Goal: Task Accomplishment & Management: Complete application form

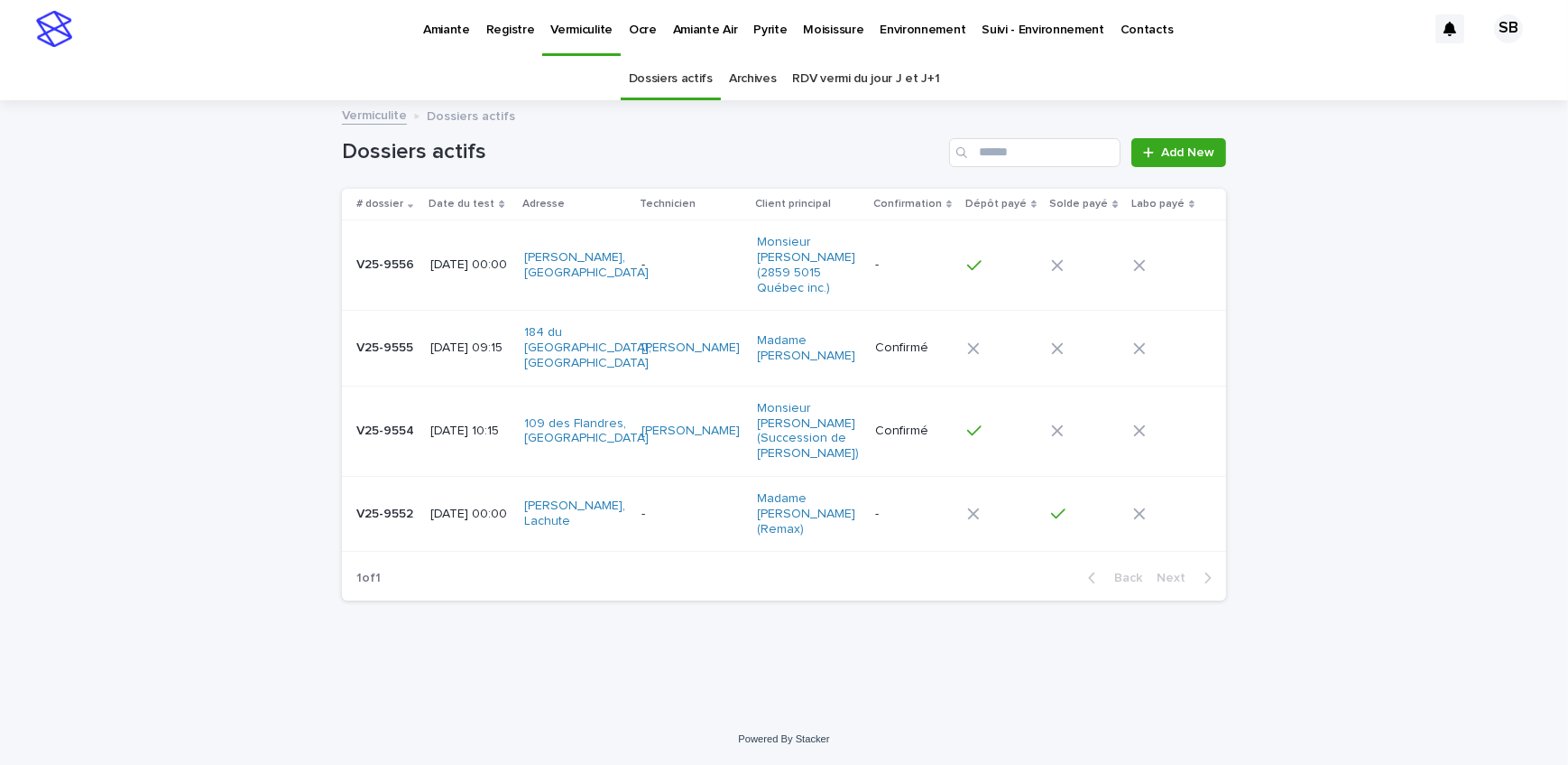
click at [771, 37] on link "Pyrite" at bounding box center [770, 28] width 50 height 56
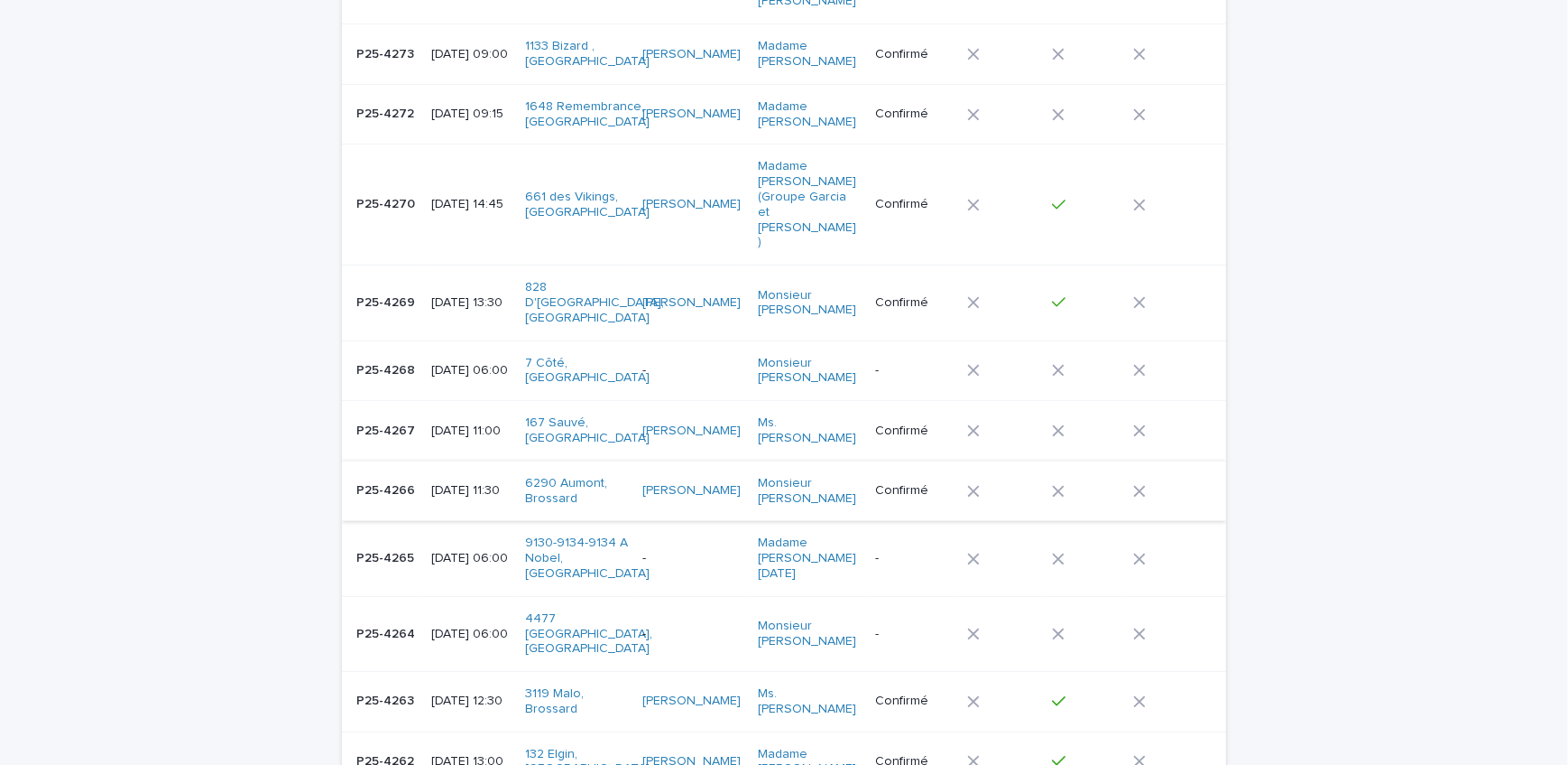
scroll to position [410, 0]
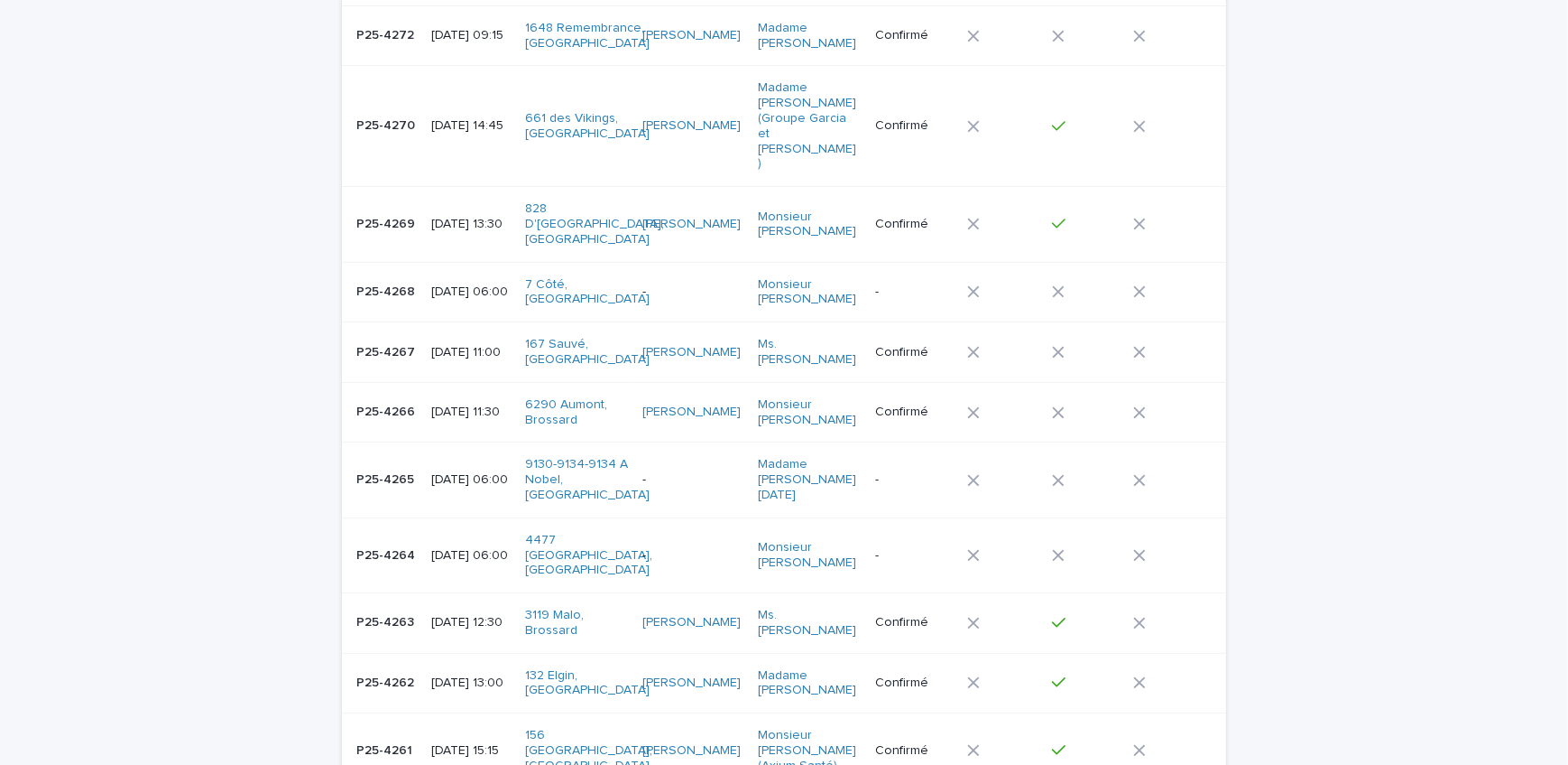
click at [412, 393] on td "P25-4266 P25-4266" at bounding box center [382, 411] width 82 height 60
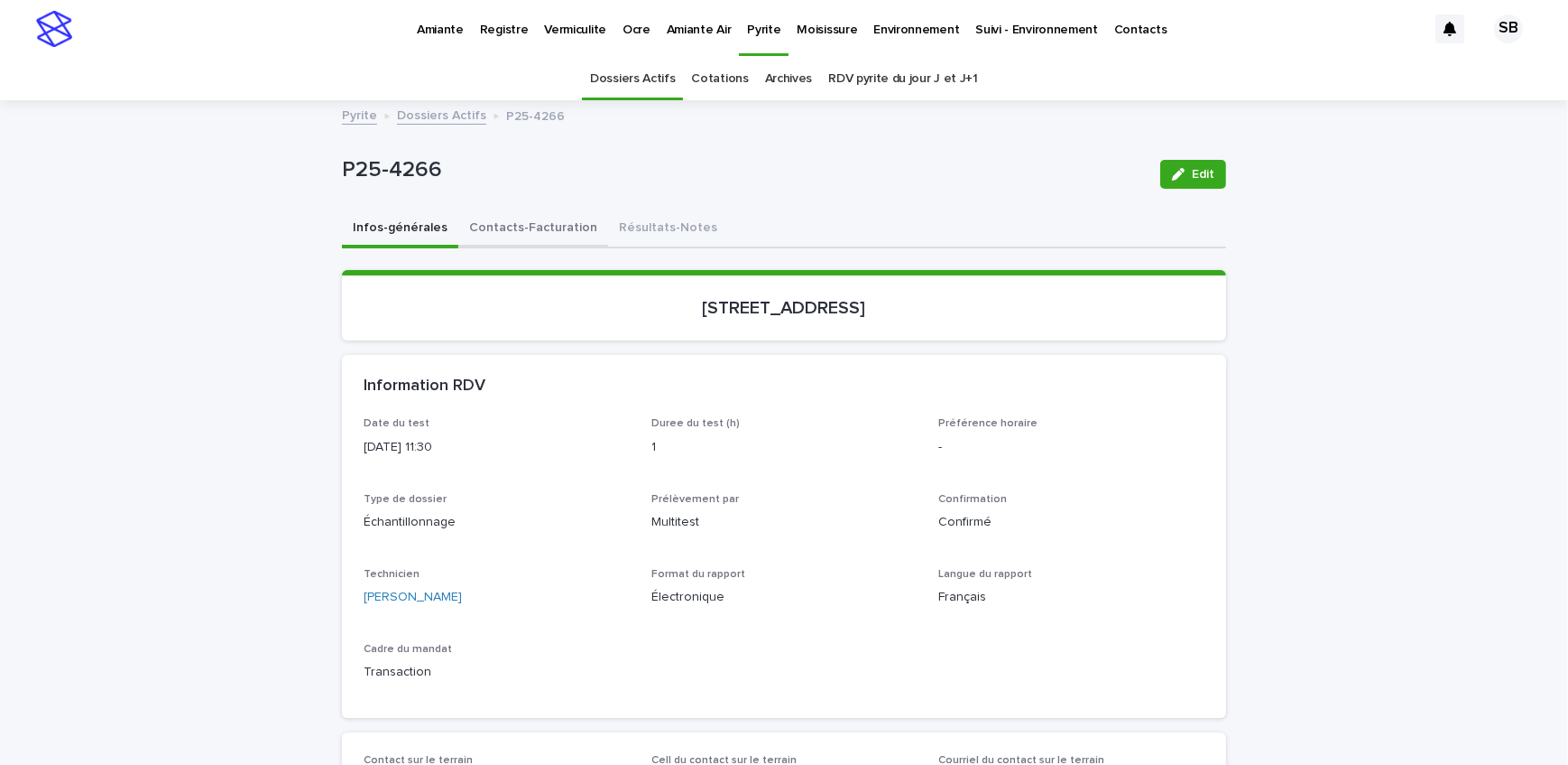
click at [512, 228] on button "Contacts-Facturation" at bounding box center [533, 229] width 150 height 38
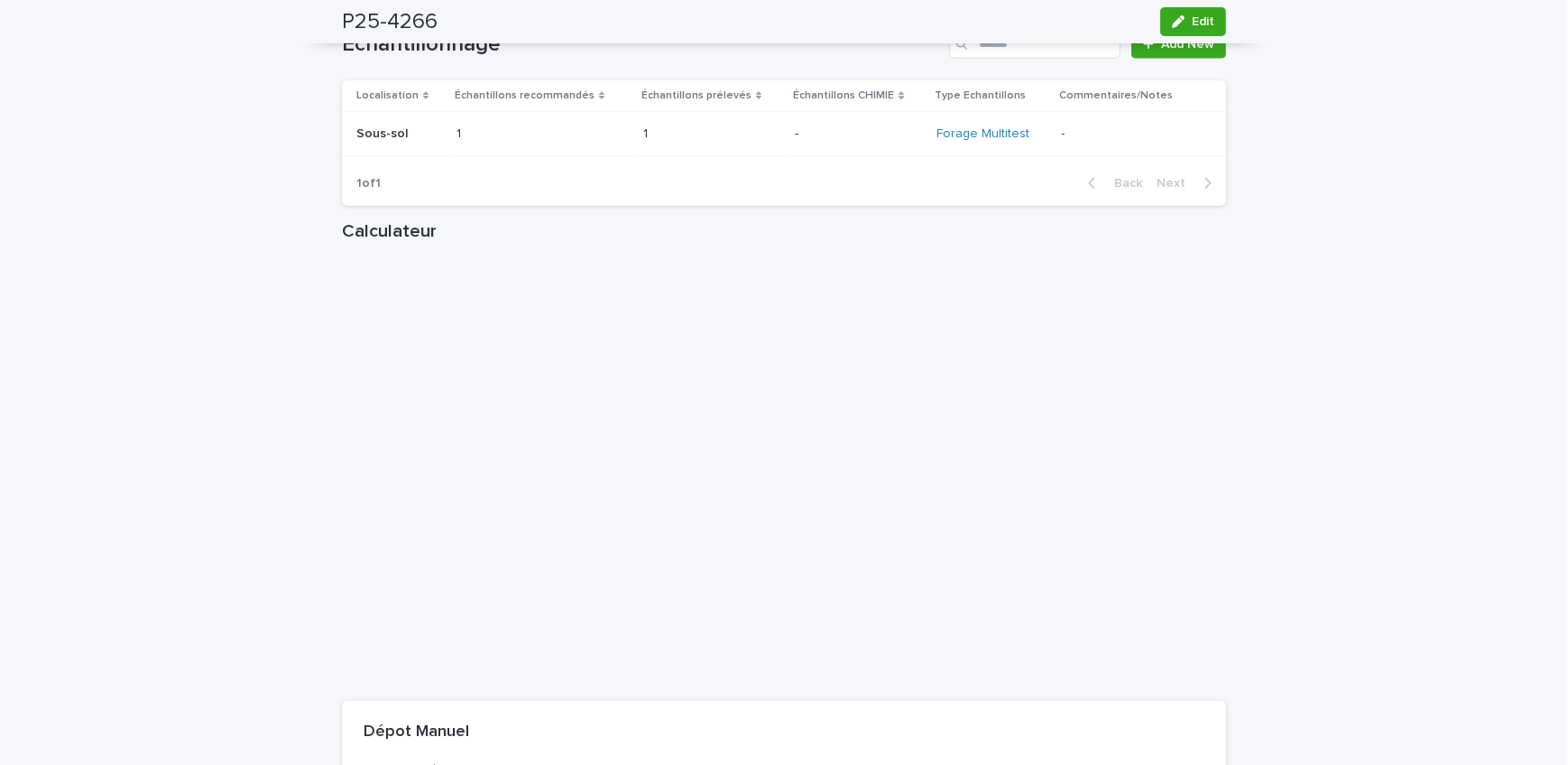
scroll to position [2051, 0]
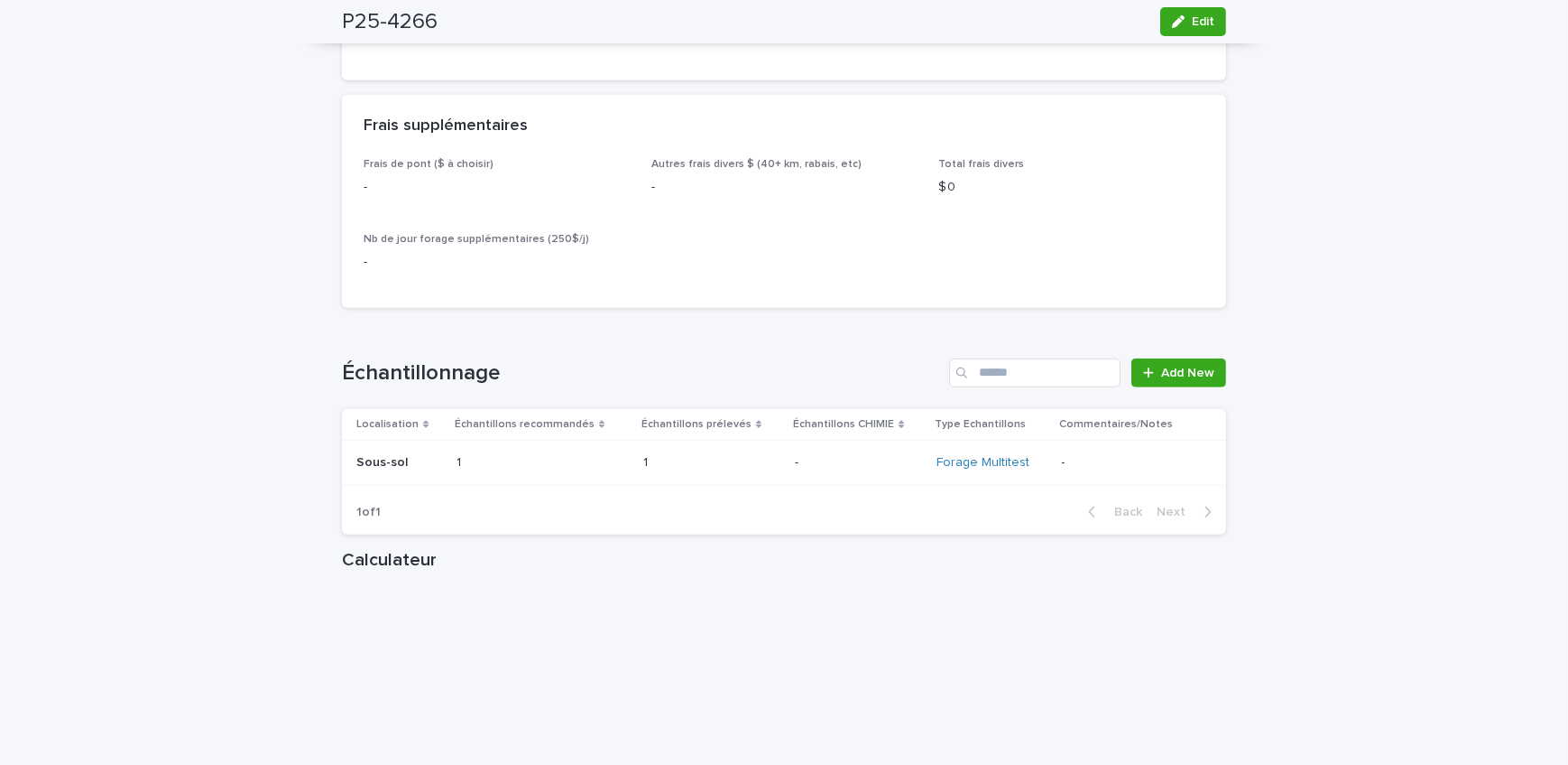
drag, startPoint x: 1171, startPoint y: 29, endPoint x: 726, endPoint y: 482, distance: 635.0
click at [1171, 29] on button "Edit" at bounding box center [1193, 21] width 66 height 29
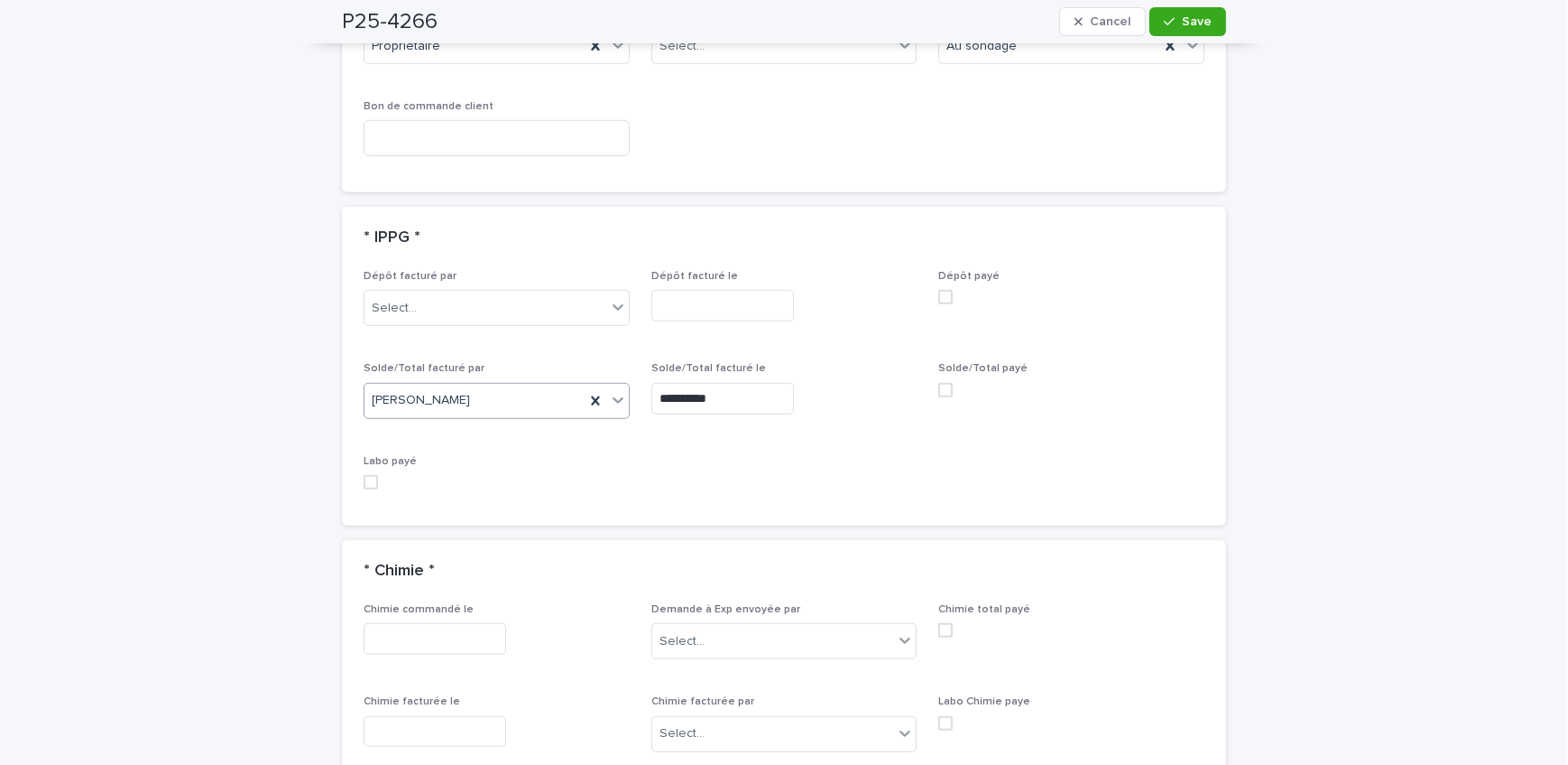
scroll to position [1493, 0]
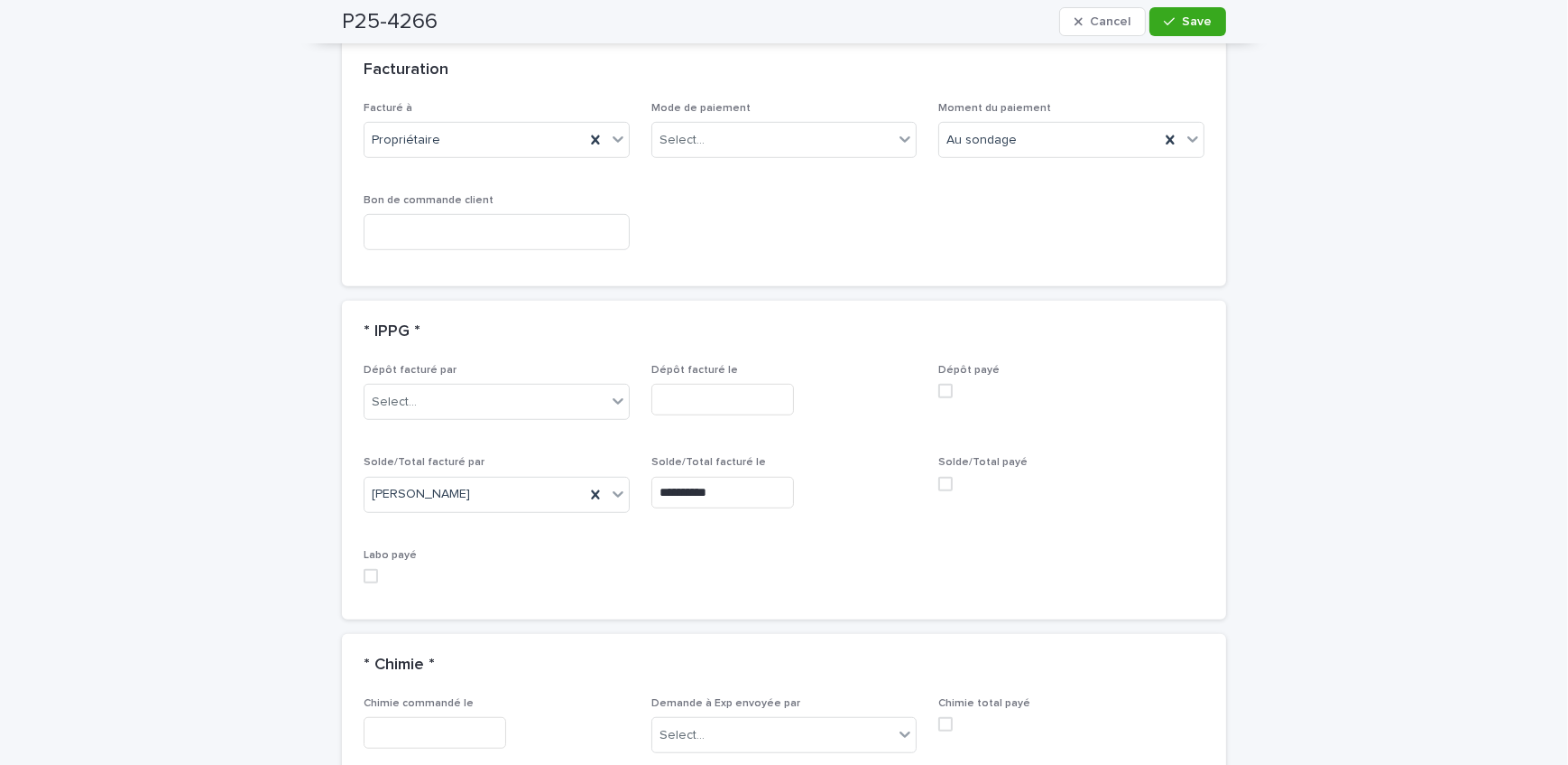
click at [943, 477] on span at bounding box center [946, 484] width 15 height 15
click at [703, 125] on div "Select..." at bounding box center [773, 140] width 242 height 30
click at [703, 154] on div "Crédit" at bounding box center [778, 153] width 265 height 31
click at [1217, 19] on button "Save" at bounding box center [1188, 21] width 77 height 29
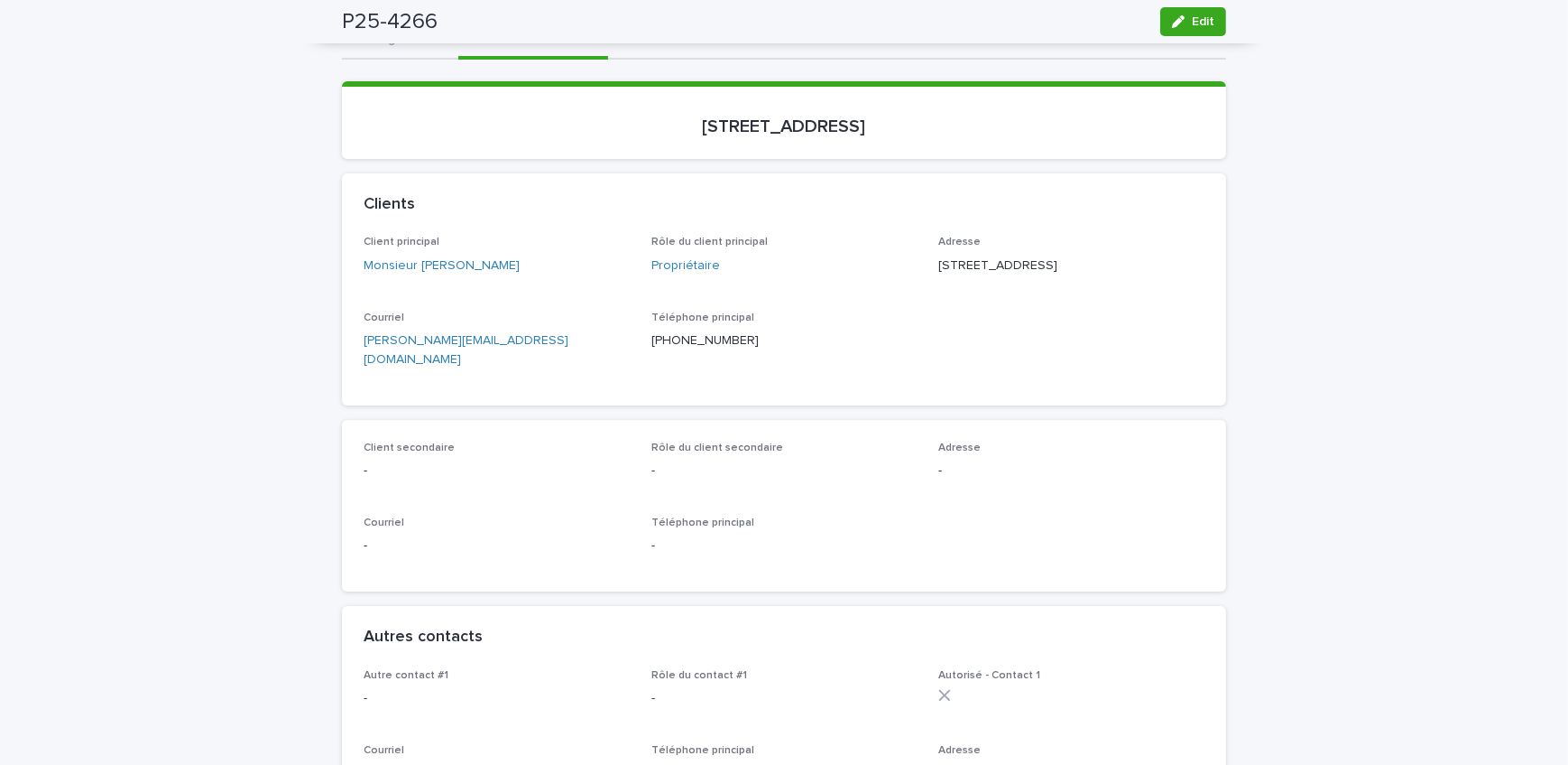
scroll to position [0, 0]
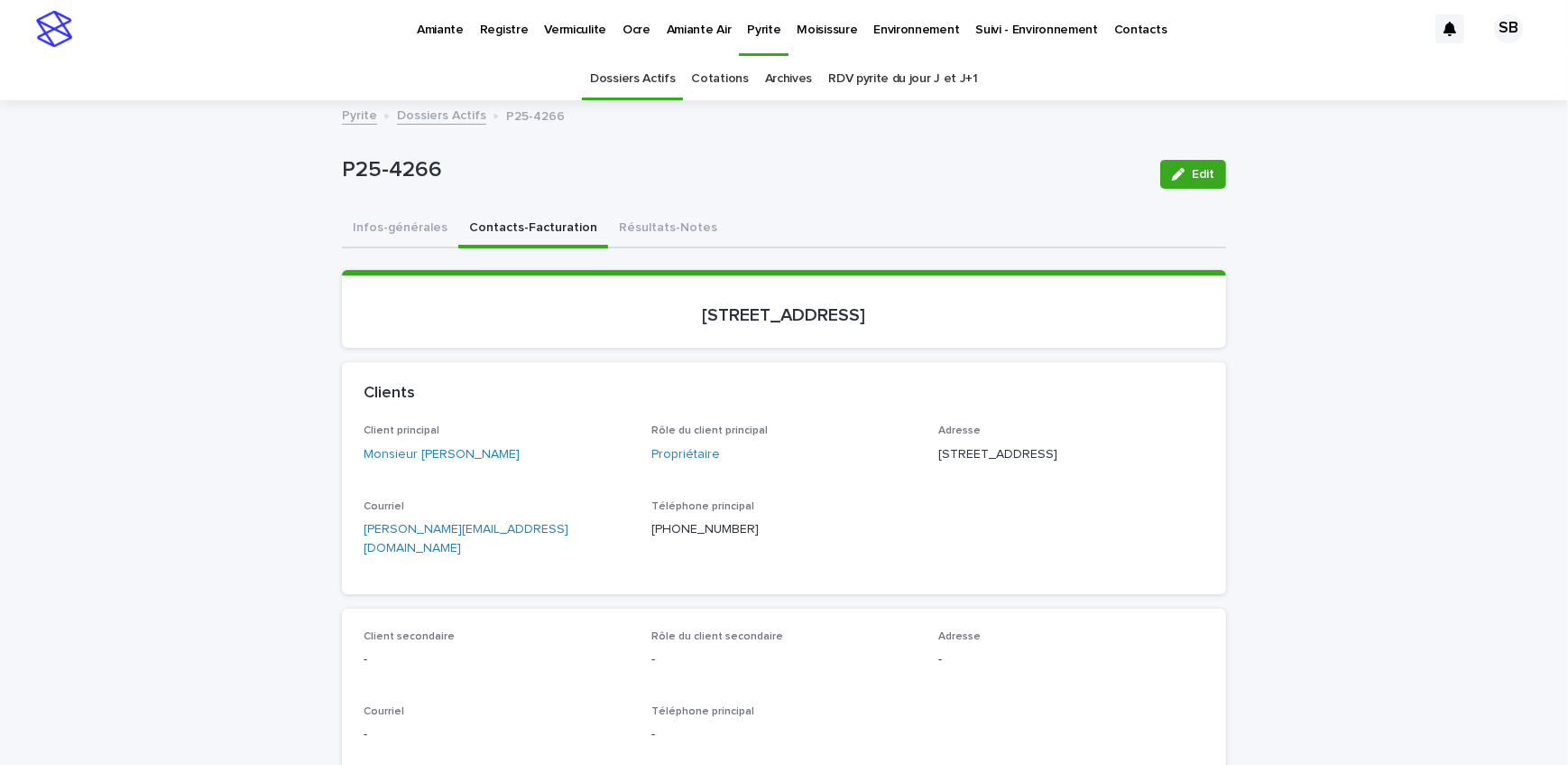
click at [397, 110] on link "Dossiers Actifs" at bounding box center [442, 114] width 90 height 20
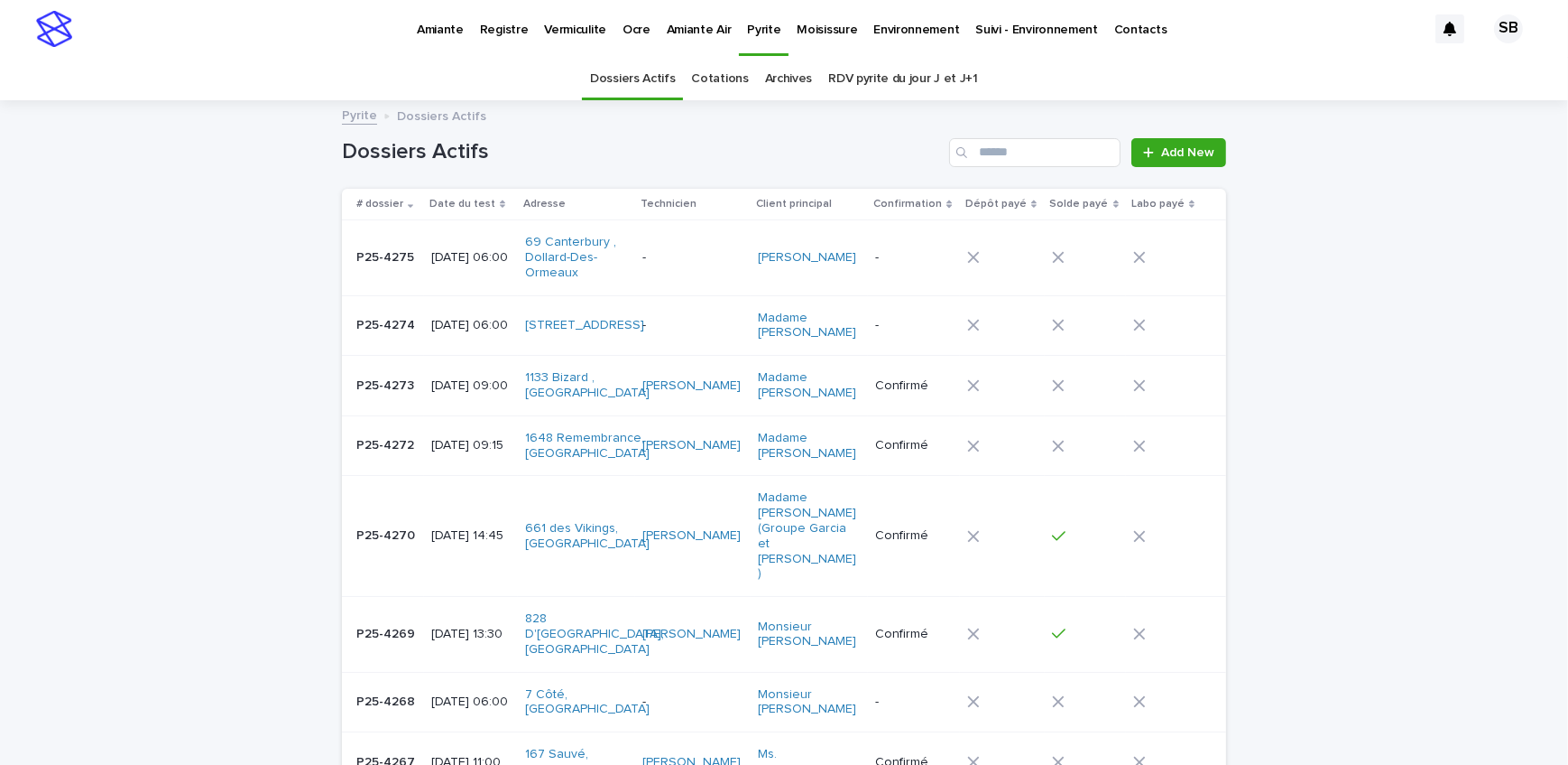
click at [567, 37] on link "Vermiculite" at bounding box center [575, 28] width 79 height 56
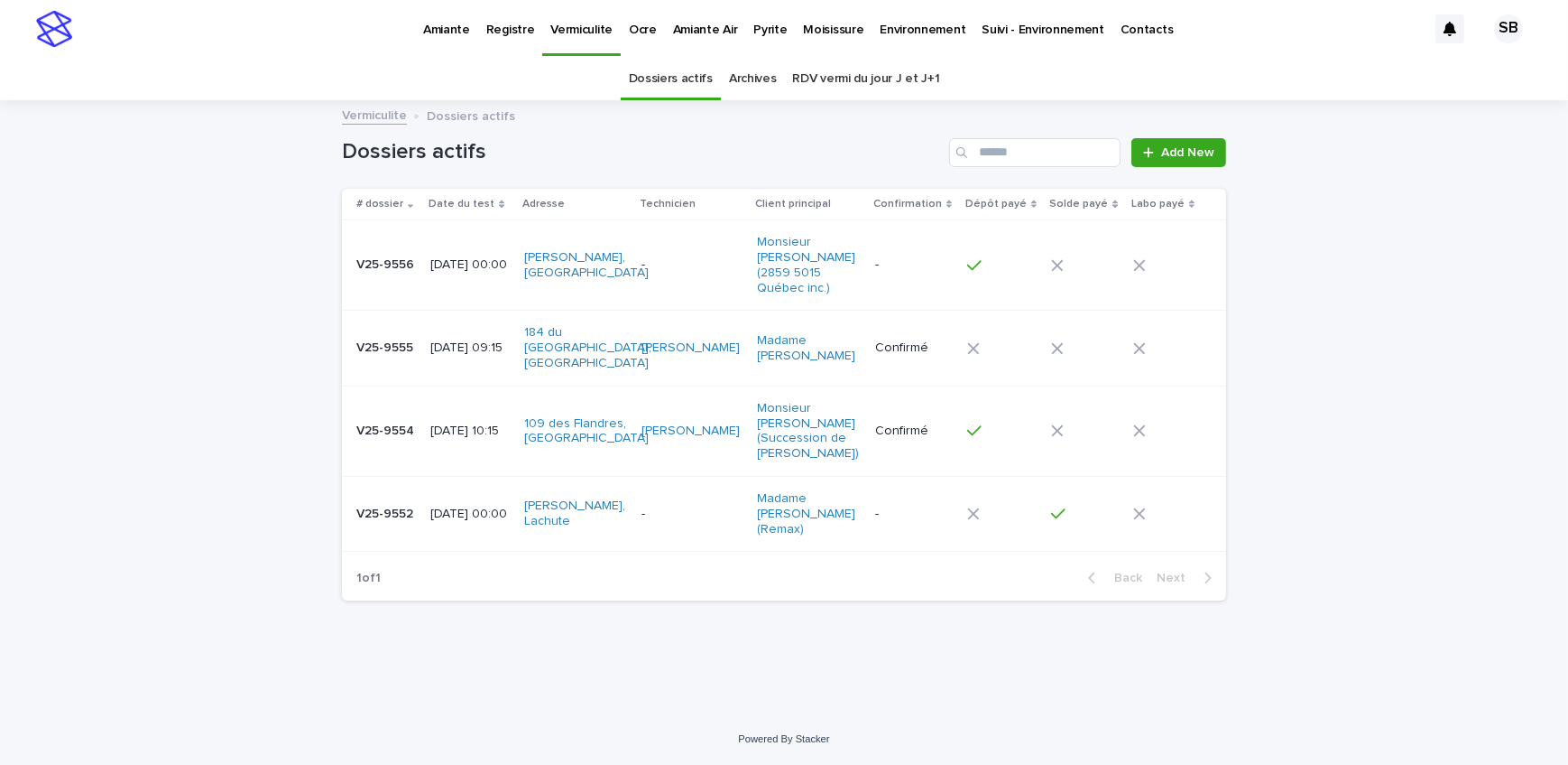
click at [380, 337] on p "V25-9555" at bounding box center [386, 346] width 60 height 19
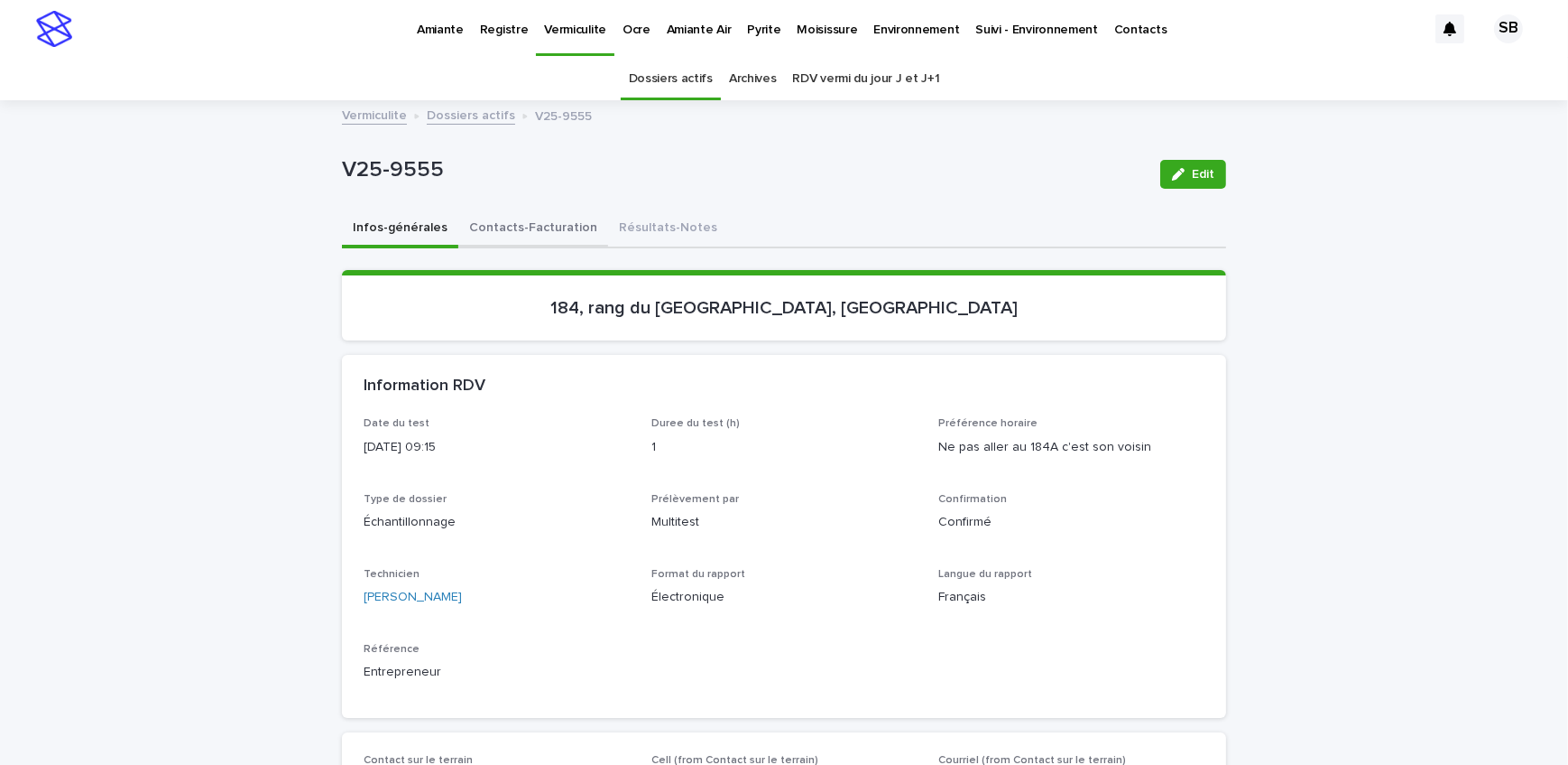
click at [518, 237] on button "Contacts-Facturation" at bounding box center [533, 229] width 150 height 38
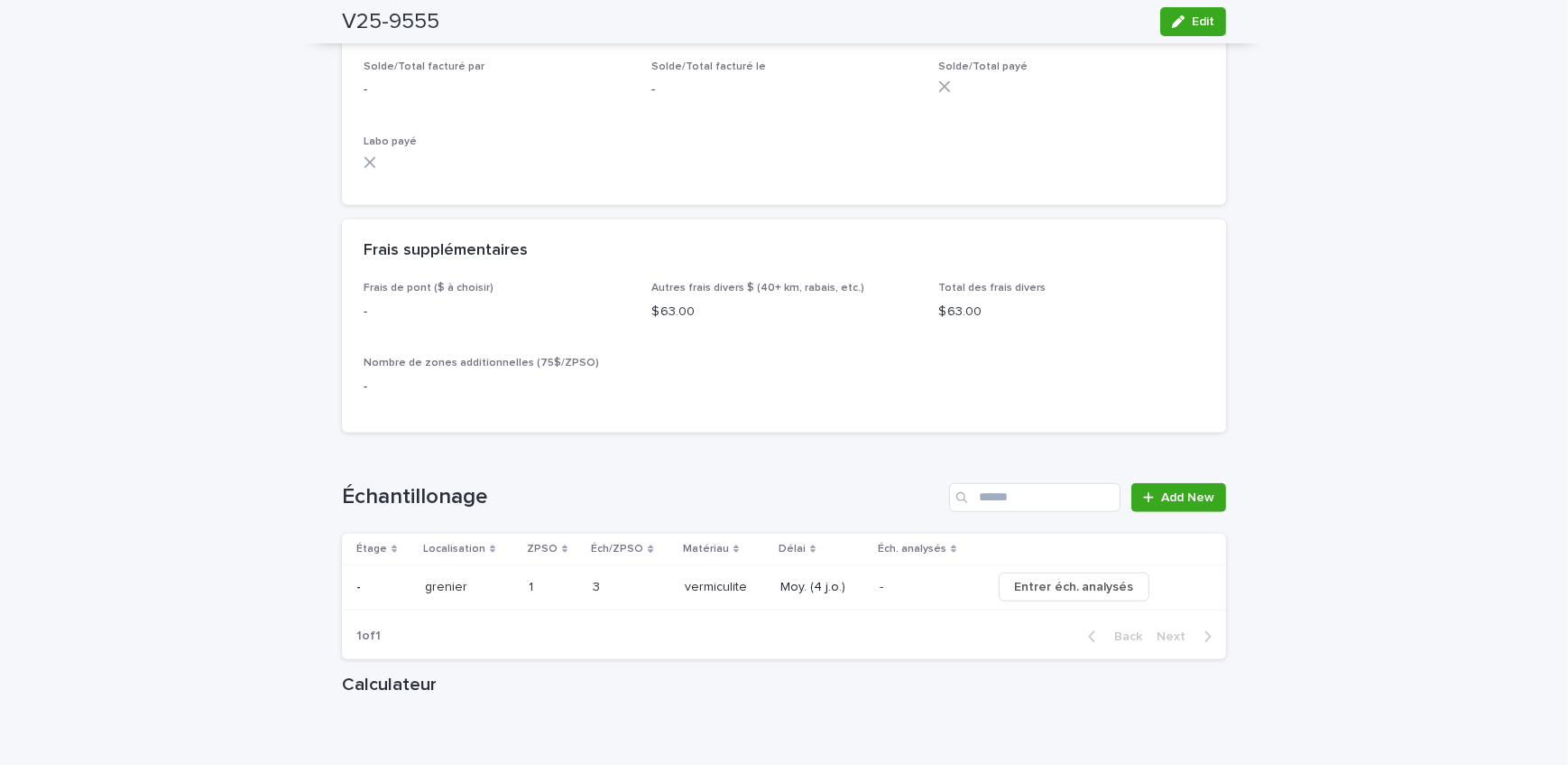
scroll to position [1477, 0]
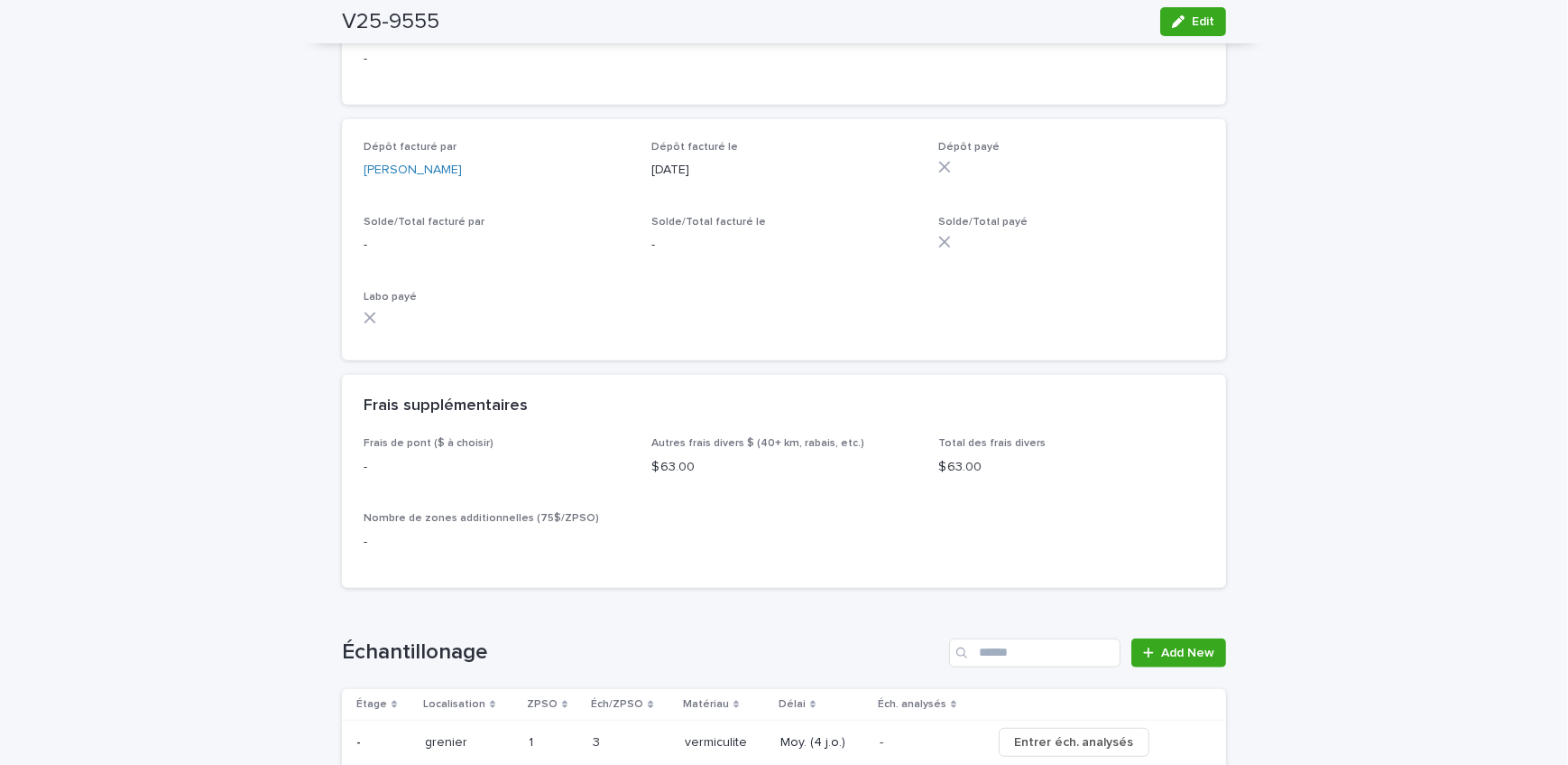
drag, startPoint x: 1213, startPoint y: 18, endPoint x: 947, endPoint y: 350, distance: 425.4
click at [1213, 18] on button "Edit" at bounding box center [1193, 21] width 66 height 29
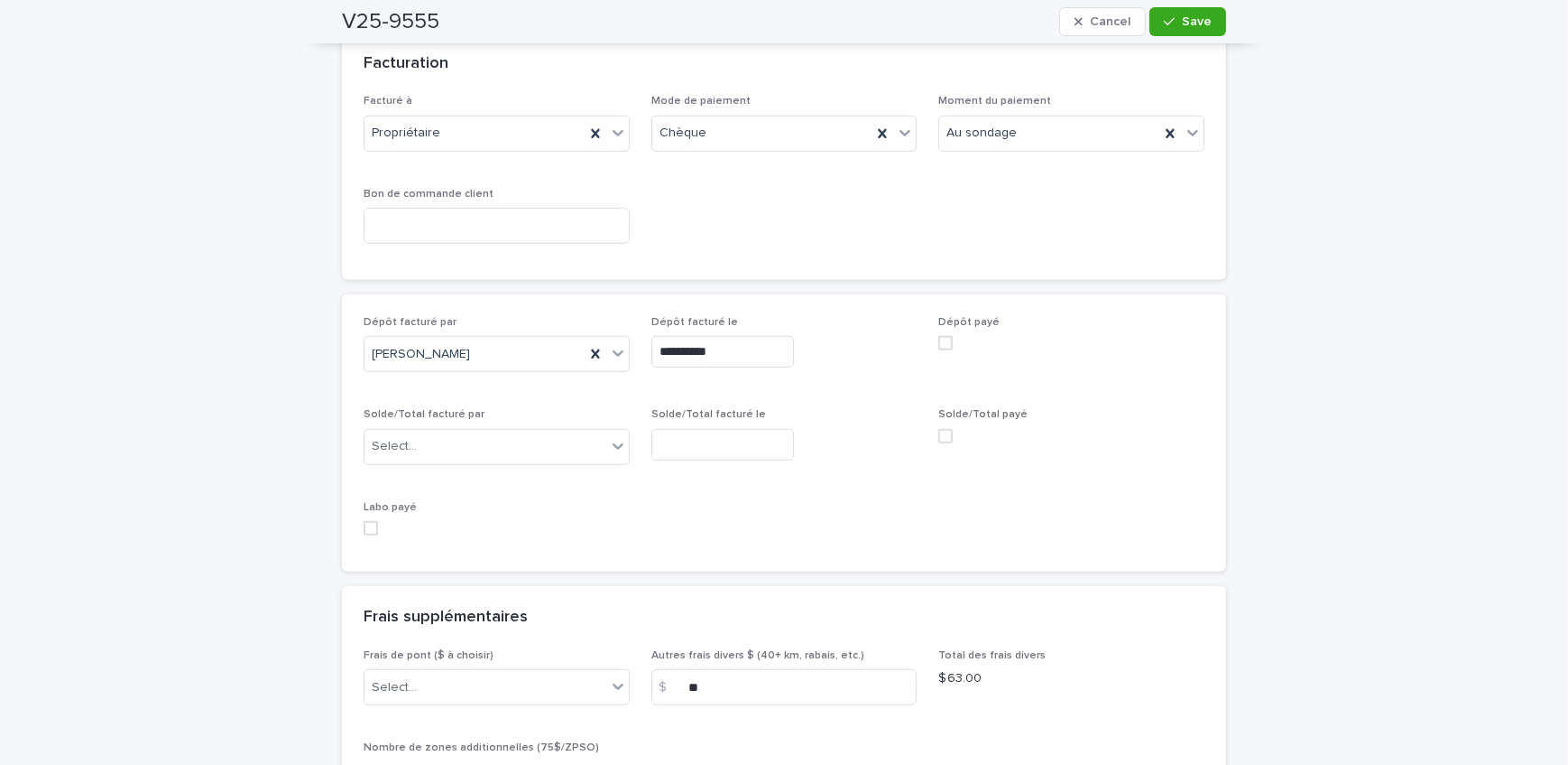
scroll to position [1472, 0]
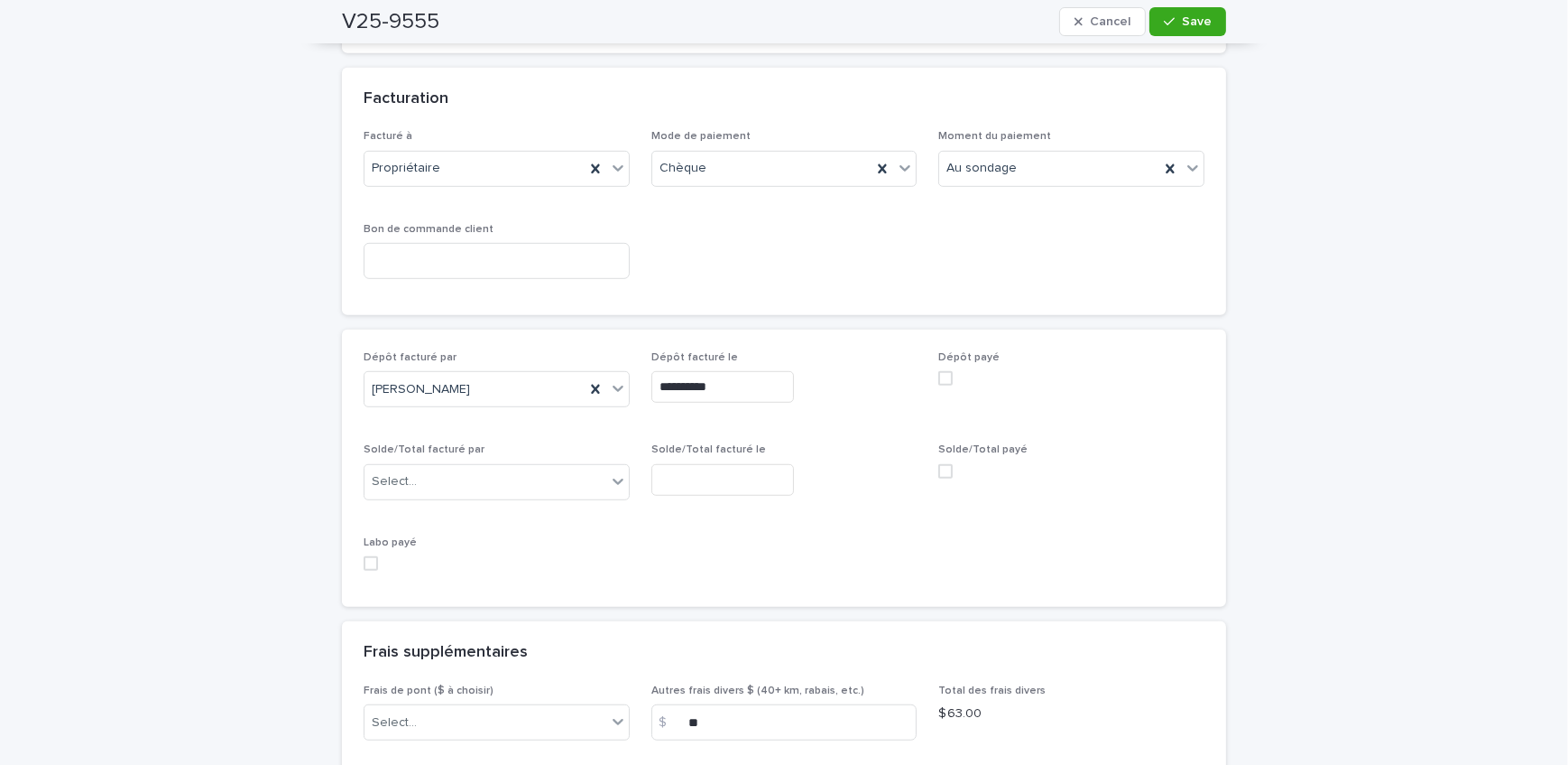
click at [939, 371] on span at bounding box center [946, 379] width 15 height 15
click at [1169, 20] on icon "button" at bounding box center [1169, 22] width 11 height 13
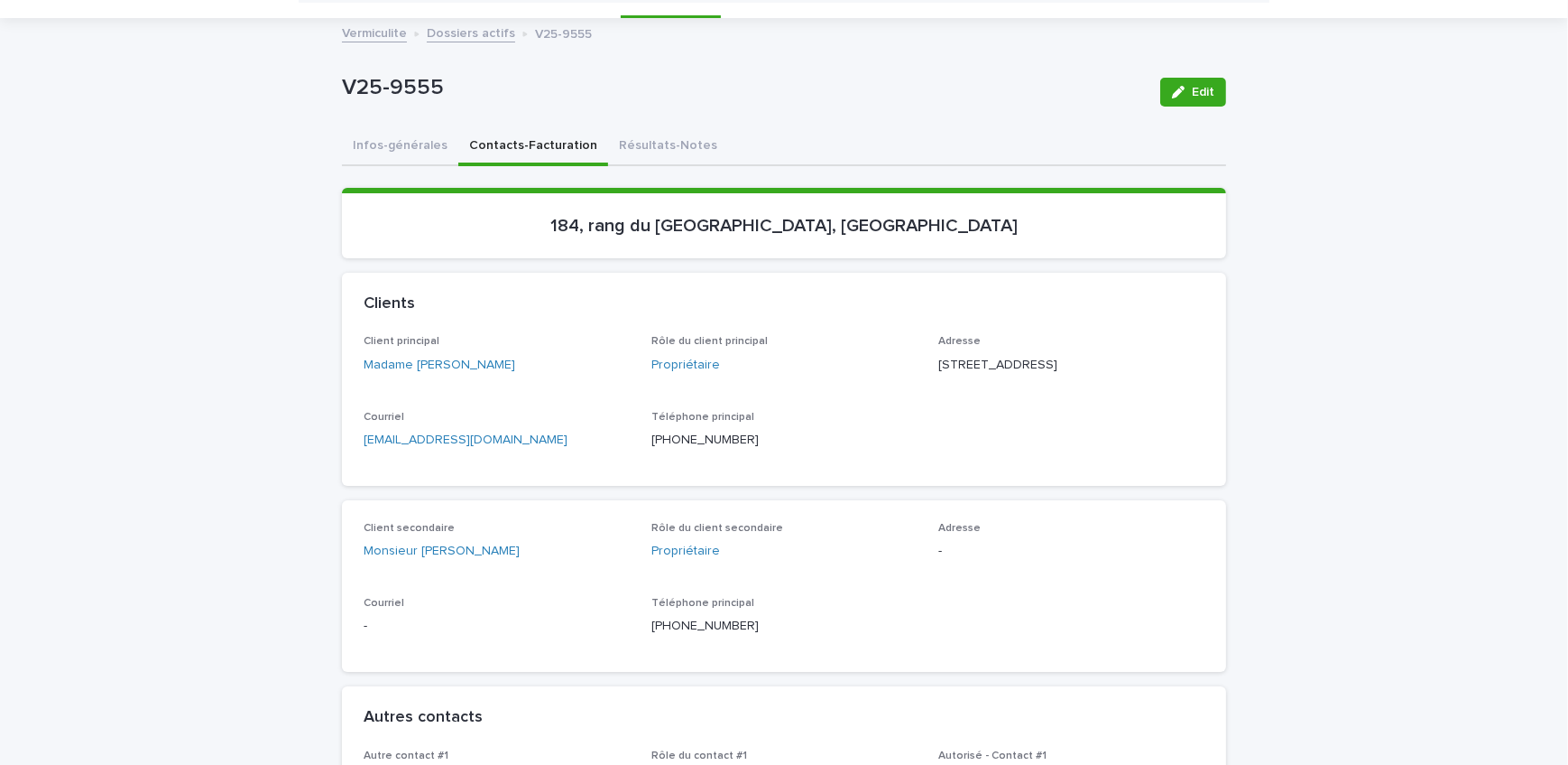
scroll to position [0, 0]
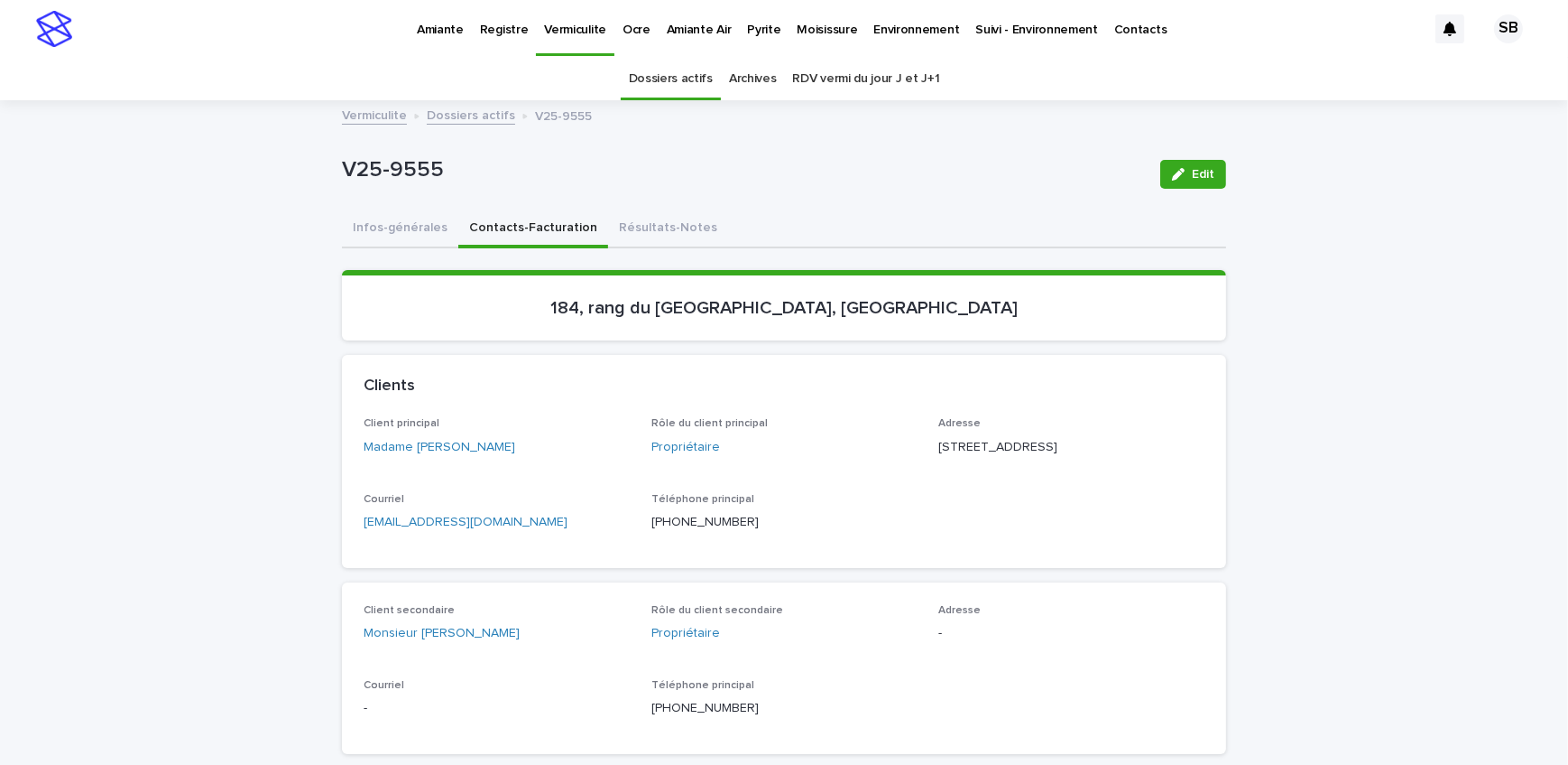
click at [747, 34] on p "Pyrite" at bounding box center [764, 19] width 33 height 38
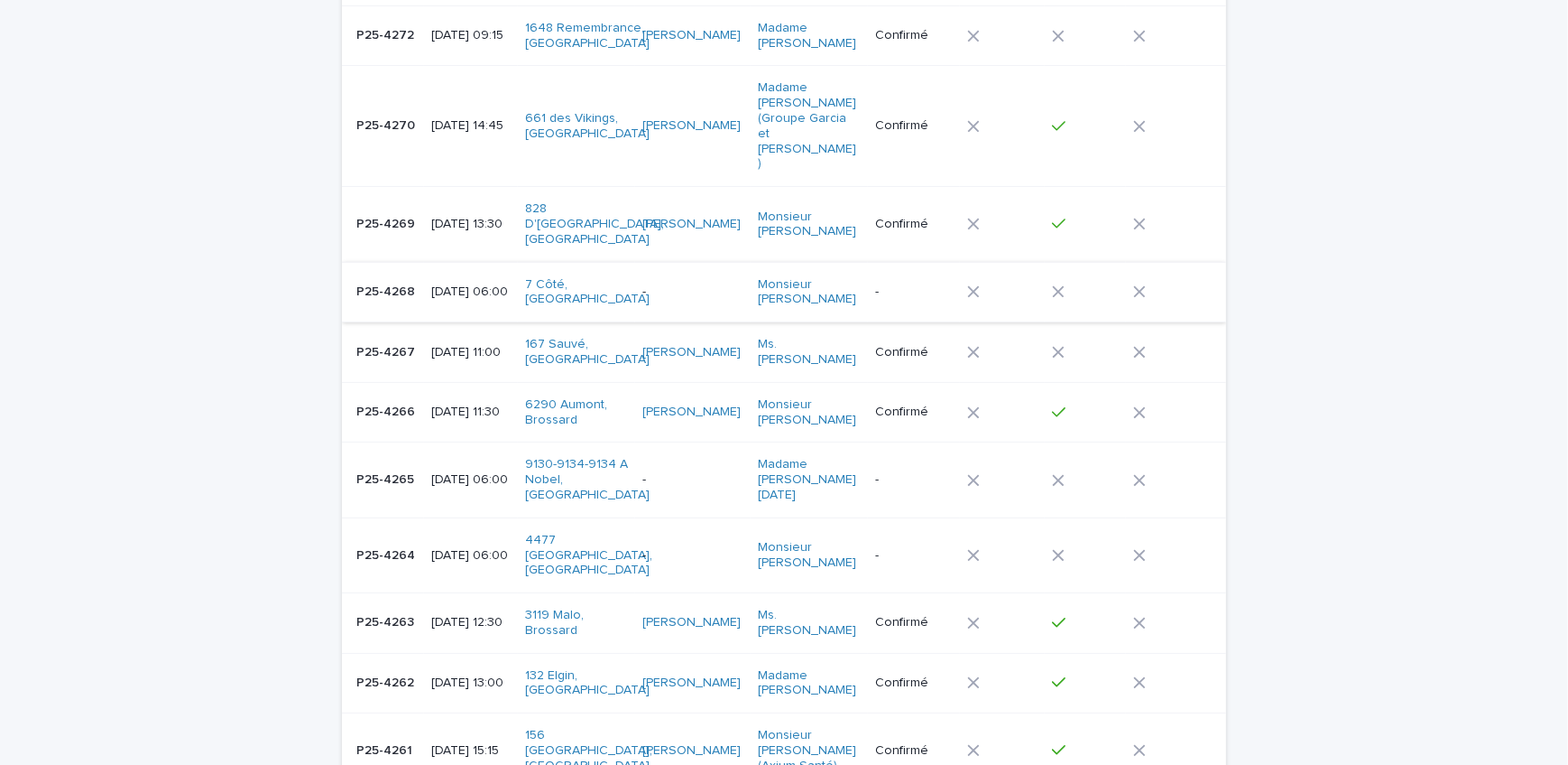
scroll to position [492, 0]
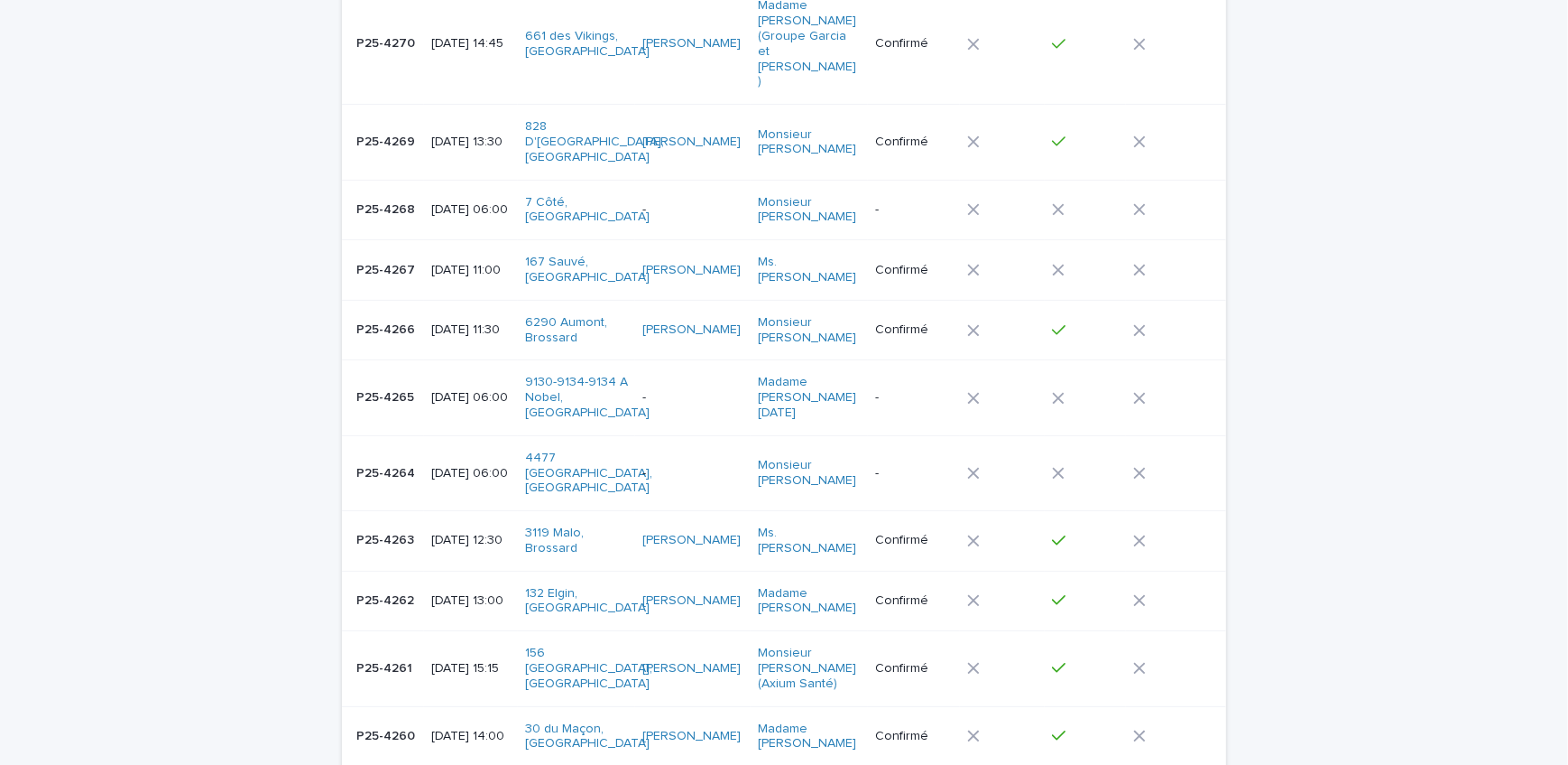
click at [391, 319] on p "P25-4266" at bounding box center [387, 328] width 62 height 19
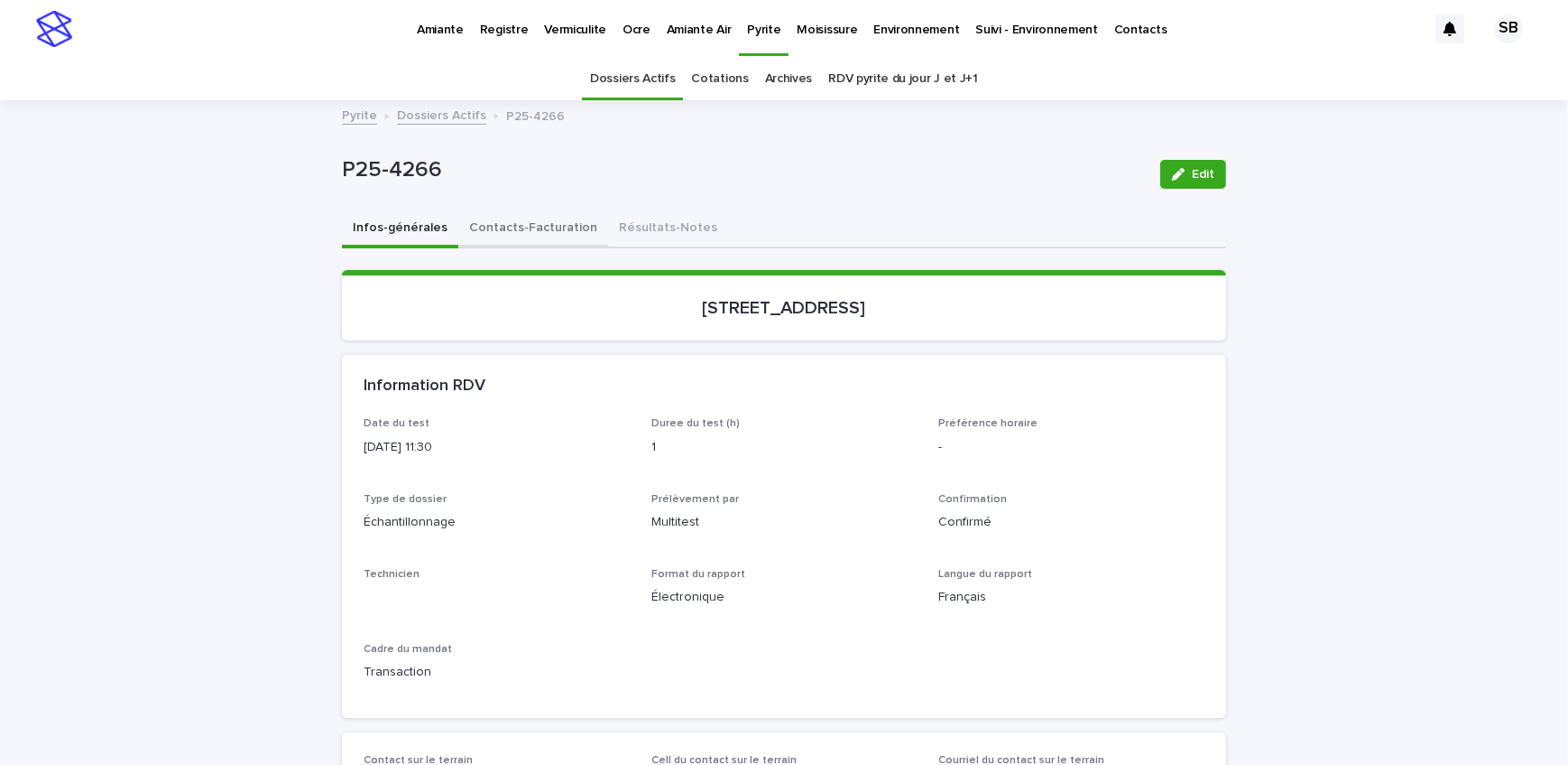
click at [466, 229] on button "Contacts-Facturation" at bounding box center [533, 229] width 150 height 38
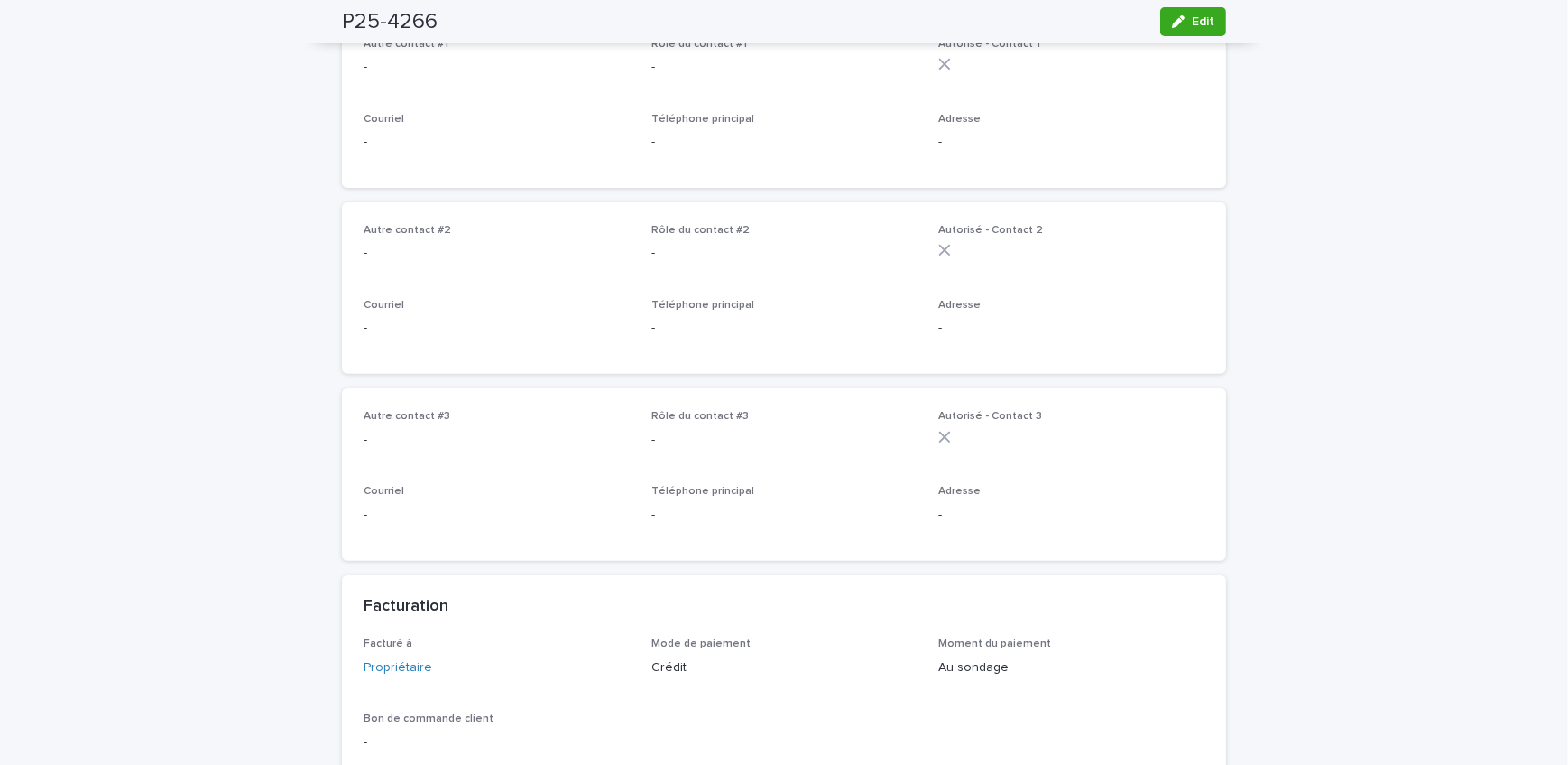
scroll to position [1066, 0]
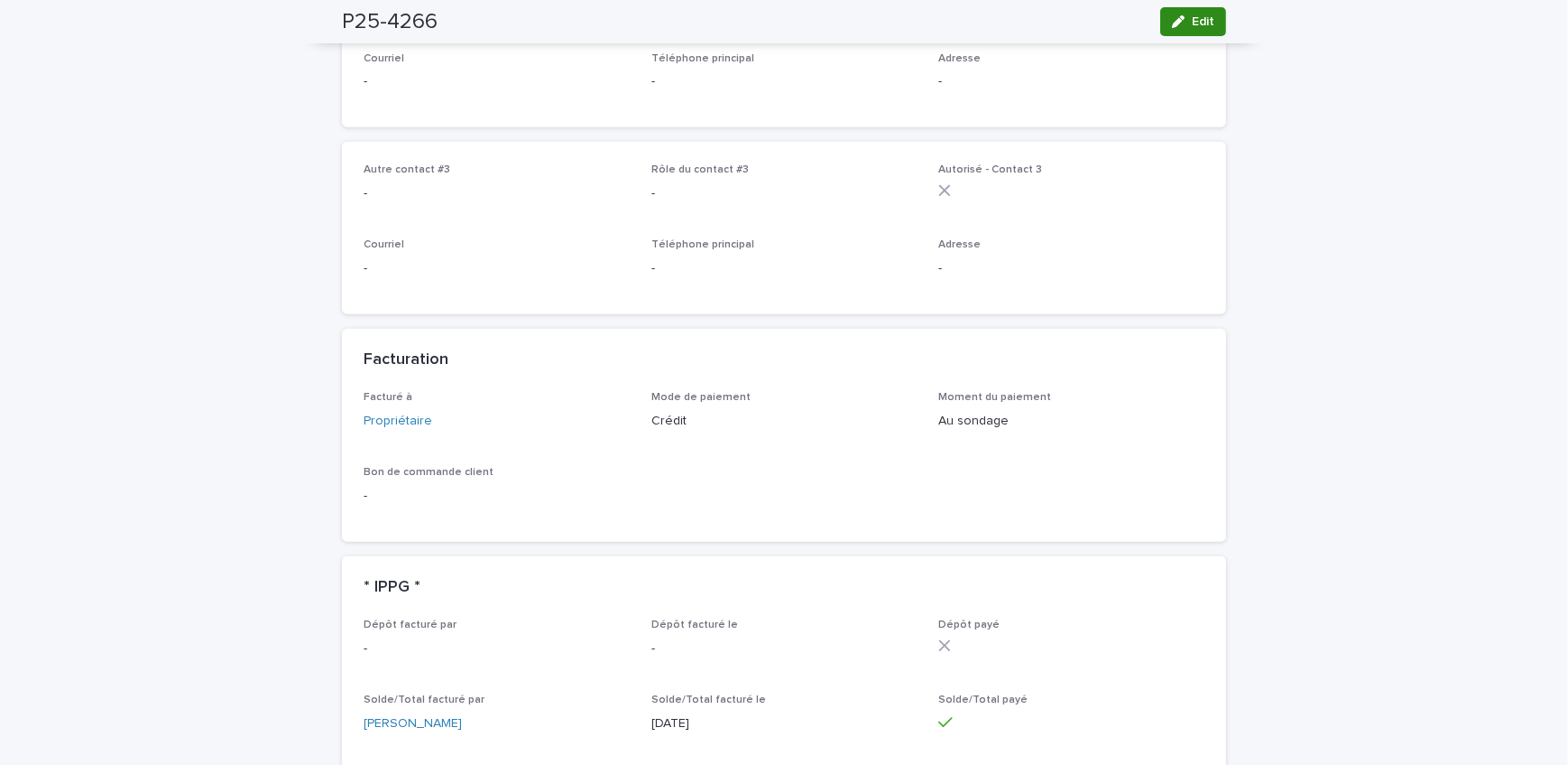
click at [1191, 31] on button "Edit" at bounding box center [1193, 21] width 66 height 29
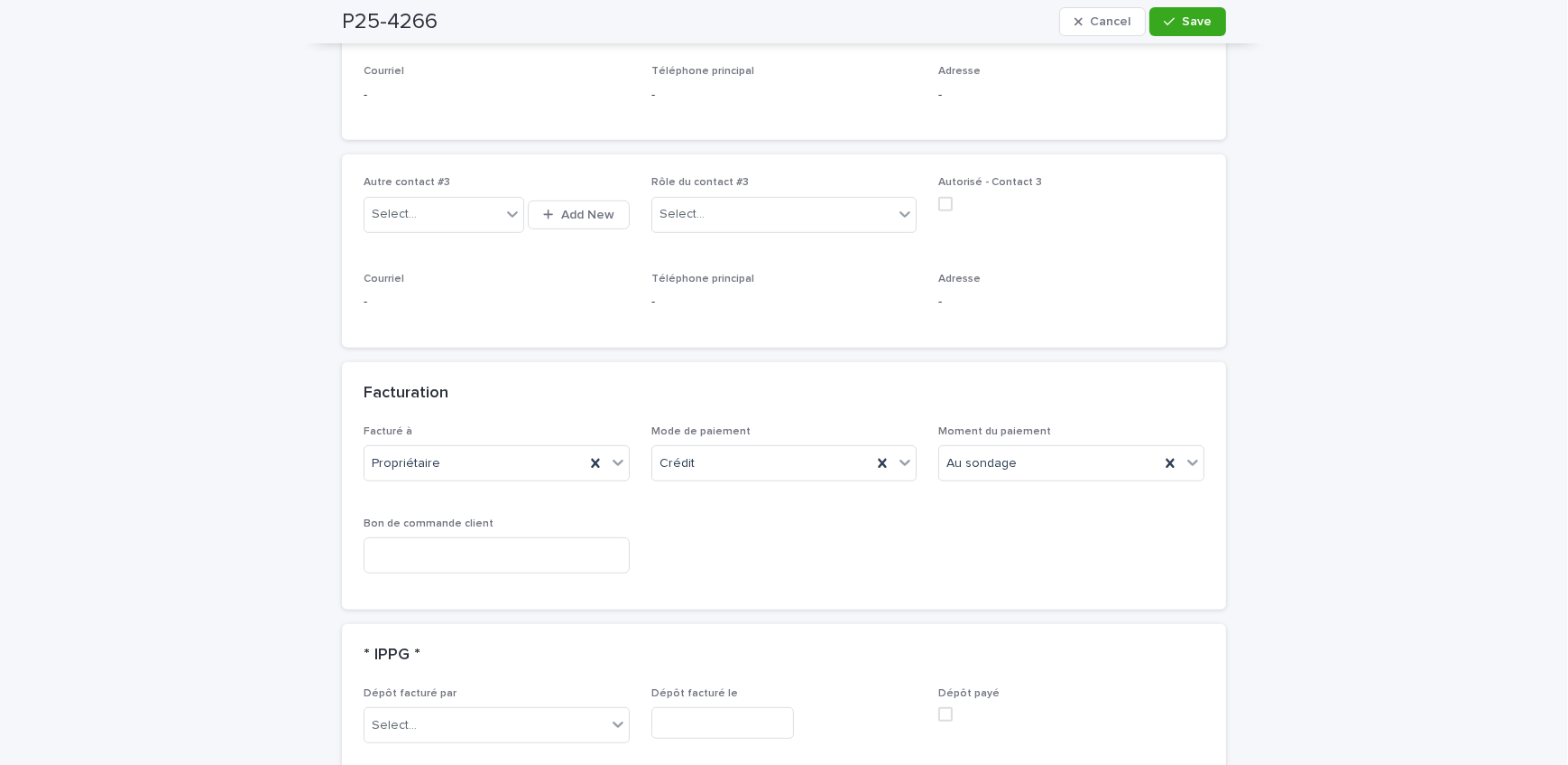
scroll to position [1231, 0]
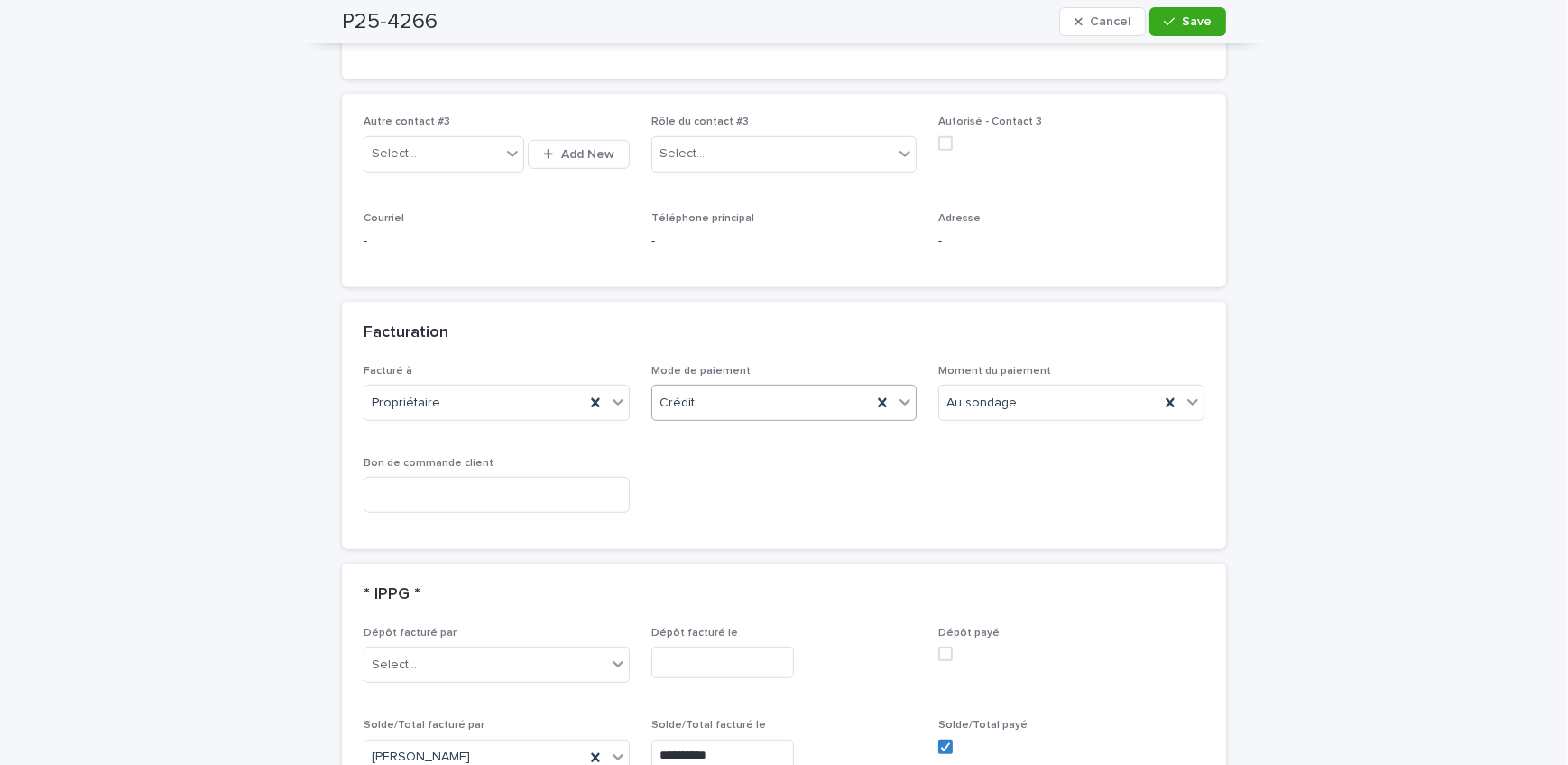
click at [777, 388] on div "Crédit" at bounding box center [763, 403] width 220 height 30
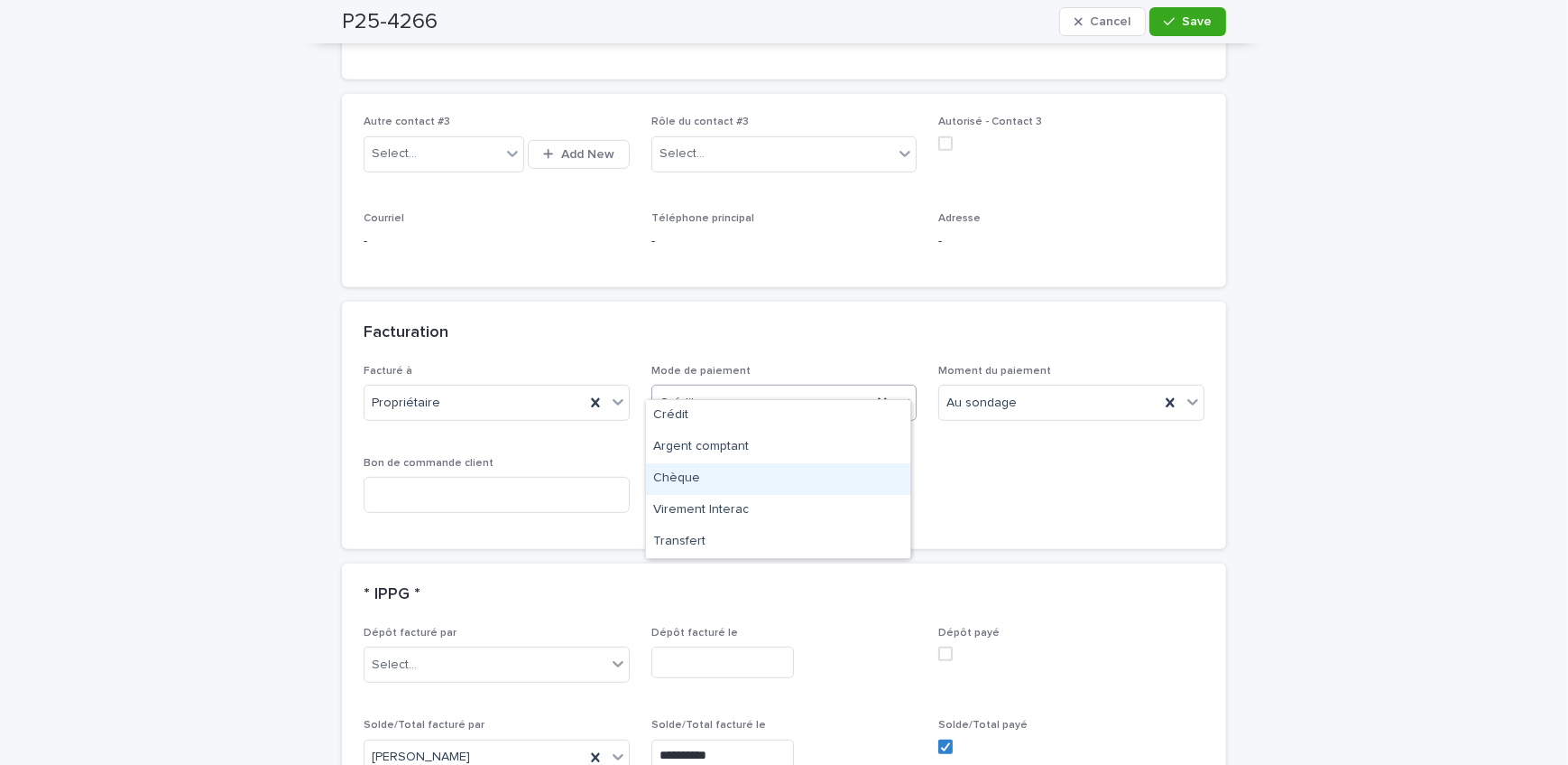
click at [765, 479] on div "Chèque" at bounding box center [778, 479] width 265 height 31
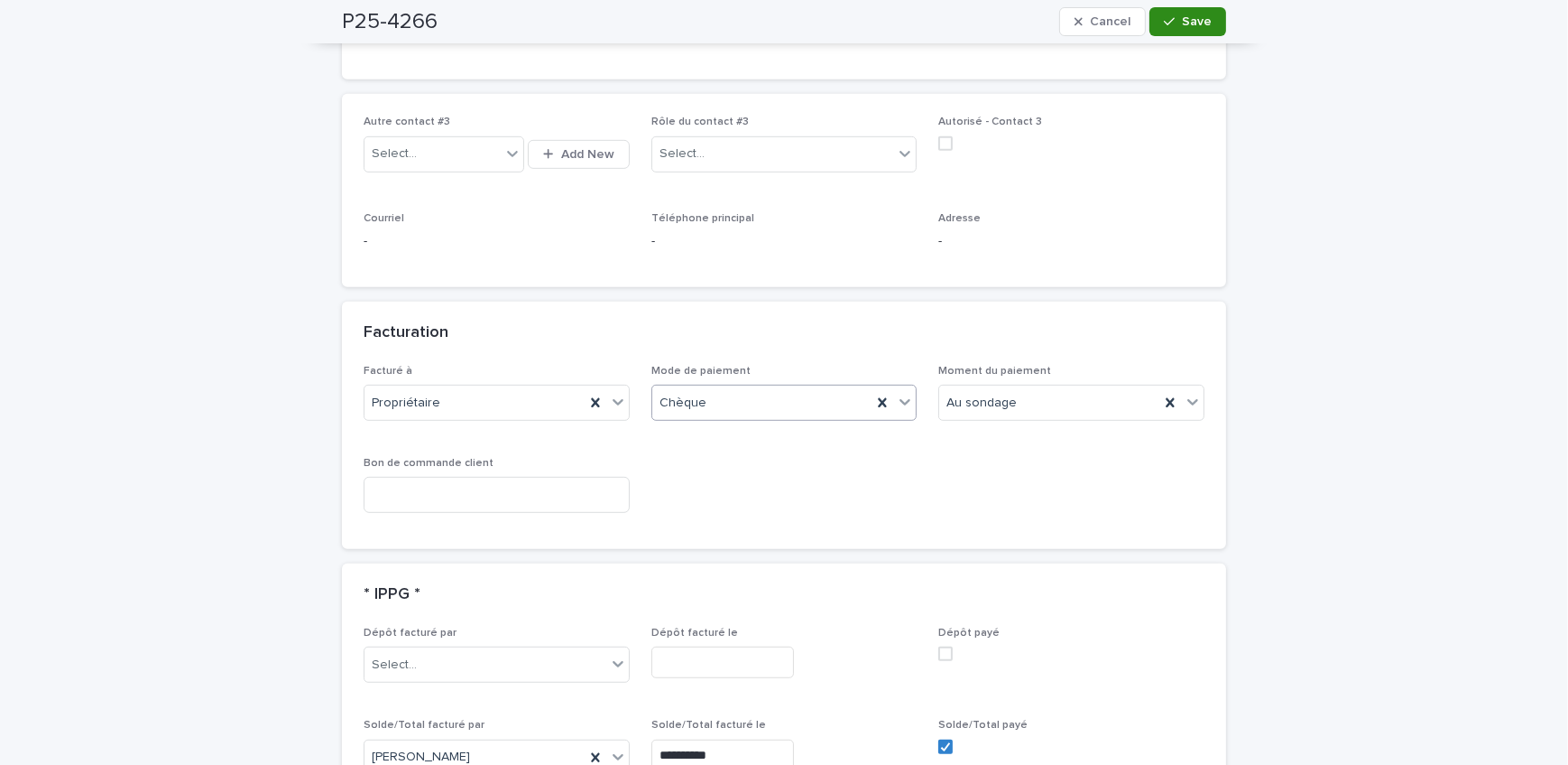
click at [1185, 20] on span "Save" at bounding box center [1197, 22] width 30 height 13
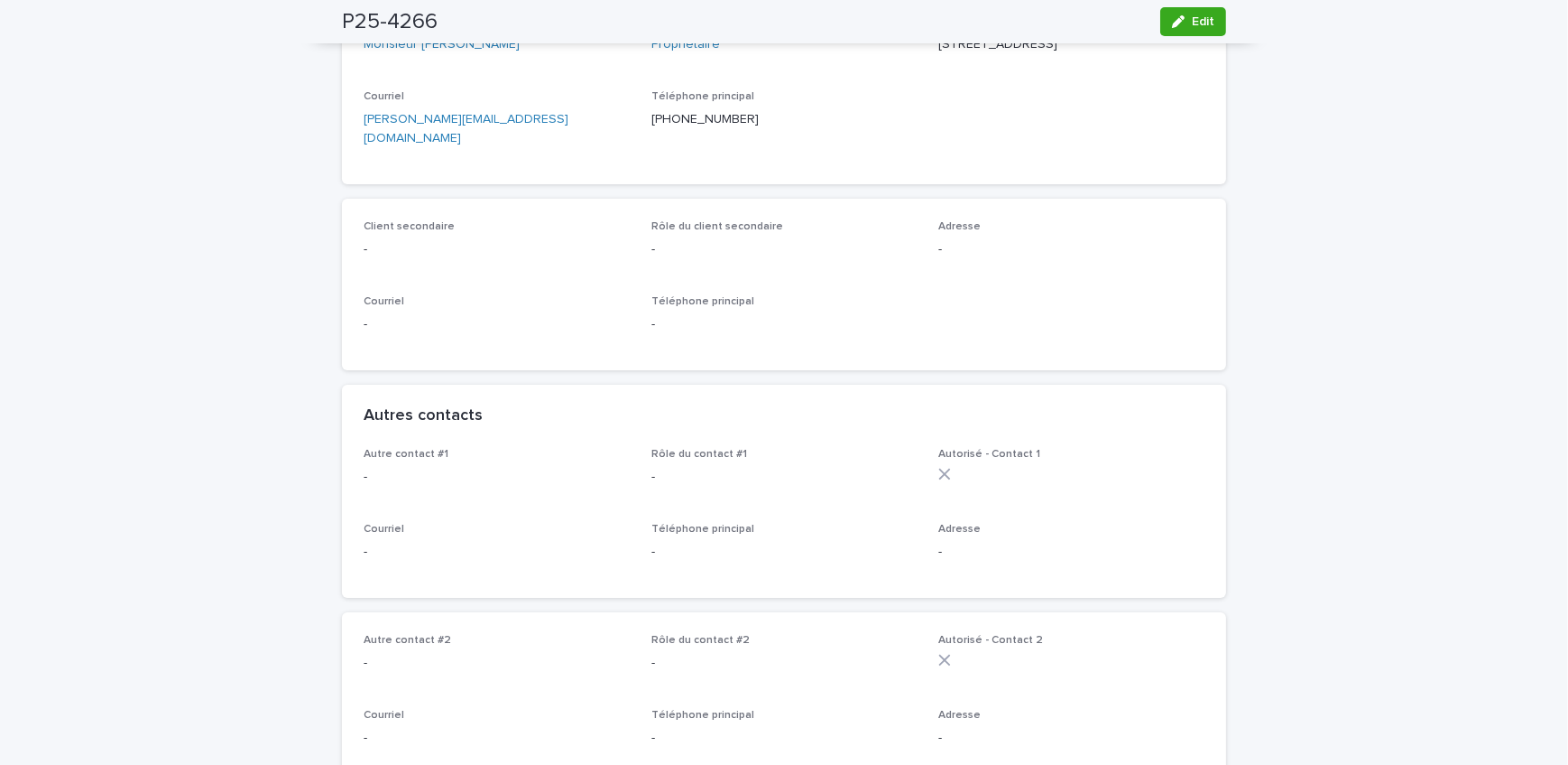
scroll to position [0, 0]
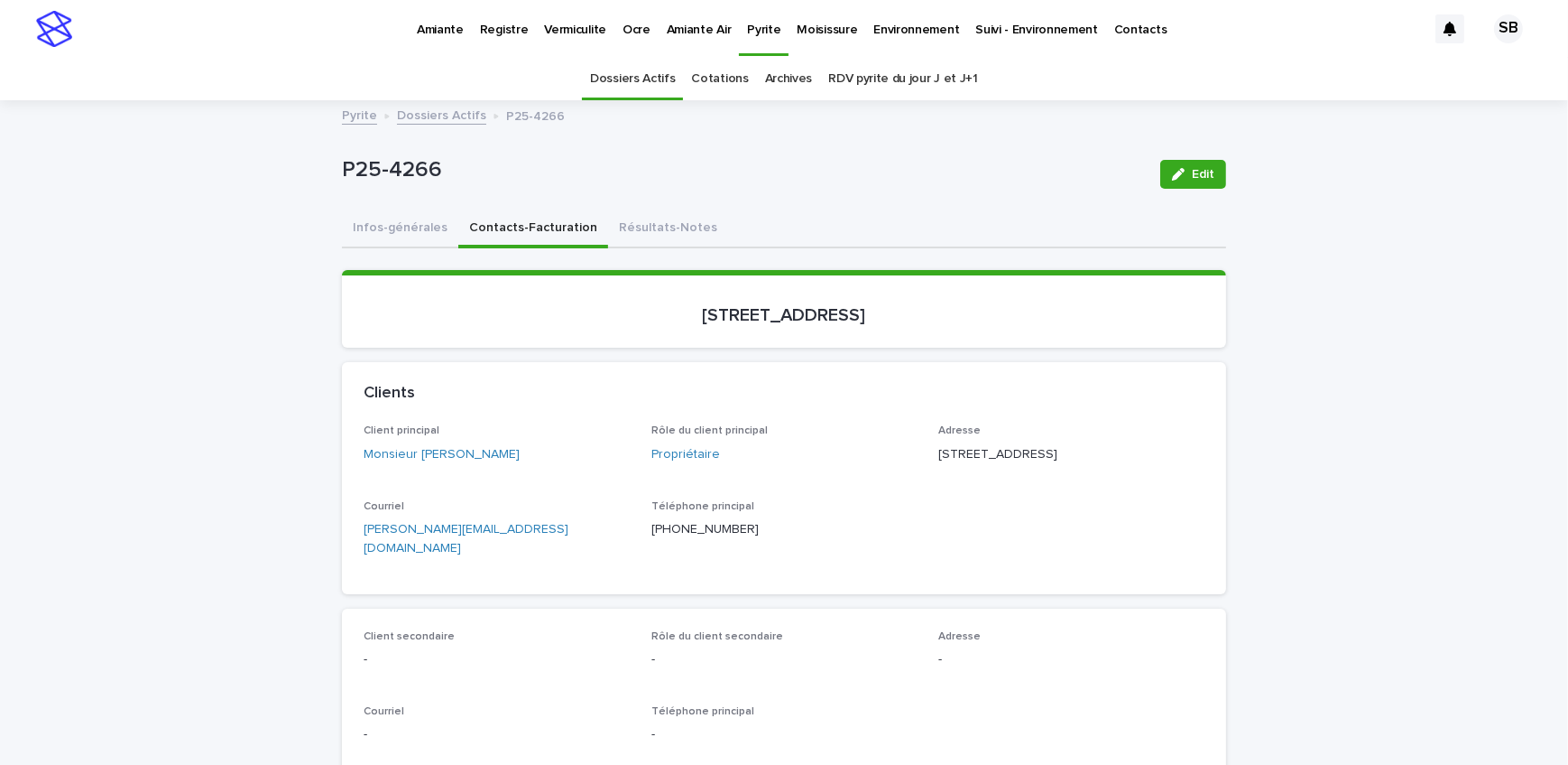
click at [442, 111] on link "Dossiers Actifs" at bounding box center [442, 114] width 90 height 20
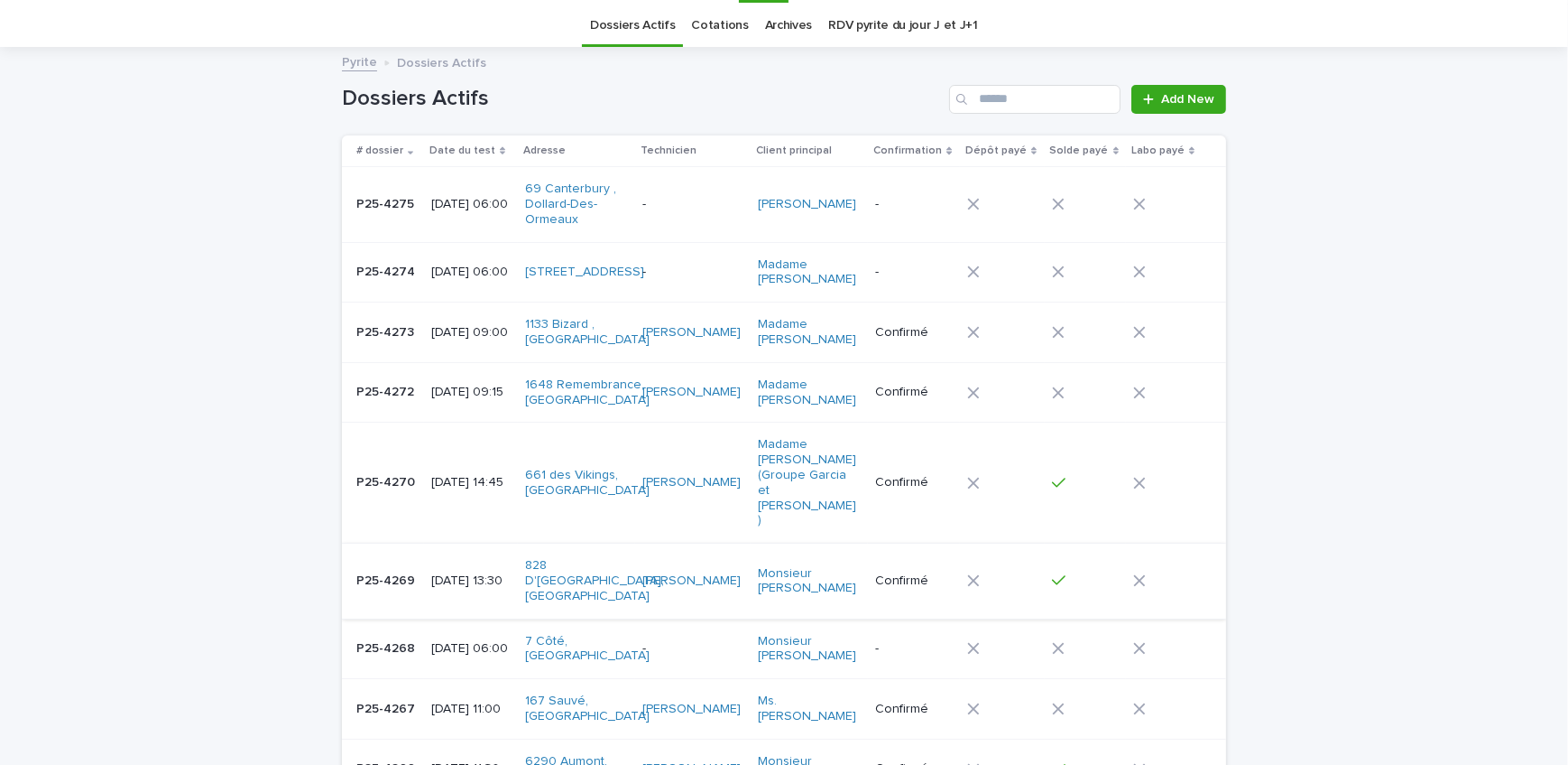
scroll to position [82, 0]
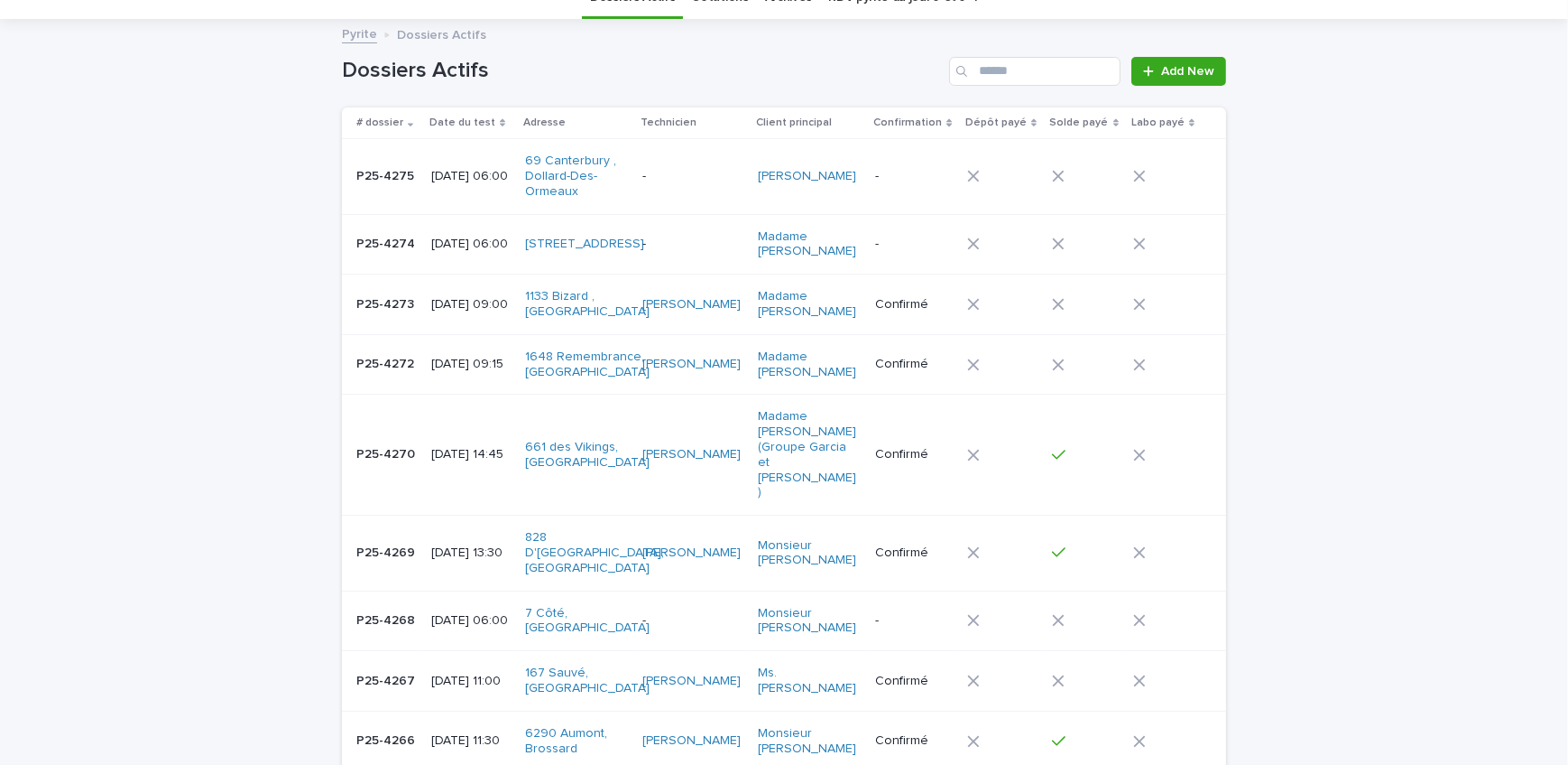
click at [385, 296] on p "P25-4273" at bounding box center [387, 303] width 61 height 19
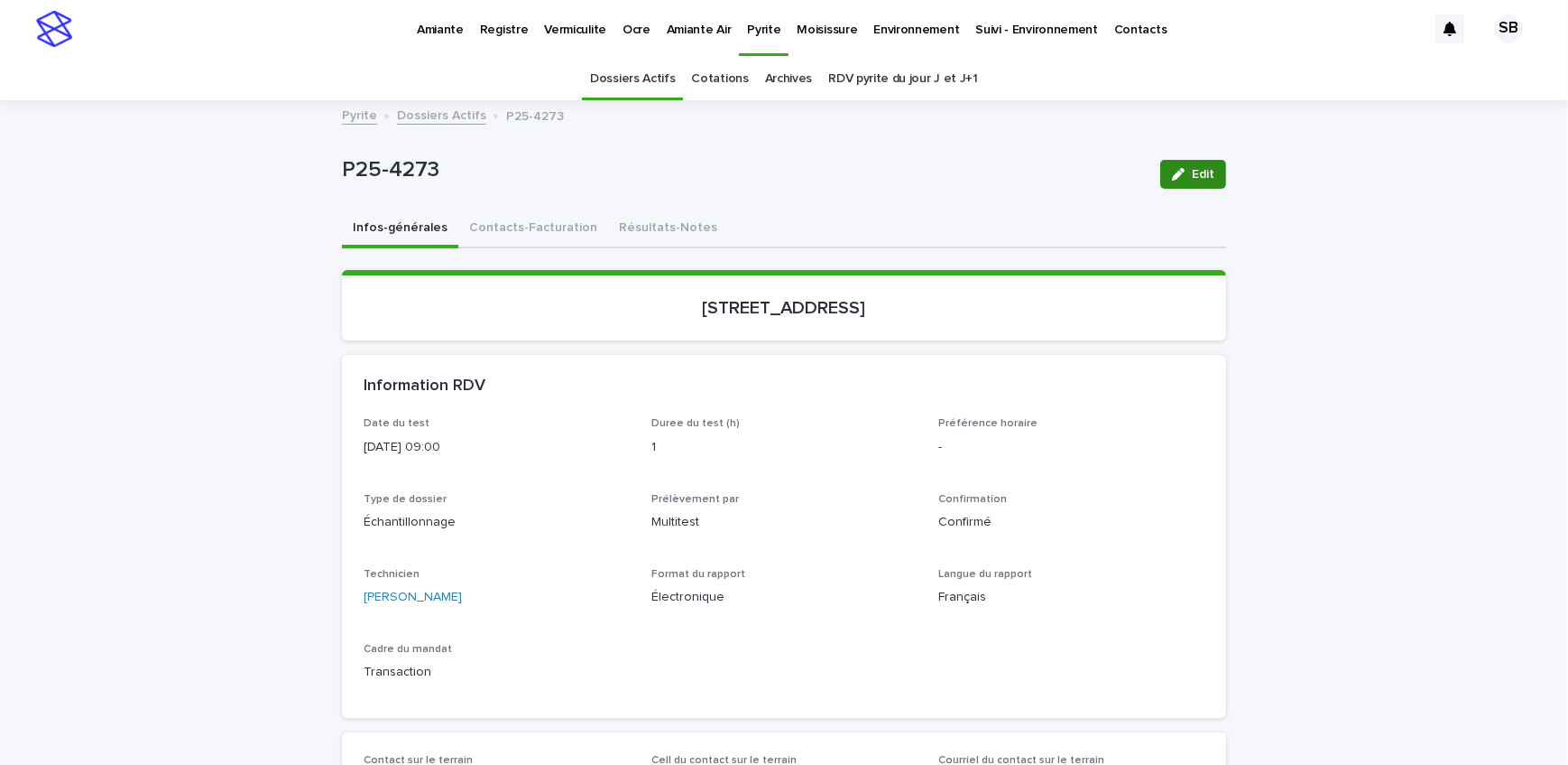
click at [1177, 169] on icon "button" at bounding box center [1178, 174] width 13 height 13
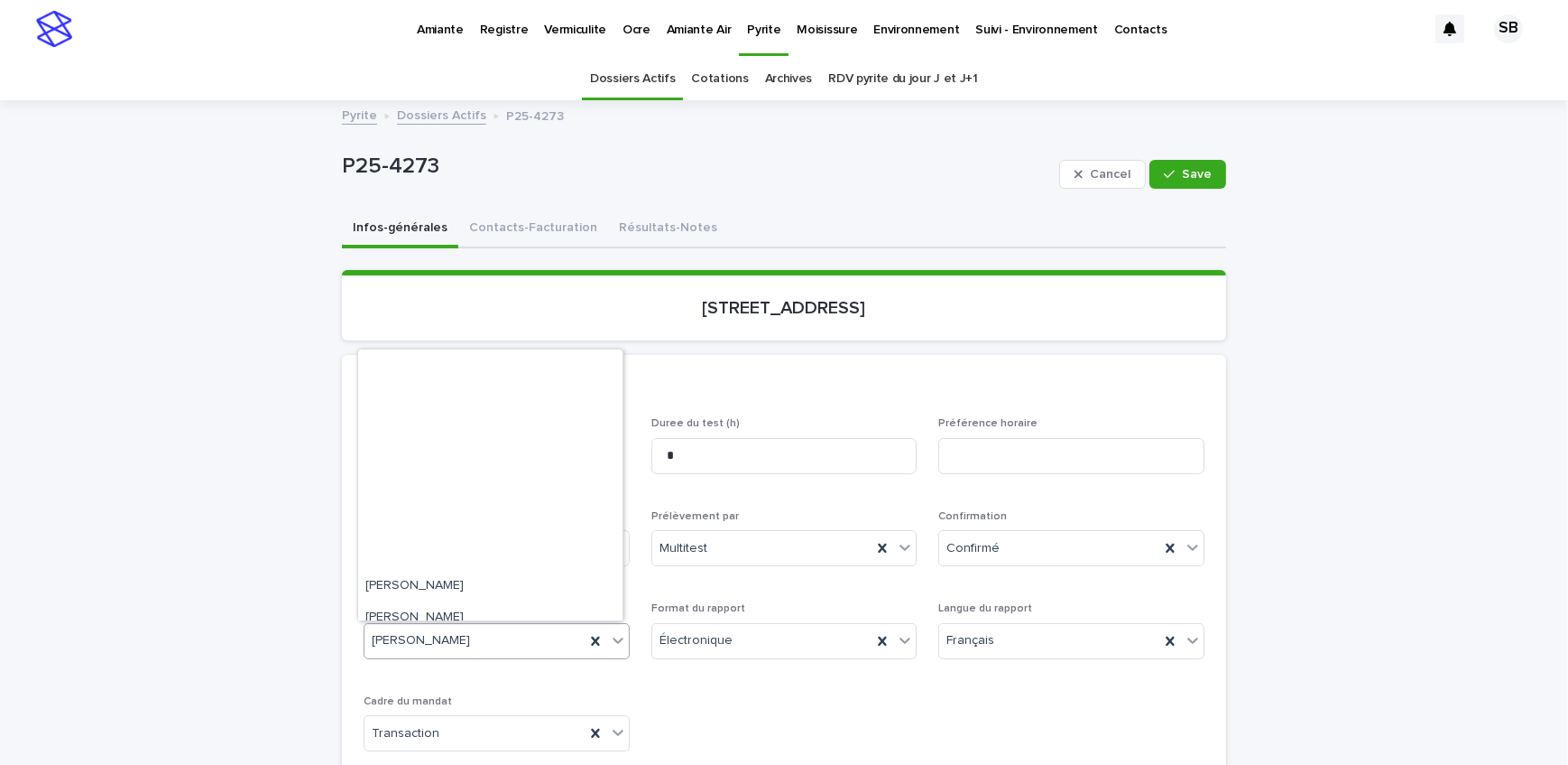
click at [479, 646] on div "Tommy Collin" at bounding box center [475, 641] width 220 height 30
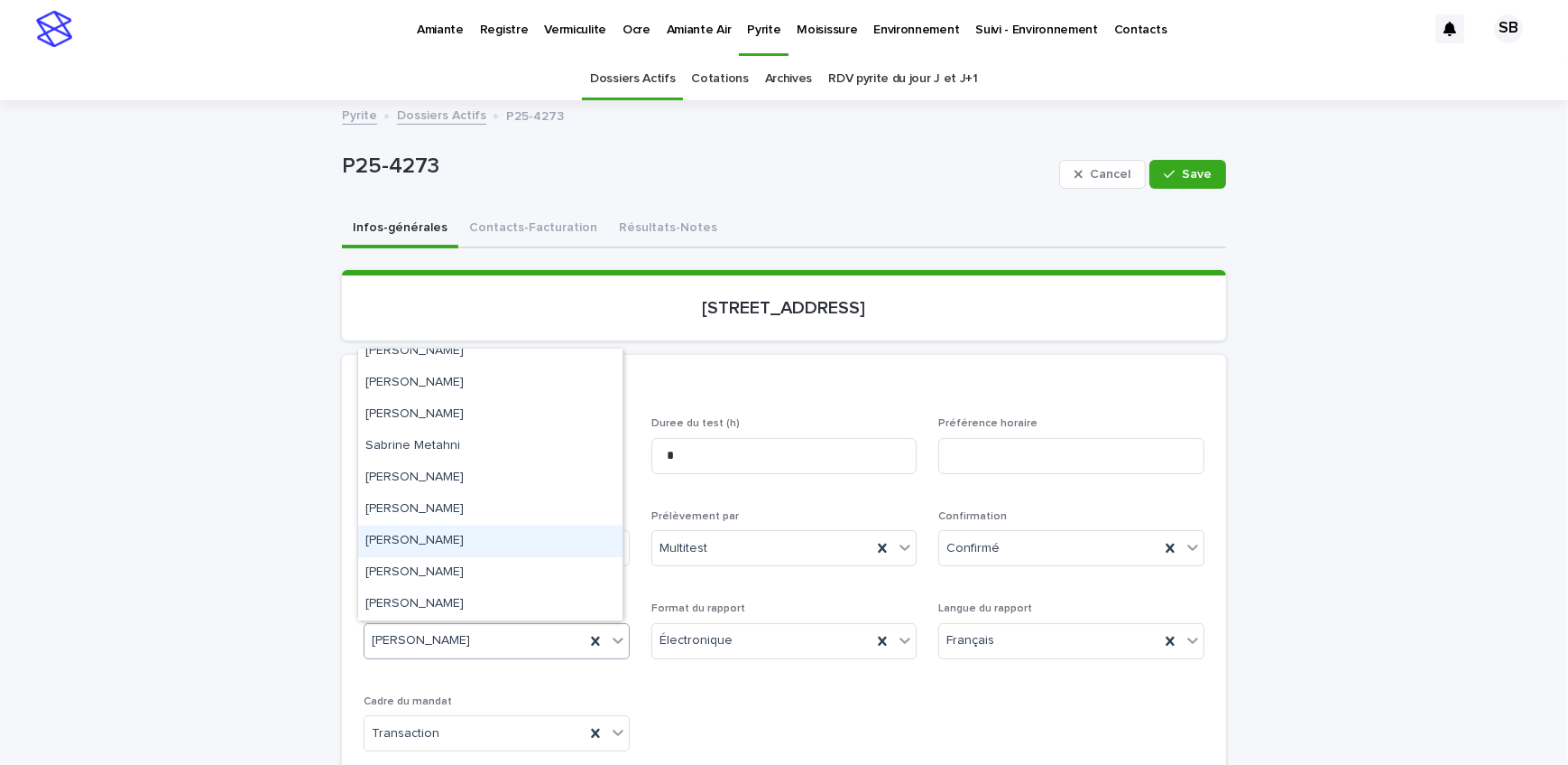
click at [492, 545] on div "Youssef Aram Ben Abdallah" at bounding box center [491, 541] width 265 height 31
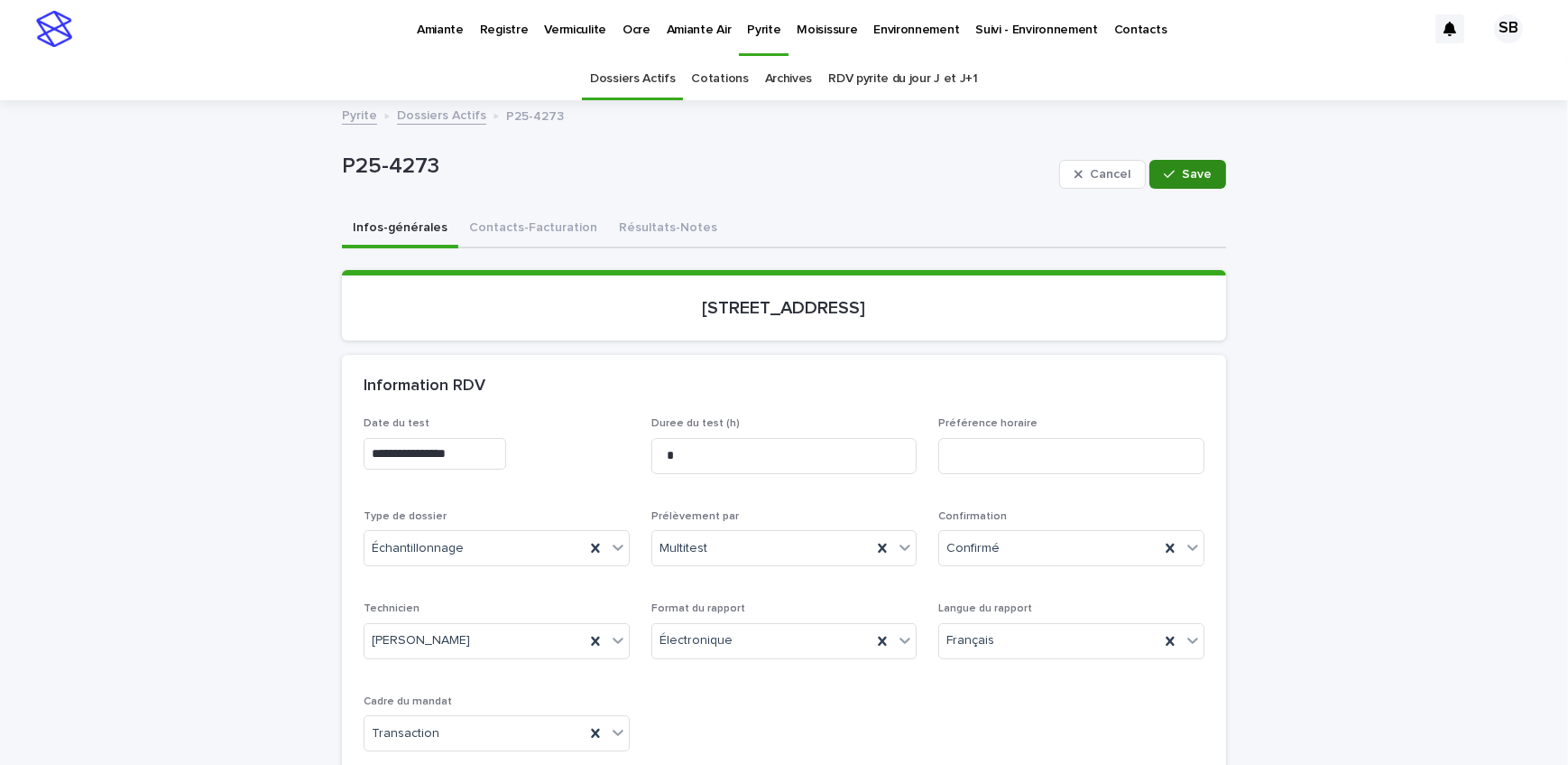
click at [1199, 172] on span "Save" at bounding box center [1197, 174] width 30 height 13
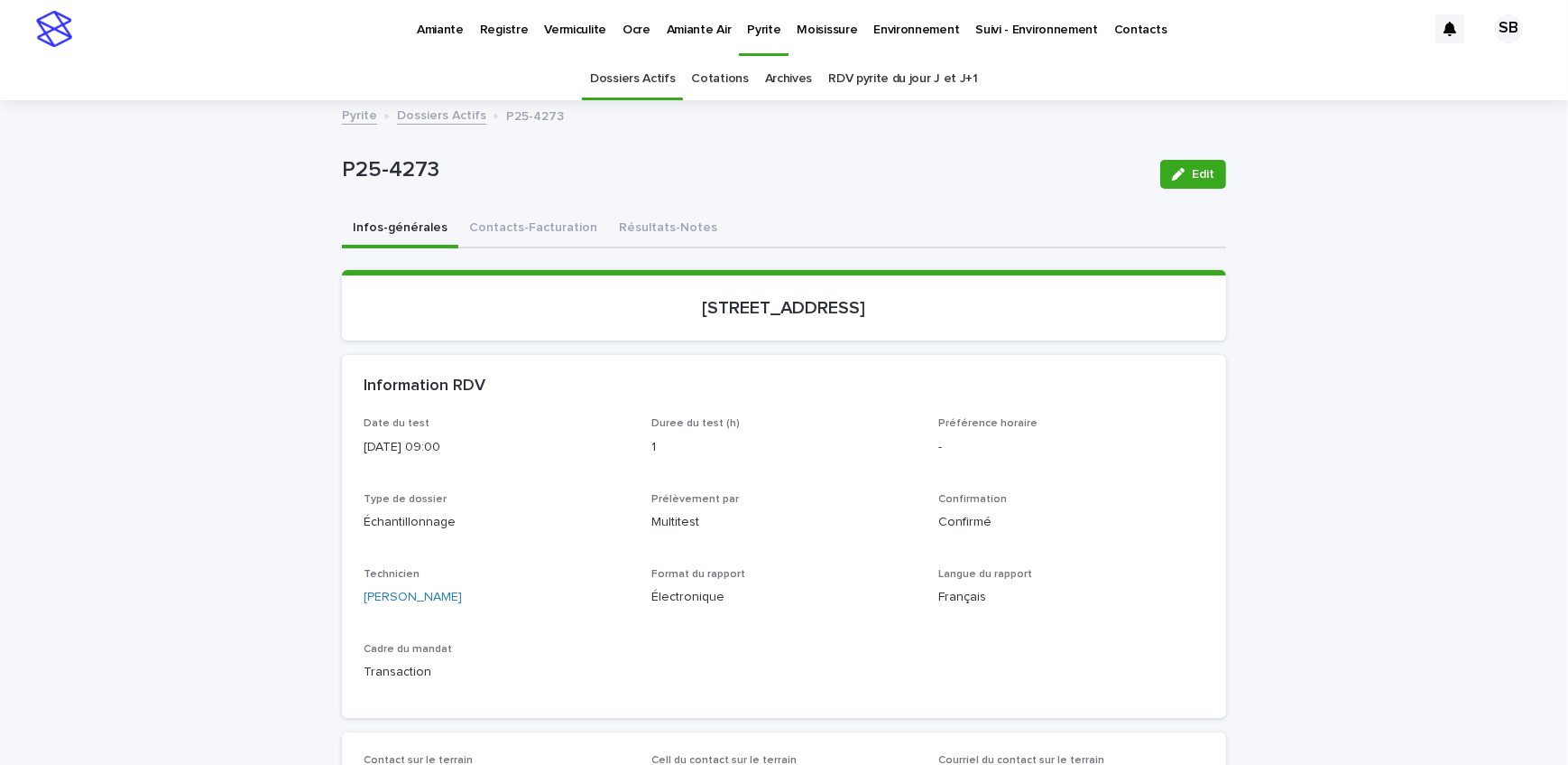
click at [458, 107] on link "Dossiers Actifs" at bounding box center [442, 114] width 90 height 20
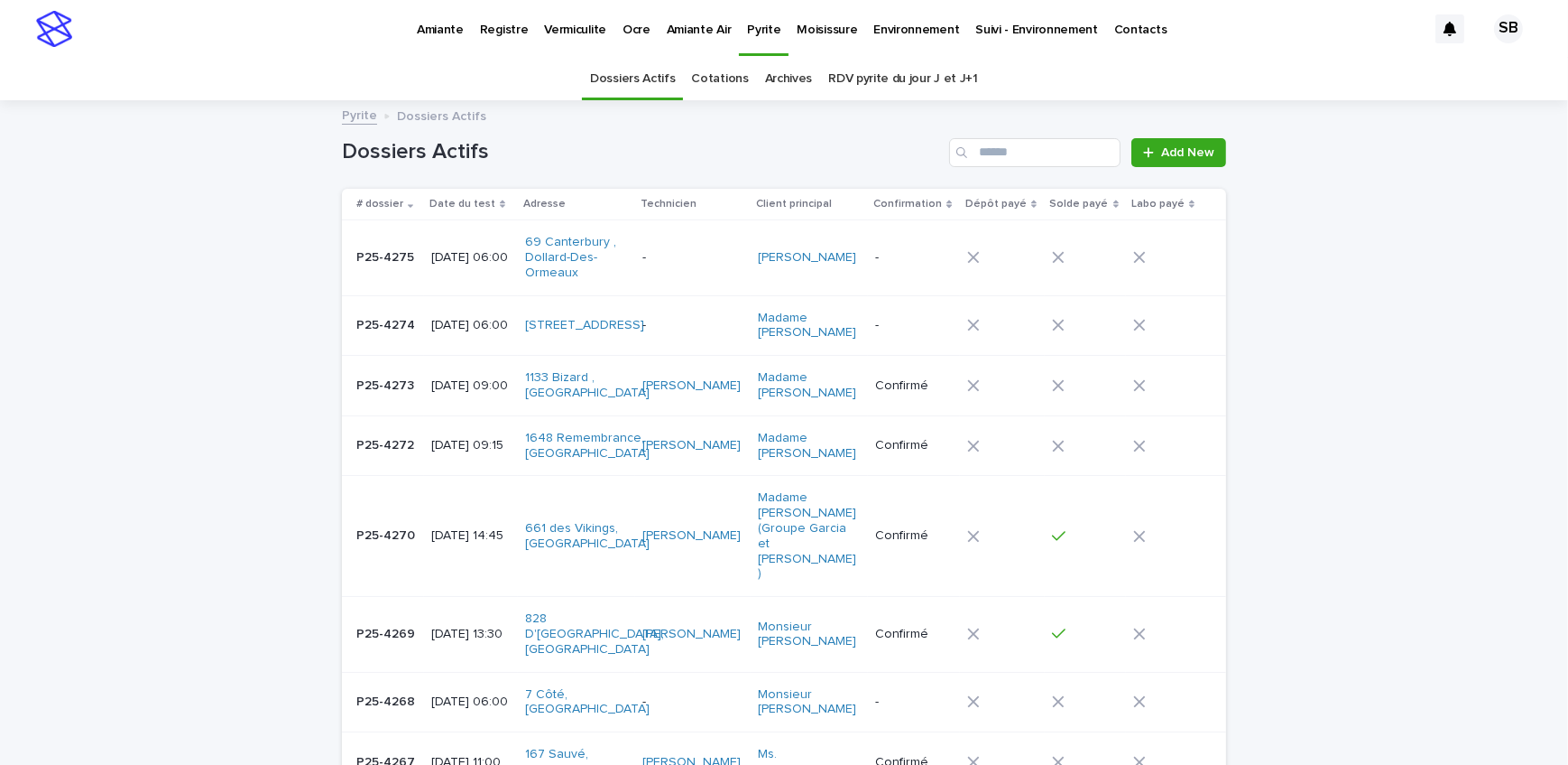
click at [801, 82] on link "Archives" at bounding box center [790, 79] width 48 height 43
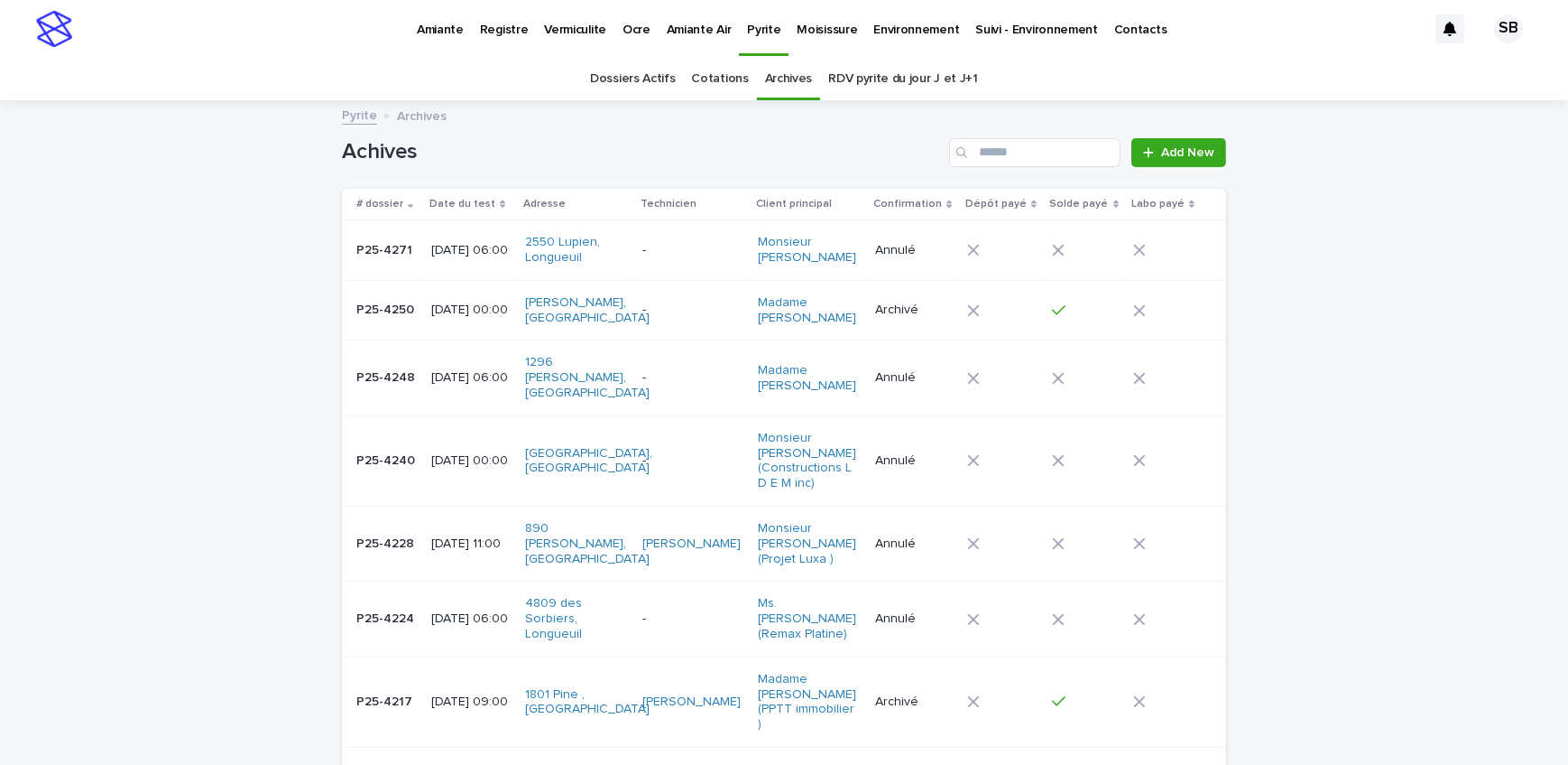
click at [983, 565] on td at bounding box center [1002, 543] width 85 height 75
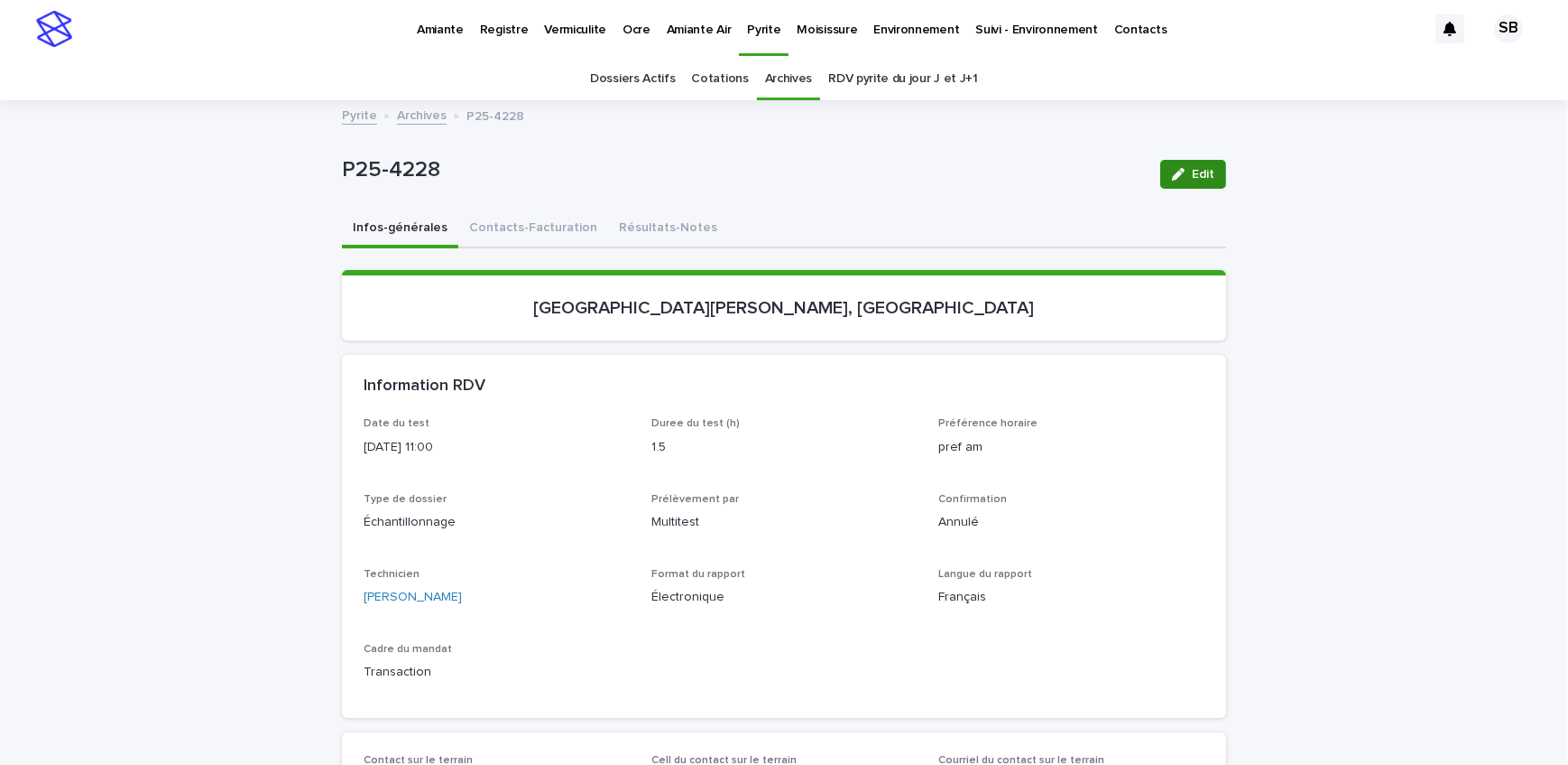
click at [1174, 176] on icon "button" at bounding box center [1178, 174] width 13 height 13
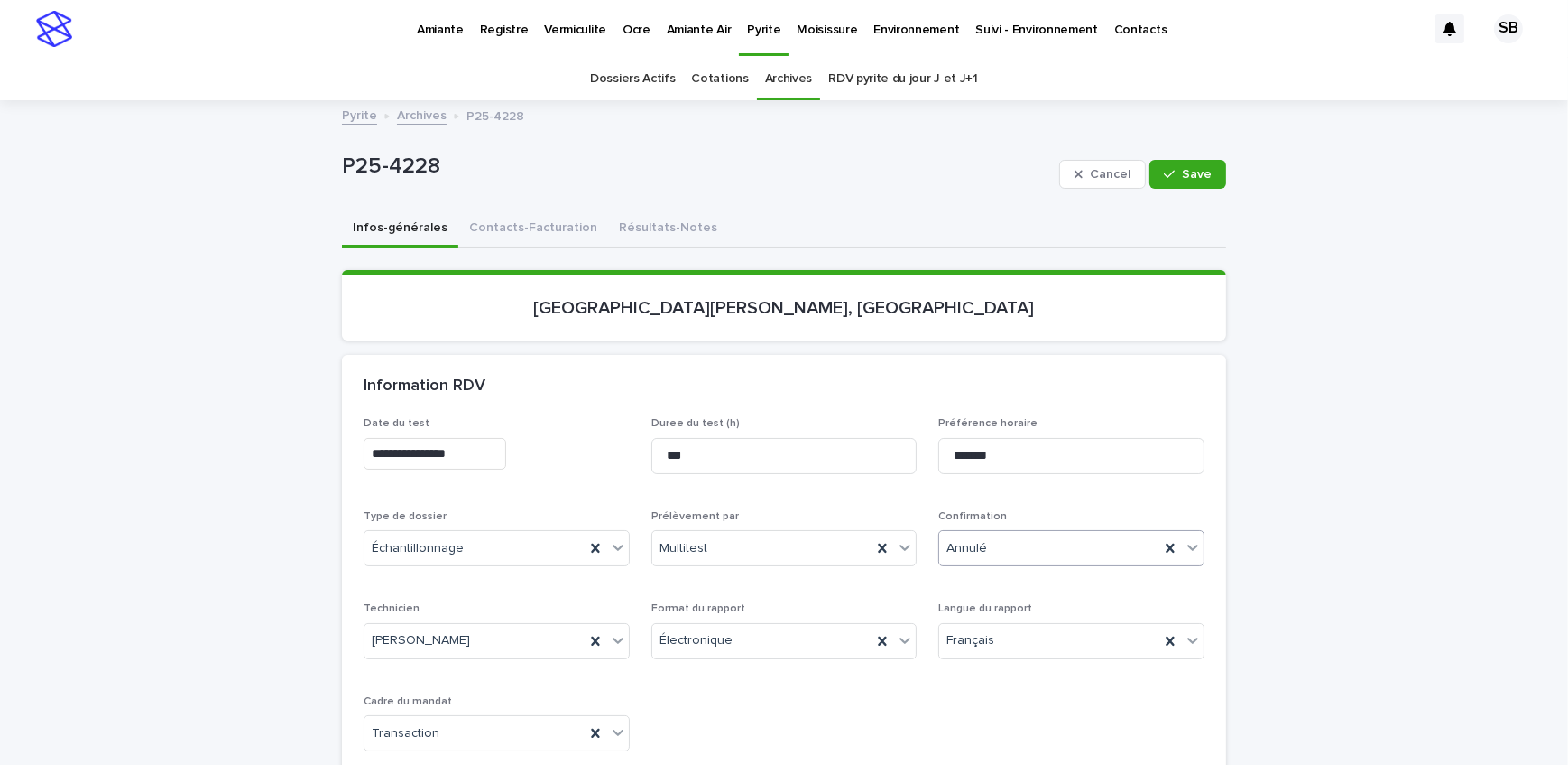
click at [1039, 537] on div "Annulé" at bounding box center [1050, 548] width 220 height 30
click at [1039, 573] on div "Non confirmé" at bounding box center [1066, 582] width 265 height 31
click at [481, 449] on input "**********" at bounding box center [435, 454] width 143 height 31
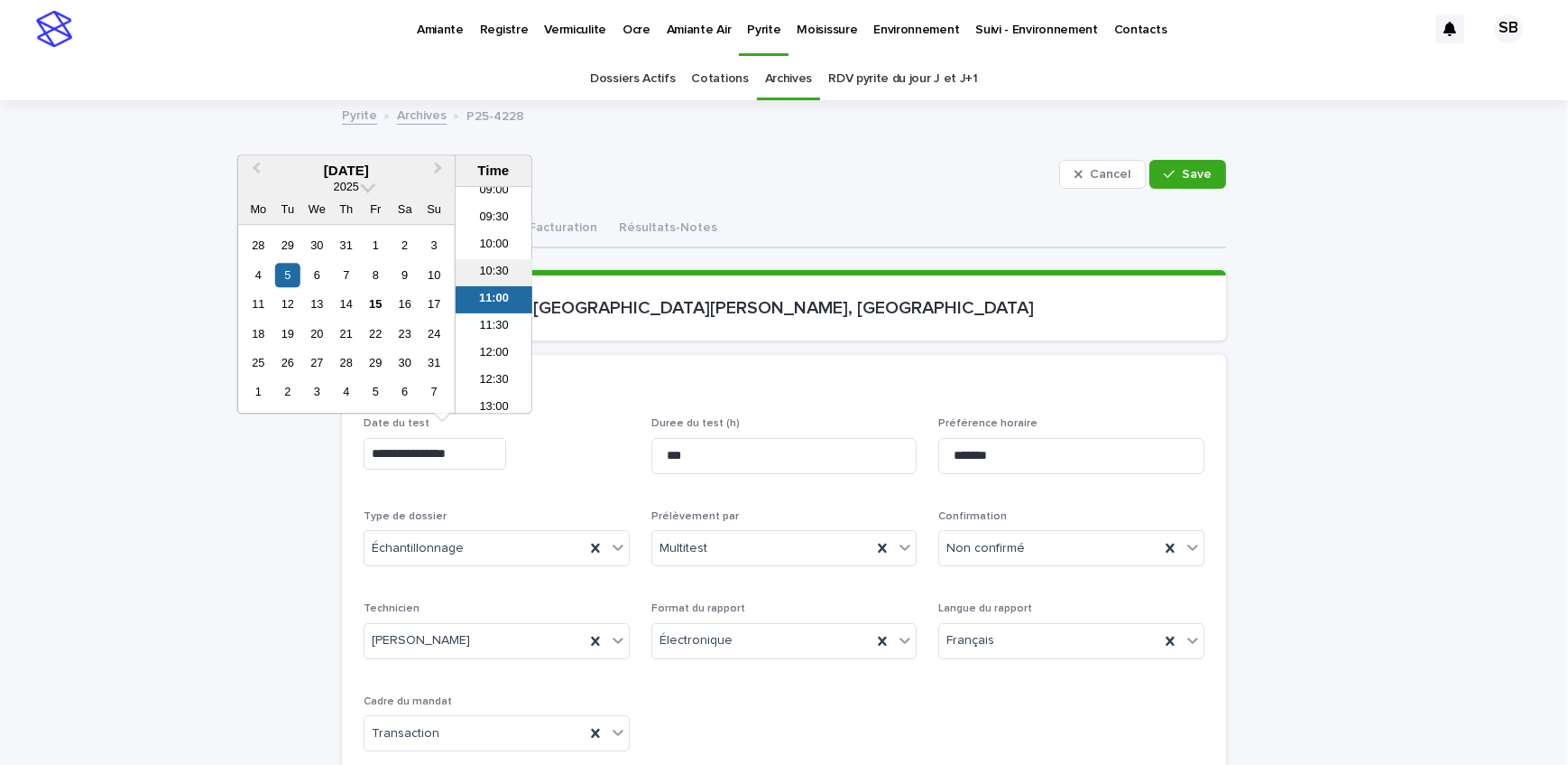
scroll to position [332, 0]
click at [492, 192] on li "06:00" at bounding box center [493, 194] width 77 height 27
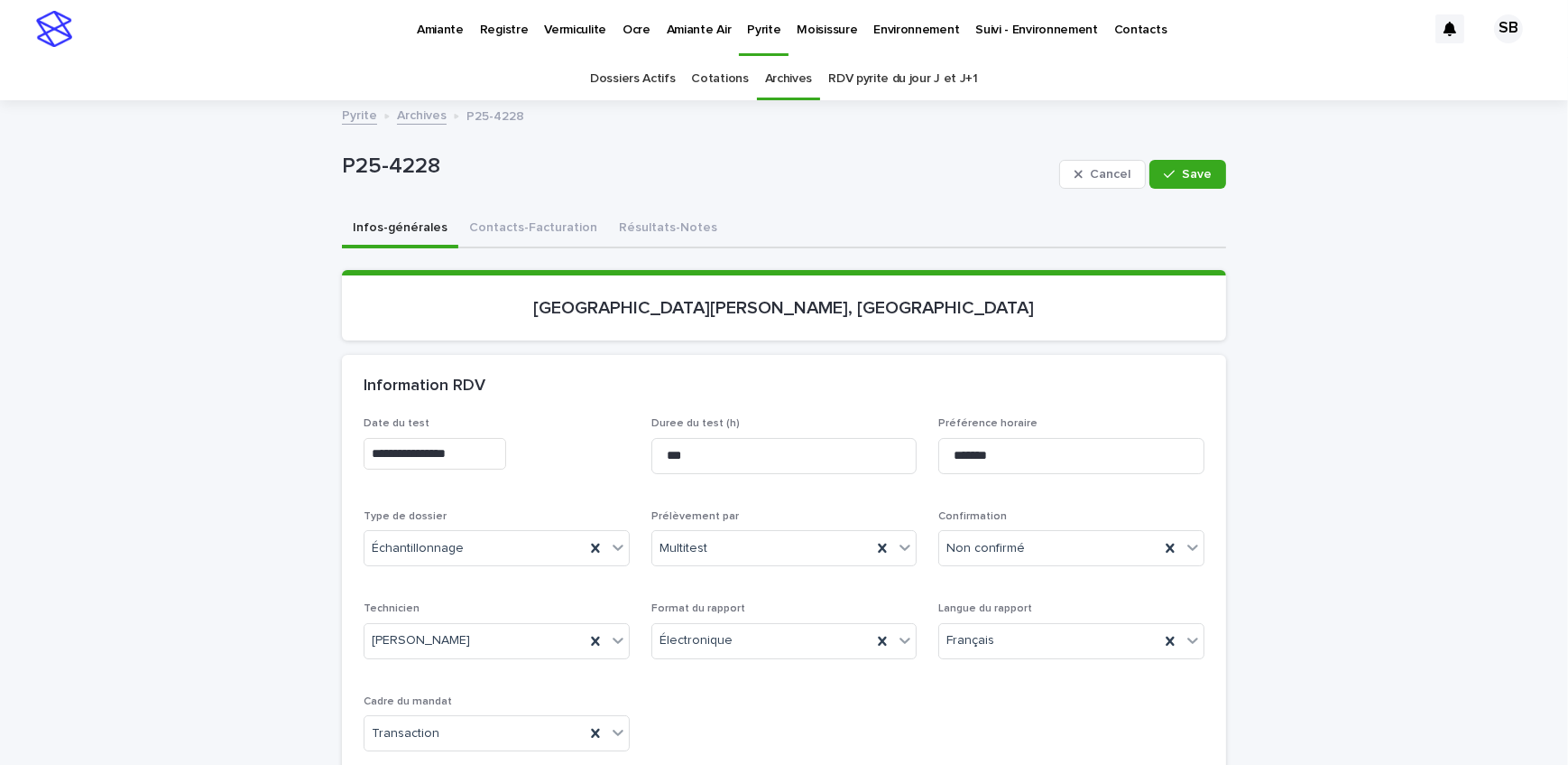
click at [482, 448] on input "**********" at bounding box center [435, 454] width 143 height 31
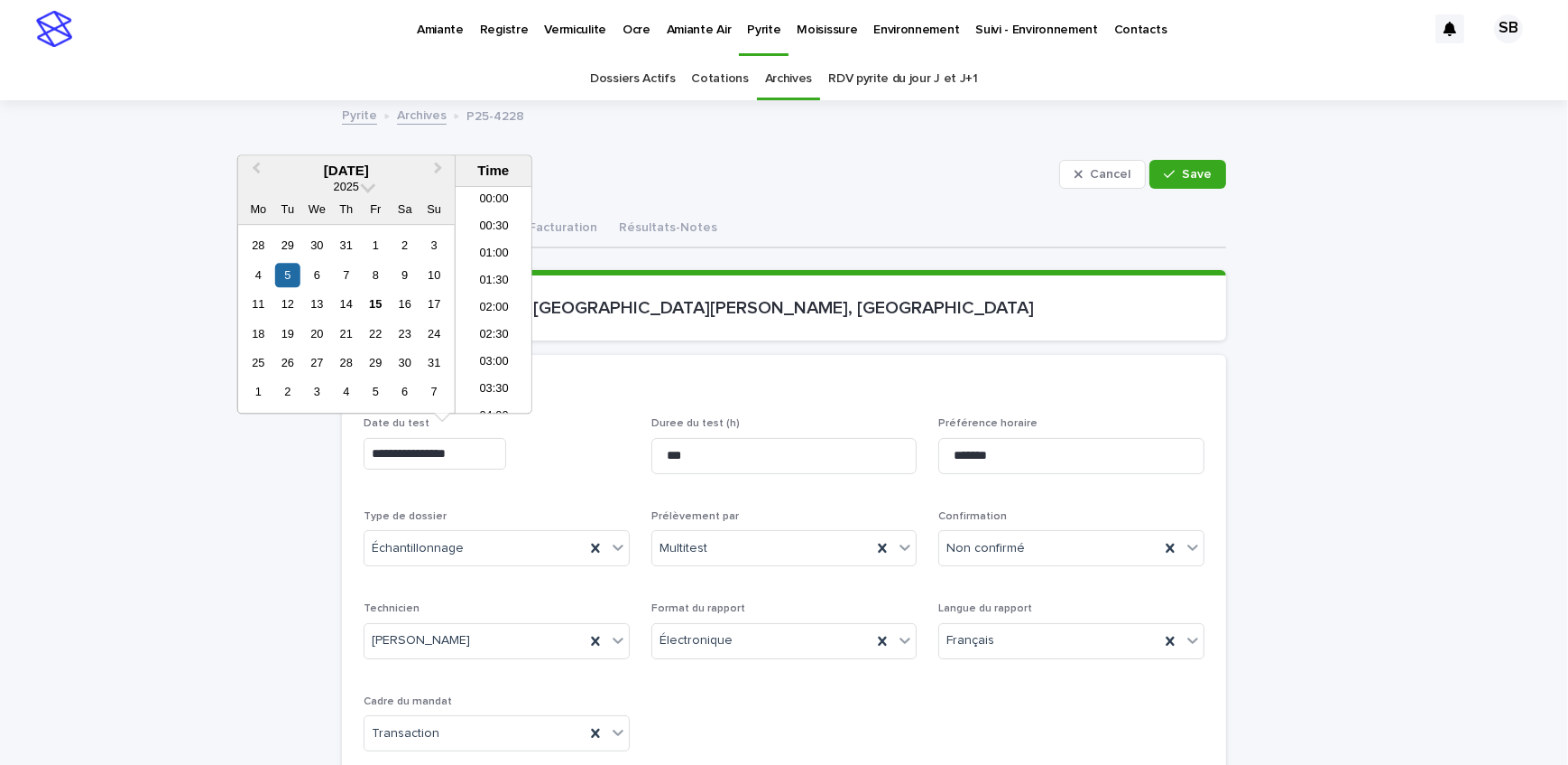
scroll to position [226, 0]
click at [258, 329] on div "18" at bounding box center [258, 333] width 24 height 24
type input "**********"
click at [616, 396] on div "Information RDV" at bounding box center [783, 386] width 884 height 63
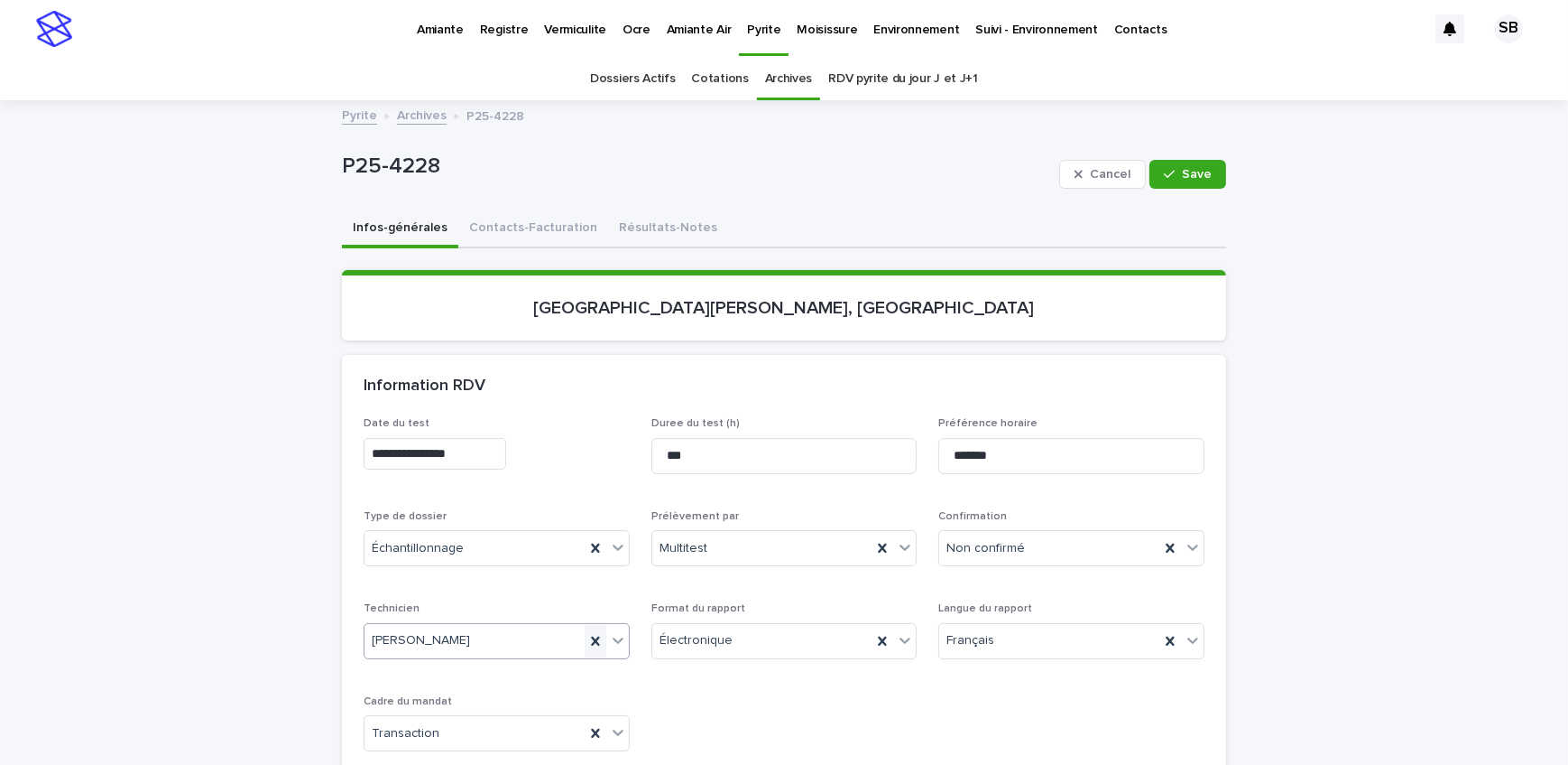
click at [589, 636] on icon at bounding box center [595, 640] width 18 height 18
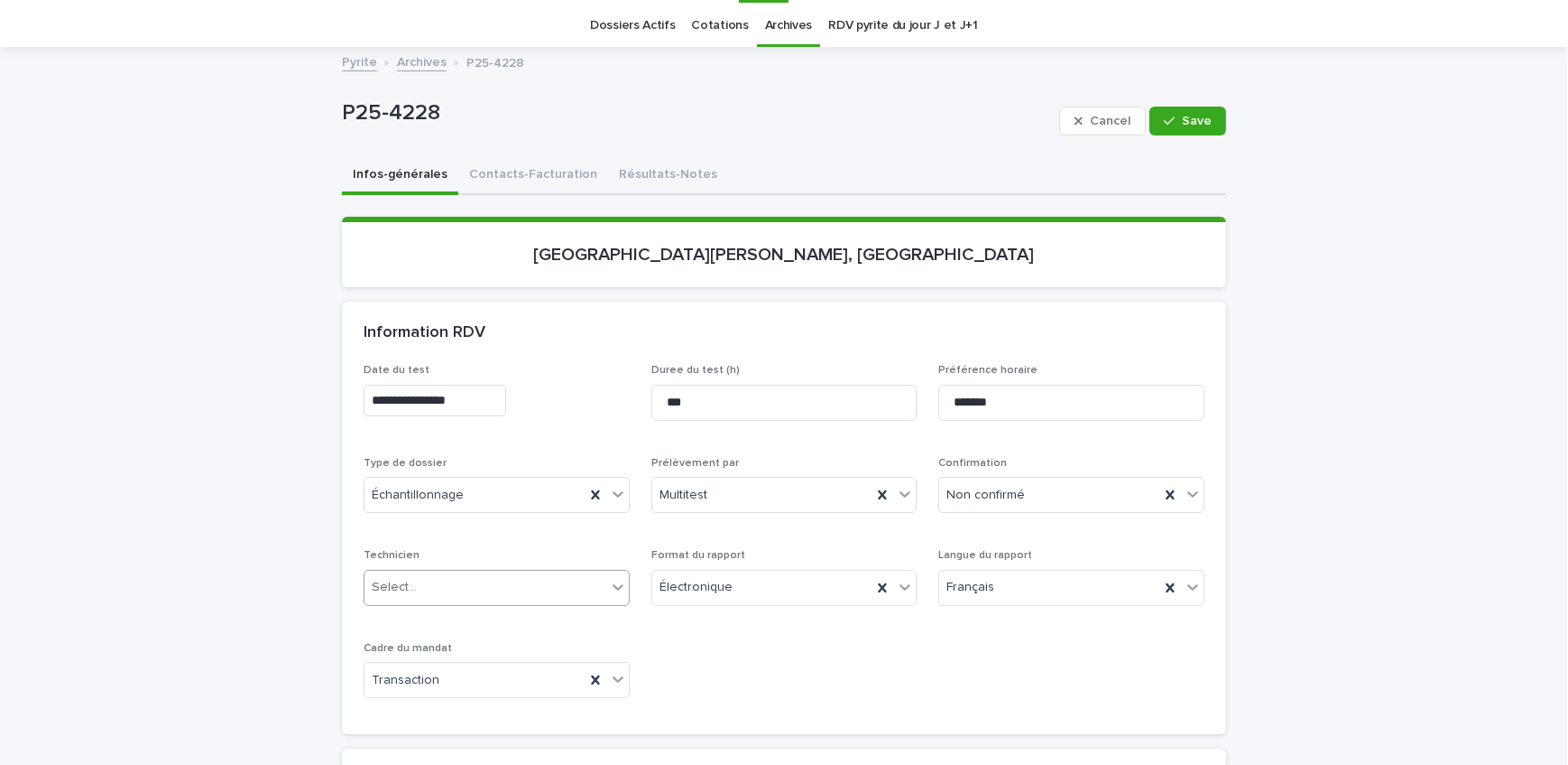
scroll to position [82, 0]
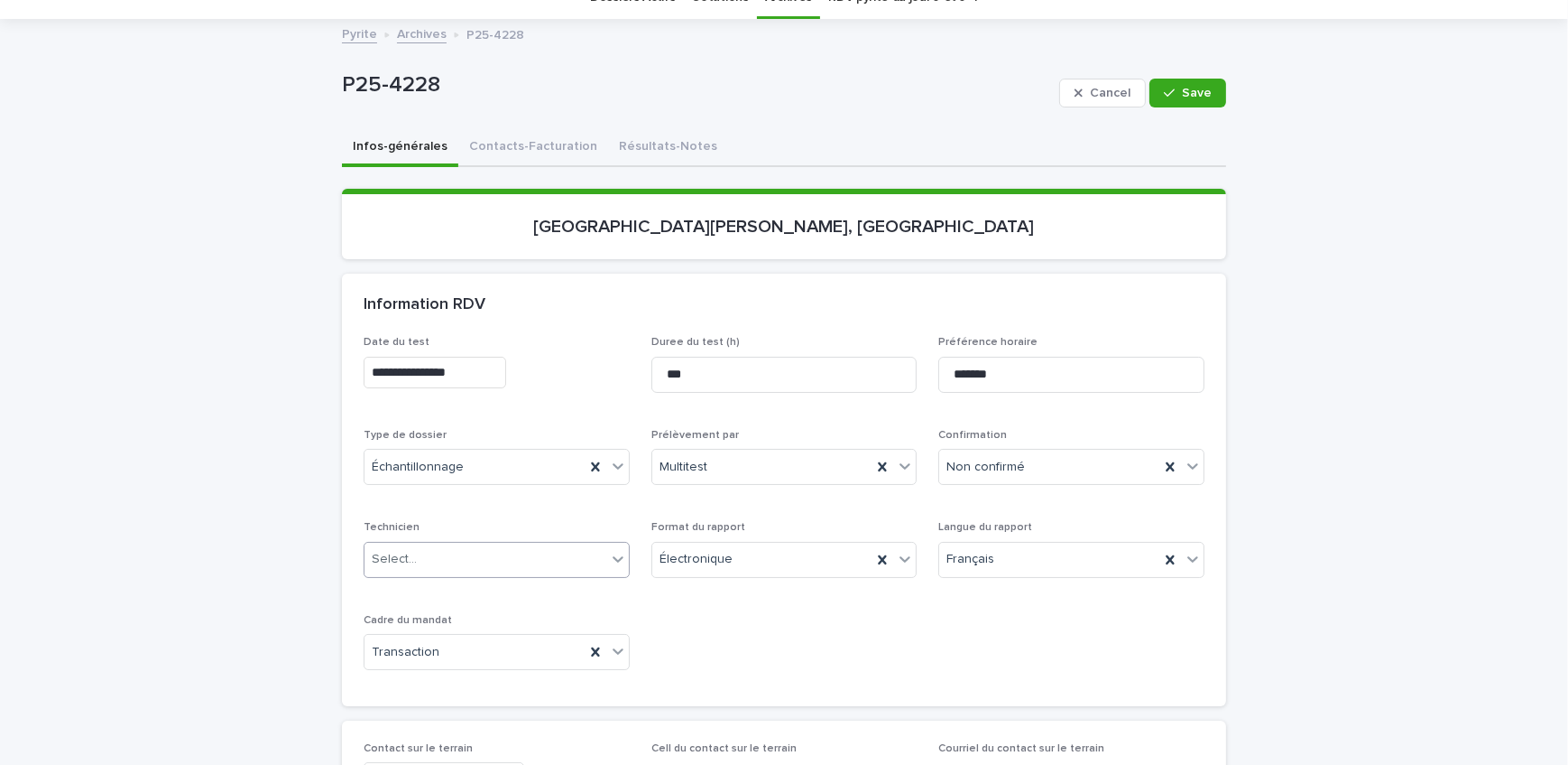
click at [804, 670] on div "**********" at bounding box center [784, 510] width 840 height 348
drag, startPoint x: 880, startPoint y: 373, endPoint x: 842, endPoint y: 384, distance: 39.6
click at [842, 384] on div "**********" at bounding box center [784, 510] width 840 height 348
click at [1027, 264] on div "Loading... Saving… 890, rue Ivanhoë-Caron, Boucherville" at bounding box center [783, 232] width 884 height 85
click at [1168, 88] on icon "button" at bounding box center [1169, 94] width 11 height 13
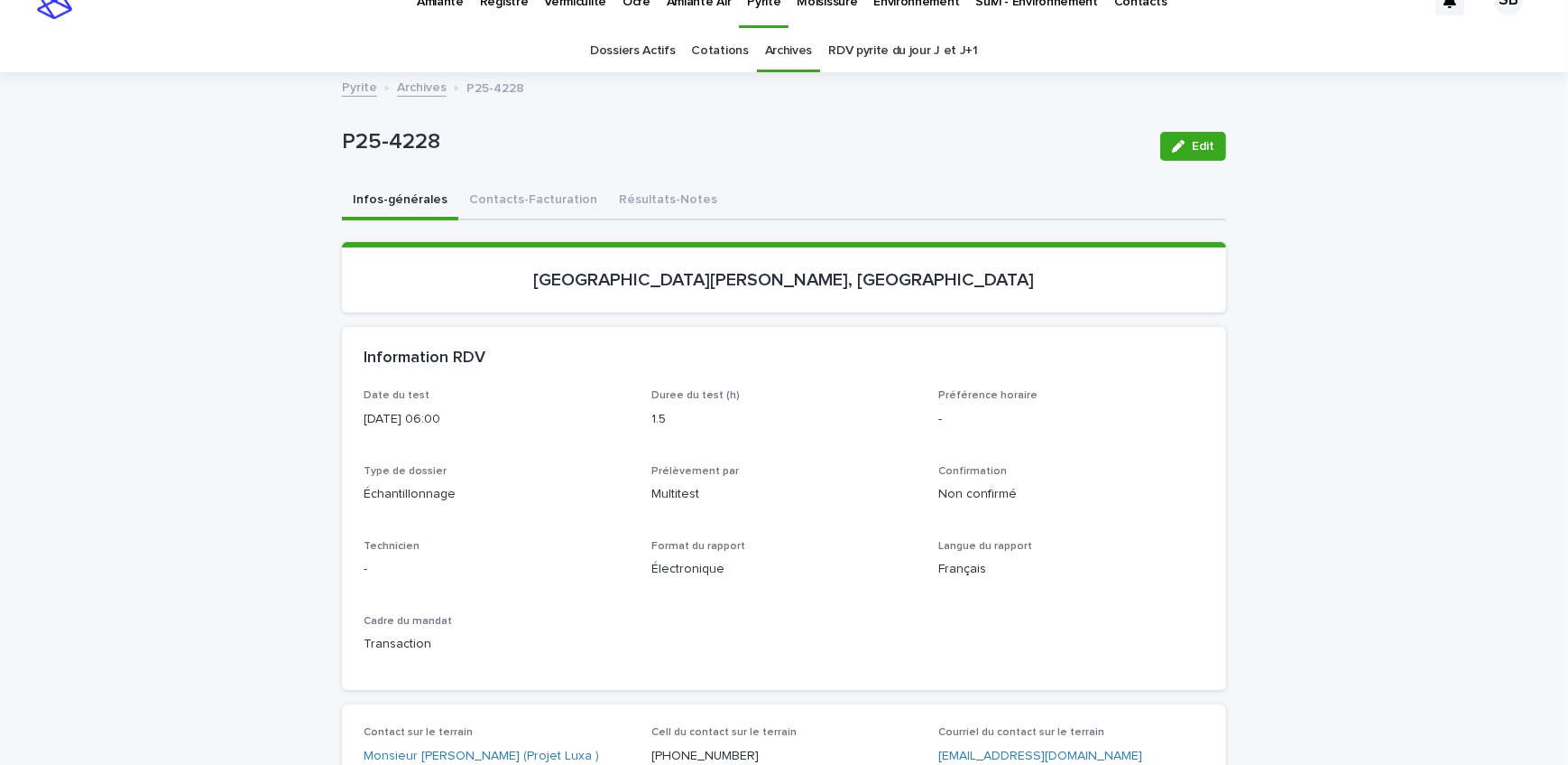
scroll to position [0, 0]
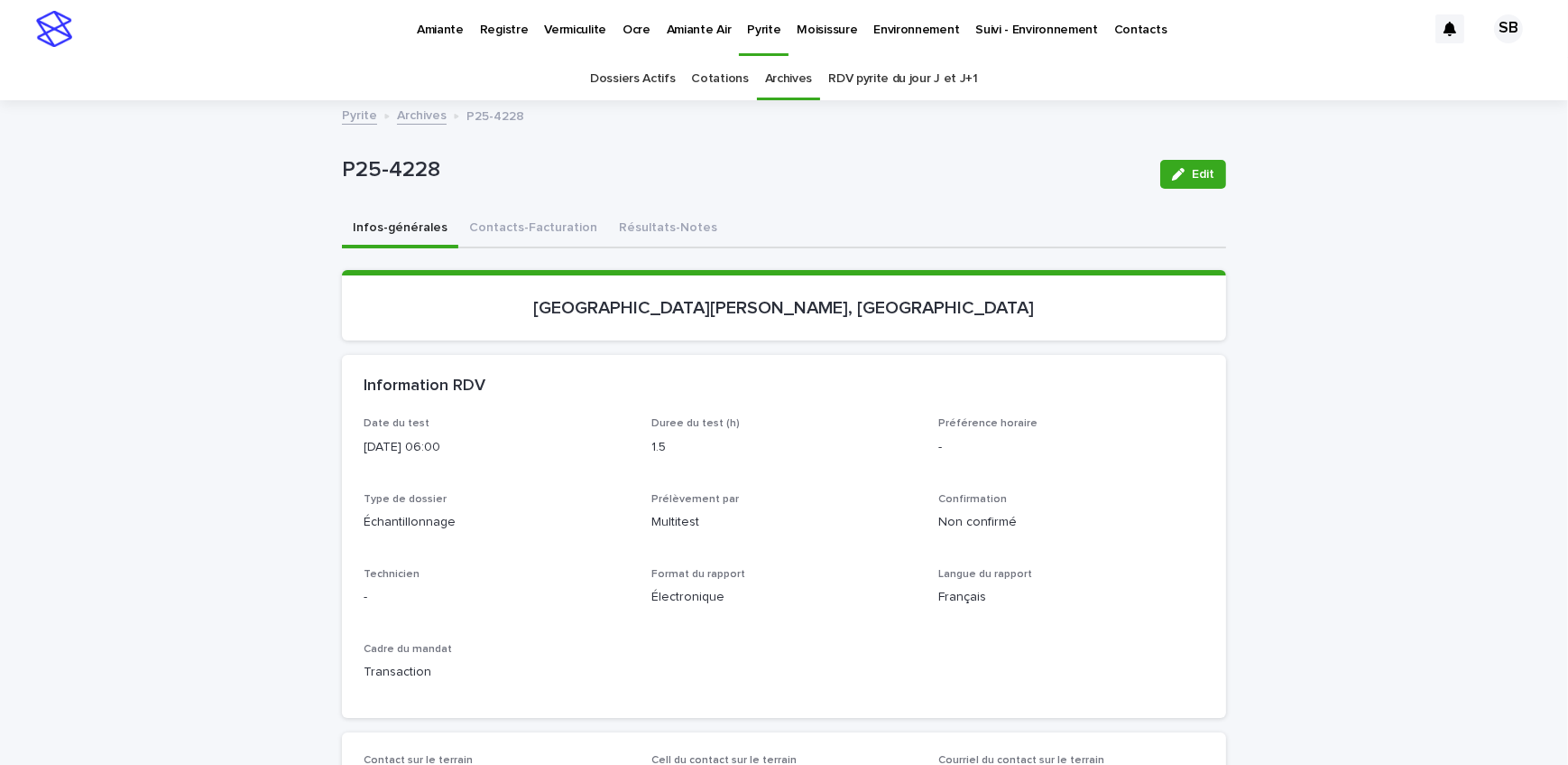
click at [344, 119] on link "Pyrite" at bounding box center [359, 114] width 35 height 20
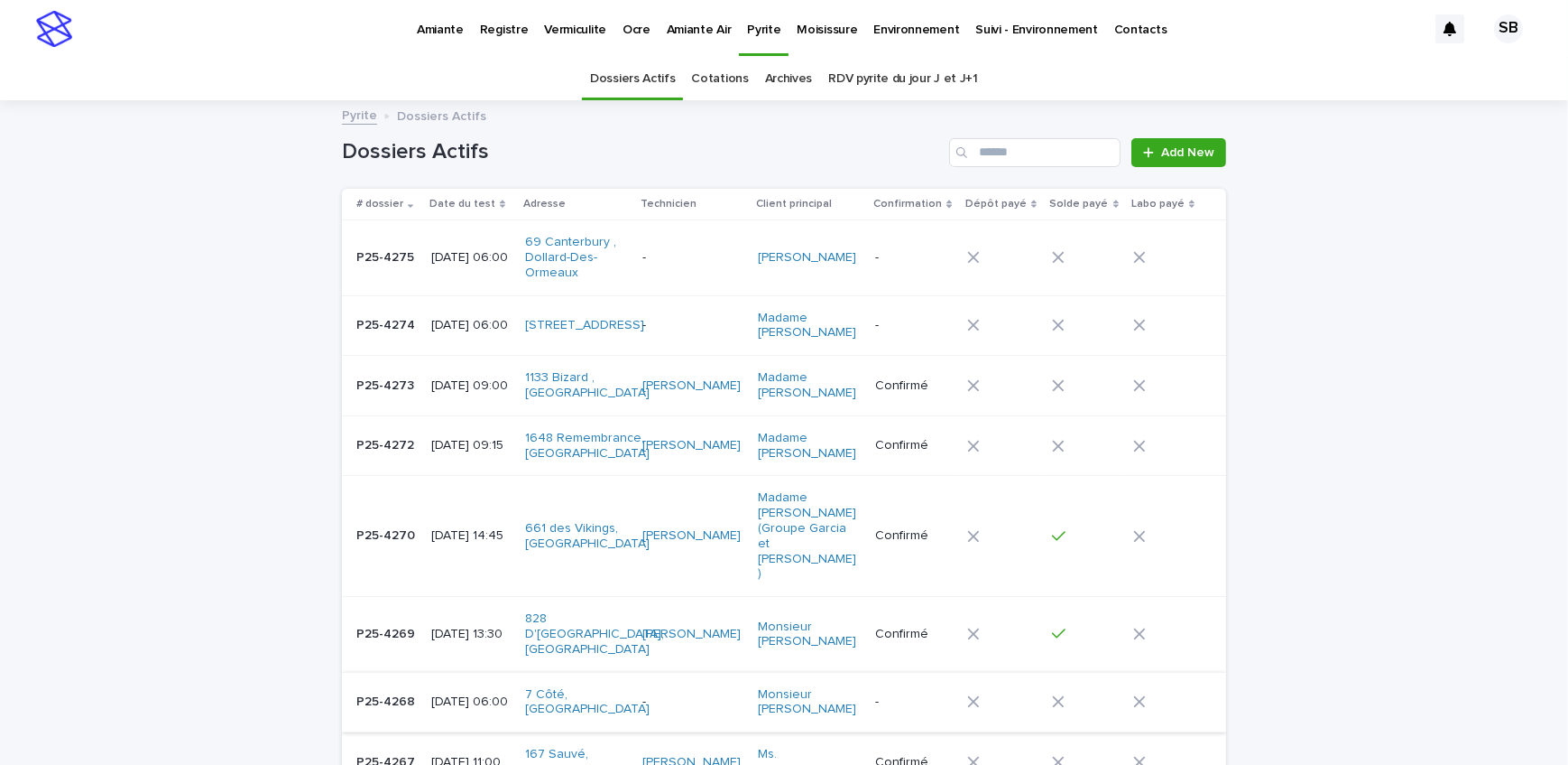
drag, startPoint x: 304, startPoint y: 682, endPoint x: 352, endPoint y: 662, distance: 52.0
click at [347, 690] on td "P25-4268 P25-4268" at bounding box center [382, 701] width 82 height 60
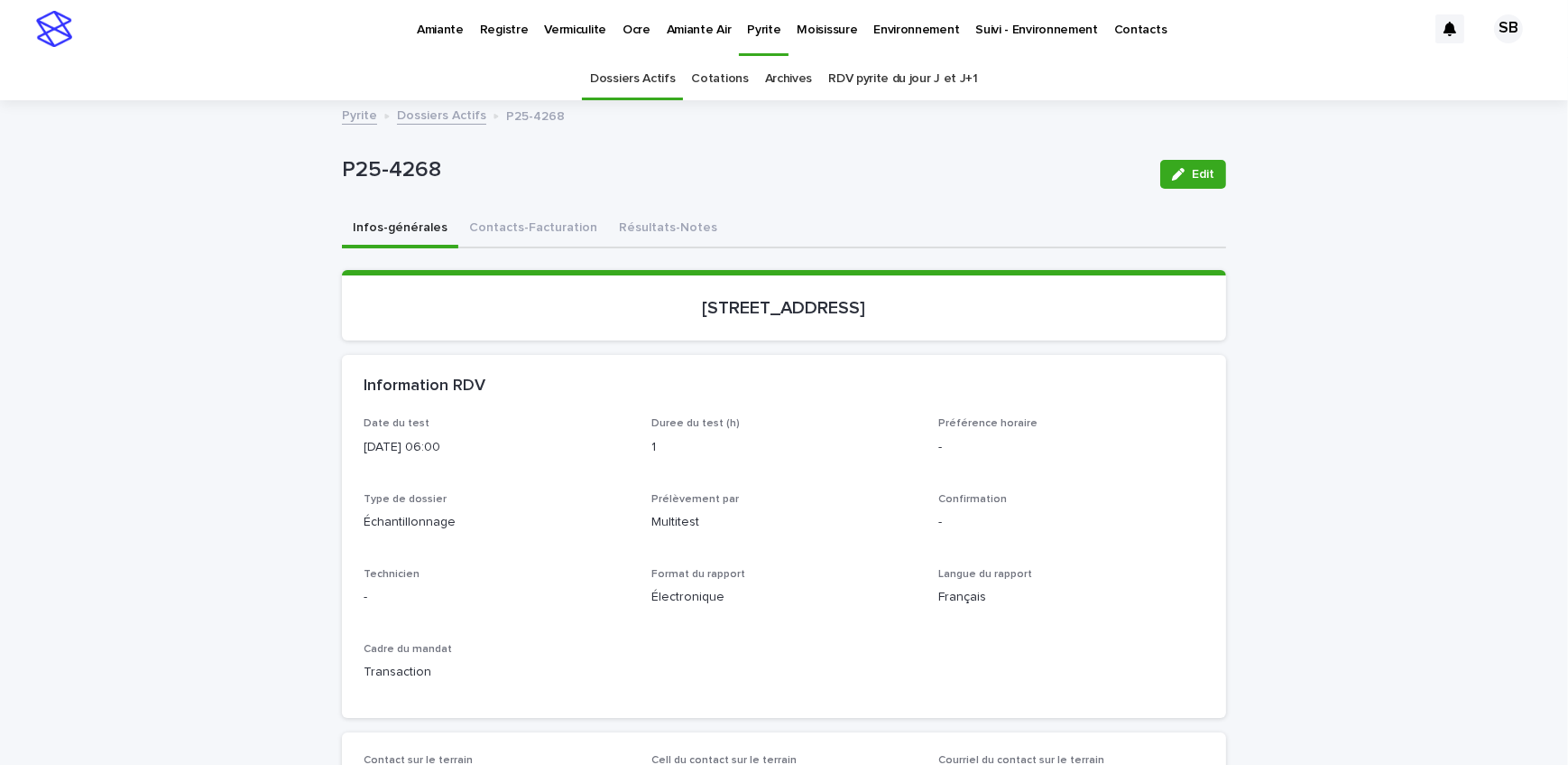
drag, startPoint x: 277, startPoint y: 280, endPoint x: 319, endPoint y: 194, distance: 95.7
click at [561, 14] on p "Vermiculite" at bounding box center [575, 19] width 62 height 38
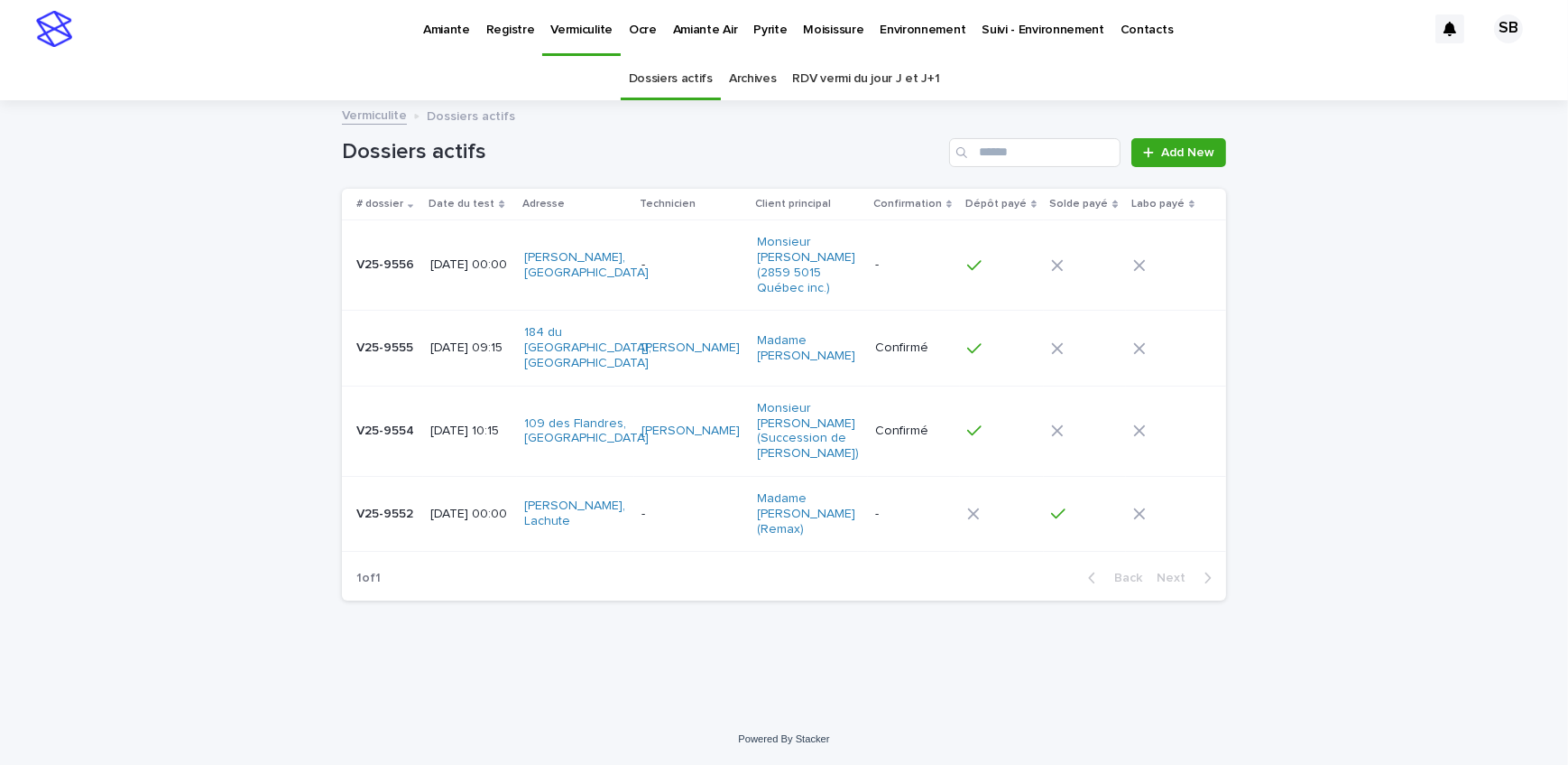
click at [434, 344] on div "2025-08-14 09:15" at bounding box center [470, 348] width 80 height 30
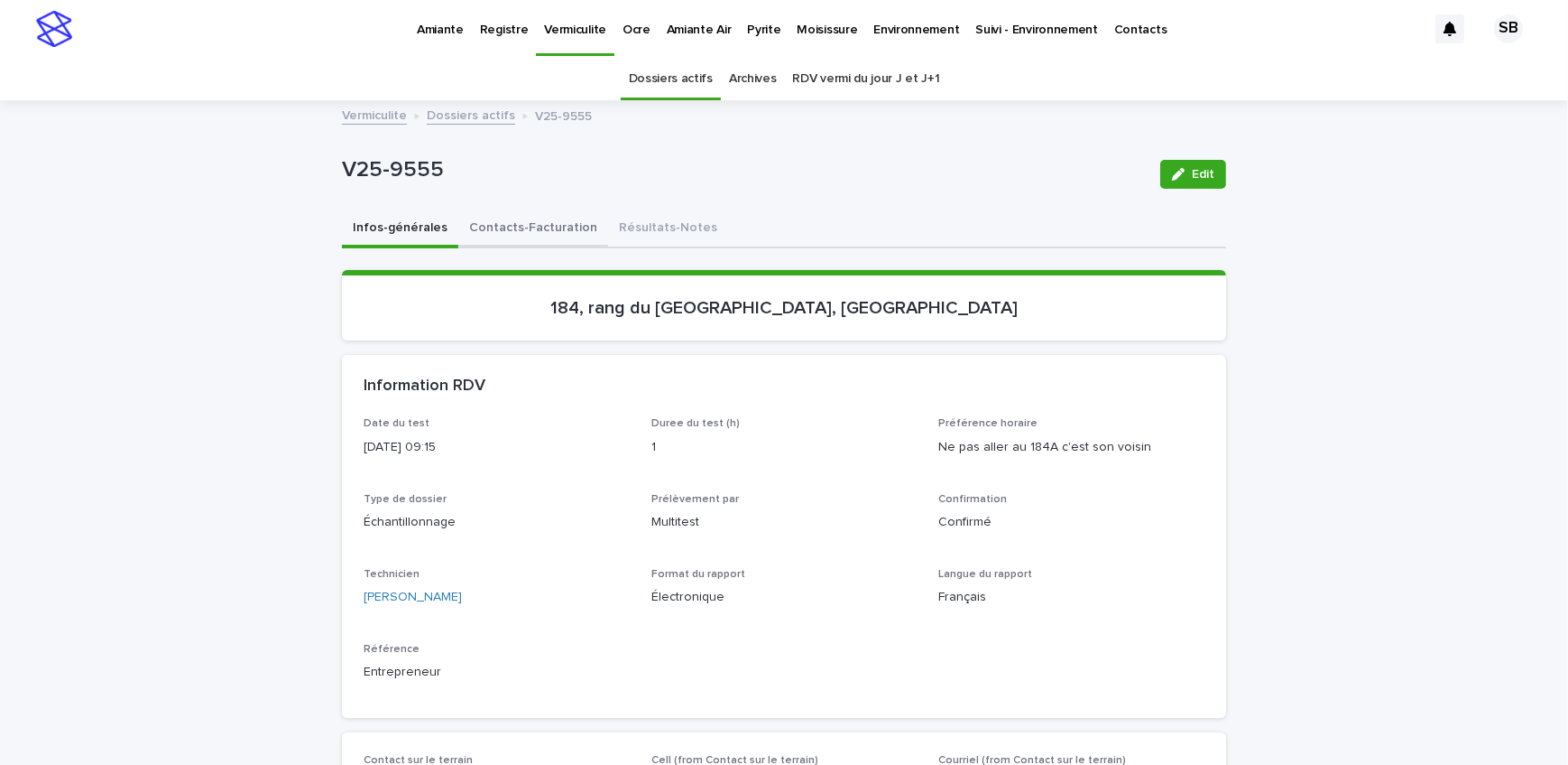
click at [534, 210] on button "Contacts-Facturation" at bounding box center [533, 229] width 150 height 38
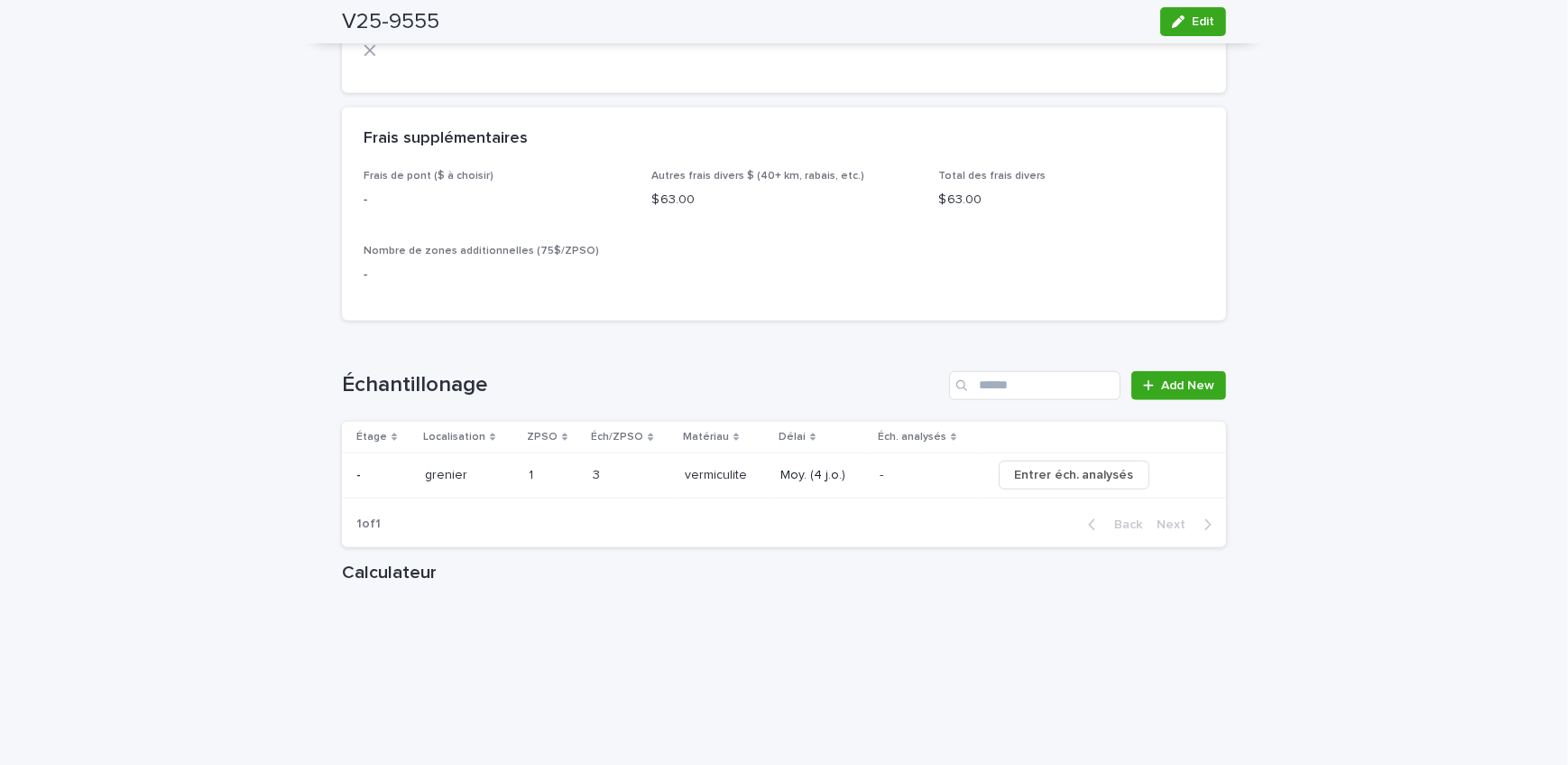
scroll to position [1806, 0]
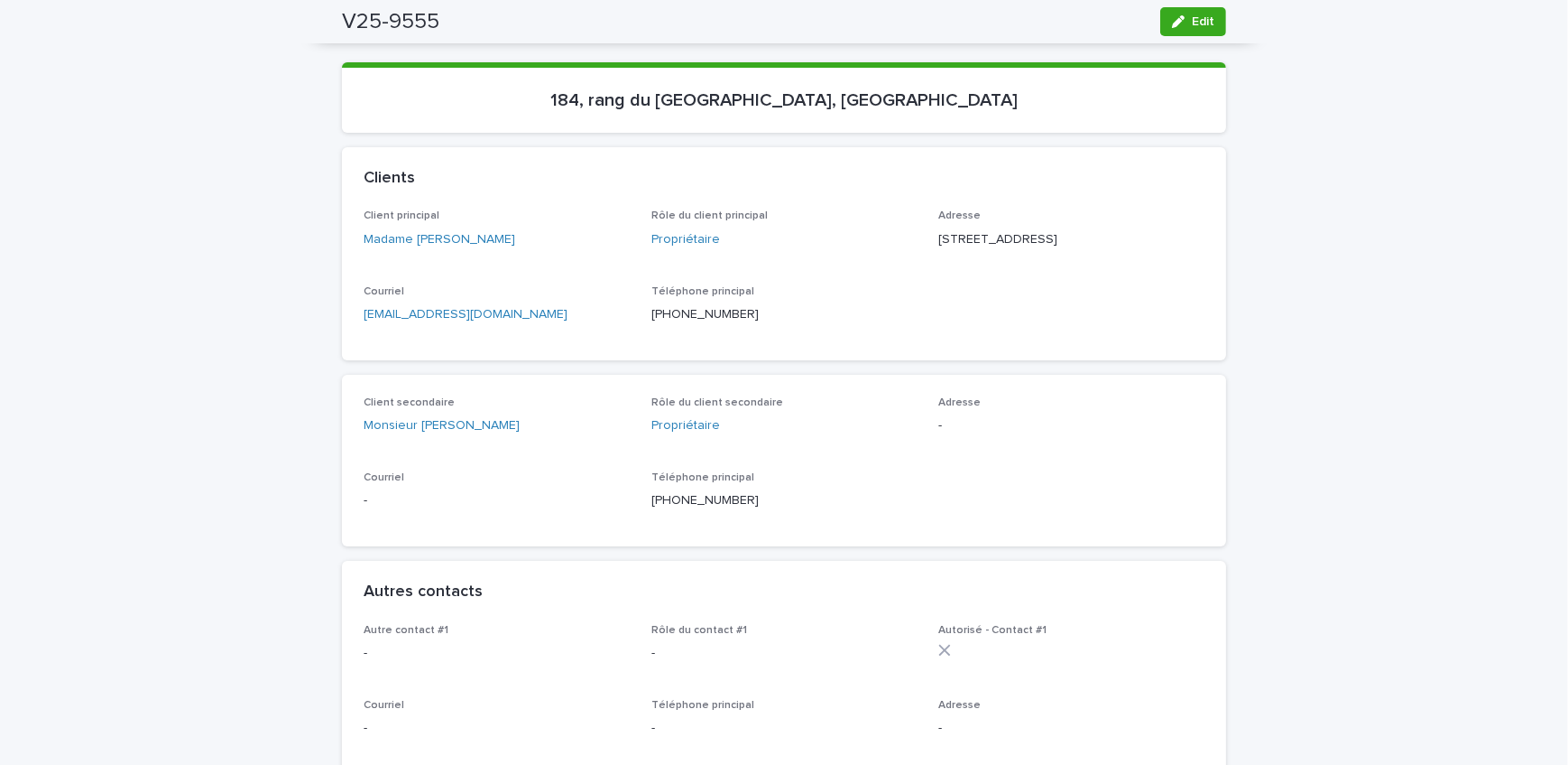
scroll to position [82, 0]
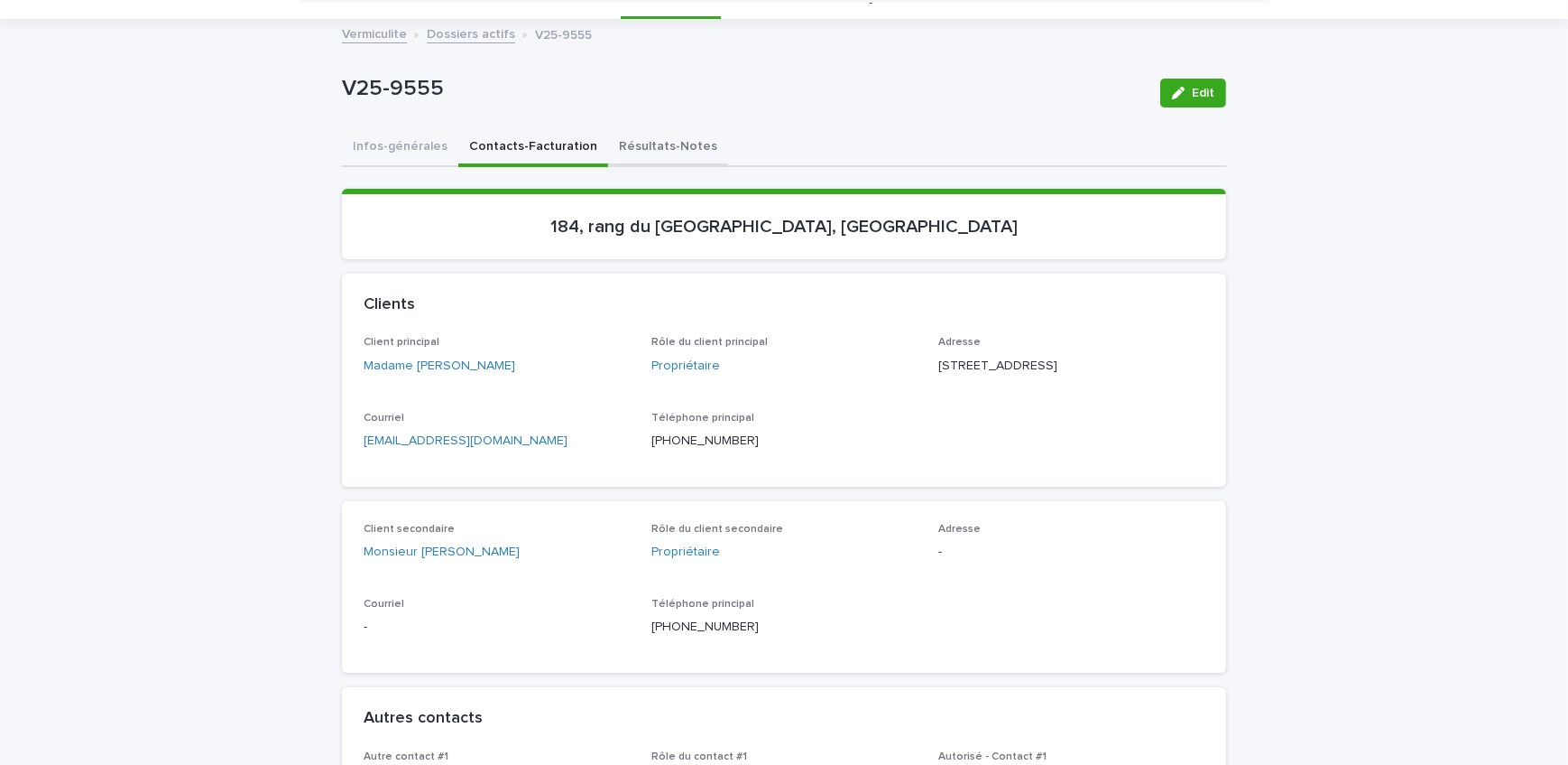
click at [641, 132] on button "Résultats-Notes" at bounding box center [668, 147] width 120 height 38
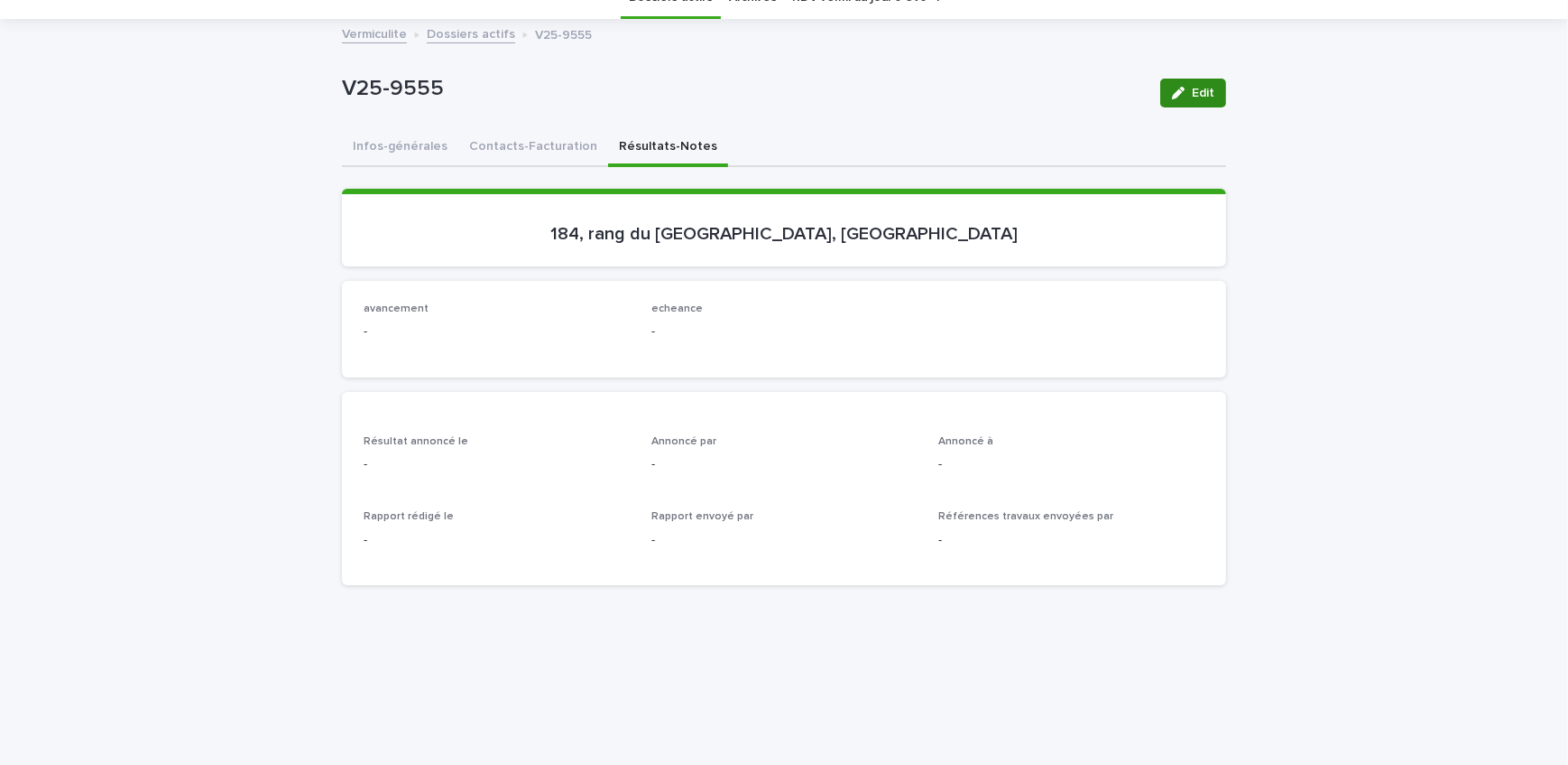
click at [1198, 95] on span "Edit" at bounding box center [1203, 94] width 22 height 13
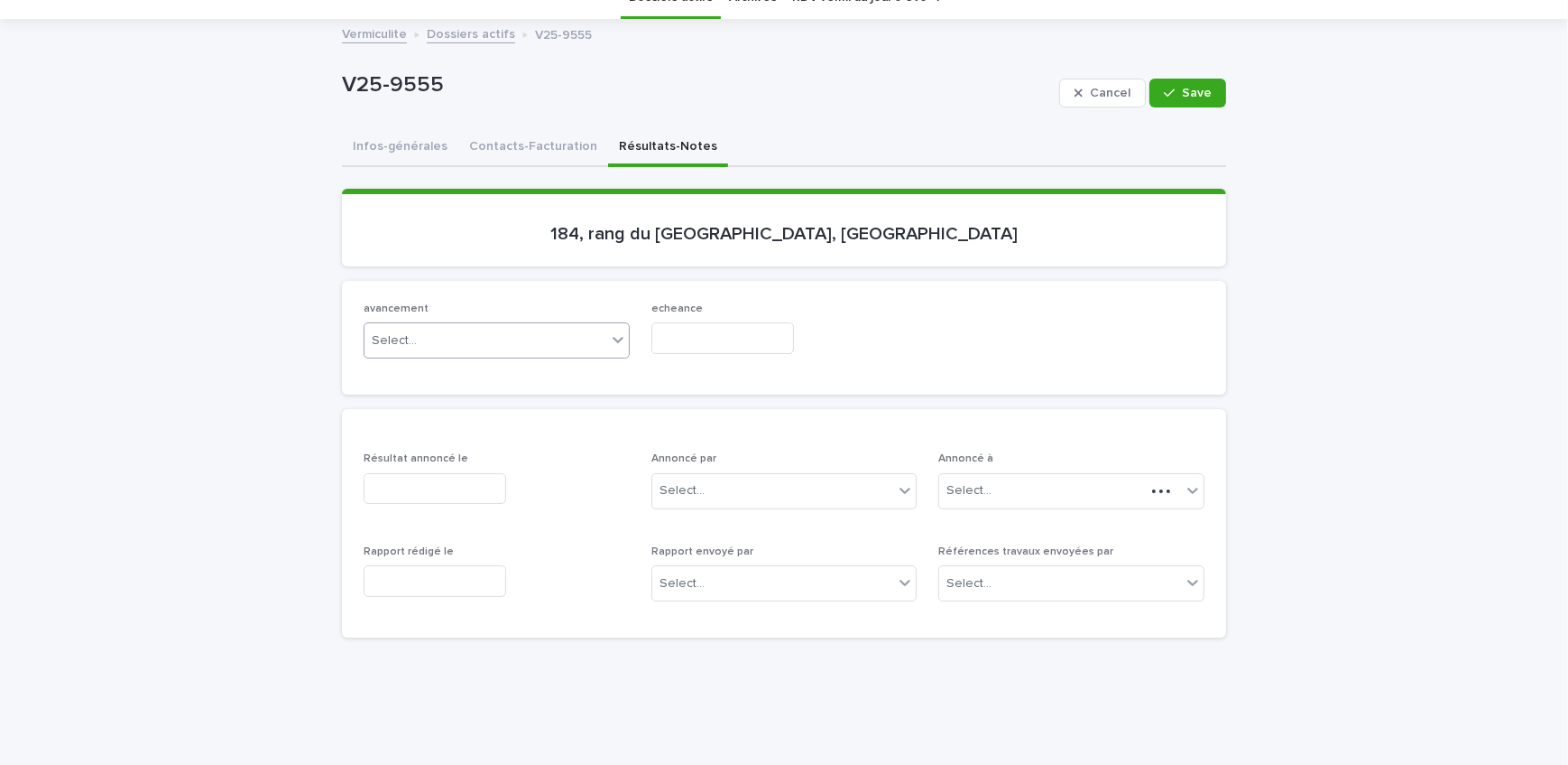
click at [495, 344] on div "Select..." at bounding box center [485, 341] width 242 height 30
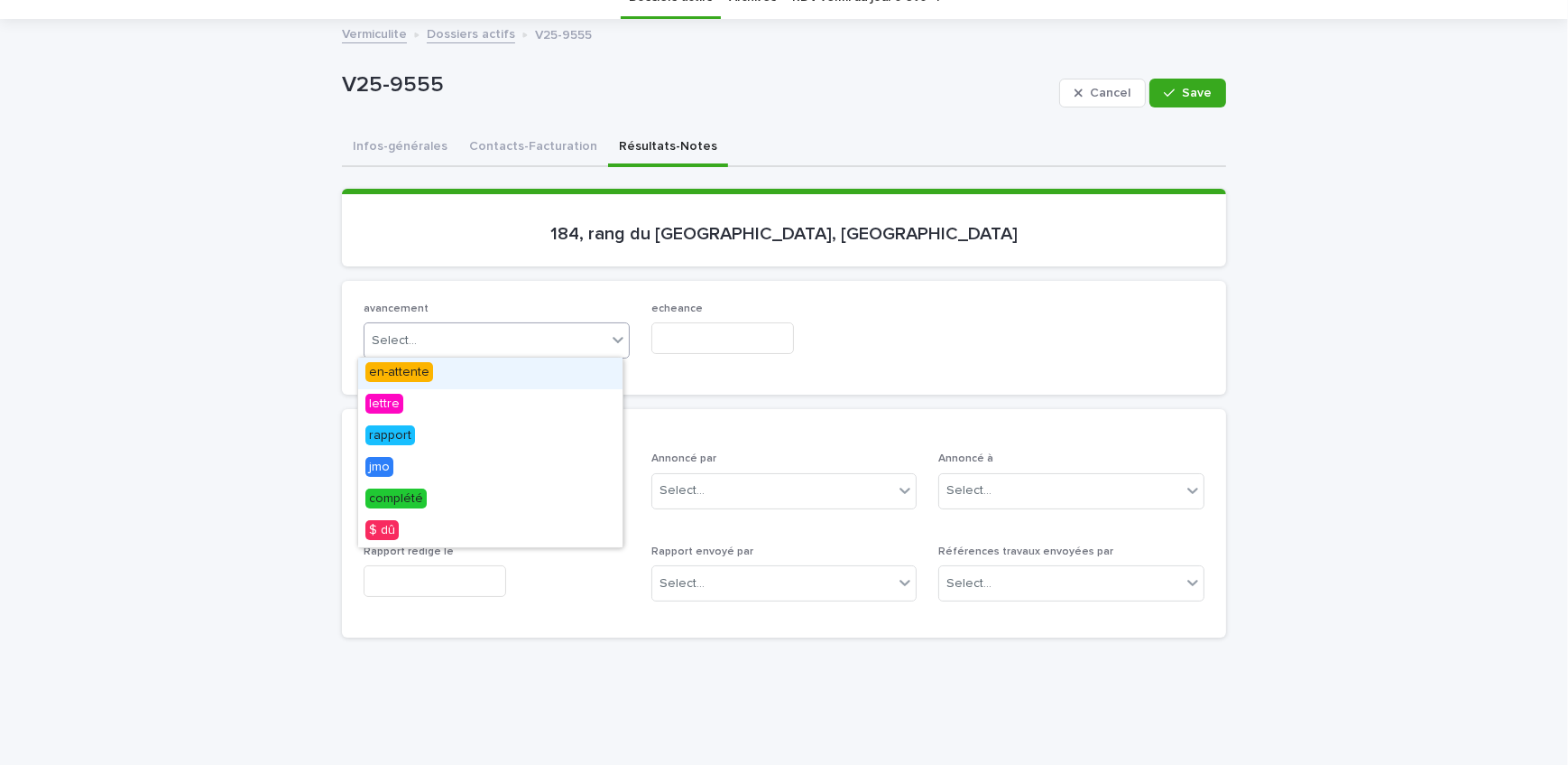
click at [497, 370] on div "en-attente" at bounding box center [491, 373] width 265 height 31
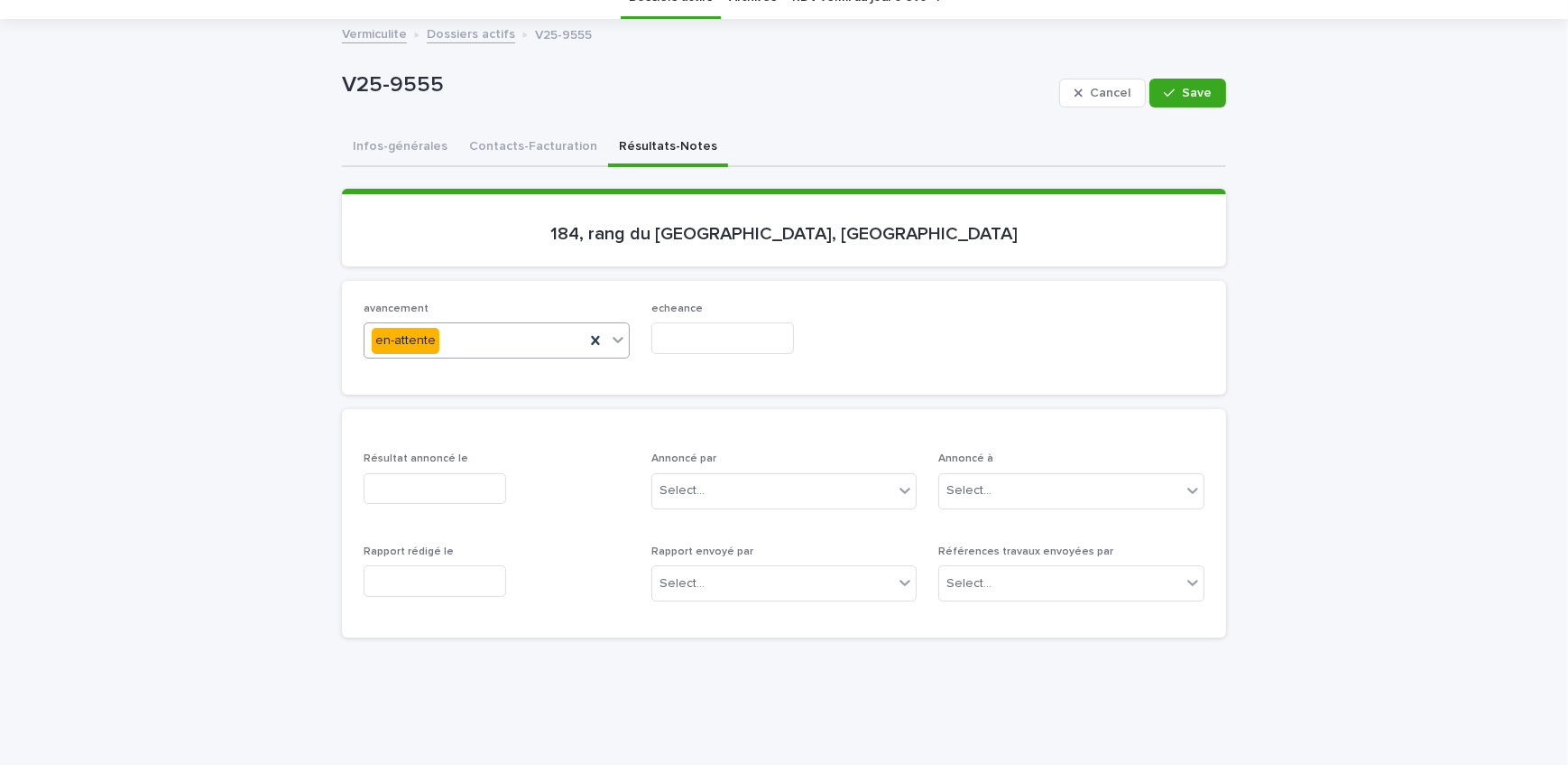
click at [727, 341] on input "text" at bounding box center [723, 338] width 143 height 31
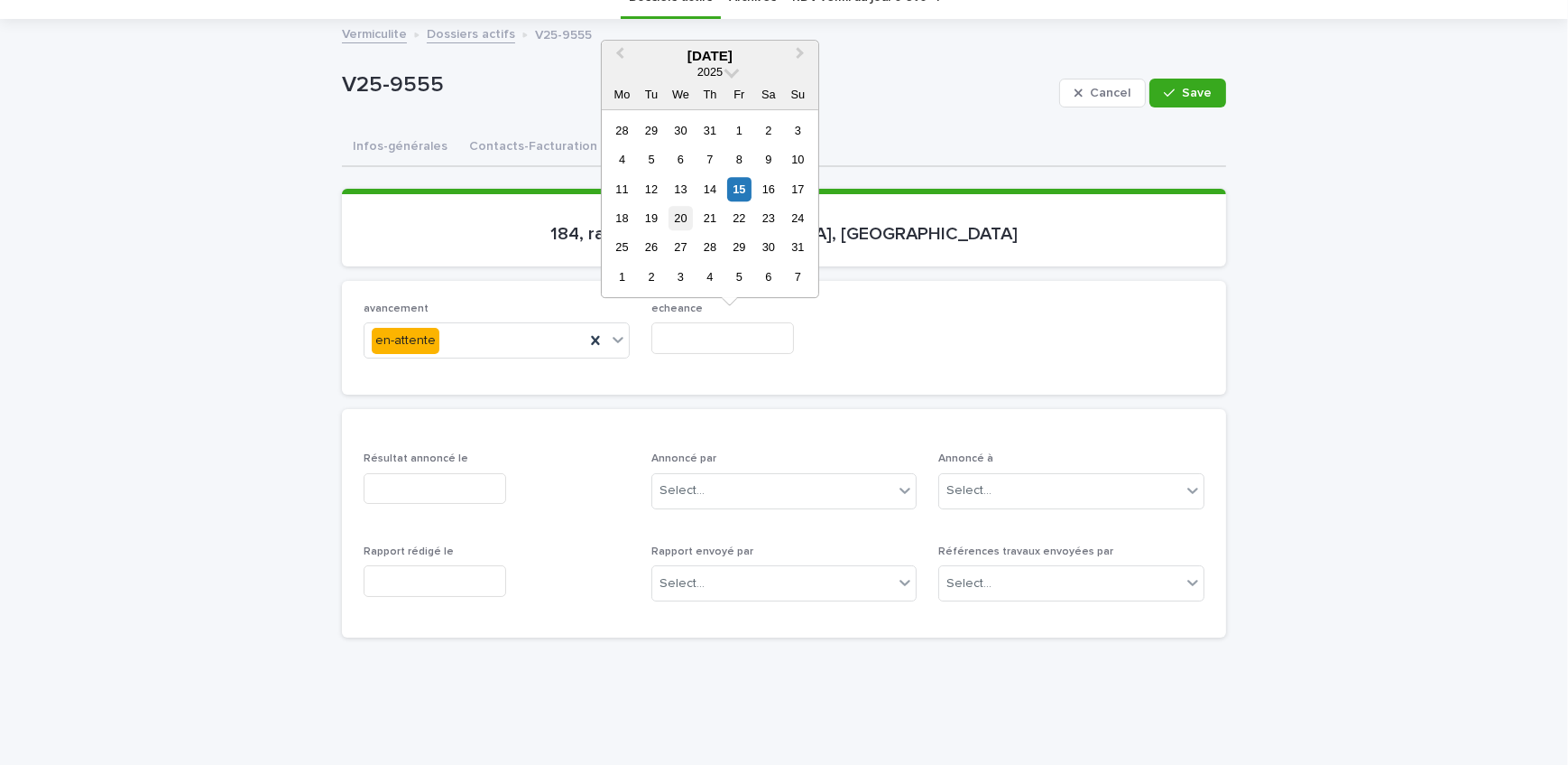
click at [679, 221] on div "20" at bounding box center [680, 218] width 24 height 24
type input "**********"
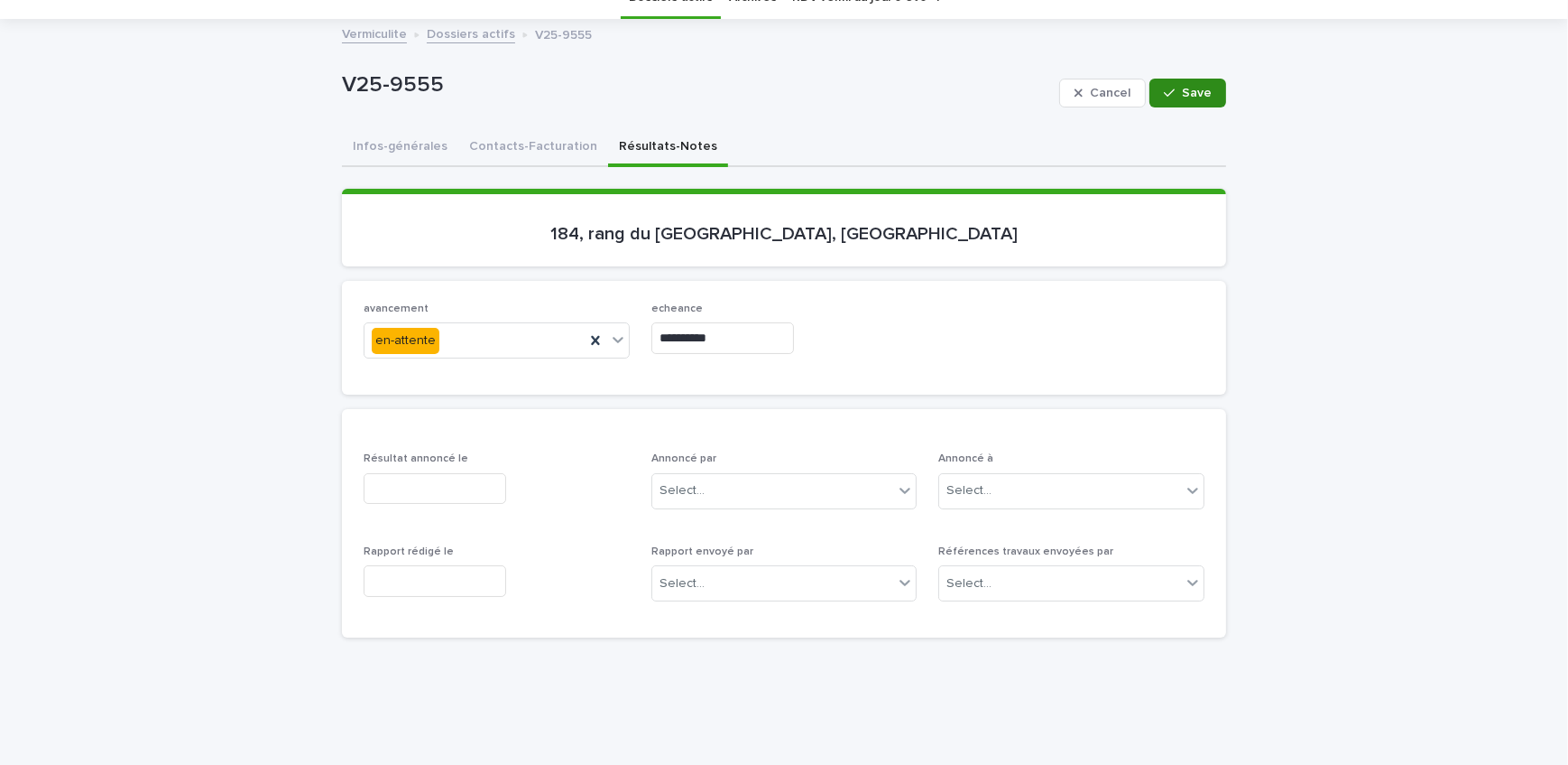
click at [1182, 94] on span "Save" at bounding box center [1197, 94] width 30 height 13
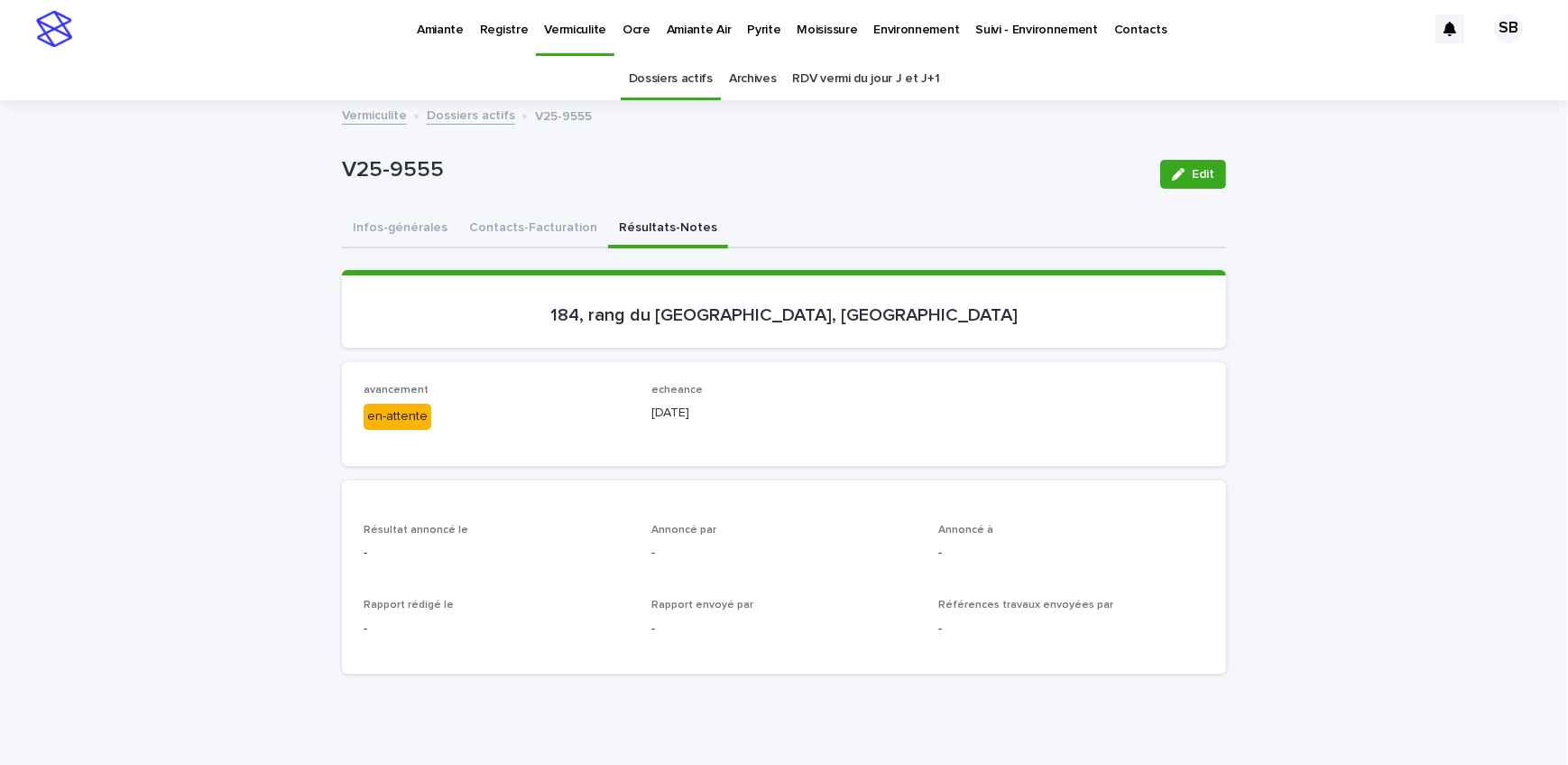
click at [443, 118] on link "Dossiers actifs" at bounding box center [471, 114] width 89 height 20
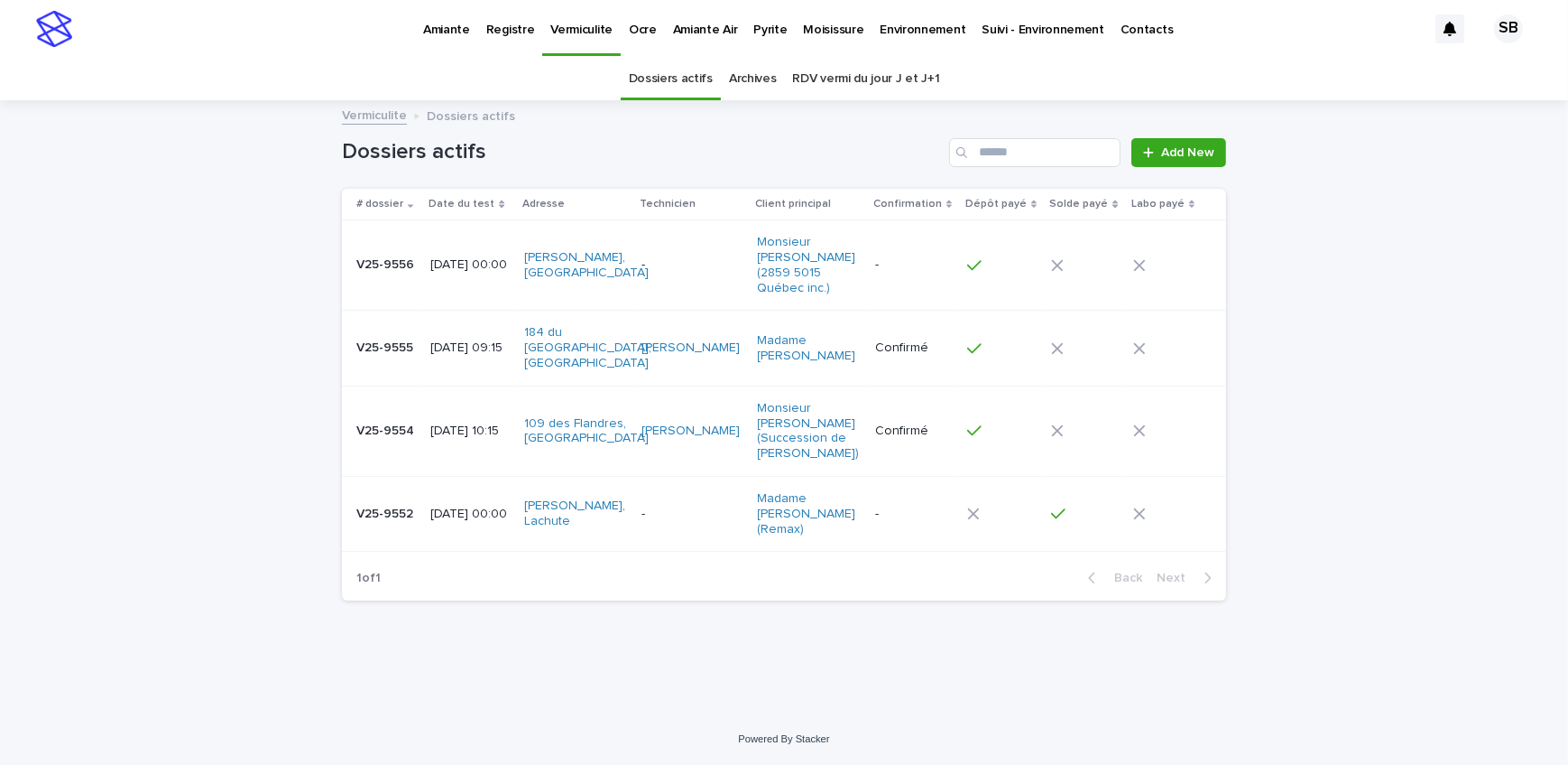
click at [280, 311] on div "Loading... Saving… Loading... Saving… Dossiers actifs Add New # dossier Date du…" at bounding box center [784, 408] width 1568 height 611
click at [218, 406] on div "Loading... Saving… Loading... Saving… Dossiers actifs Add New # dossier Date du…" at bounding box center [784, 408] width 1568 height 611
click at [765, 49] on link "Pyrite" at bounding box center [770, 28] width 50 height 56
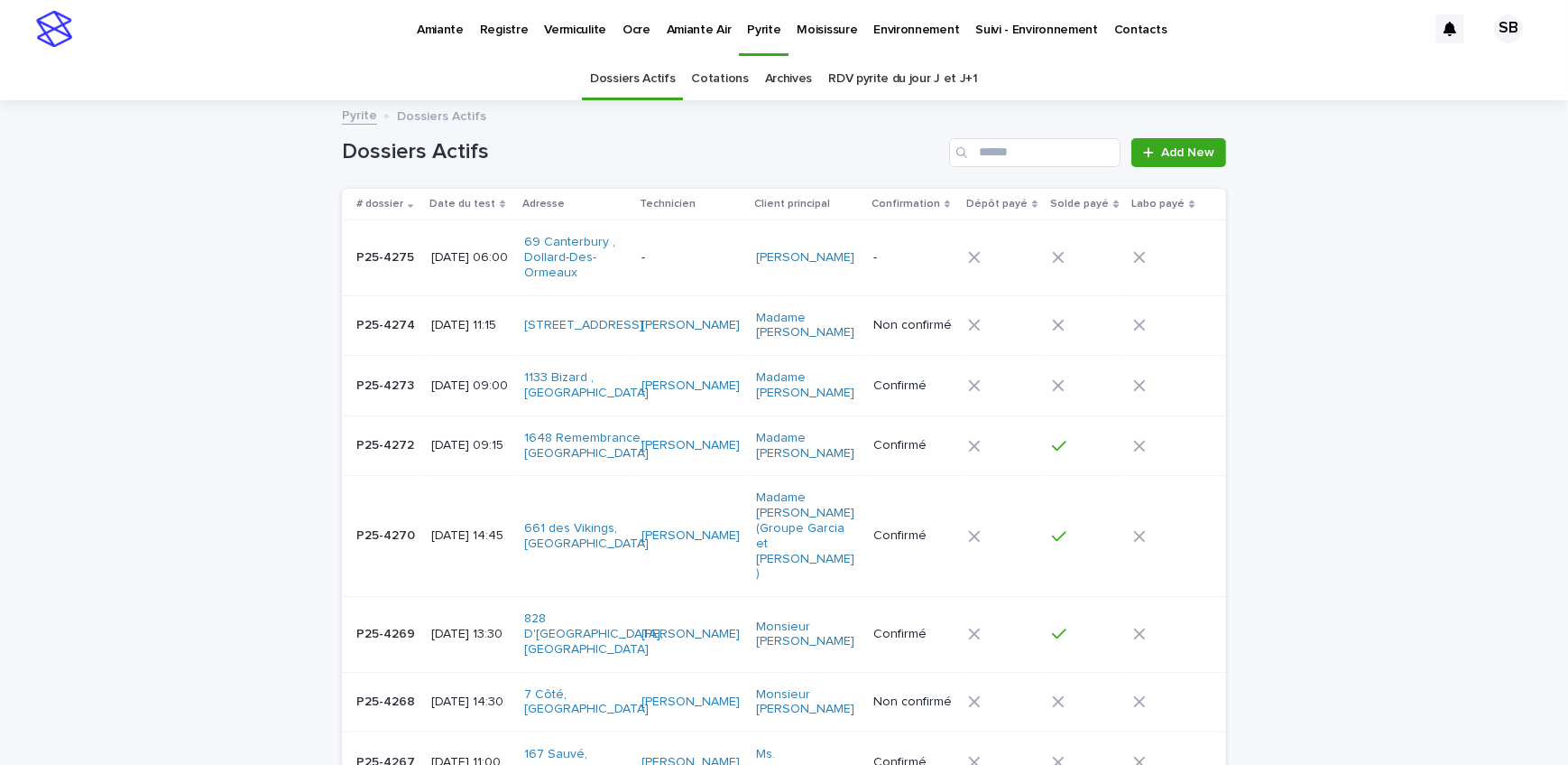
click at [424, 330] on td "2025-08-18 11:15" at bounding box center [470, 325] width 93 height 60
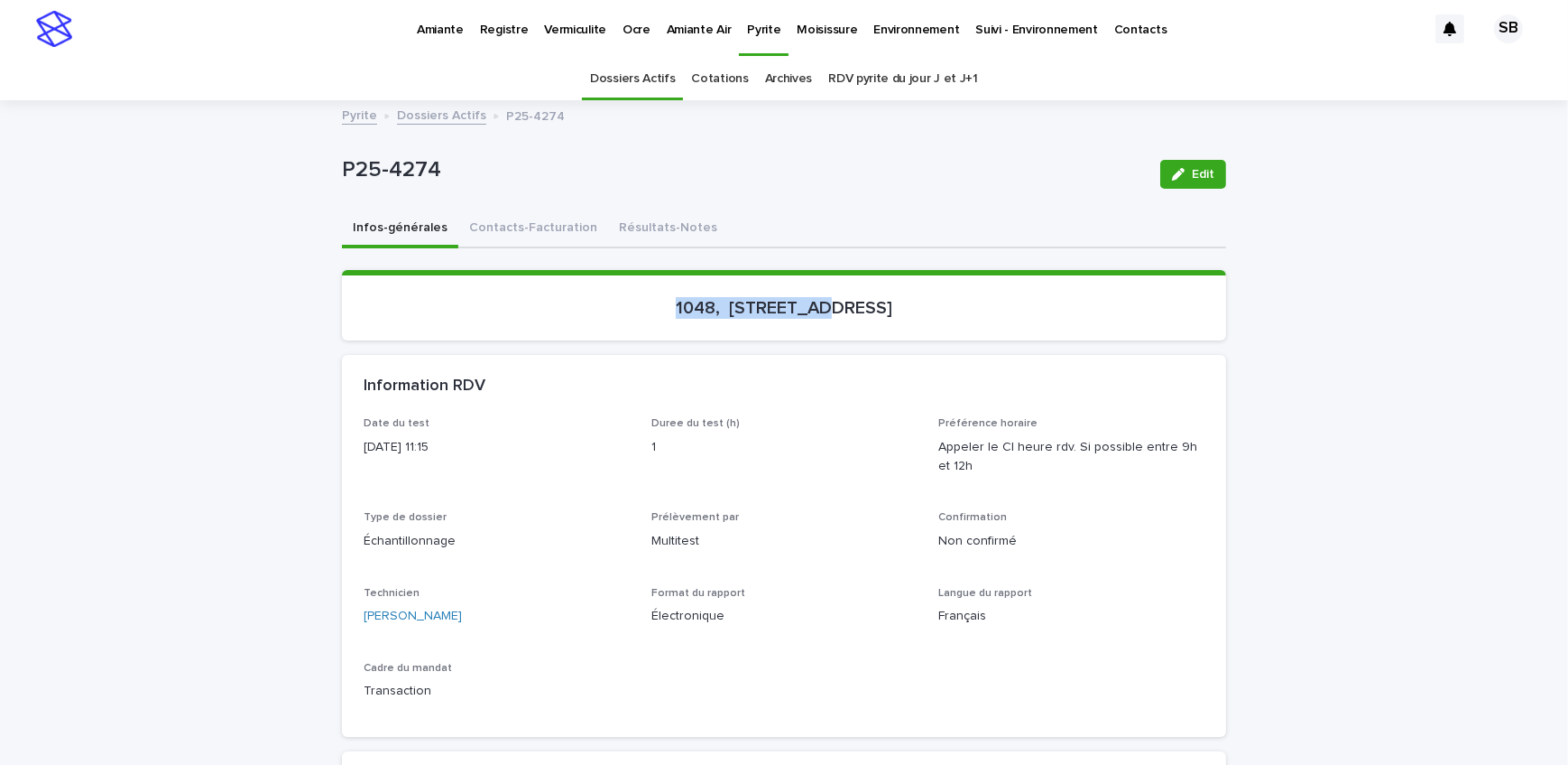
drag, startPoint x: 678, startPoint y: 314, endPoint x: 826, endPoint y: 323, distance: 148.3
click at [826, 323] on section "1048, 22e avenue, Laval" at bounding box center [783, 305] width 884 height 70
copy p "1048, 22e avenue"
drag, startPoint x: 450, startPoint y: 169, endPoint x: 280, endPoint y: 181, distance: 170.4
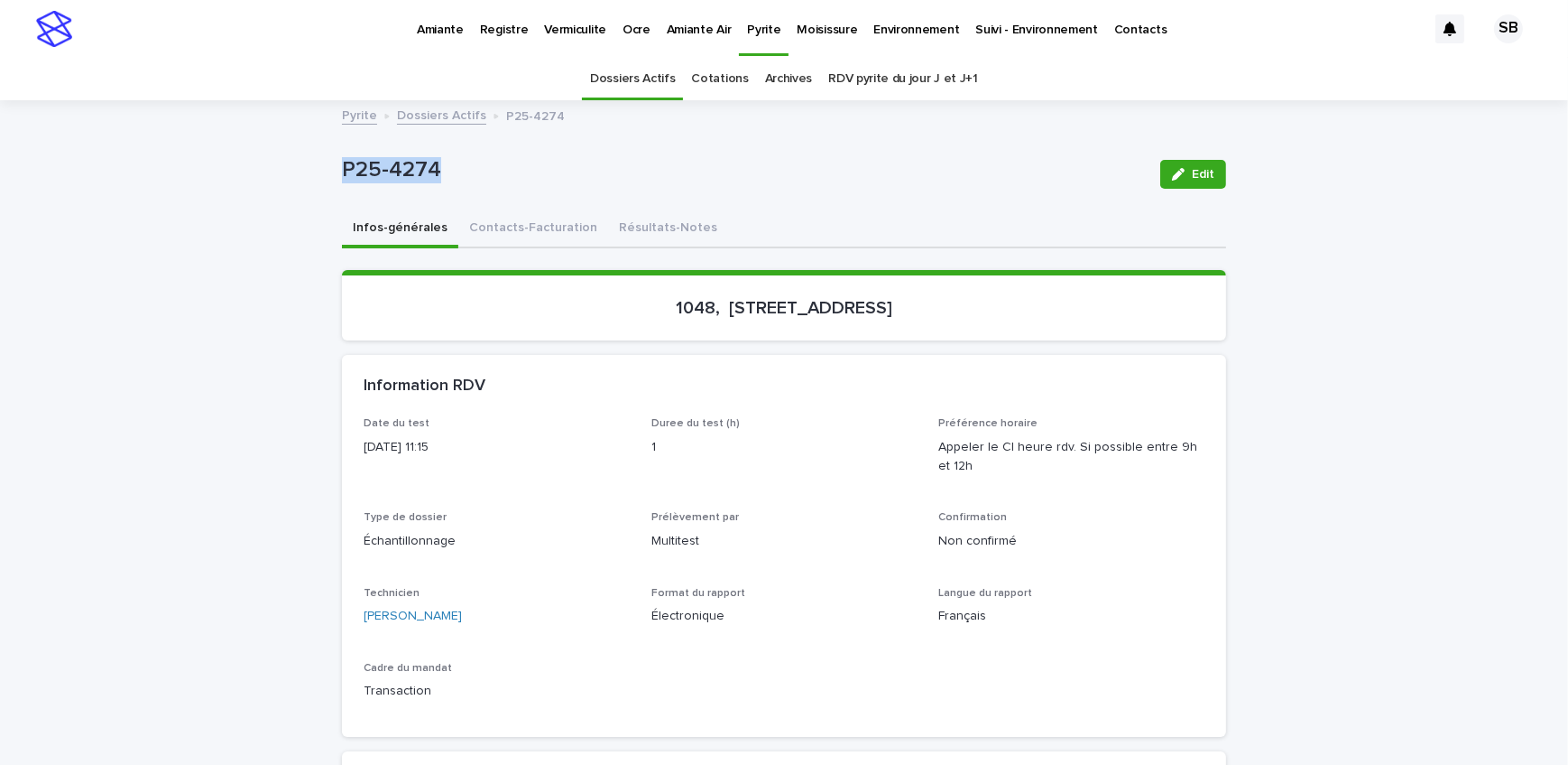
copy p "P25-4274"
click at [539, 226] on button "Contacts-Facturation" at bounding box center [533, 229] width 150 height 38
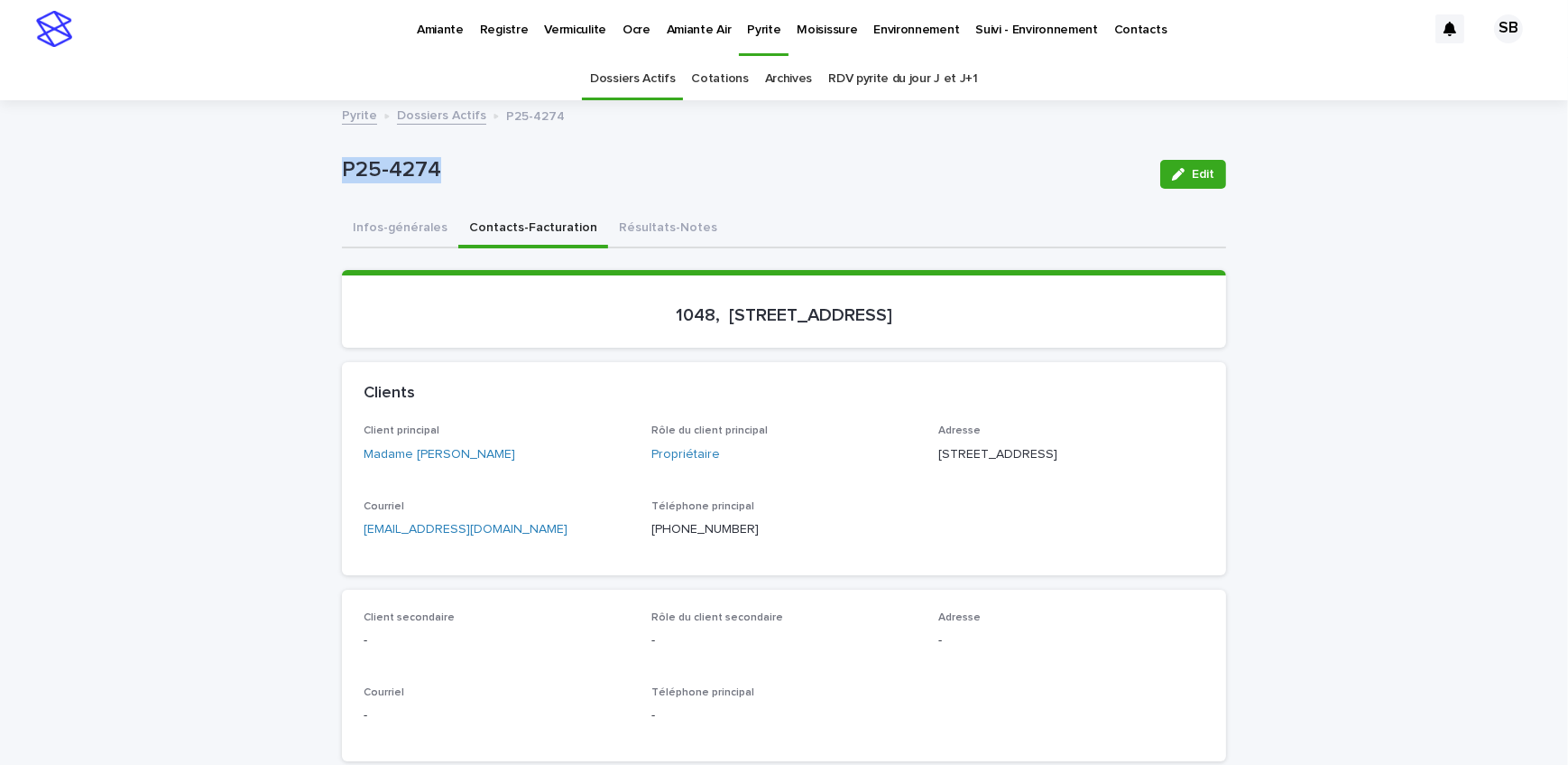
drag, startPoint x: 514, startPoint y: 461, endPoint x: 410, endPoint y: 471, distance: 104.5
click at [410, 471] on div "Client principal Madame Victorine Mambe" at bounding box center [497, 451] width 267 height 54
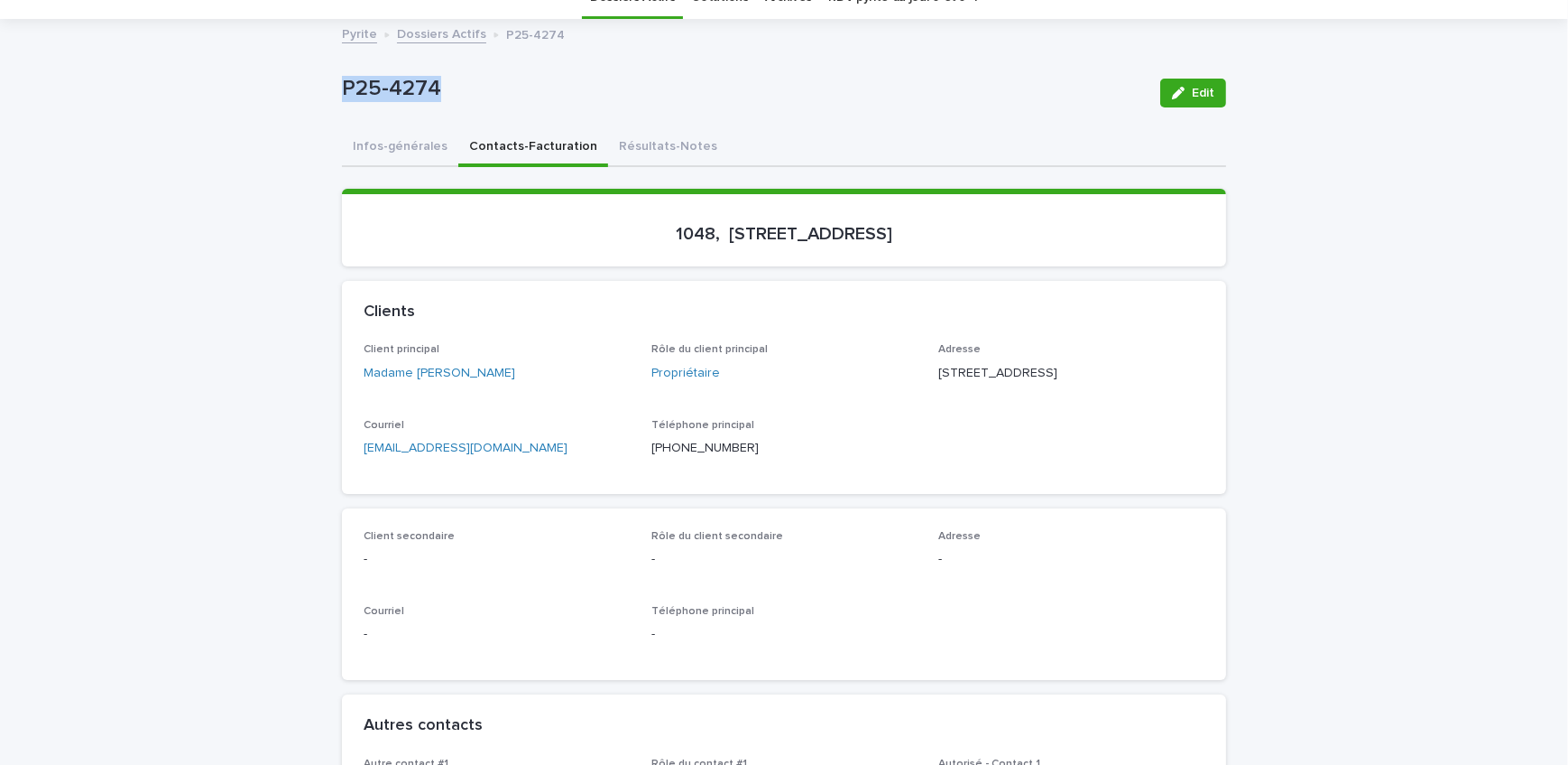
drag, startPoint x: 1059, startPoint y: 380, endPoint x: 927, endPoint y: 373, distance: 132.2
click at [927, 373] on div "Client principal Madame Victorine Mambe Rôle du client principal Propriétaire A…" at bounding box center [784, 407] width 840 height 128
copy p "1048, 22e avenue"
drag, startPoint x: 979, startPoint y: 391, endPoint x: 925, endPoint y: 397, distance: 54.3
click at [925, 397] on div "Client principal Madame Victorine Mambe Rôle du client principal Propriétaire A…" at bounding box center [784, 407] width 840 height 128
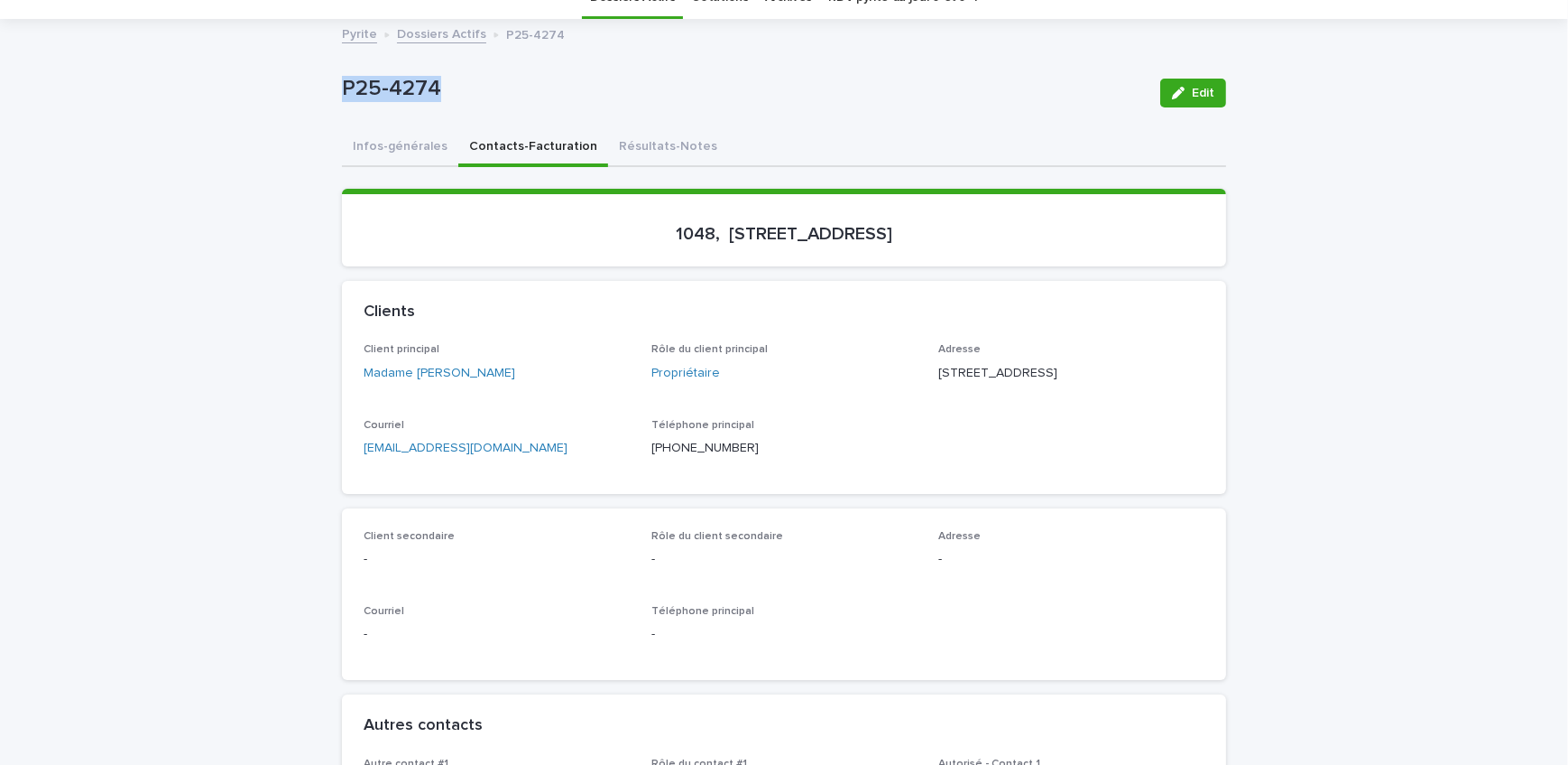
copy p "Laval QC"
drag, startPoint x: 1035, startPoint y: 391, endPoint x: 983, endPoint y: 408, distance: 54.7
click at [983, 396] on div "Adresse 1048, 22e avenue Laval QC H7R 5Z3" at bounding box center [1072, 370] width 267 height 54
copy p "H7R 5Z3"
drag, startPoint x: 879, startPoint y: 233, endPoint x: 670, endPoint y: 260, distance: 210.7
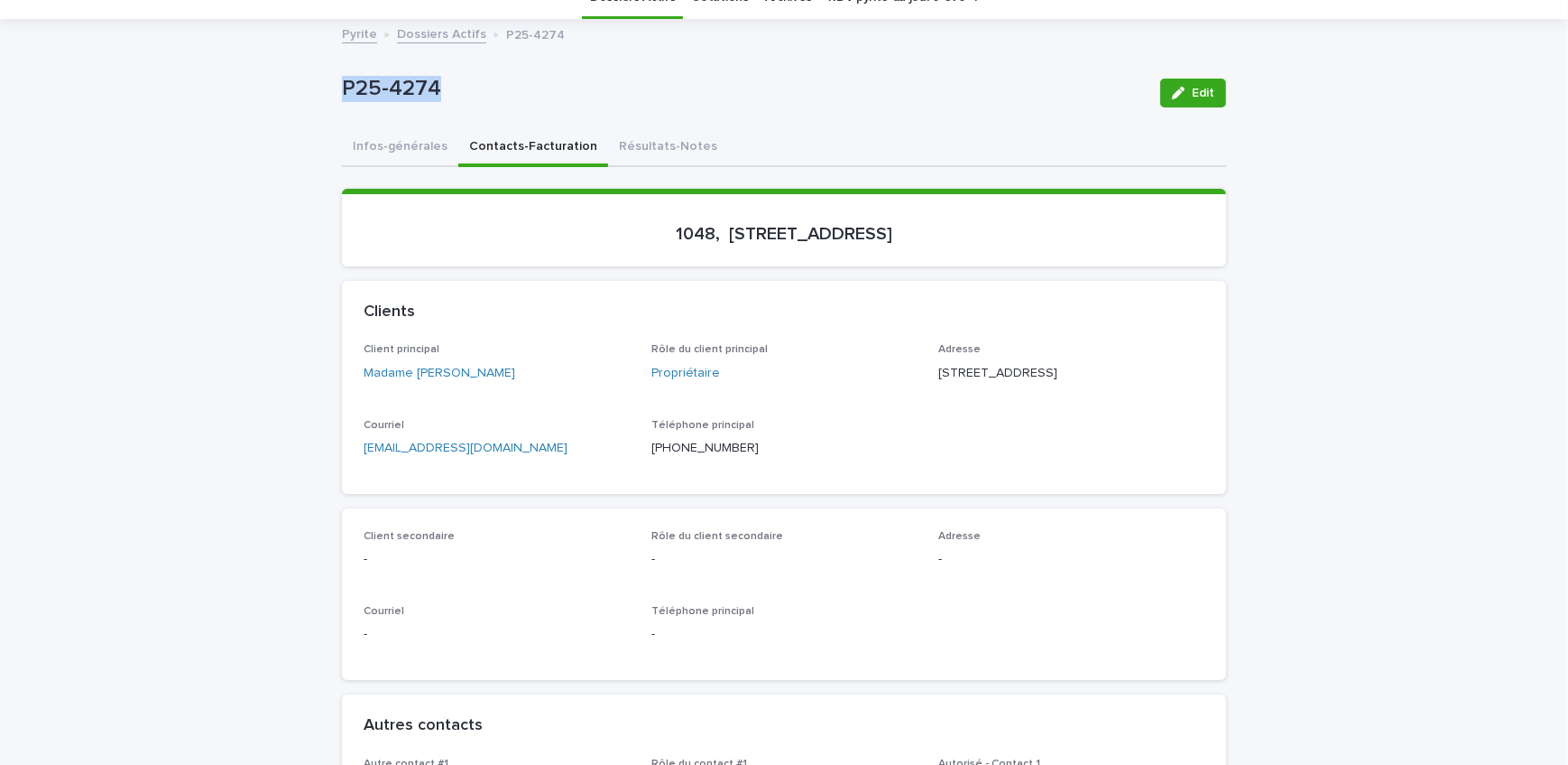
click at [670, 260] on section "1048, 22e avenue, Laval" at bounding box center [783, 228] width 884 height 78
copy p "1048, 22e avenue, Laval"
drag, startPoint x: 429, startPoint y: 103, endPoint x: 337, endPoint y: 119, distance: 93.4
click at [342, 119] on div "P25-4274 Edit" at bounding box center [783, 93] width 884 height 72
copy p "P25-4274"
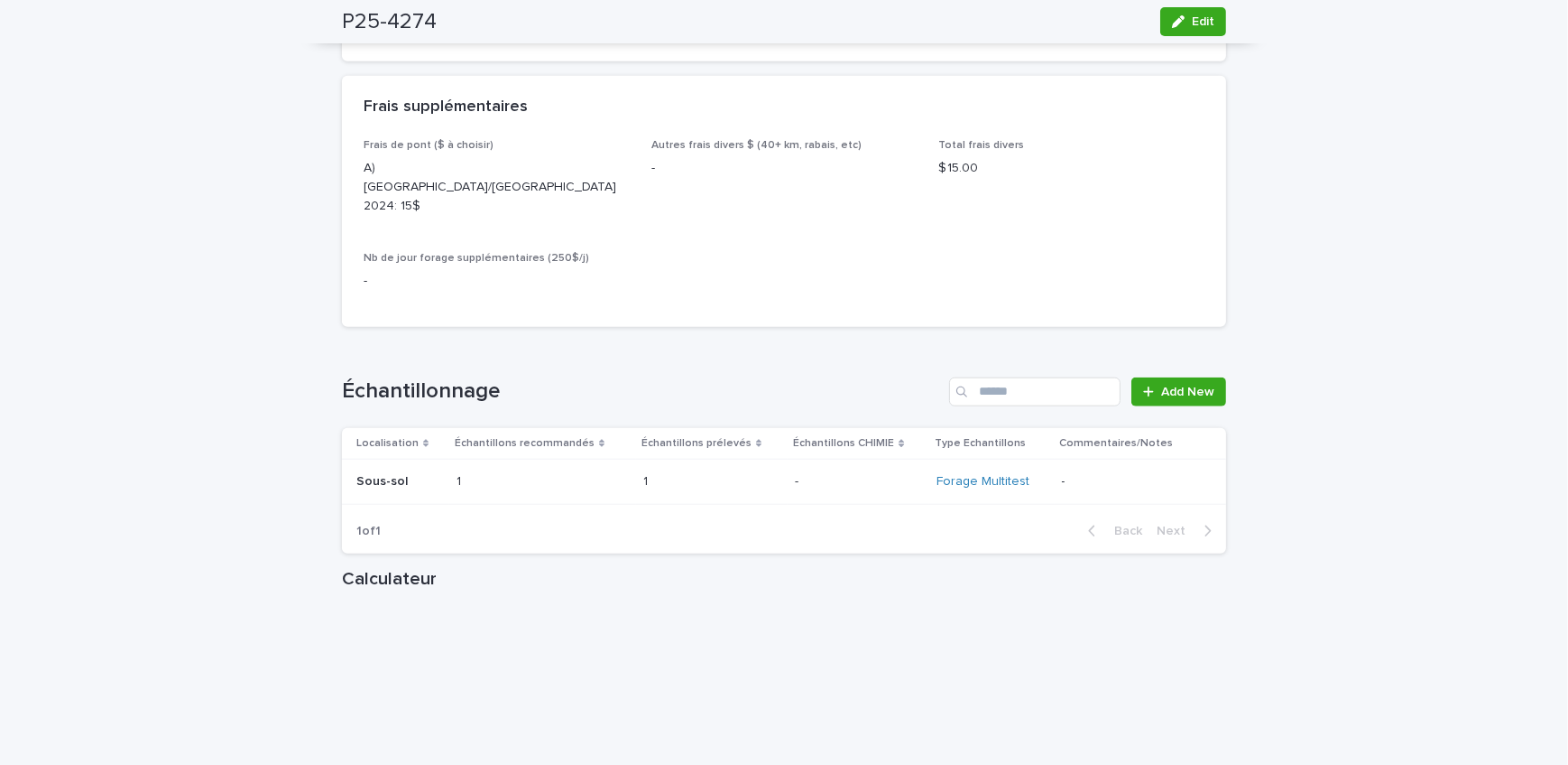
scroll to position [1724, 0]
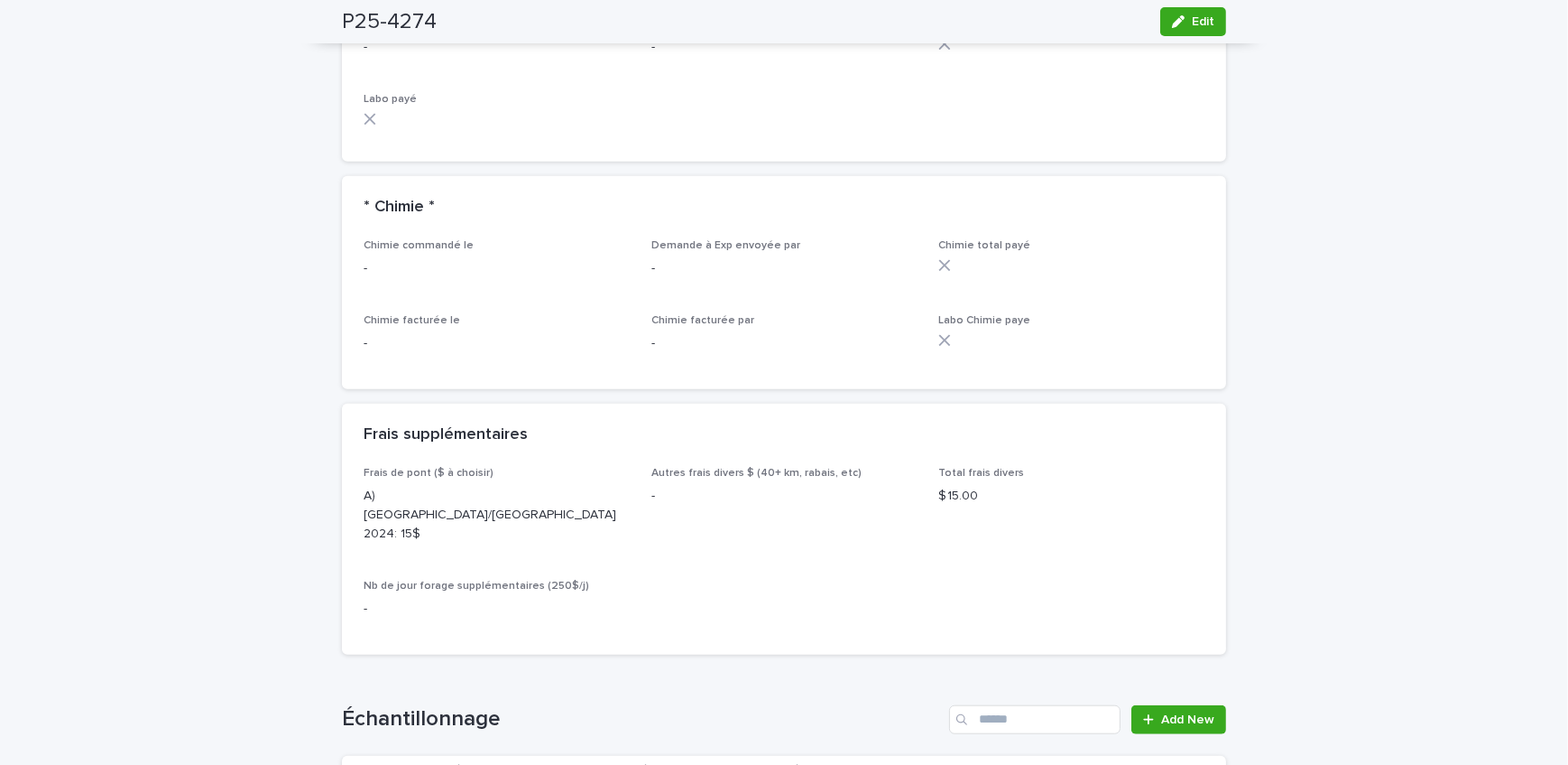
drag, startPoint x: 1188, startPoint y: 23, endPoint x: 768, endPoint y: 492, distance: 629.6
click at [1192, 23] on span "Edit" at bounding box center [1203, 22] width 22 height 13
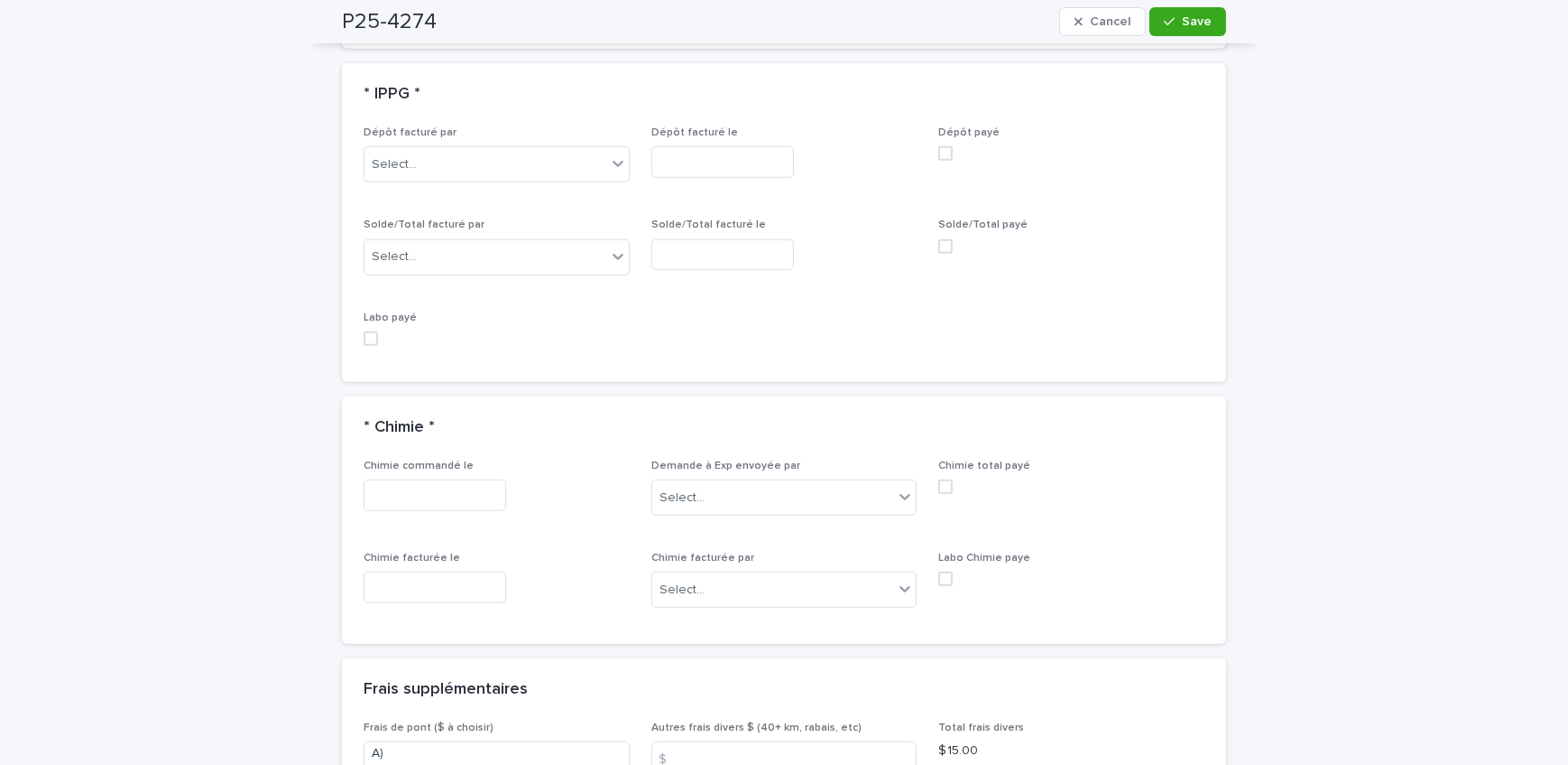
scroll to position [1640, 0]
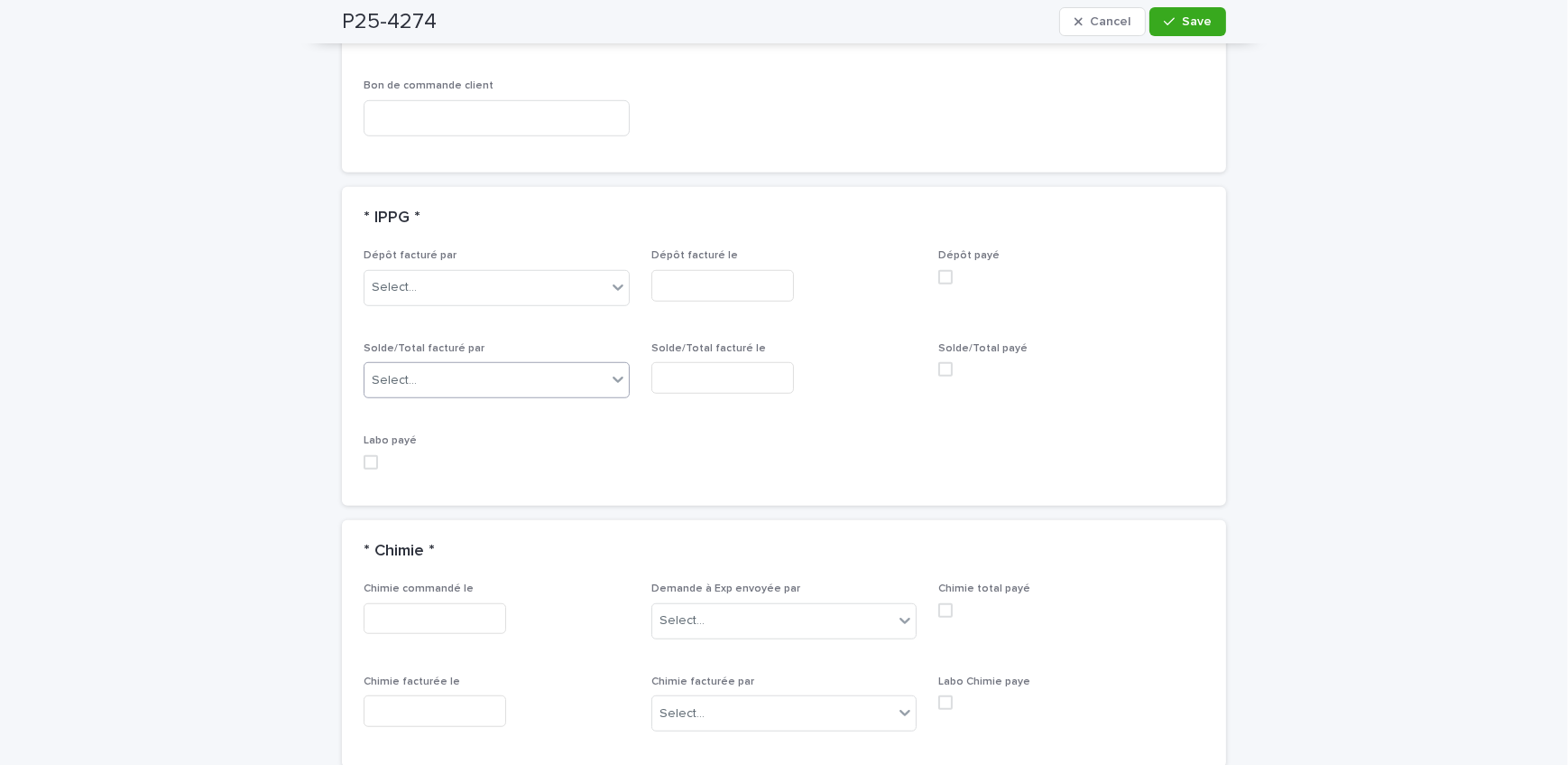
click at [521, 372] on div "Select..." at bounding box center [485, 381] width 242 height 30
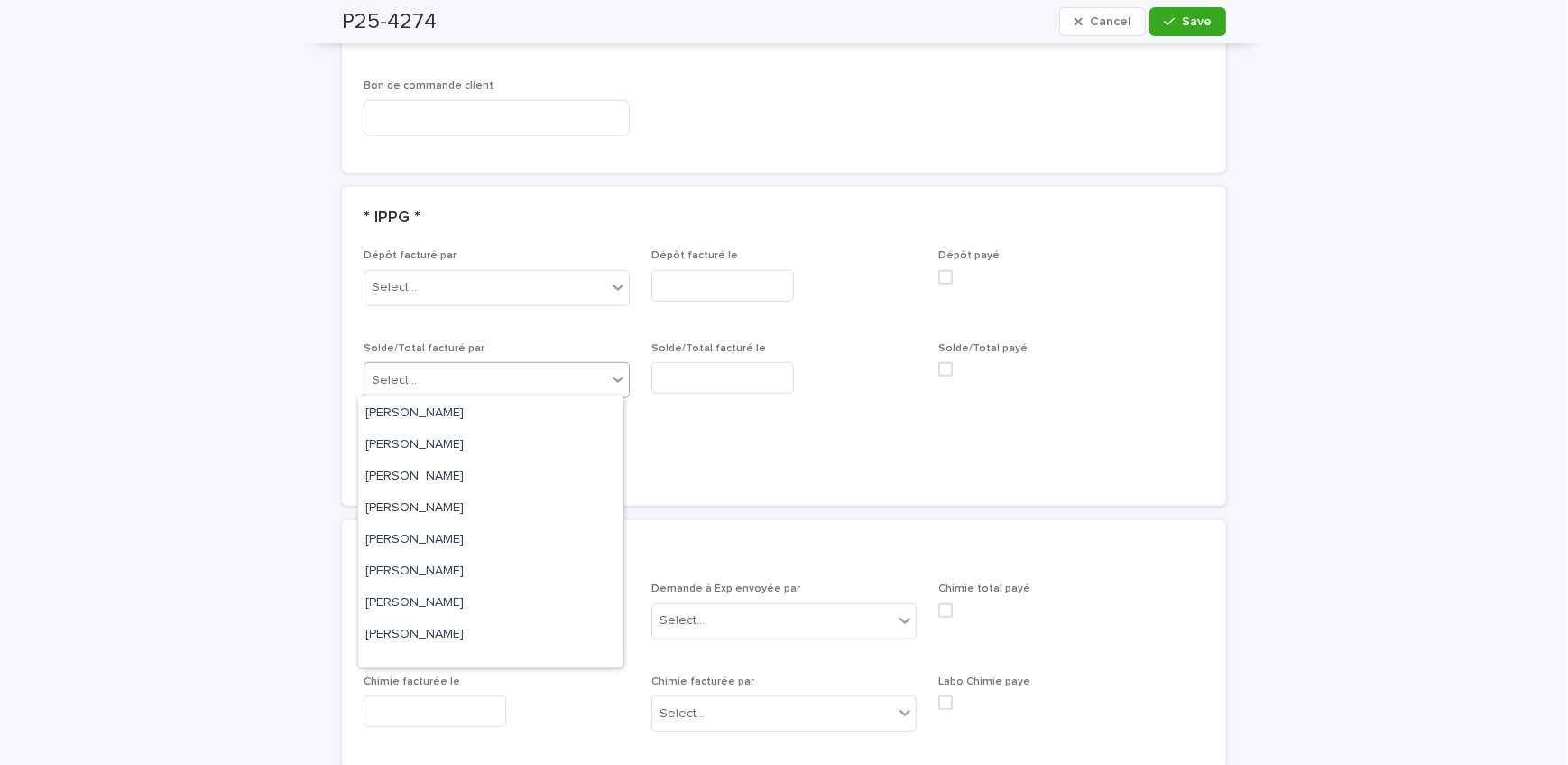
scroll to position [298, 0]
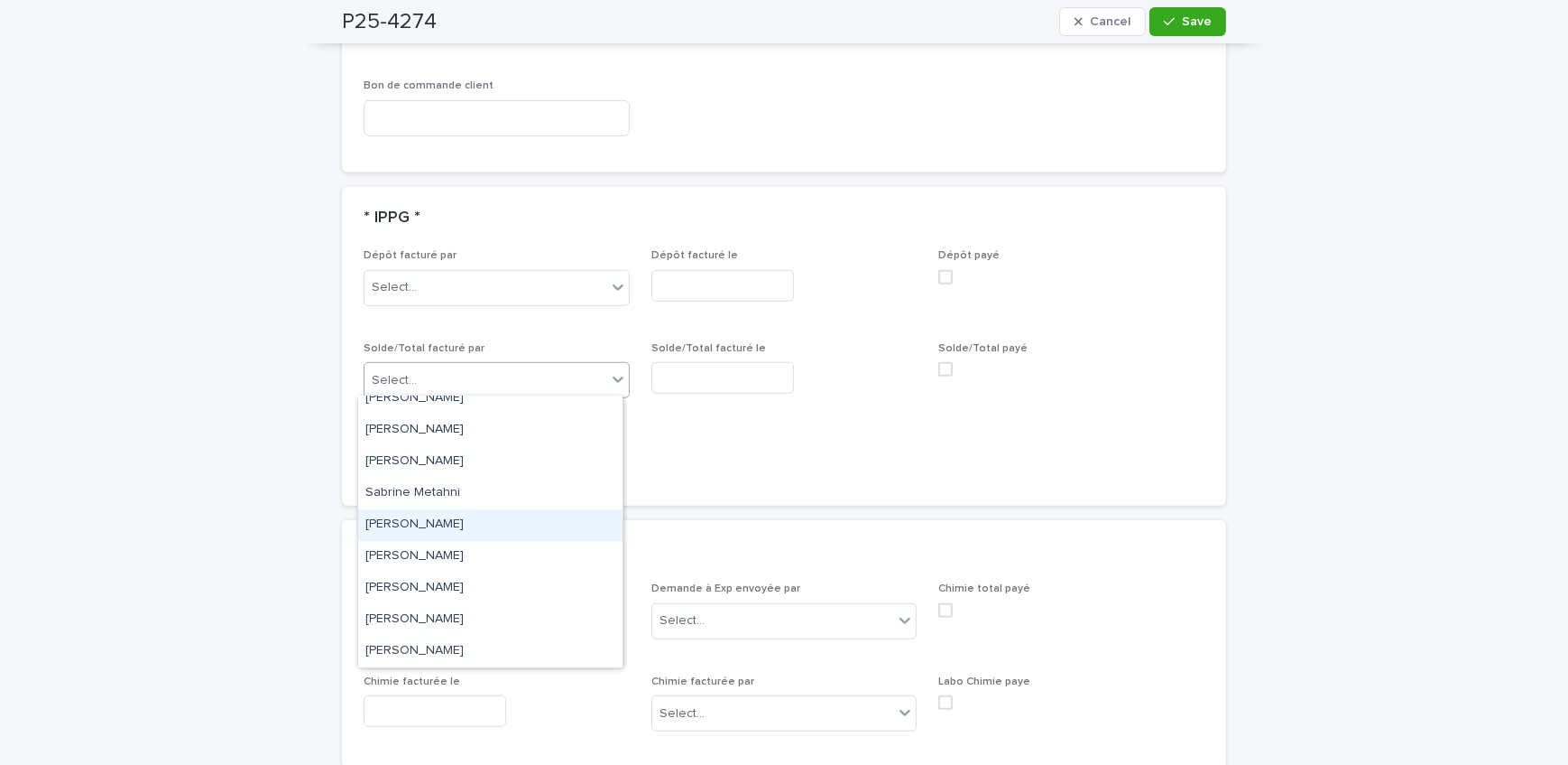
click at [498, 528] on div "Sandrine Bérubé" at bounding box center [491, 525] width 265 height 31
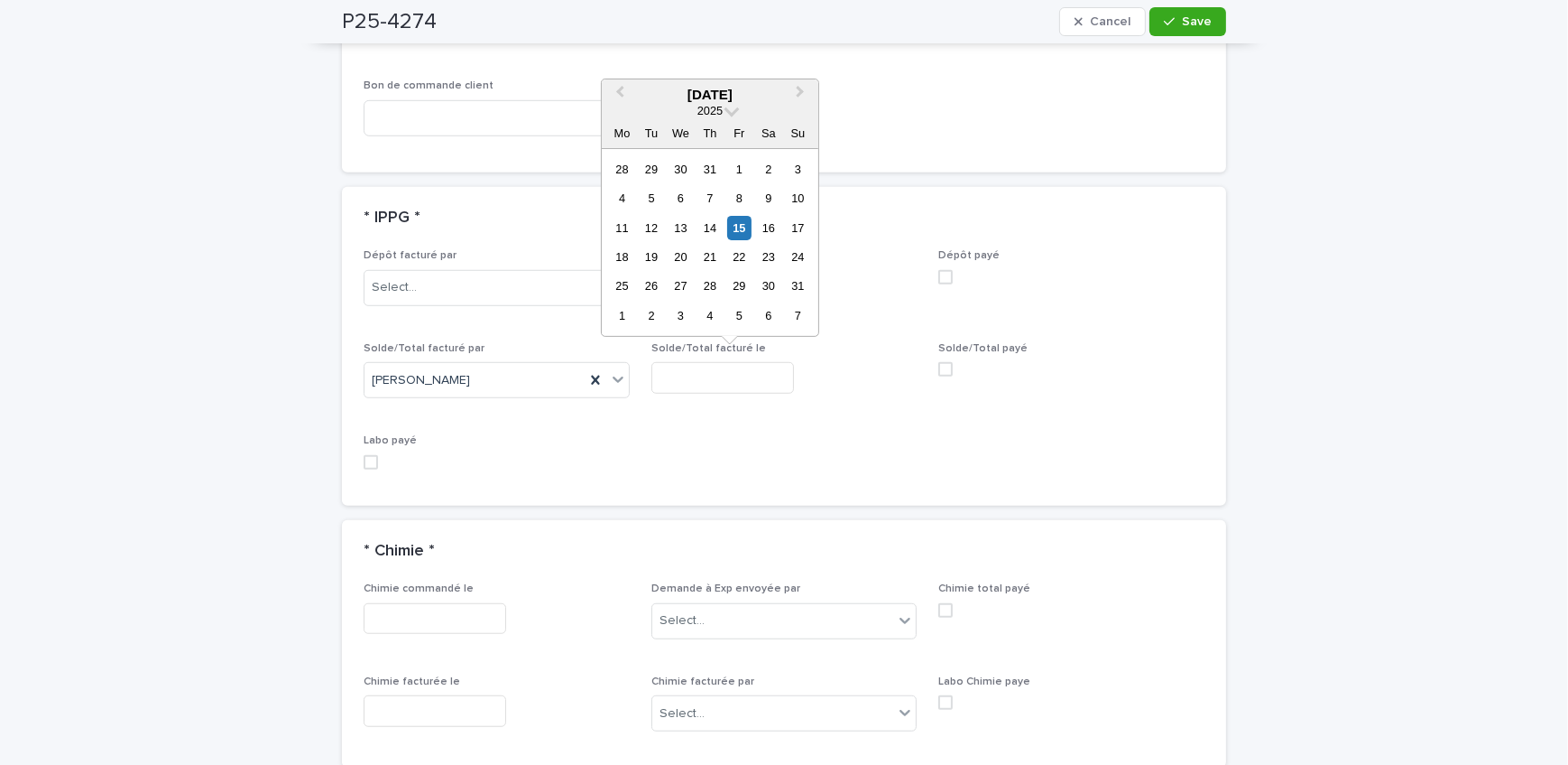
click at [691, 374] on input "text" at bounding box center [723, 378] width 143 height 31
click at [739, 232] on div "15" at bounding box center [740, 227] width 24 height 24
type input "**********"
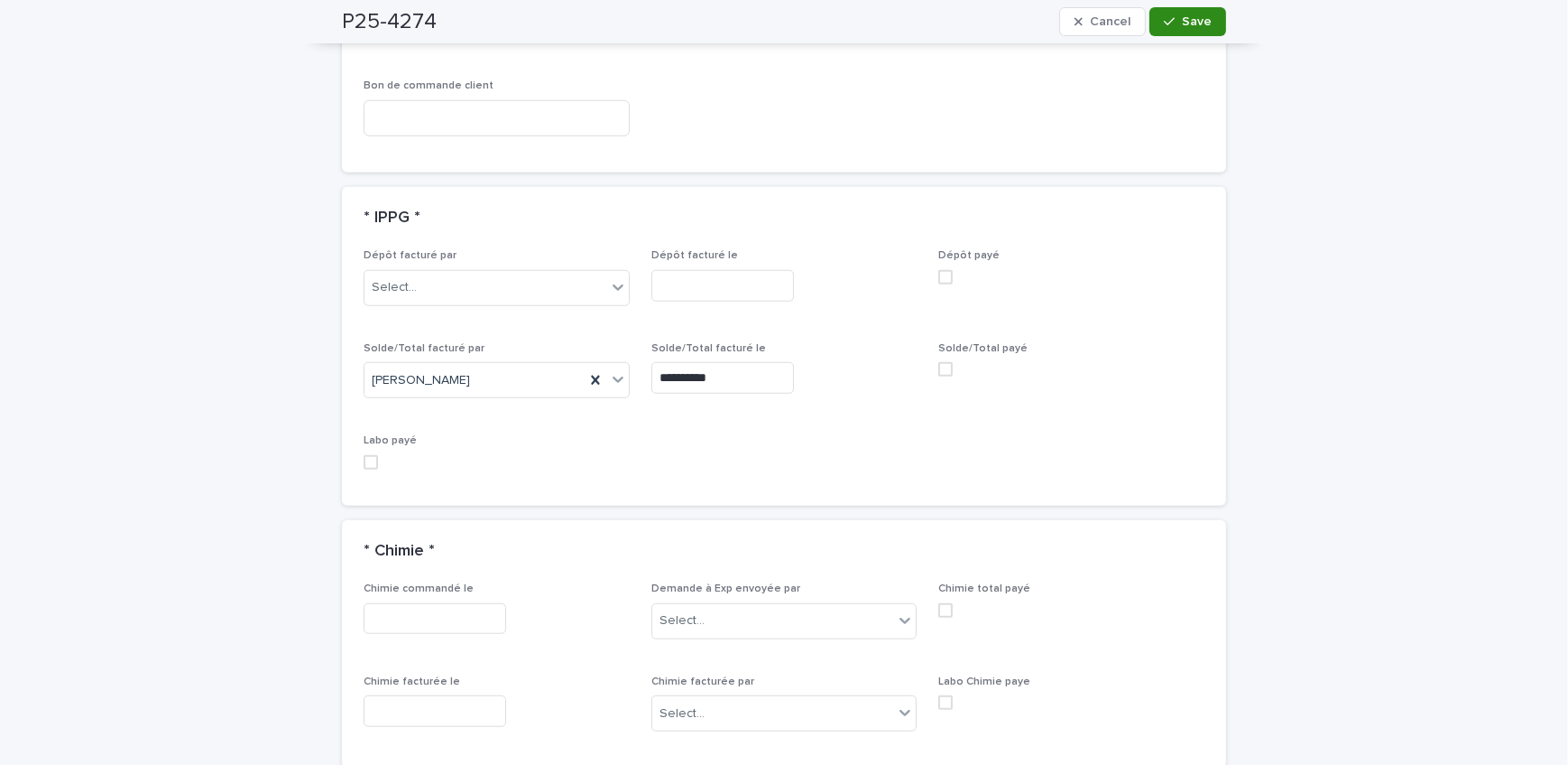
click at [1197, 19] on span "Save" at bounding box center [1197, 22] width 30 height 13
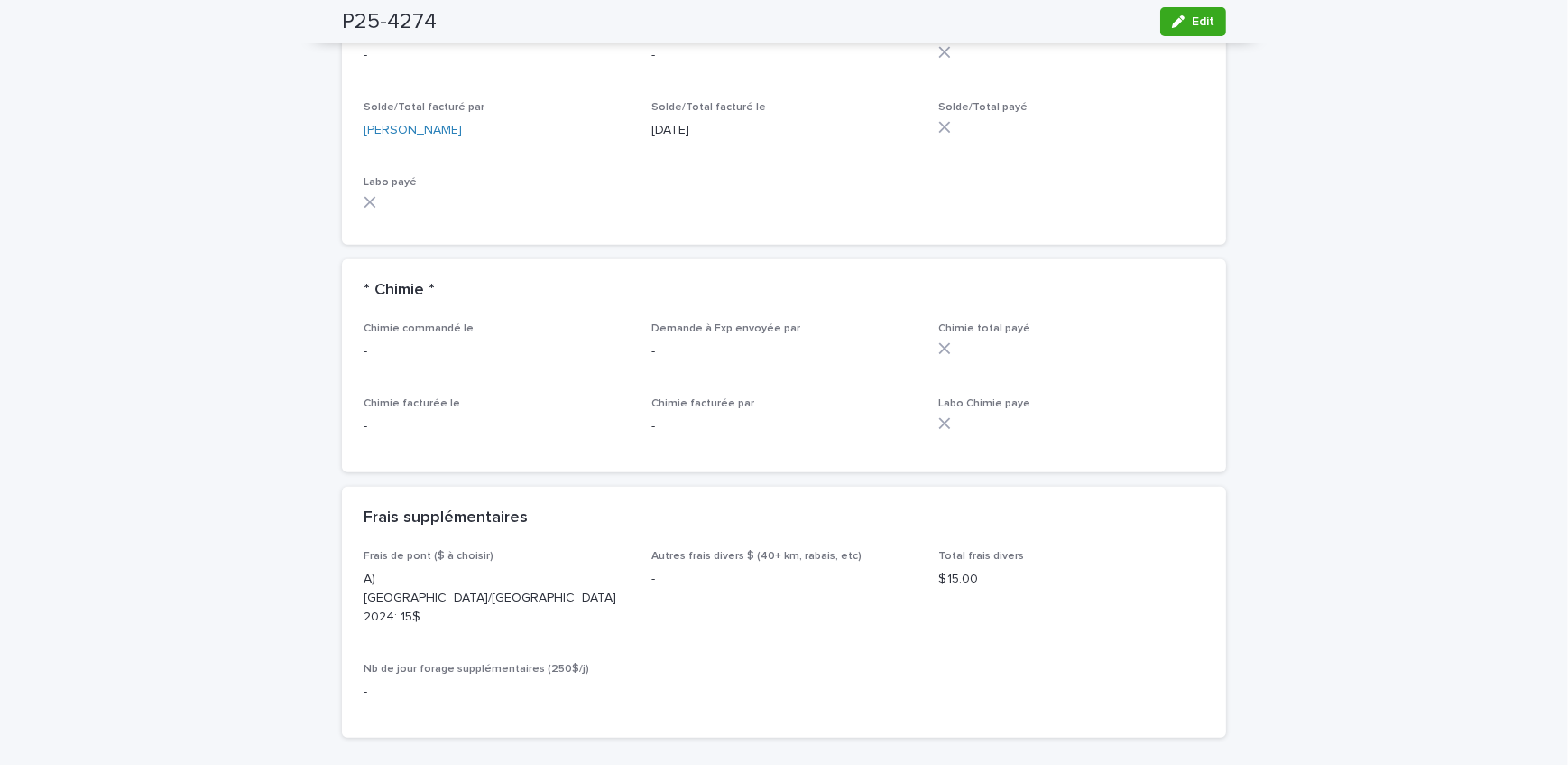
scroll to position [1477, 0]
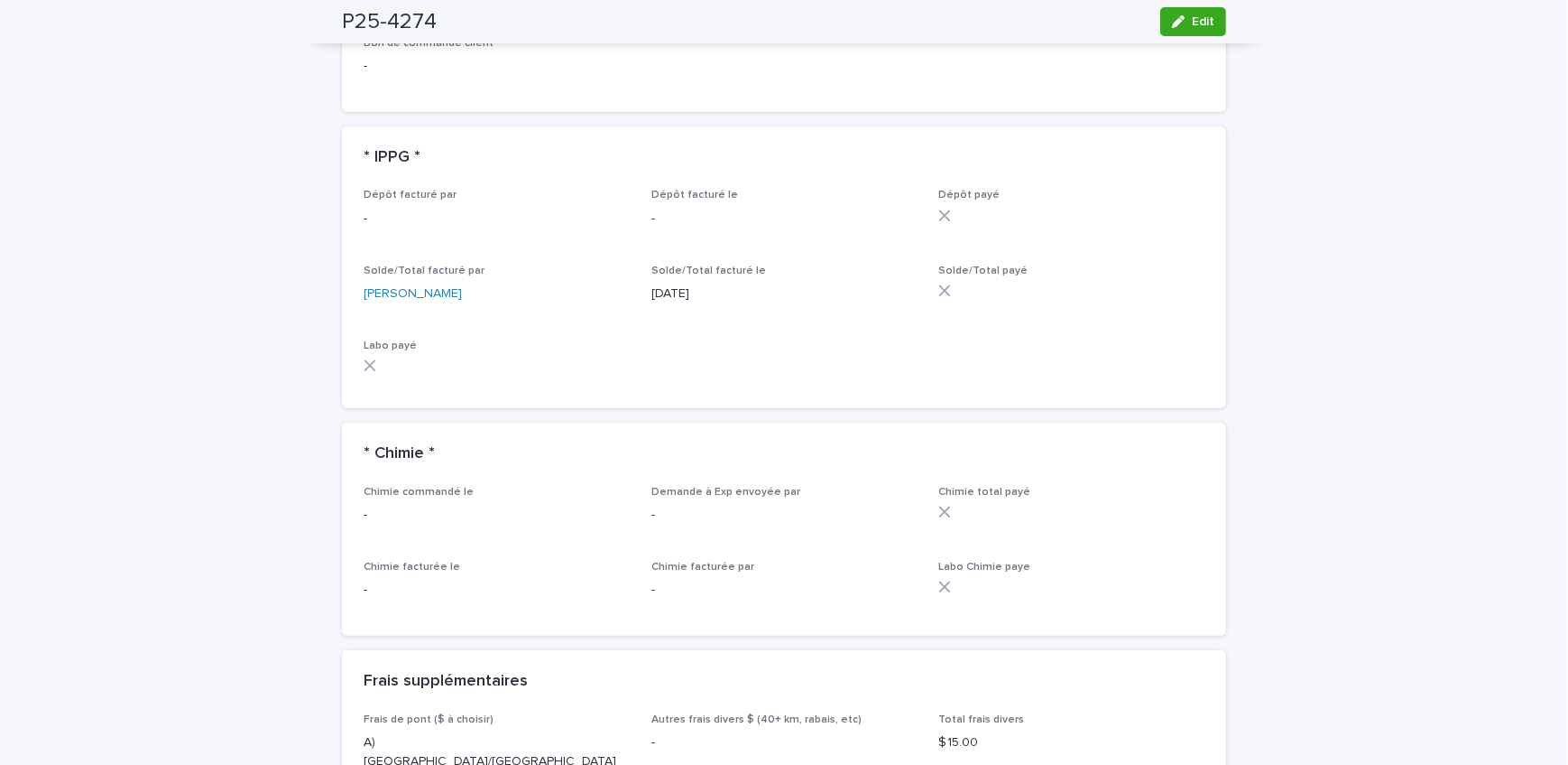
click at [268, 325] on div "Loading... Saving… Loading... Saving… P25-4274 Edit P25-4274 Edit Sorry, there …" at bounding box center [784, 395] width 1568 height 3540
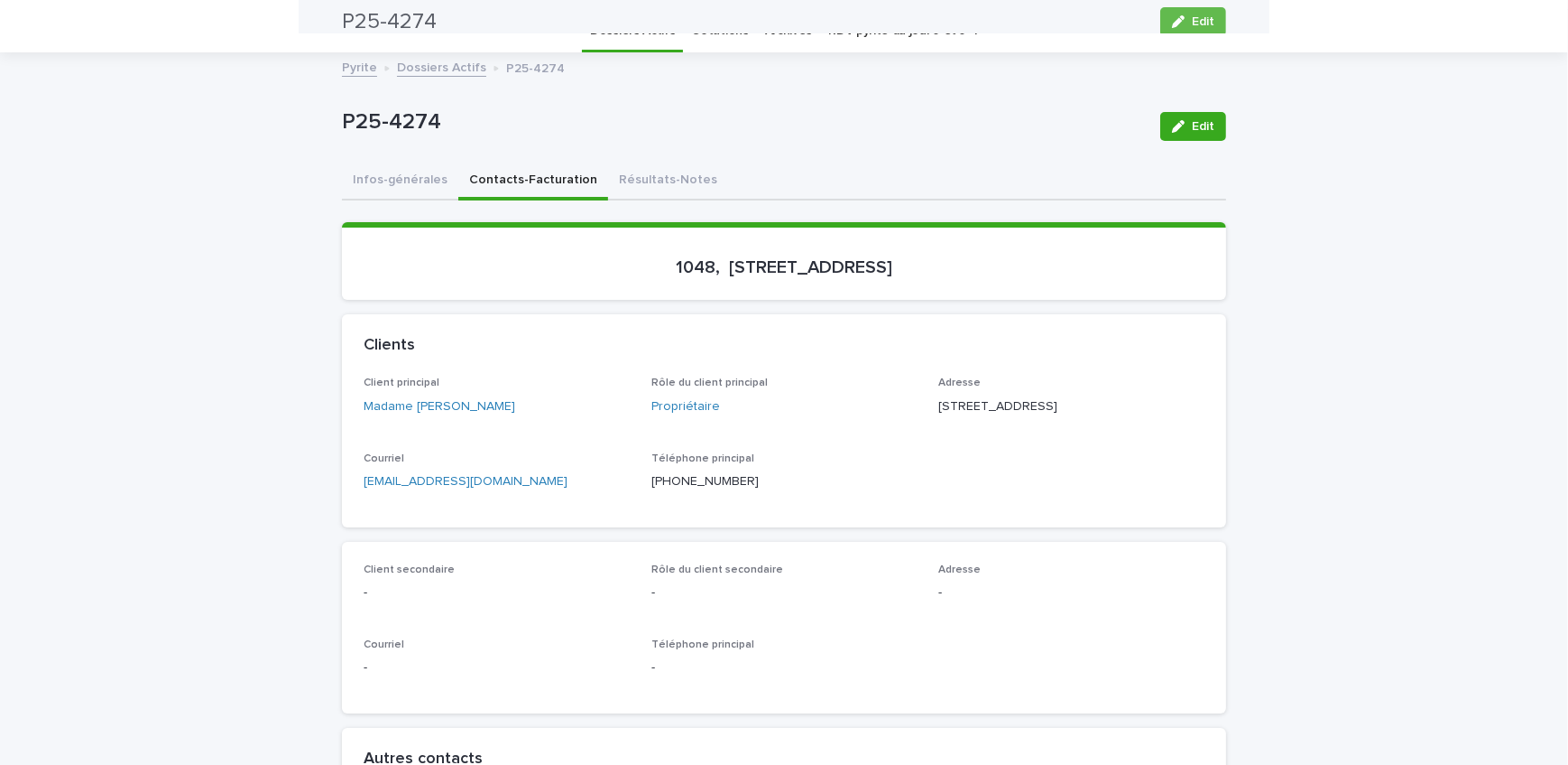
scroll to position [0, 0]
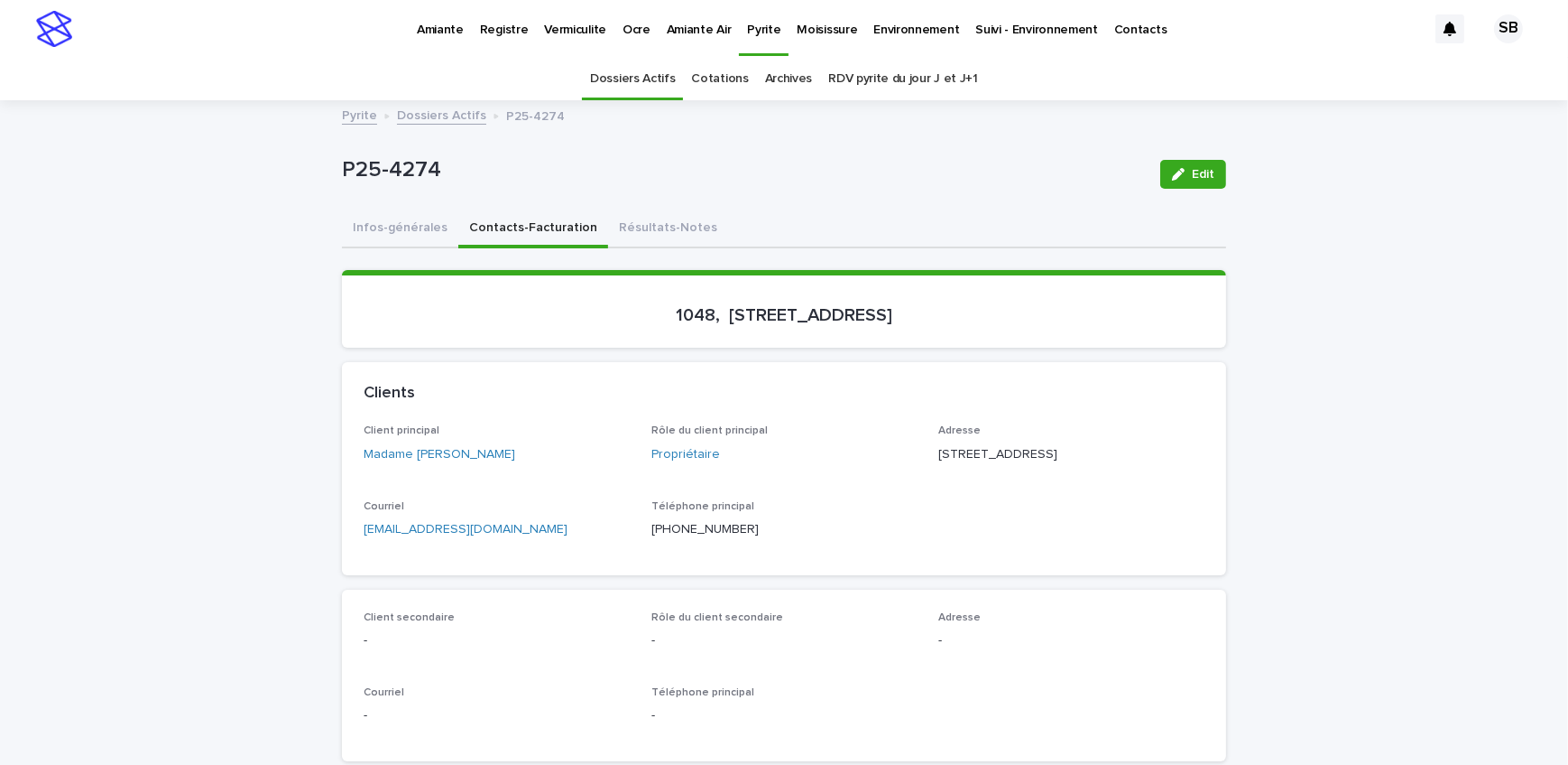
click at [440, 114] on link "Dossiers Actifs" at bounding box center [442, 114] width 90 height 20
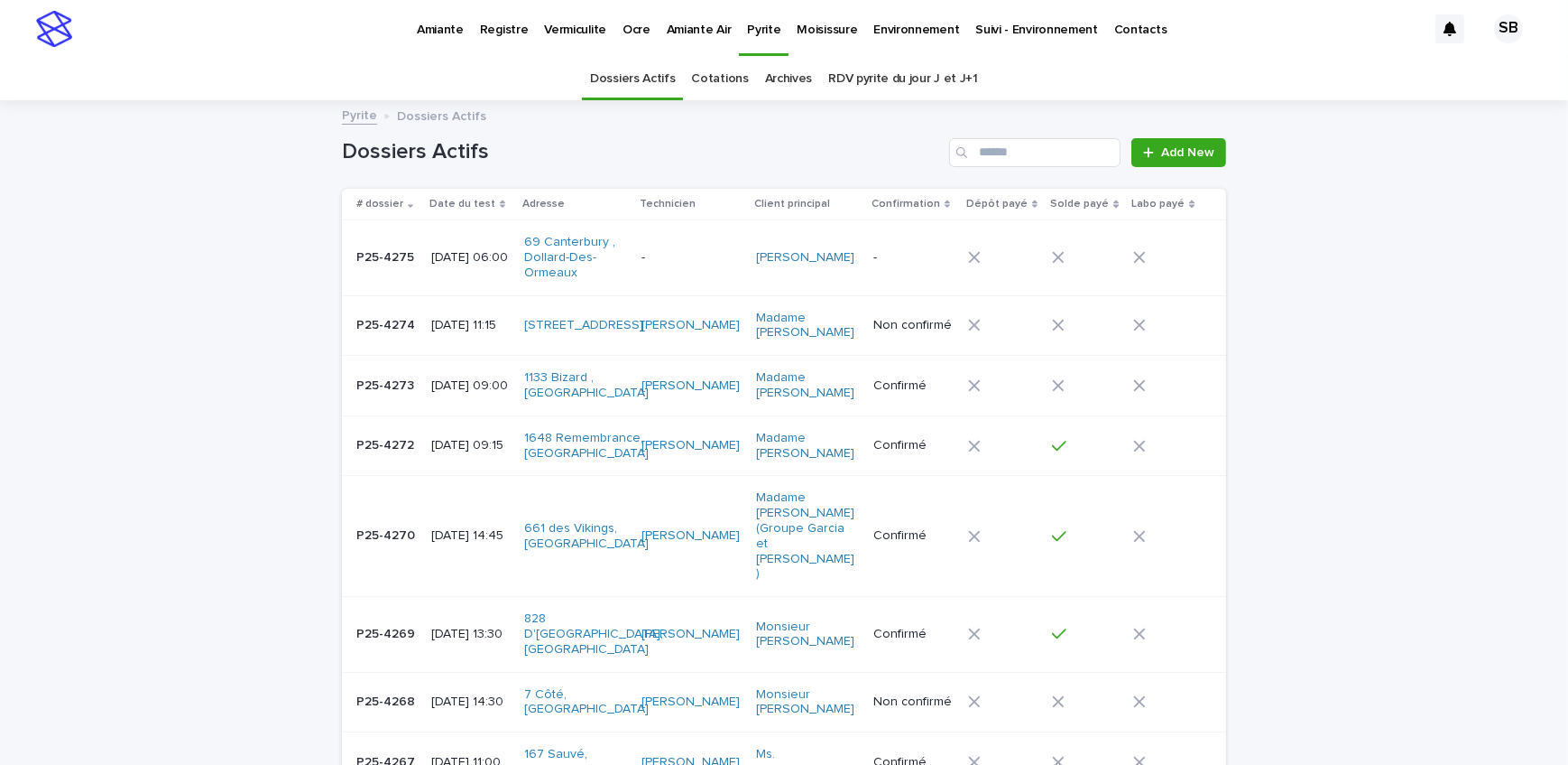
scroll to position [56, 0]
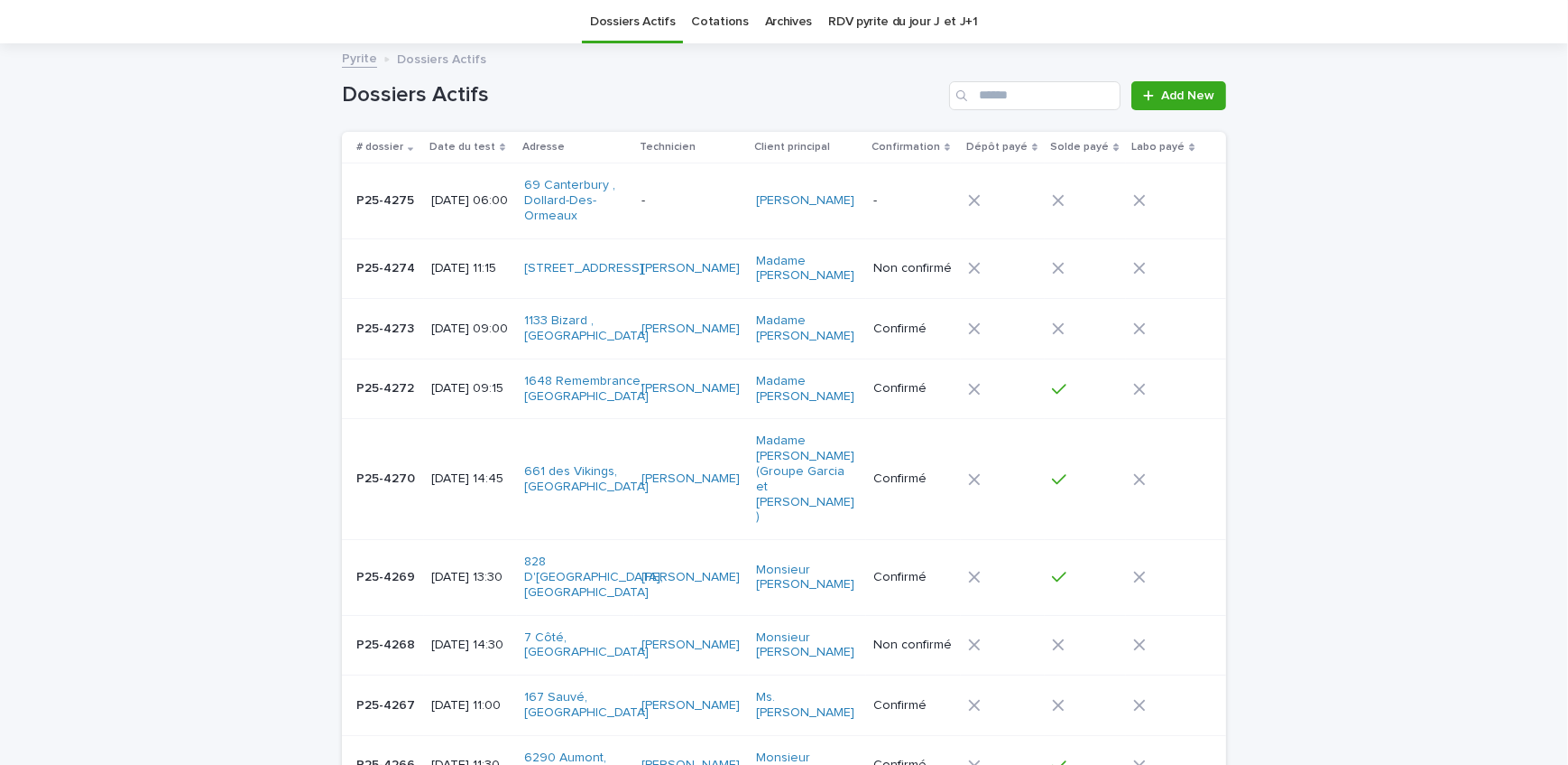
click at [377, 630] on div "P25-4268 P25-4268" at bounding box center [386, 645] width 60 height 30
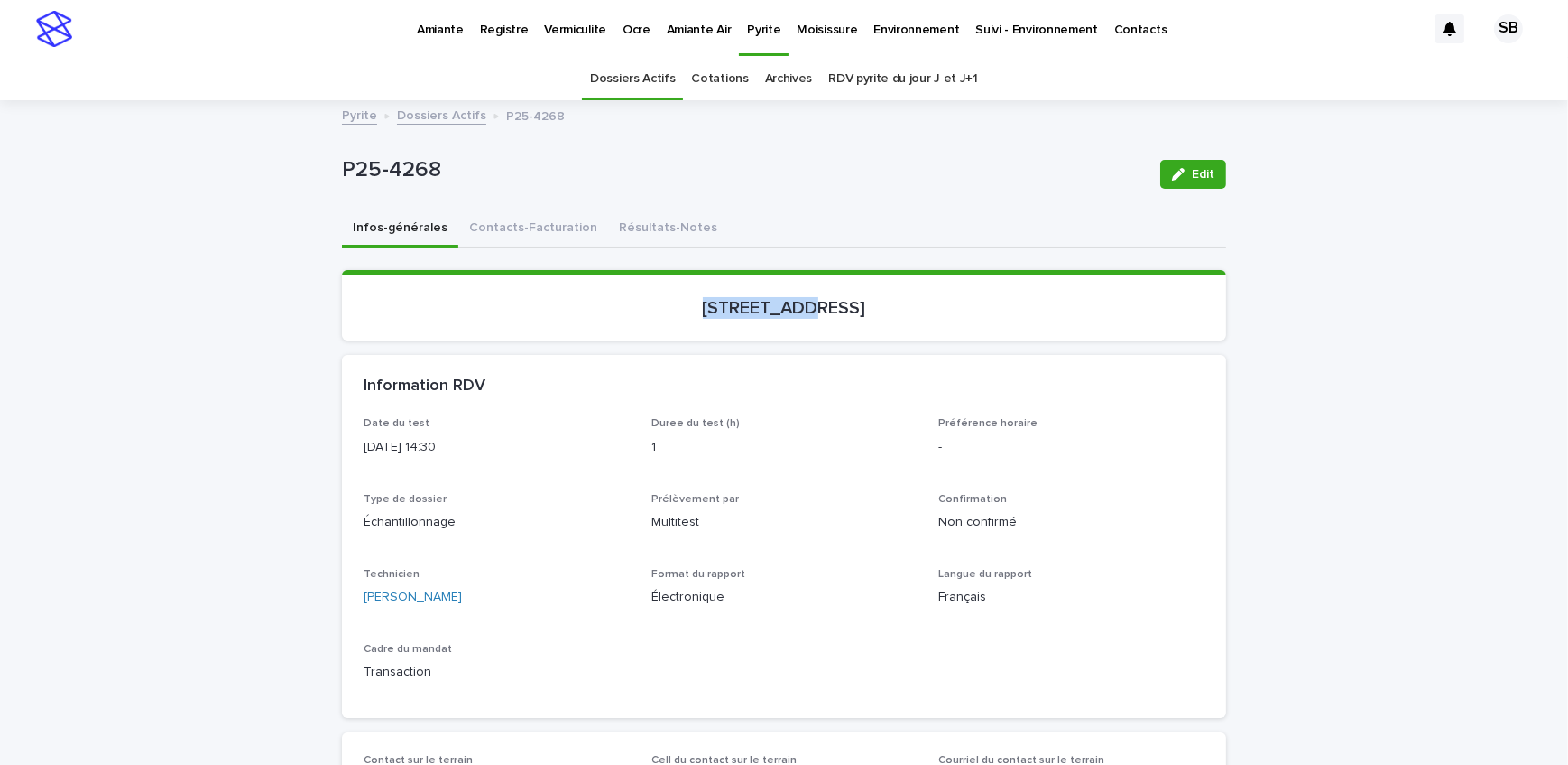
drag, startPoint x: 683, startPoint y: 310, endPoint x: 776, endPoint y: 331, distance: 95.3
click at [776, 331] on section "7, rue Côté, Blainville" at bounding box center [783, 305] width 884 height 70
copy p "7, rue Côté"
drag, startPoint x: 406, startPoint y: 173, endPoint x: 320, endPoint y: 174, distance: 86.0
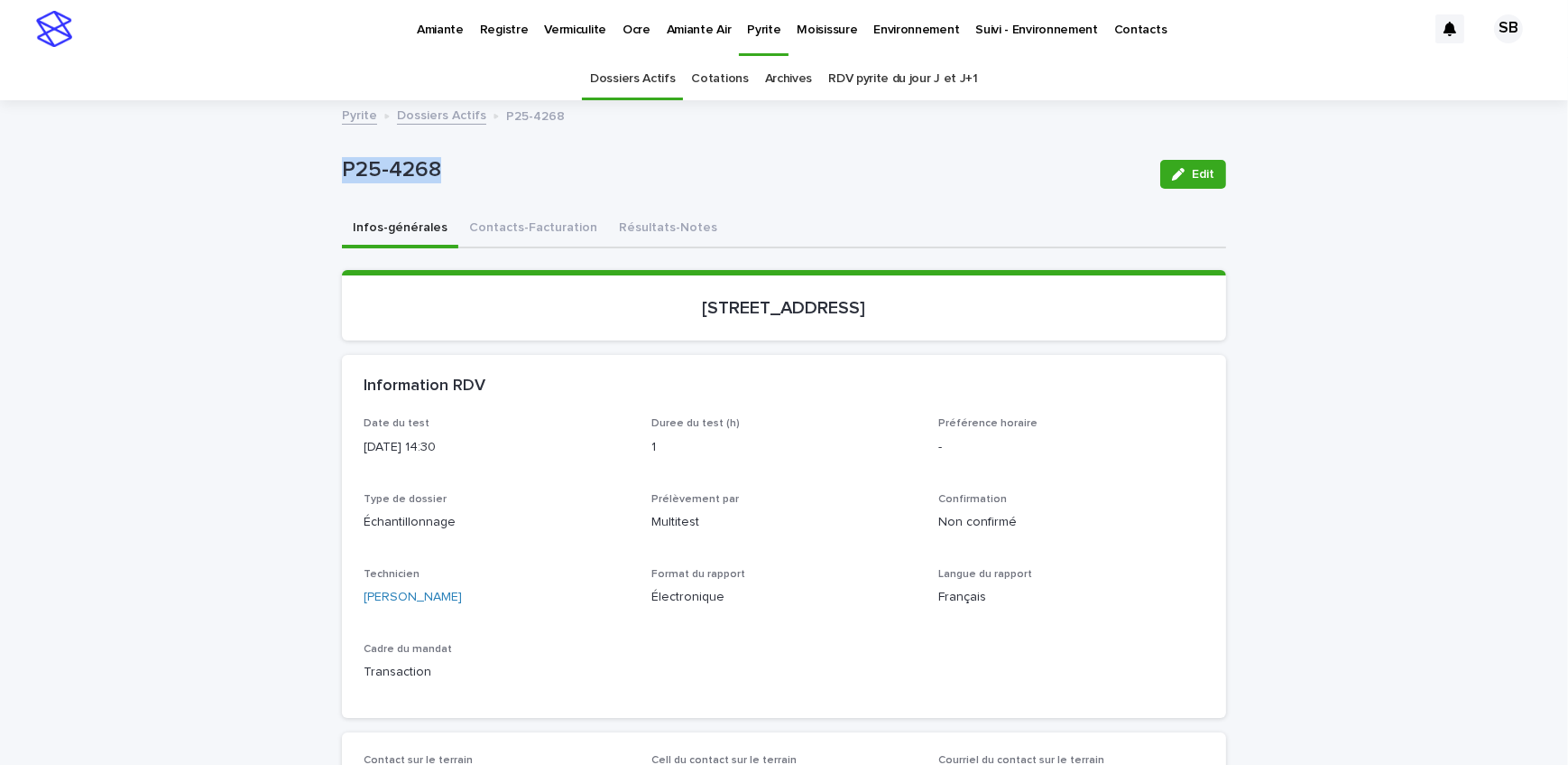
copy p "P25-4268"
click at [504, 227] on button "Contacts-Facturation" at bounding box center [533, 229] width 150 height 38
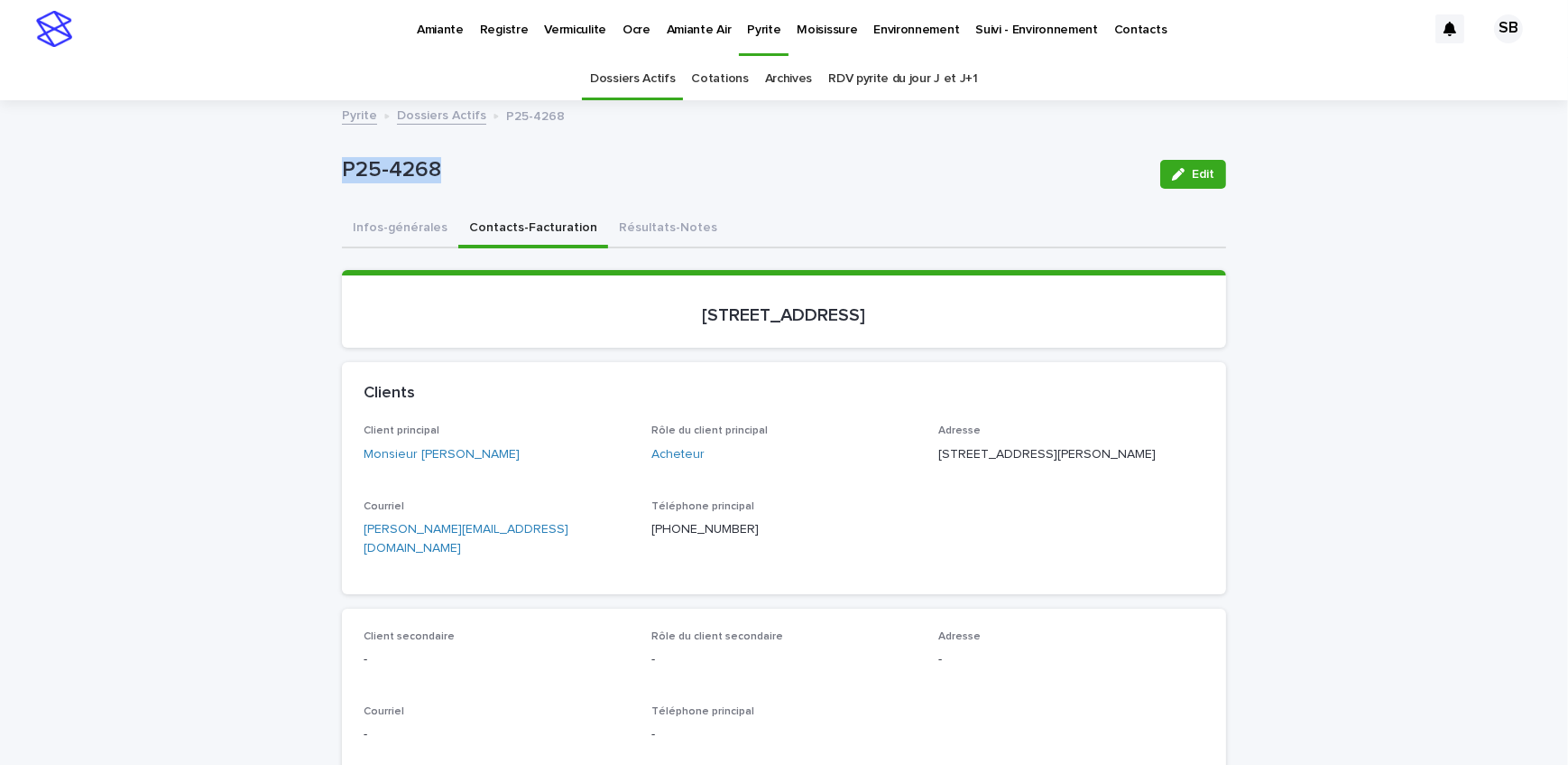
drag, startPoint x: 509, startPoint y: 470, endPoint x: 414, endPoint y: 467, distance: 95.0
click at [414, 467] on div "Client principal Monsieur Alex Desjardins" at bounding box center [497, 451] width 267 height 54
copy link "Alex Desjardins"
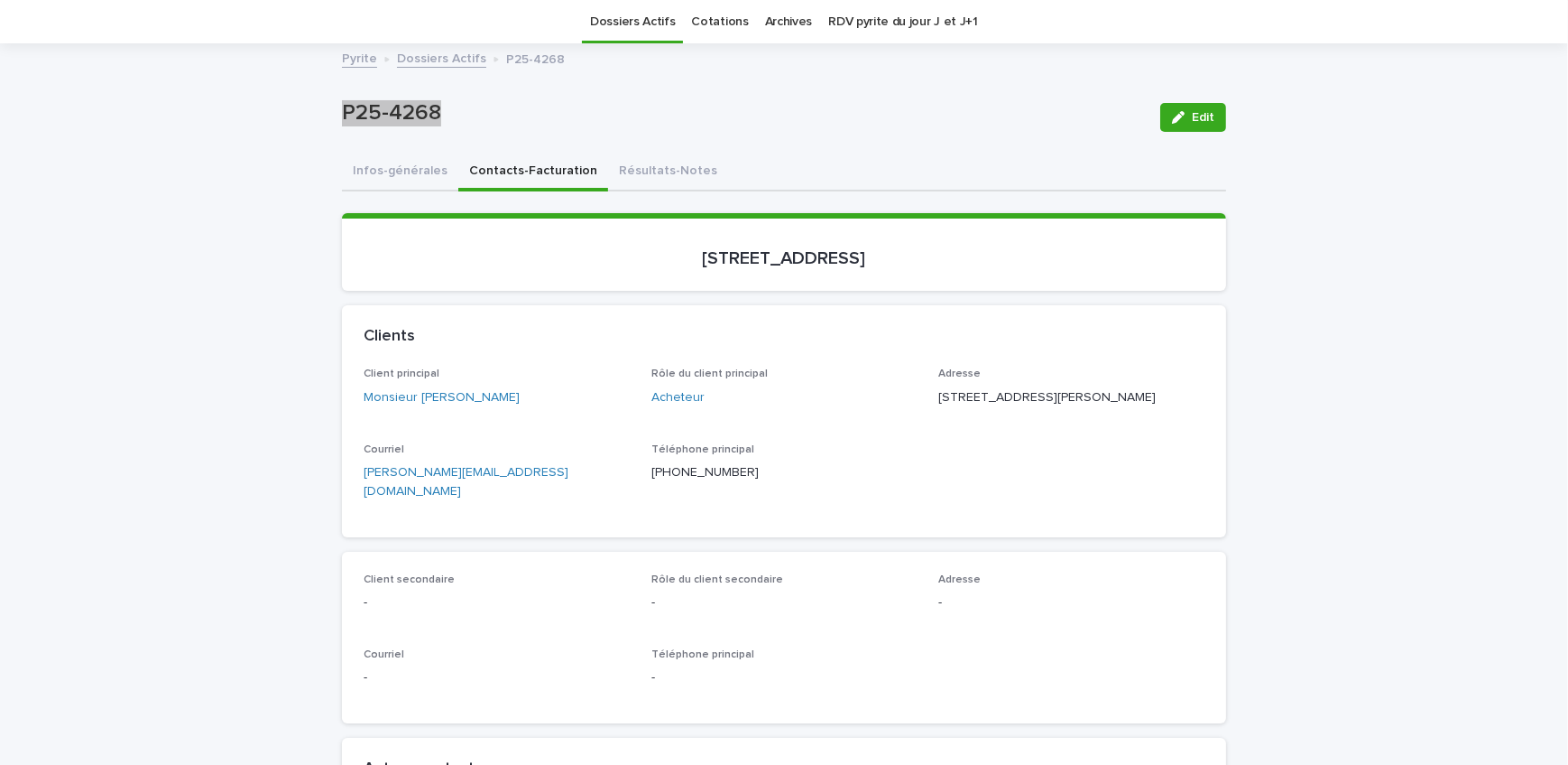
scroll to position [82, 0]
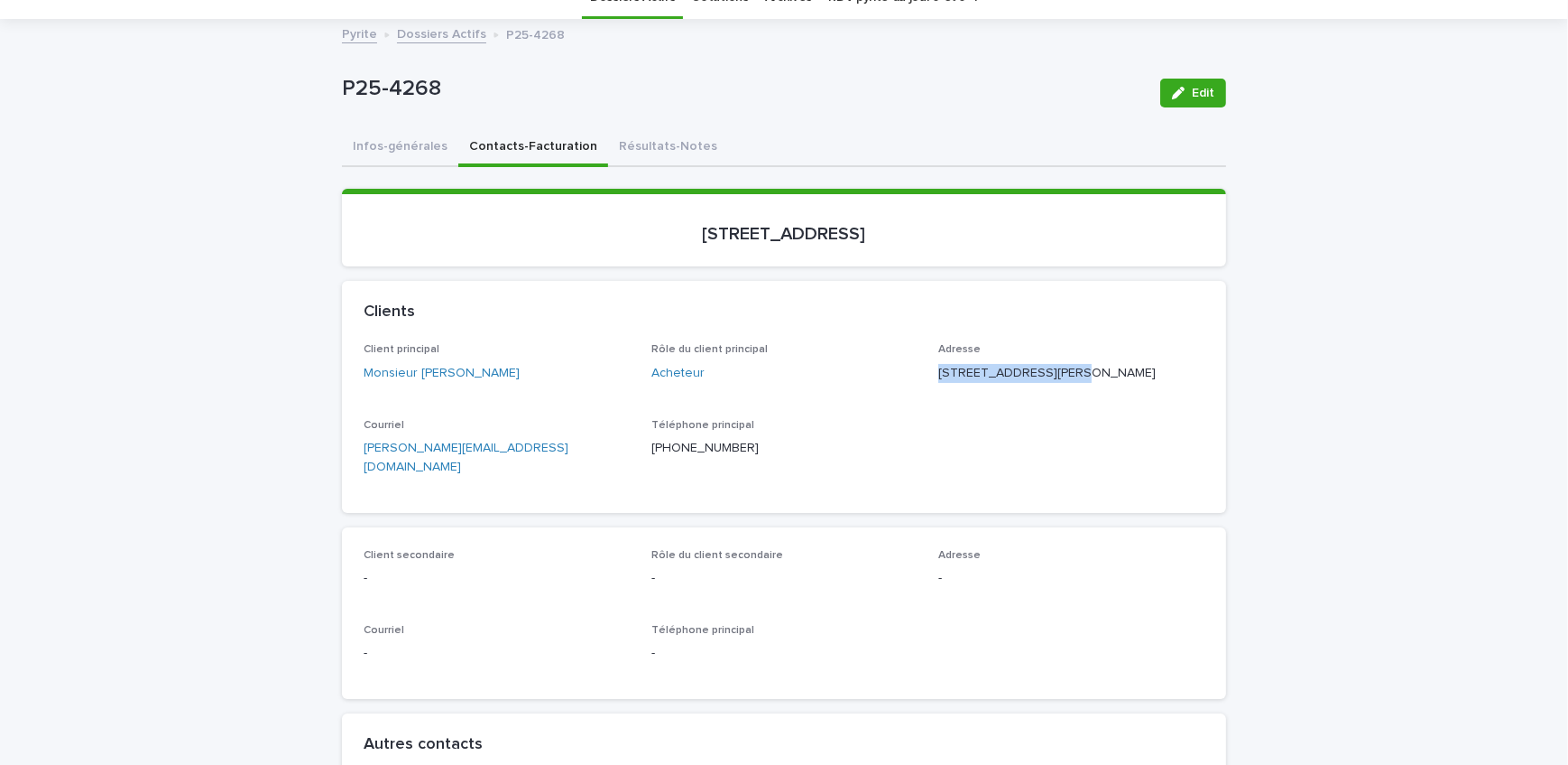
drag, startPoint x: 1064, startPoint y: 366, endPoint x: 931, endPoint y: 378, distance: 133.5
click at [939, 378] on p "7119, avenue Papineau Montréal QC H2E 2G3" at bounding box center [1072, 373] width 267 height 19
drag, startPoint x: 1002, startPoint y: 390, endPoint x: 935, endPoint y: 402, distance: 68.1
click at [939, 396] on div "Adresse 7119, avenue Papineau Montréal QC H2E 2G3" at bounding box center [1072, 370] width 267 height 54
drag, startPoint x: 1038, startPoint y: 402, endPoint x: 1004, endPoint y: 406, distance: 34.2
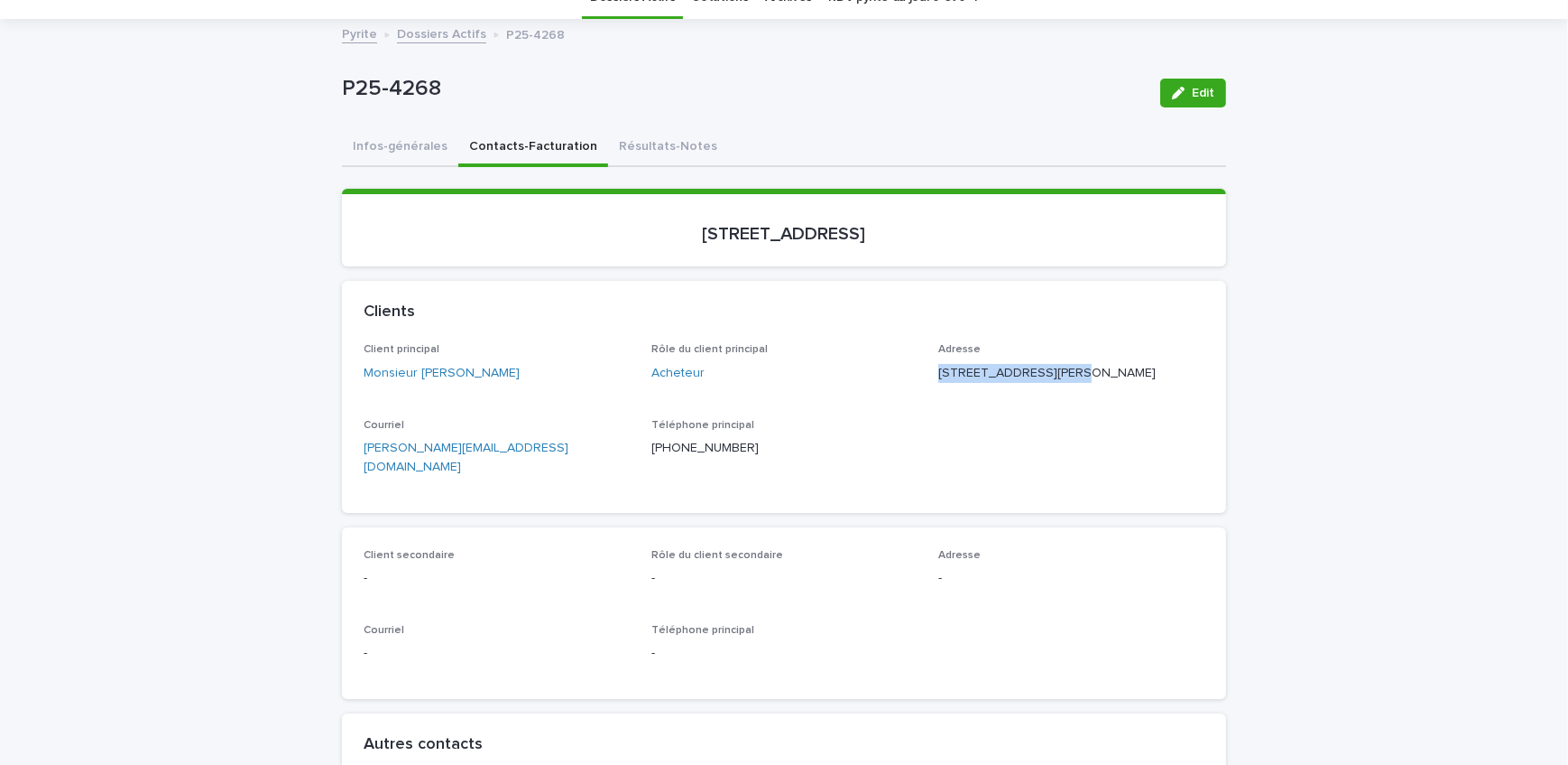
click at [1004, 396] on div "Adresse 7119, avenue Papineau Montréal QC H2E 2G3" at bounding box center [1072, 370] width 267 height 54
drag, startPoint x: 897, startPoint y: 242, endPoint x: 666, endPoint y: 253, distance: 231.3
click at [666, 253] on section "7, rue Côté, Blainville" at bounding box center [783, 228] width 884 height 78
drag, startPoint x: 463, startPoint y: 90, endPoint x: 315, endPoint y: 94, distance: 148.1
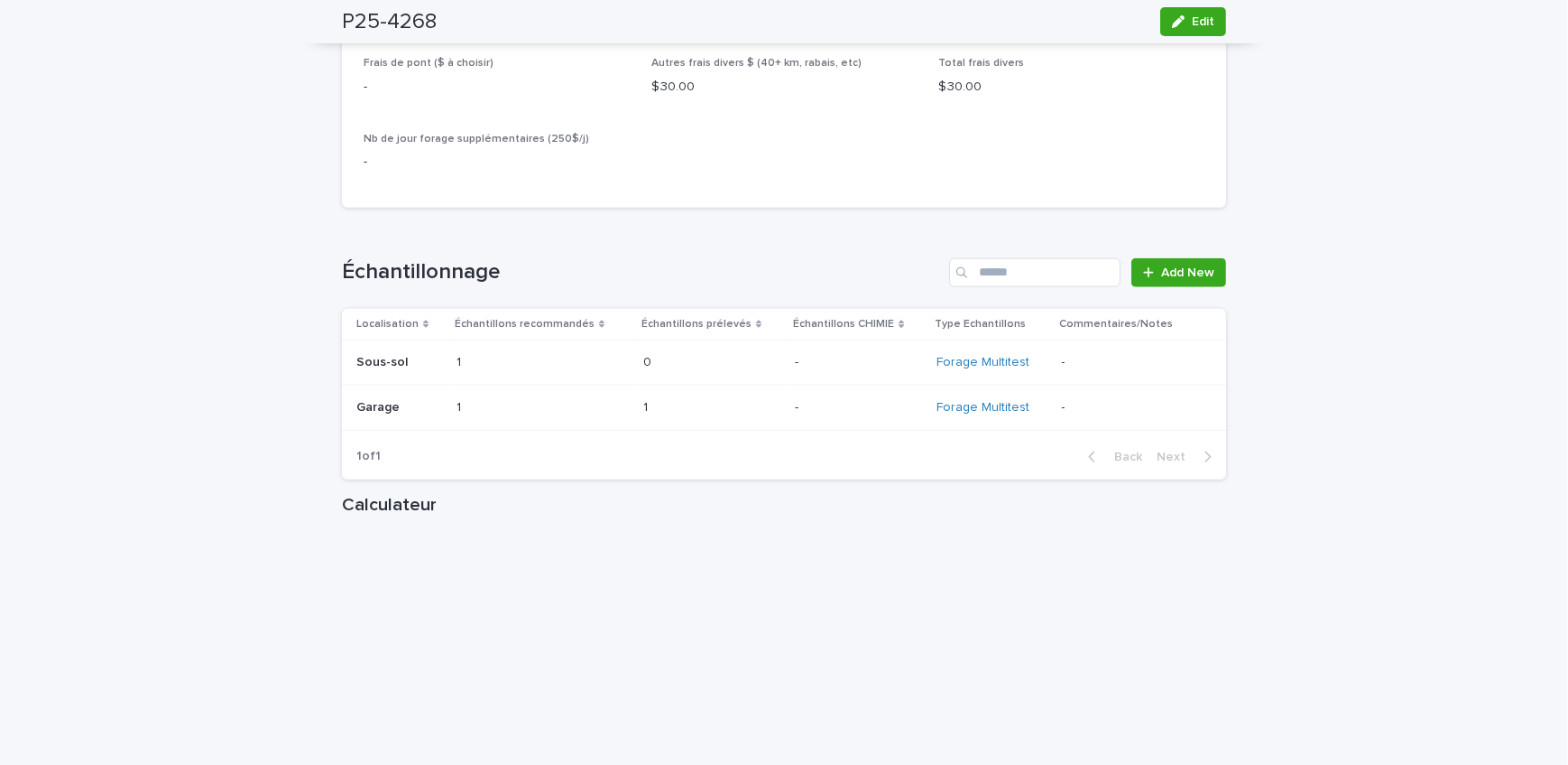
scroll to position [2051, 0]
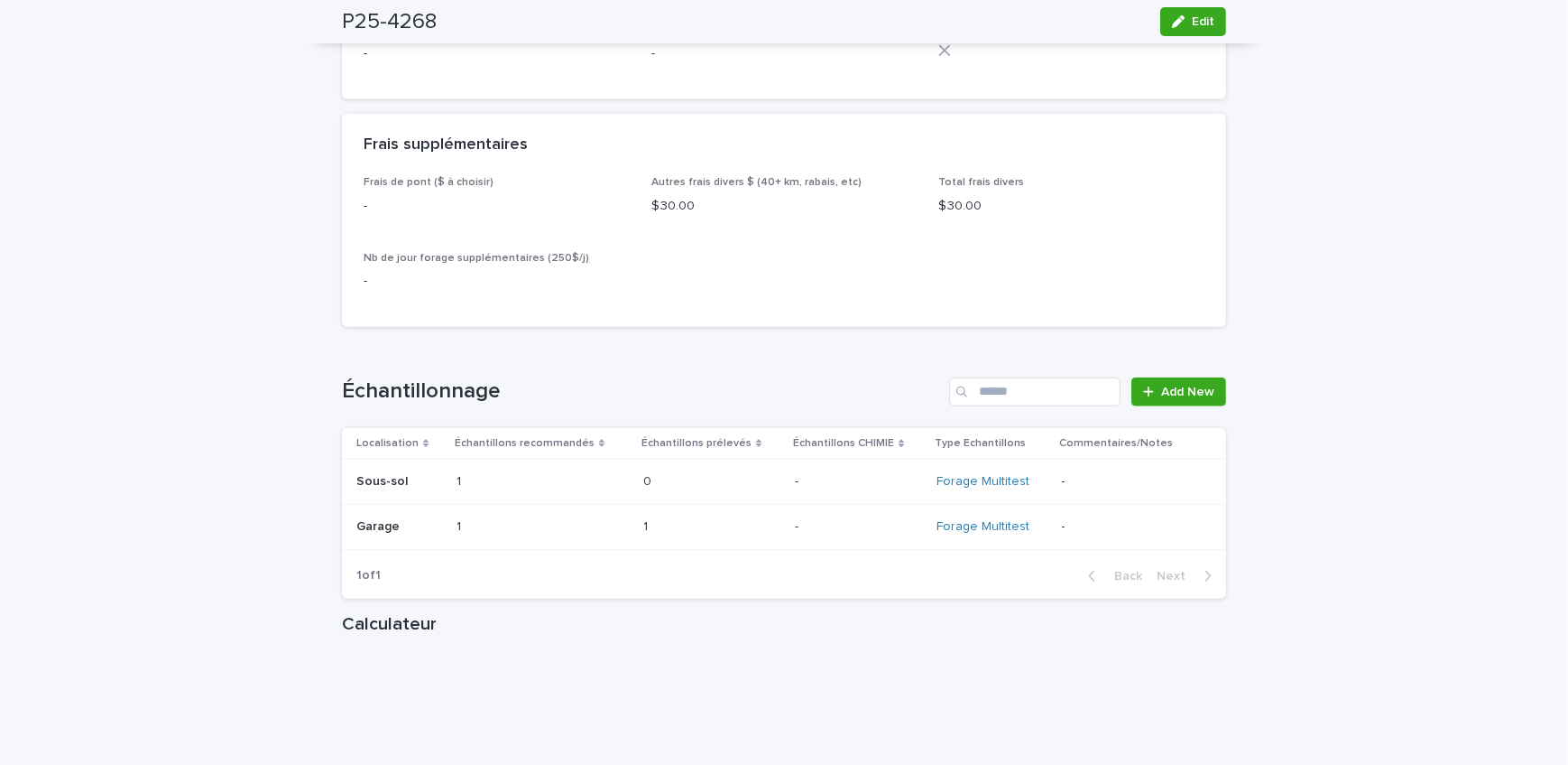
drag, startPoint x: 1209, startPoint y: 19, endPoint x: 595, endPoint y: 264, distance: 661.1
click at [1209, 19] on button "Edit" at bounding box center [1193, 21] width 66 height 29
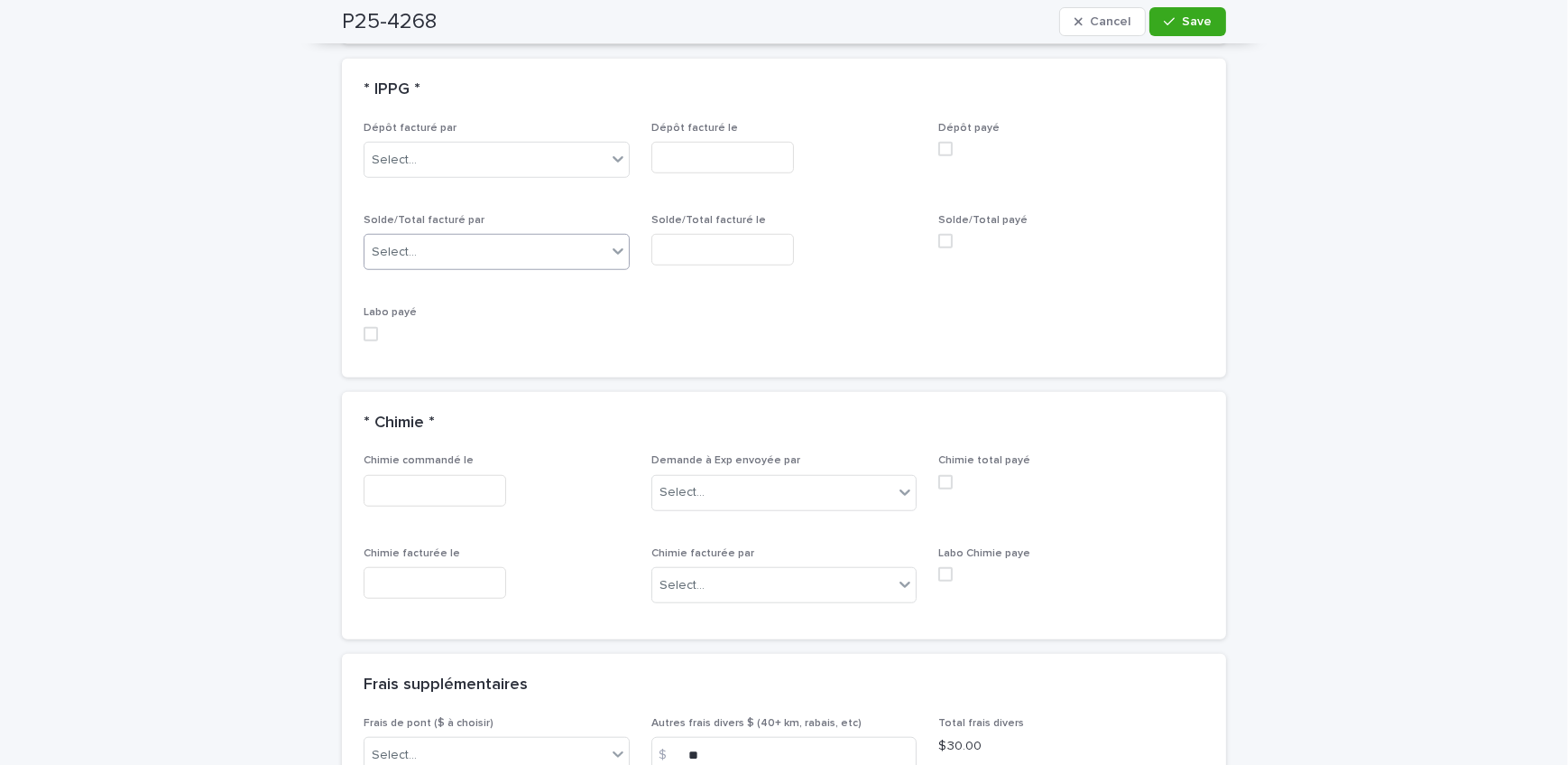
scroll to position [1879, 0]
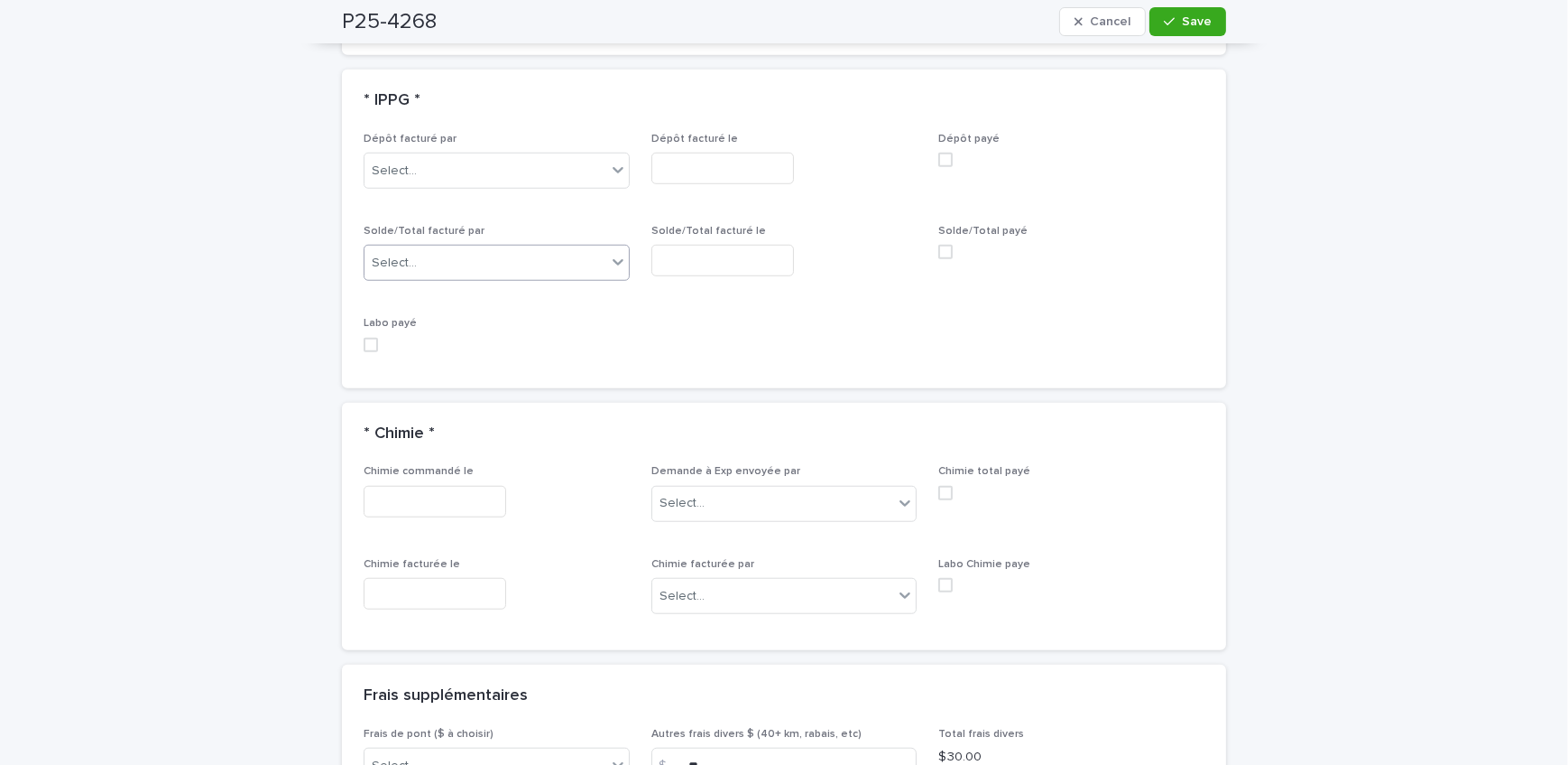
click at [499, 248] on div "Select..." at bounding box center [485, 263] width 242 height 30
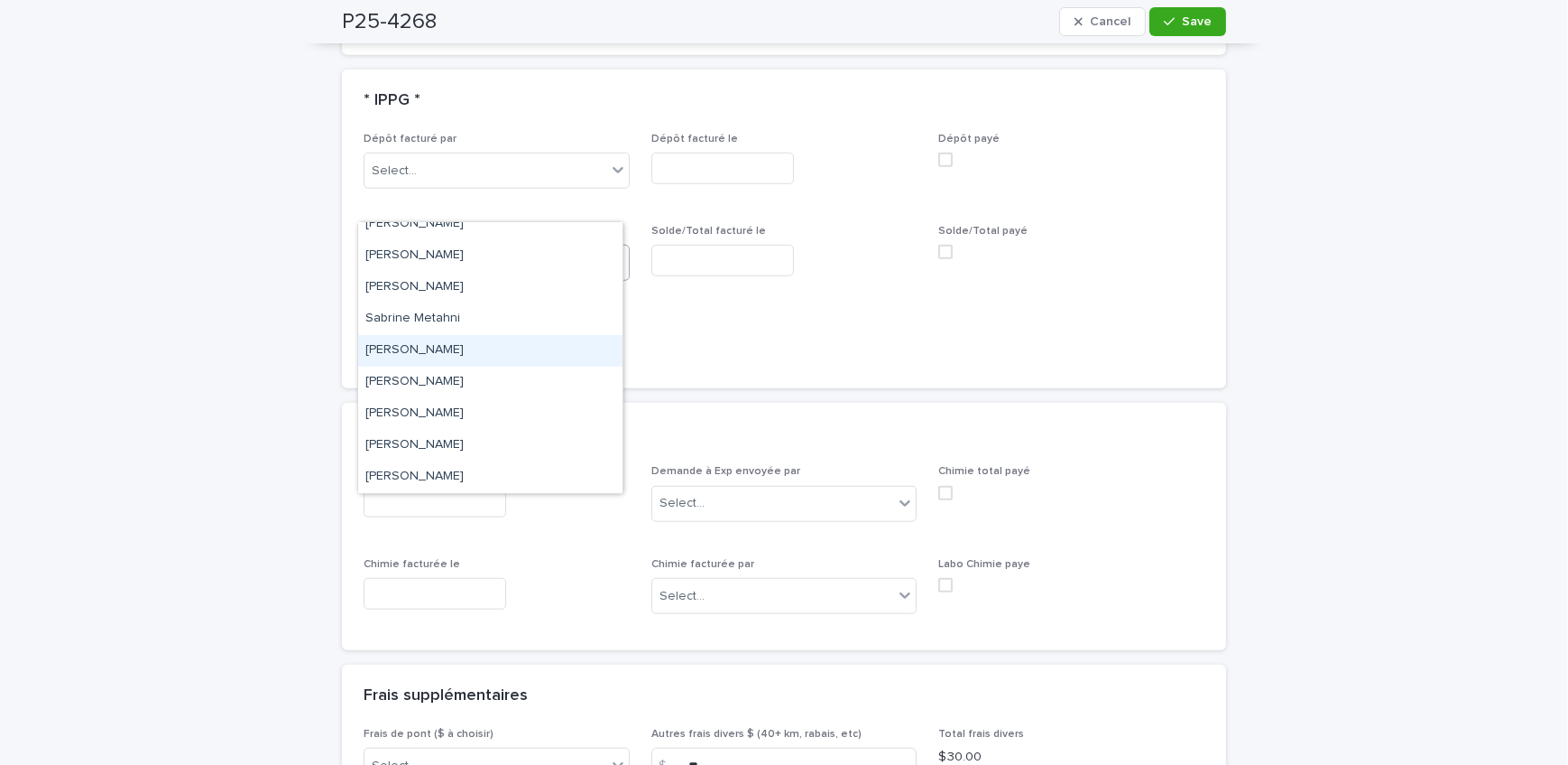
click at [503, 353] on div "Sandrine Bérubé" at bounding box center [491, 351] width 265 height 31
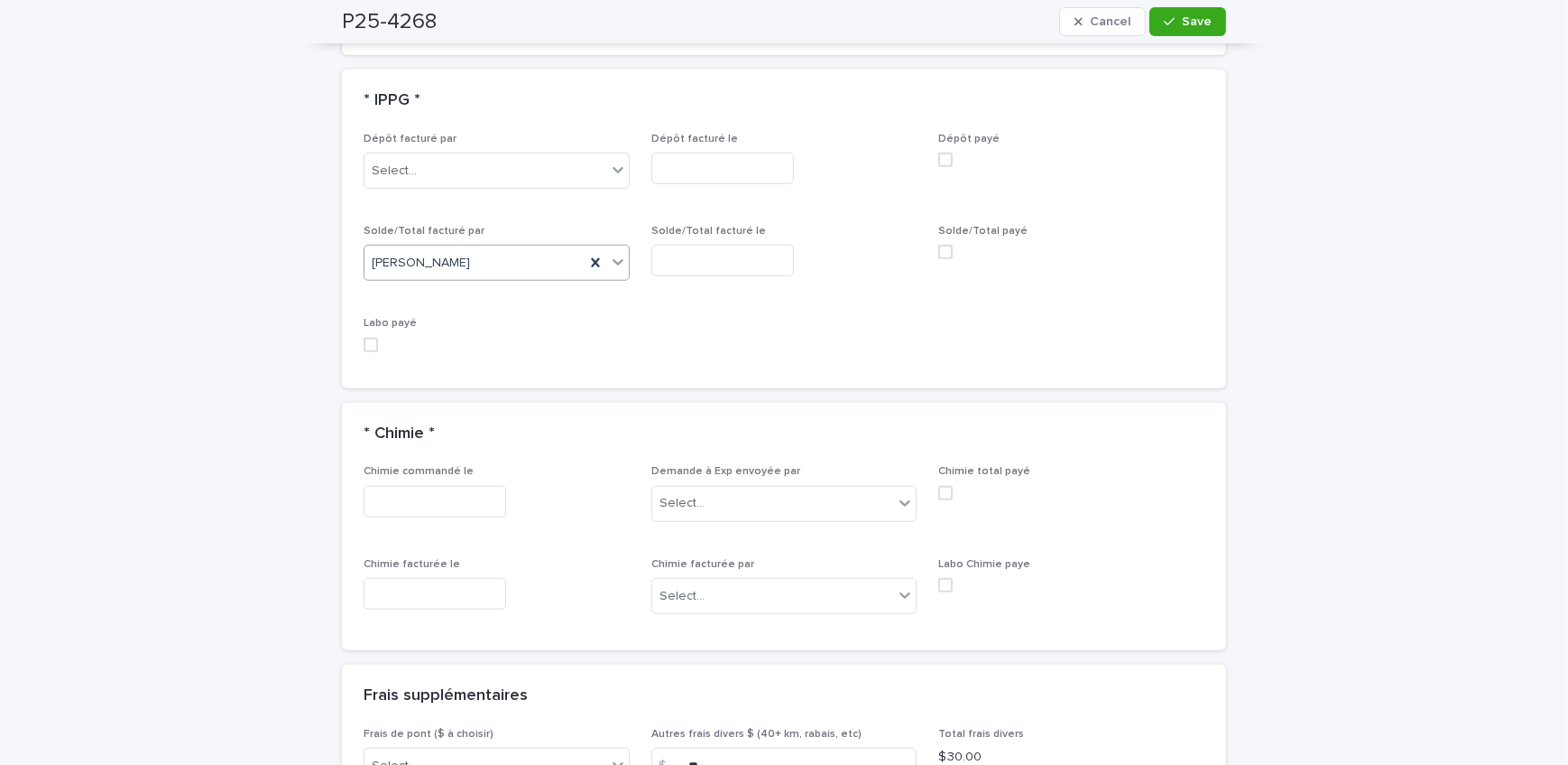
click at [752, 245] on input "text" at bounding box center [723, 260] width 143 height 31
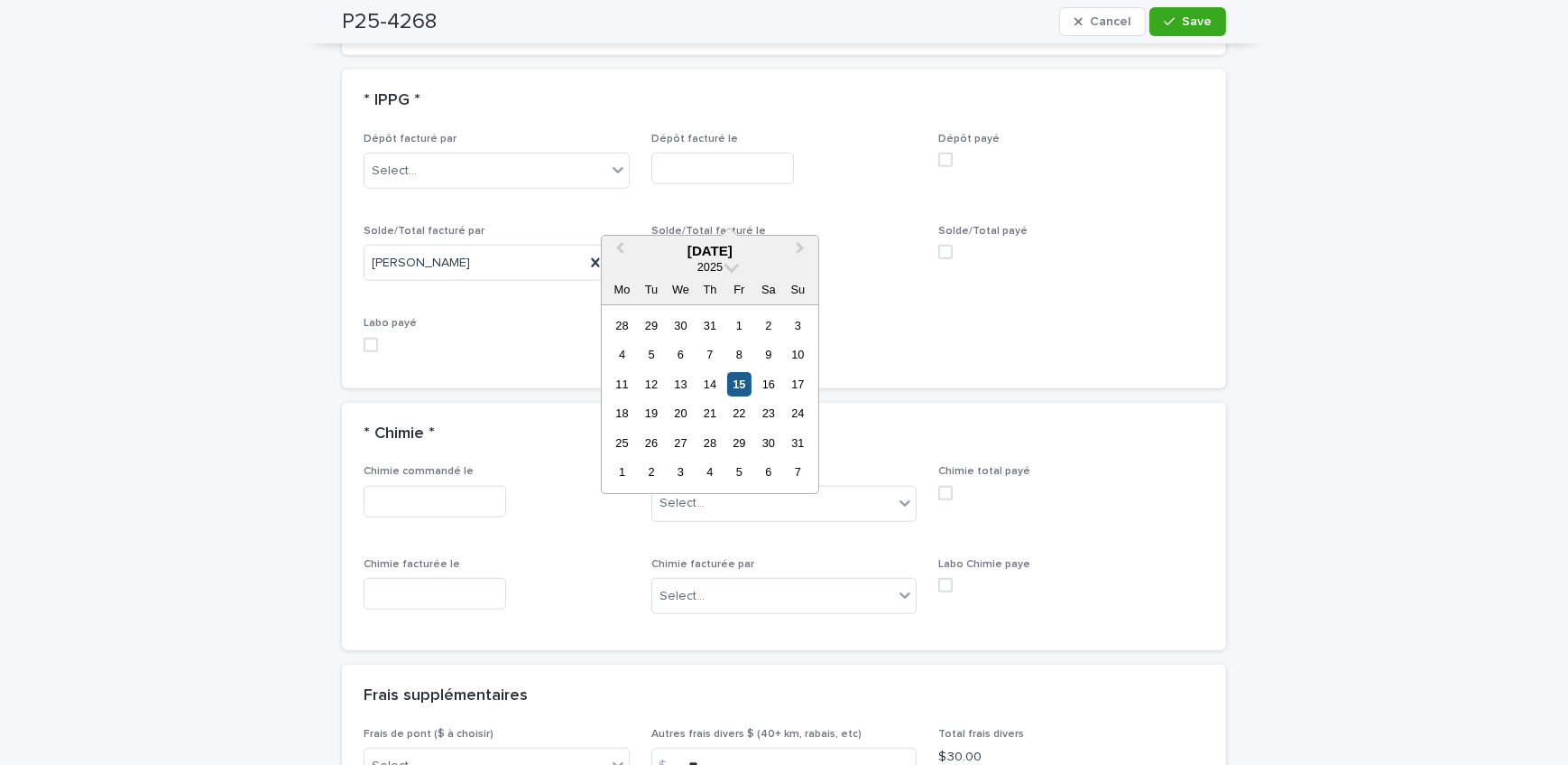
click at [734, 380] on div "15" at bounding box center [740, 384] width 24 height 24
type input "**********"
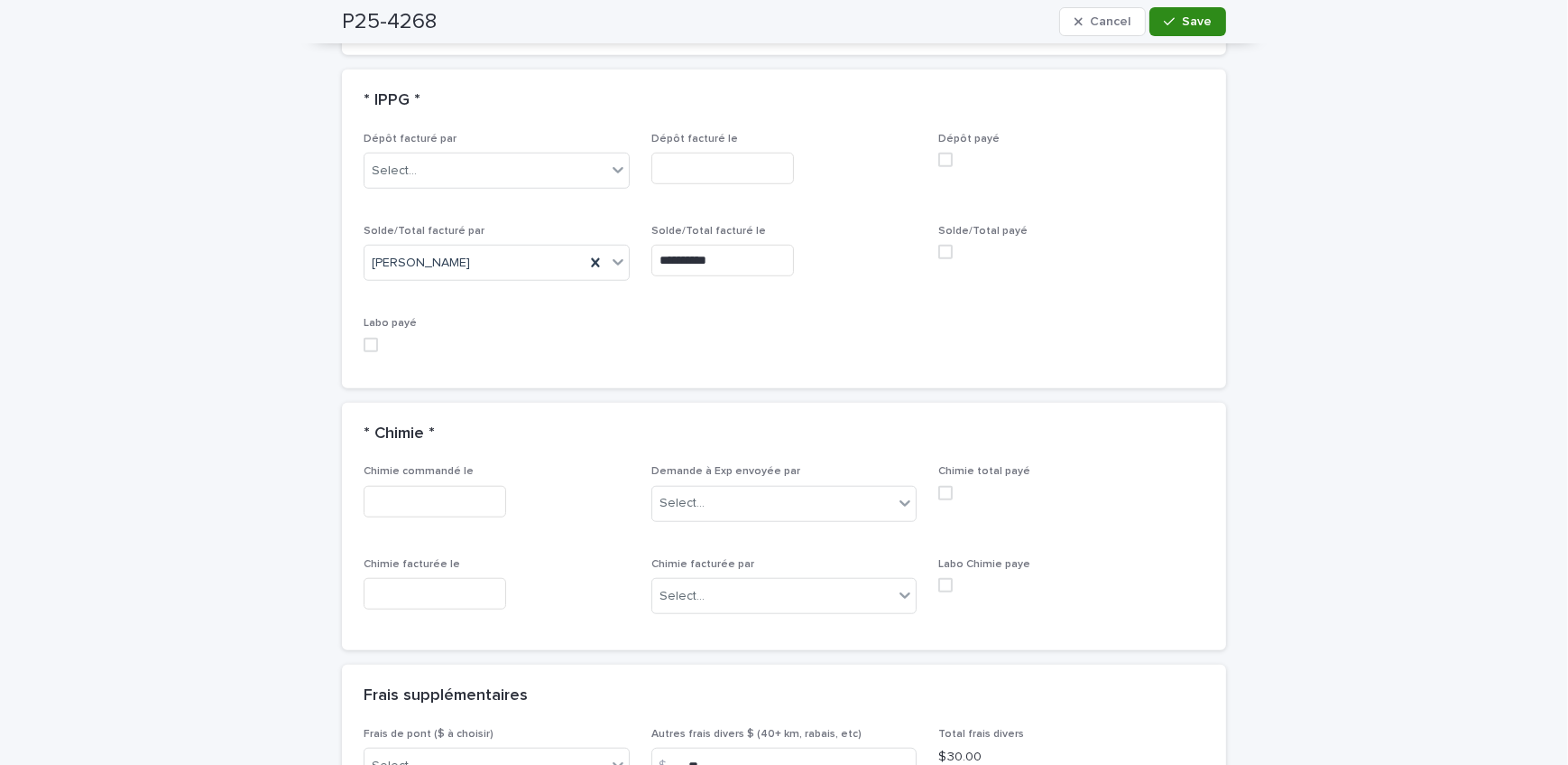
click at [1182, 21] on span "Save" at bounding box center [1197, 22] width 30 height 13
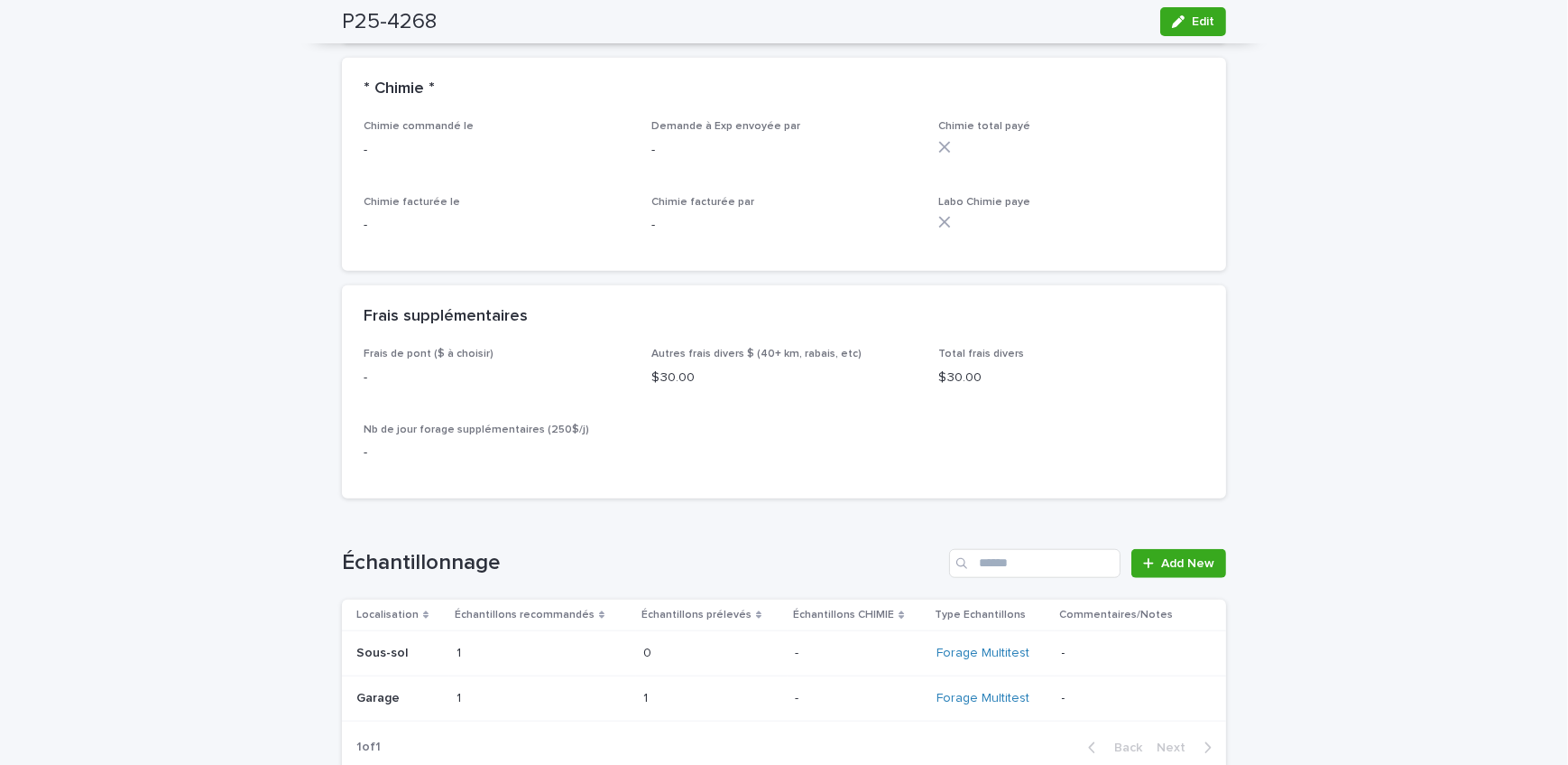
scroll to position [1684, 0]
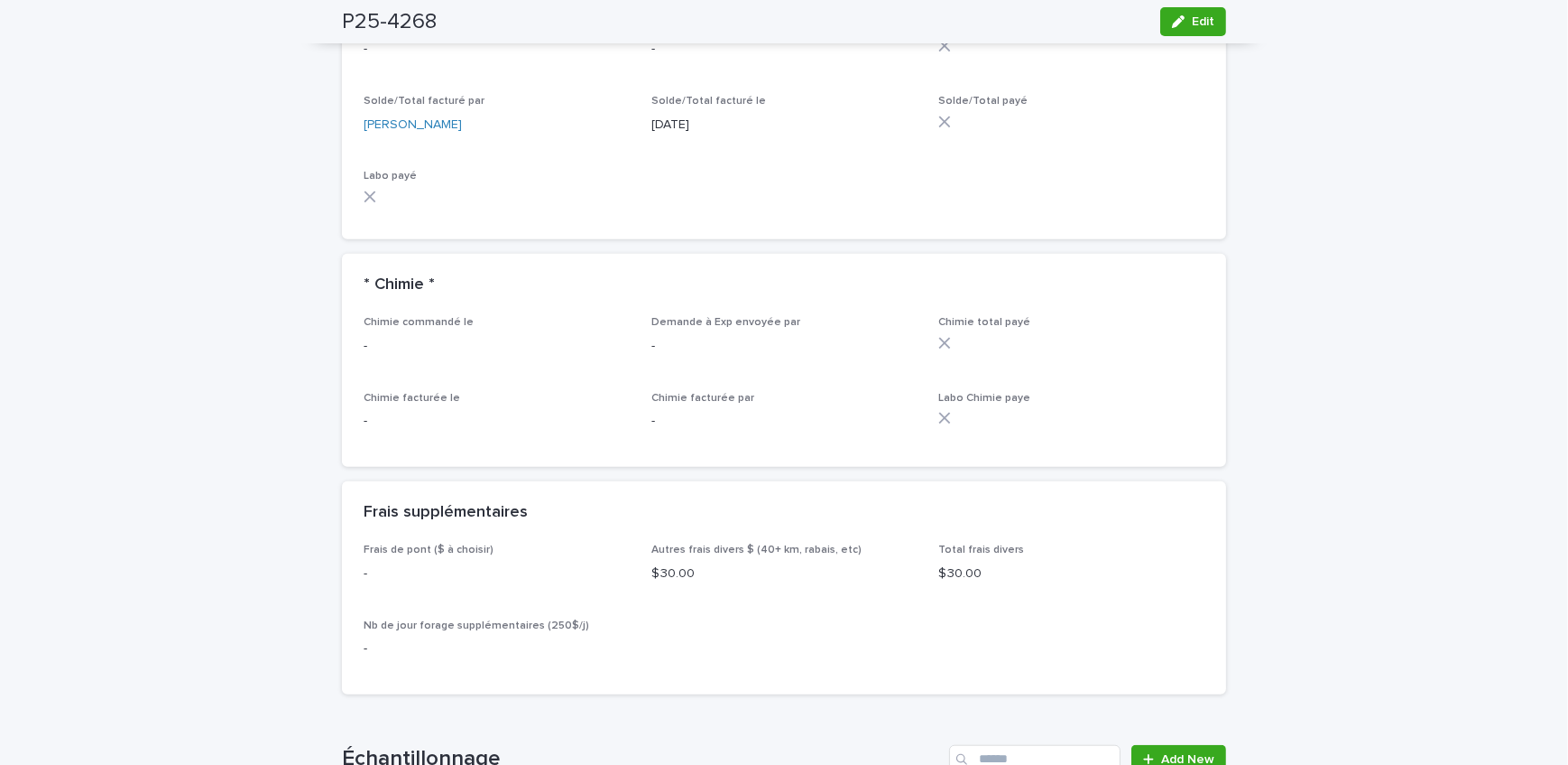
click at [256, 307] on div "Loading... Saving… Loading... Saving… P25-4268 Edit P25-4268 Edit Sorry, there …" at bounding box center [784, 210] width 1568 height 3585
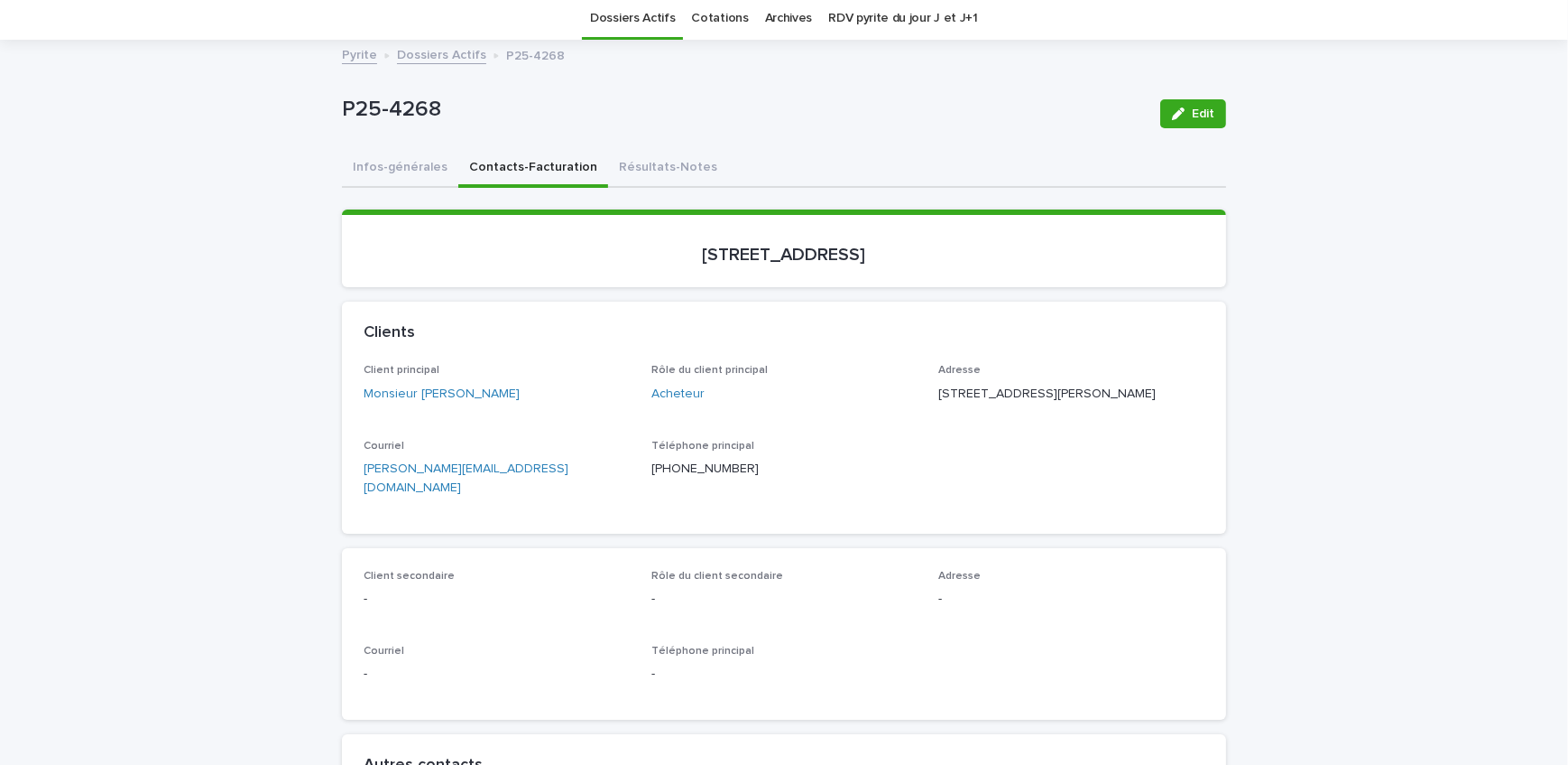
scroll to position [0, 0]
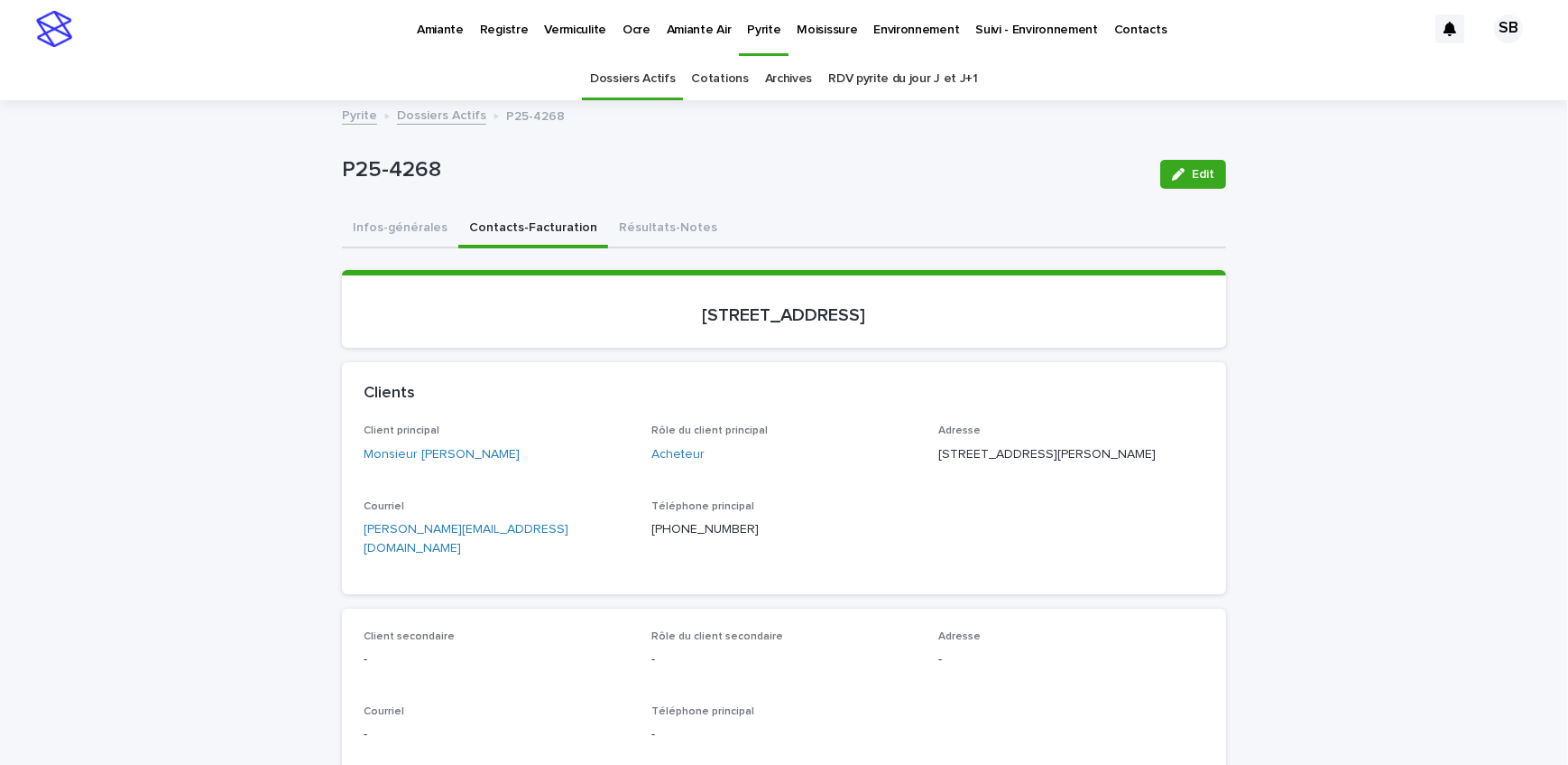
click at [439, 113] on link "Dossiers Actifs" at bounding box center [442, 114] width 90 height 20
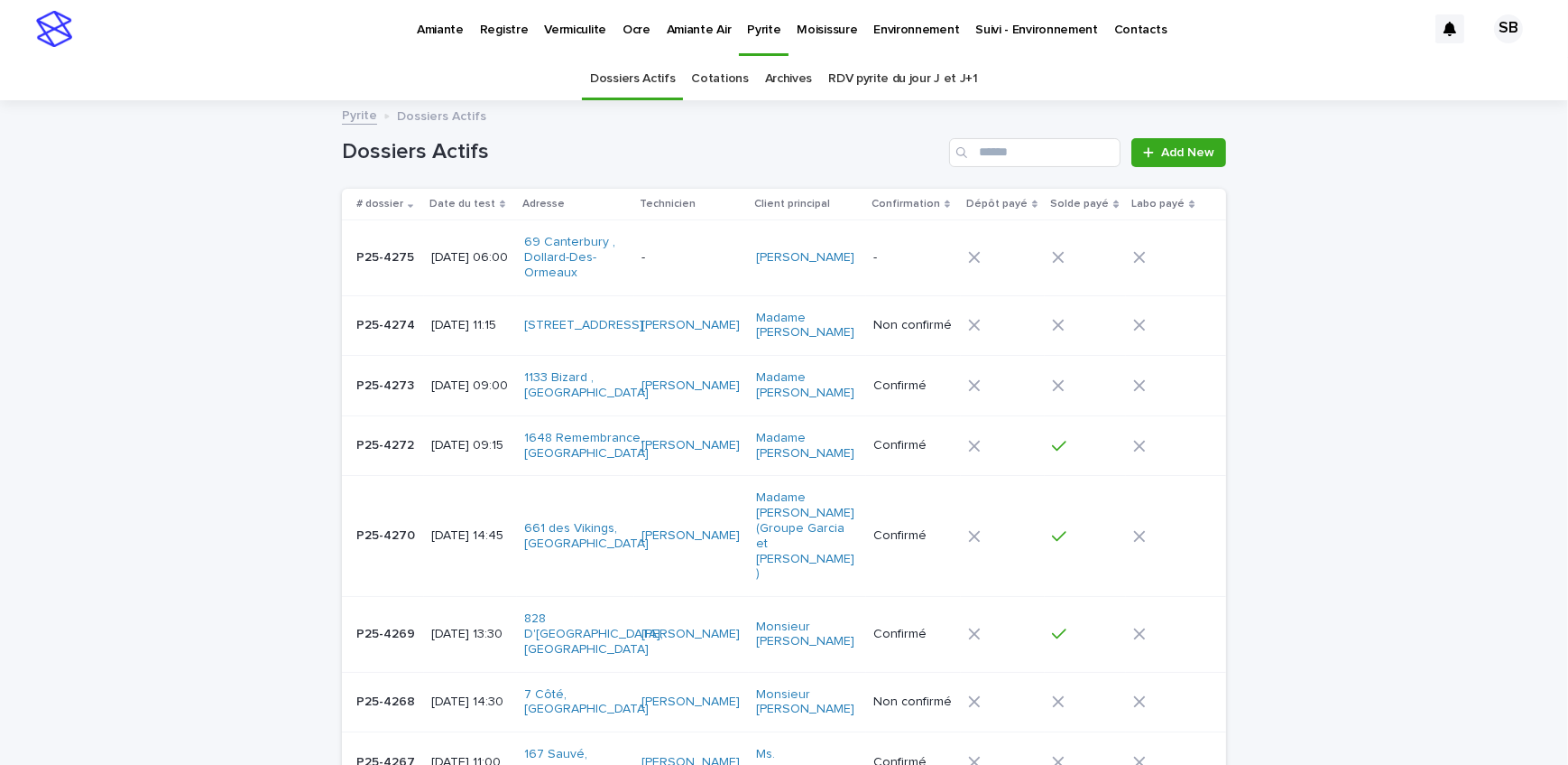
scroll to position [56, 0]
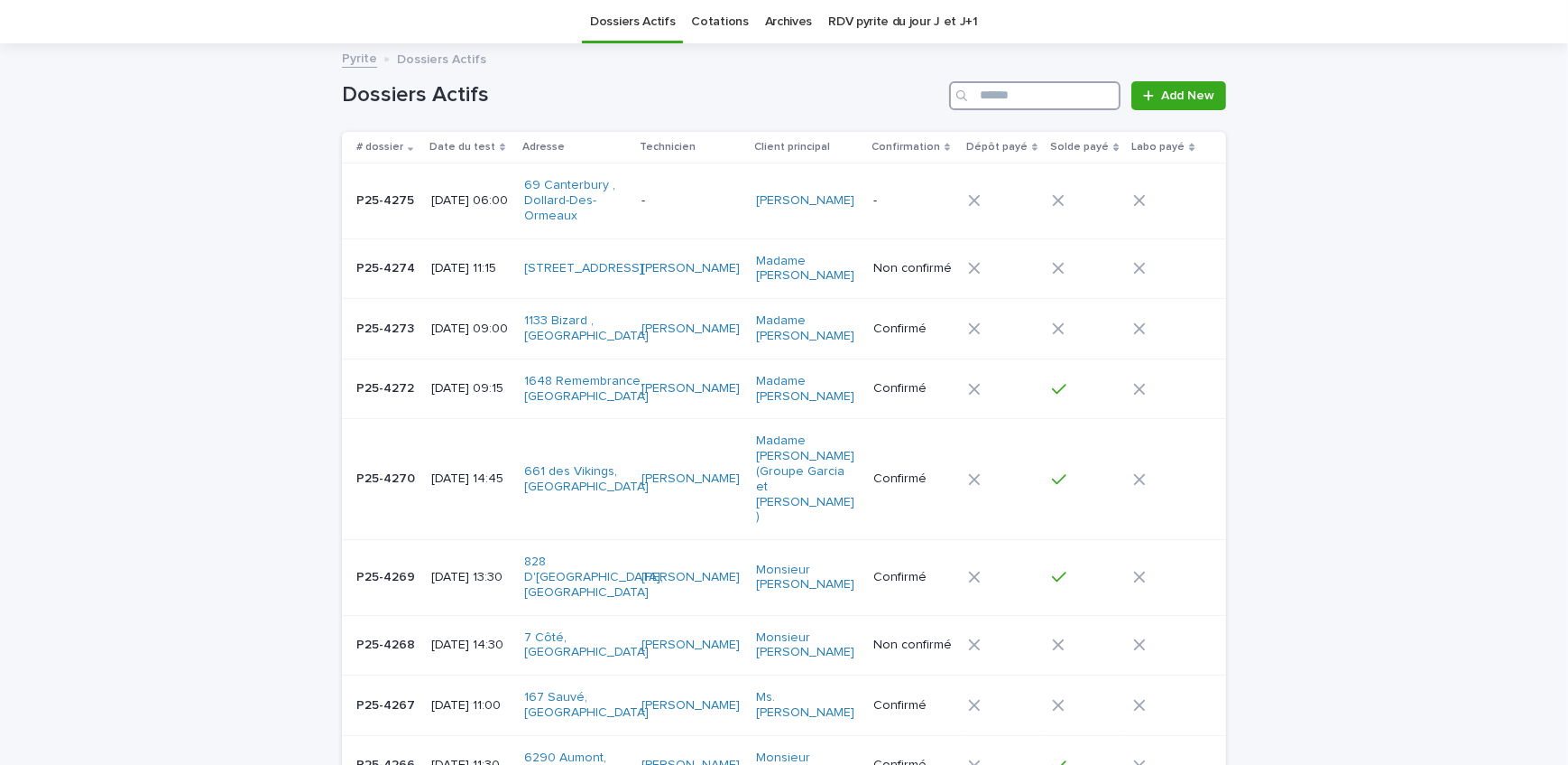
click at [1024, 100] on input "Search" at bounding box center [1034, 95] width 171 height 29
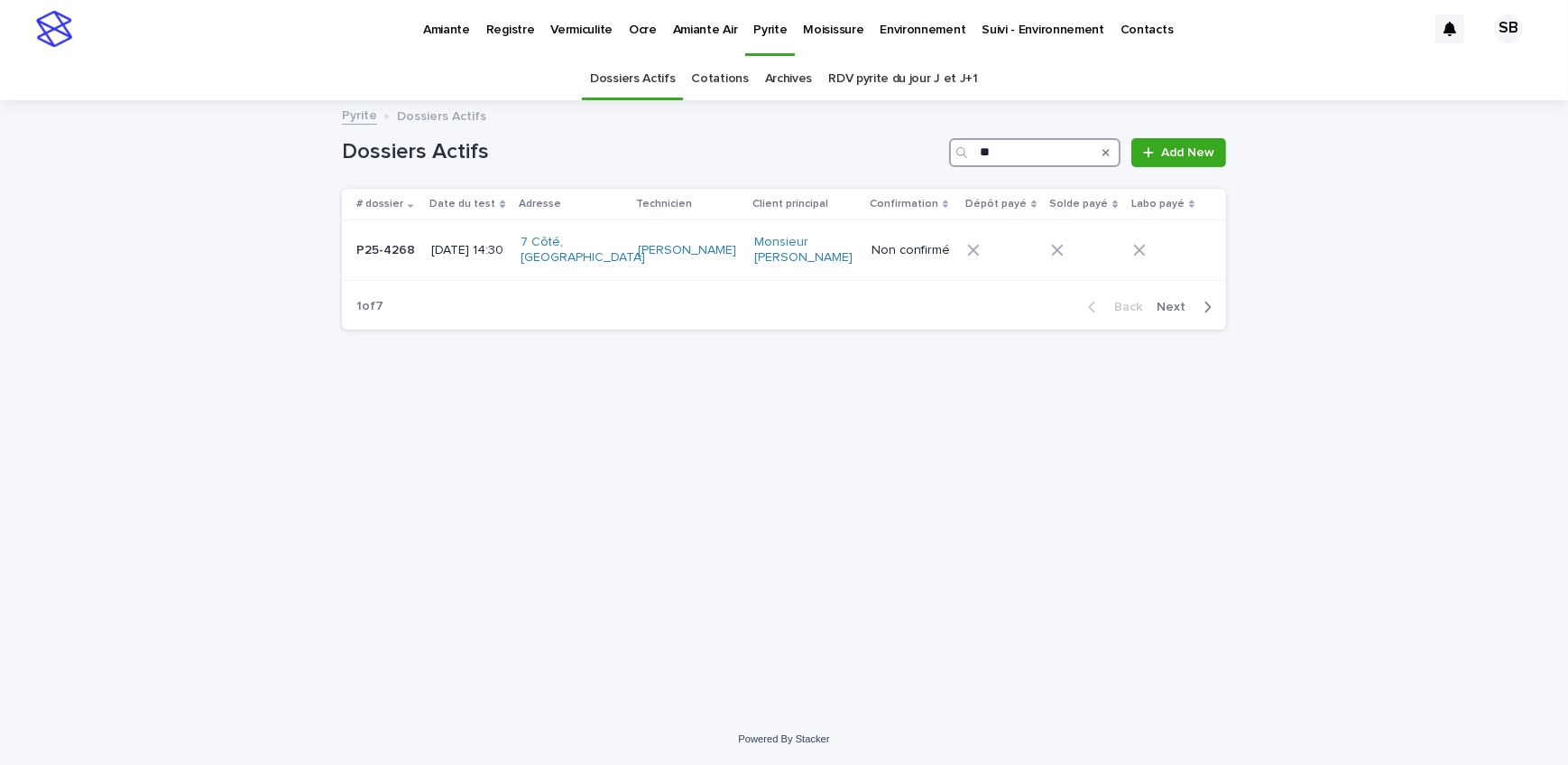
type input "*"
type input "****"
click at [379, 261] on p "P25-4228" at bounding box center [387, 256] width 61 height 19
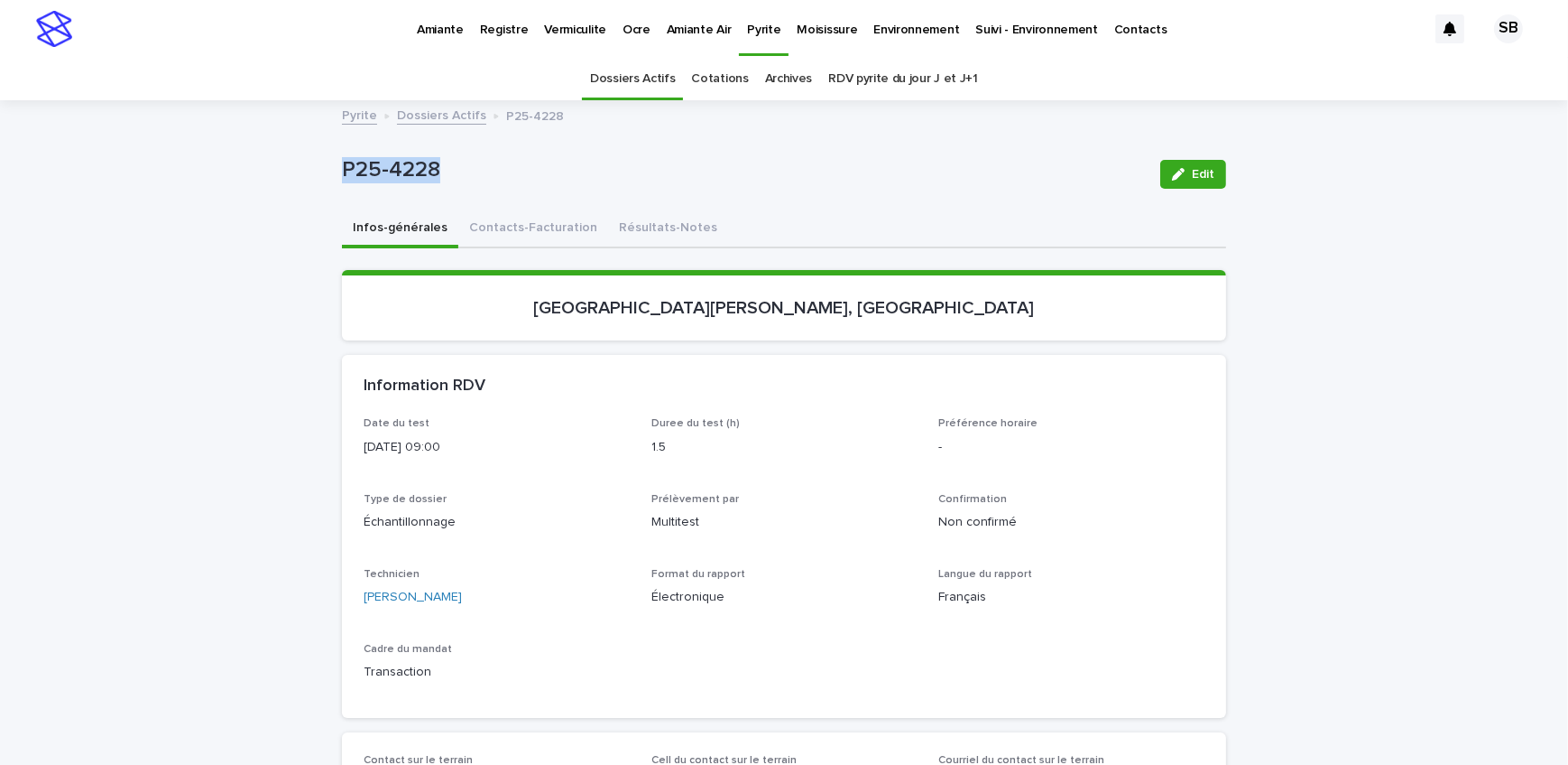
drag, startPoint x: 422, startPoint y: 173, endPoint x: 303, endPoint y: 190, distance: 120.2
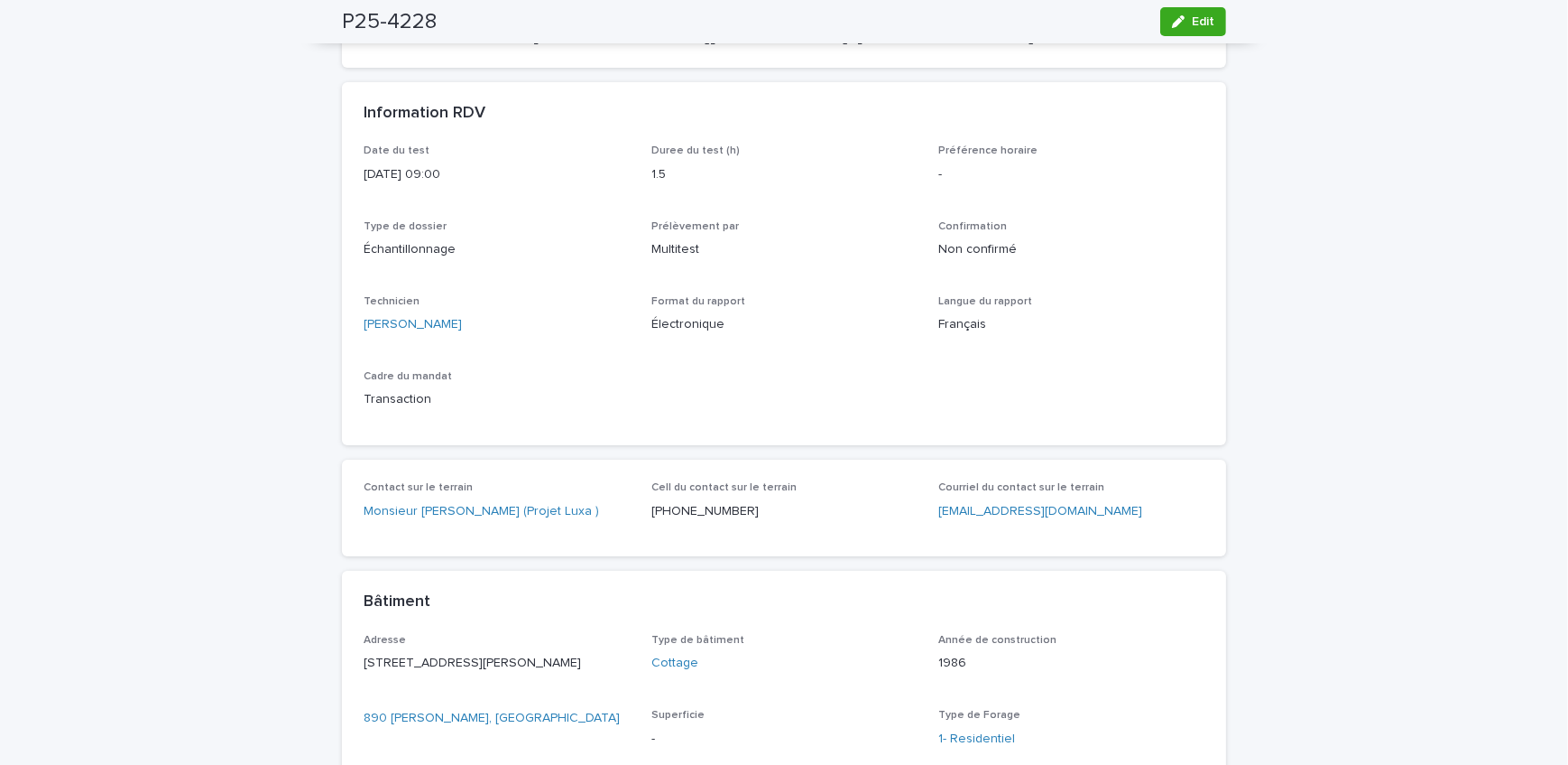
scroll to position [82, 0]
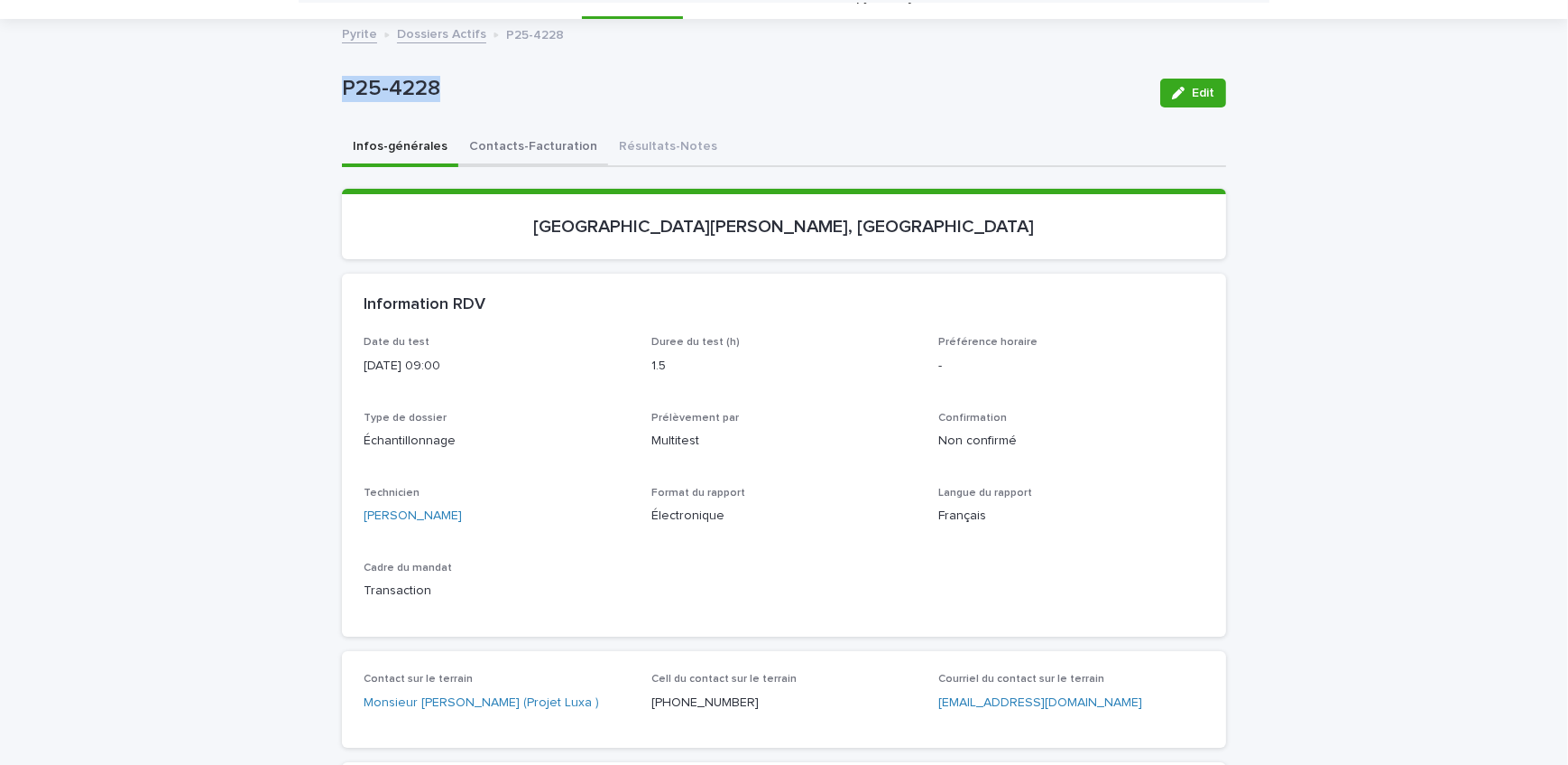
click at [489, 148] on button "Contacts-Facturation" at bounding box center [533, 147] width 150 height 38
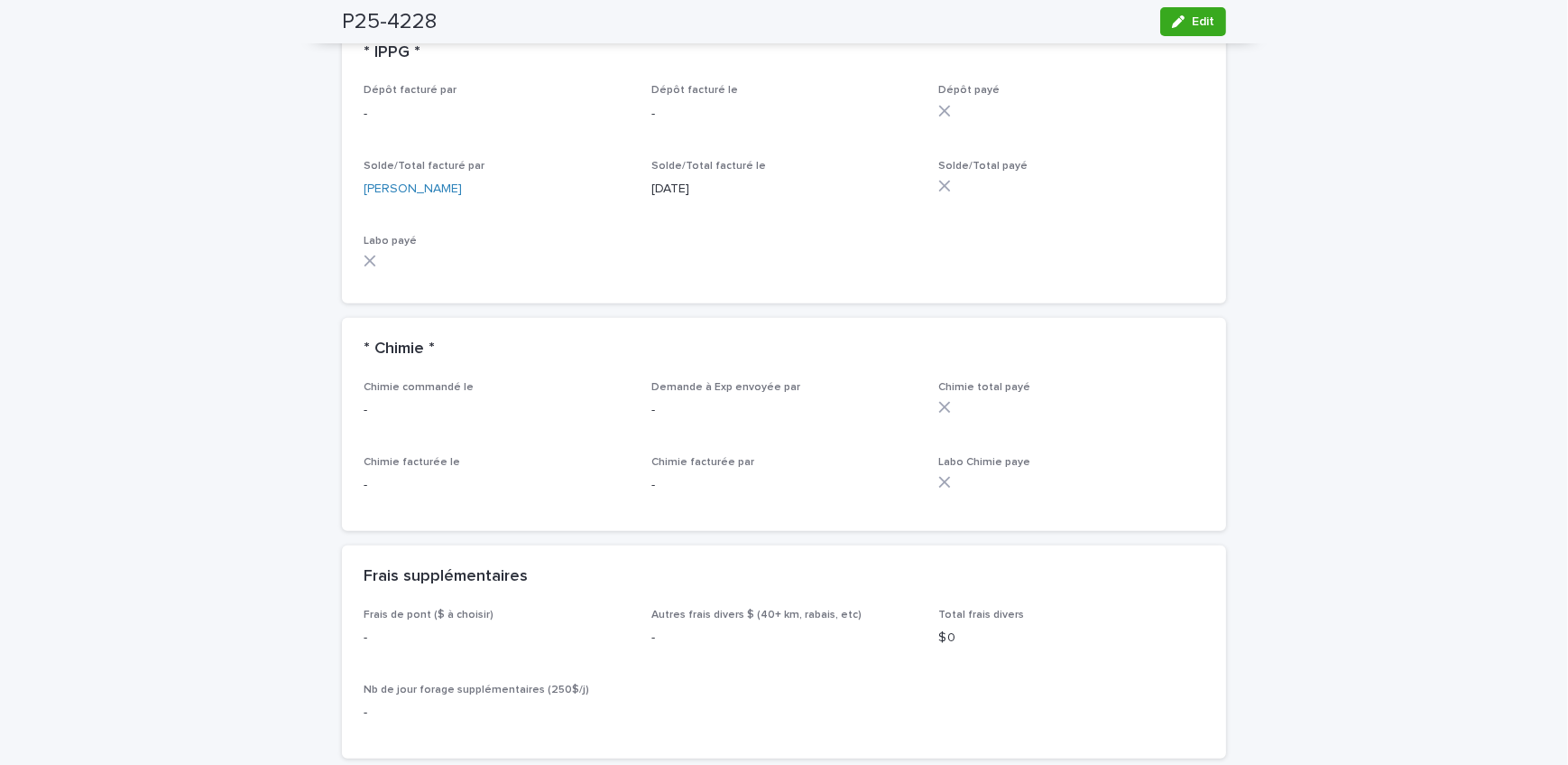
scroll to position [1559, 0]
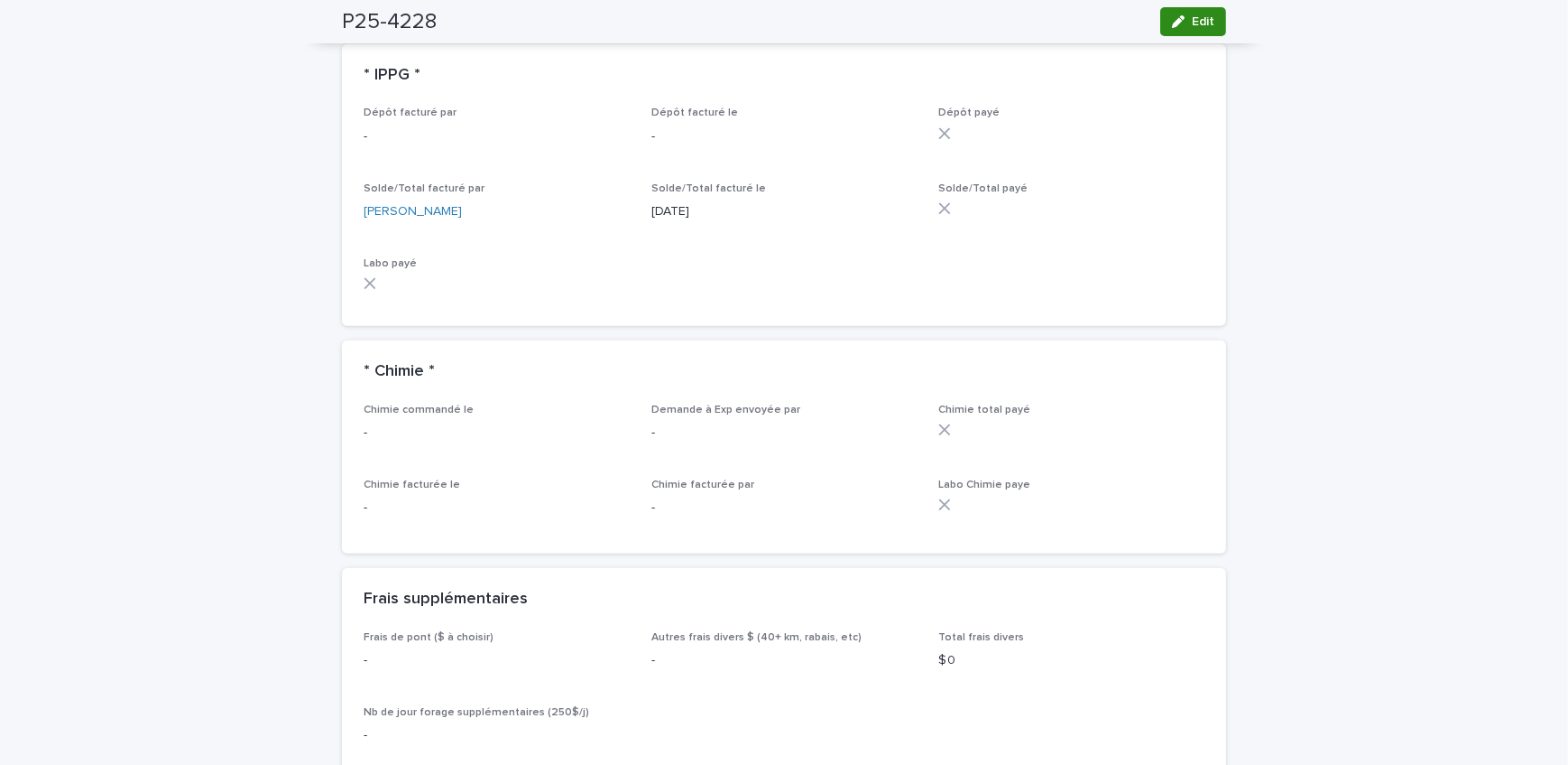
click at [1172, 22] on icon "button" at bounding box center [1178, 22] width 13 height 13
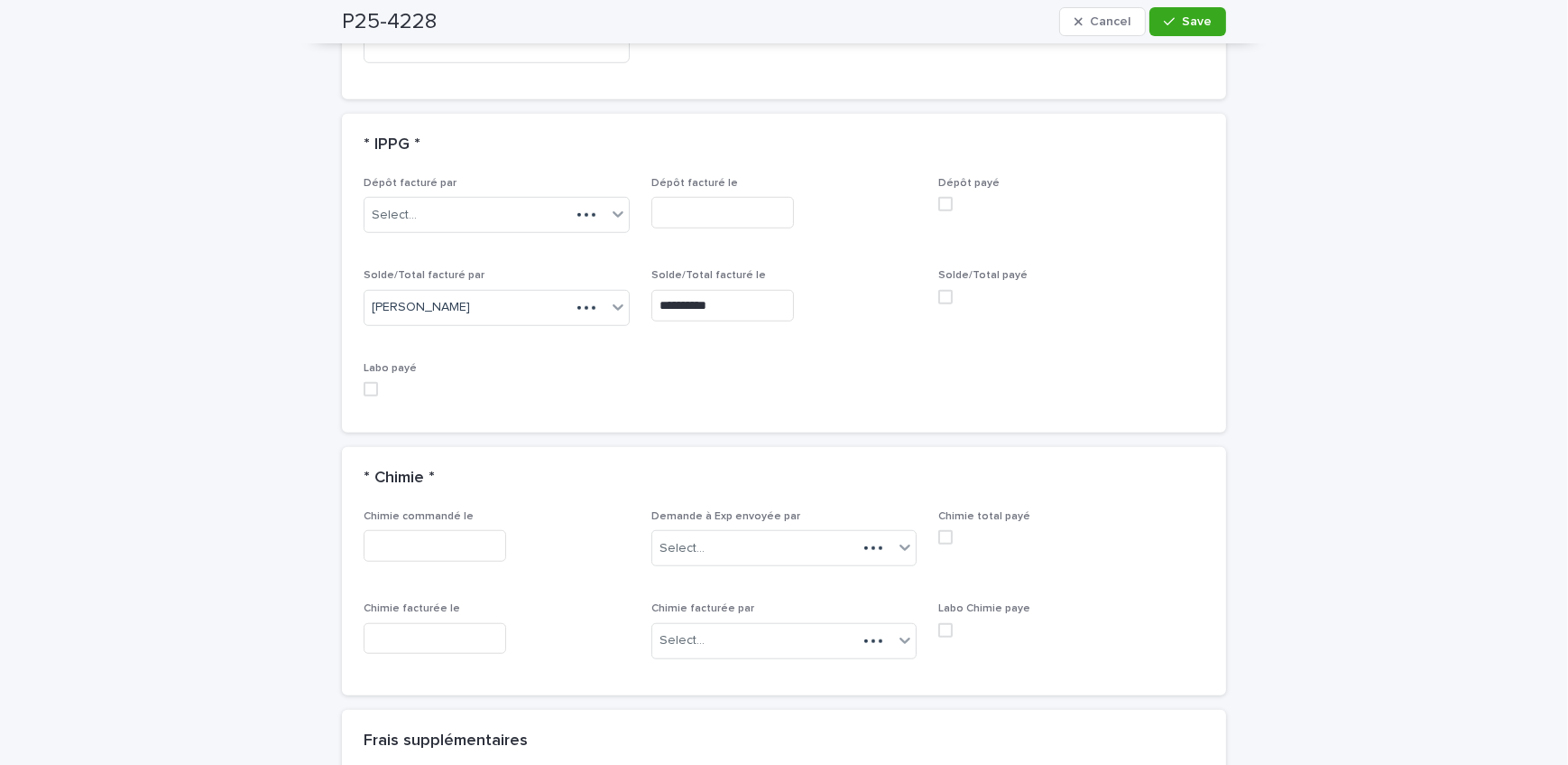
scroll to position [1715, 0]
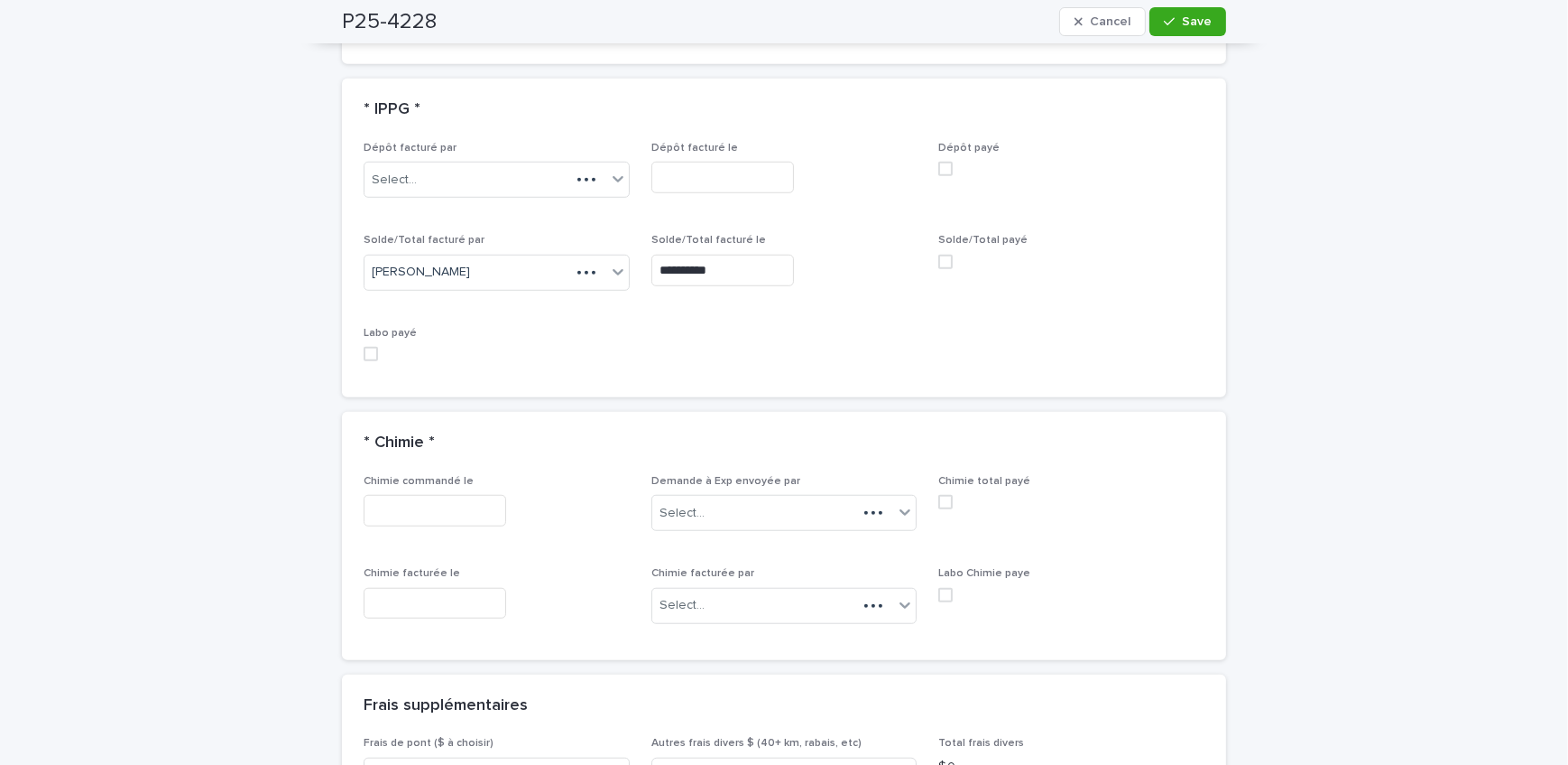
click at [770, 246] on div "**********" at bounding box center [784, 258] width 840 height 233
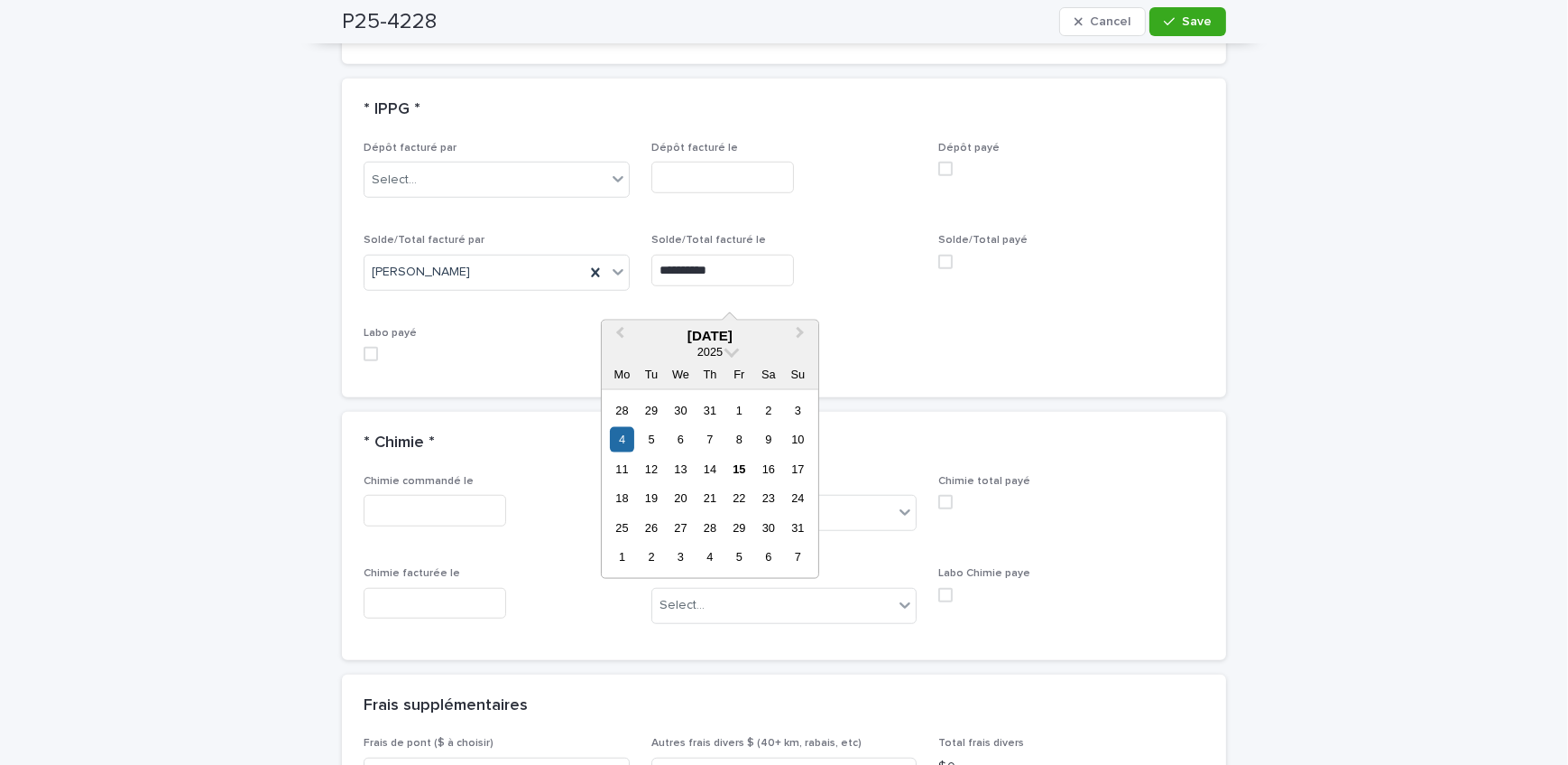
click at [767, 281] on input "**********" at bounding box center [723, 270] width 143 height 31
click at [734, 457] on div "15" at bounding box center [740, 469] width 24 height 24
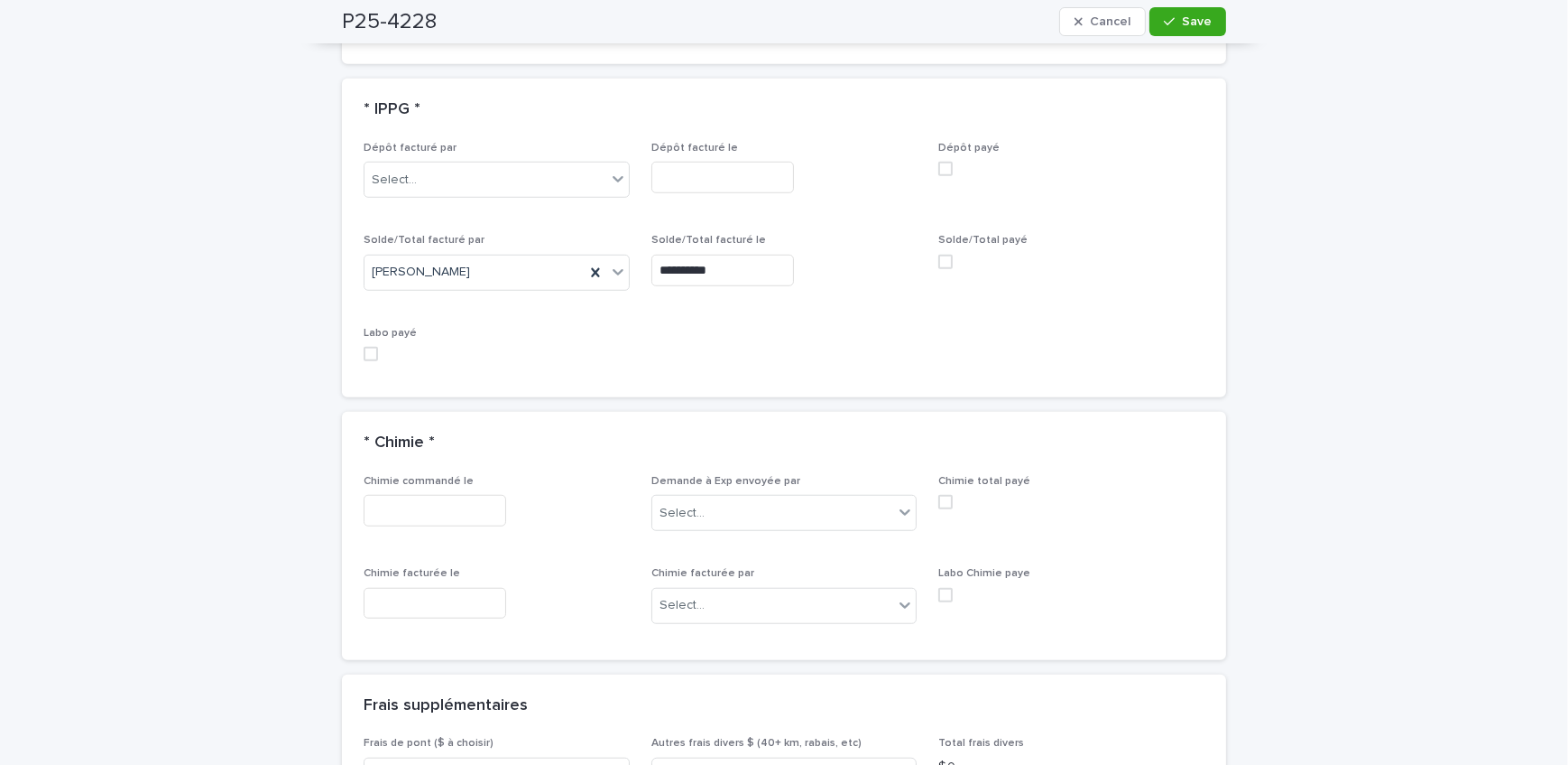
type input "**********"
click at [1198, 25] on span "Save" at bounding box center [1197, 22] width 30 height 13
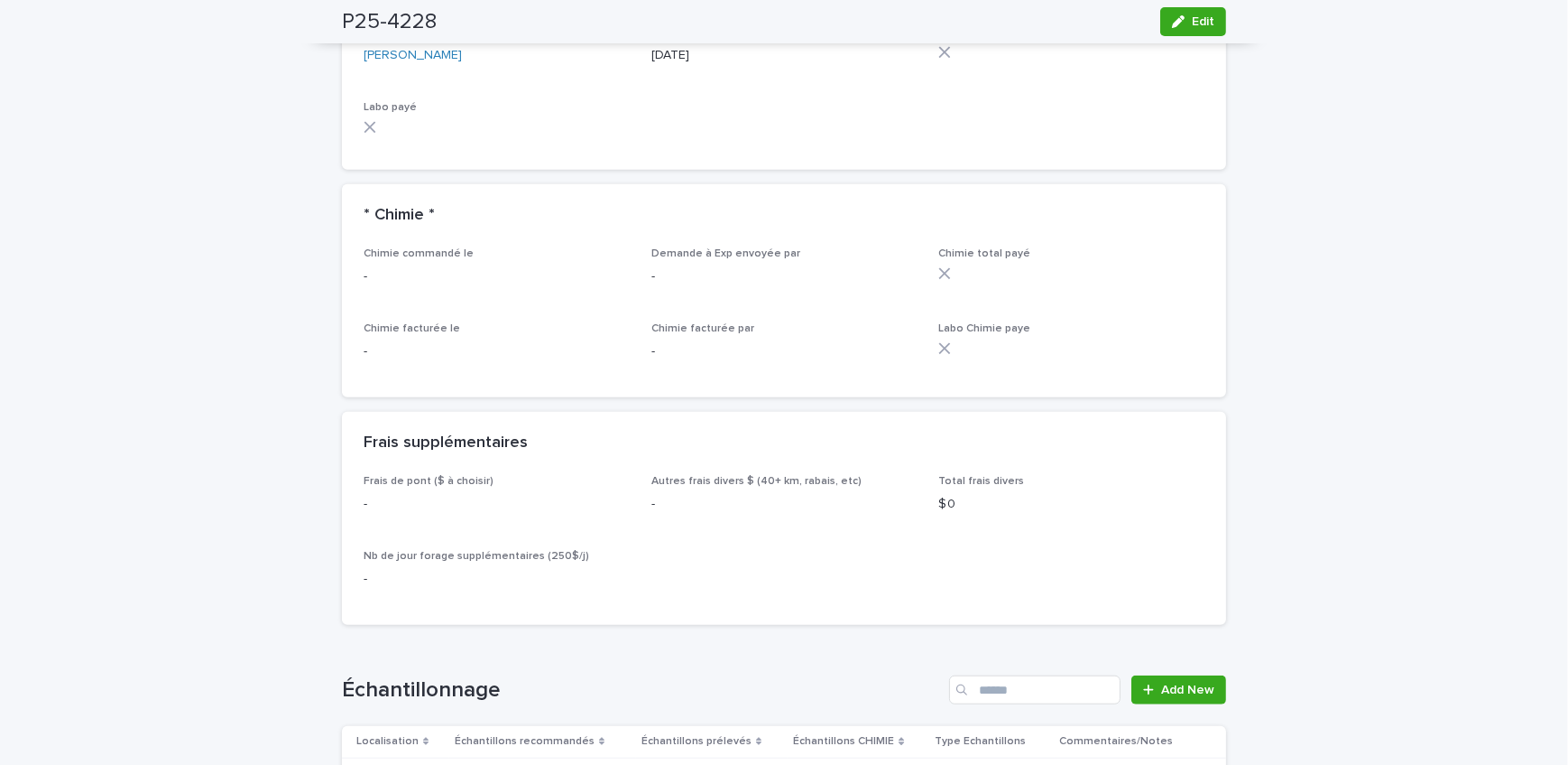
scroll to position [1559, 0]
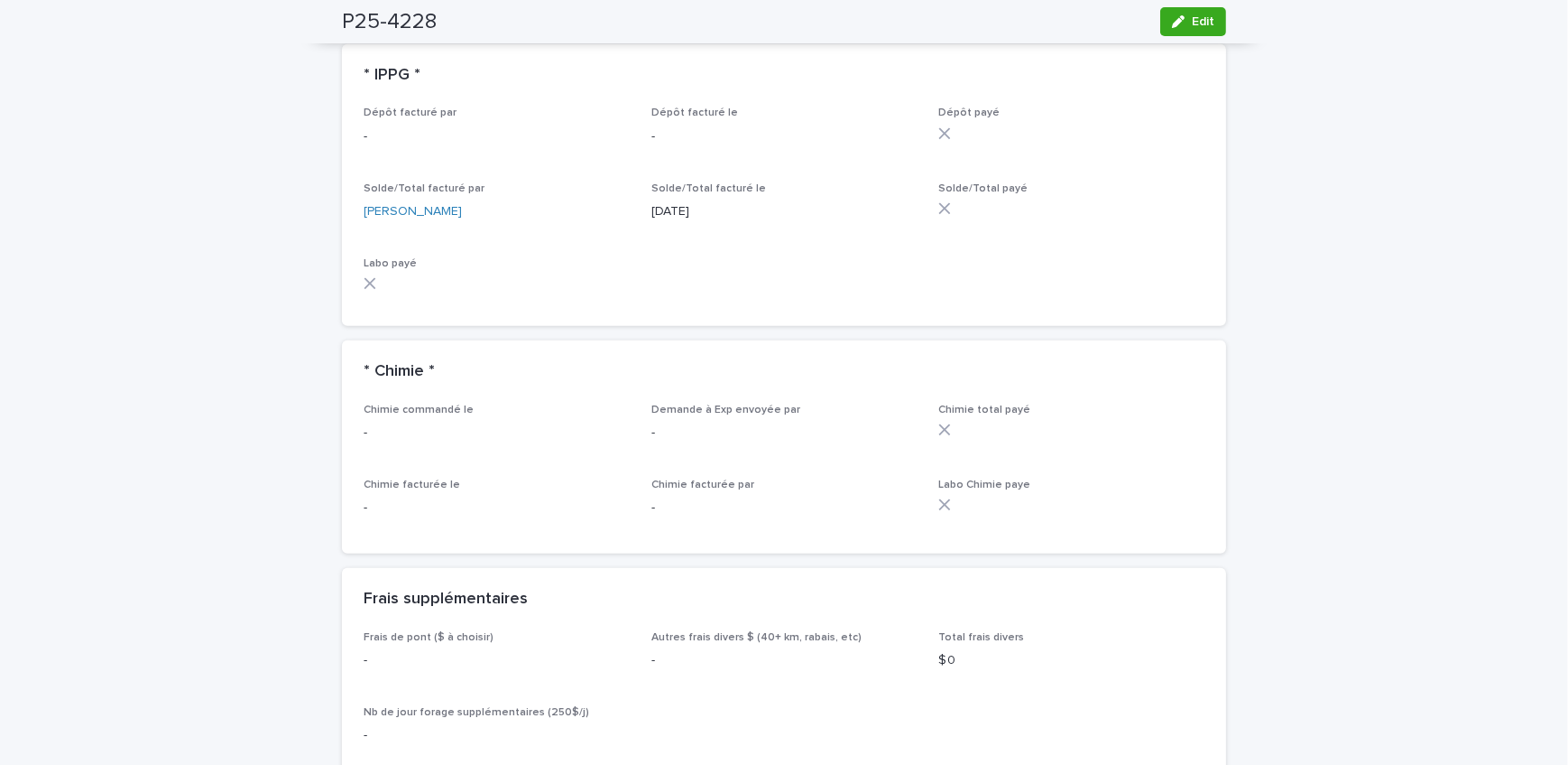
drag, startPoint x: 276, startPoint y: 353, endPoint x: 459, endPoint y: 353, distance: 183.0
click at [276, 353] on div "Loading... Saving… Loading... Saving… P25-4228 Edit P25-4228 Edit Sorry, there …" at bounding box center [784, 317] width 1568 height 3547
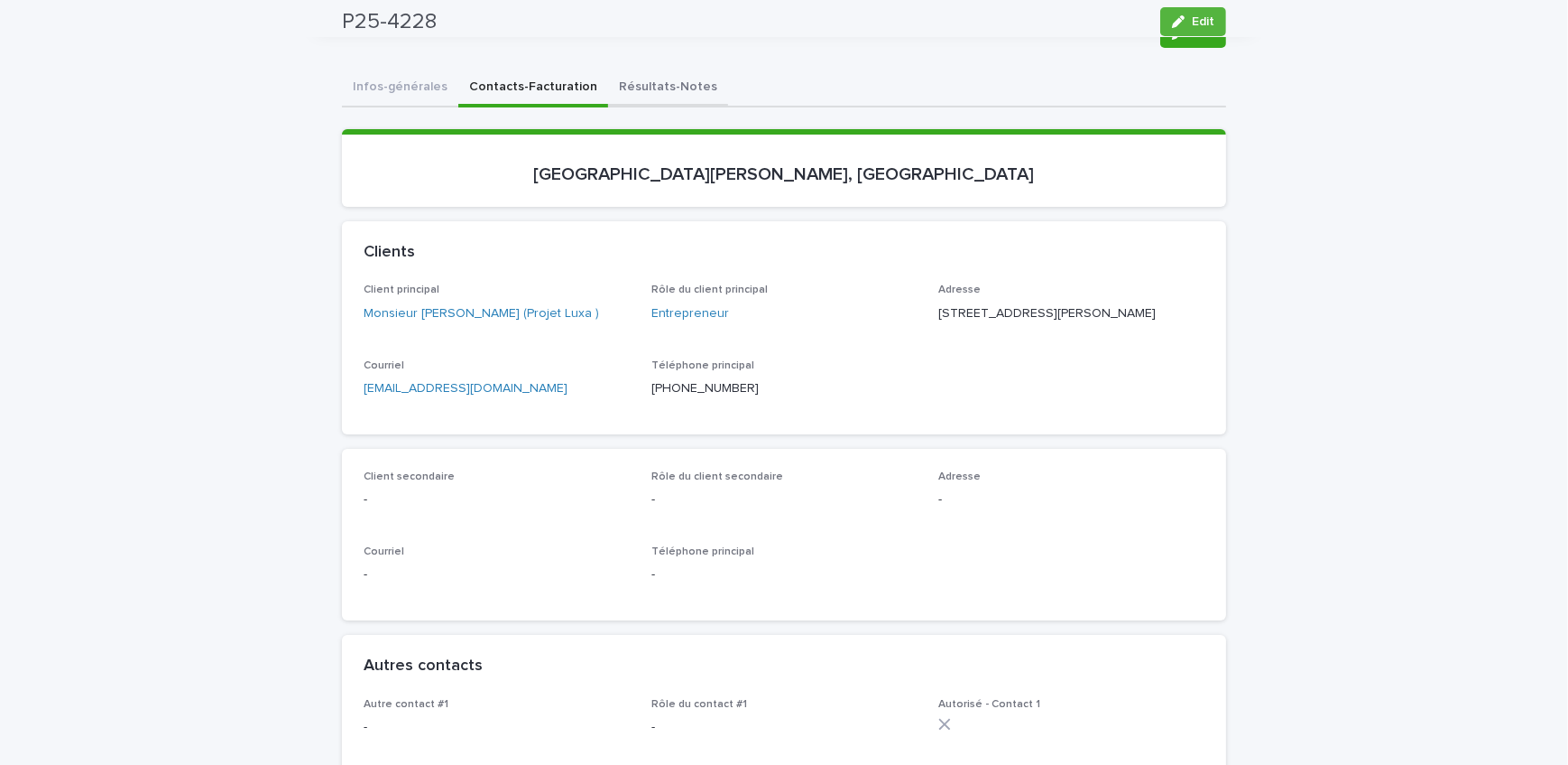
scroll to position [0, 0]
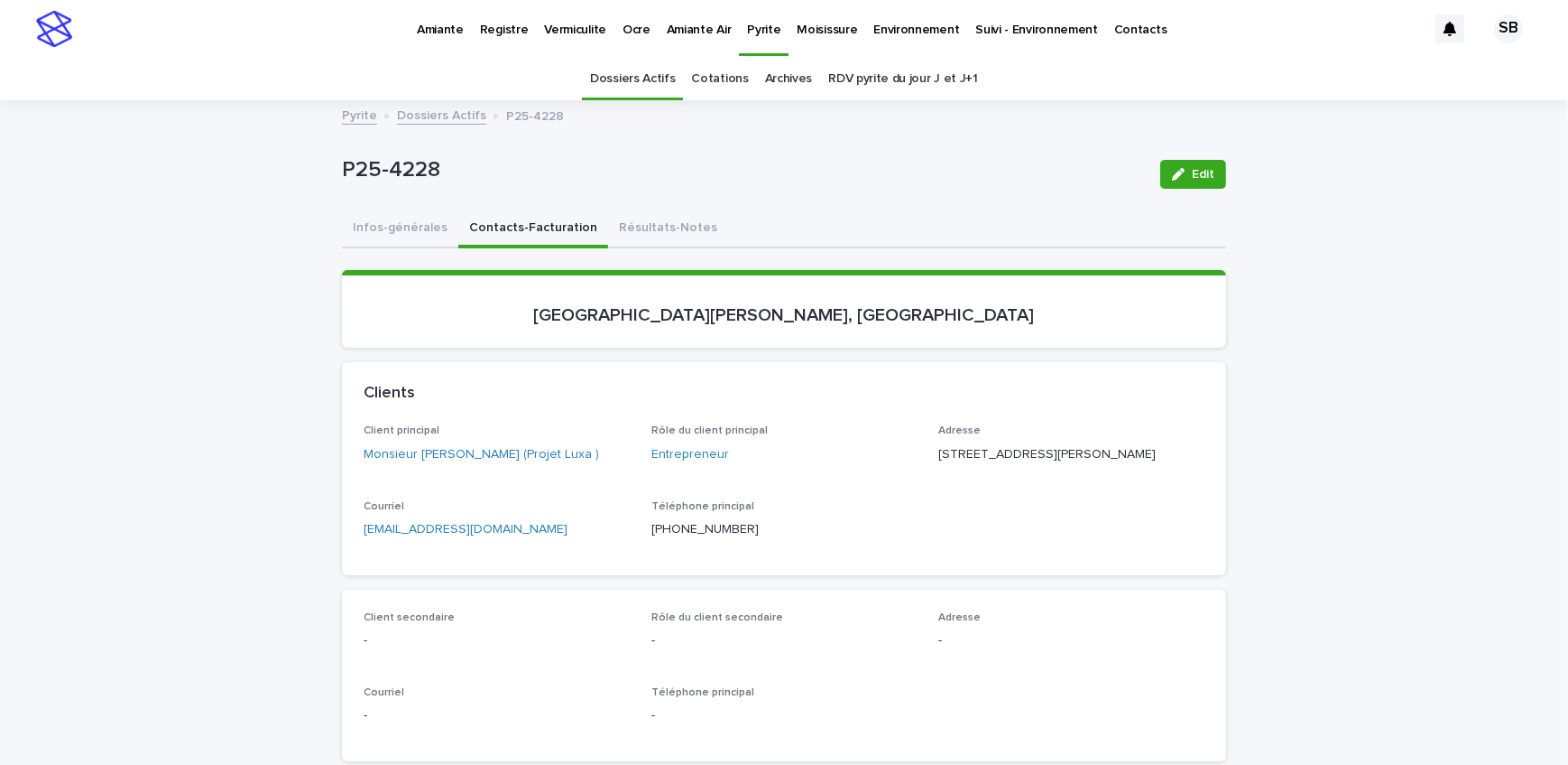
click at [625, 87] on link "Dossiers Actifs" at bounding box center [632, 79] width 85 height 43
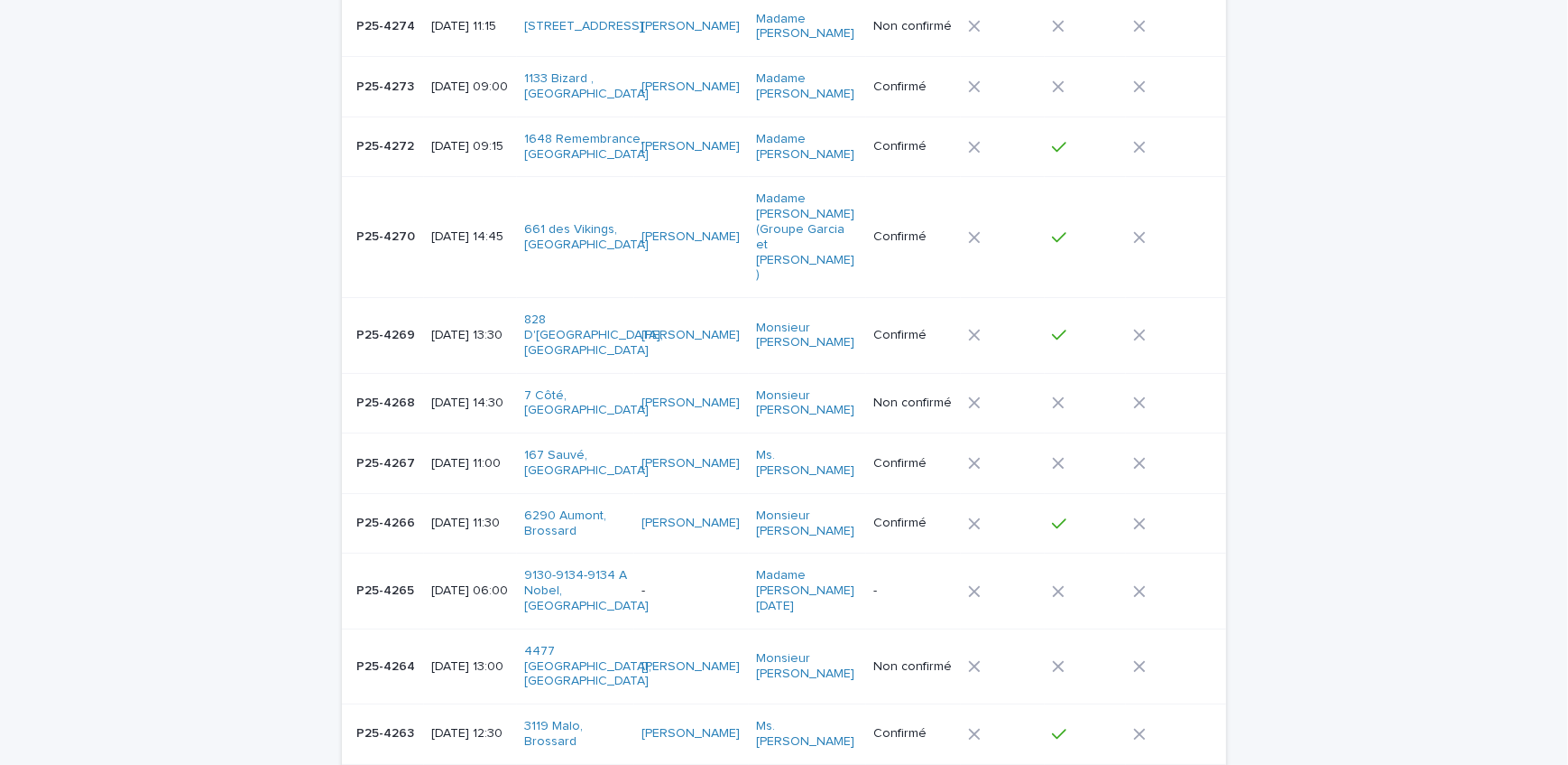
scroll to position [328, 0]
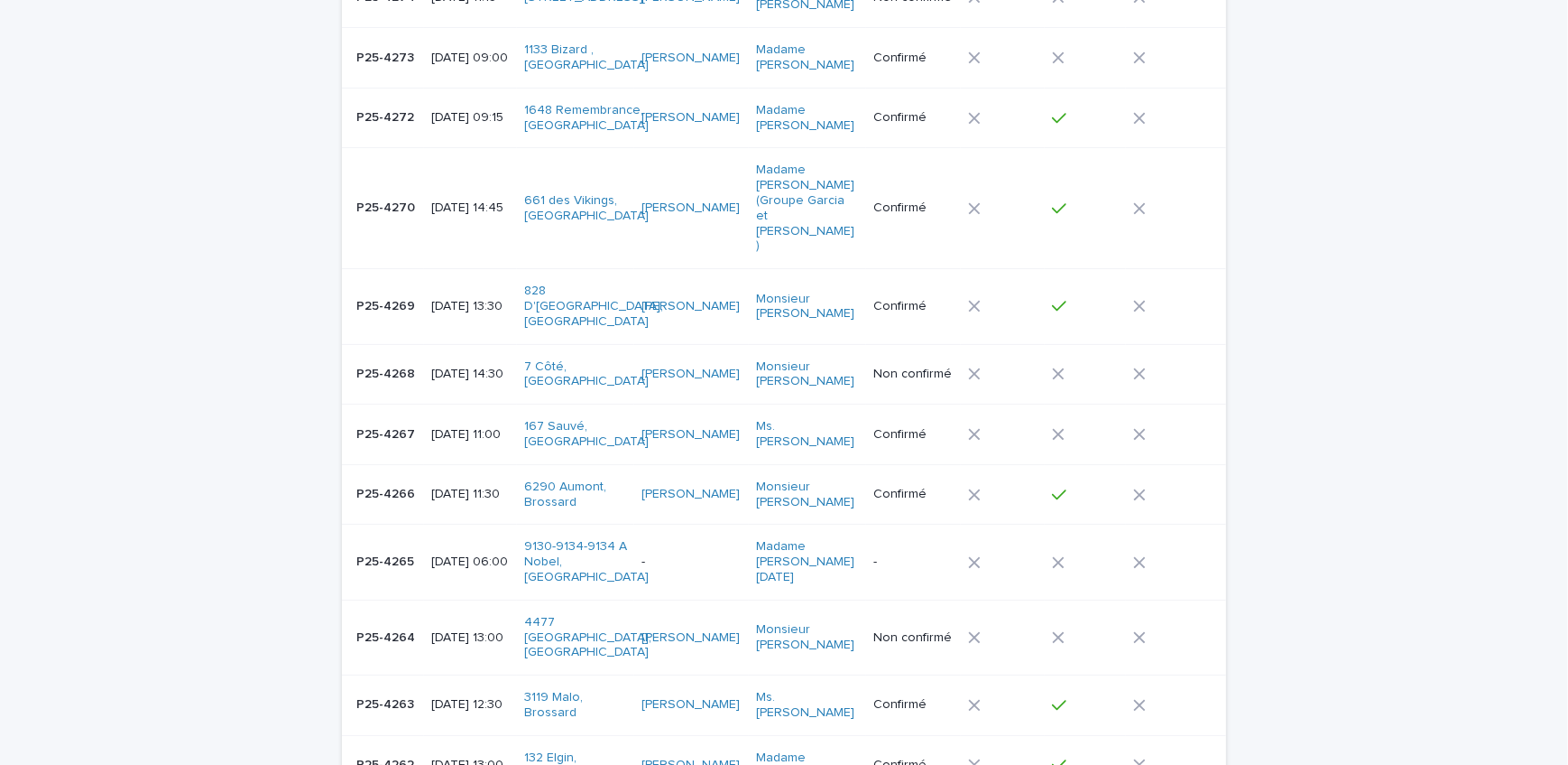
click at [392, 626] on p "P25-4264" at bounding box center [387, 635] width 62 height 19
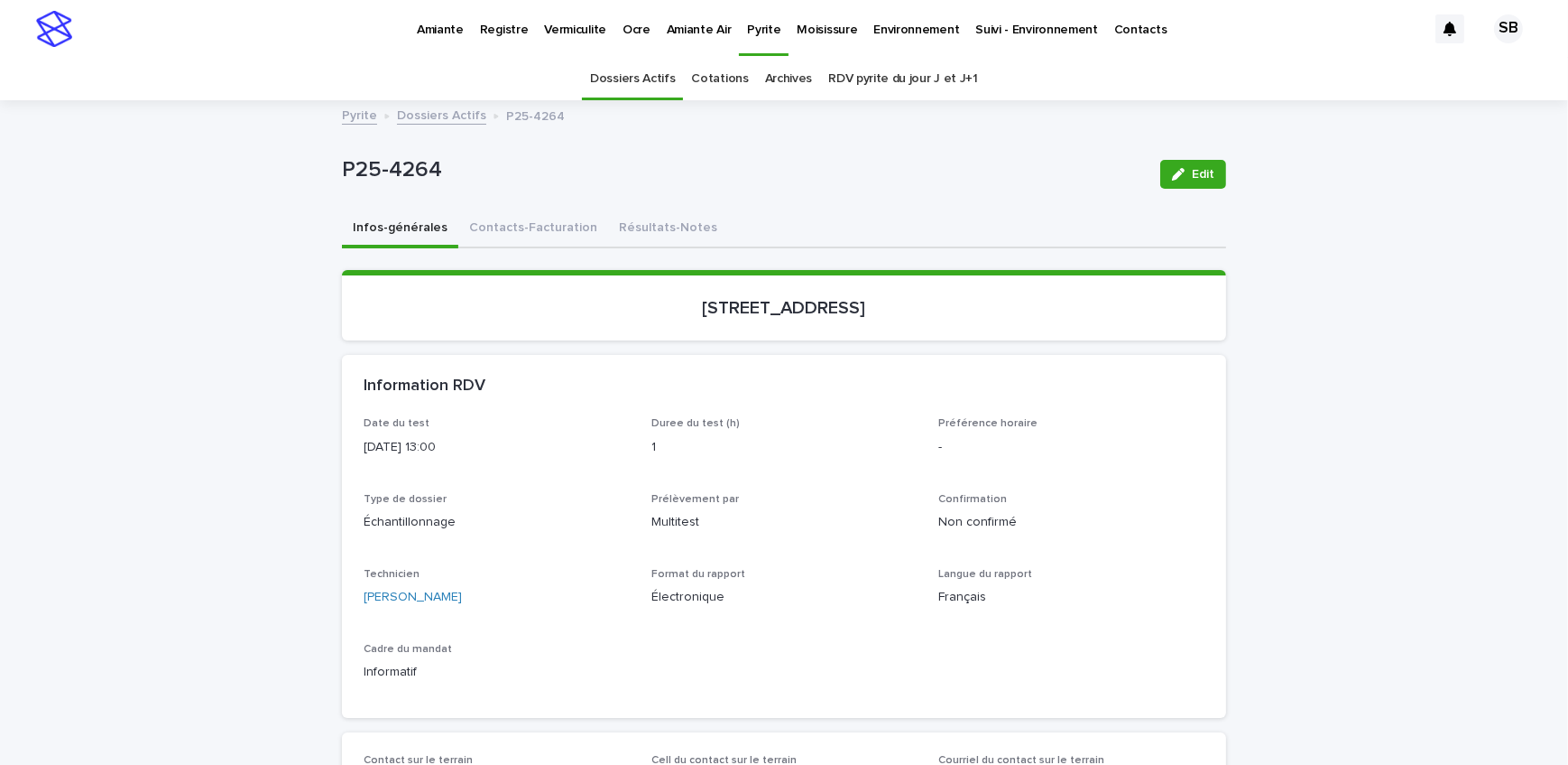
drag, startPoint x: 625, startPoint y: 313, endPoint x: 866, endPoint y: 333, distance: 241.8
click at [866, 333] on section "4477, boulevard Sainte-Rose, Laval" at bounding box center [783, 305] width 884 height 70
click at [661, 338] on section "4477, boulevard Sainte-Rose, Laval" at bounding box center [783, 305] width 884 height 70
drag, startPoint x: 628, startPoint y: 322, endPoint x: 682, endPoint y: 322, distance: 54.0
click at [682, 322] on section "4477, boulevard Sainte-Rose, Laval" at bounding box center [783, 305] width 884 height 70
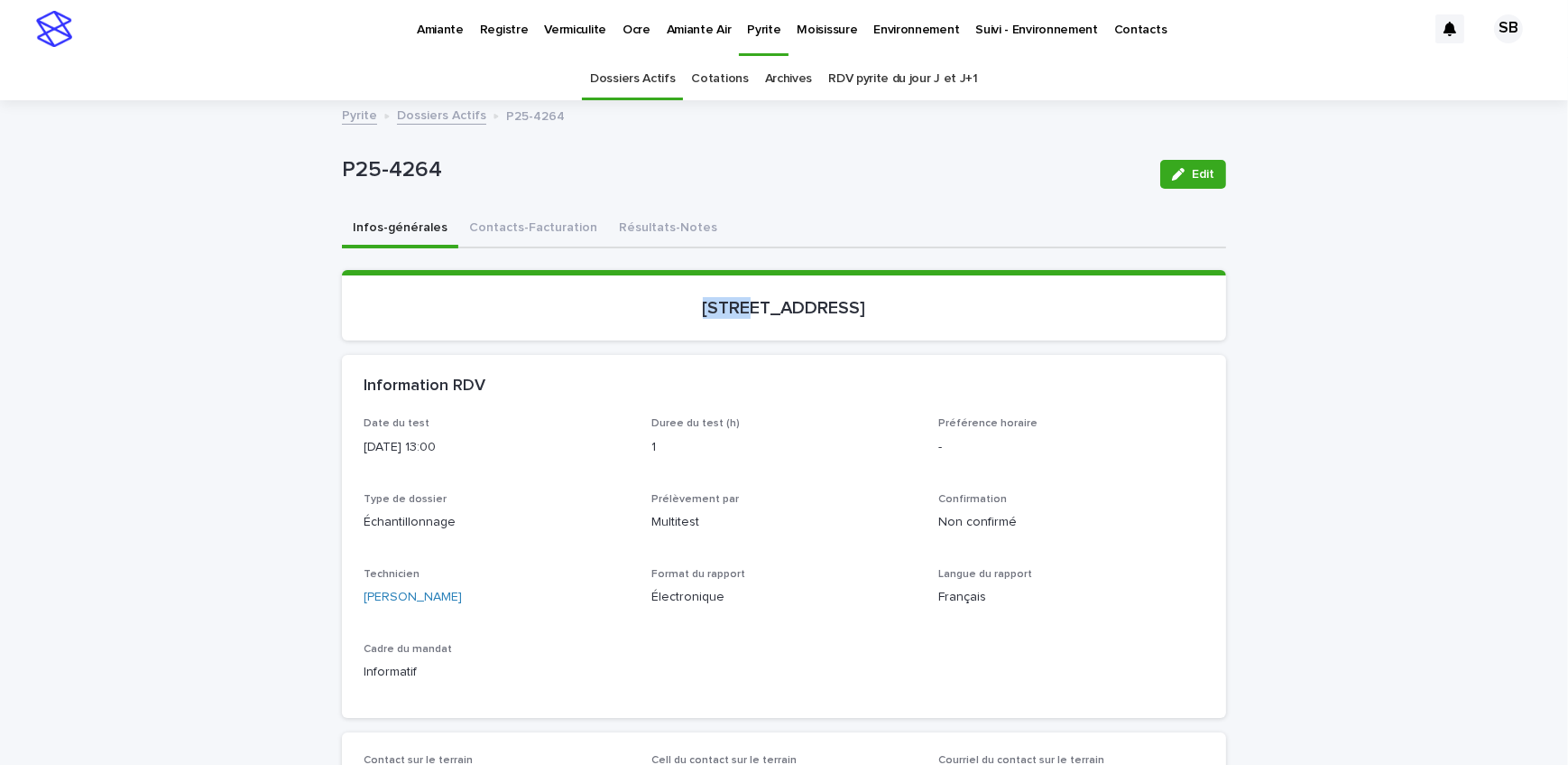
drag, startPoint x: 867, startPoint y: 303, endPoint x: 767, endPoint y: 304, distance: 100.0
click at [767, 304] on p "4477, boulevard Sainte-Rose, Laval" at bounding box center [784, 307] width 840 height 21
drag, startPoint x: 474, startPoint y: 179, endPoint x: 329, endPoint y: 182, distance: 145.0
click at [546, 232] on button "Contacts-Facturation" at bounding box center [533, 229] width 150 height 38
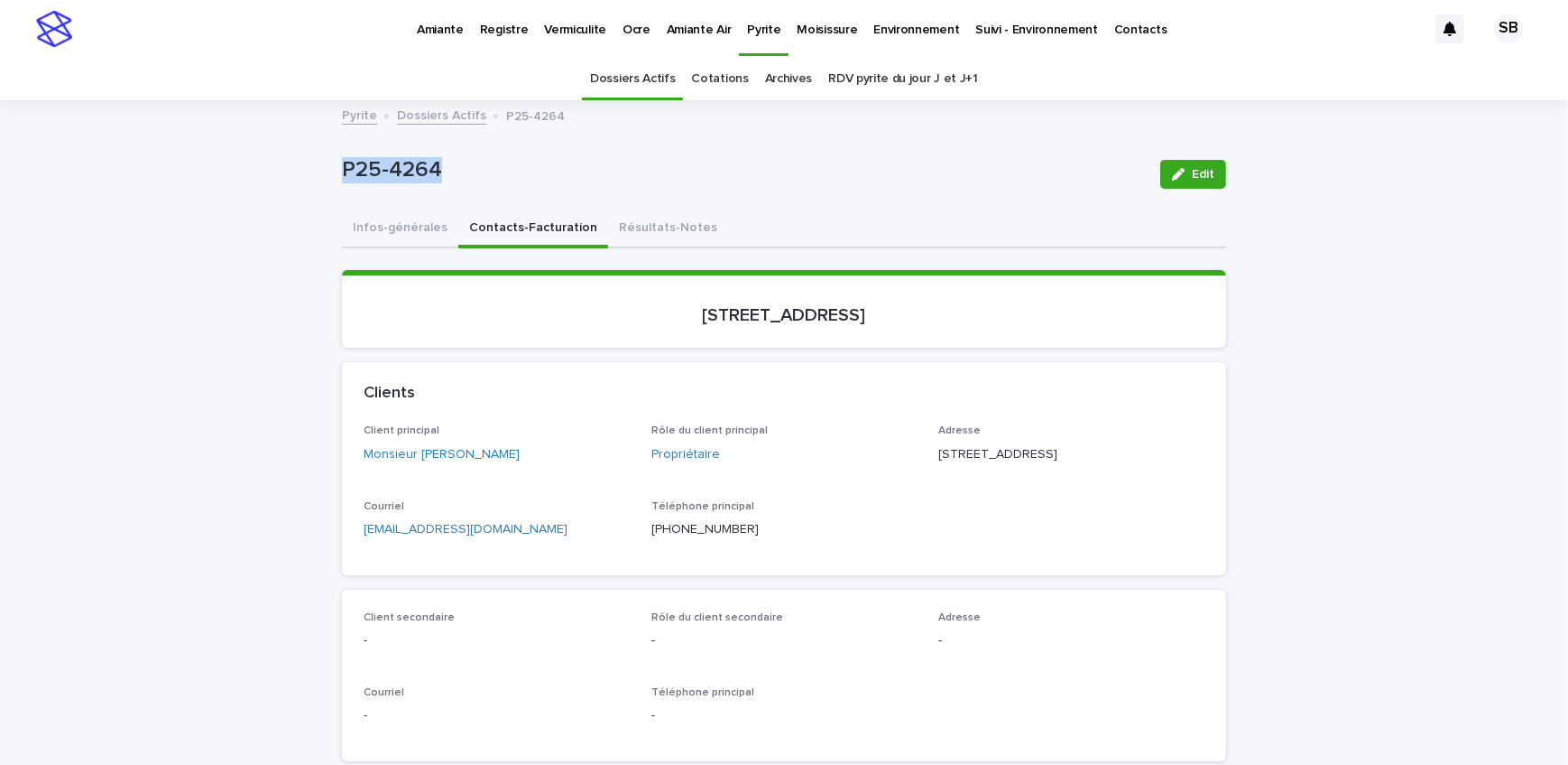
drag, startPoint x: 512, startPoint y: 462, endPoint x: 411, endPoint y: 463, distance: 101.0
click at [411, 463] on div "Client principal Monsieur Yannick Bilodeau" at bounding box center [497, 451] width 267 height 54
drag, startPoint x: 1036, startPoint y: 456, endPoint x: 932, endPoint y: 452, distance: 104.1
click at [939, 452] on p "4477, boulevard Sainte-Rose Laval QC H7R 1Y5" at bounding box center [1072, 455] width 267 height 19
drag, startPoint x: 975, startPoint y: 471, endPoint x: 968, endPoint y: 463, distance: 10.6
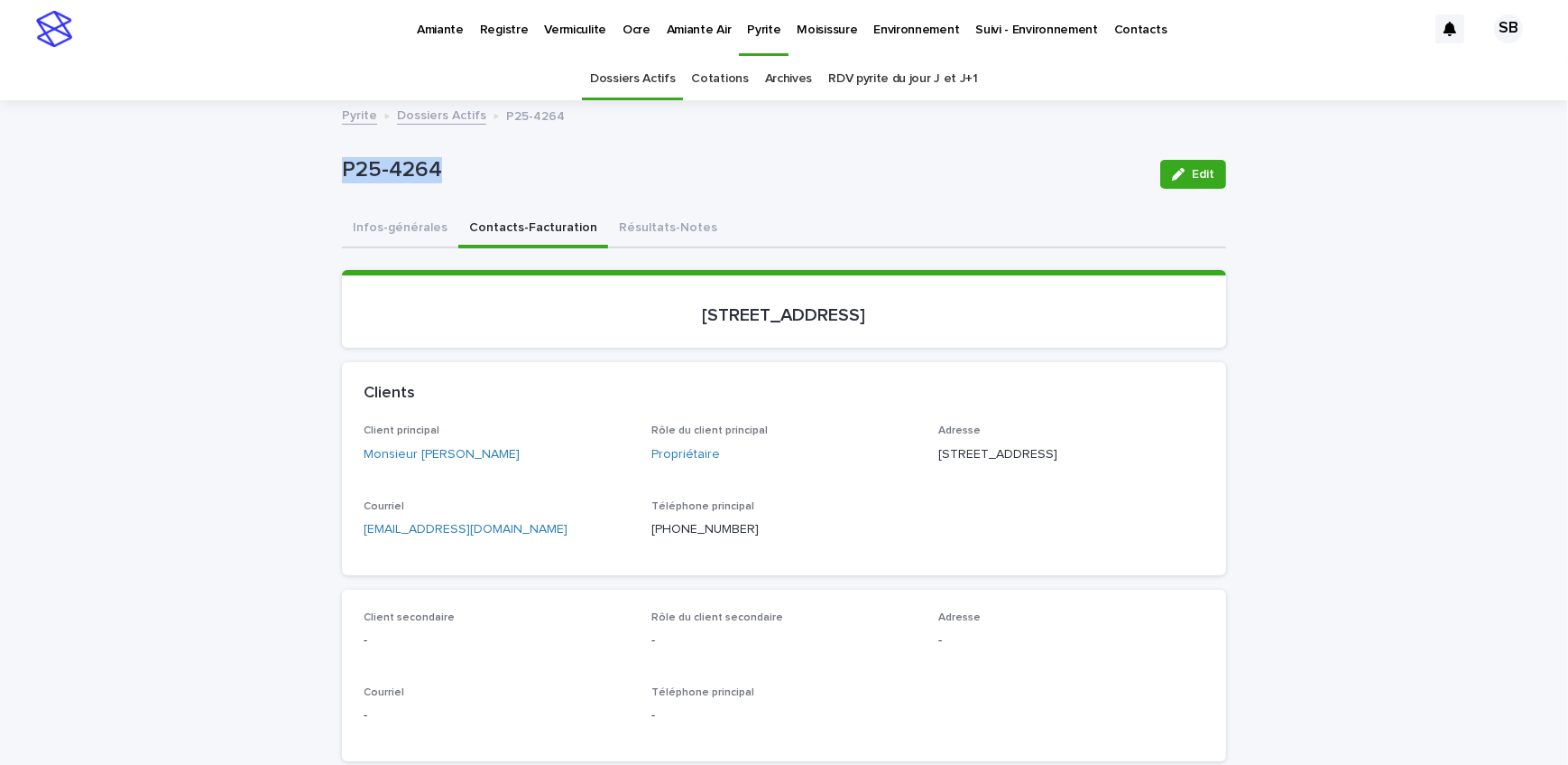
click at [952, 464] on p "4477, boulevard Sainte-Rose Laval QC H7R 1Y5" at bounding box center [1072, 455] width 267 height 19
click at [982, 464] on p "4477, boulevard Sainte-Rose Laval QC H7R 1Y5" at bounding box center [1072, 455] width 267 height 19
drag, startPoint x: 982, startPoint y: 468, endPoint x: 941, endPoint y: 472, distance: 41.2
click at [941, 464] on p "4477, boulevard Sainte-Rose Laval QC H7R 1Y5" at bounding box center [1072, 455] width 267 height 19
drag, startPoint x: 1021, startPoint y: 479, endPoint x: 985, endPoint y: 487, distance: 36.9
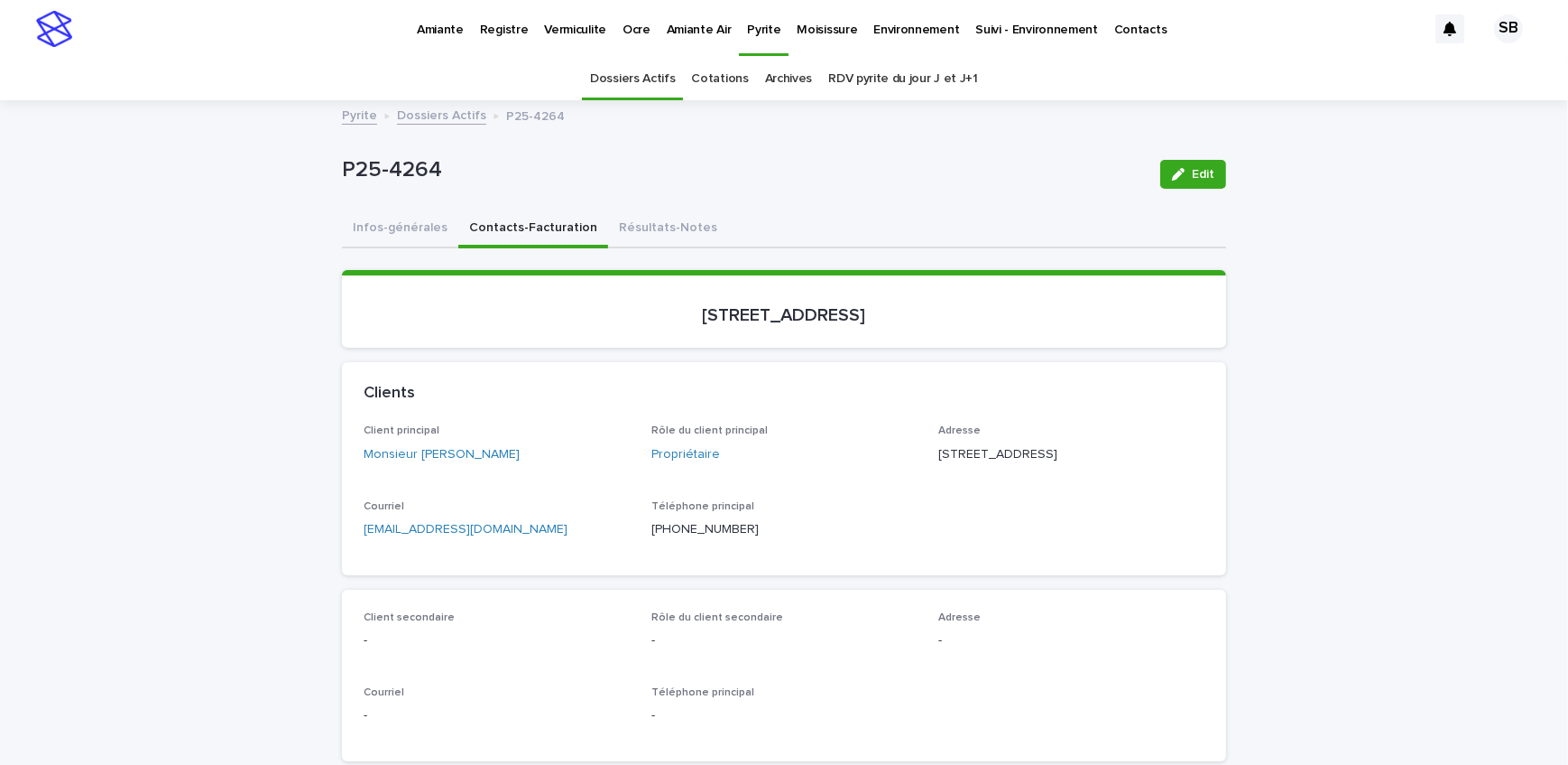
click at [985, 478] on div "Adresse 4477, boulevard Sainte-Rose Laval QC H7R 1Y5" at bounding box center [1072, 451] width 267 height 54
drag, startPoint x: 947, startPoint y: 315, endPoint x: 631, endPoint y: 302, distance: 316.3
click at [631, 302] on div "4477, boulevard Sainte-Rose, Laval" at bounding box center [784, 313] width 840 height 25
drag, startPoint x: 486, startPoint y: 163, endPoint x: 299, endPoint y: 175, distance: 187.4
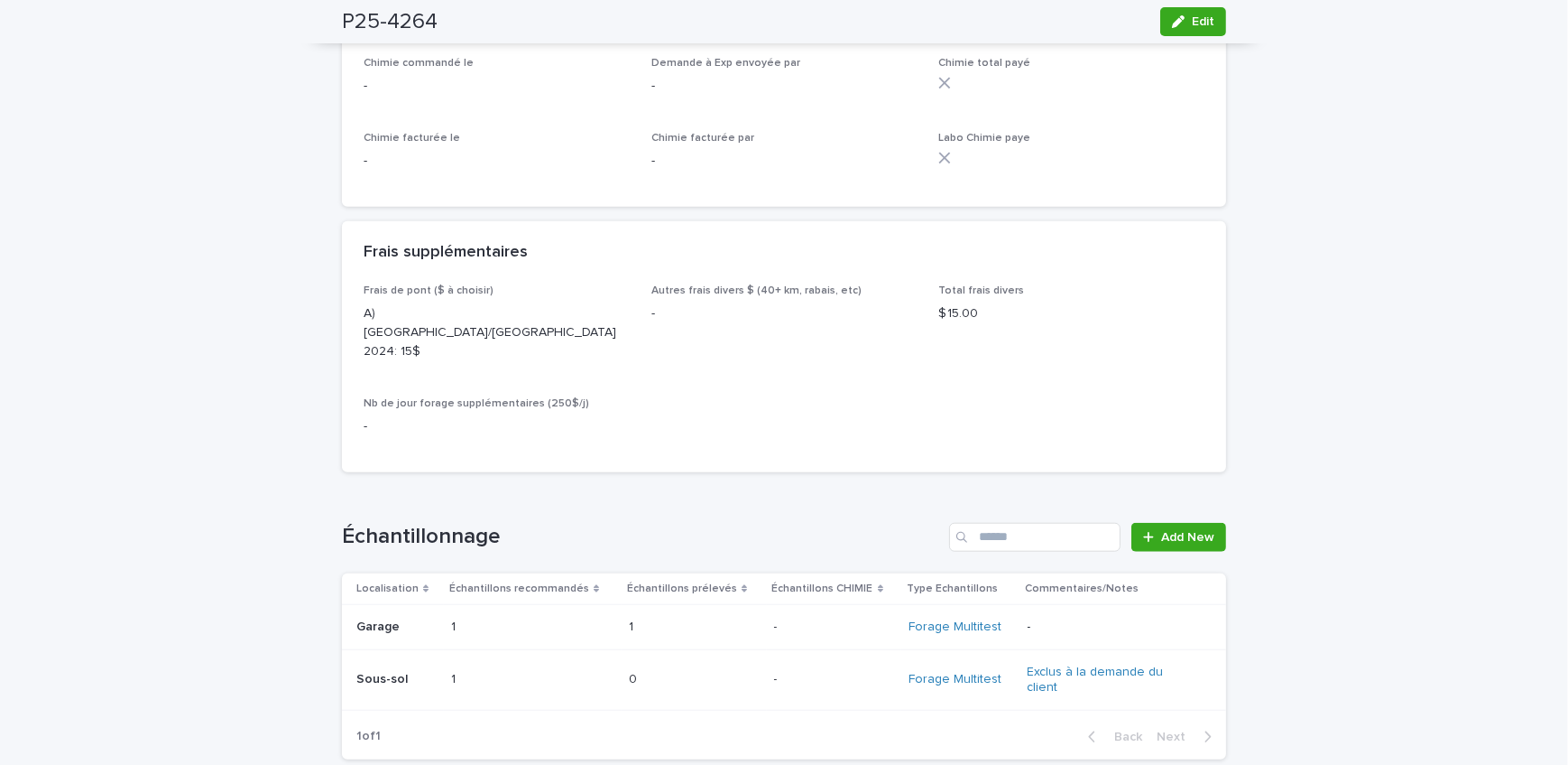
scroll to position [1724, 0]
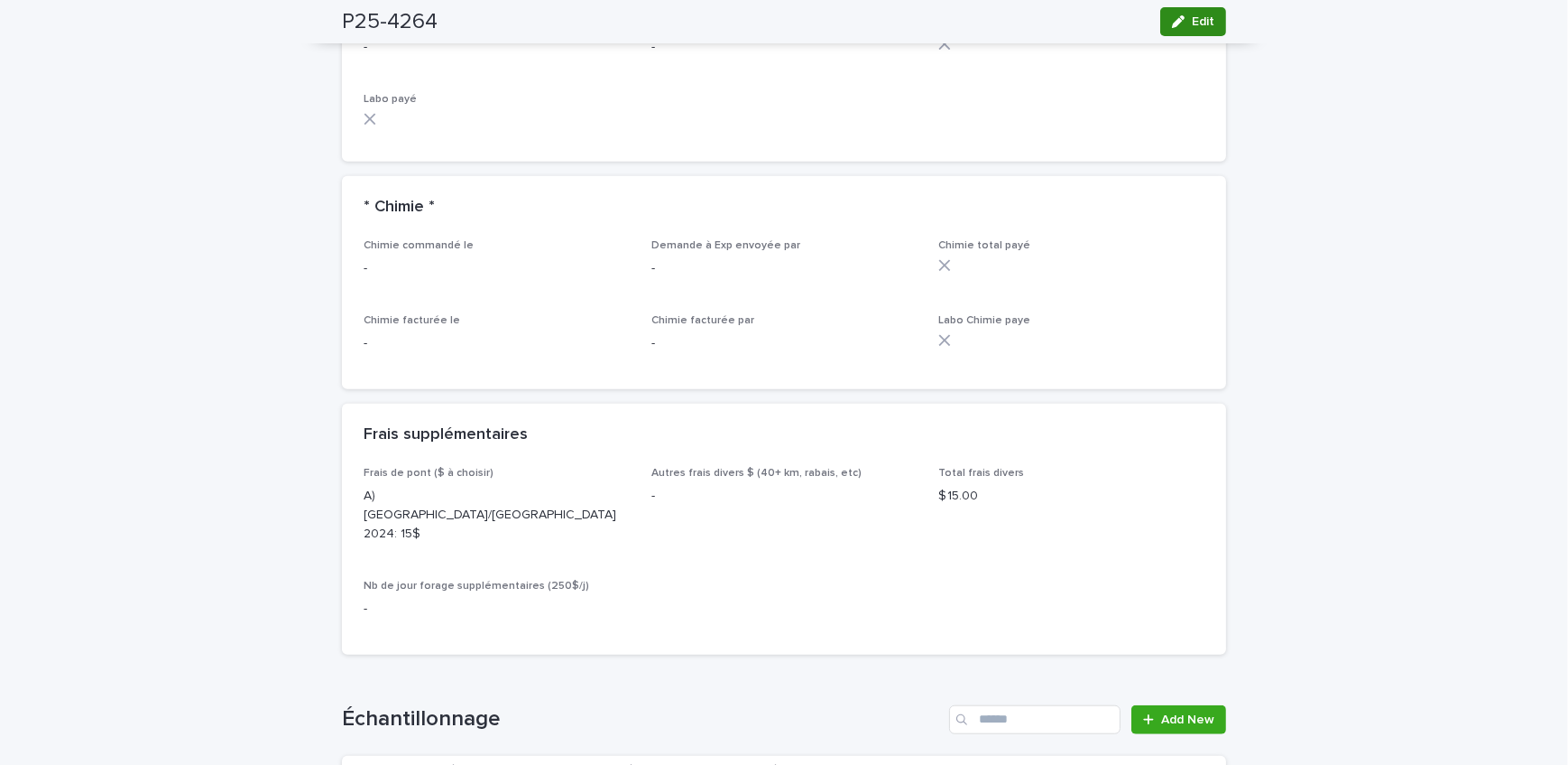
click at [1202, 17] on span "Edit" at bounding box center [1203, 22] width 22 height 13
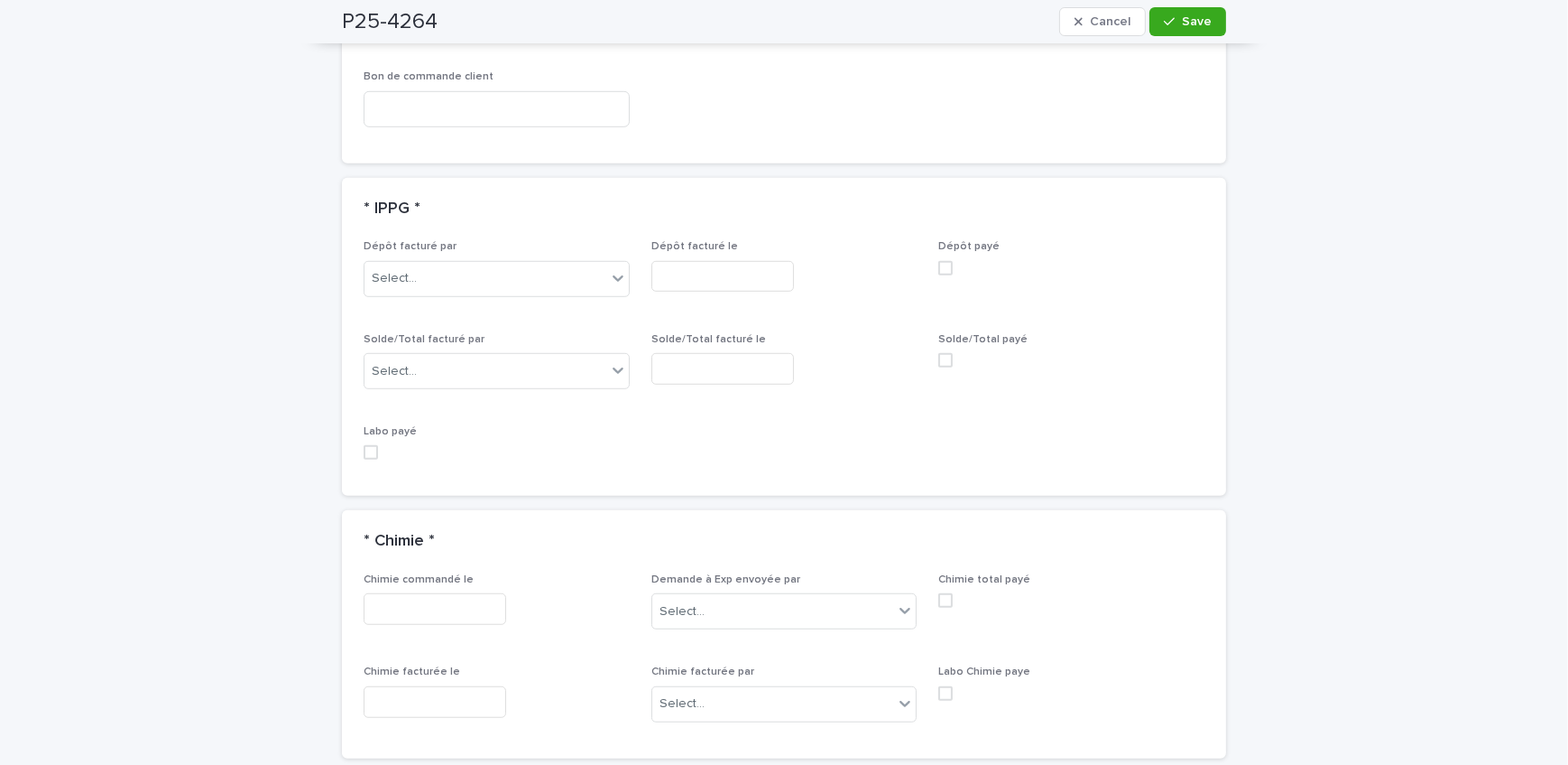
scroll to position [1614, 0]
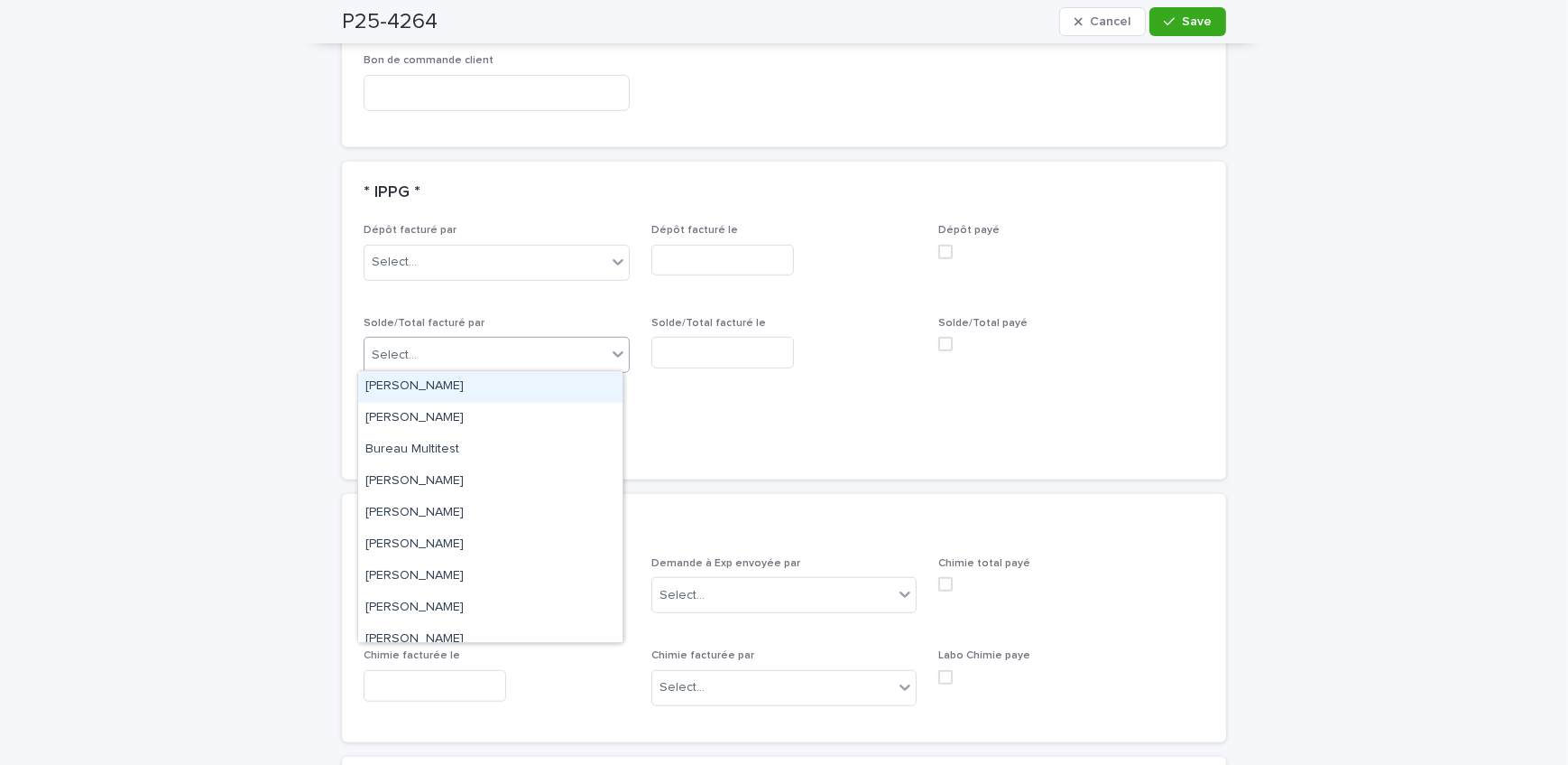
click at [469, 361] on div "Select..." at bounding box center [485, 355] width 242 height 30
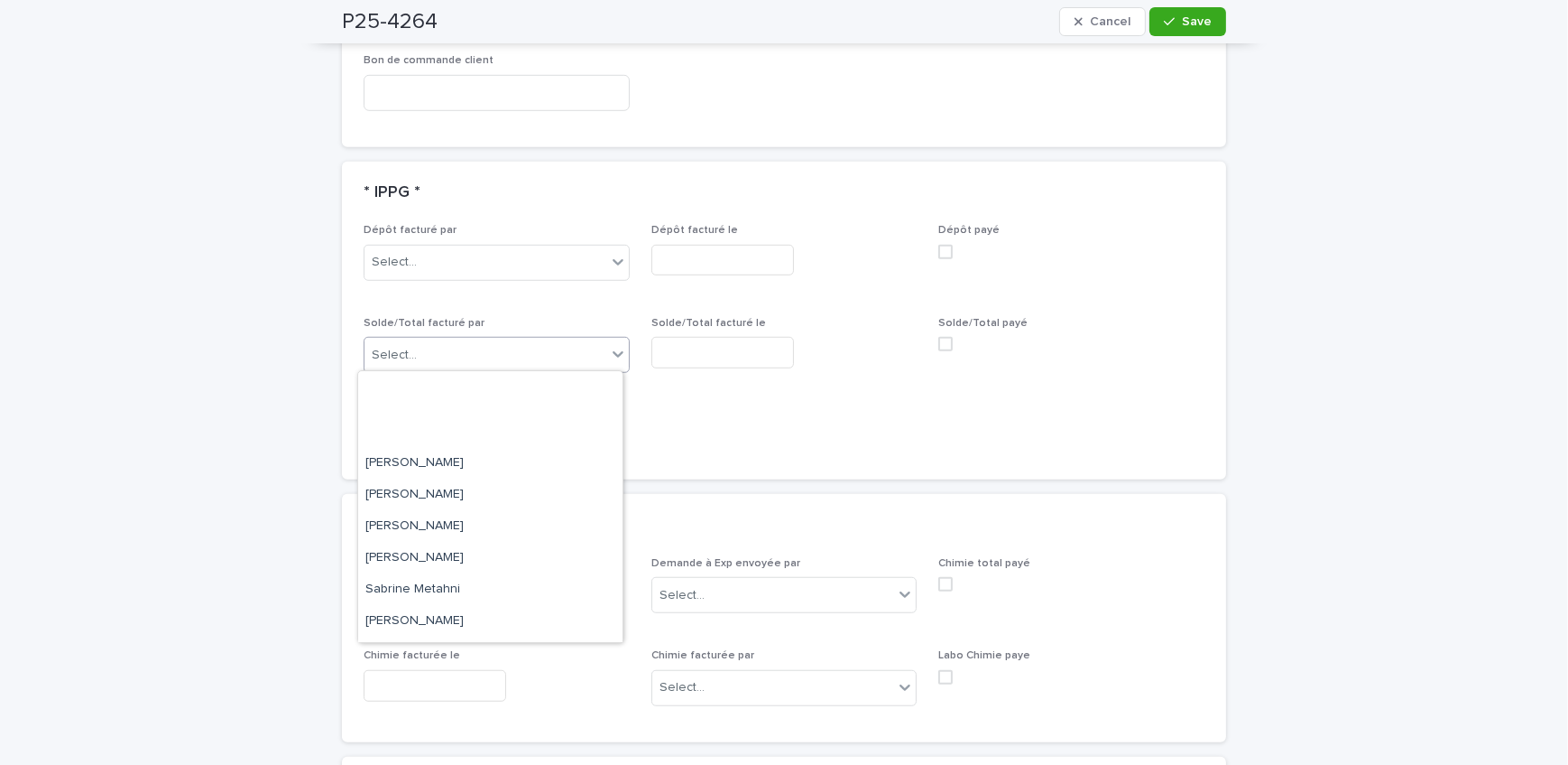
scroll to position [298, 0]
click at [468, 504] on div "Sandrine Bérubé" at bounding box center [491, 499] width 265 height 31
click at [697, 345] on input "text" at bounding box center [723, 353] width 143 height 31
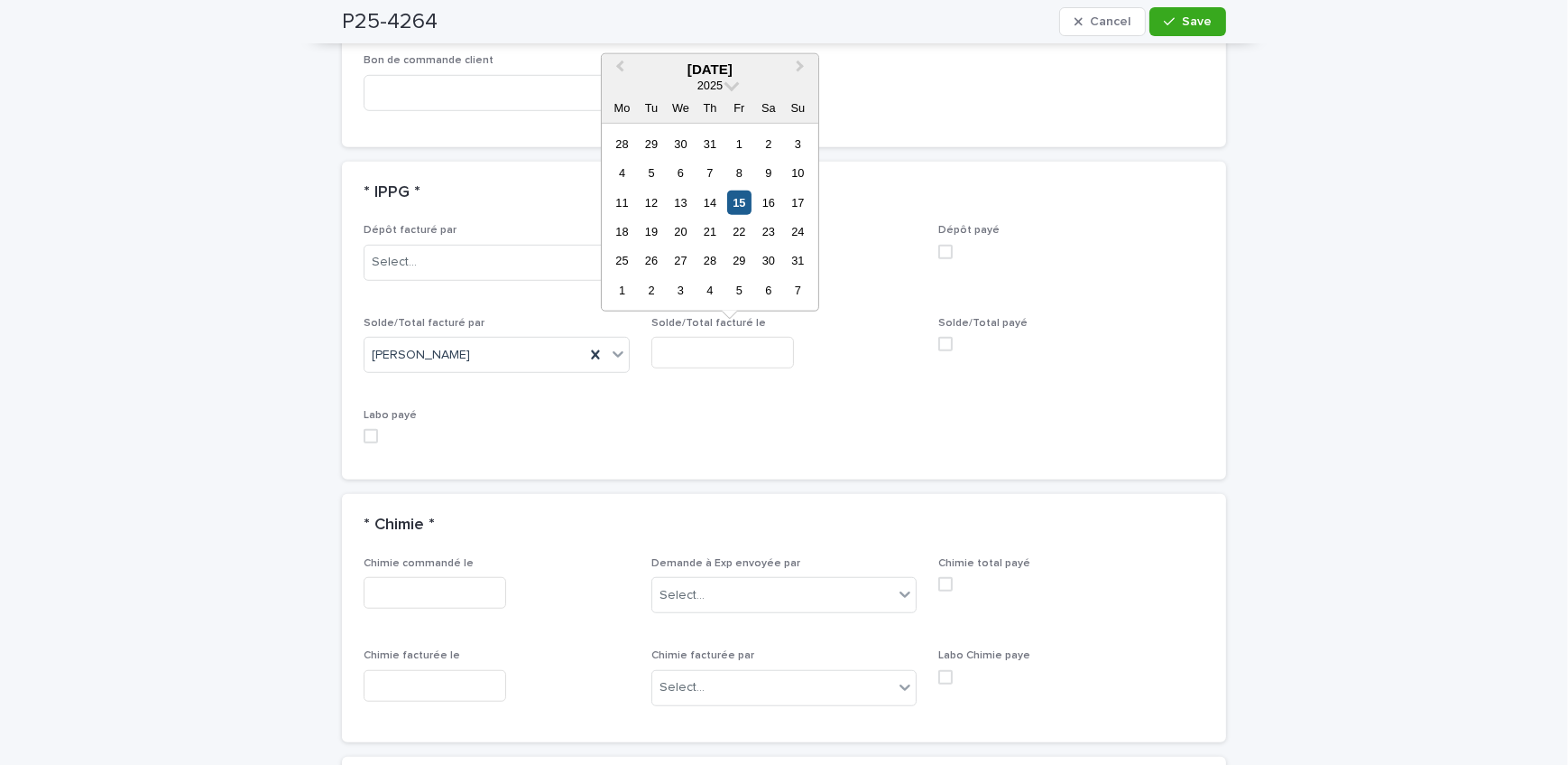
click at [740, 197] on div "15" at bounding box center [740, 202] width 24 height 24
type input "**********"
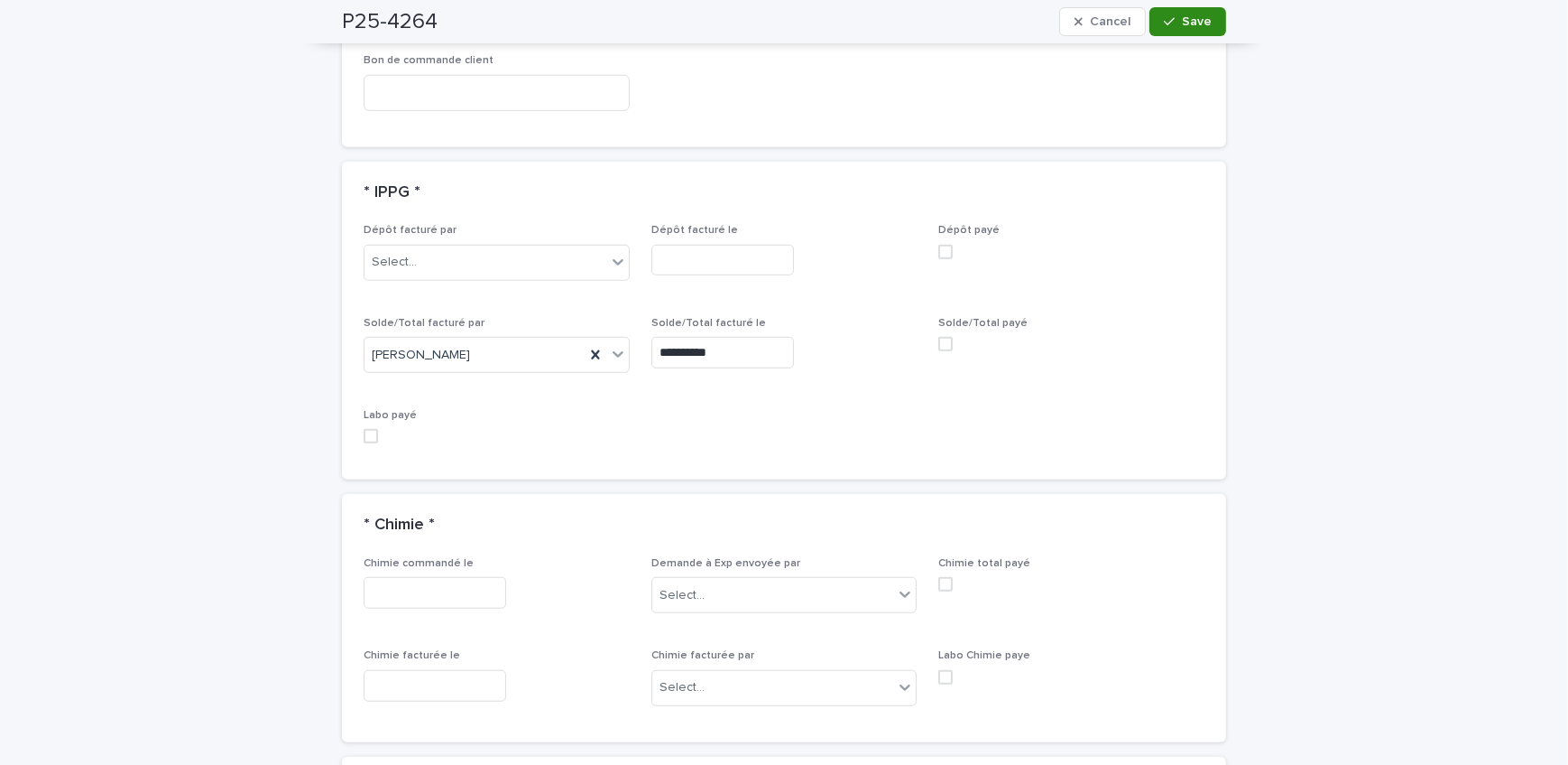
click at [1164, 19] on icon "button" at bounding box center [1169, 22] width 11 height 13
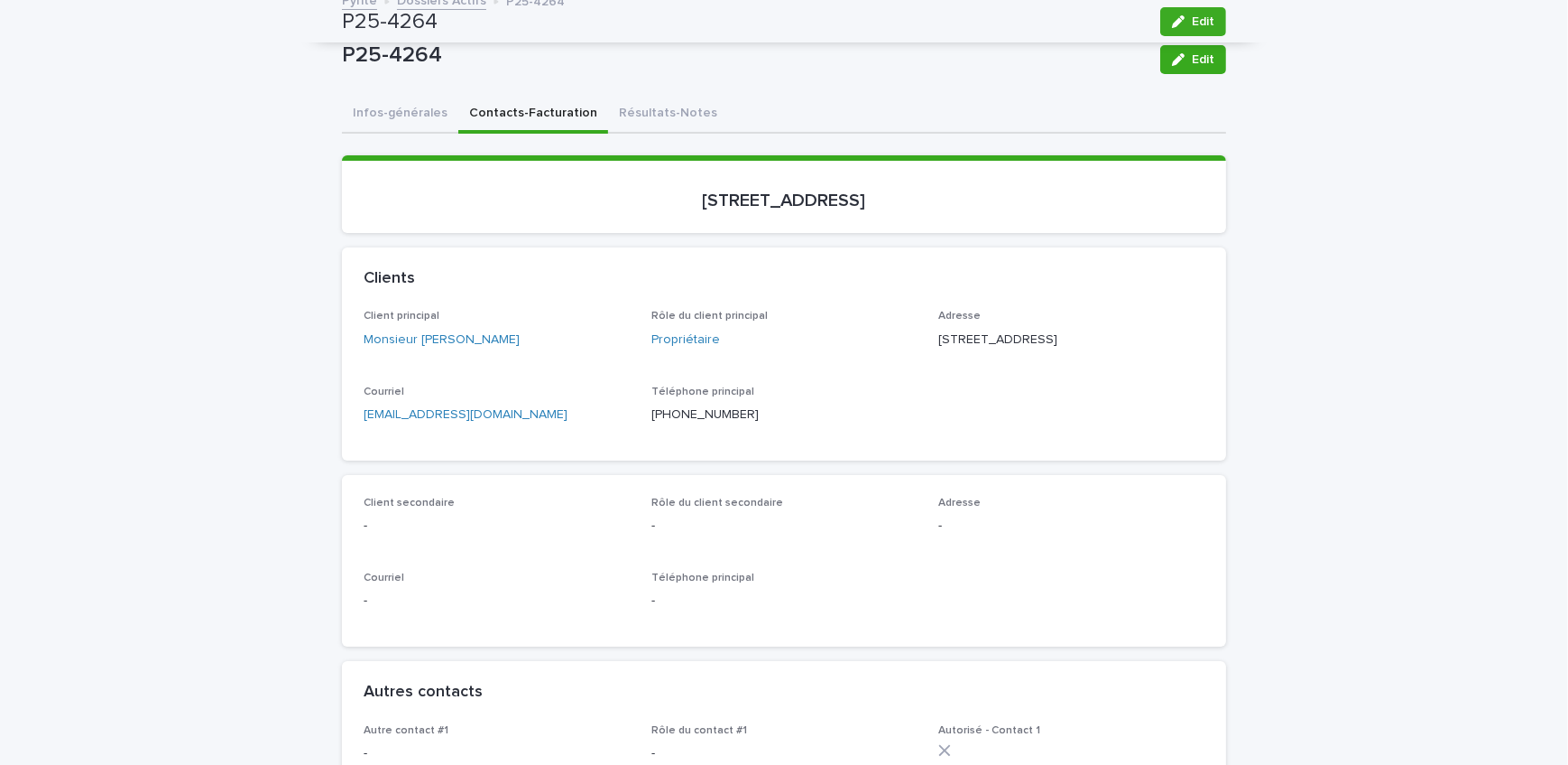
scroll to position [0, 0]
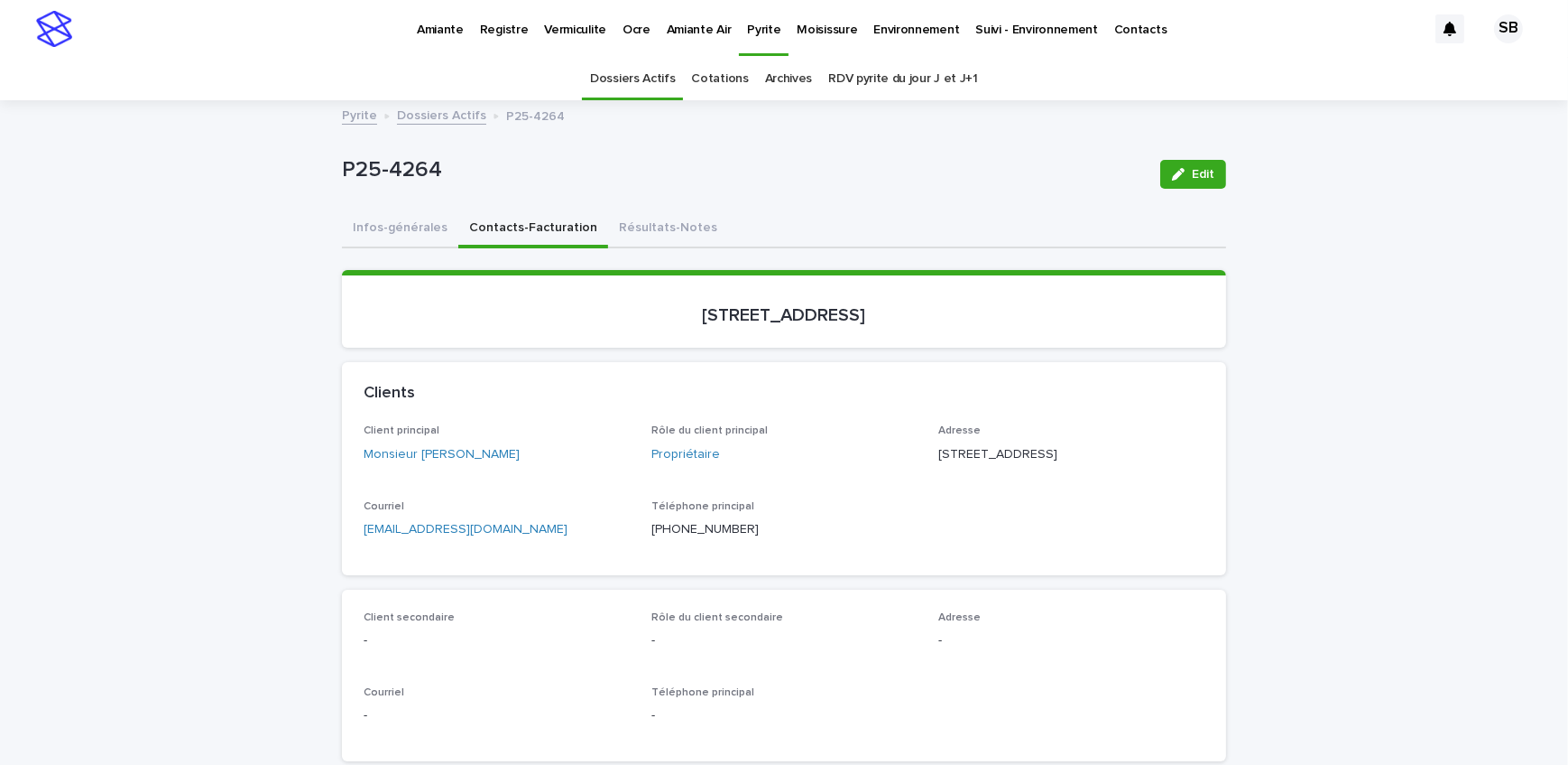
click at [435, 123] on link "Dossiers Actifs" at bounding box center [442, 114] width 90 height 20
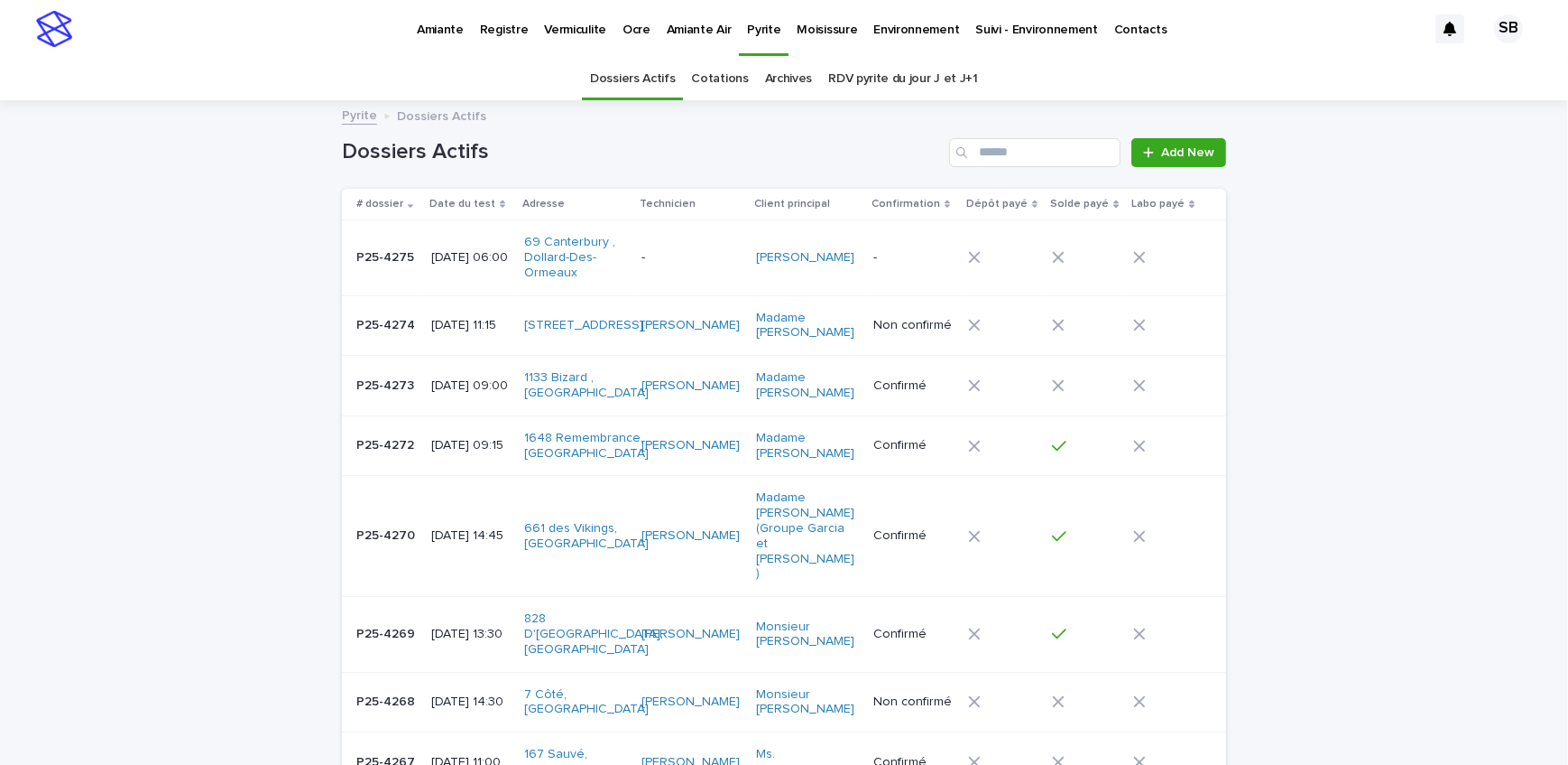
scroll to position [56, 0]
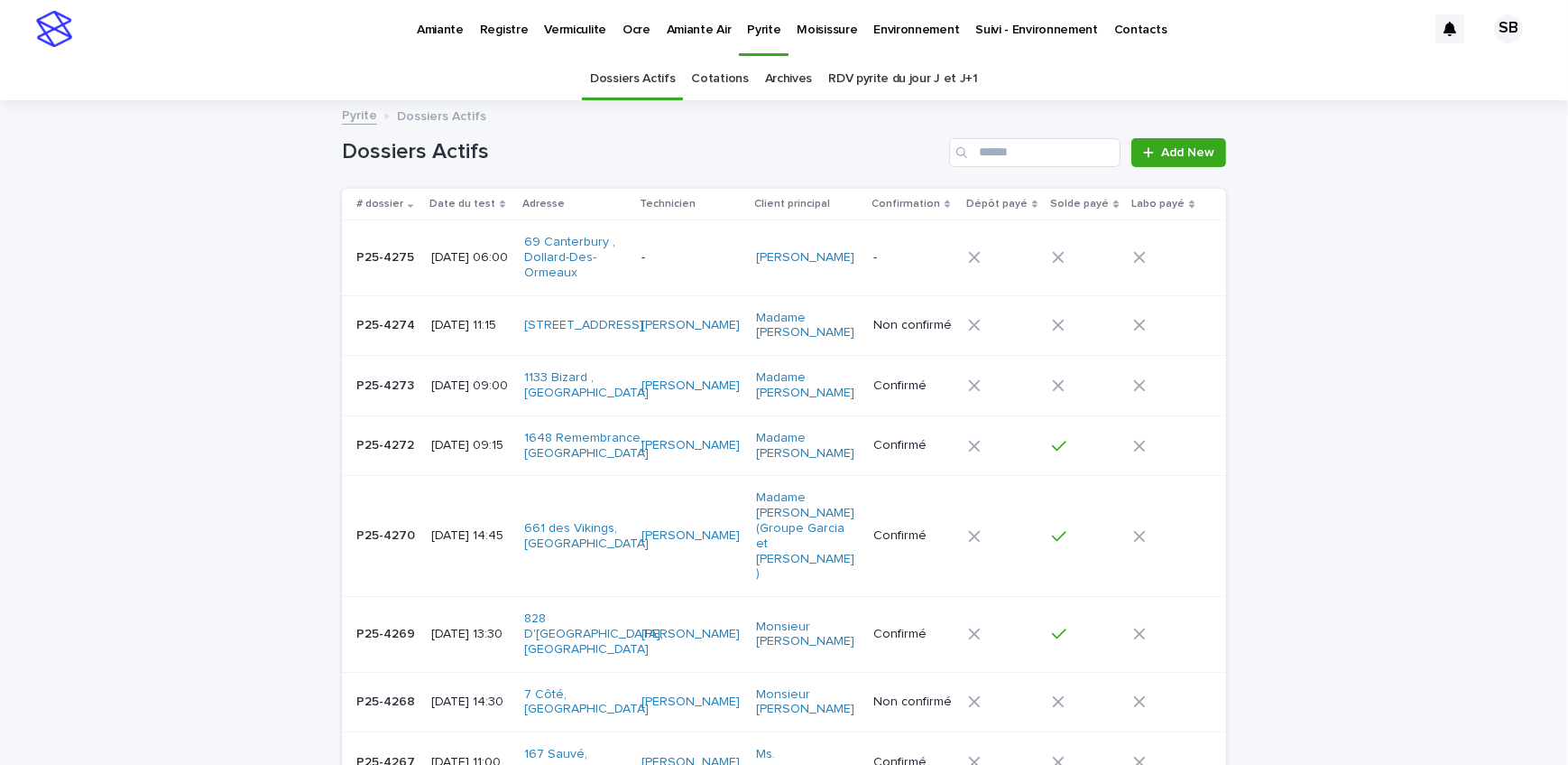
click at [1023, 149] on input "Search" at bounding box center [1034, 152] width 171 height 29
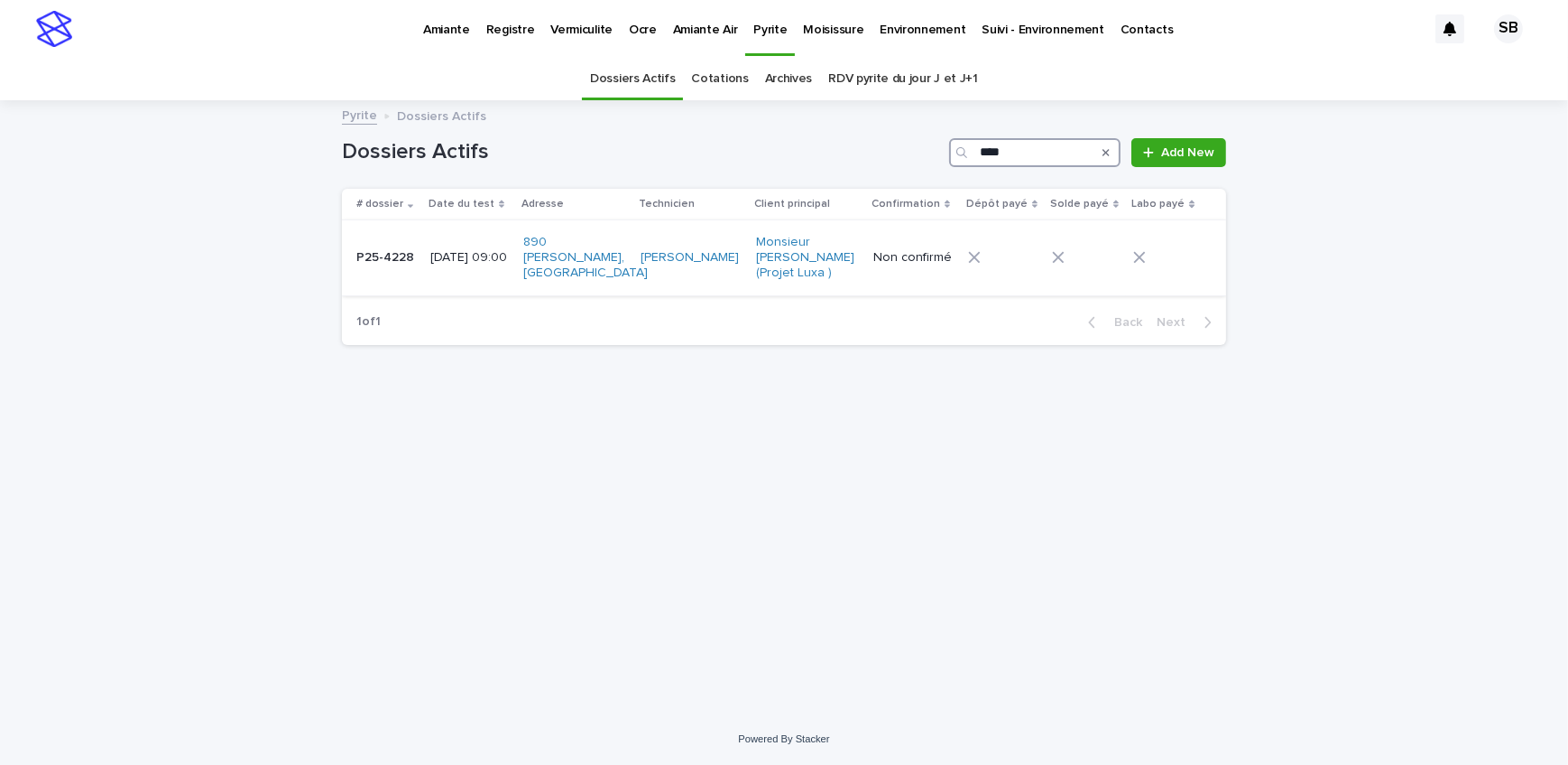
type input "****"
click at [430, 266] on p "2025-08-18 09:00" at bounding box center [469, 257] width 79 height 16
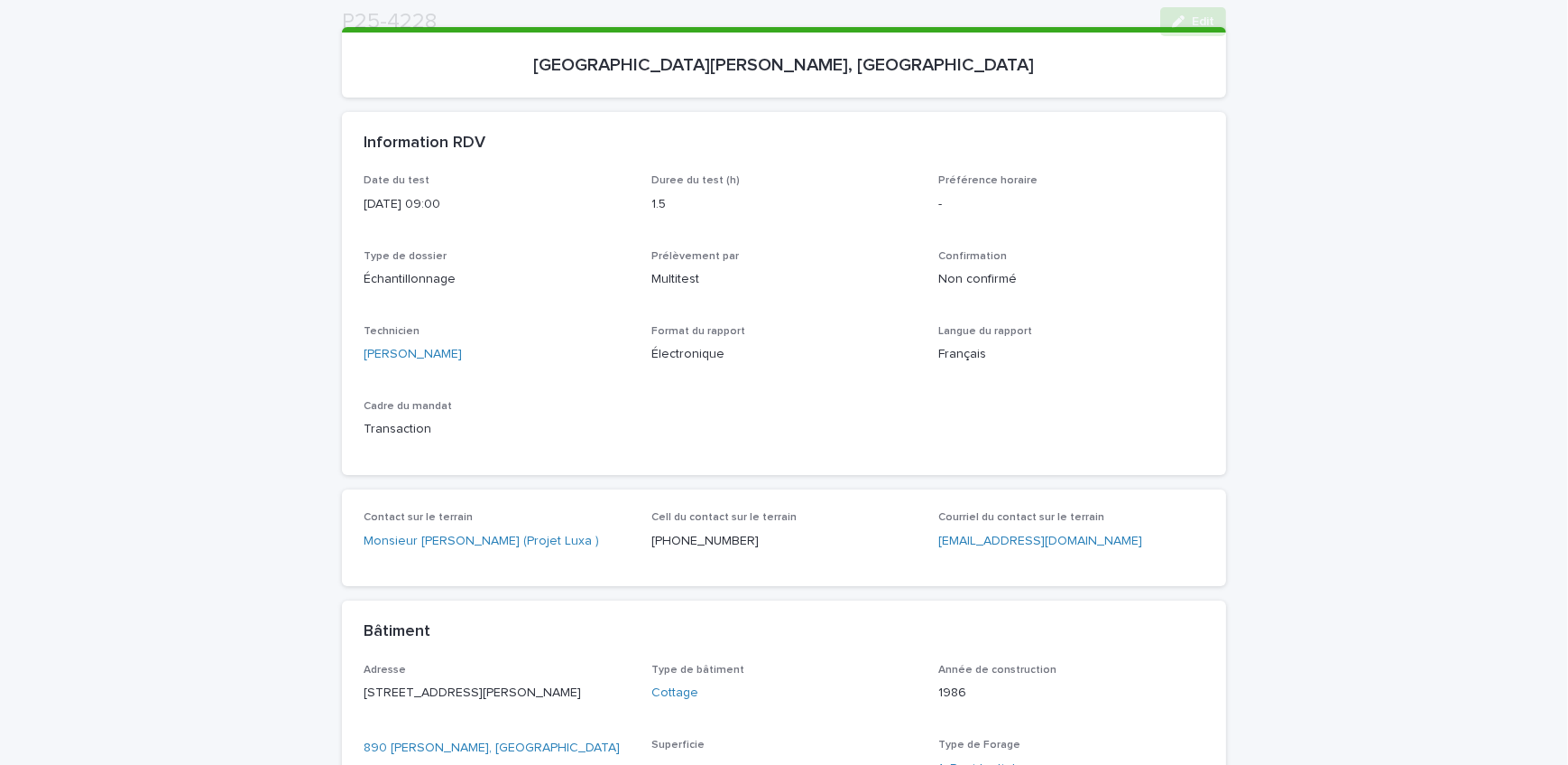
scroll to position [245, 0]
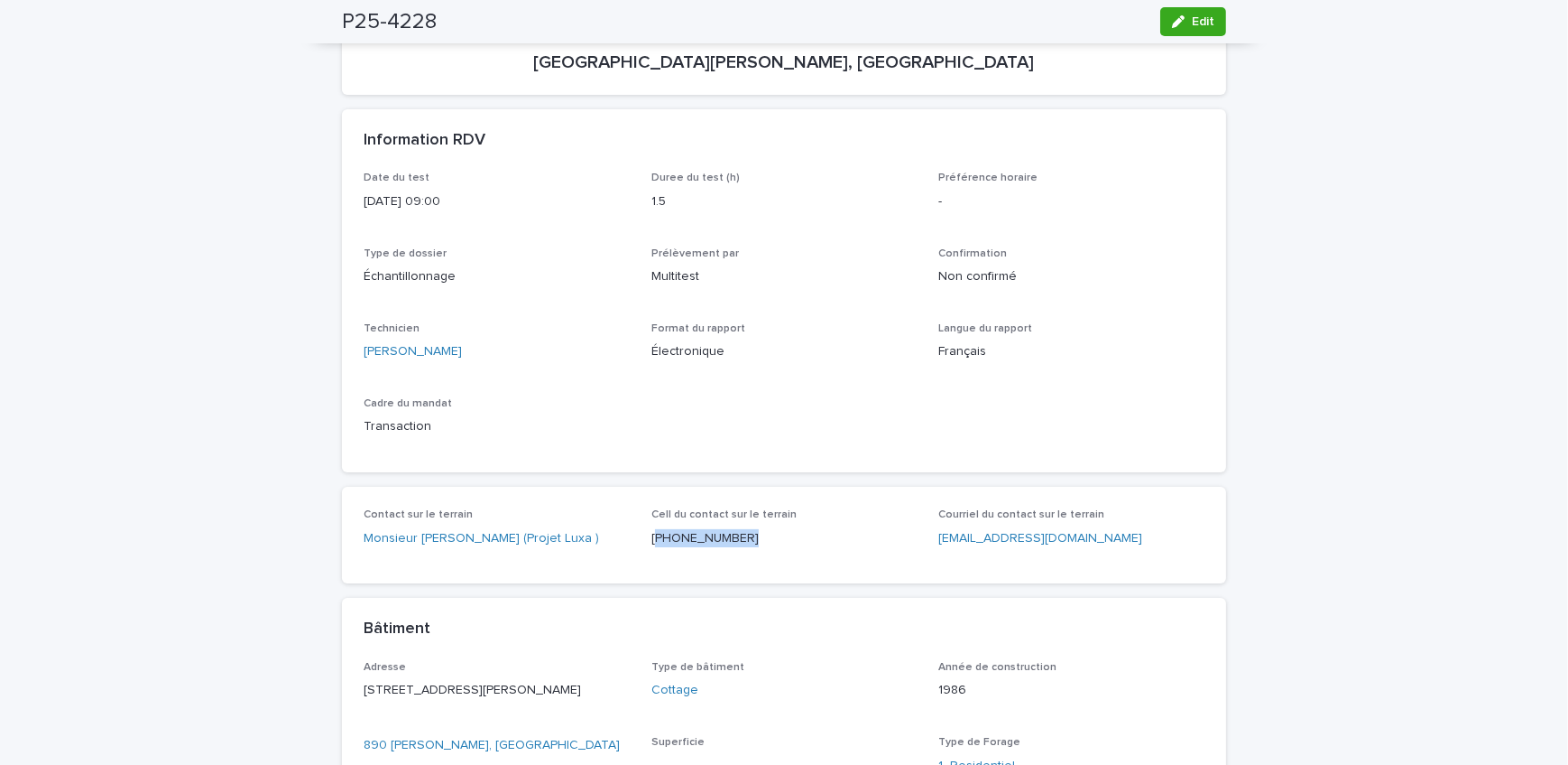
drag, startPoint x: 740, startPoint y: 536, endPoint x: 650, endPoint y: 542, distance: 90.2
click at [652, 542] on p "(438) 855-2362" at bounding box center [785, 538] width 267 height 19
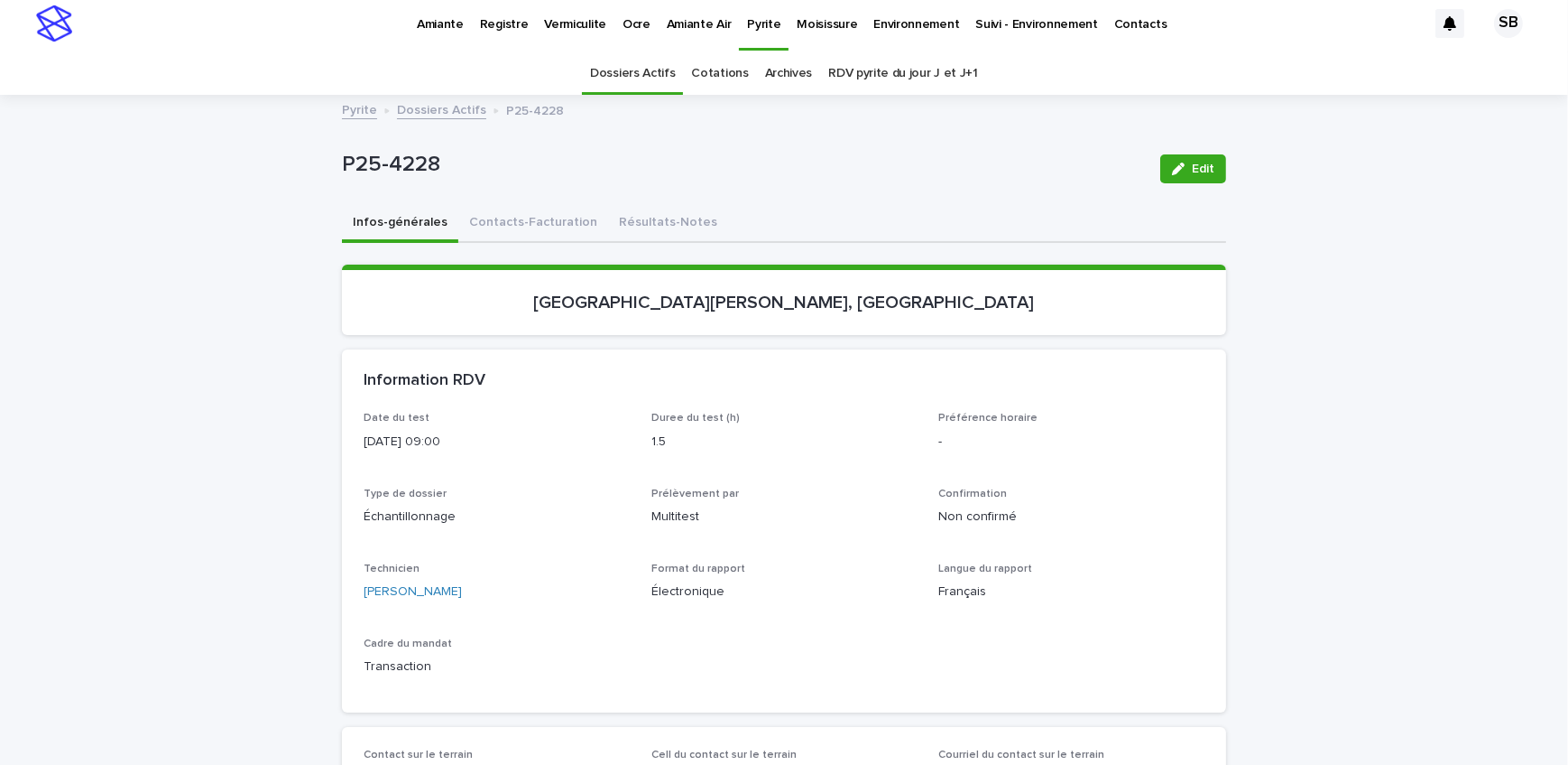
scroll to position [0, 0]
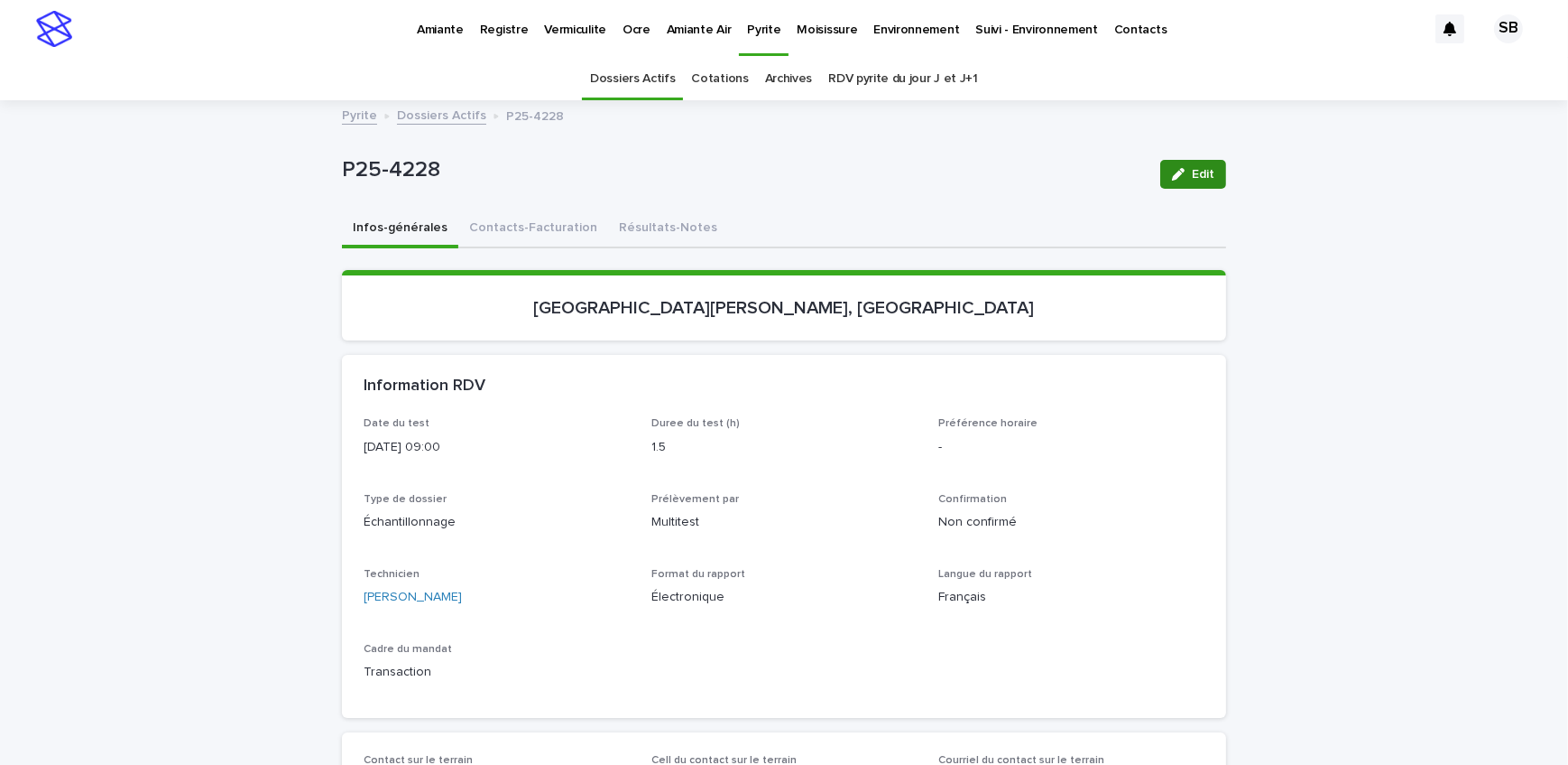
click at [1176, 176] on icon "button" at bounding box center [1178, 174] width 13 height 13
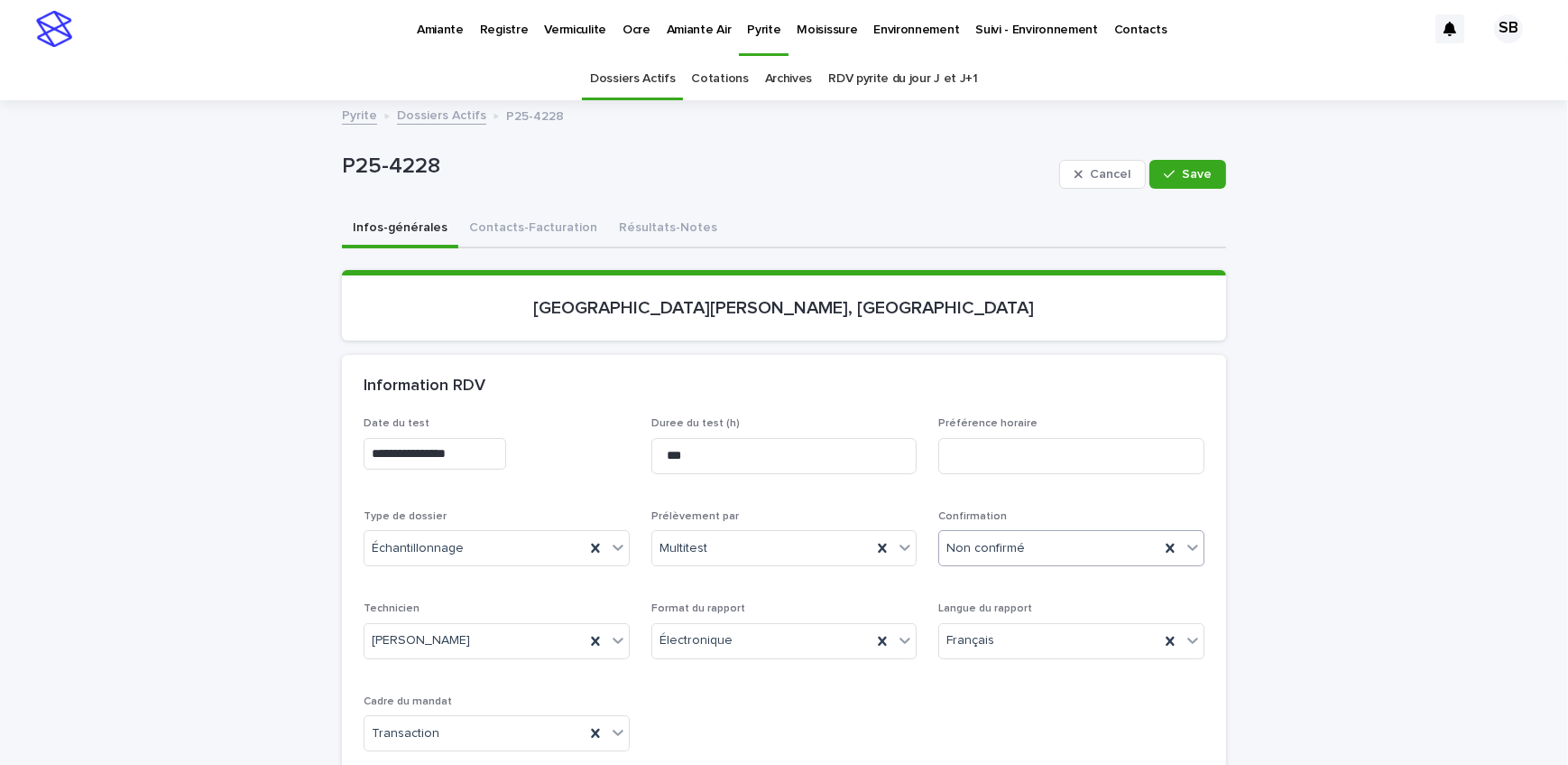
click at [1096, 545] on div "Non confirmé" at bounding box center [1050, 548] width 220 height 30
click at [1027, 668] on div "Confirmé" at bounding box center [1066, 677] width 265 height 31
drag, startPoint x: 1086, startPoint y: 539, endPoint x: 1078, endPoint y: 559, distance: 21.5
click at [1086, 539] on div "Confirmé" at bounding box center [1050, 548] width 220 height 30
click at [1049, 677] on div "Confirmé" at bounding box center [1066, 677] width 265 height 31
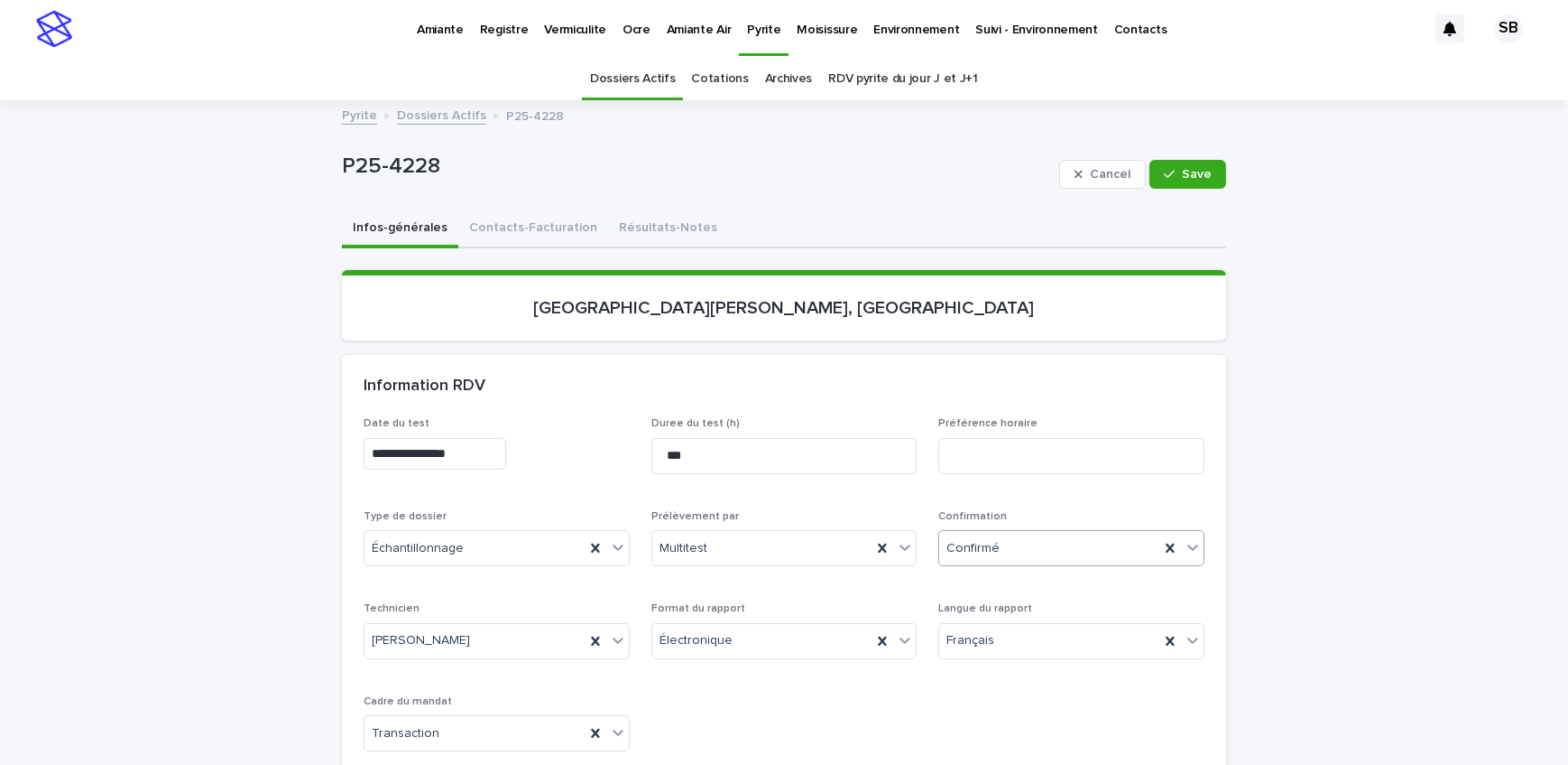
click at [1036, 545] on div "Confirmé" at bounding box center [1050, 548] width 220 height 30
click at [1028, 588] on div "Non confirmé" at bounding box center [1066, 582] width 265 height 31
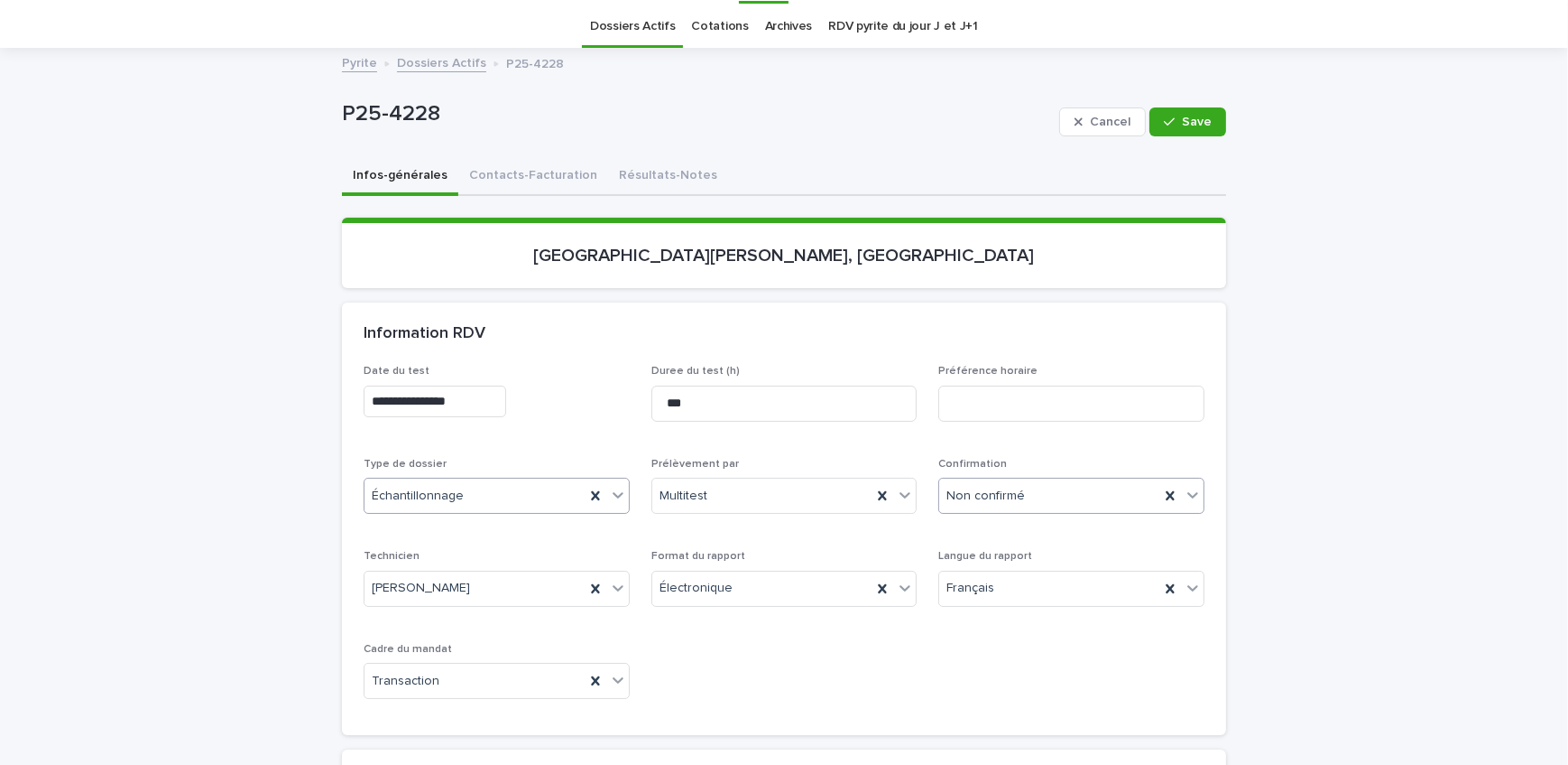
scroll to position [82, 0]
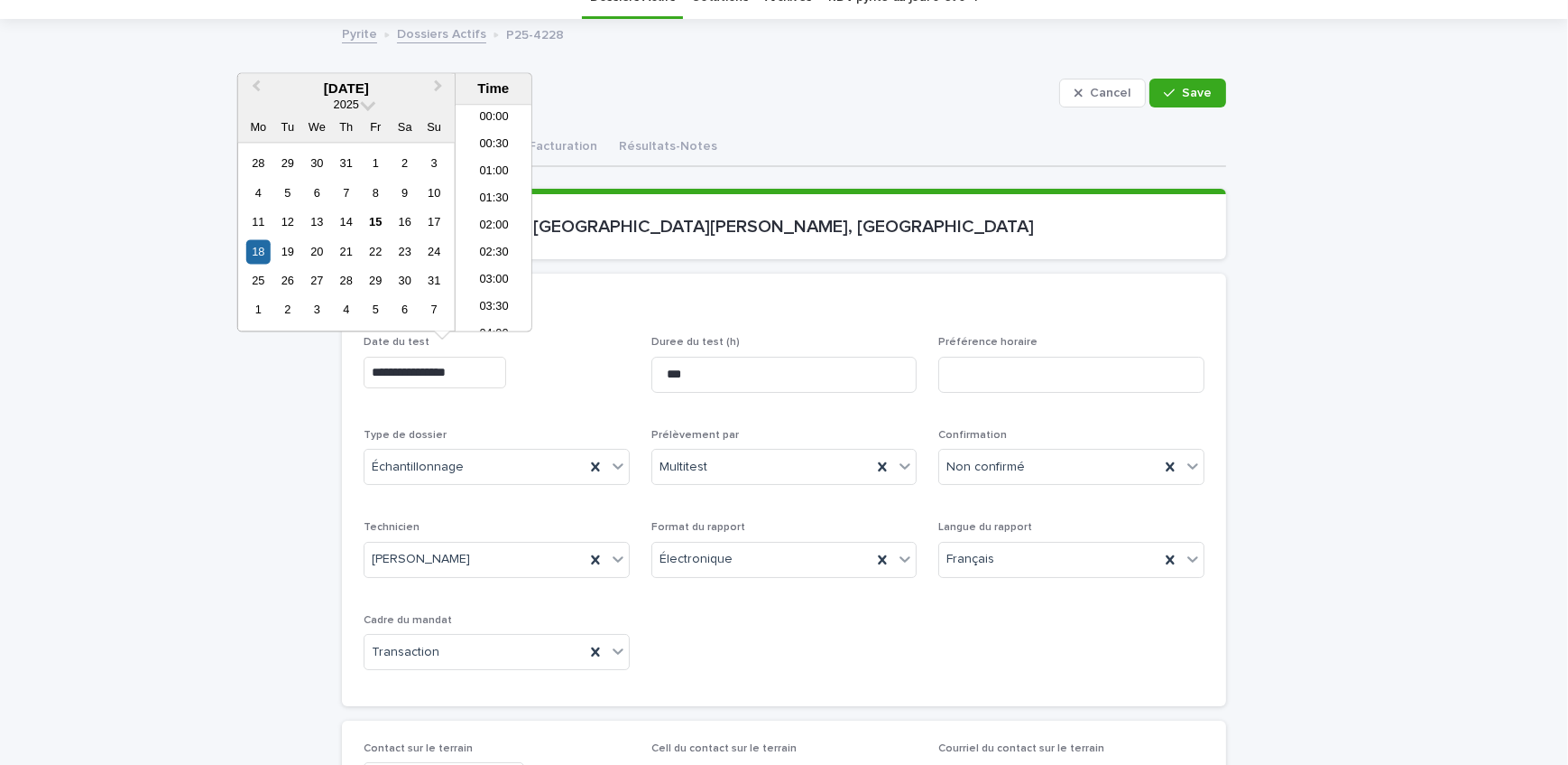
click at [505, 373] on input "**********" at bounding box center [435, 372] width 143 height 31
click at [320, 250] on div "20" at bounding box center [317, 251] width 24 height 24
click at [499, 218] on li "06:00" at bounding box center [493, 219] width 77 height 27
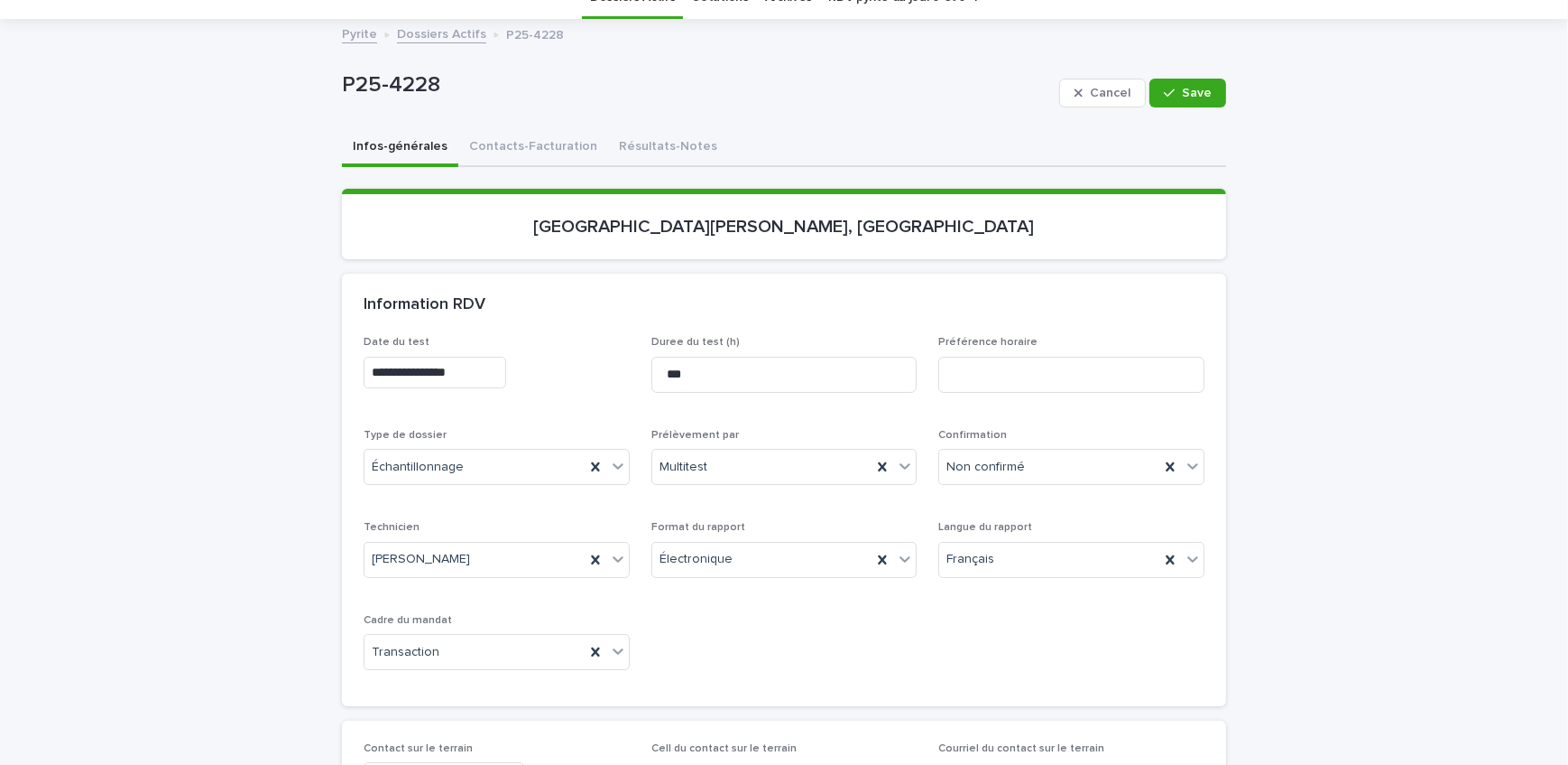
type input "**********"
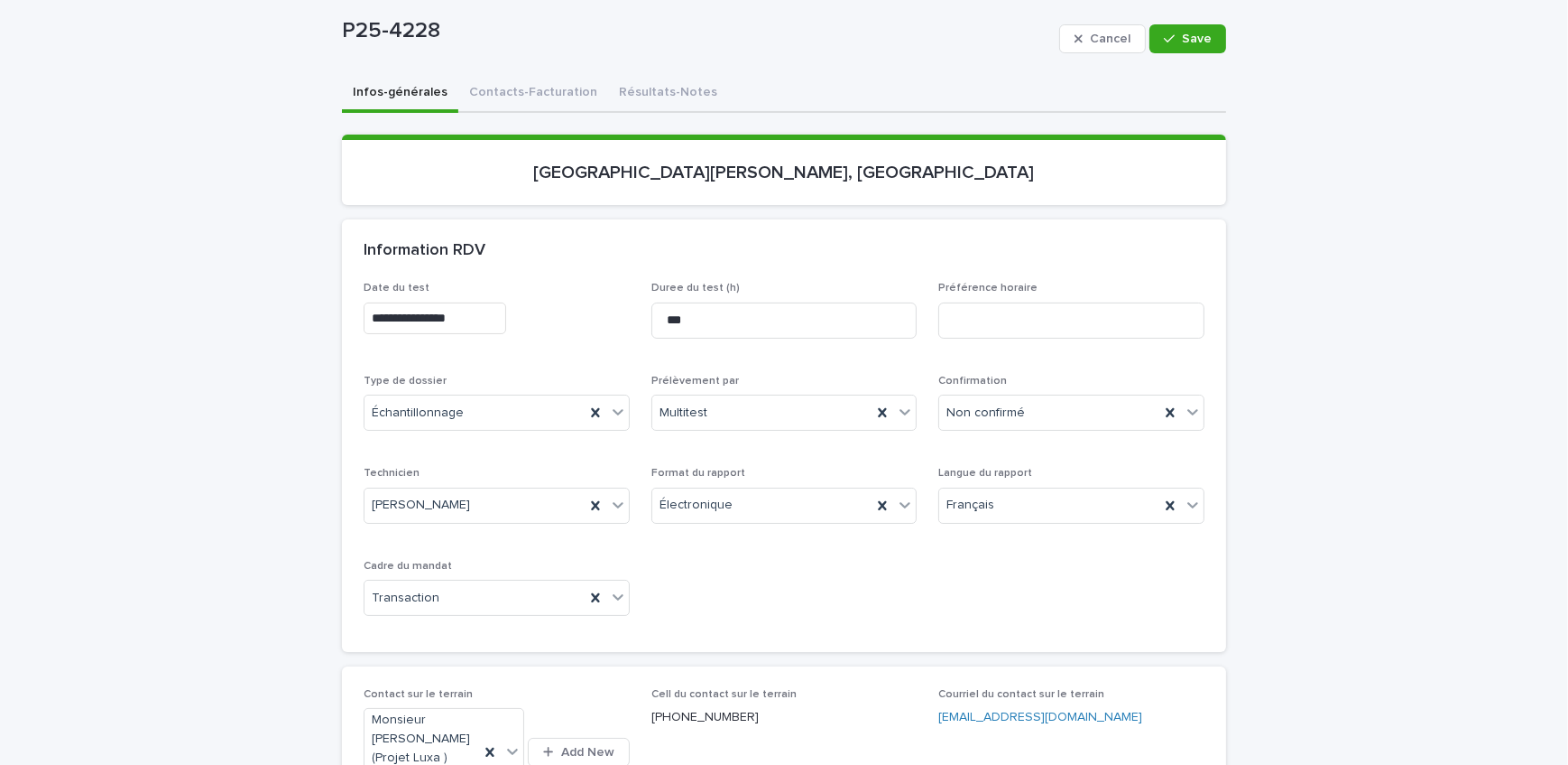
scroll to position [163, 0]
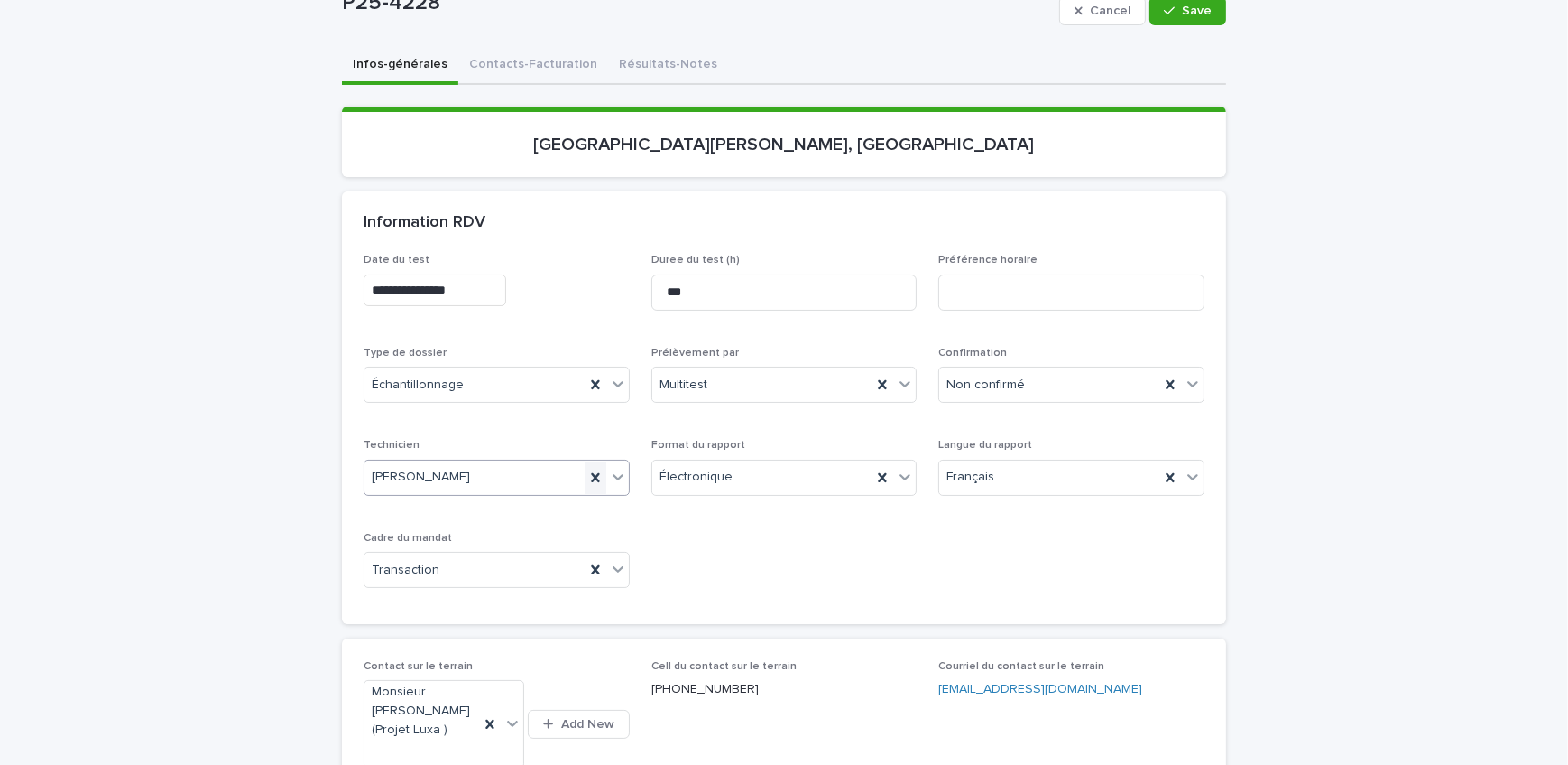
click at [593, 480] on icon at bounding box center [595, 477] width 18 height 18
drag, startPoint x: 1188, startPoint y: 2, endPoint x: 505, endPoint y: 199, distance: 710.8
click at [1188, 2] on button "Save" at bounding box center [1188, 10] width 77 height 29
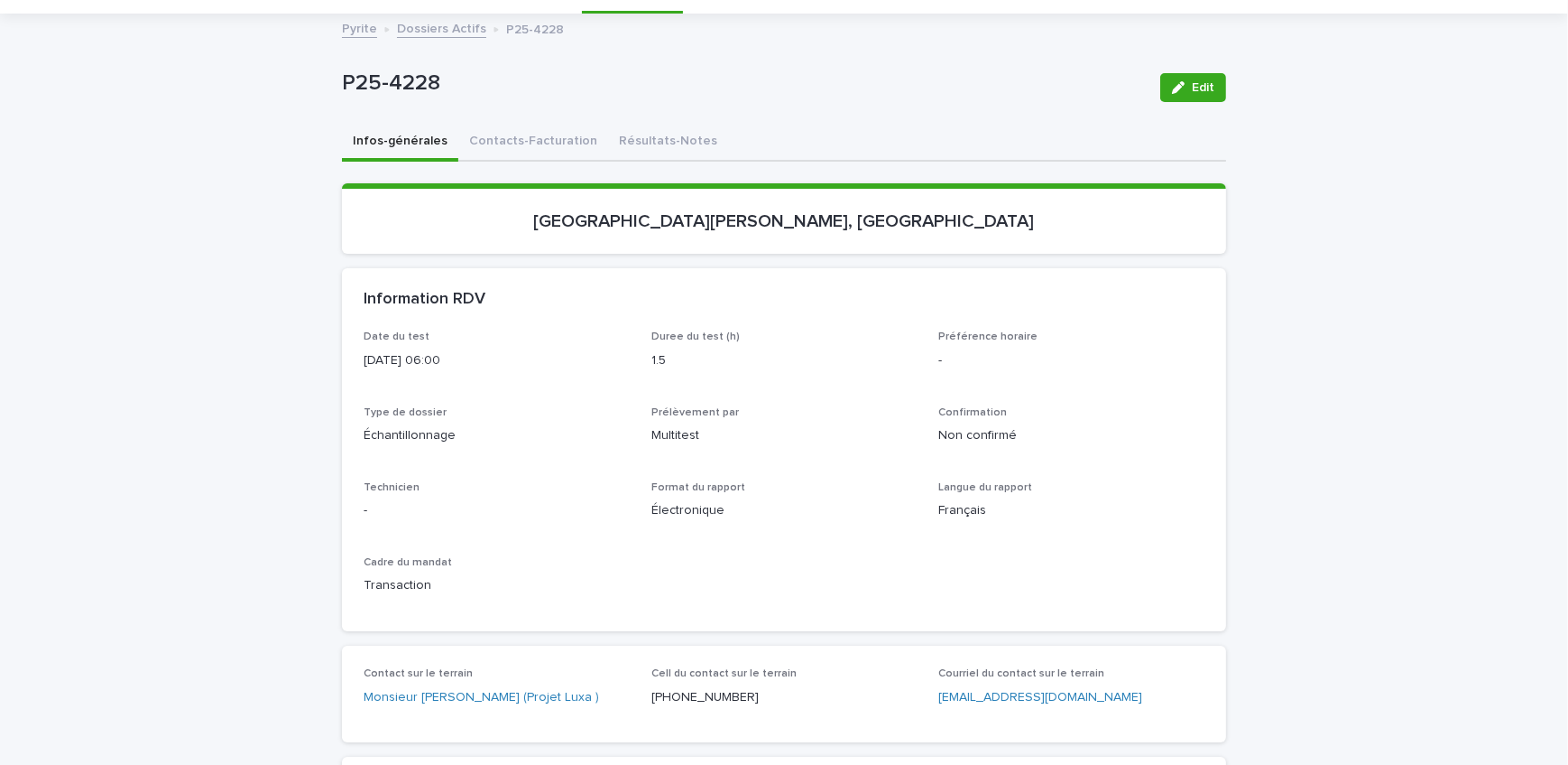
scroll to position [0, 0]
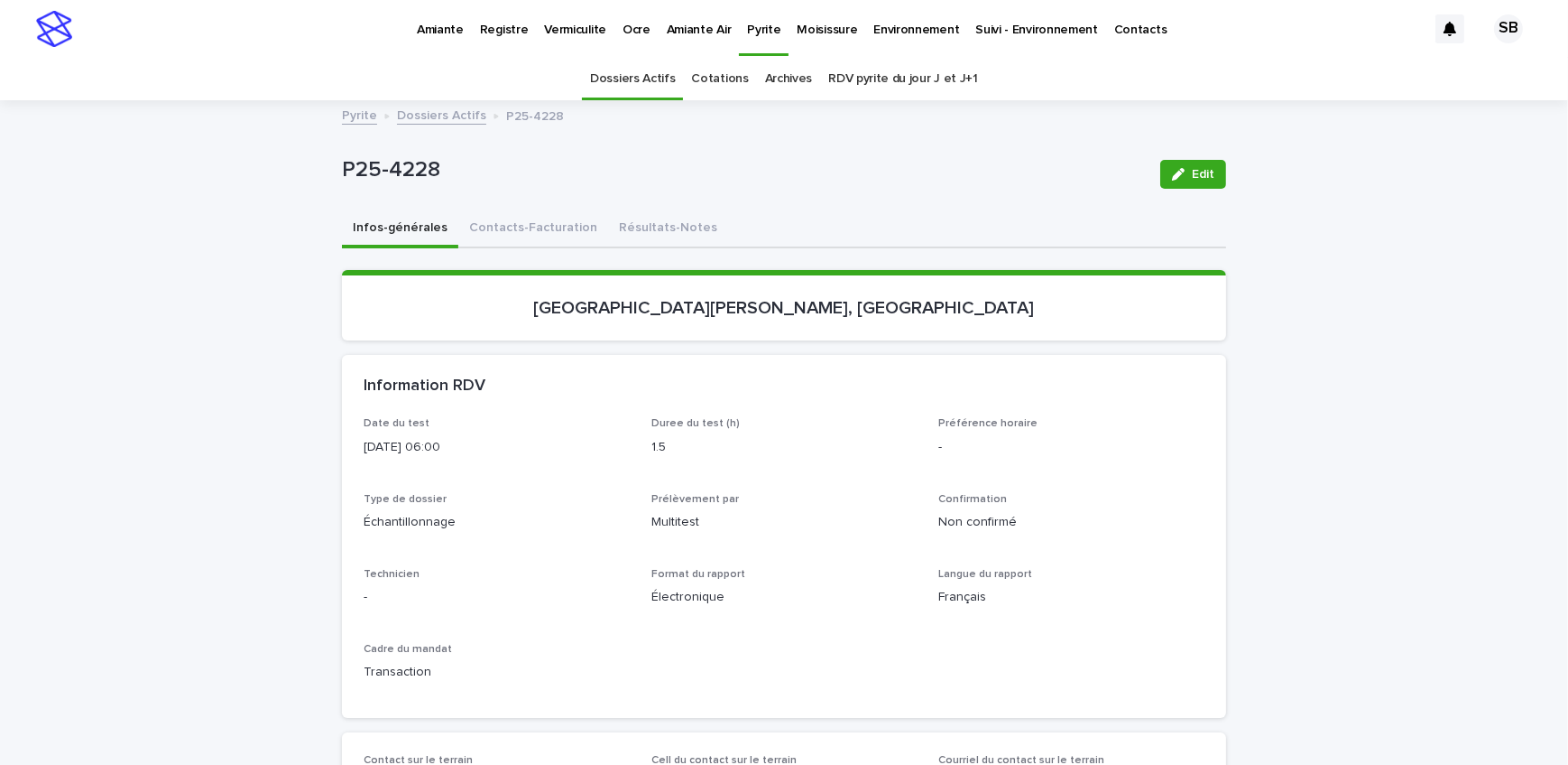
click at [425, 107] on link "Dossiers Actifs" at bounding box center [442, 114] width 90 height 20
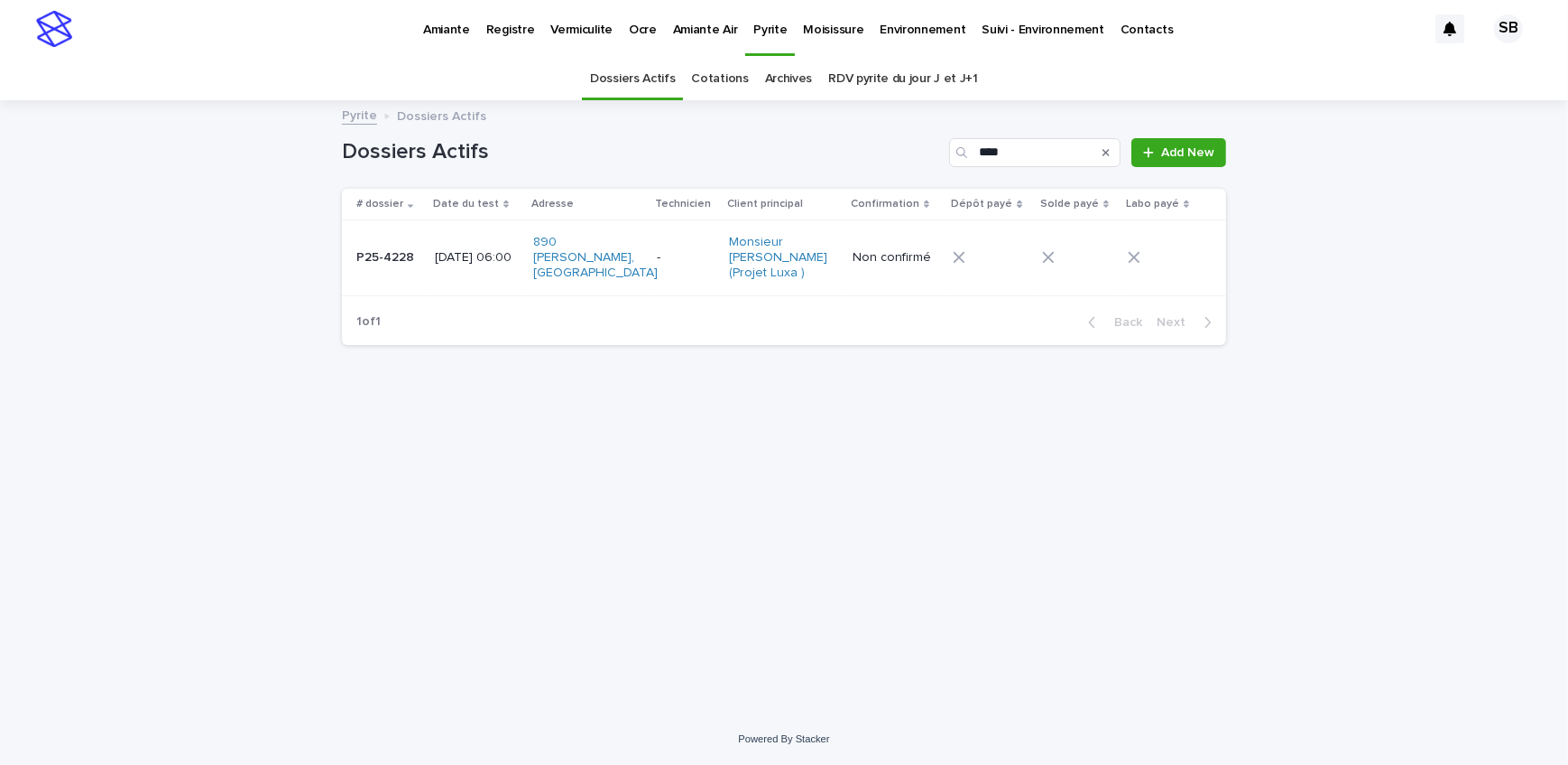
click at [456, 26] on p "Amiante" at bounding box center [446, 19] width 47 height 38
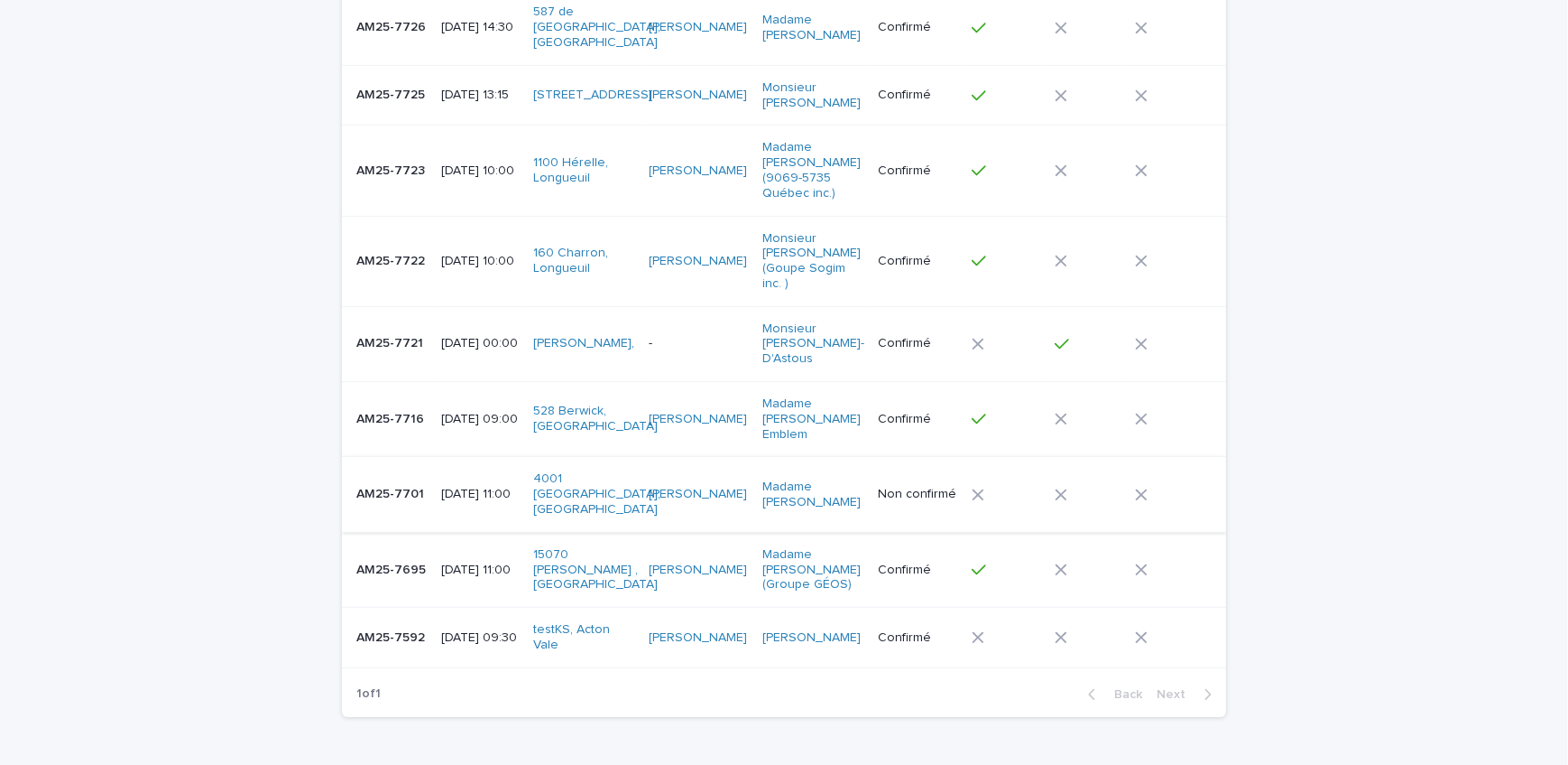
scroll to position [741, 0]
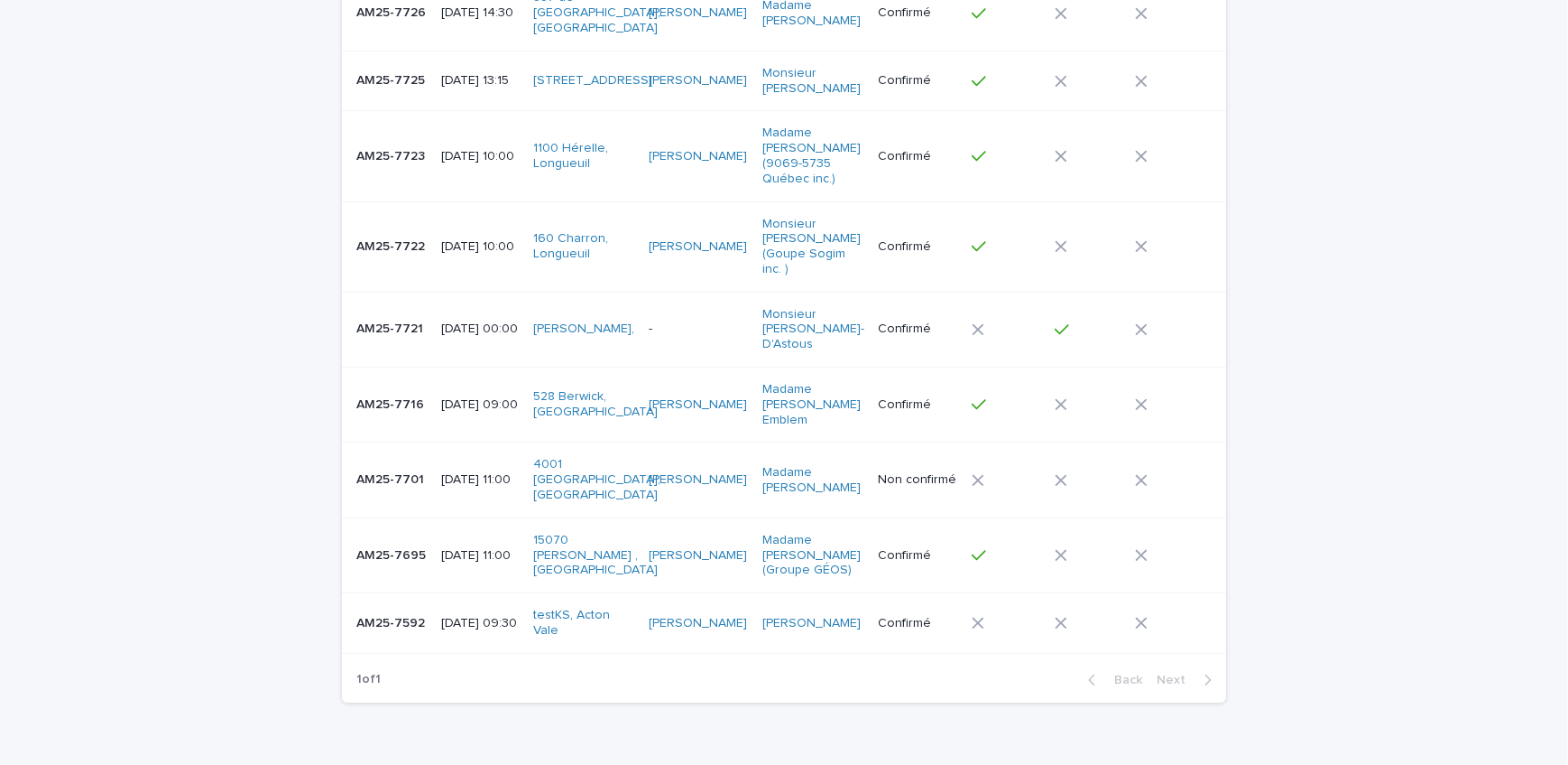
click at [409, 465] on div "AM25-7701 AM25-7701" at bounding box center [392, 480] width 70 height 30
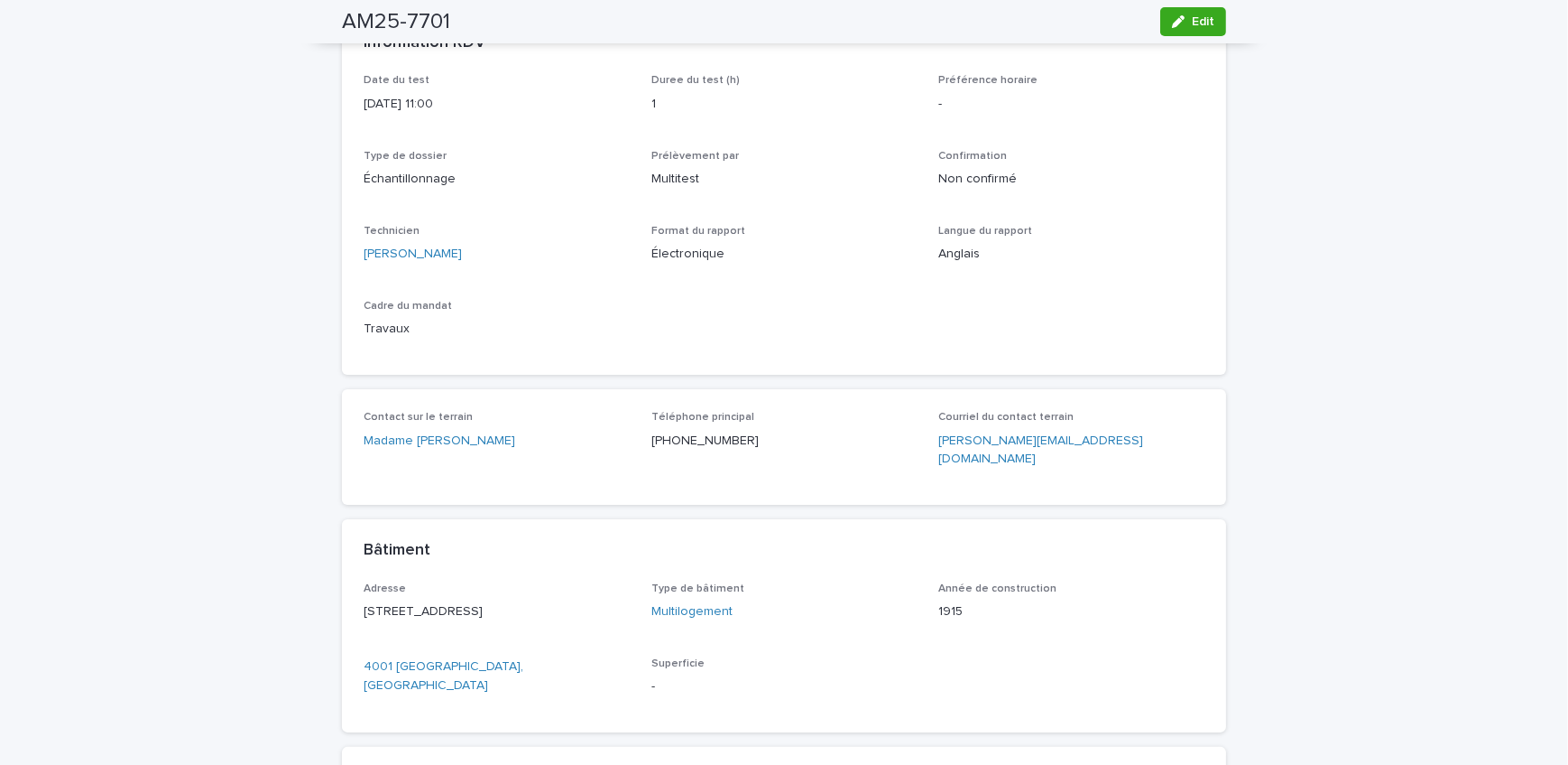
scroll to position [245, 0]
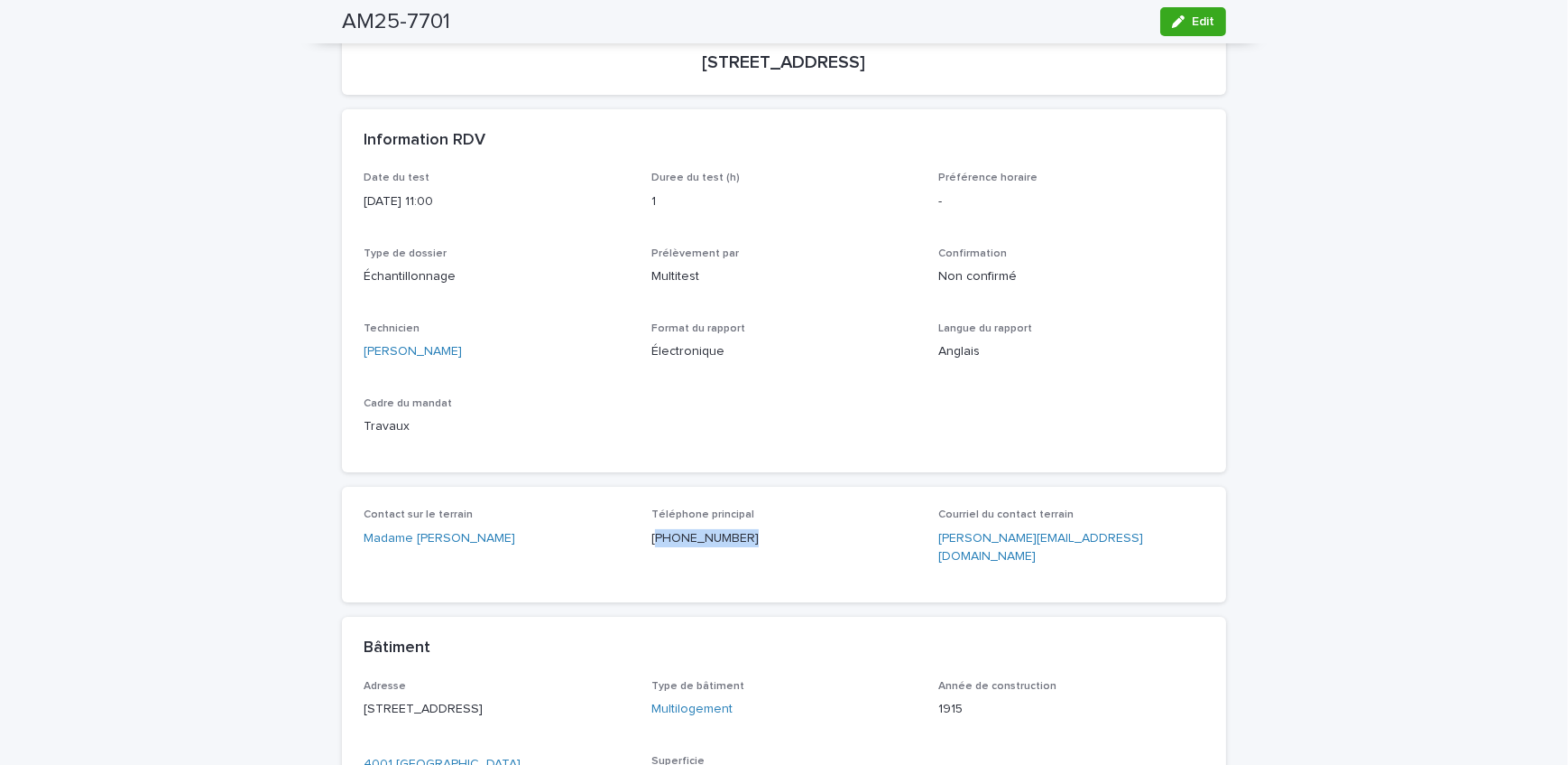
drag, startPoint x: 733, startPoint y: 546, endPoint x: 651, endPoint y: 553, distance: 82.3
click at [652, 553] on div "Téléphone principal (613) 276-8561" at bounding box center [785, 535] width 267 height 54
click at [214, 464] on div "Loading... Saving… Loading... Saving… AM25-7701 Edit AM25-7701 Edit Sorry, ther…" at bounding box center [784, 559] width 1568 height 1407
click at [1189, 29] on button "Edit" at bounding box center [1193, 21] width 66 height 29
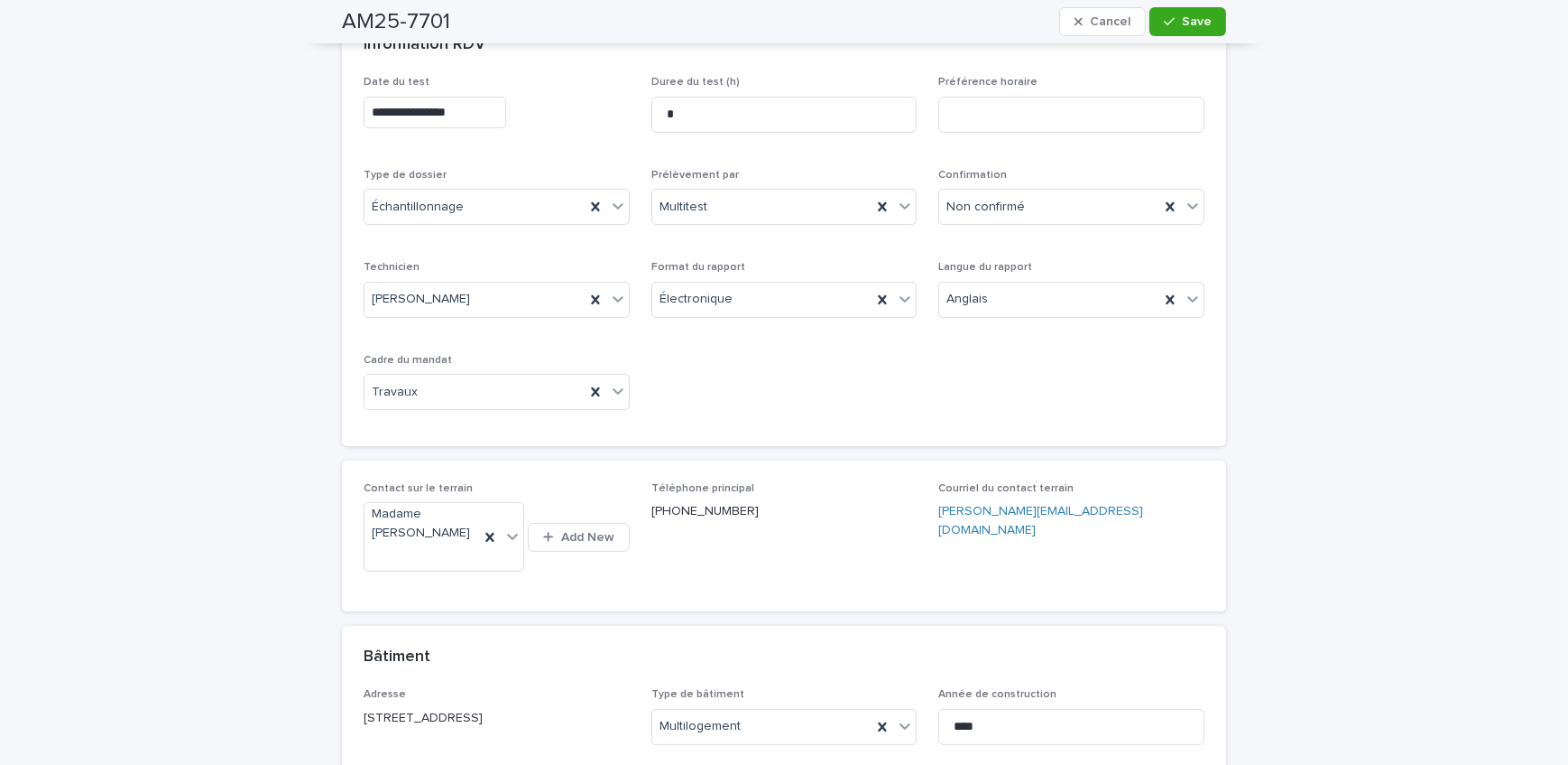
scroll to position [259, 0]
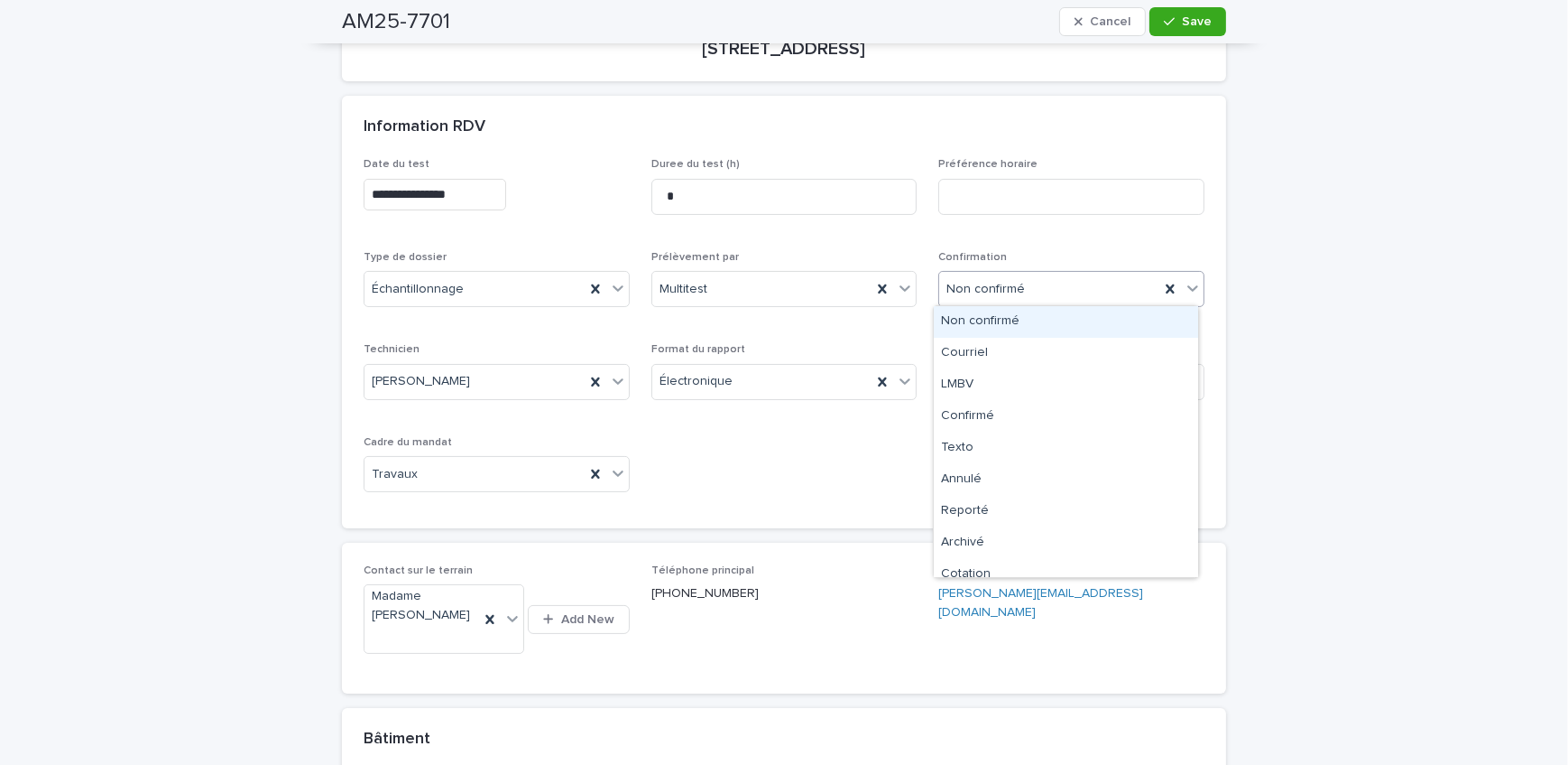
click at [1048, 290] on div "Non confirmé" at bounding box center [1050, 289] width 220 height 30
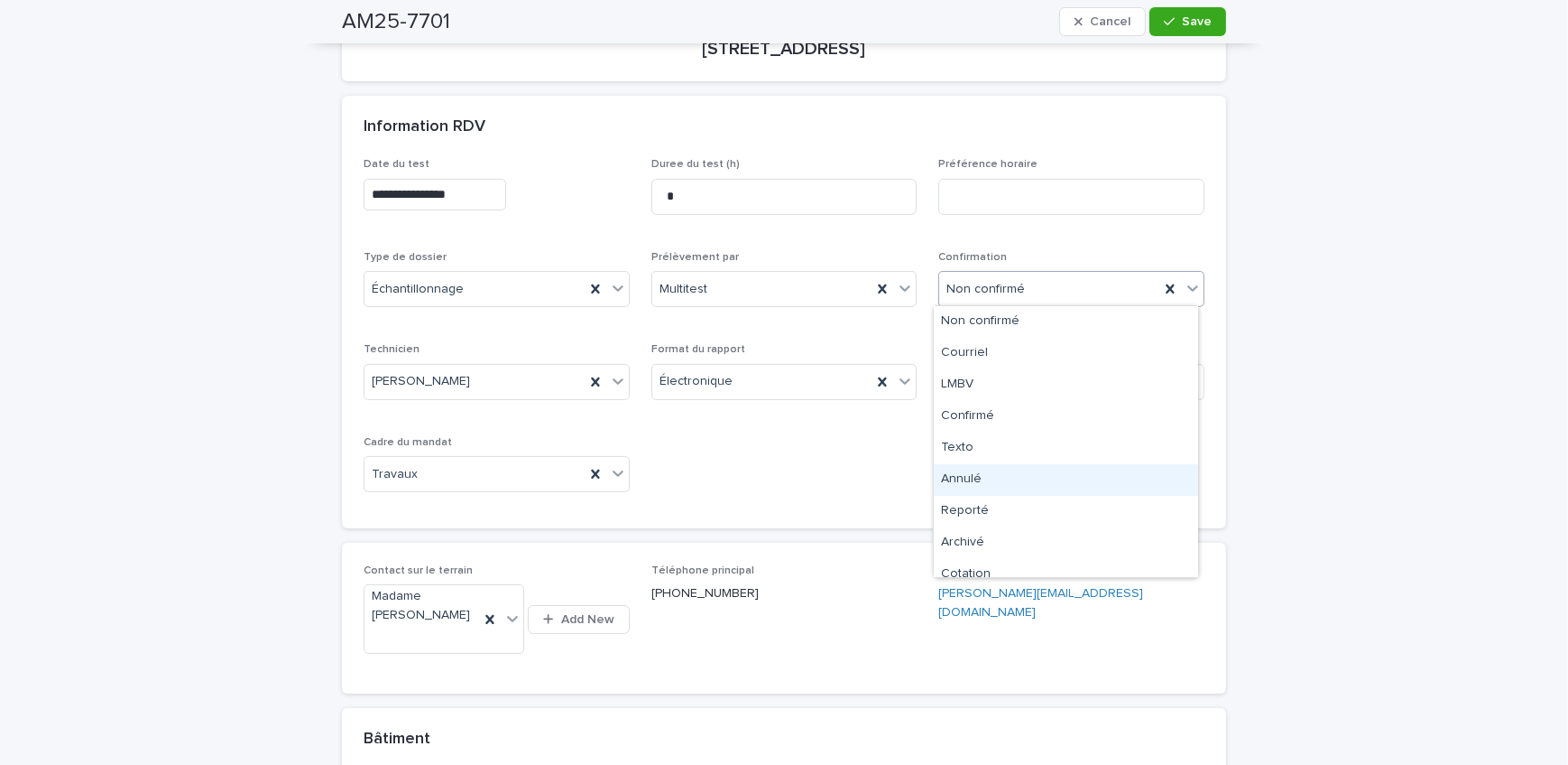
click at [771, 486] on div "**********" at bounding box center [784, 332] width 840 height 348
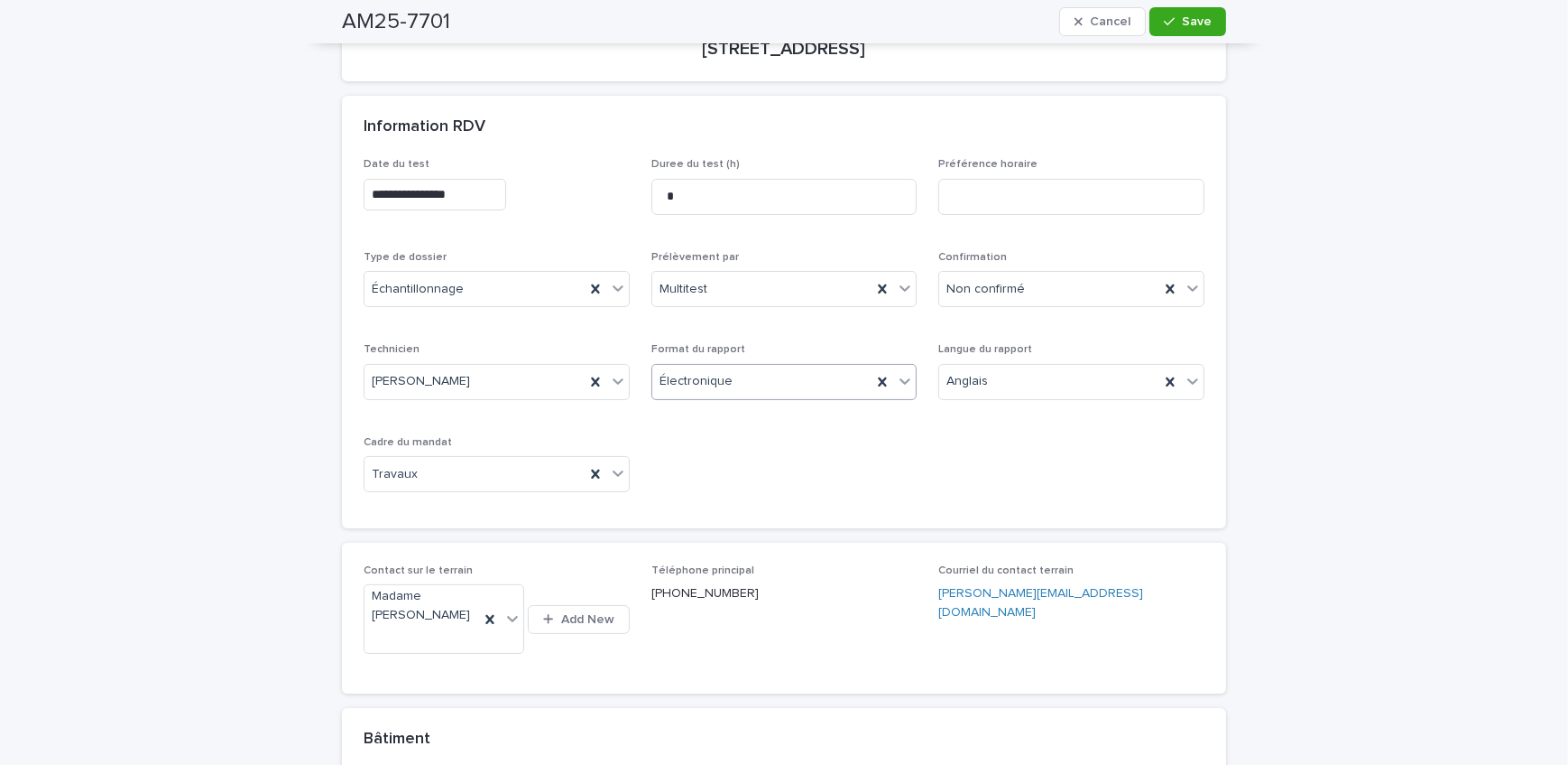
scroll to position [177, 0]
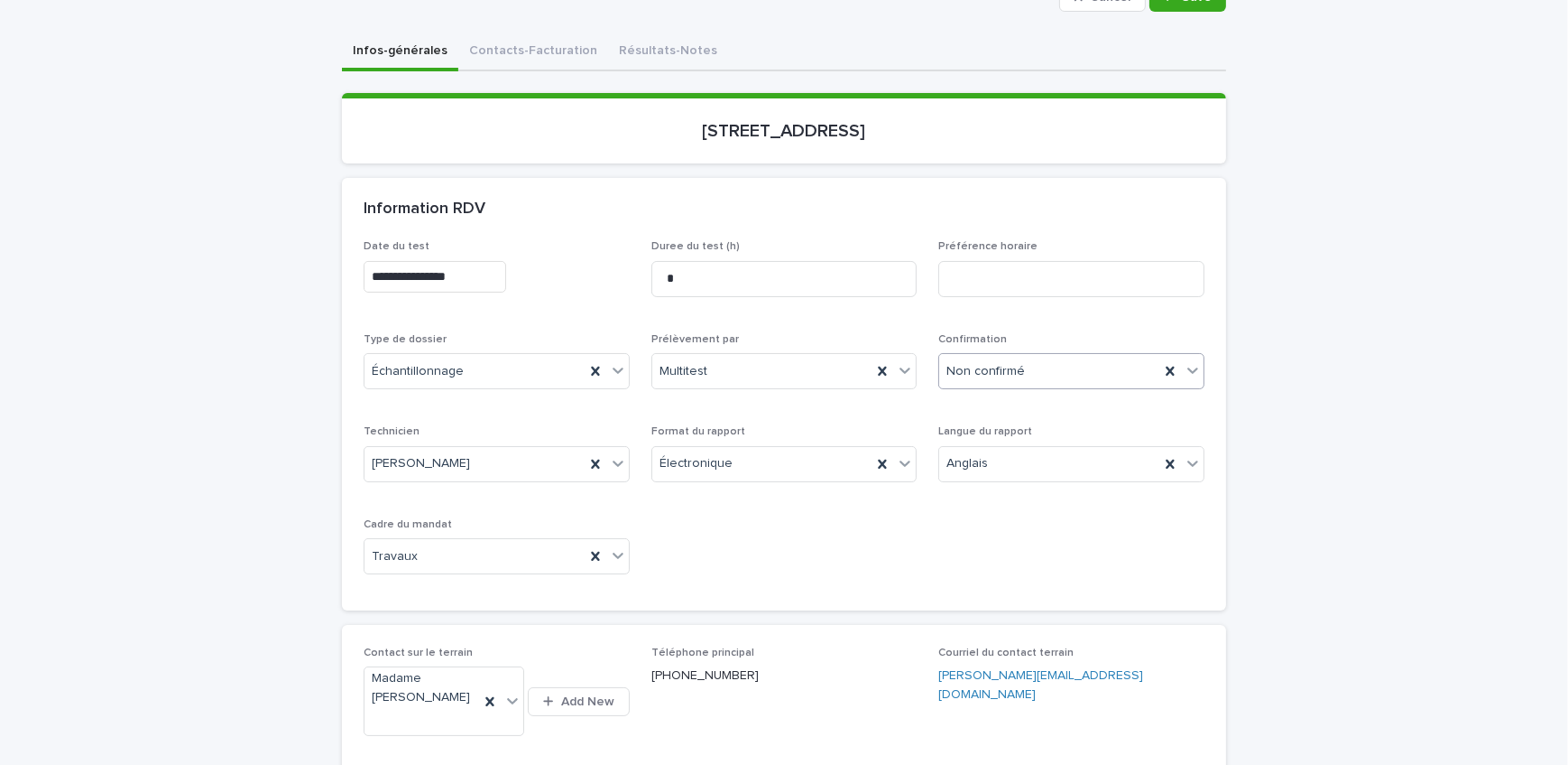
click at [1032, 375] on div "Non confirmé" at bounding box center [1050, 371] width 220 height 30
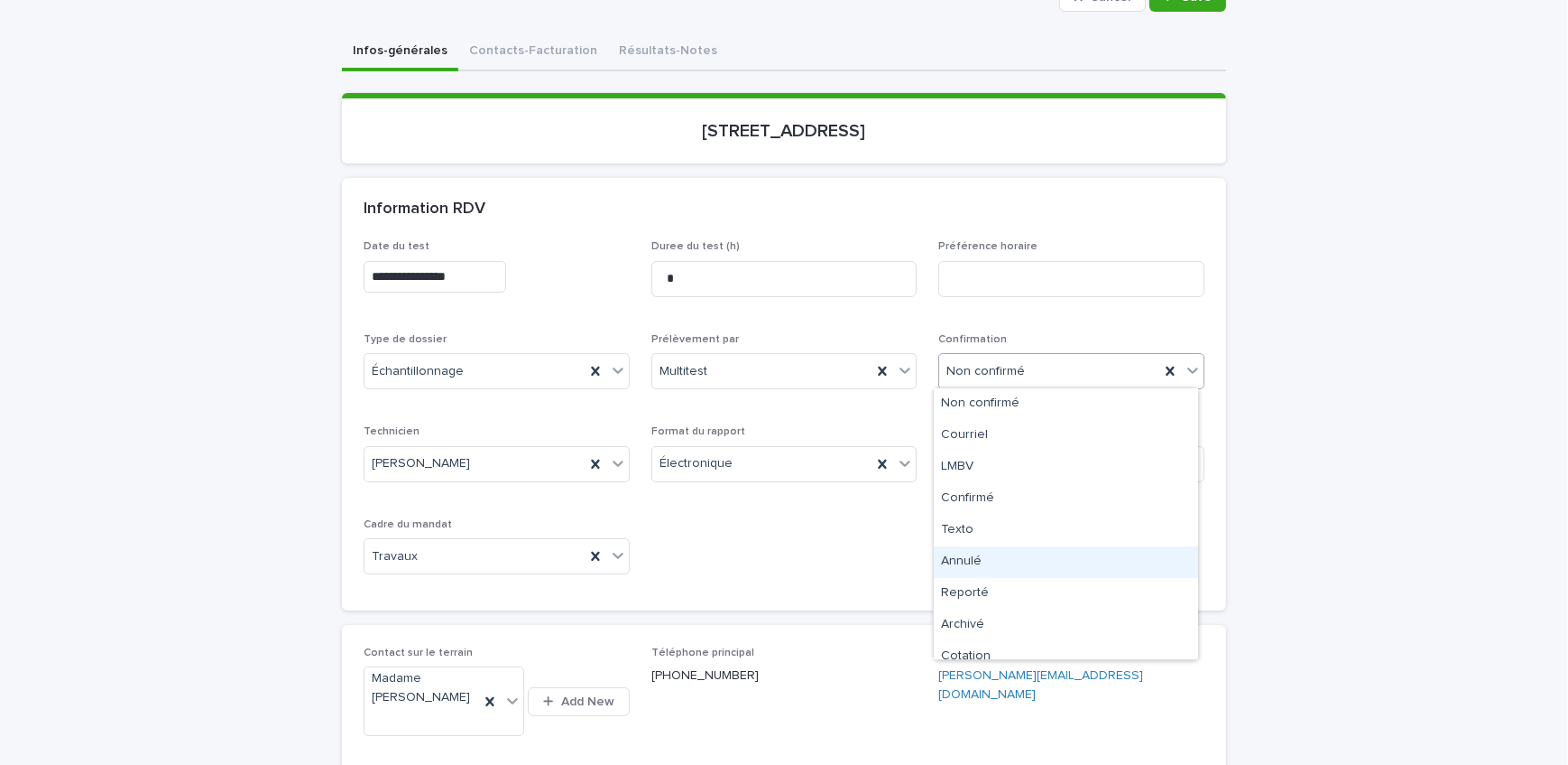
click at [1003, 564] on div "Annulé" at bounding box center [1066, 562] width 265 height 31
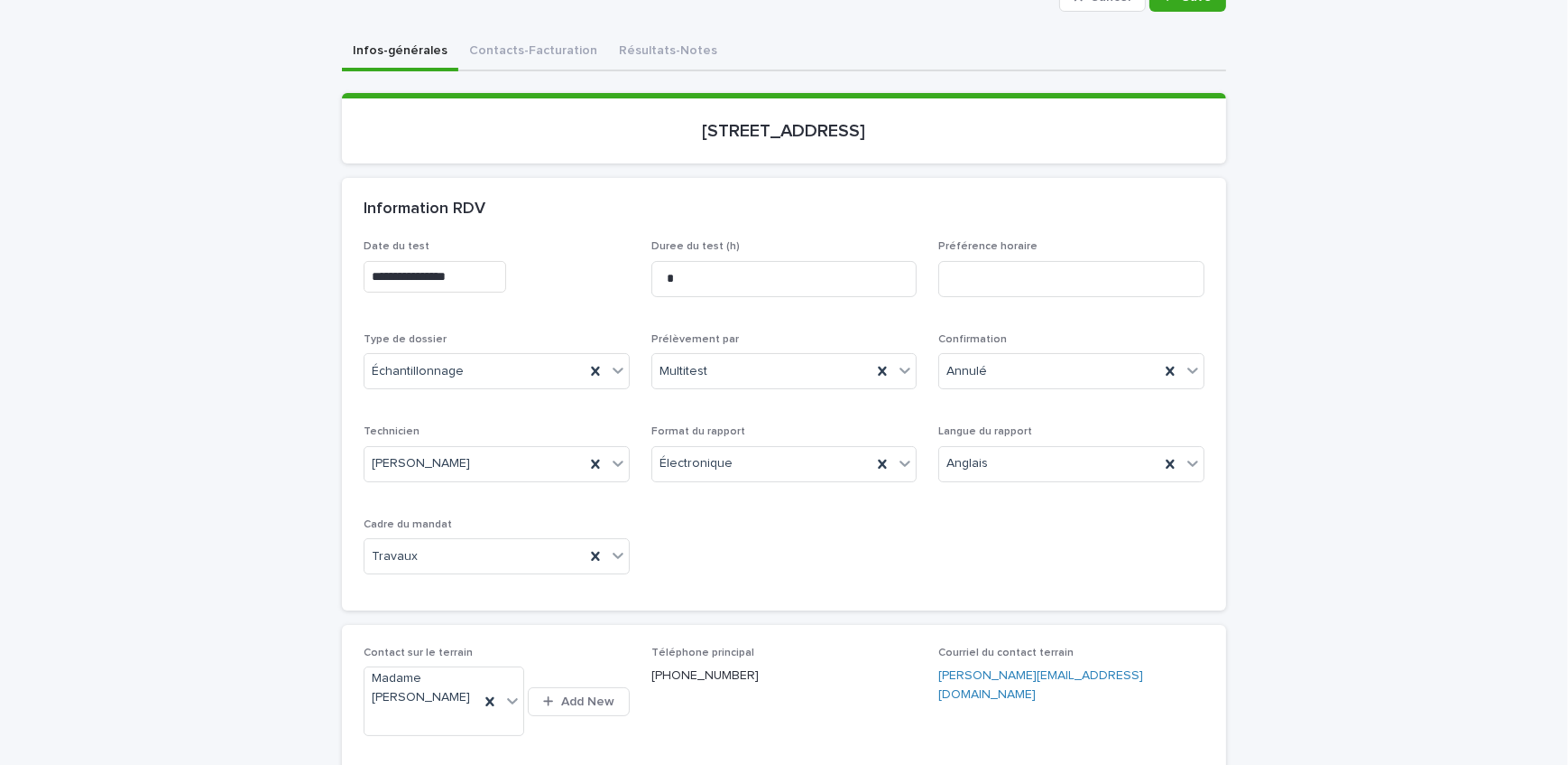
click at [212, 320] on div "**********" at bounding box center [784, 733] width 1568 height 1615
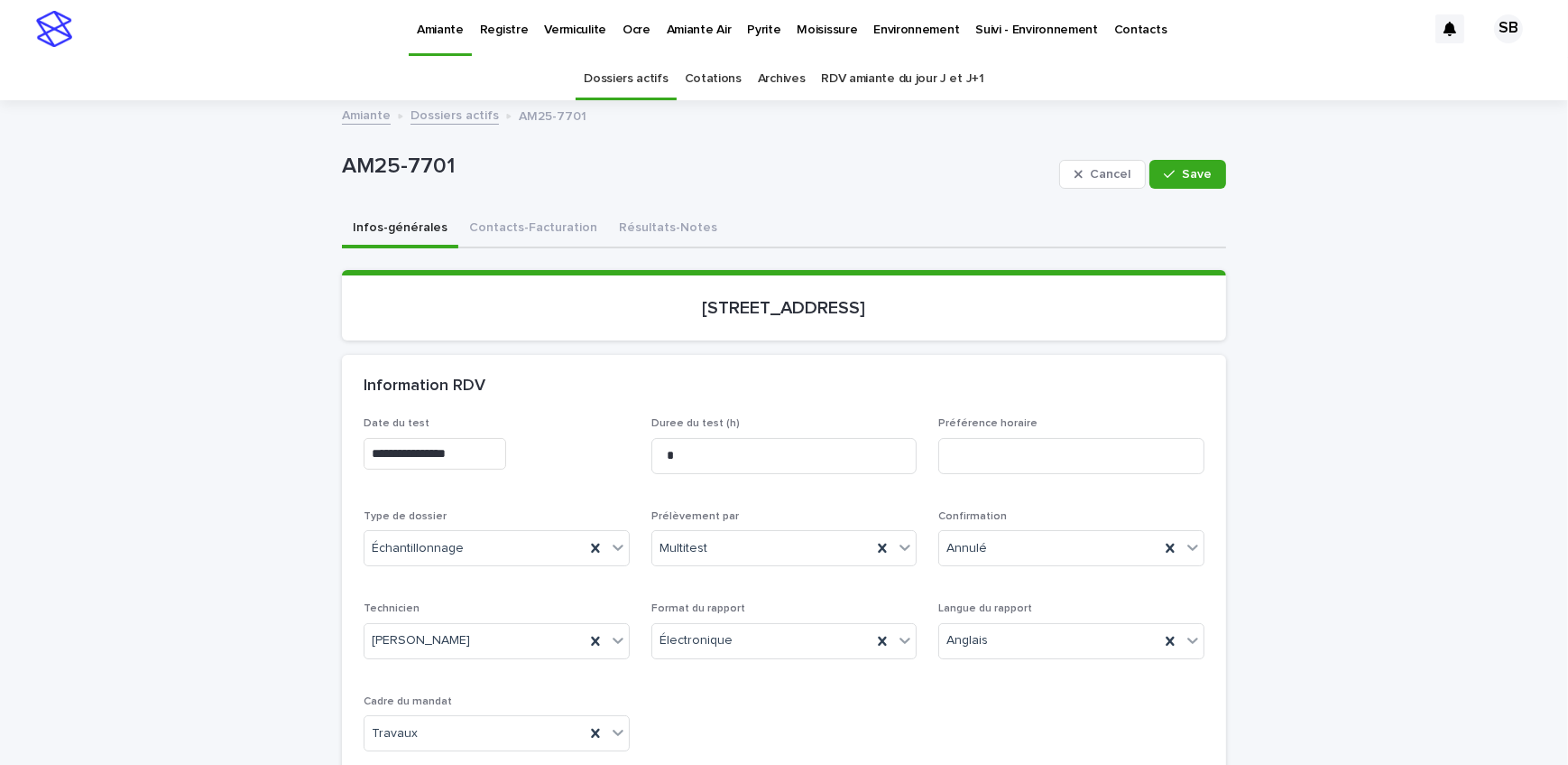
scroll to position [0, 0]
click at [1217, 176] on button "Save" at bounding box center [1188, 174] width 77 height 29
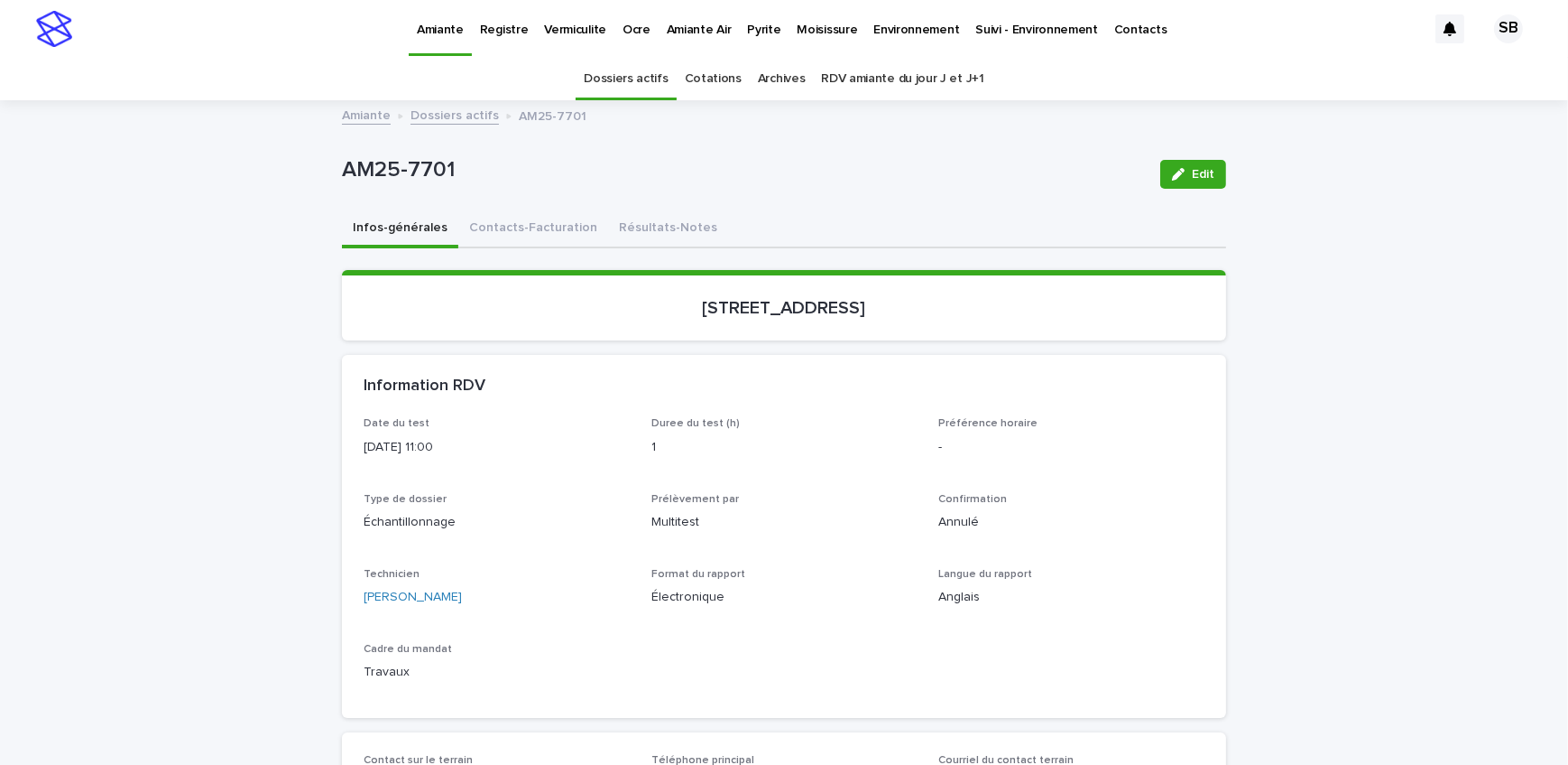
click at [447, 118] on link "Dossiers actifs" at bounding box center [455, 114] width 89 height 20
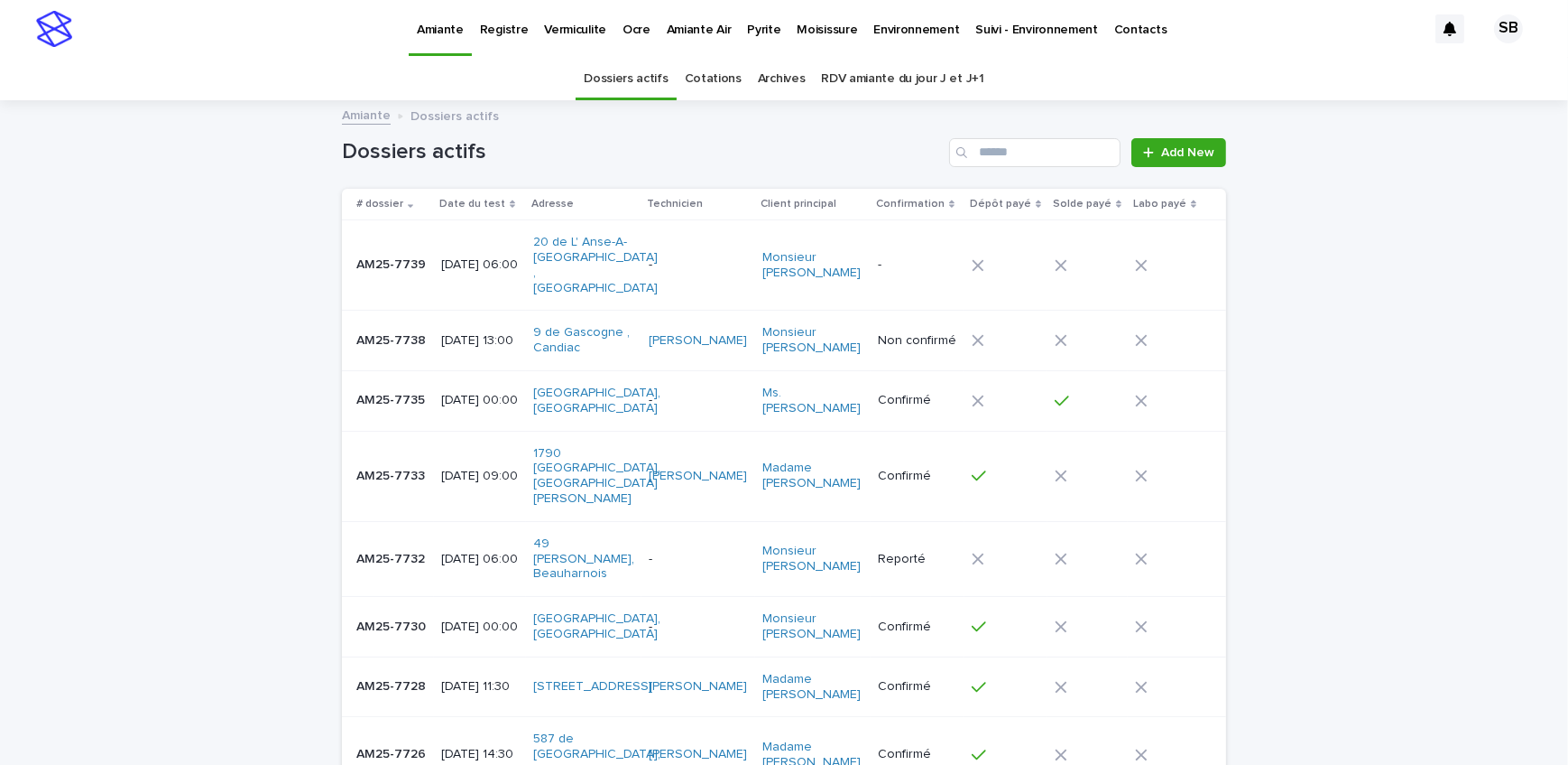
scroll to position [56, 0]
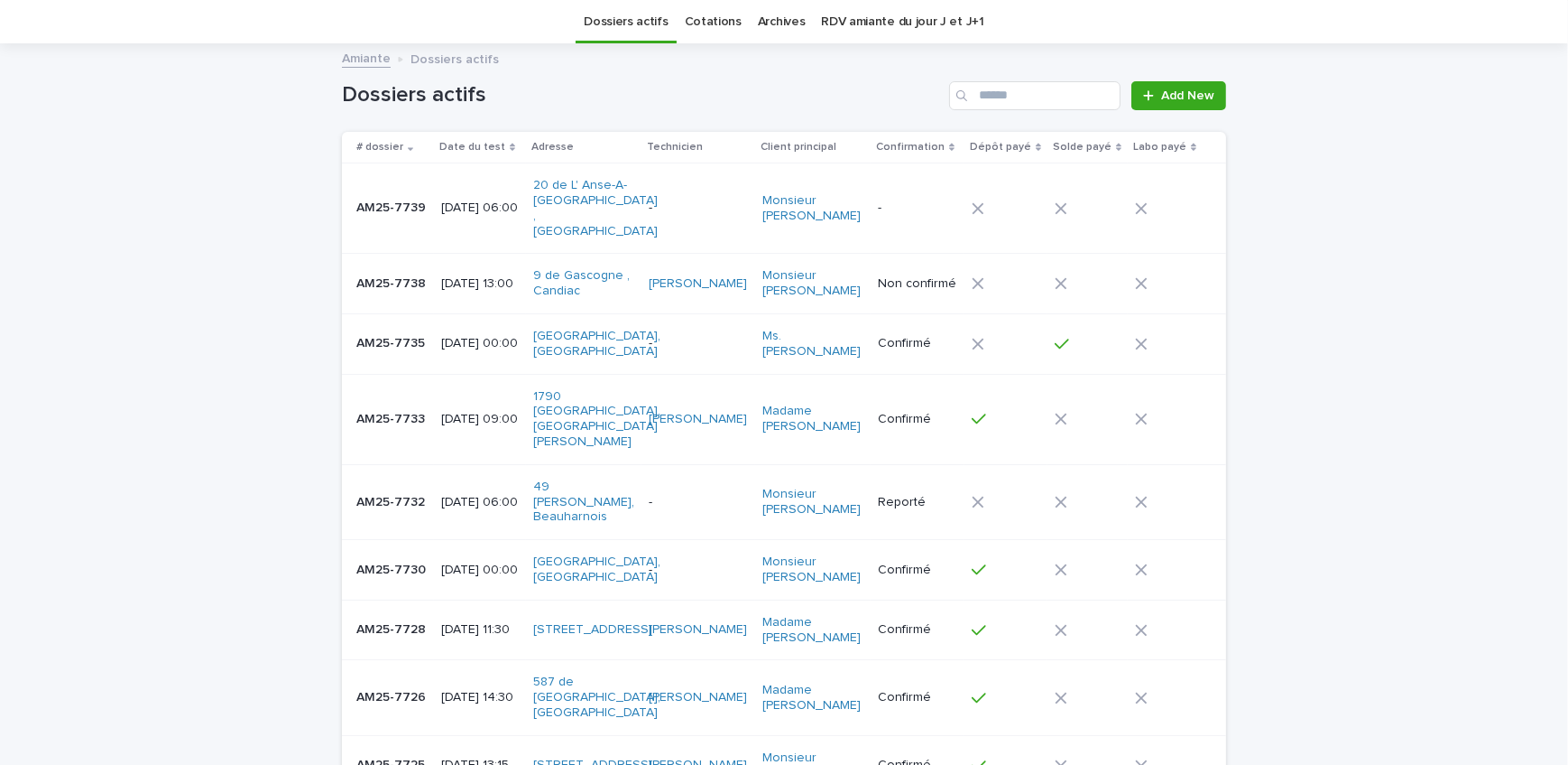
click at [196, 369] on div "Loading... Saving… Loading... Saving… Dossiers actifs Add New # dossier Date du…" at bounding box center [784, 731] width 1568 height 1372
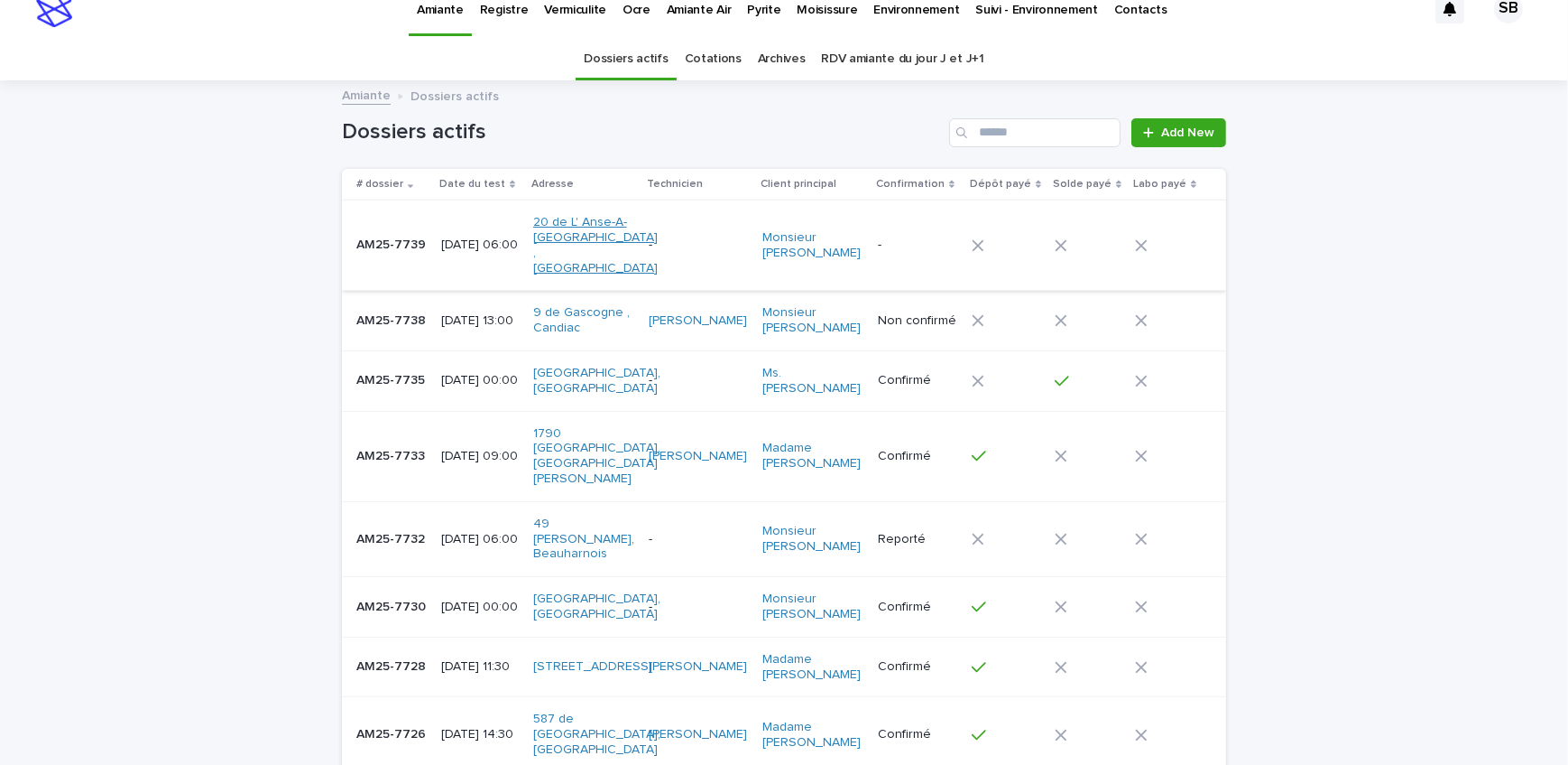
scroll to position [0, 0]
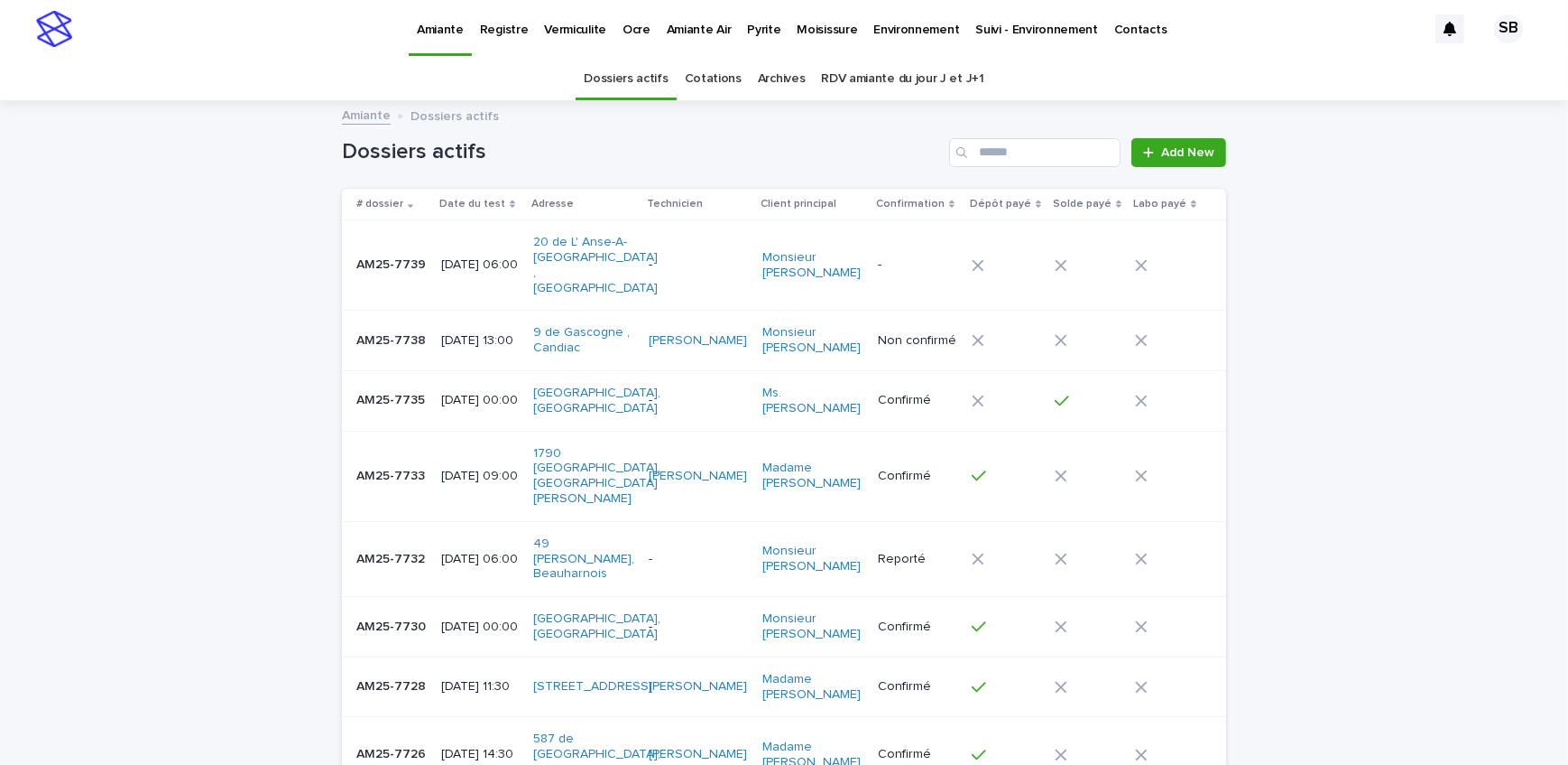
click at [367, 326] on div "AM25-7738 AM25-7738" at bounding box center [392, 341] width 70 height 30
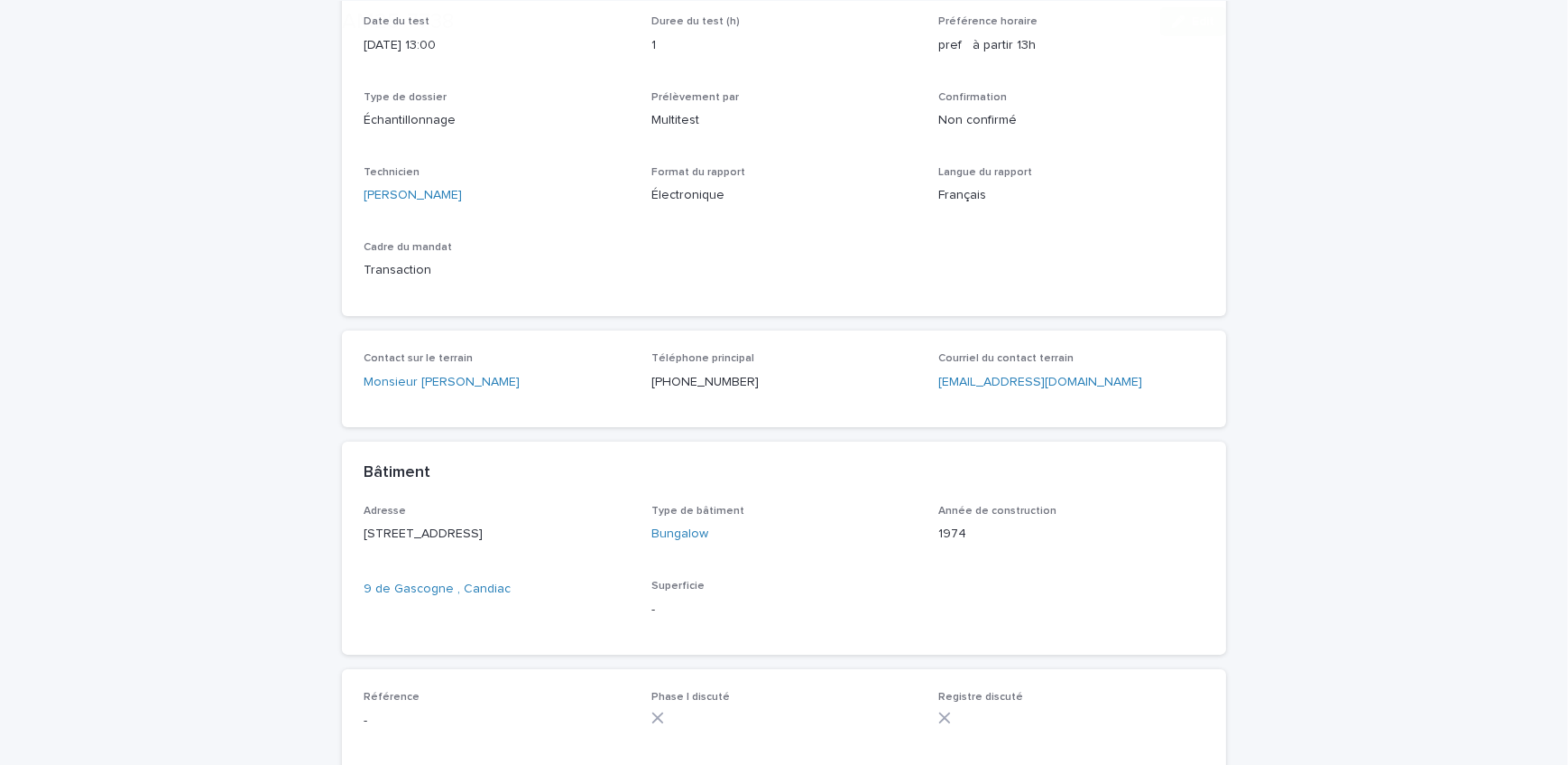
scroll to position [410, 0]
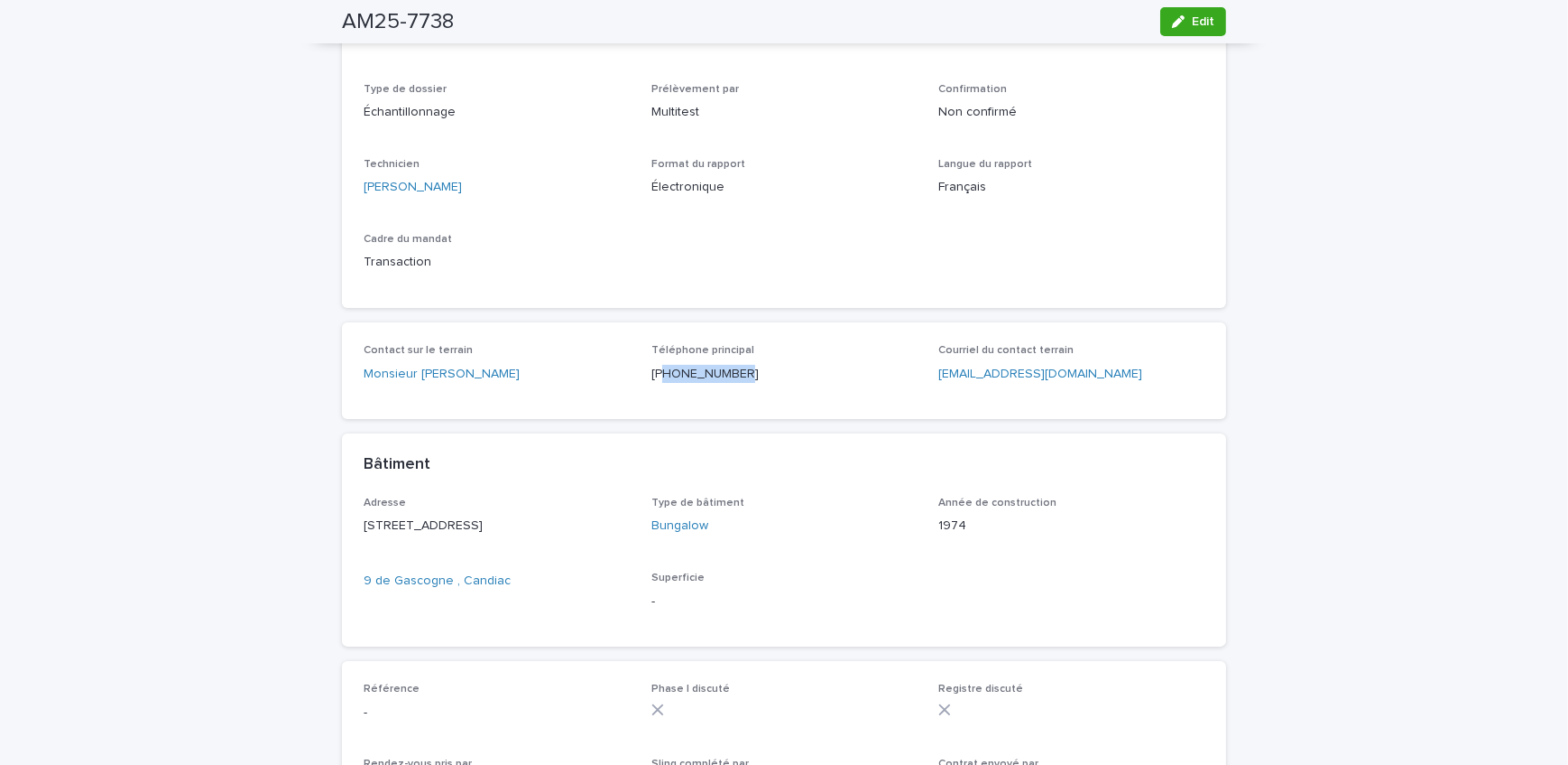
drag, startPoint x: 716, startPoint y: 380, endPoint x: 659, endPoint y: 371, distance: 57.7
click at [658, 371] on p "(514) 827-7315" at bounding box center [785, 374] width 267 height 19
drag, startPoint x: 733, startPoint y: 381, endPoint x: 649, endPoint y: 383, distance: 84.0
click at [652, 383] on div "Téléphone principal (514) 827-7315" at bounding box center [785, 370] width 267 height 54
click at [198, 340] on div "Loading... Saving… Loading... Saving… AM25-7738 Edit AM25-7738 Edit Sorry, ther…" at bounding box center [784, 386] width 1568 height 1387
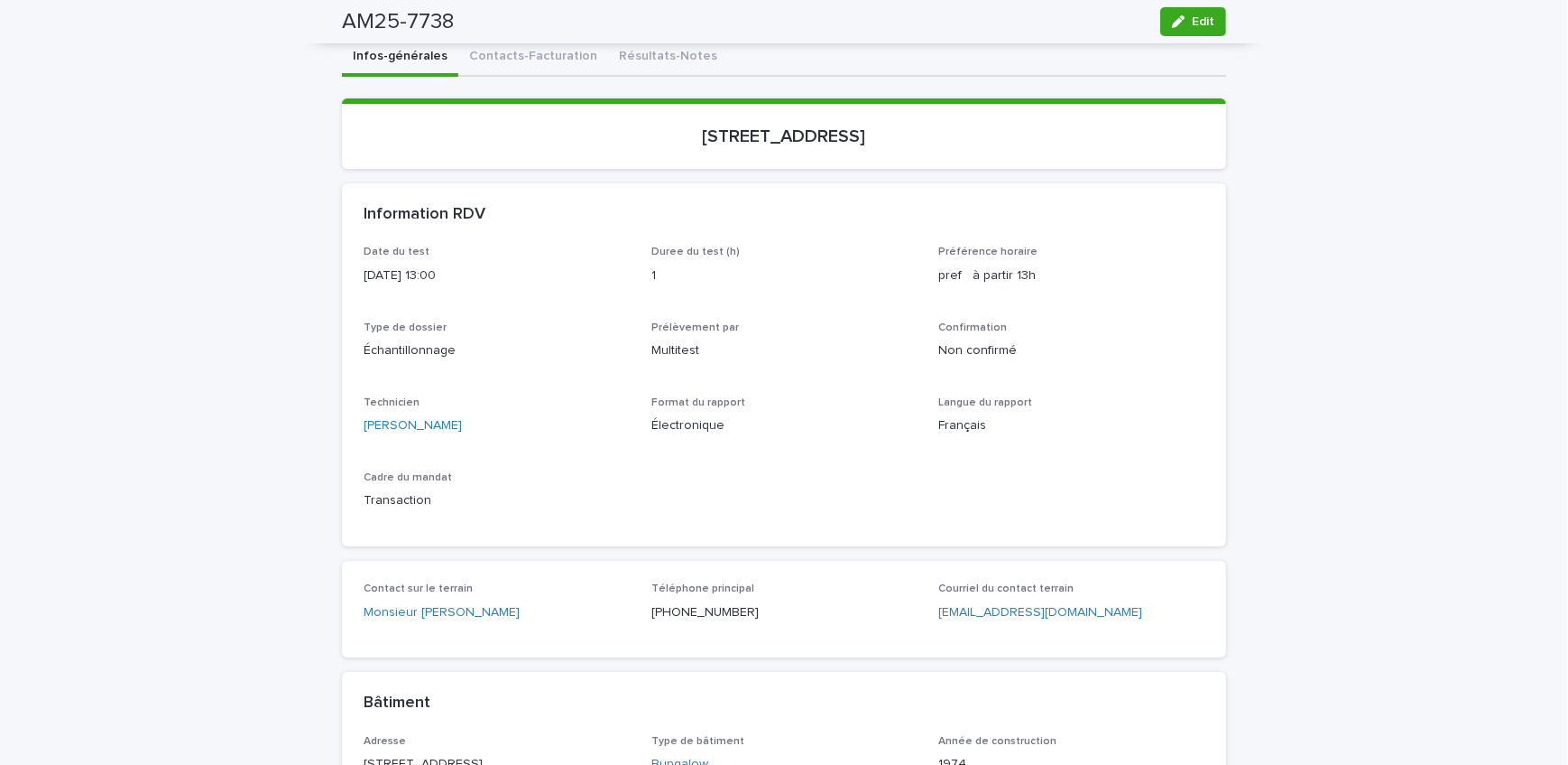
scroll to position [163, 0]
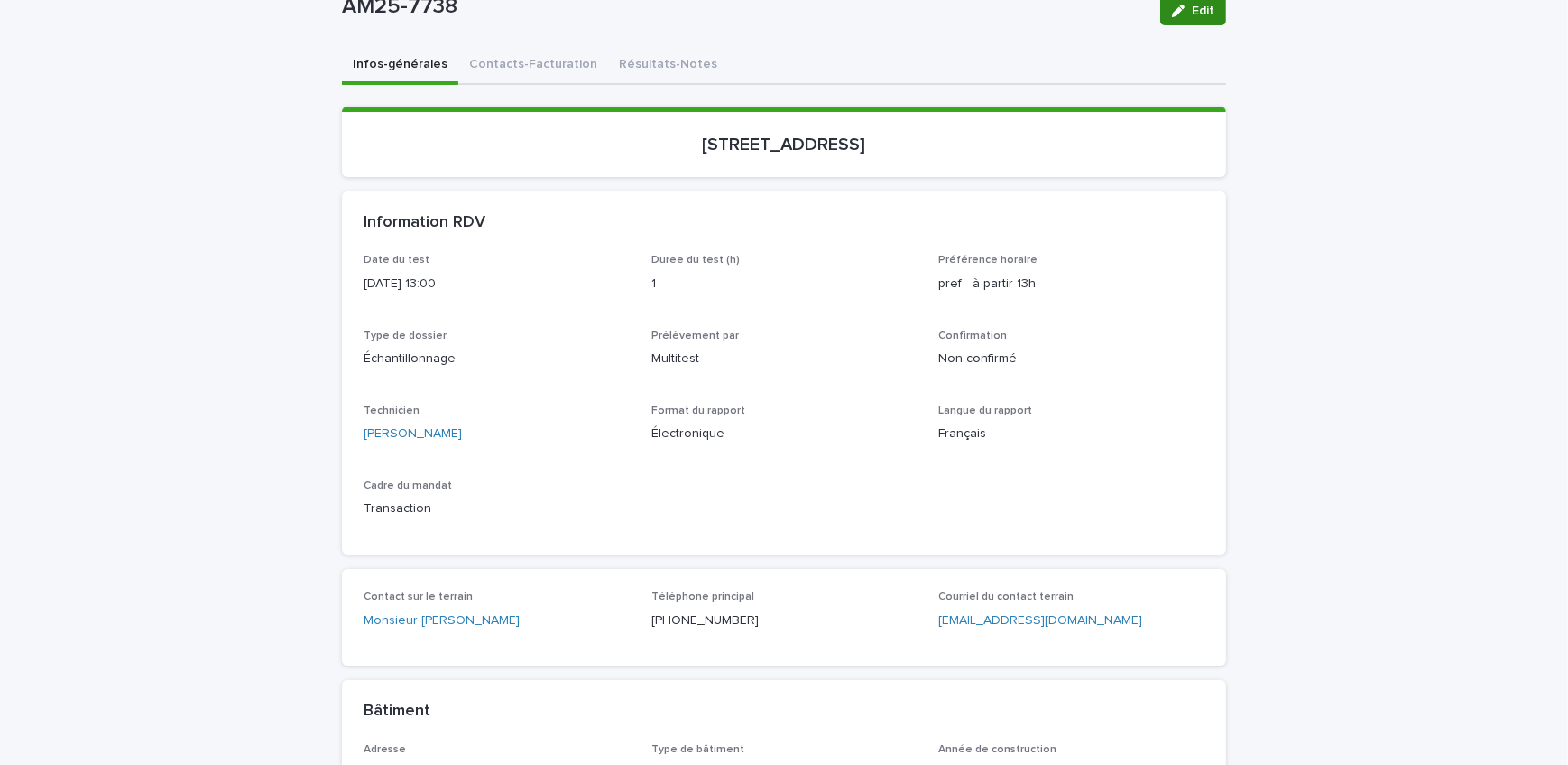
click at [1192, 13] on span "Edit" at bounding box center [1203, 11] width 22 height 13
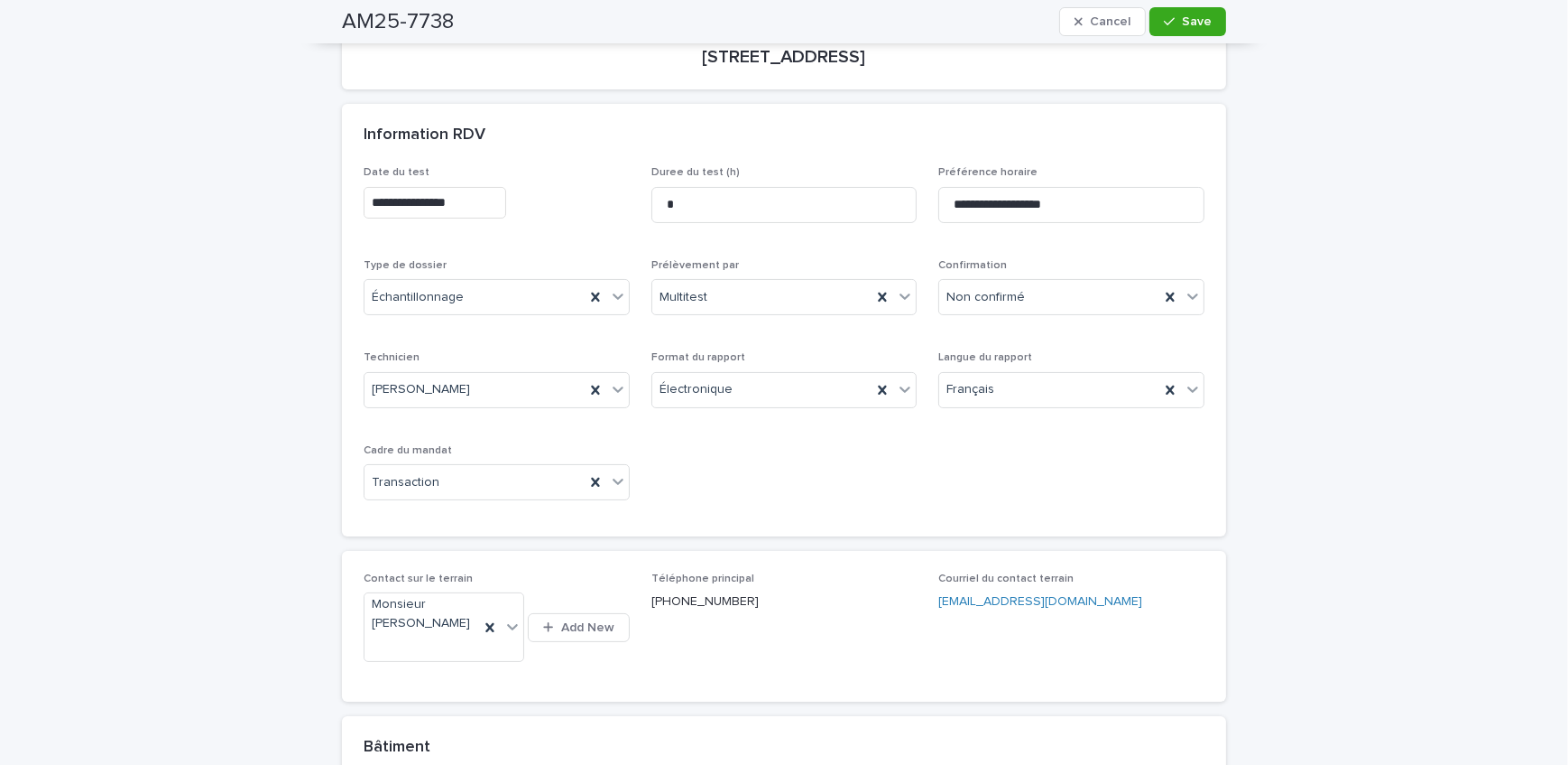
scroll to position [259, 0]
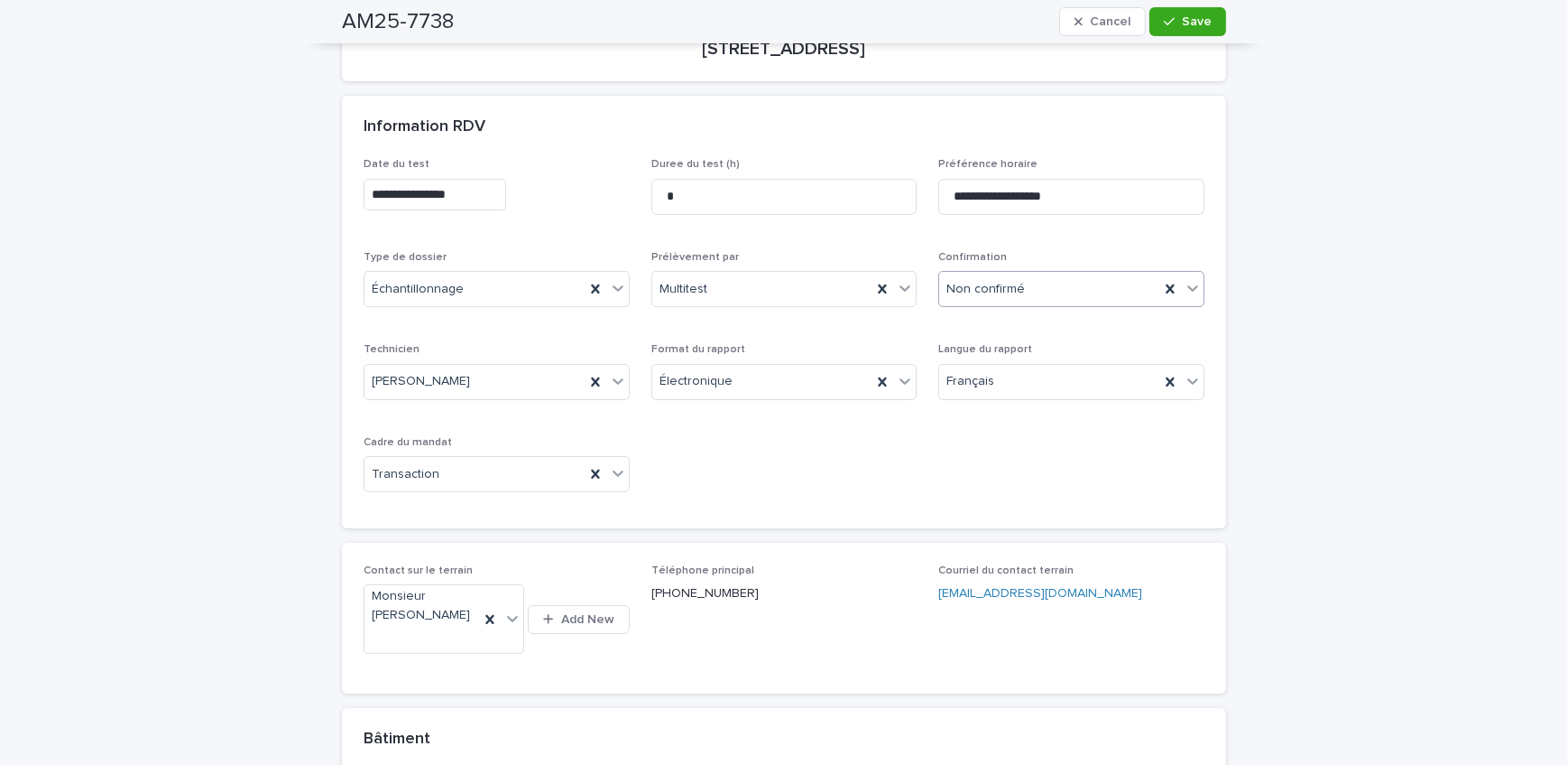
click at [1028, 280] on div "Non confirmé" at bounding box center [1050, 289] width 220 height 30
click at [1026, 418] on div "Confirmé" at bounding box center [1066, 417] width 265 height 31
click at [1182, 22] on span "Save" at bounding box center [1197, 22] width 30 height 13
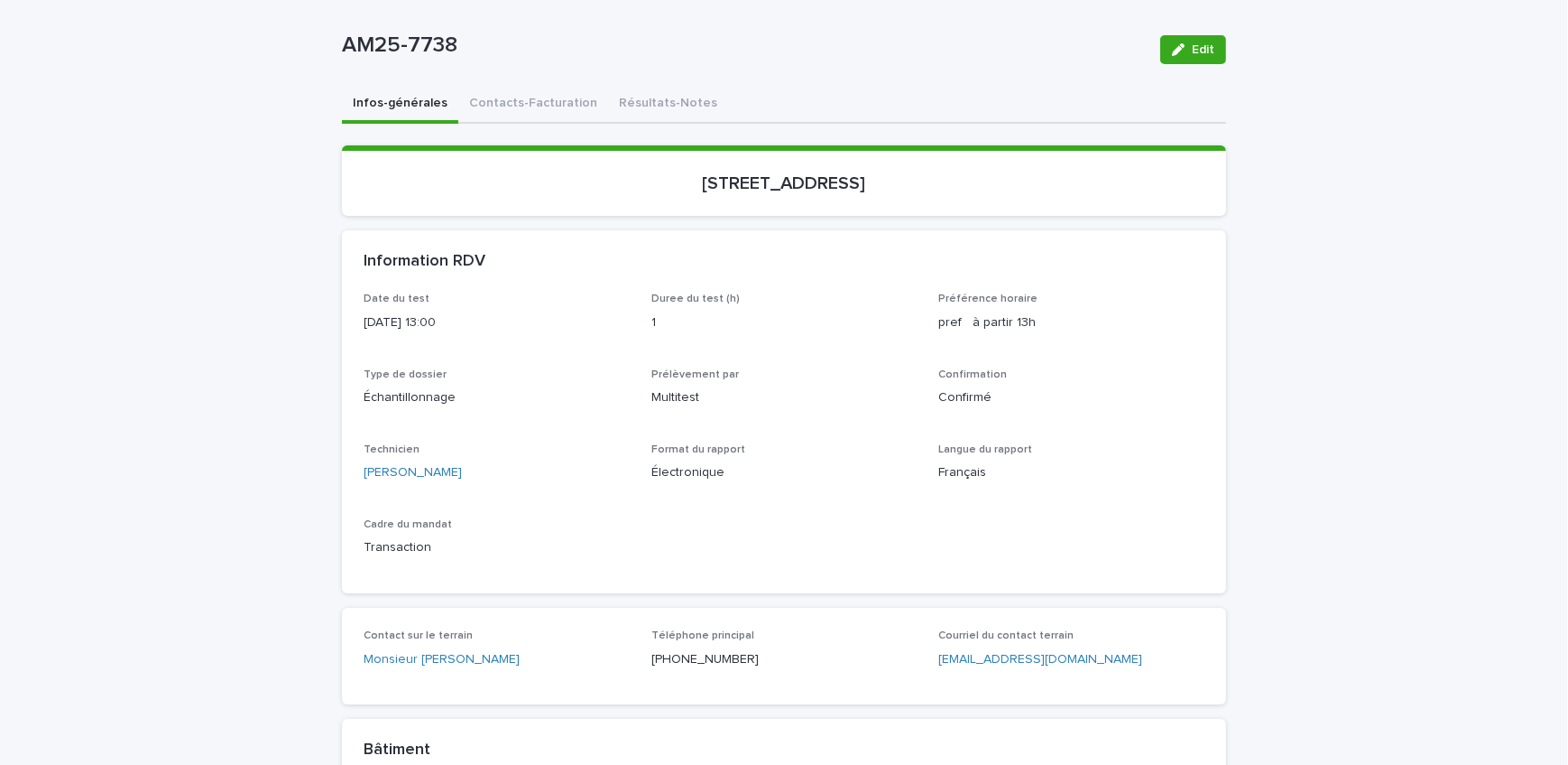
scroll to position [163, 0]
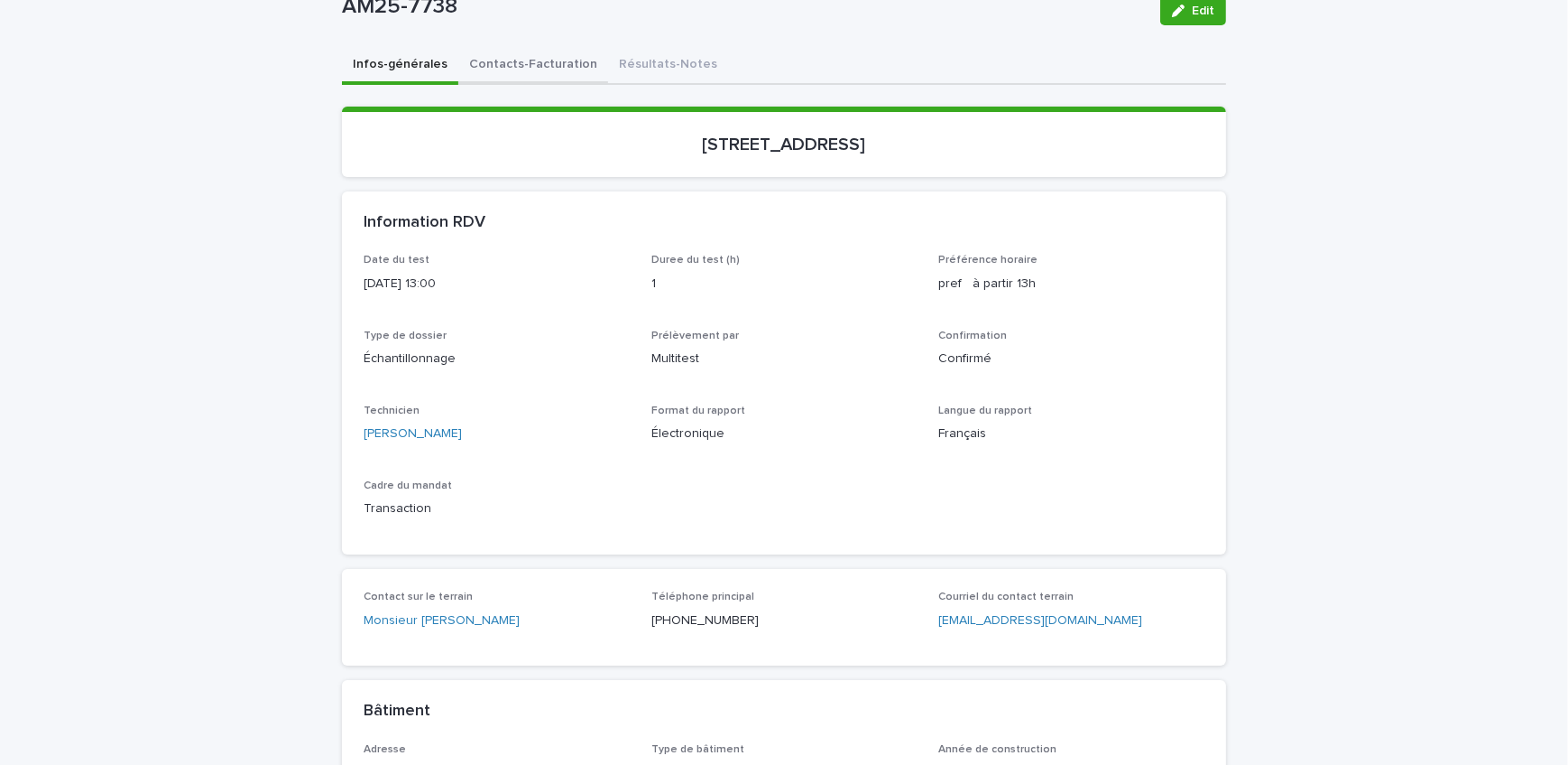
click at [506, 75] on div "Infos-générales Contacts-Facturation Résultats-Notes Loading... Saving… Loading…" at bounding box center [783, 642] width 884 height 1189
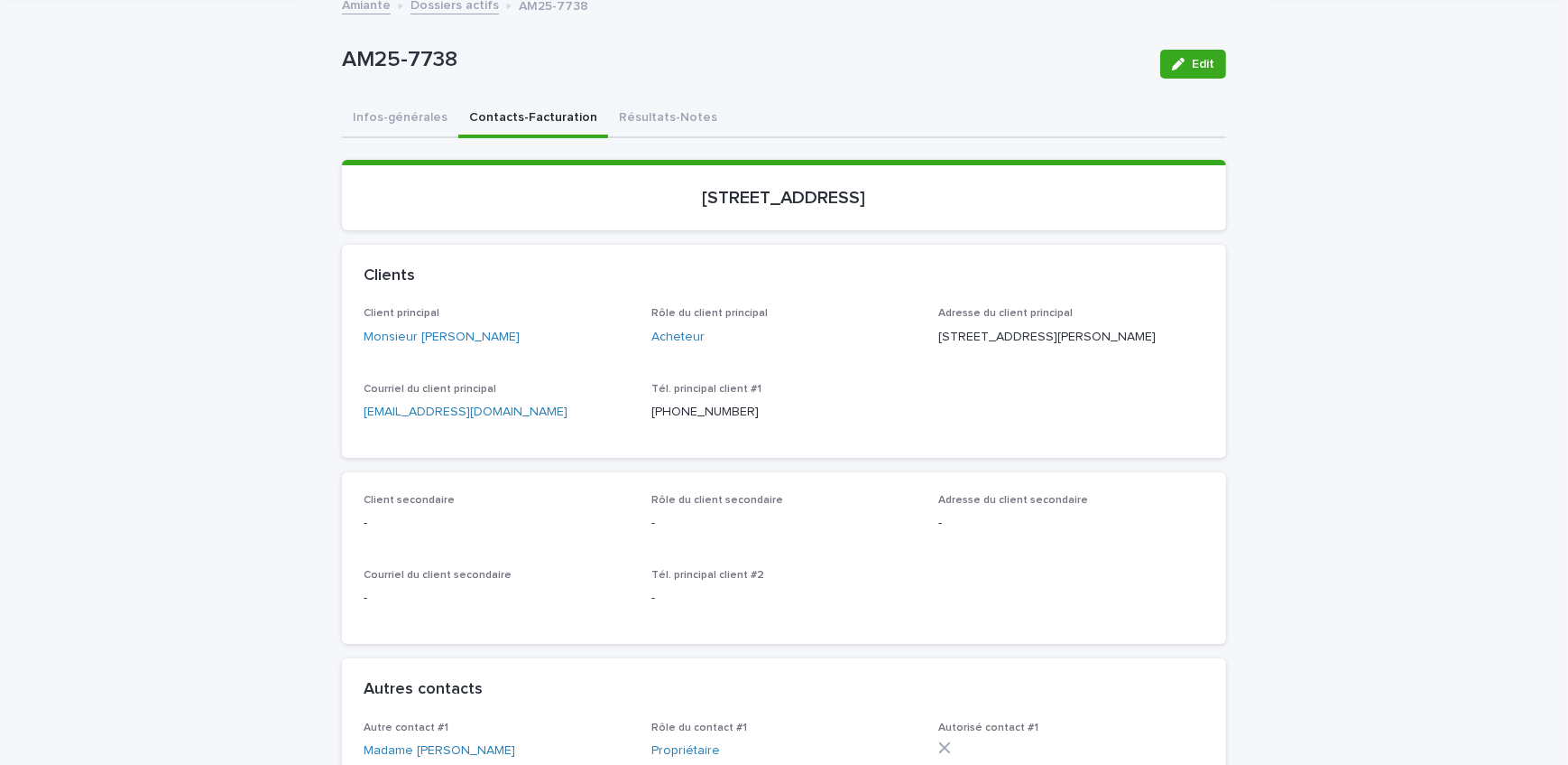
scroll to position [26, 0]
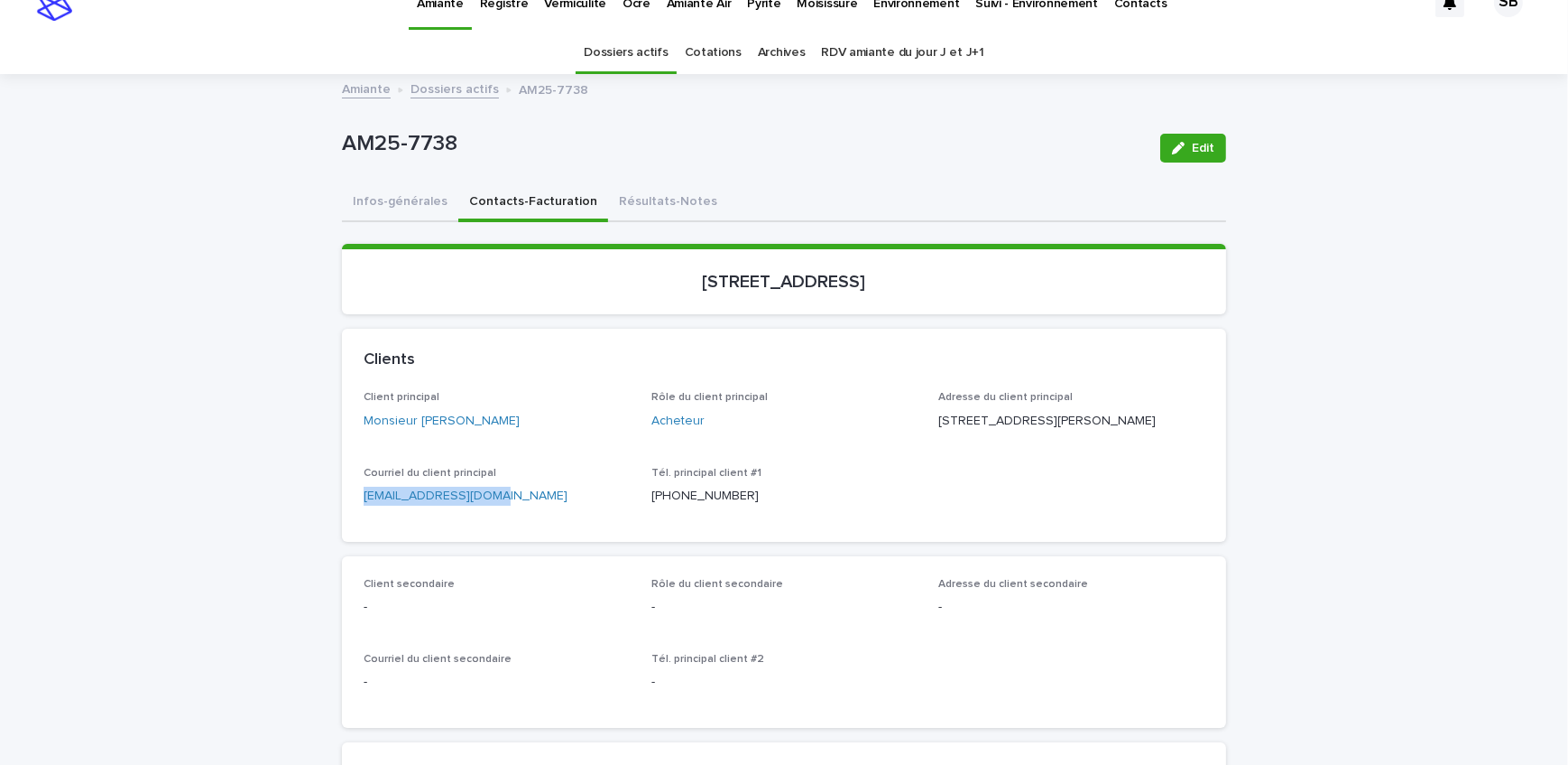
drag, startPoint x: 479, startPoint y: 519, endPoint x: 169, endPoint y: 522, distance: 310.0
drag, startPoint x: 374, startPoint y: 731, endPoint x: 372, endPoint y: 721, distance: 10.2
click at [374, 728] on div "Client secondaire - Rôle du client secondaire - Adresse du client secondaire - …" at bounding box center [783, 641] width 884 height 171
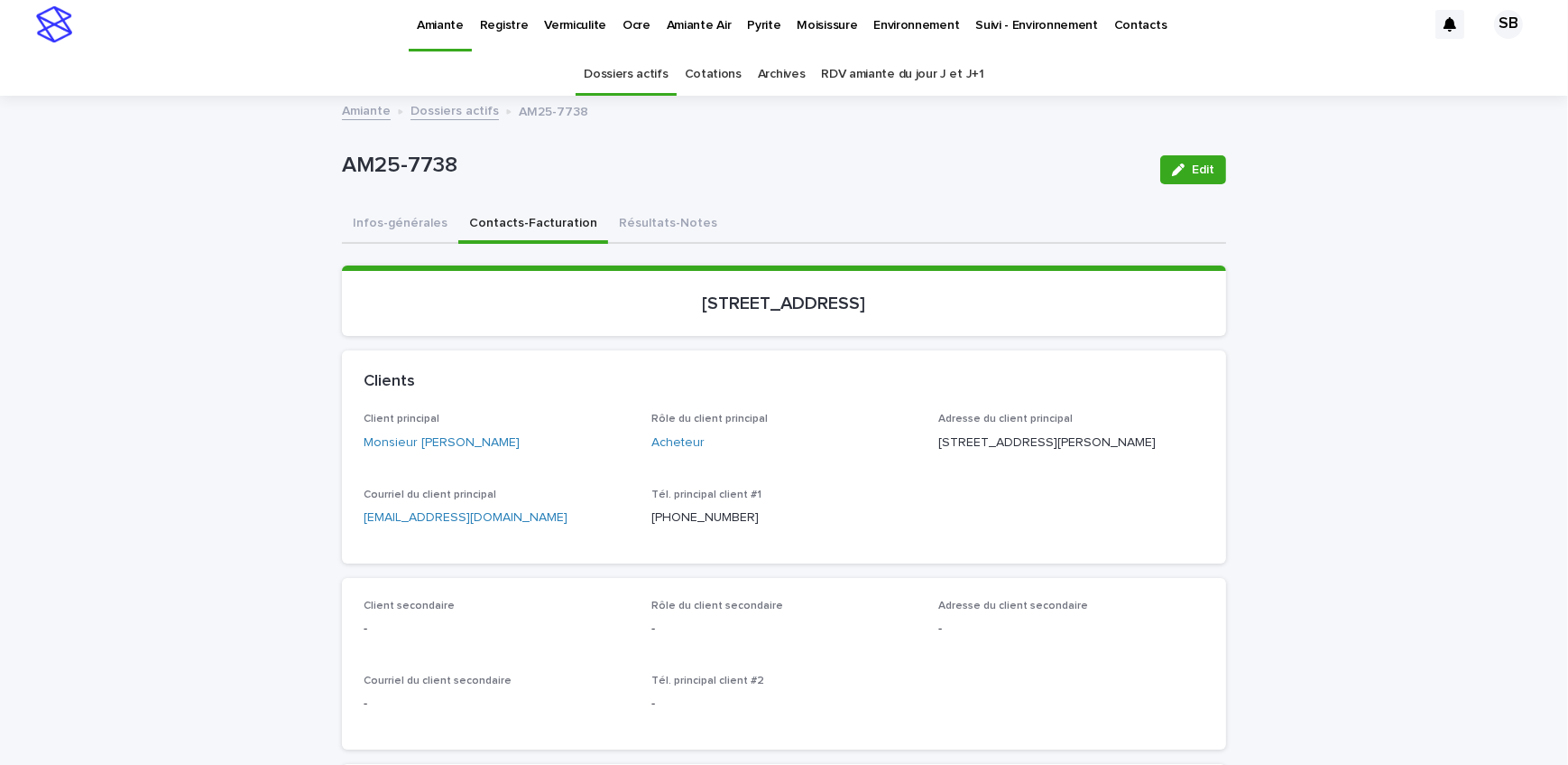
scroll to position [0, 0]
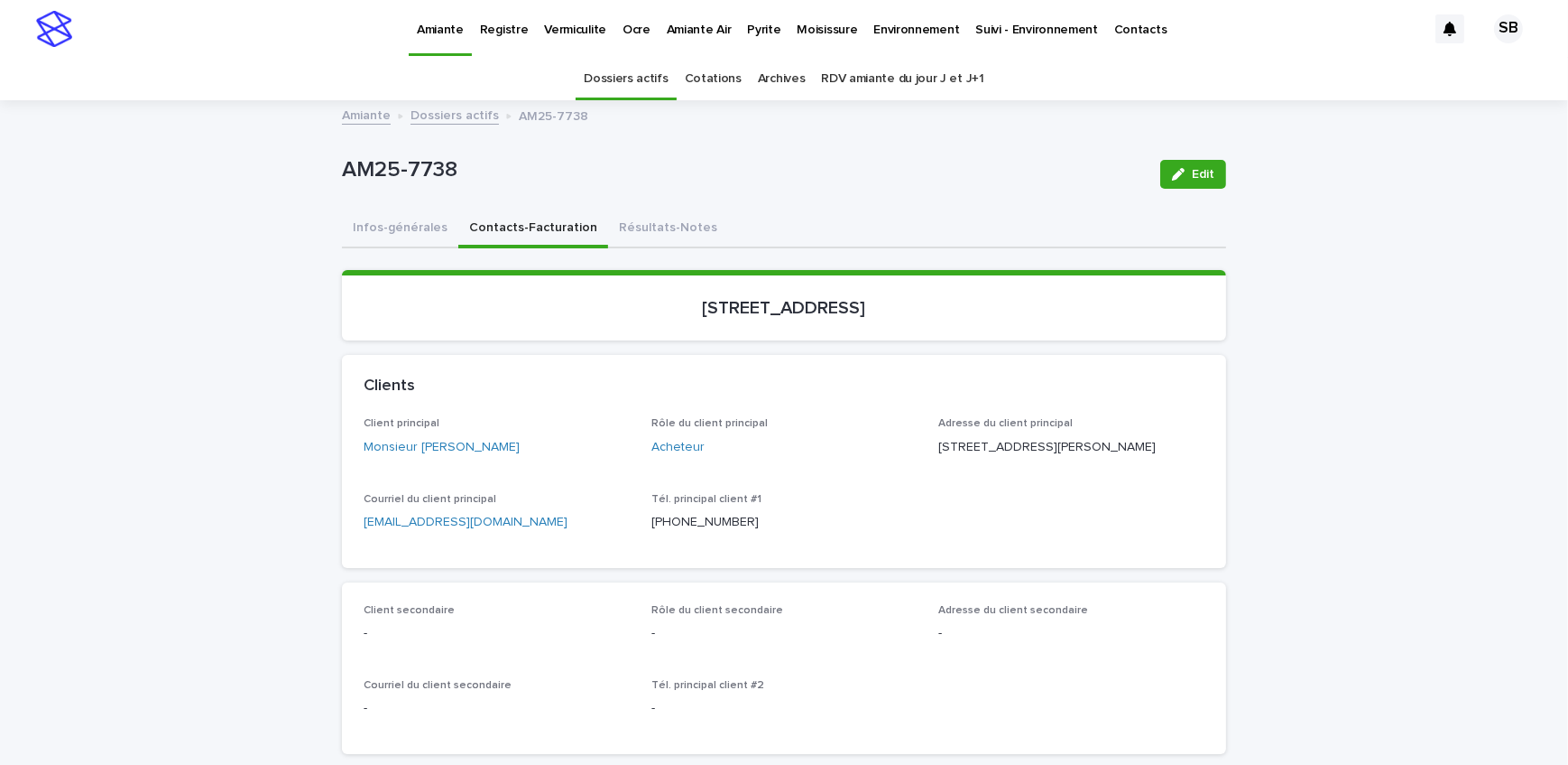
click at [757, 31] on p "Pyrite" at bounding box center [764, 19] width 33 height 38
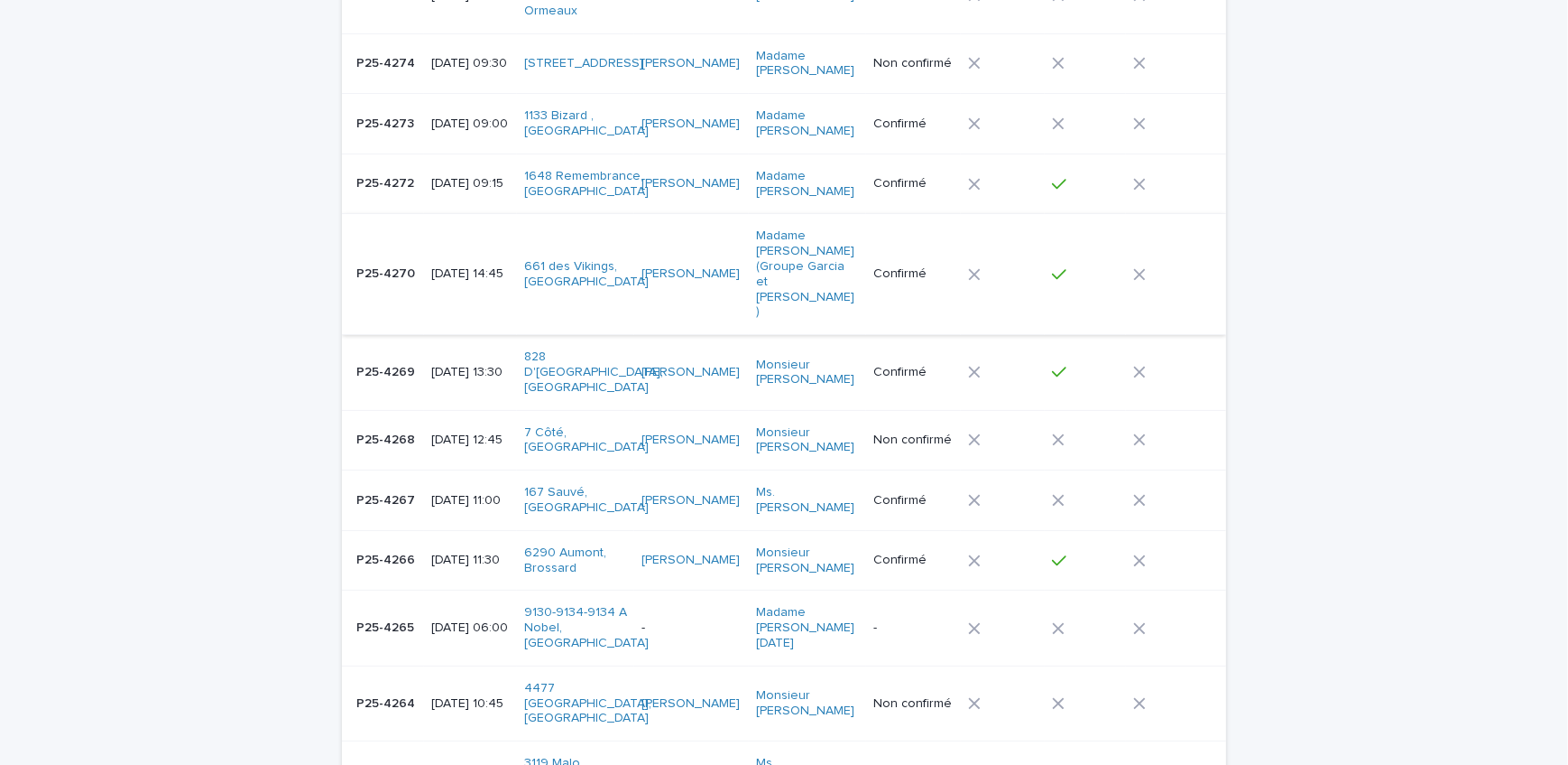
scroll to position [163, 0]
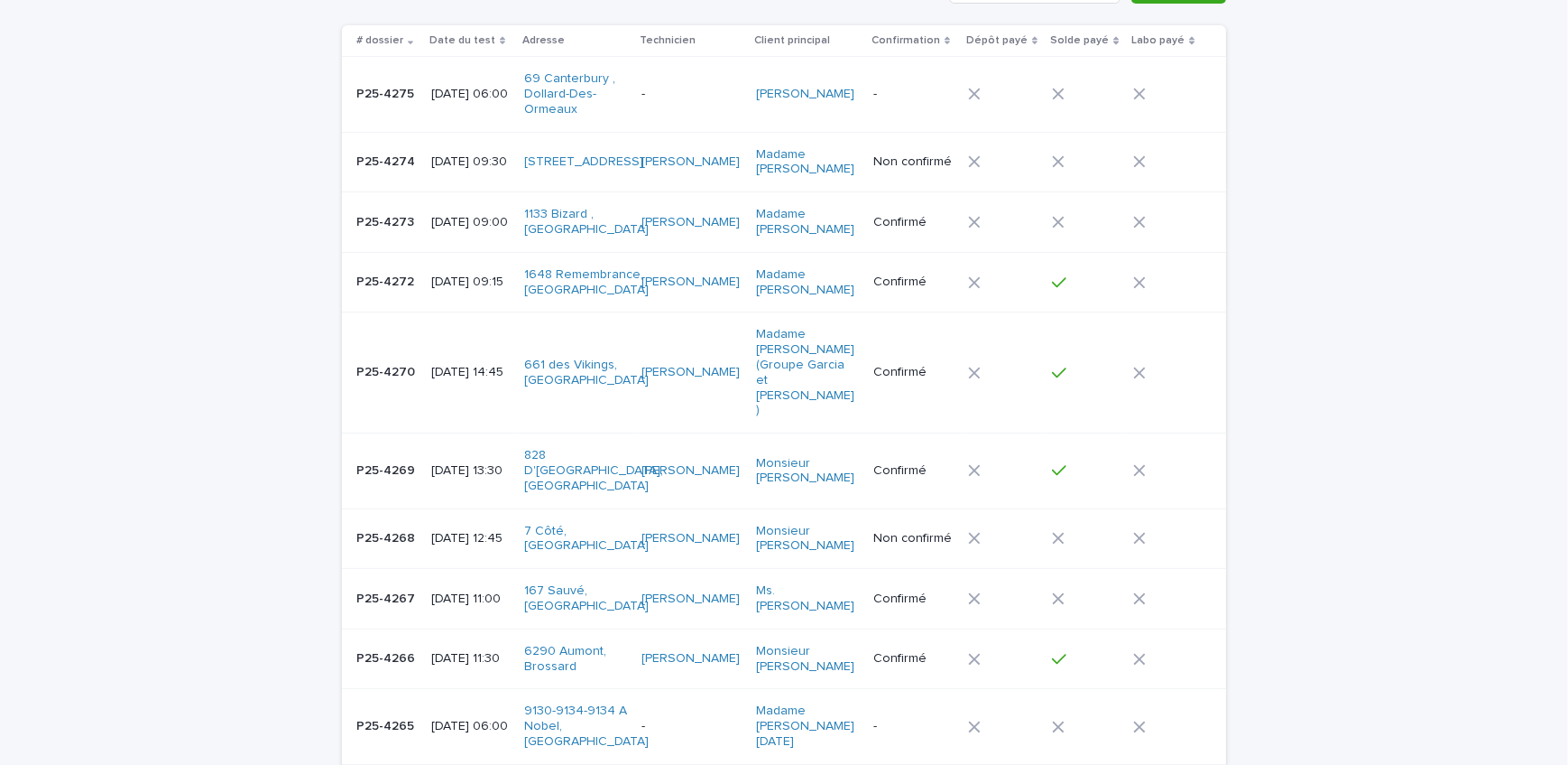
click at [410, 157] on td "P25-4274 P25-4274" at bounding box center [382, 161] width 82 height 60
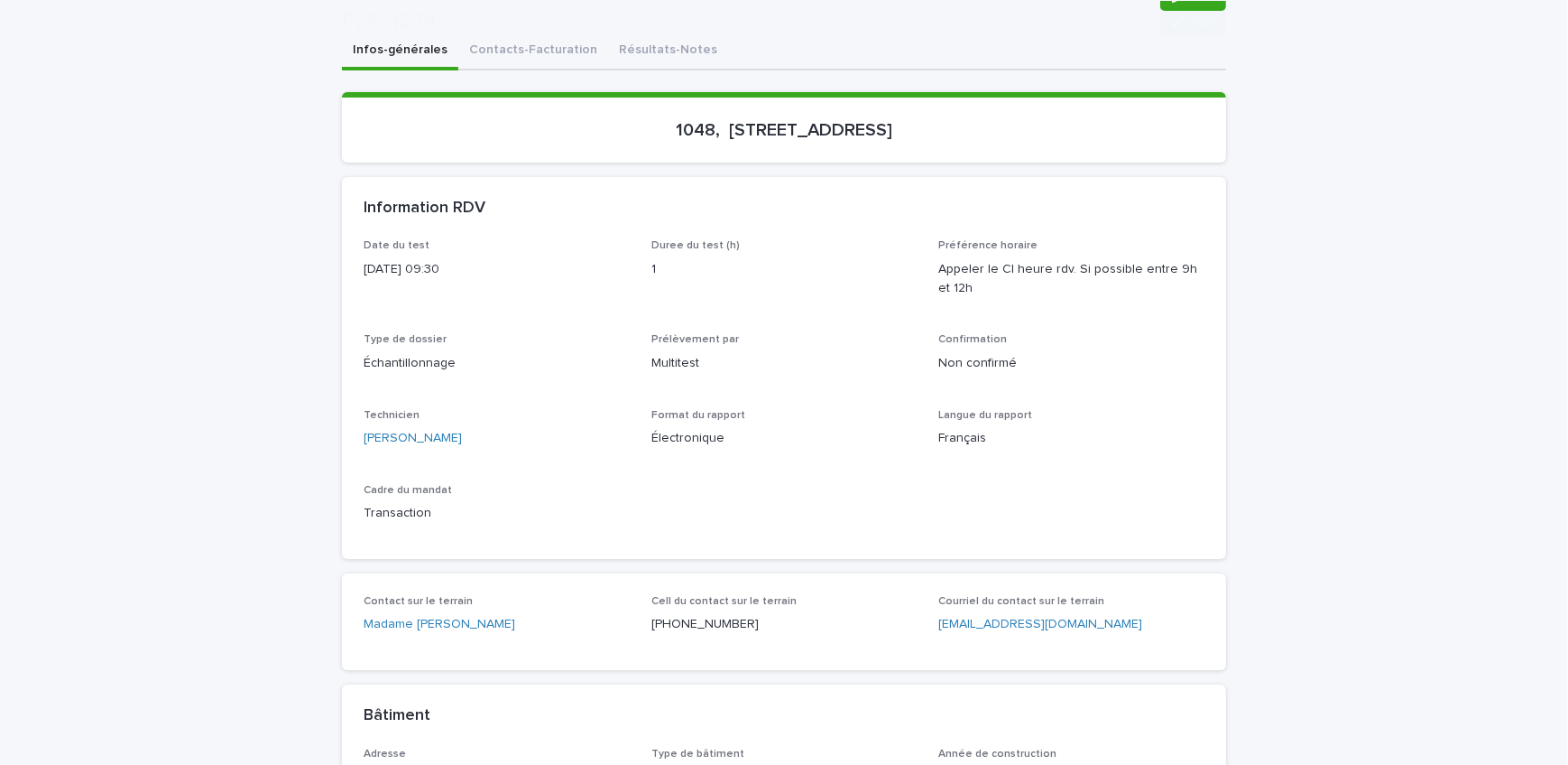
scroll to position [245, 0]
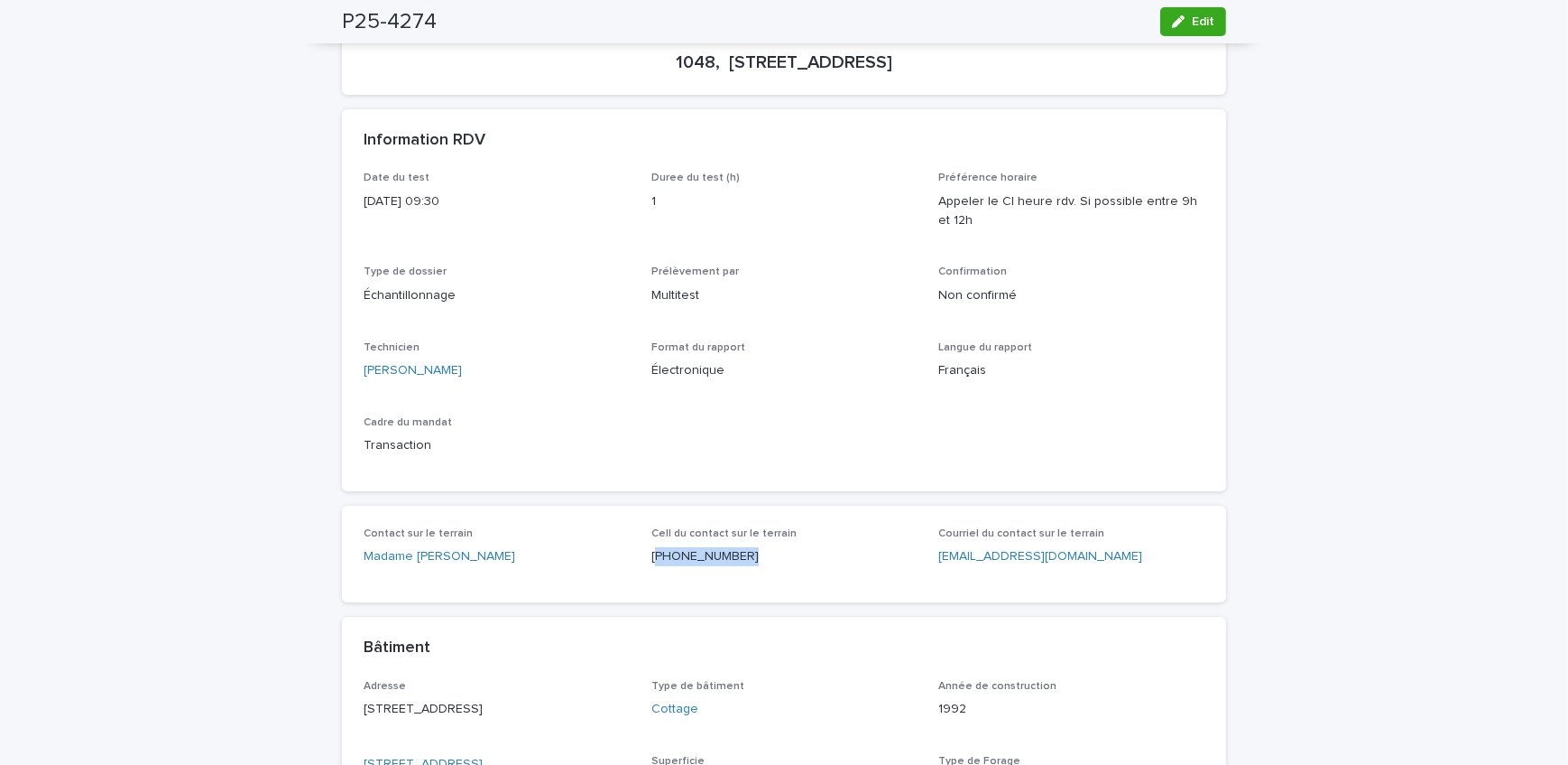
drag, startPoint x: 725, startPoint y: 558, endPoint x: 650, endPoint y: 568, distance: 75.7
click at [652, 568] on div "Cell du contact sur le terrain (514) 476-2380" at bounding box center [785, 554] width 267 height 54
click at [1185, 15] on button "Edit" at bounding box center [1193, 21] width 66 height 29
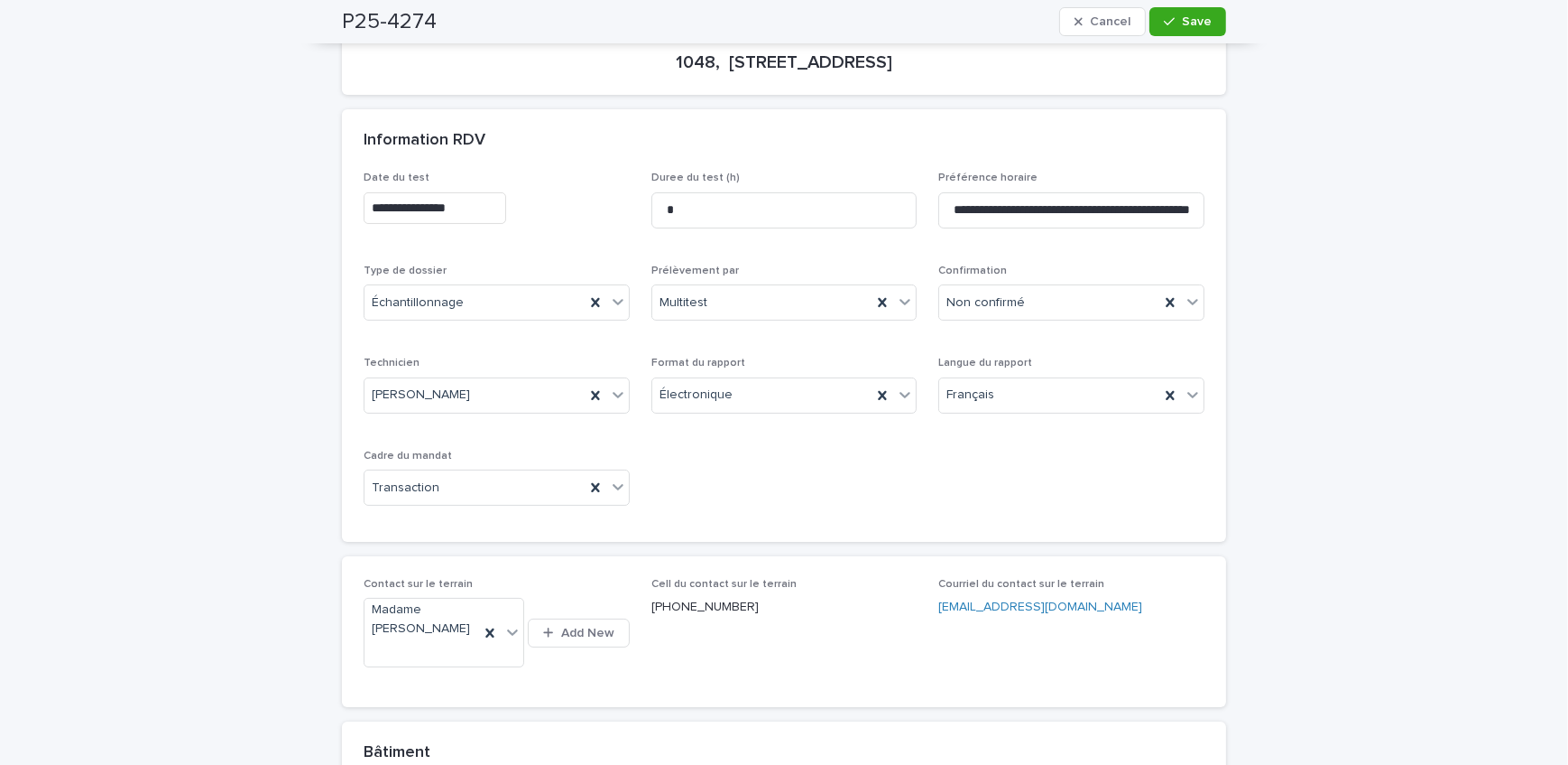
scroll to position [163, 0]
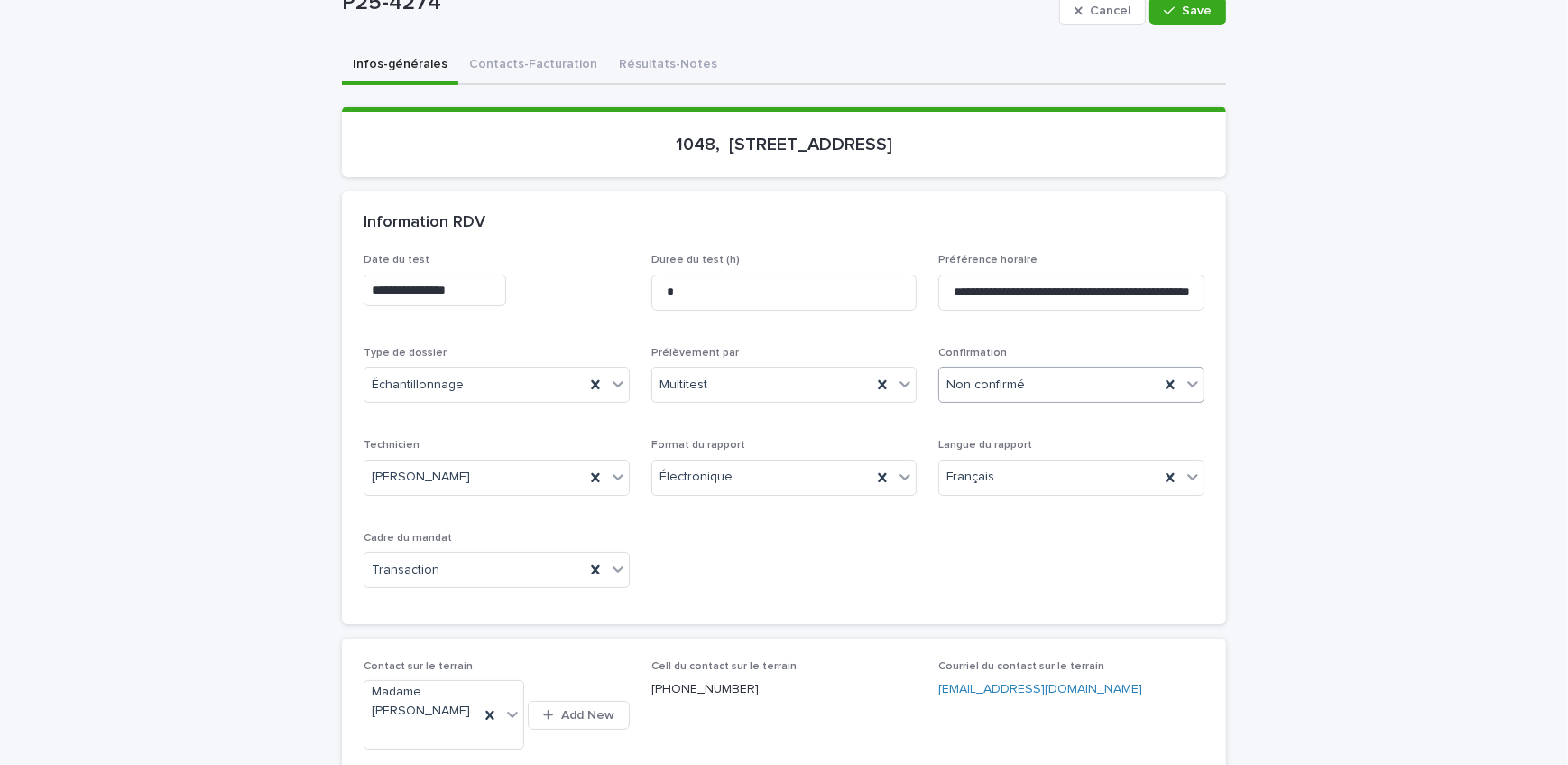
click at [1084, 384] on div "Non confirmé" at bounding box center [1050, 385] width 220 height 30
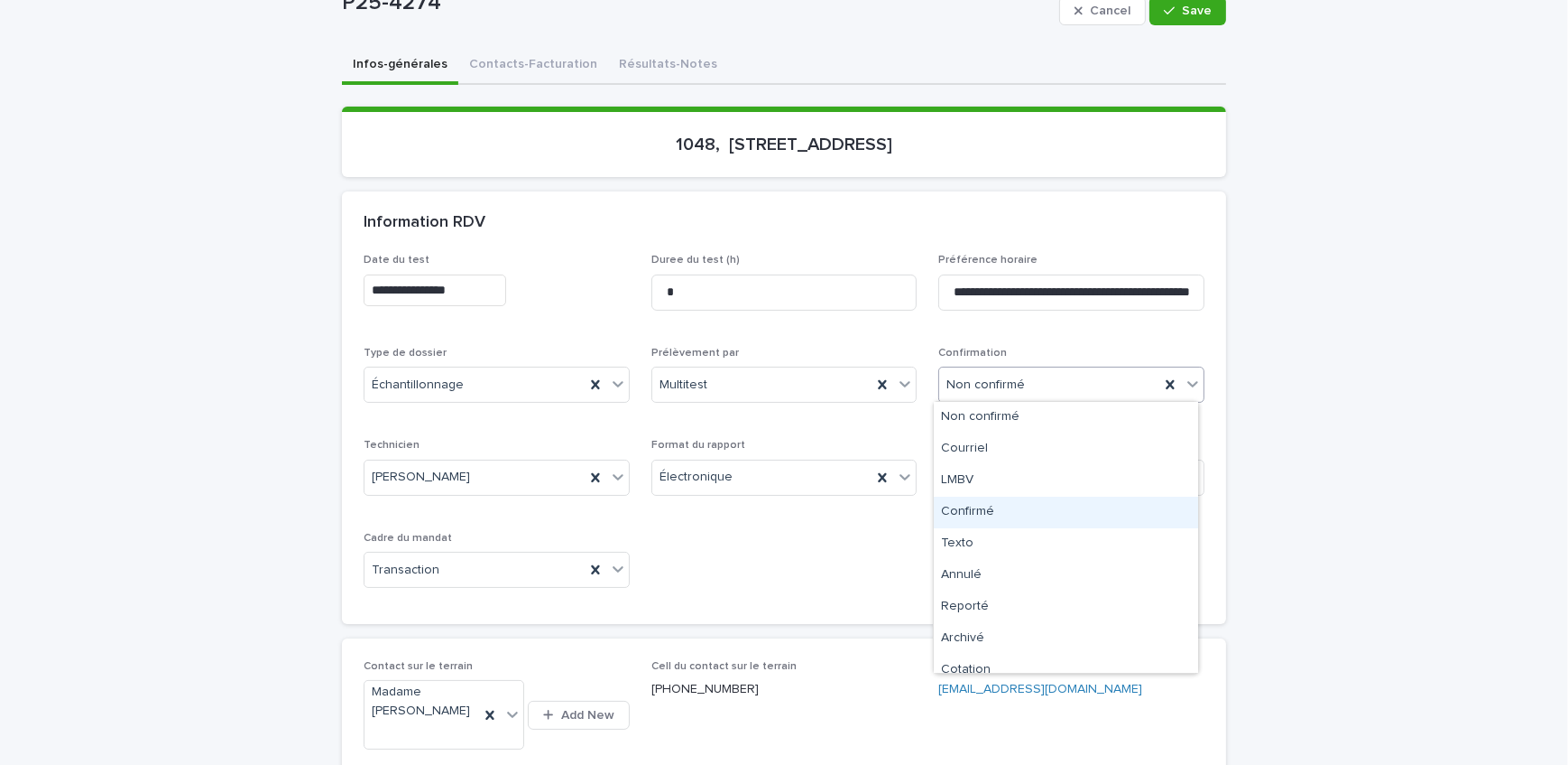
click at [1039, 512] on div "Confirmé" at bounding box center [1066, 512] width 265 height 31
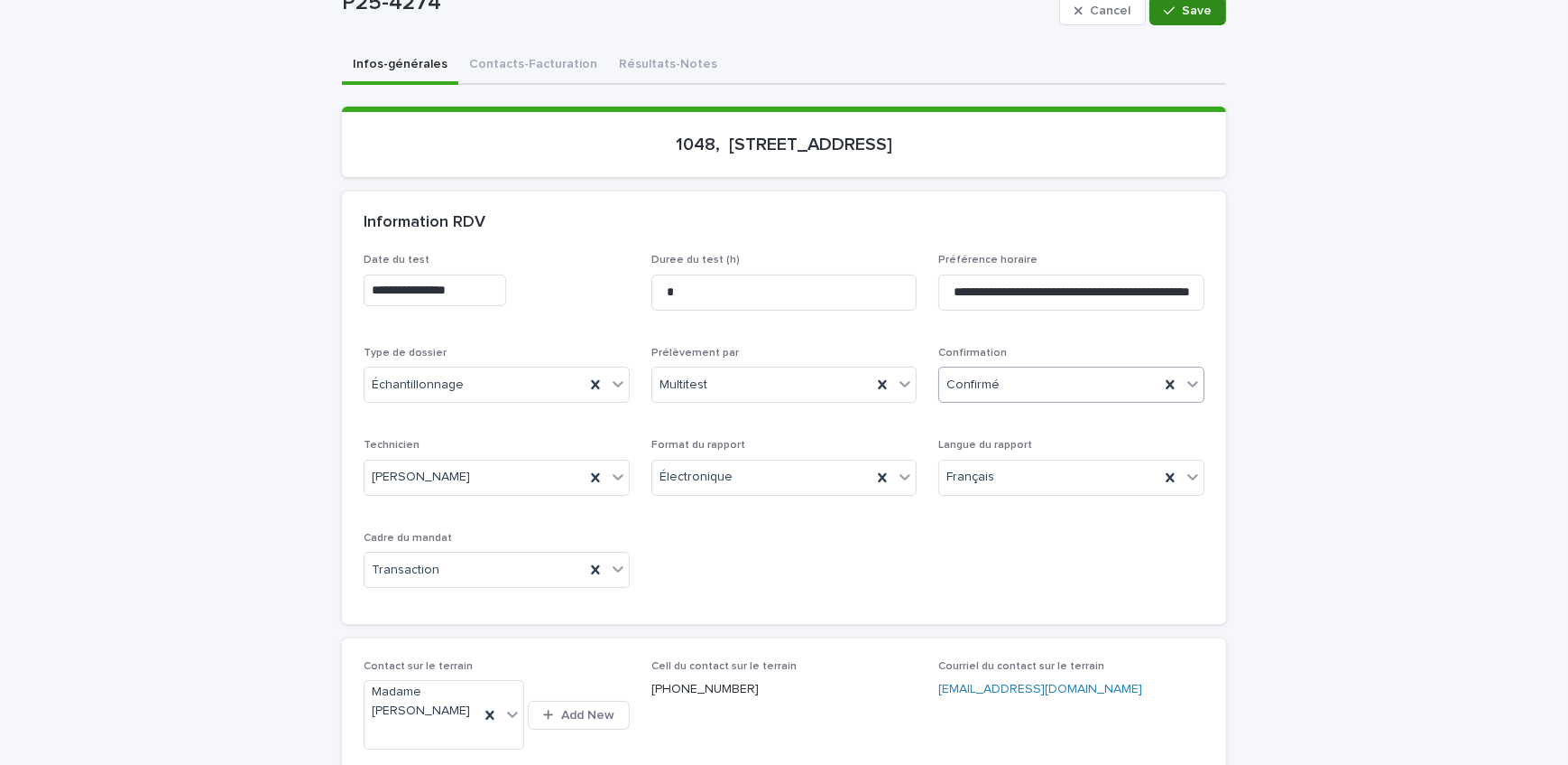
click at [1196, 13] on span "Save" at bounding box center [1197, 11] width 30 height 13
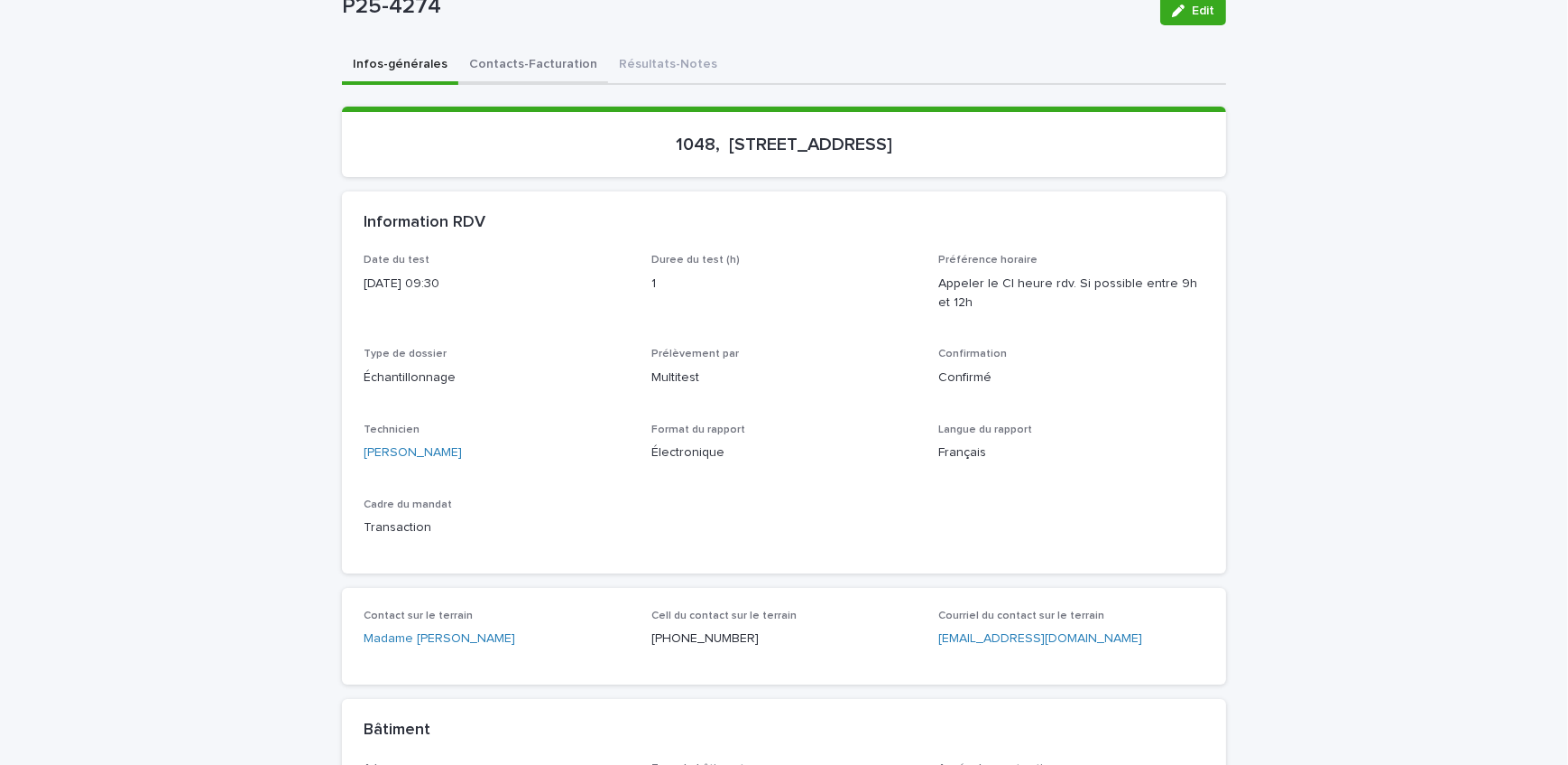
click at [521, 69] on button "Contacts-Facturation" at bounding box center [533, 66] width 150 height 38
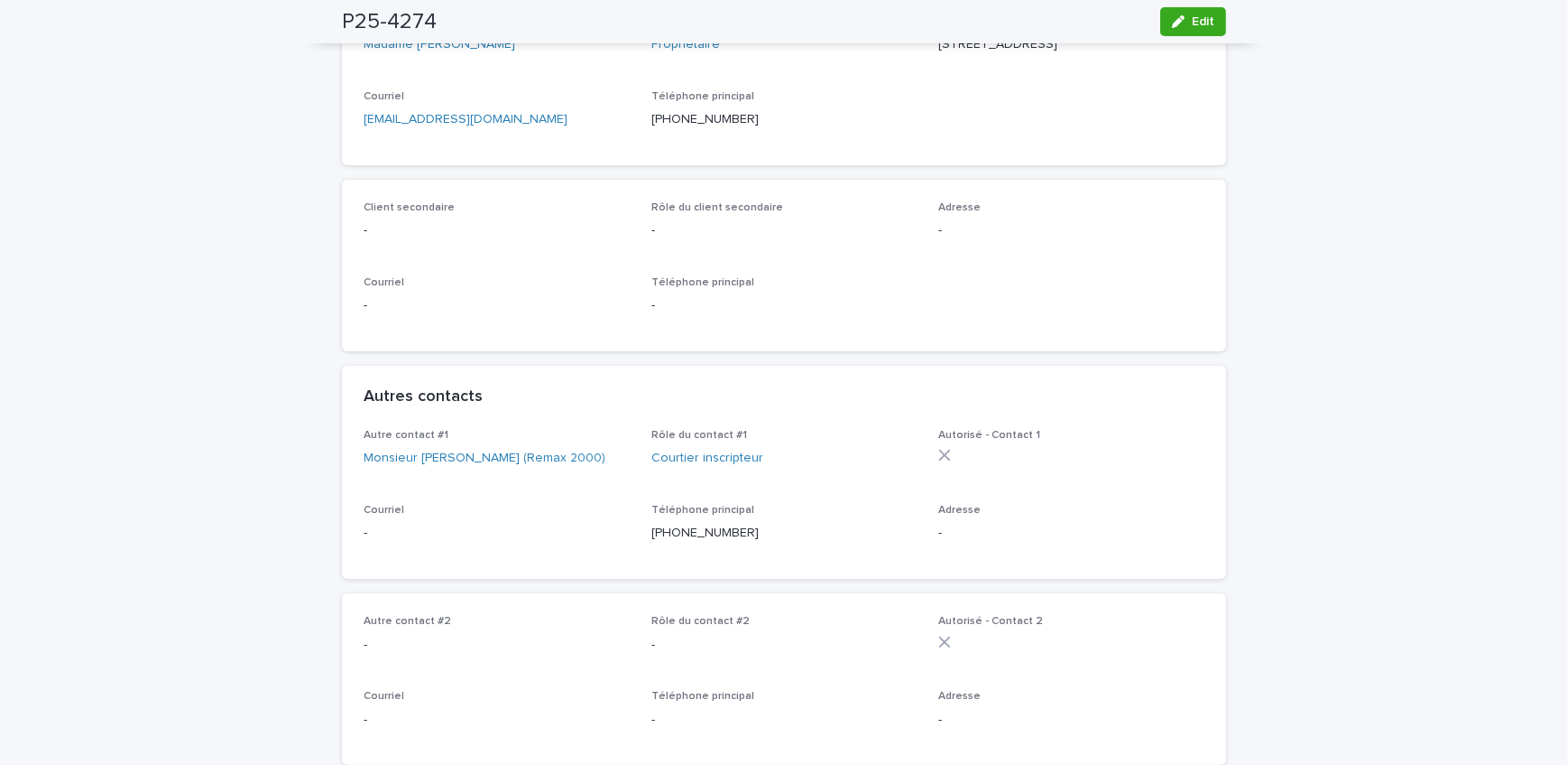
scroll to position [492, 0]
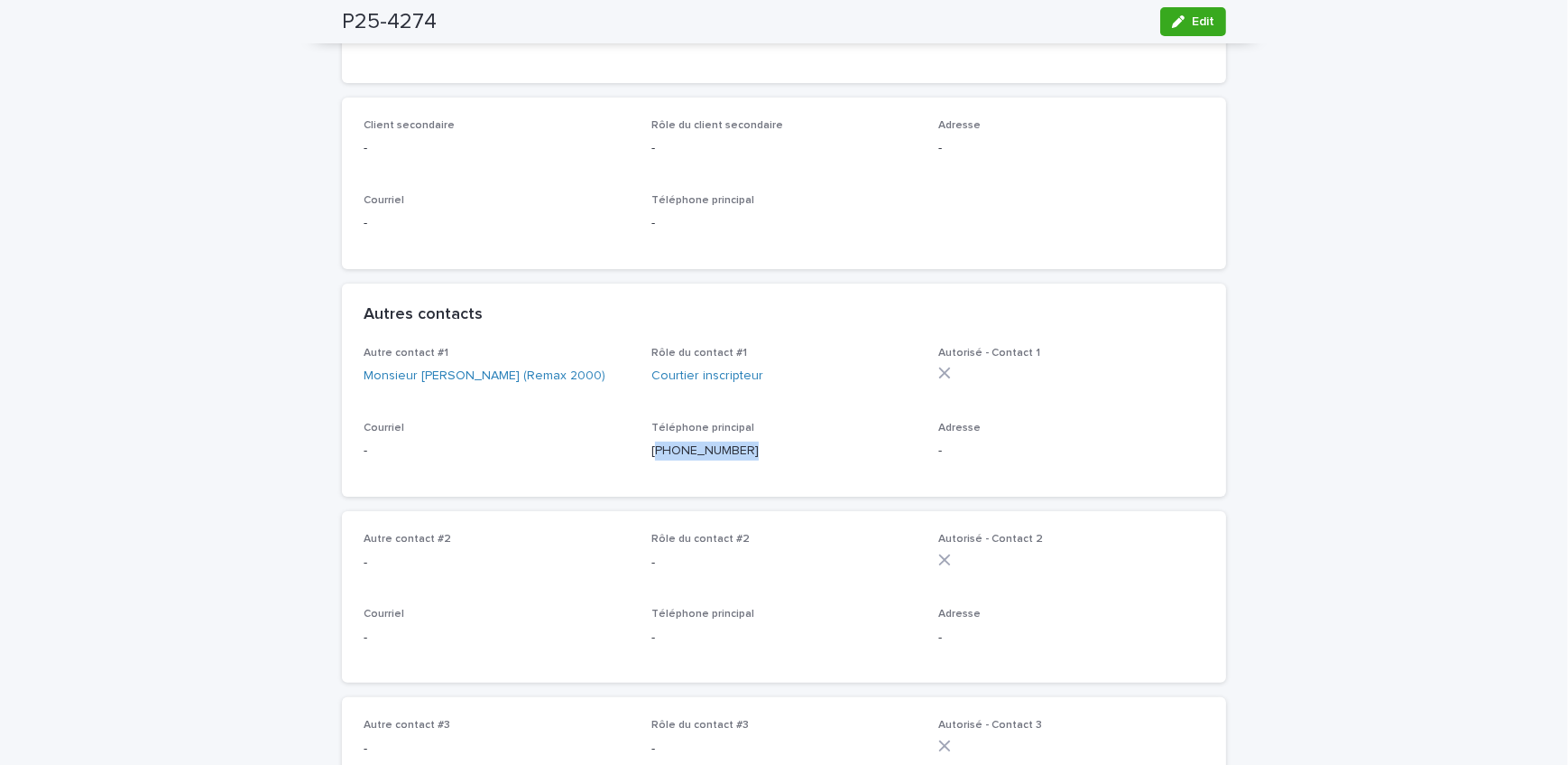
drag, startPoint x: 731, startPoint y: 478, endPoint x: 649, endPoint y: 478, distance: 82.0
click at [652, 460] on p "(438) 861-8807" at bounding box center [785, 451] width 267 height 19
click at [883, 475] on div "Téléphone principal (438) 861-8807" at bounding box center [785, 448] width 267 height 54
drag, startPoint x: 740, startPoint y: 470, endPoint x: 650, endPoint y: 478, distance: 90.4
click at [652, 460] on p "(438) 861-8807" at bounding box center [785, 451] width 267 height 19
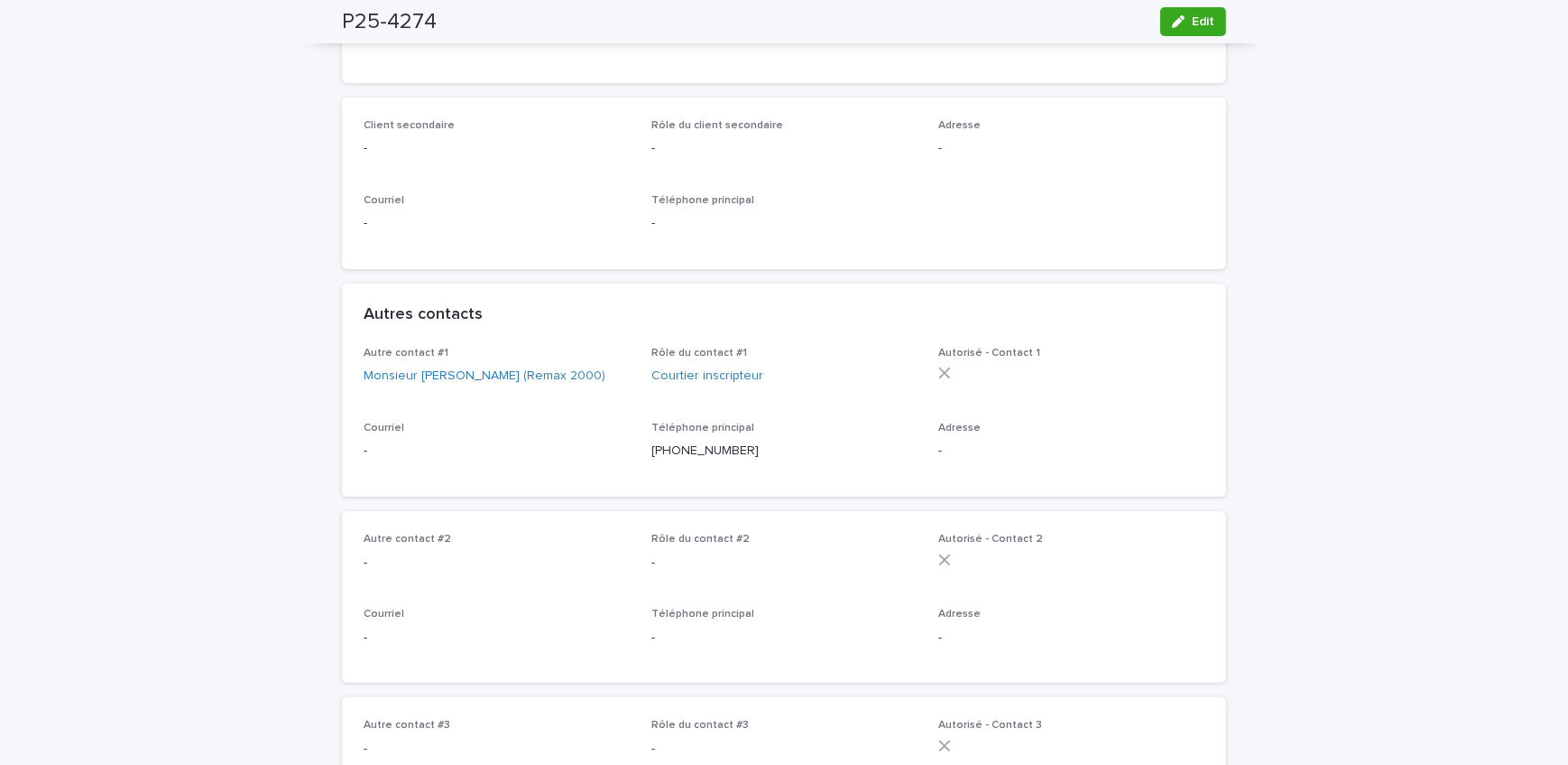
drag, startPoint x: 289, startPoint y: 285, endPoint x: 288, endPoint y: 298, distance: 13.0
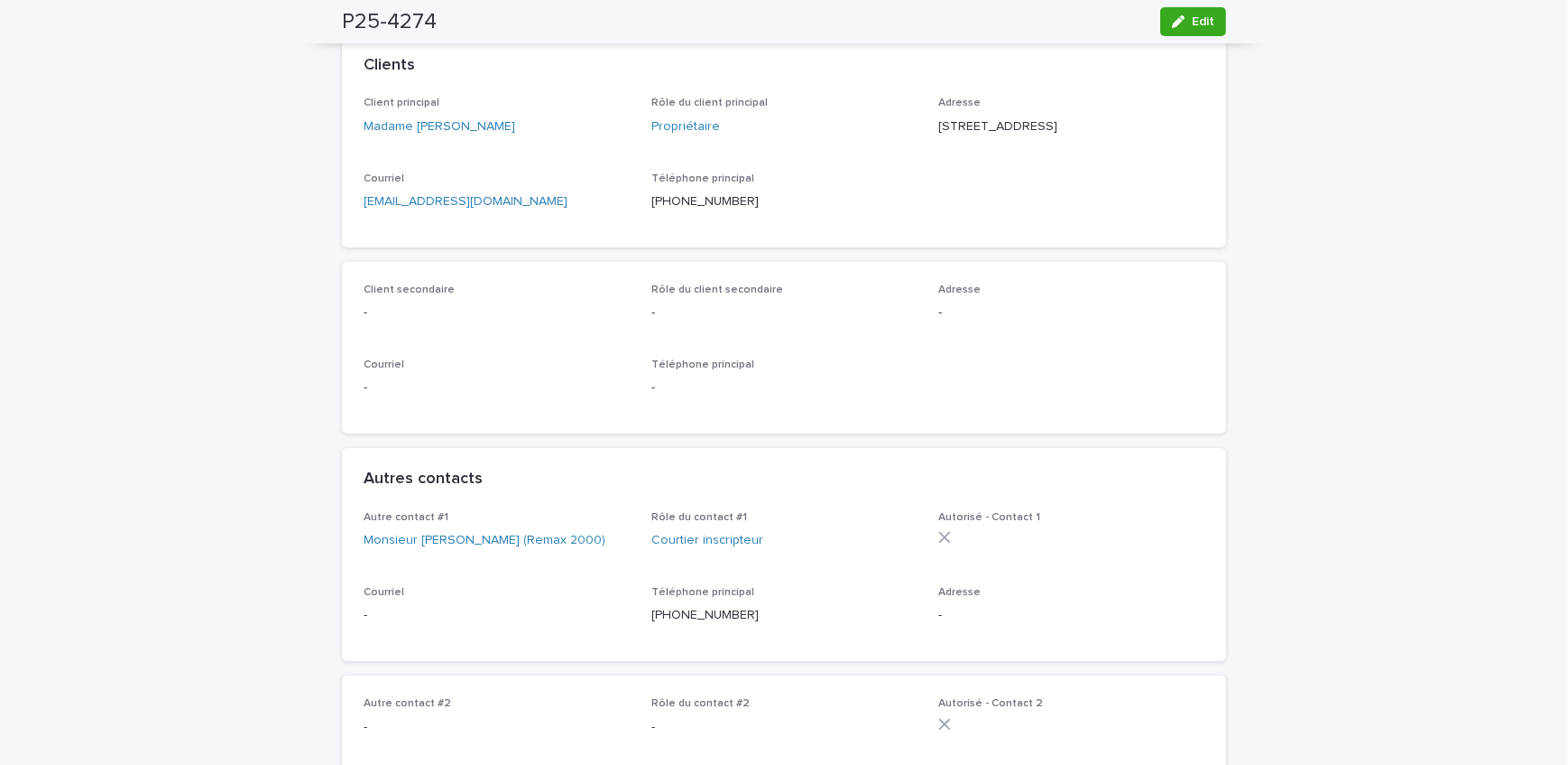
scroll to position [163, 0]
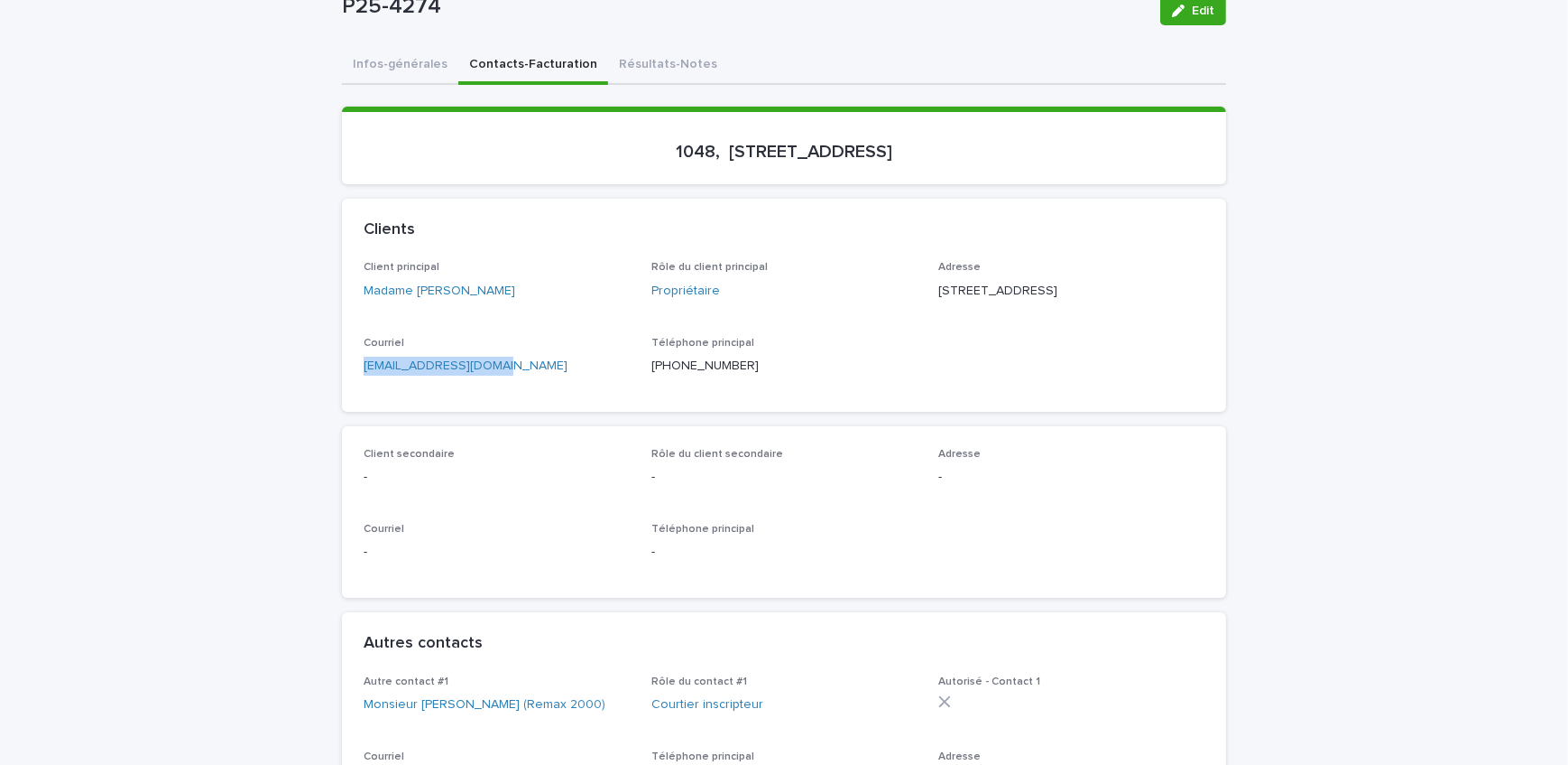
drag, startPoint x: 536, startPoint y: 403, endPoint x: 310, endPoint y: 409, distance: 226.1
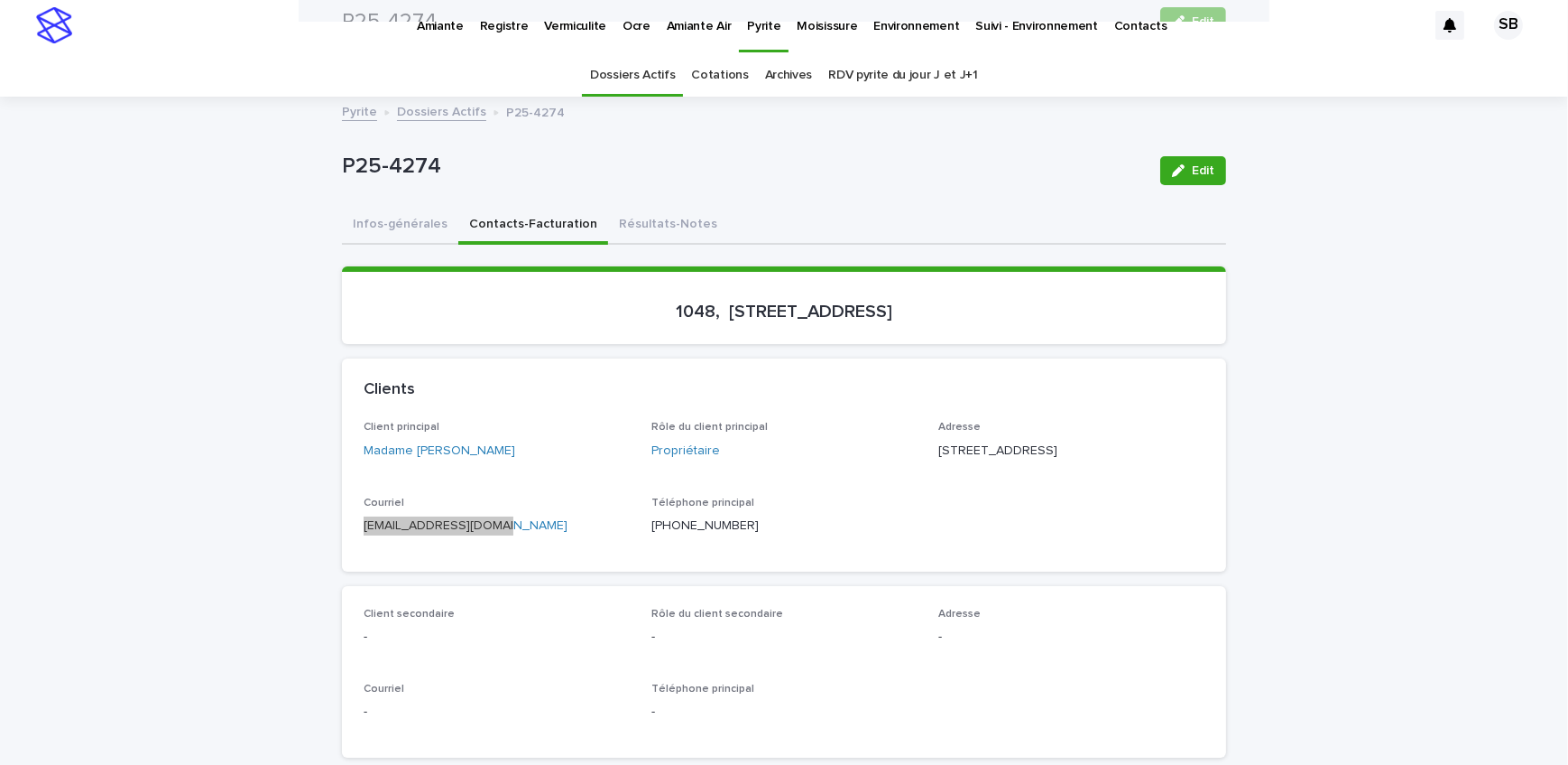
scroll to position [0, 0]
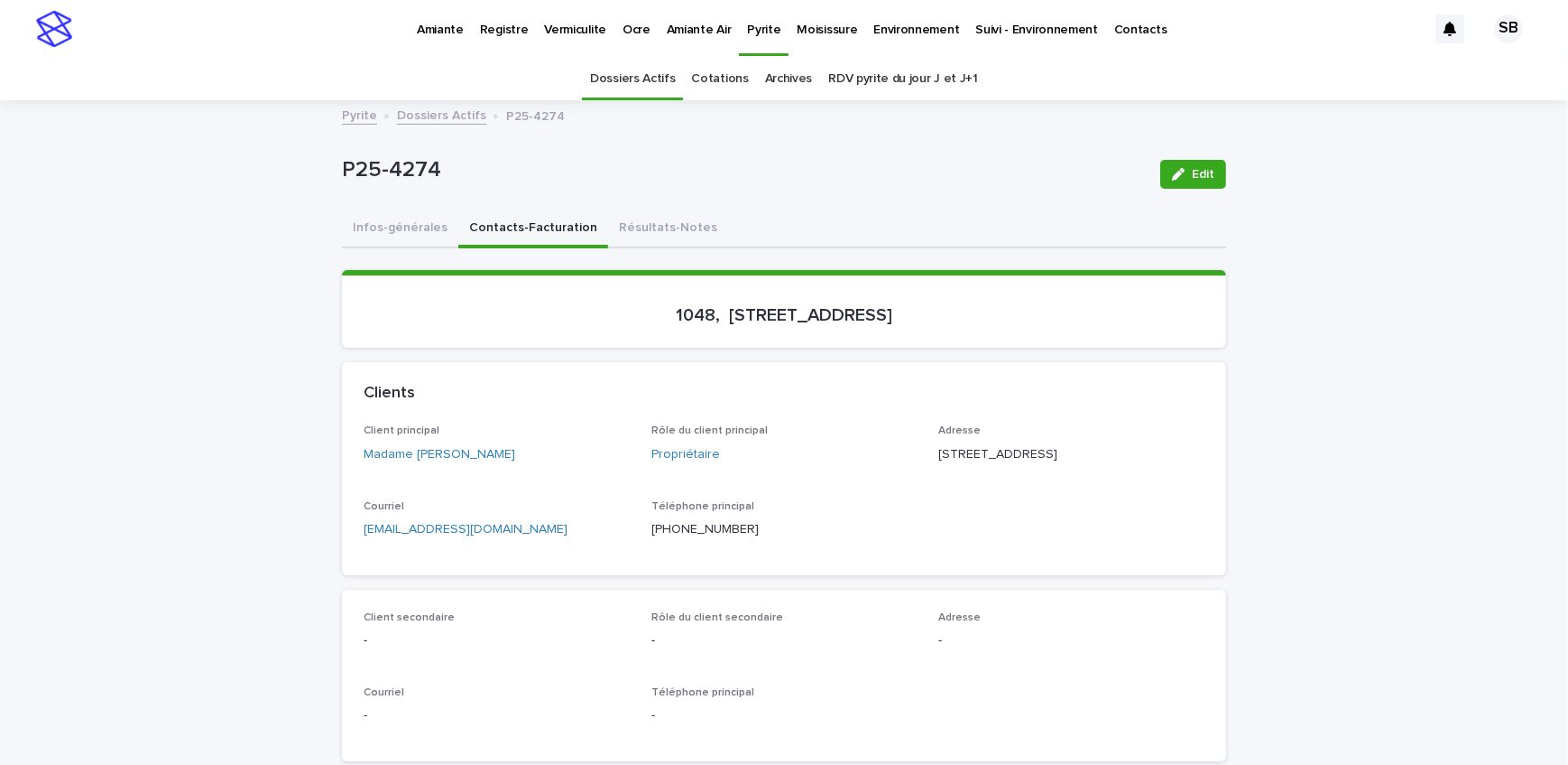
drag, startPoint x: 254, startPoint y: 375, endPoint x: 227, endPoint y: 391, distance: 31.4
click at [414, 224] on button "Infos-générales" at bounding box center [400, 229] width 117 height 38
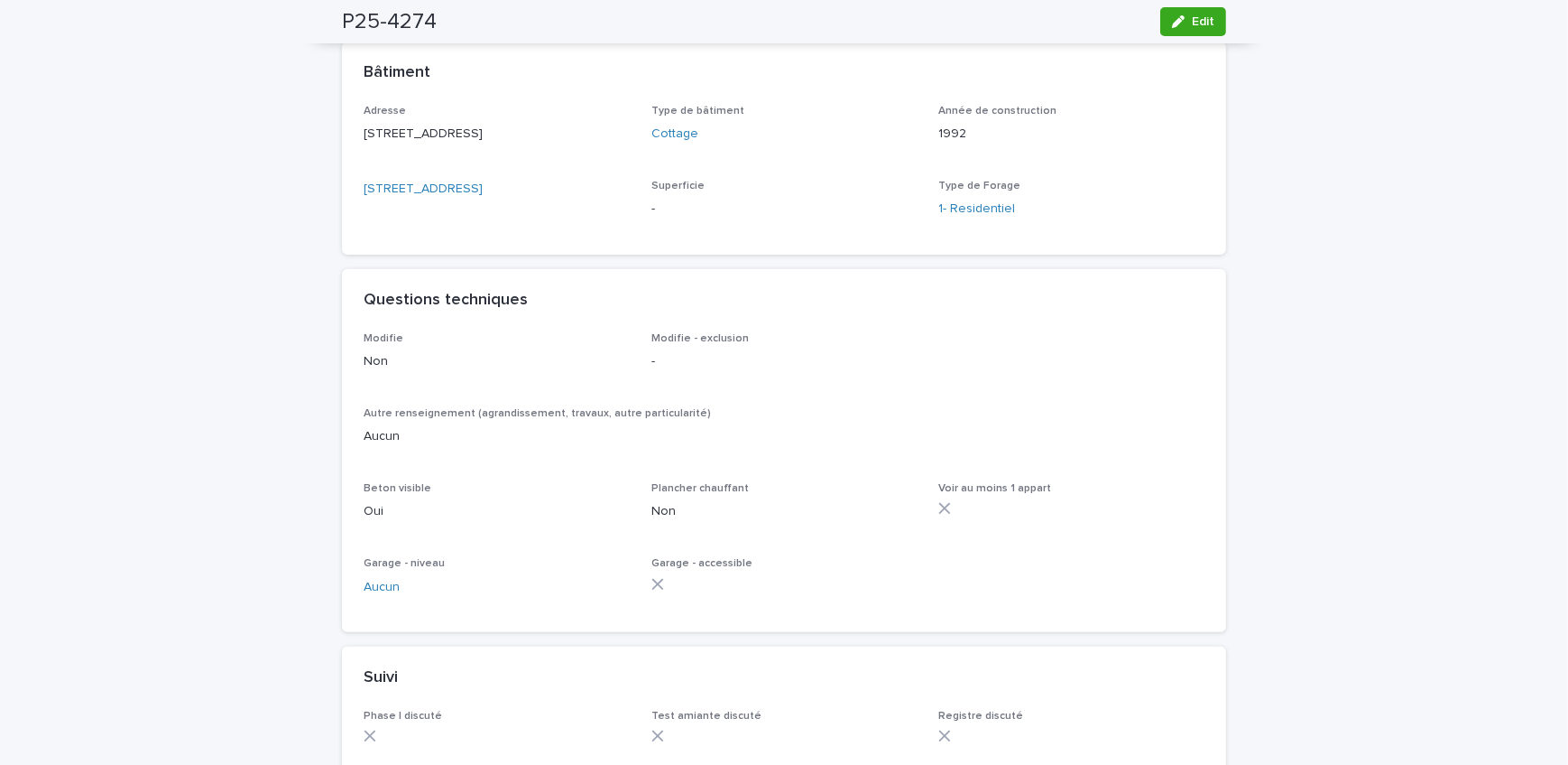
click at [1209, 19] on button "Edit" at bounding box center [1193, 21] width 66 height 29
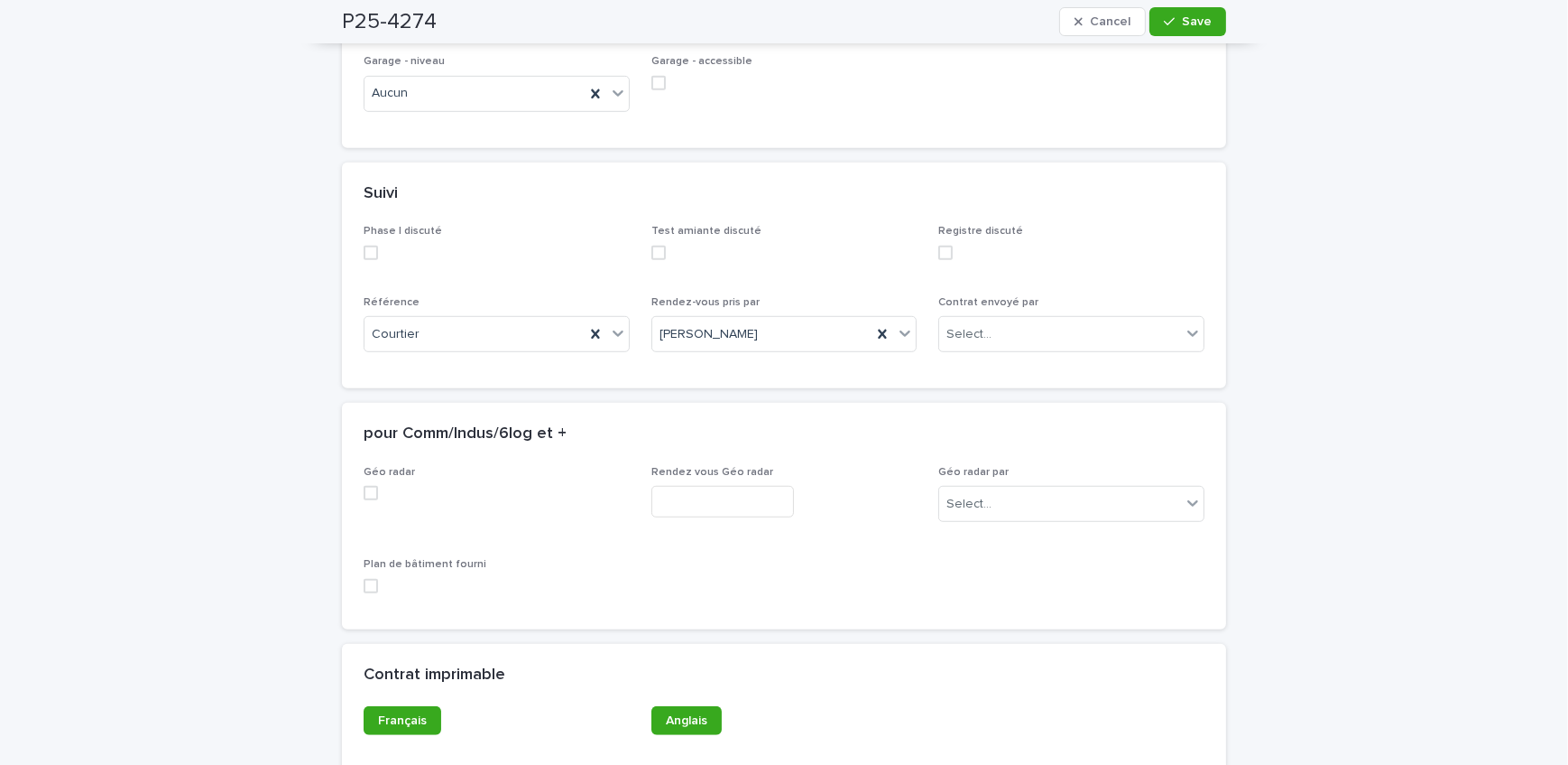
scroll to position [1519, 0]
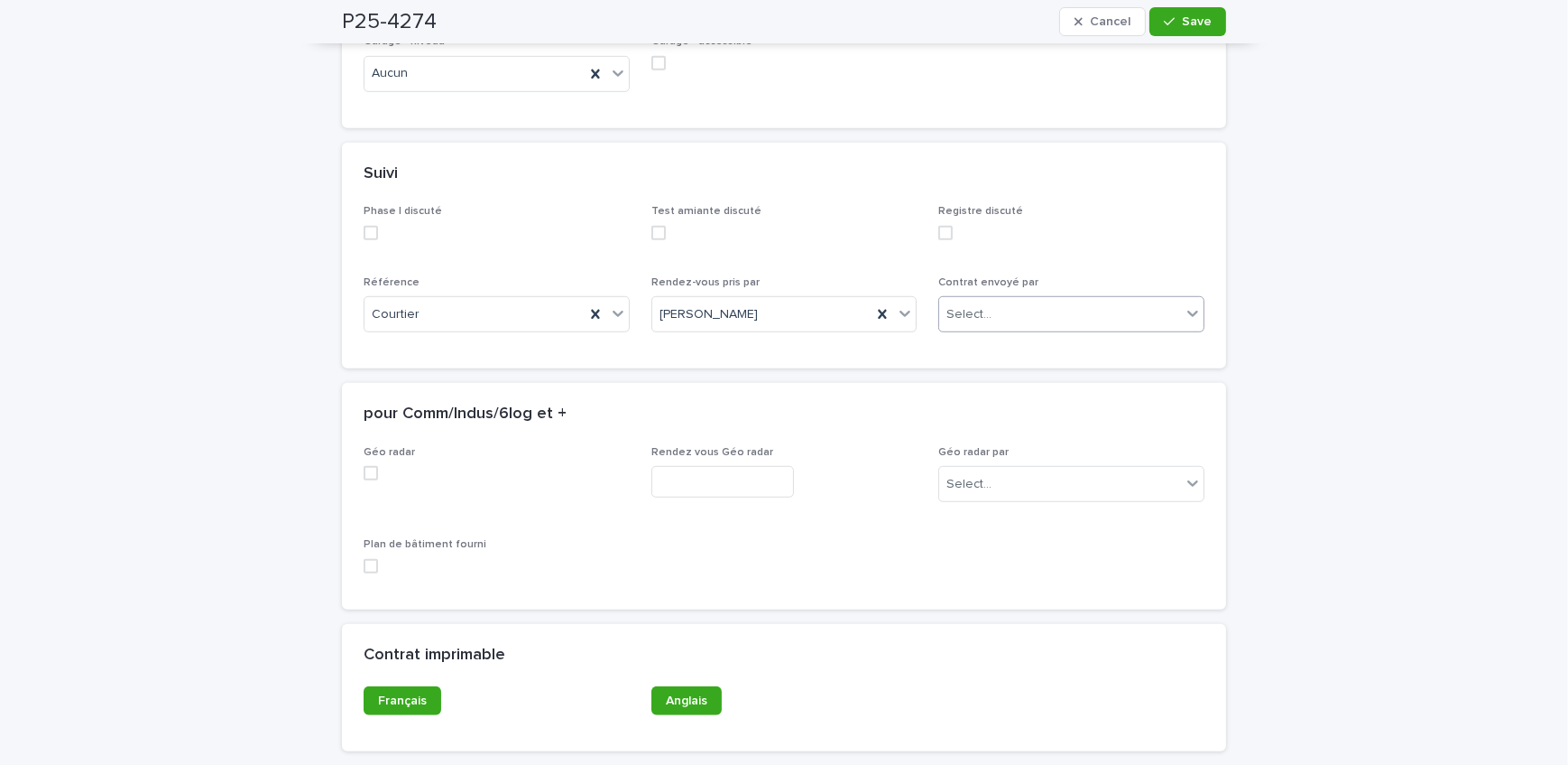
click at [1053, 328] on div "Select..." at bounding box center [1060, 315] width 242 height 30
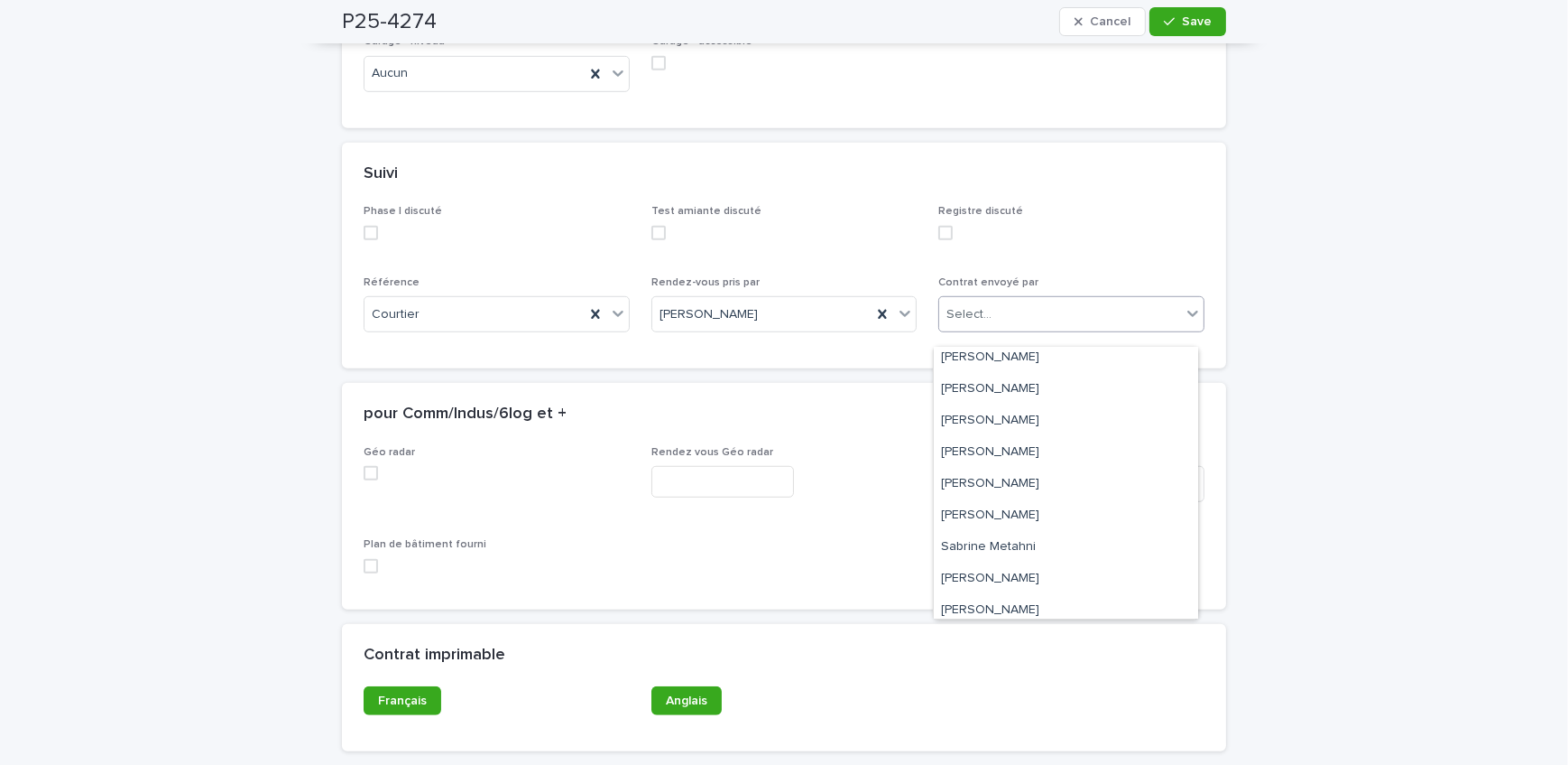
scroll to position [298, 0]
click at [1062, 482] on div "Sandrine Bérubé" at bounding box center [1066, 476] width 265 height 31
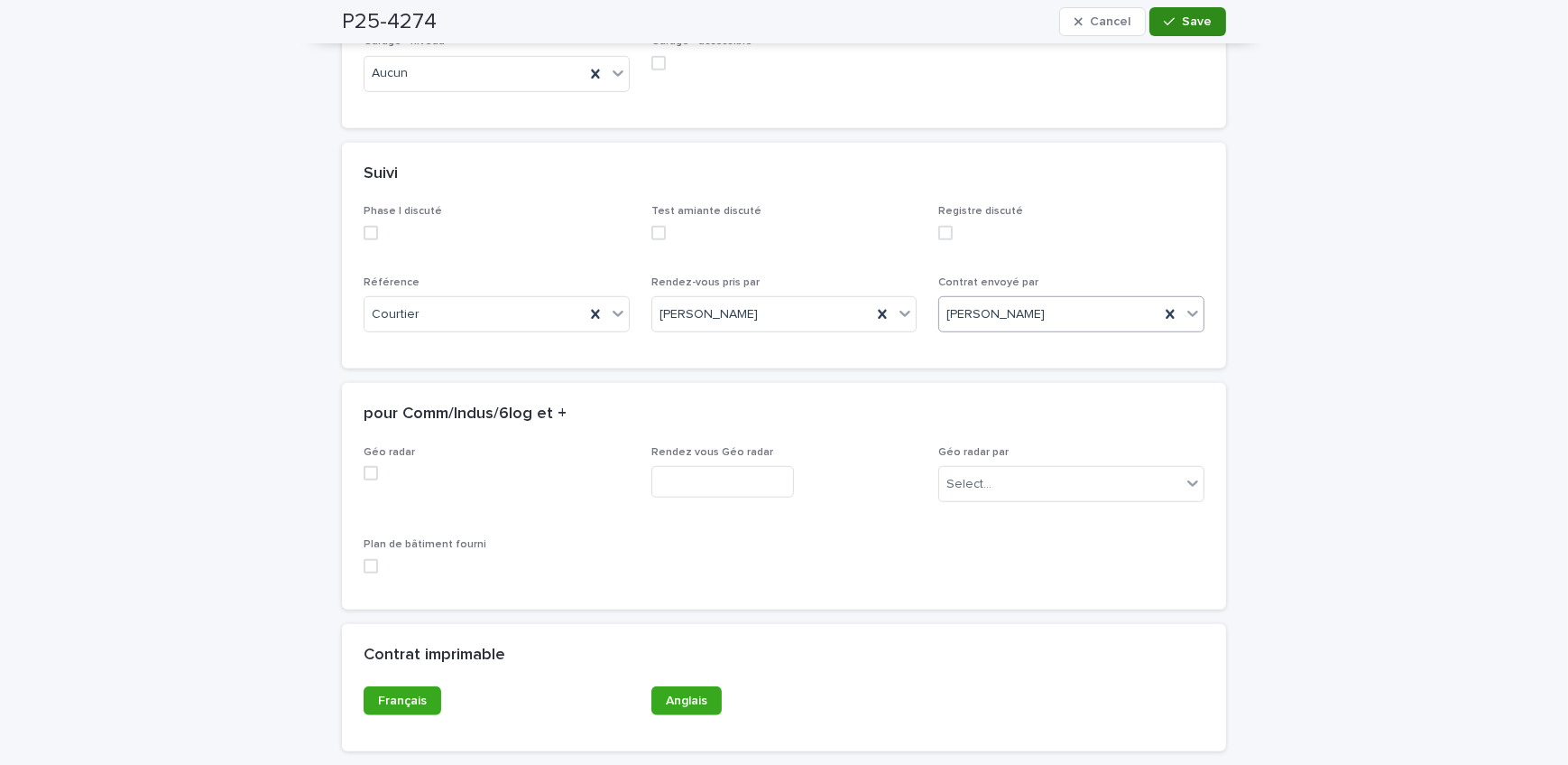
click at [1181, 30] on button "Save" at bounding box center [1188, 21] width 77 height 29
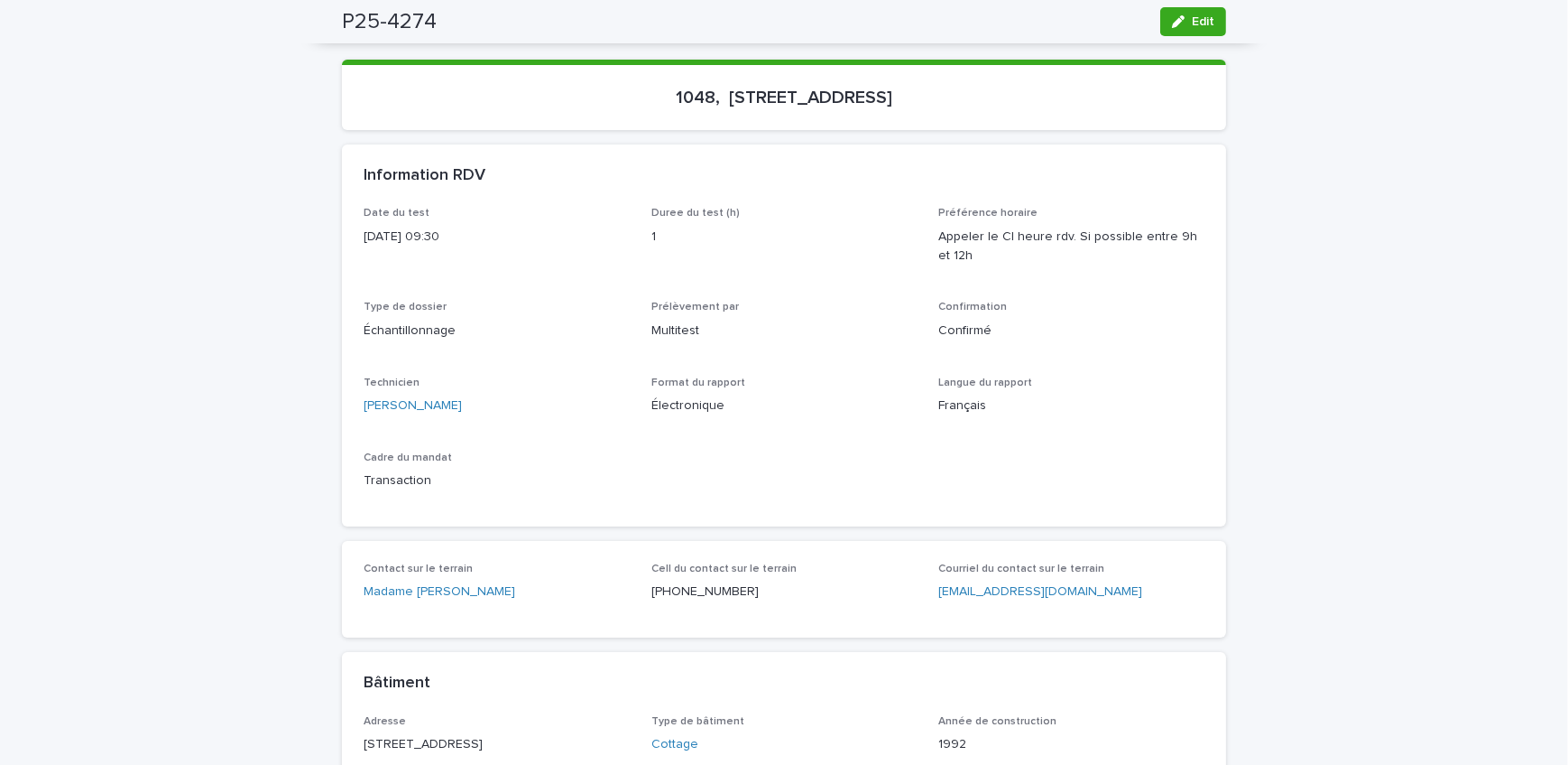
scroll to position [51, 0]
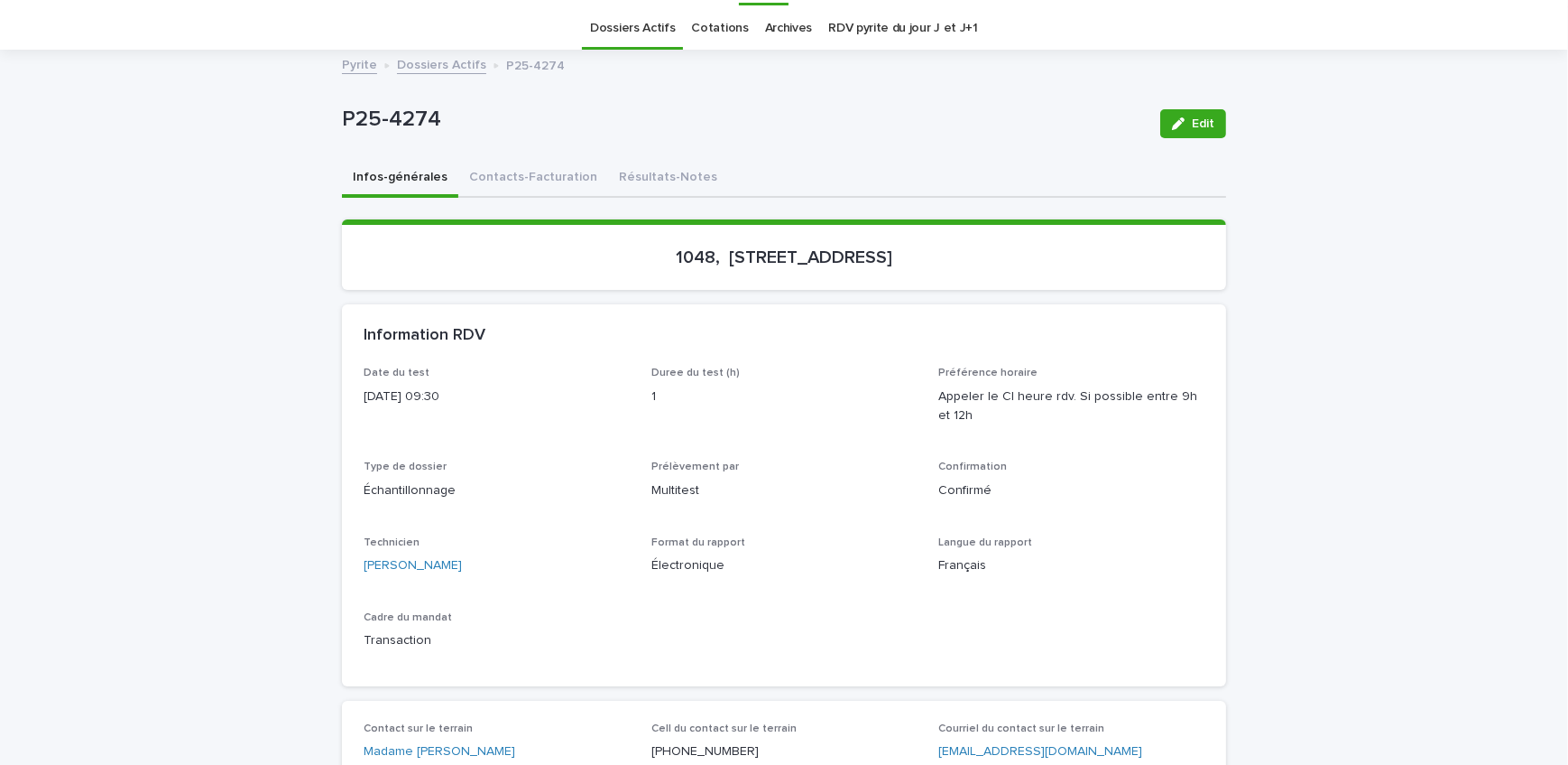
click at [455, 63] on link "Dossiers Actifs" at bounding box center [442, 64] width 90 height 20
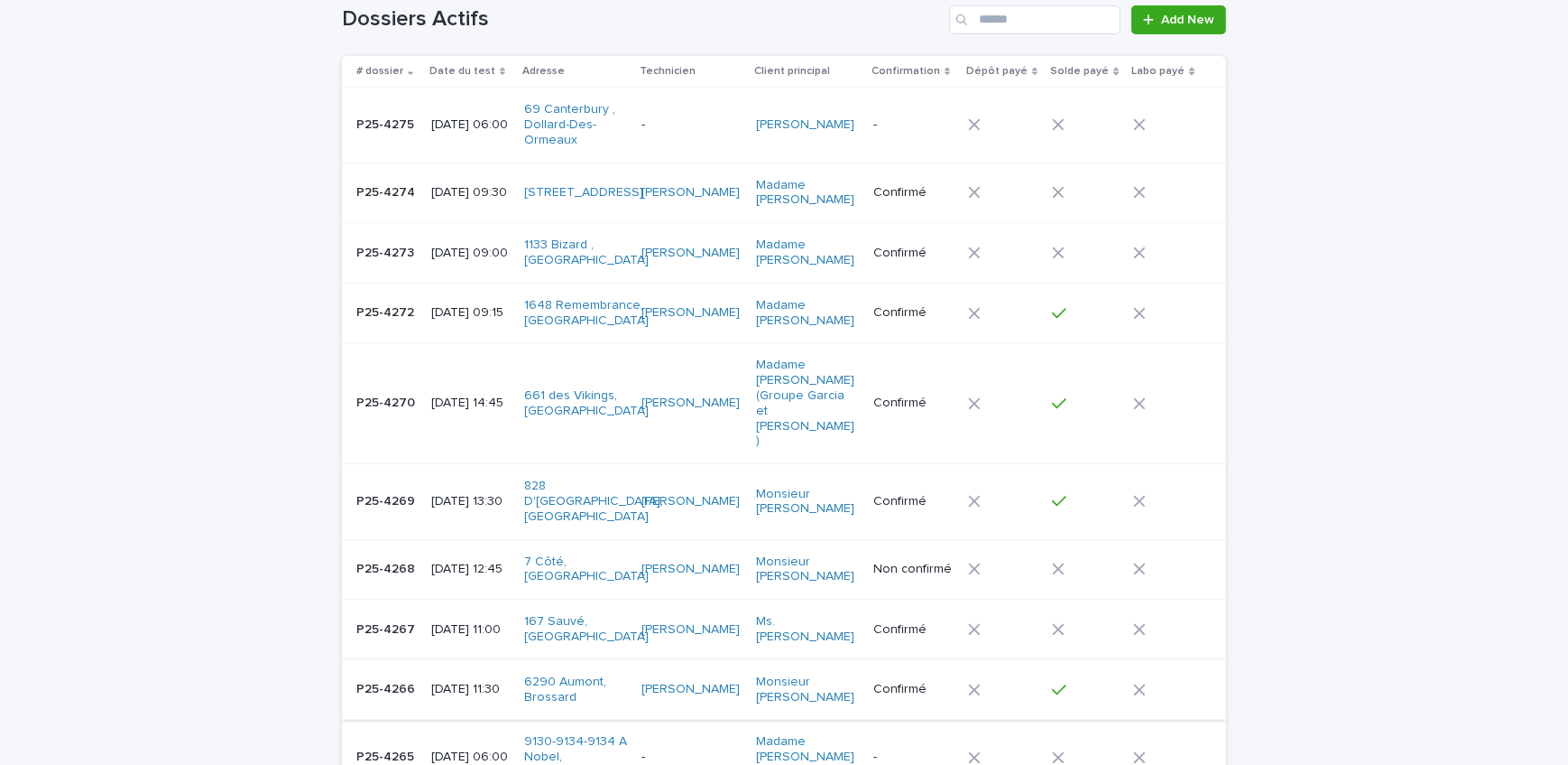
scroll to position [221, 0]
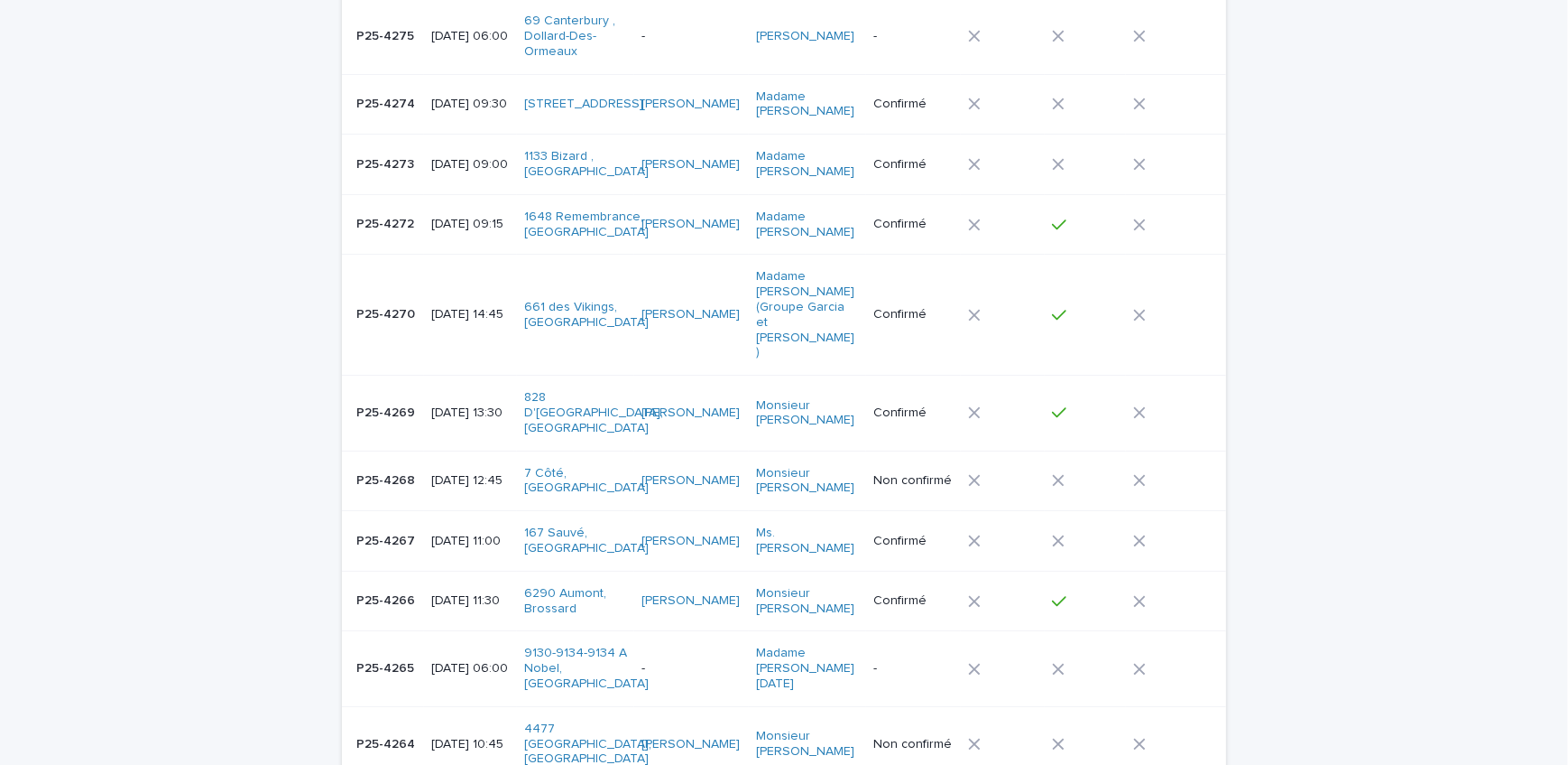
click at [400, 734] on p "P25-4264" at bounding box center [387, 743] width 62 height 19
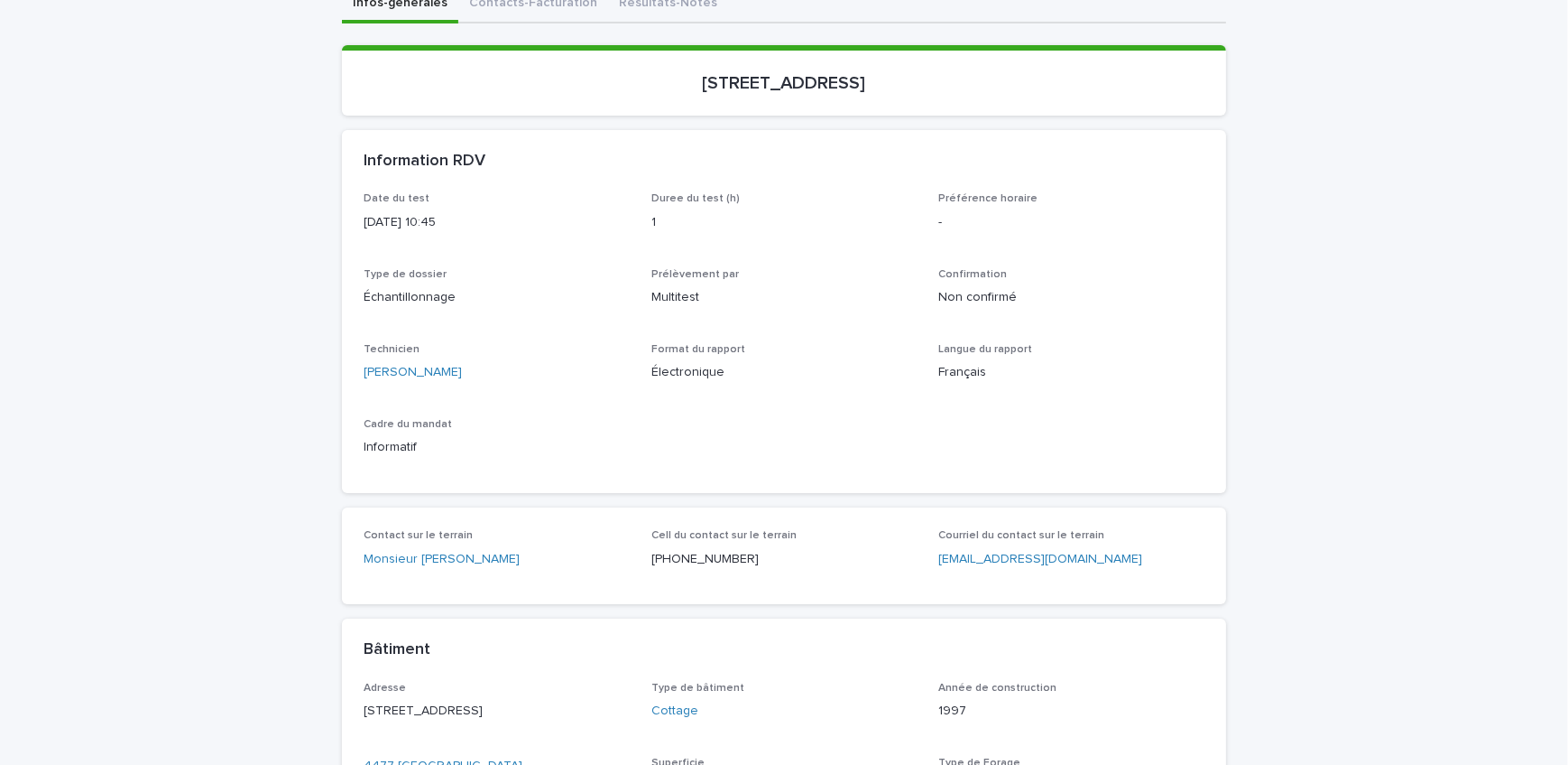
scroll to position [245, 0]
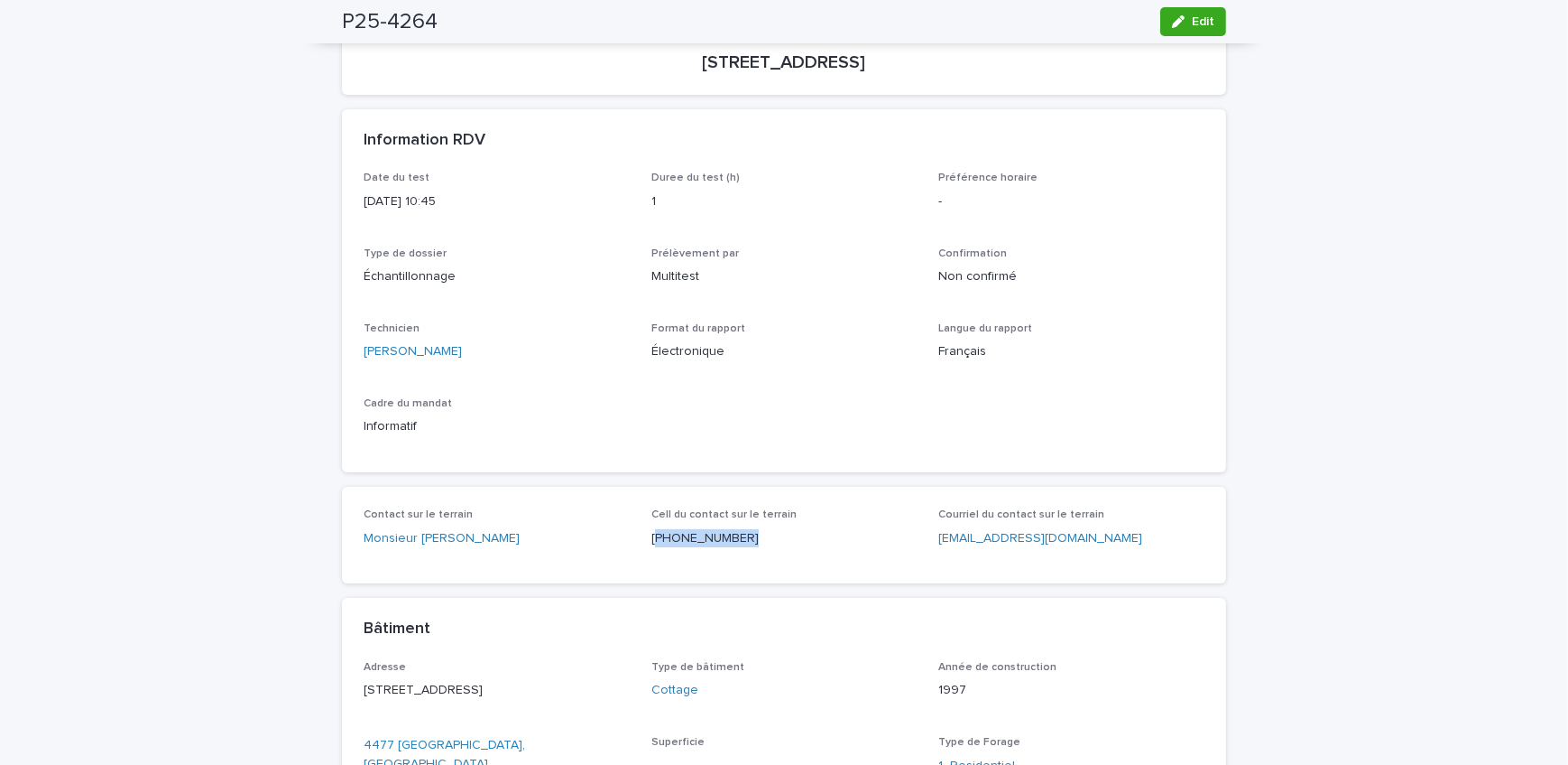
drag, startPoint x: 769, startPoint y: 545, endPoint x: 648, endPoint y: 546, distance: 121.0
click at [652, 546] on div "Cell du contact sur le terrain (514) 594-5201" at bounding box center [785, 535] width 267 height 54
click at [1203, 33] on button "Edit" at bounding box center [1193, 21] width 66 height 29
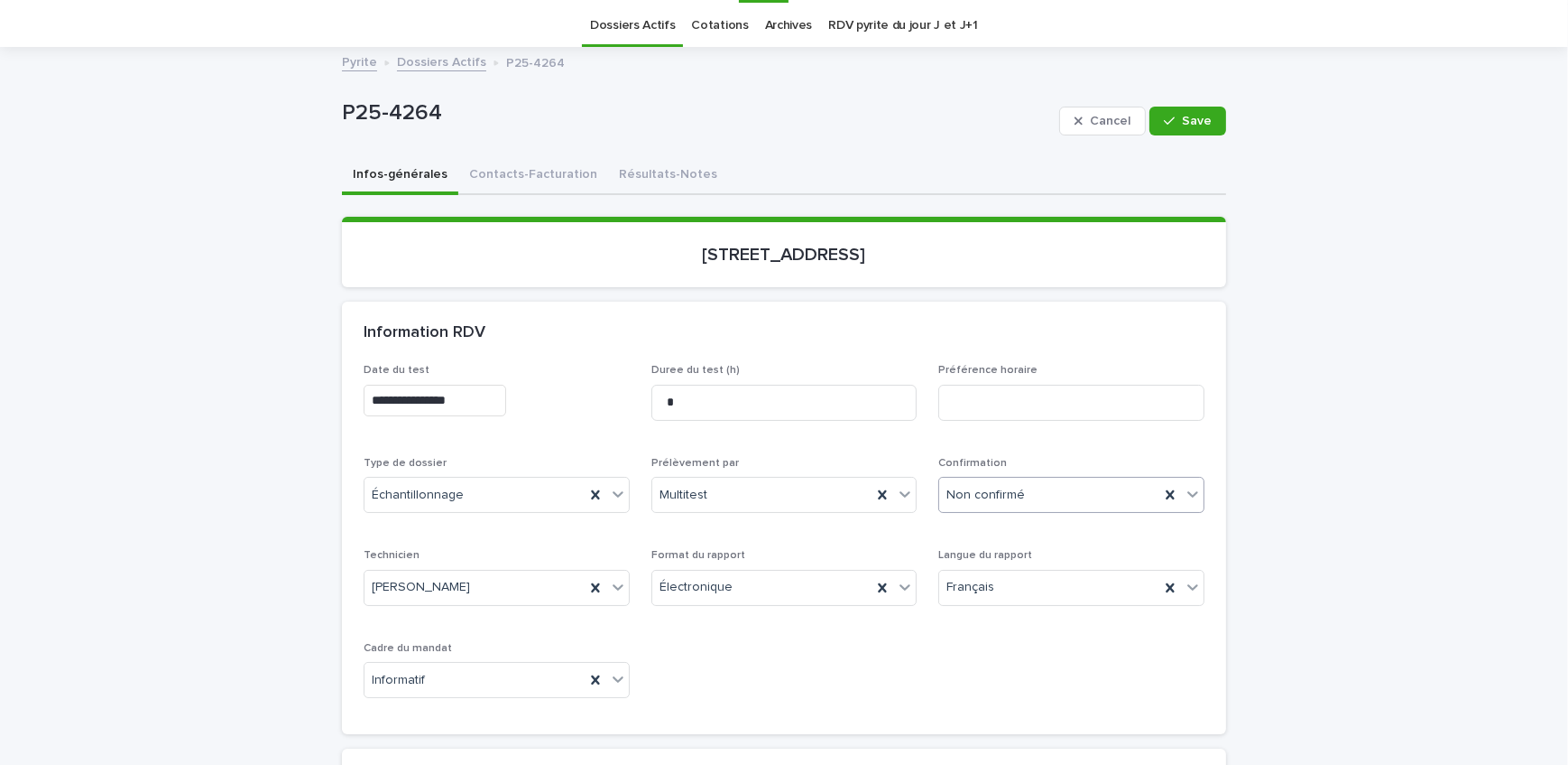
scroll to position [82, 0]
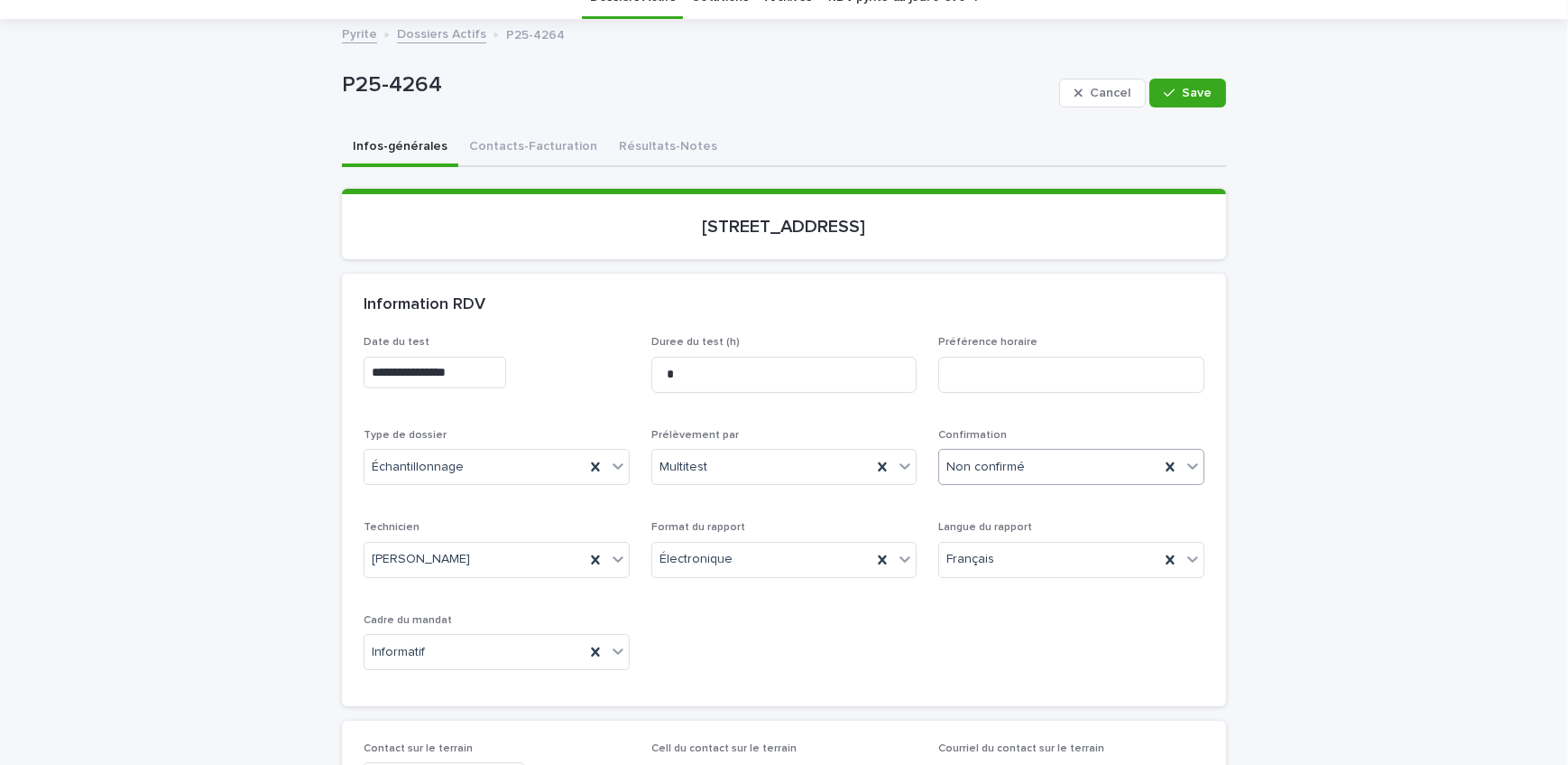
click at [1028, 452] on div "Non confirmé" at bounding box center [1050, 467] width 220 height 30
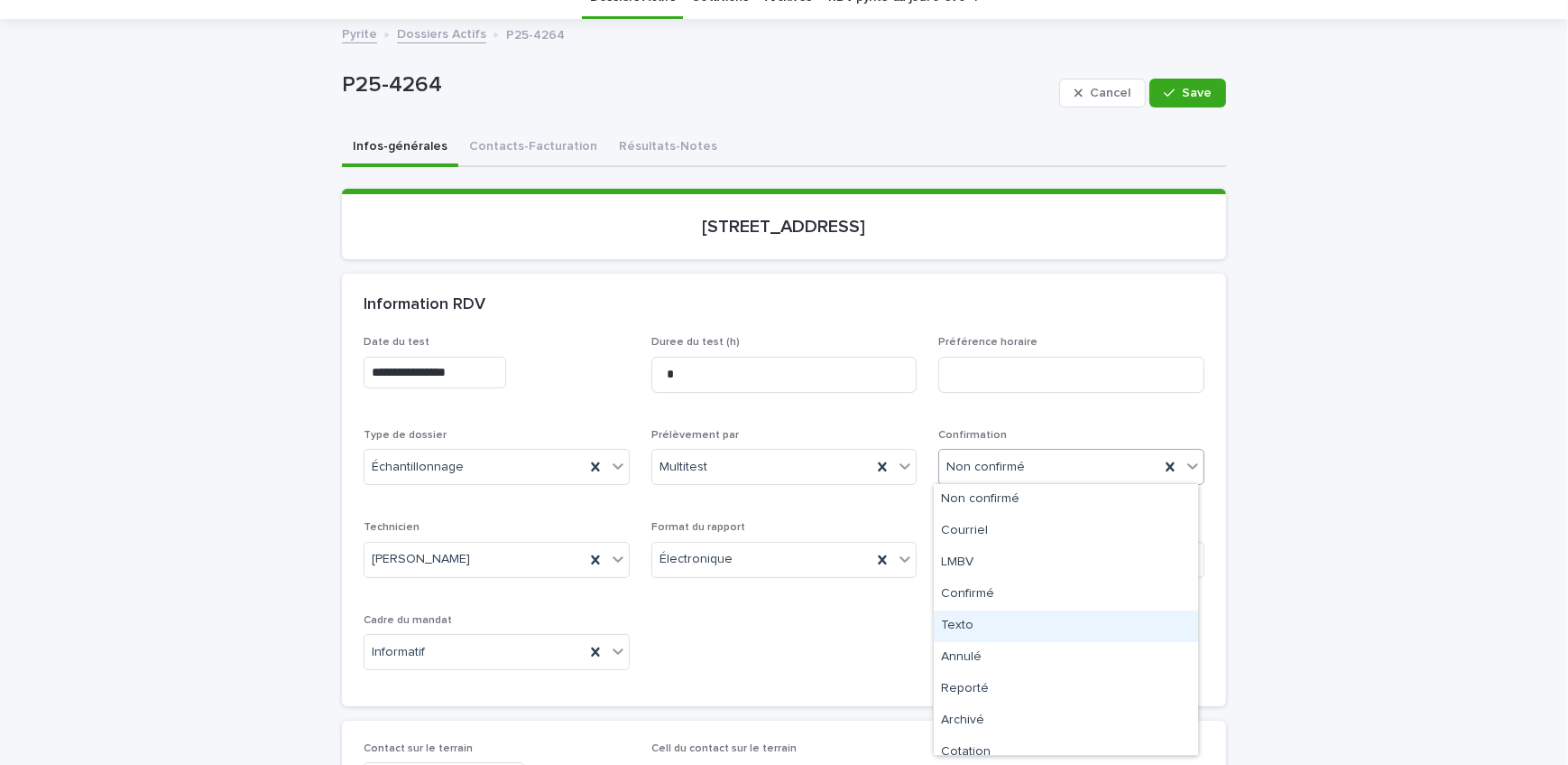
scroll to position [14, 0]
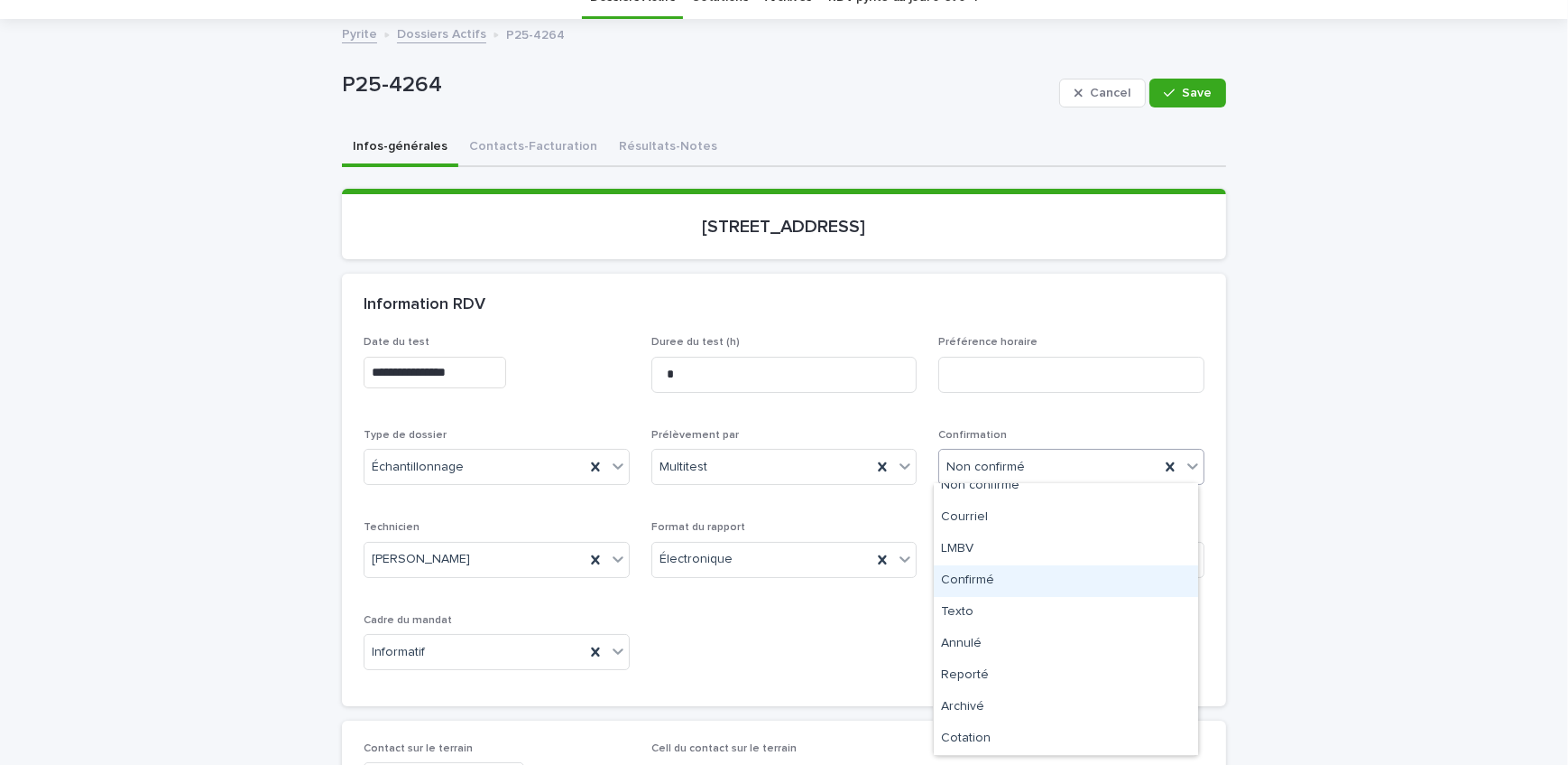
click at [1070, 589] on div "Confirmé" at bounding box center [1066, 581] width 265 height 31
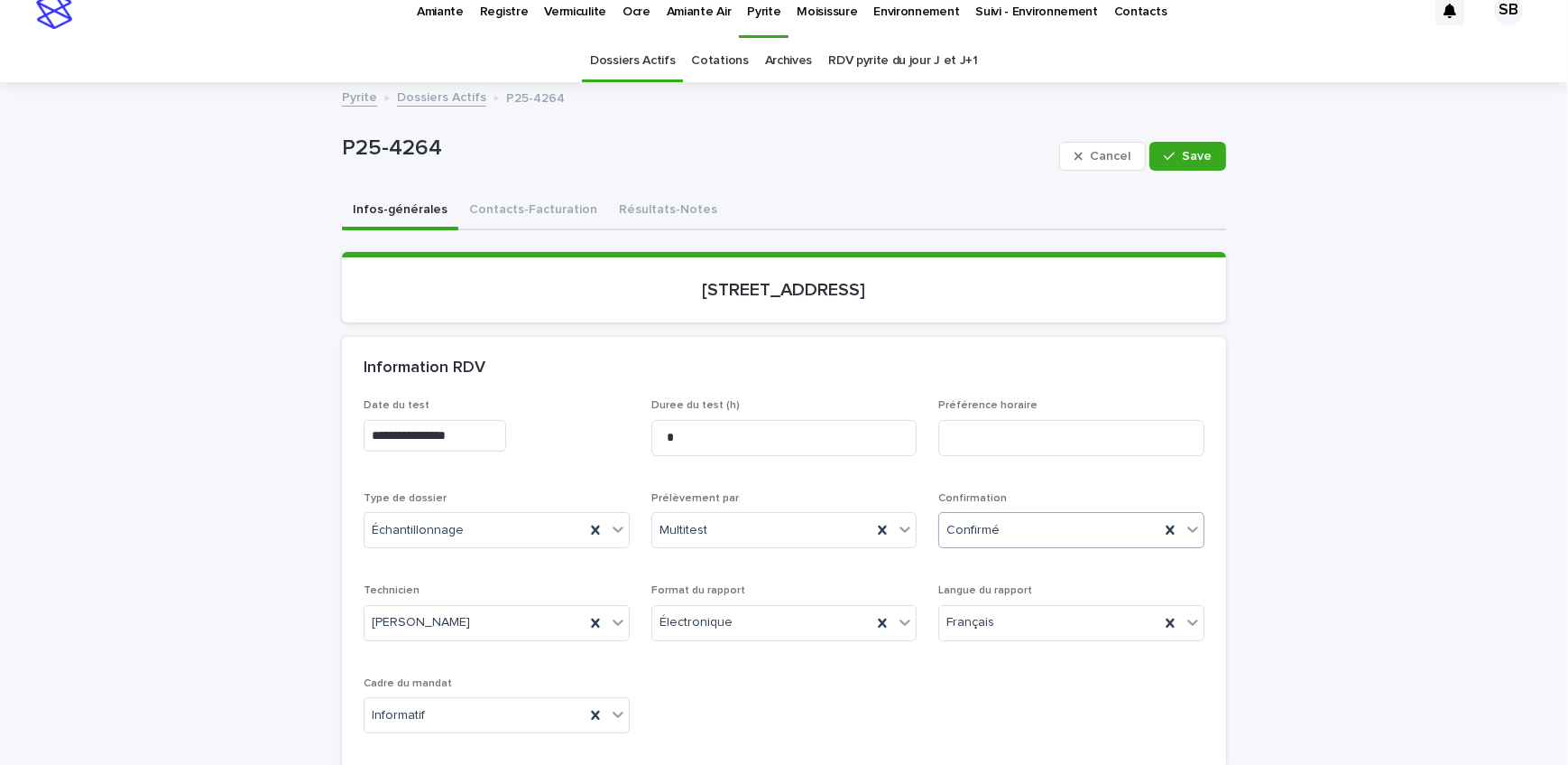
scroll to position [0, 0]
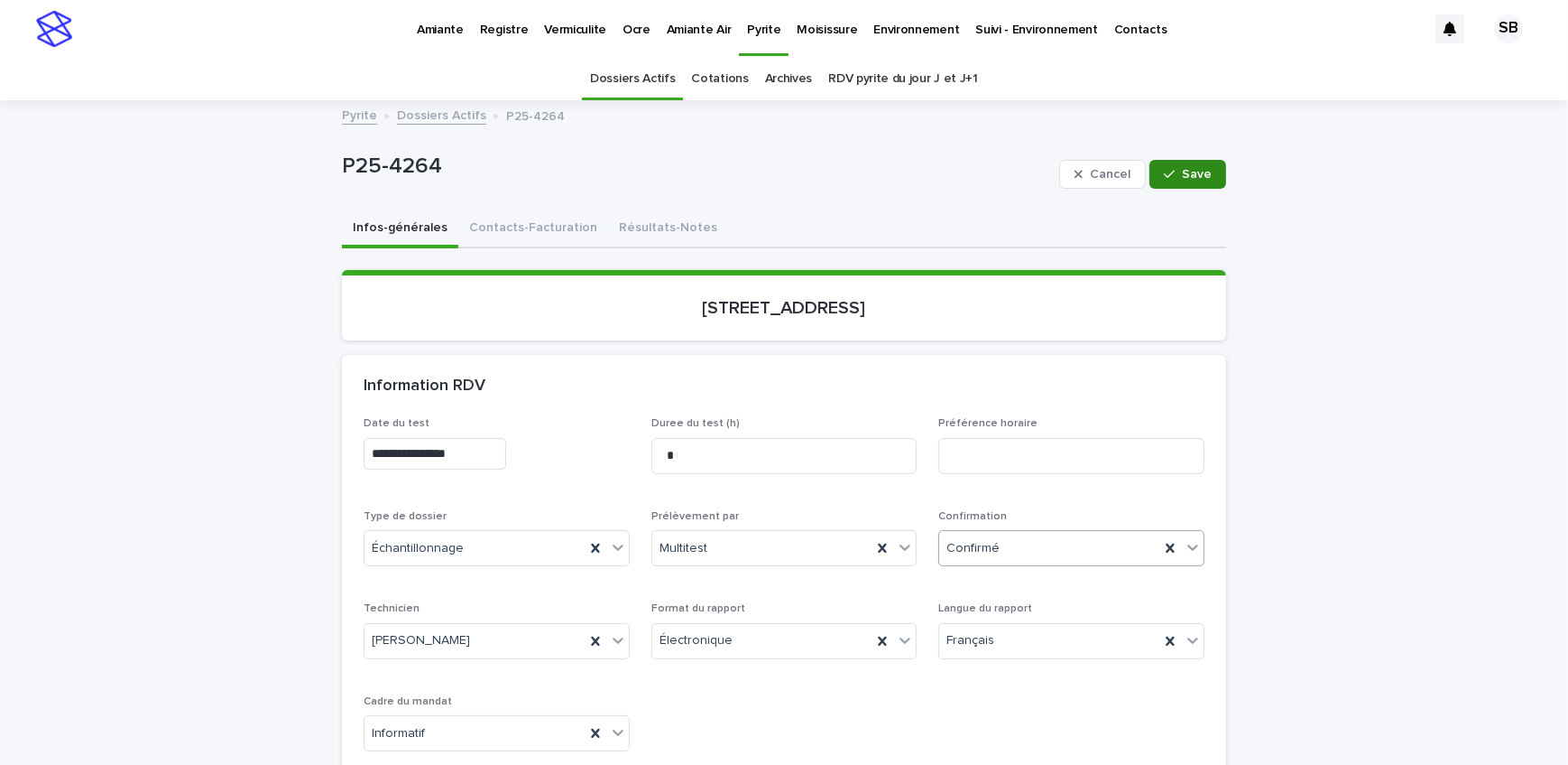
click at [1194, 172] on span "Save" at bounding box center [1197, 174] width 30 height 13
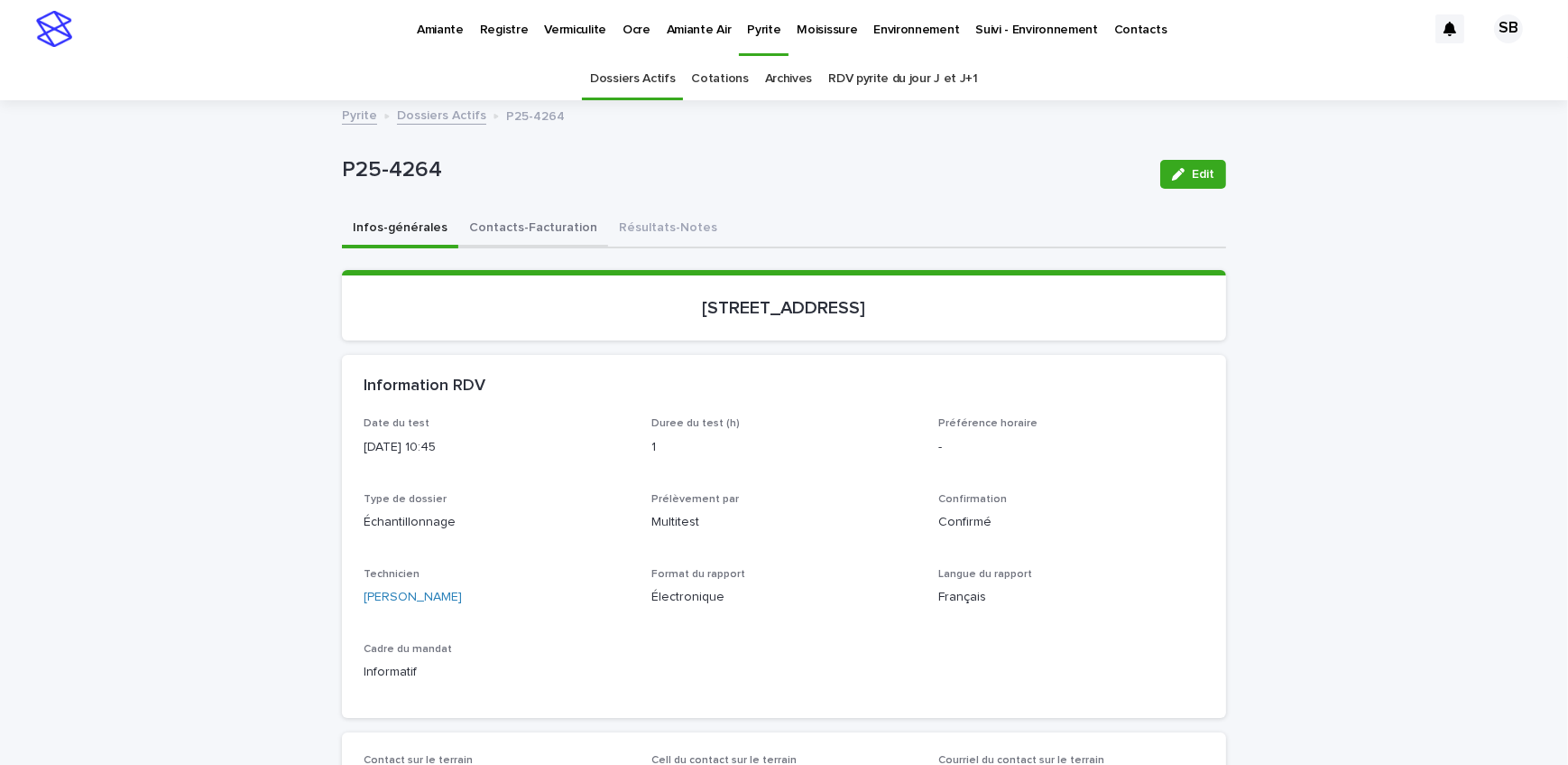
click at [508, 225] on button "Contacts-Facturation" at bounding box center [533, 229] width 150 height 38
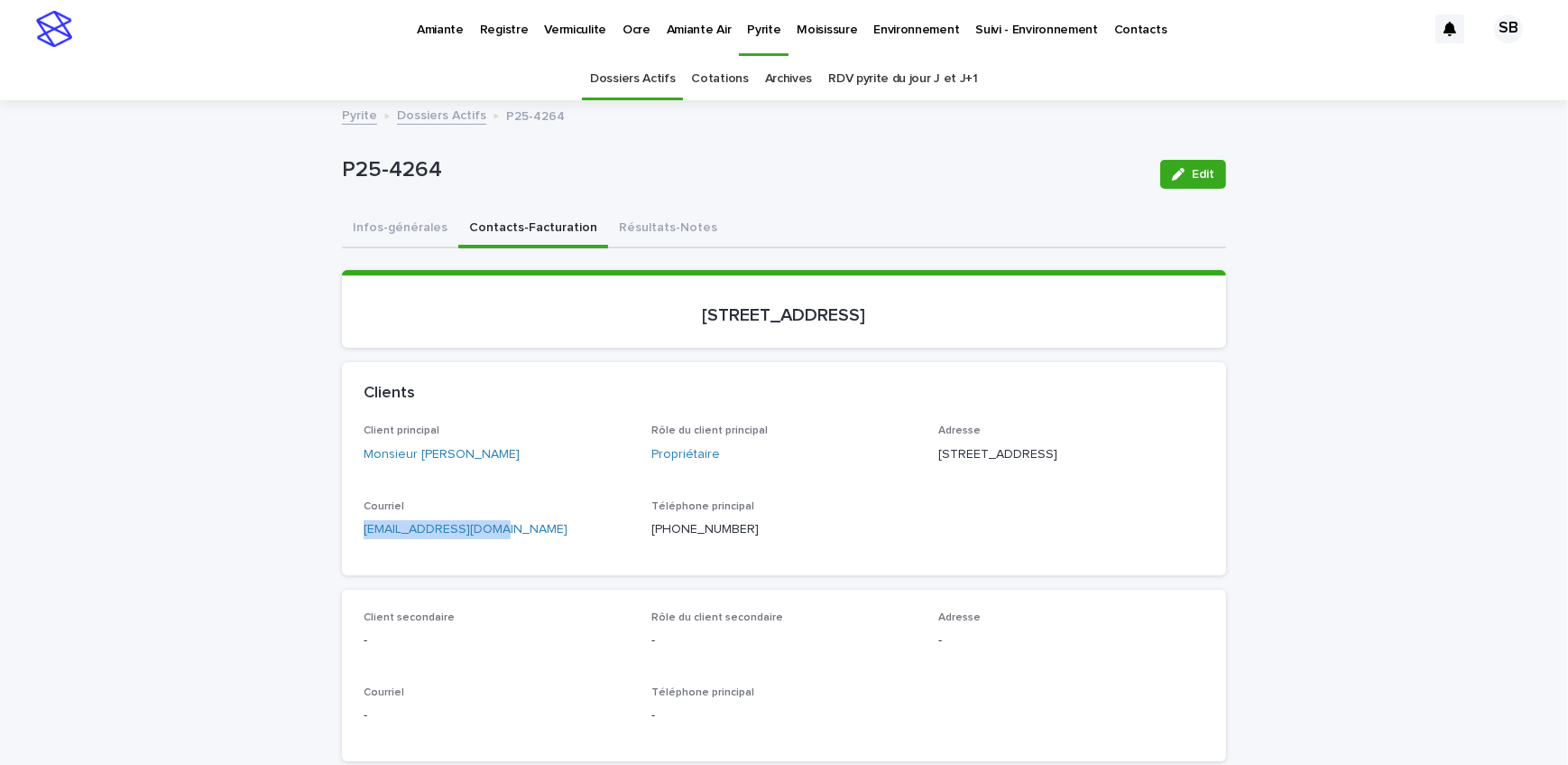
drag, startPoint x: 472, startPoint y: 563, endPoint x: 273, endPoint y: 566, distance: 199.0
drag, startPoint x: 446, startPoint y: 558, endPoint x: 405, endPoint y: 544, distance: 43.3
click at [349, 557] on div "Client principal Monsieur Yannick Bilodeau Rôle du client principal Propriétair…" at bounding box center [783, 499] width 884 height 150
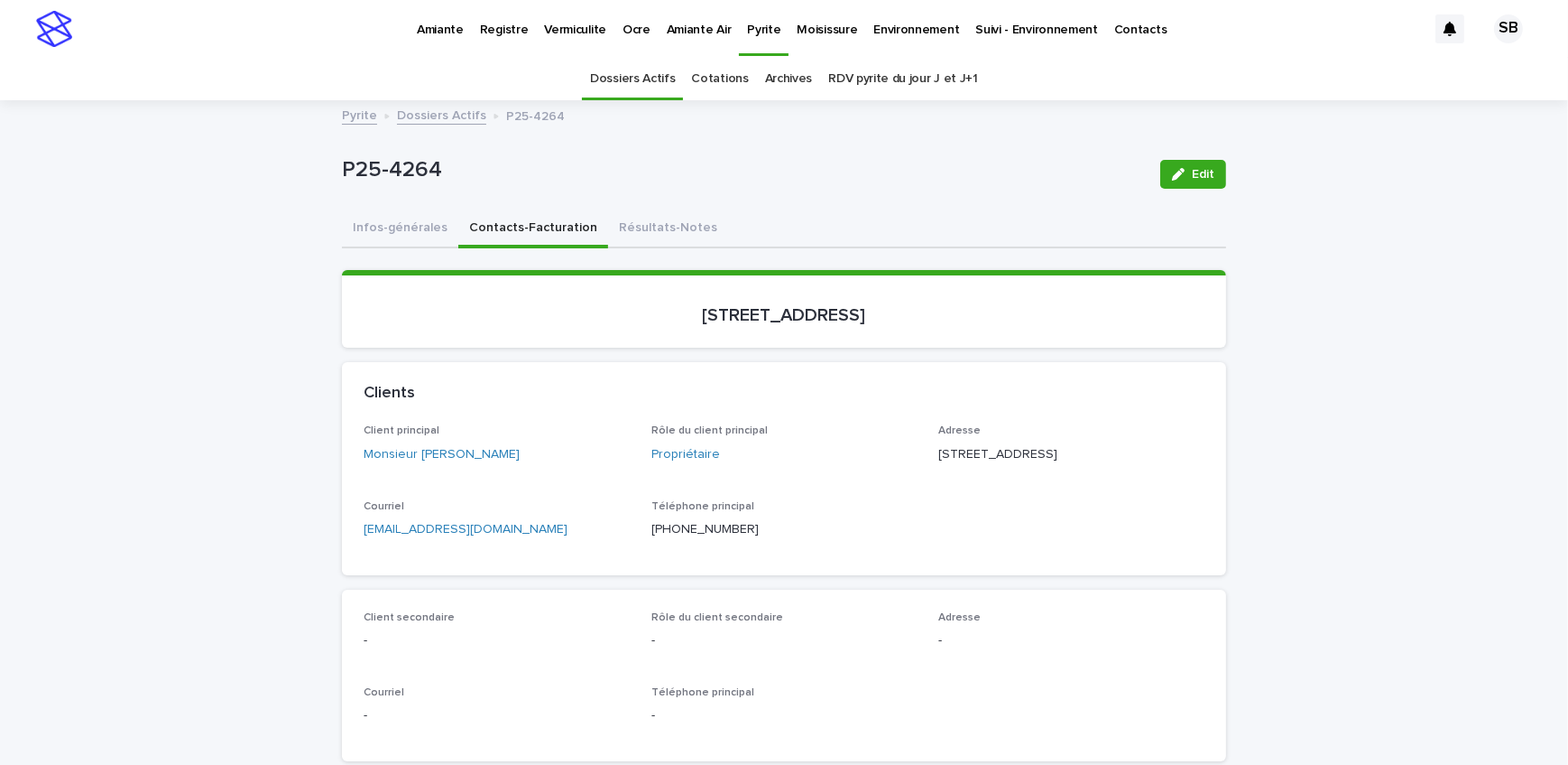
click at [367, 220] on button "Infos-générales" at bounding box center [400, 229] width 117 height 38
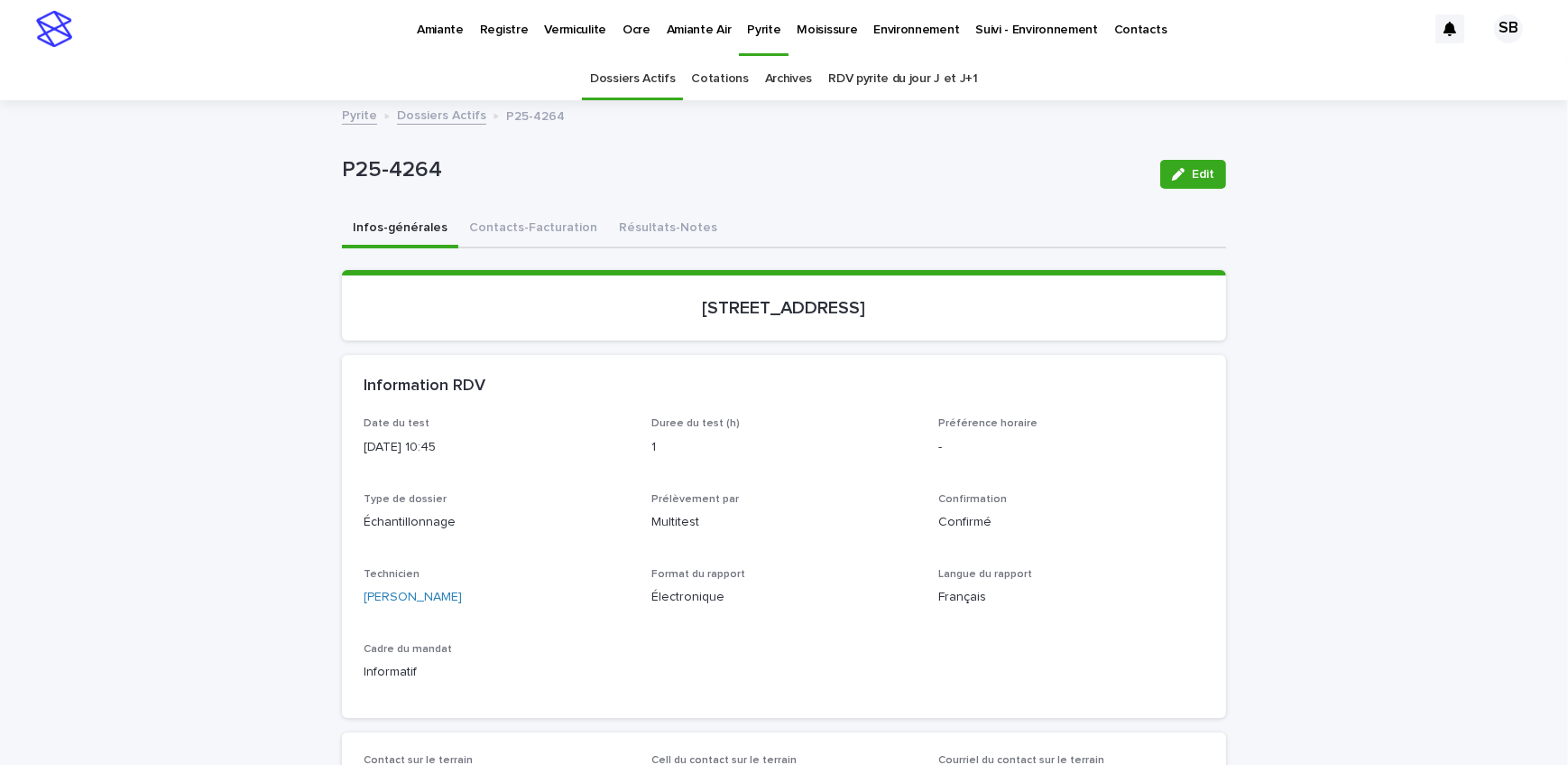
drag, startPoint x: 257, startPoint y: 439, endPoint x: 209, endPoint y: 427, distance: 49.5
click at [807, 39] on link "Moisissure" at bounding box center [827, 28] width 77 height 56
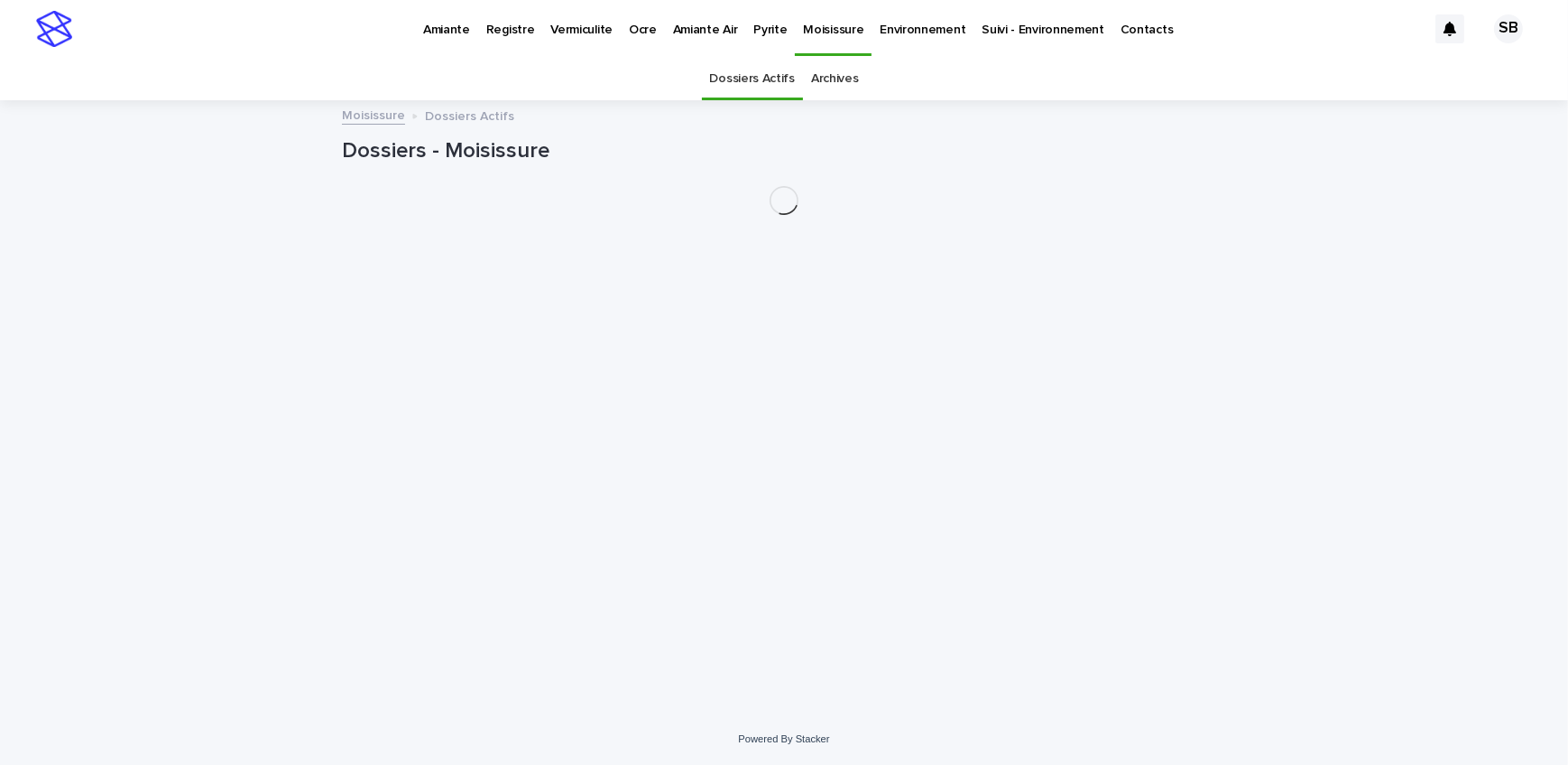
drag, startPoint x: 807, startPoint y: 39, endPoint x: 915, endPoint y: 24, distance: 109.0
click at [915, 24] on p "Environnement" at bounding box center [922, 19] width 86 height 38
click at [809, 86] on link "Cotations" at bounding box center [802, 79] width 56 height 43
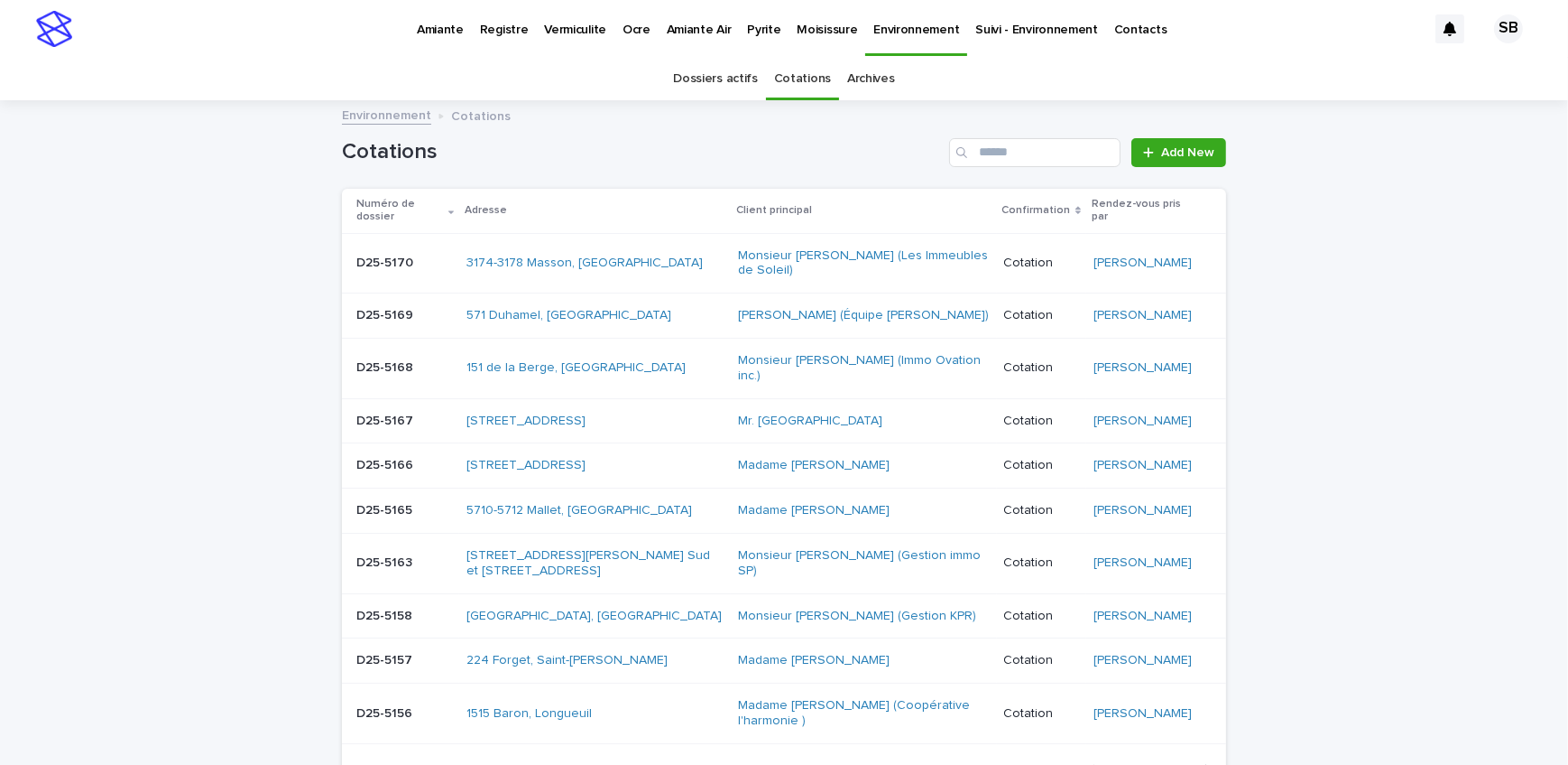
click at [753, 39] on link "Pyrite" at bounding box center [764, 28] width 50 height 56
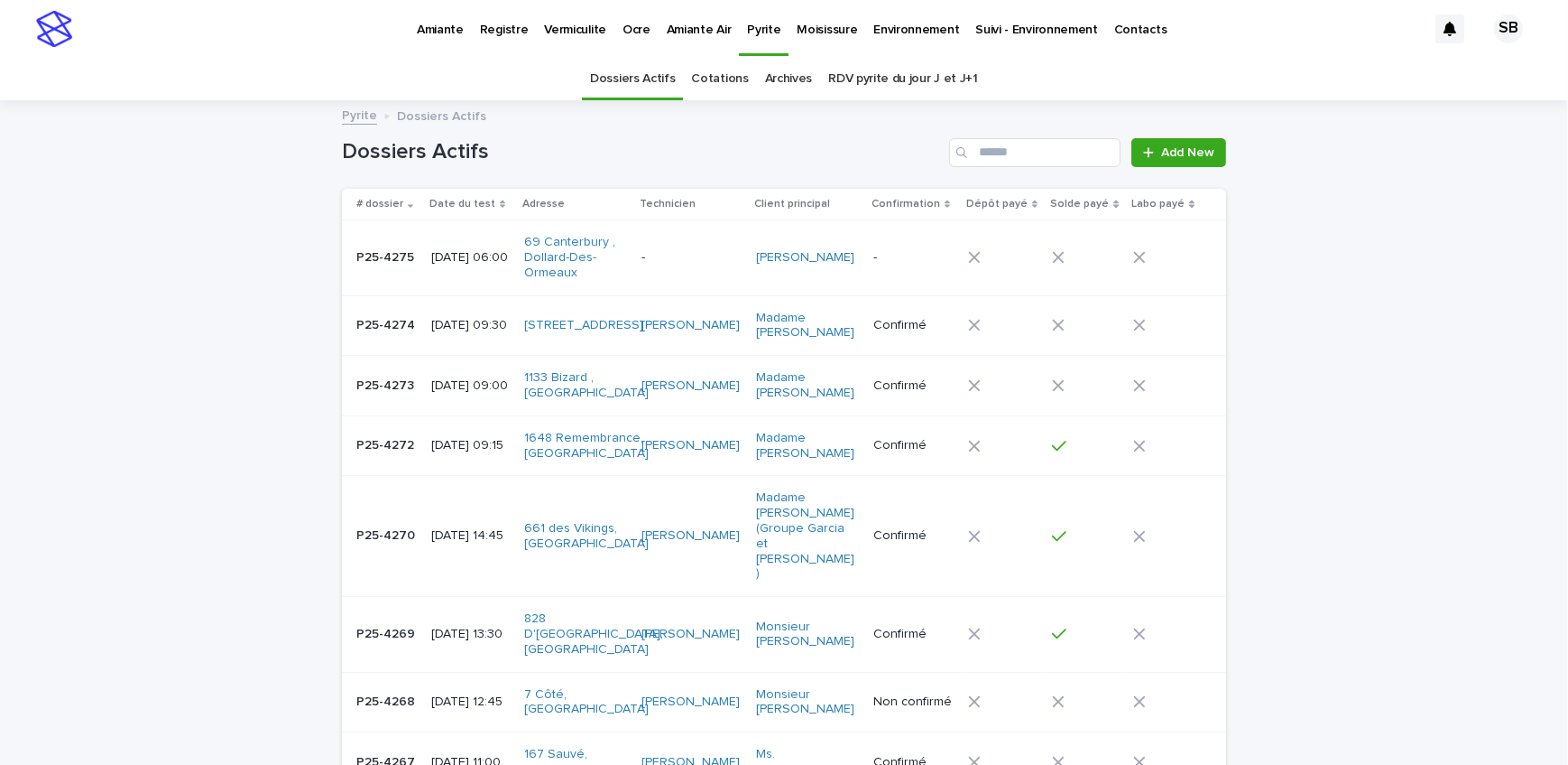
click at [411, 676] on td "P25-4268 P25-4268" at bounding box center [382, 701] width 82 height 60
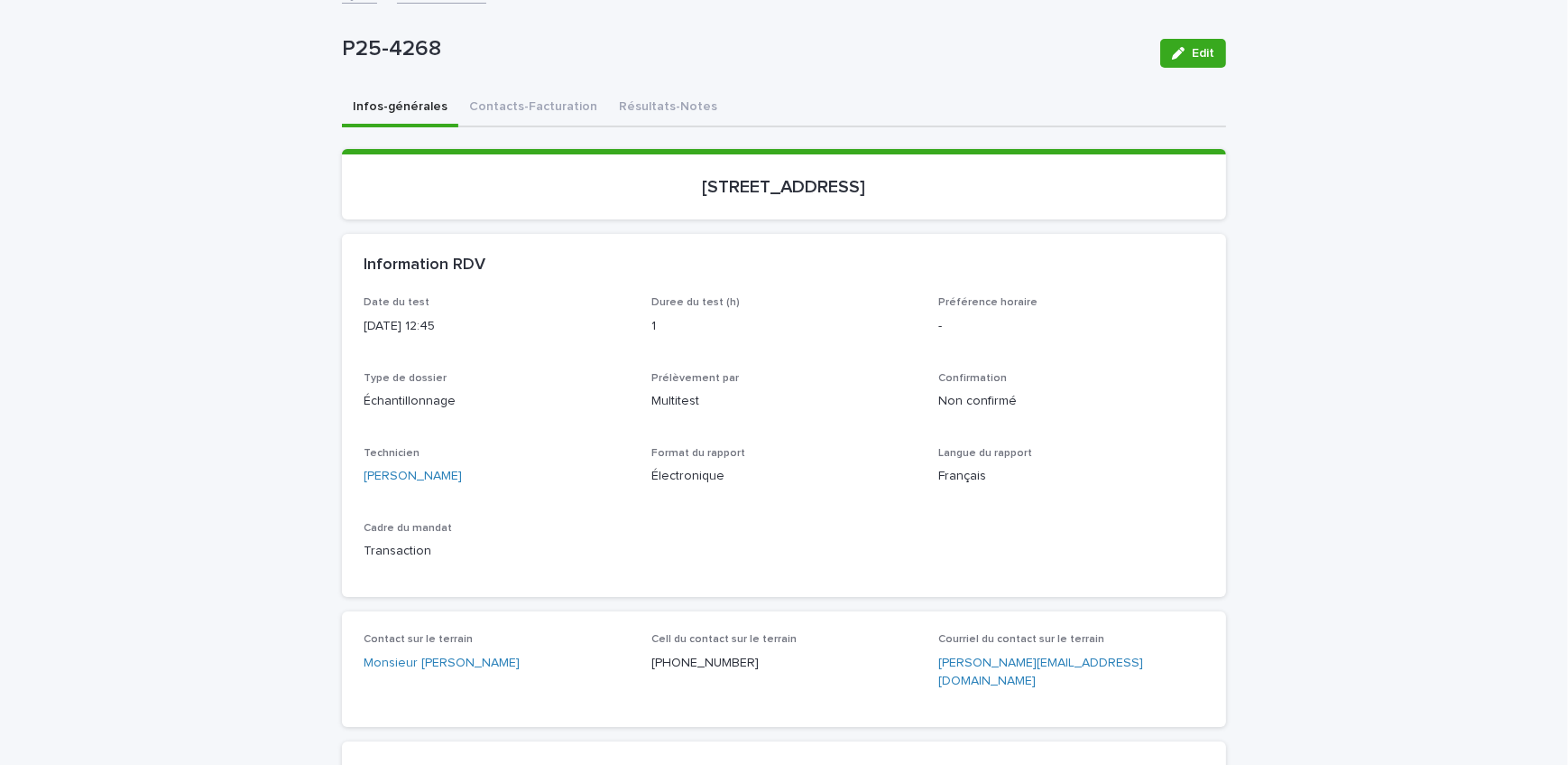
scroll to position [328, 0]
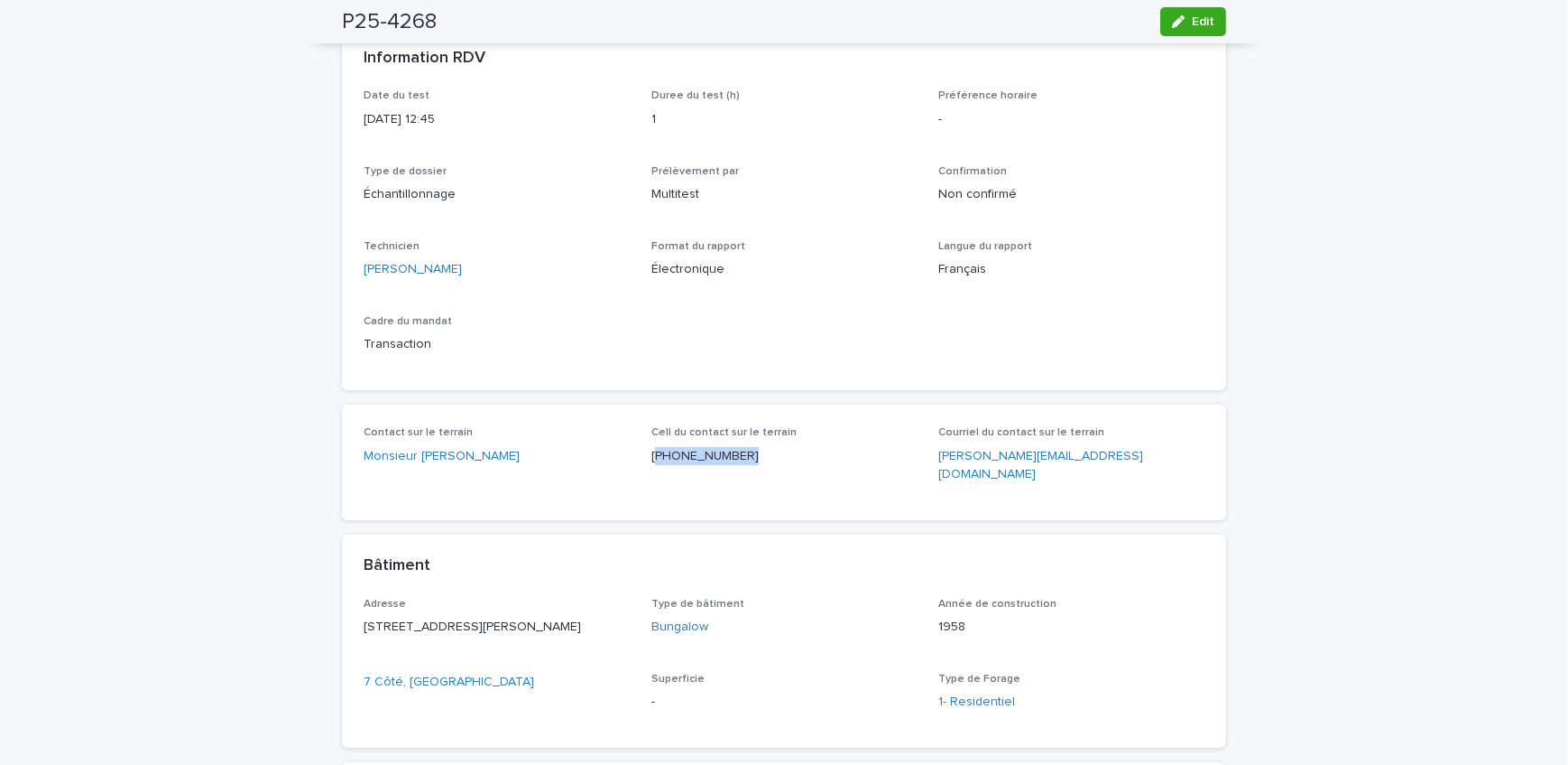
drag, startPoint x: 748, startPoint y: 463, endPoint x: 649, endPoint y: 469, distance: 99.2
click at [652, 469] on div "Cell du contact sur le terrain (514) 445-3324" at bounding box center [785, 453] width 267 height 54
click at [1192, 19] on span "Edit" at bounding box center [1203, 22] width 22 height 13
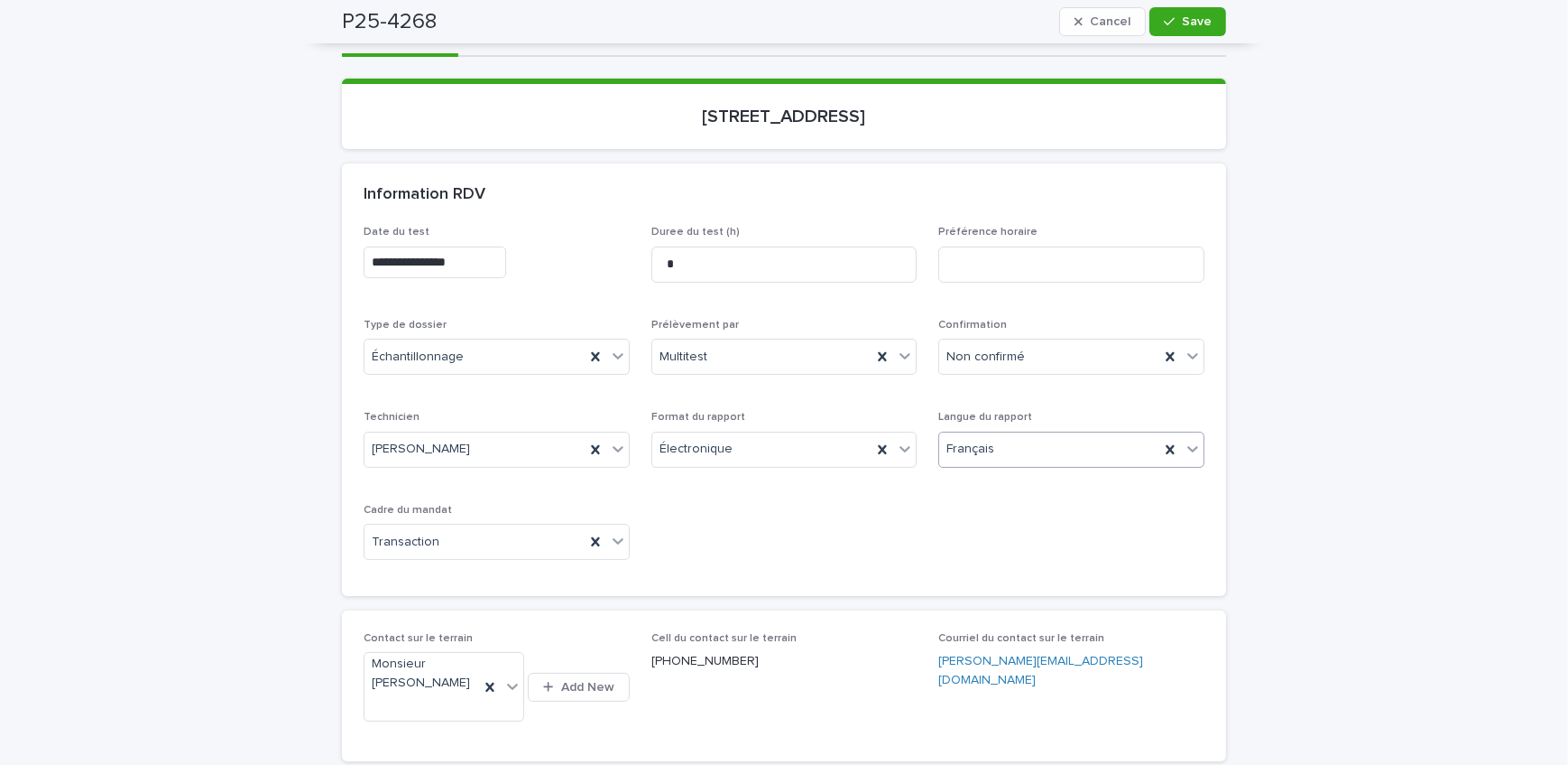
scroll to position [163, 0]
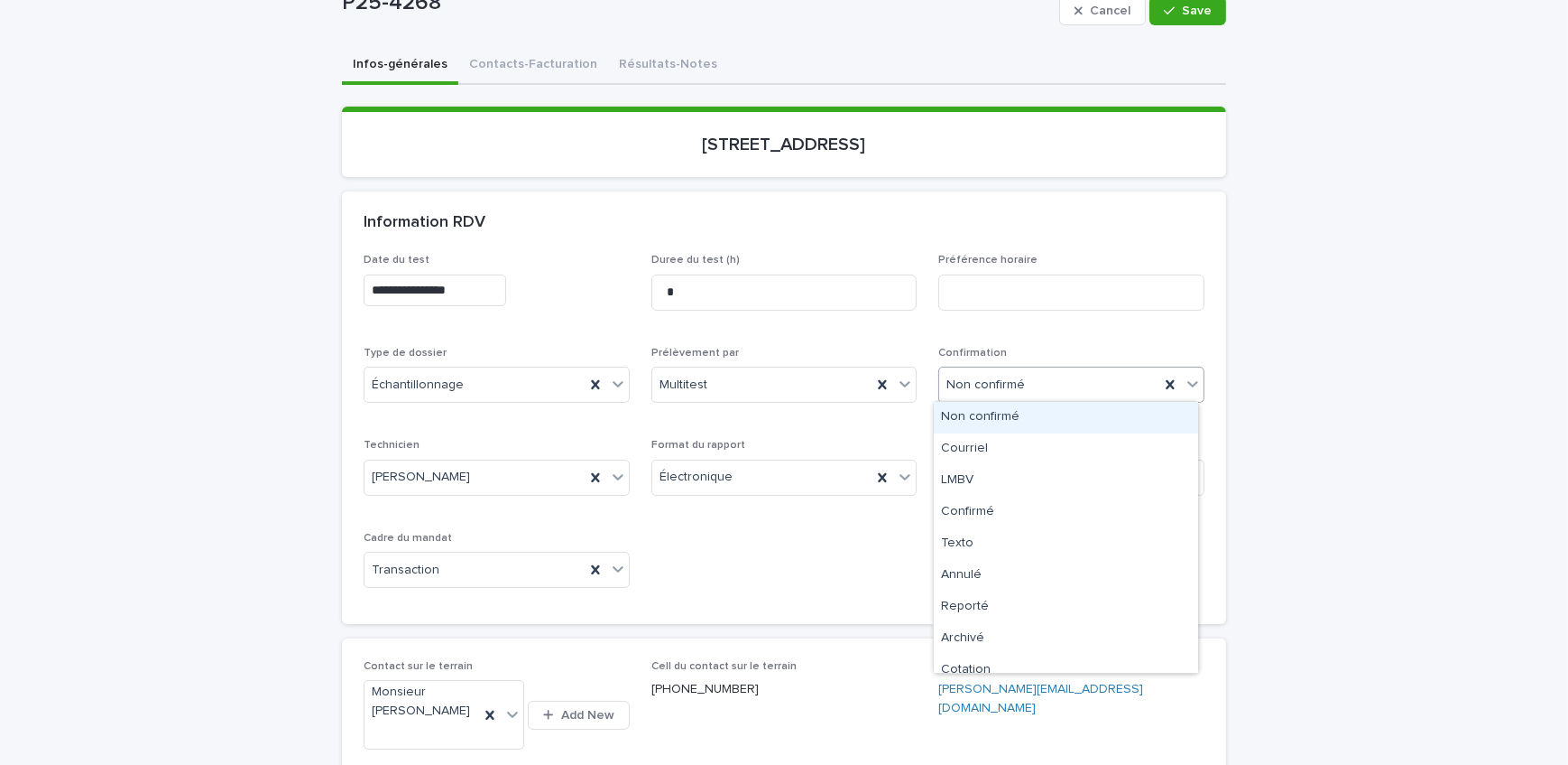
click at [1091, 390] on div "Non confirmé" at bounding box center [1050, 385] width 220 height 30
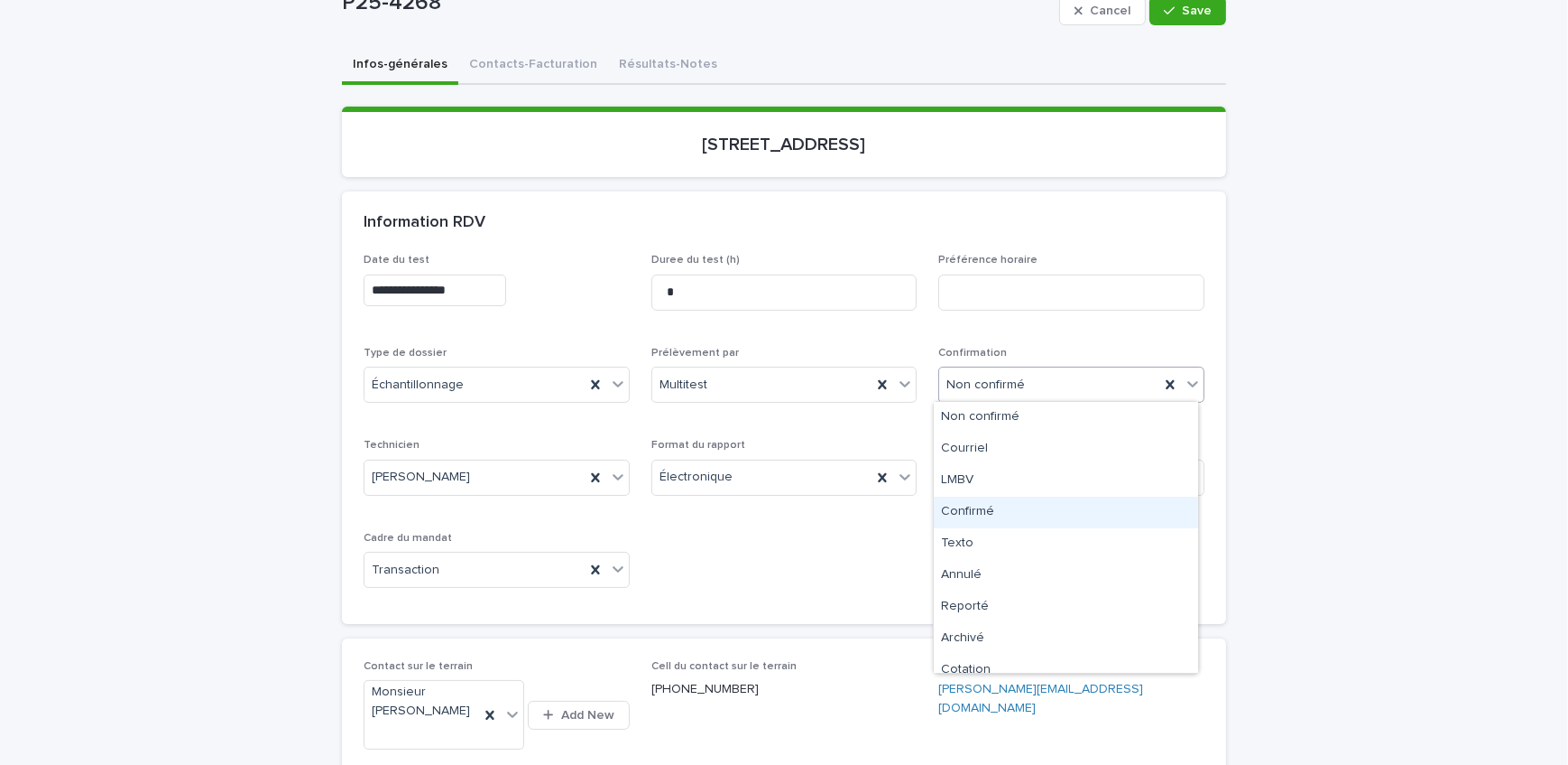
click at [1066, 508] on div "Confirmé" at bounding box center [1066, 512] width 265 height 31
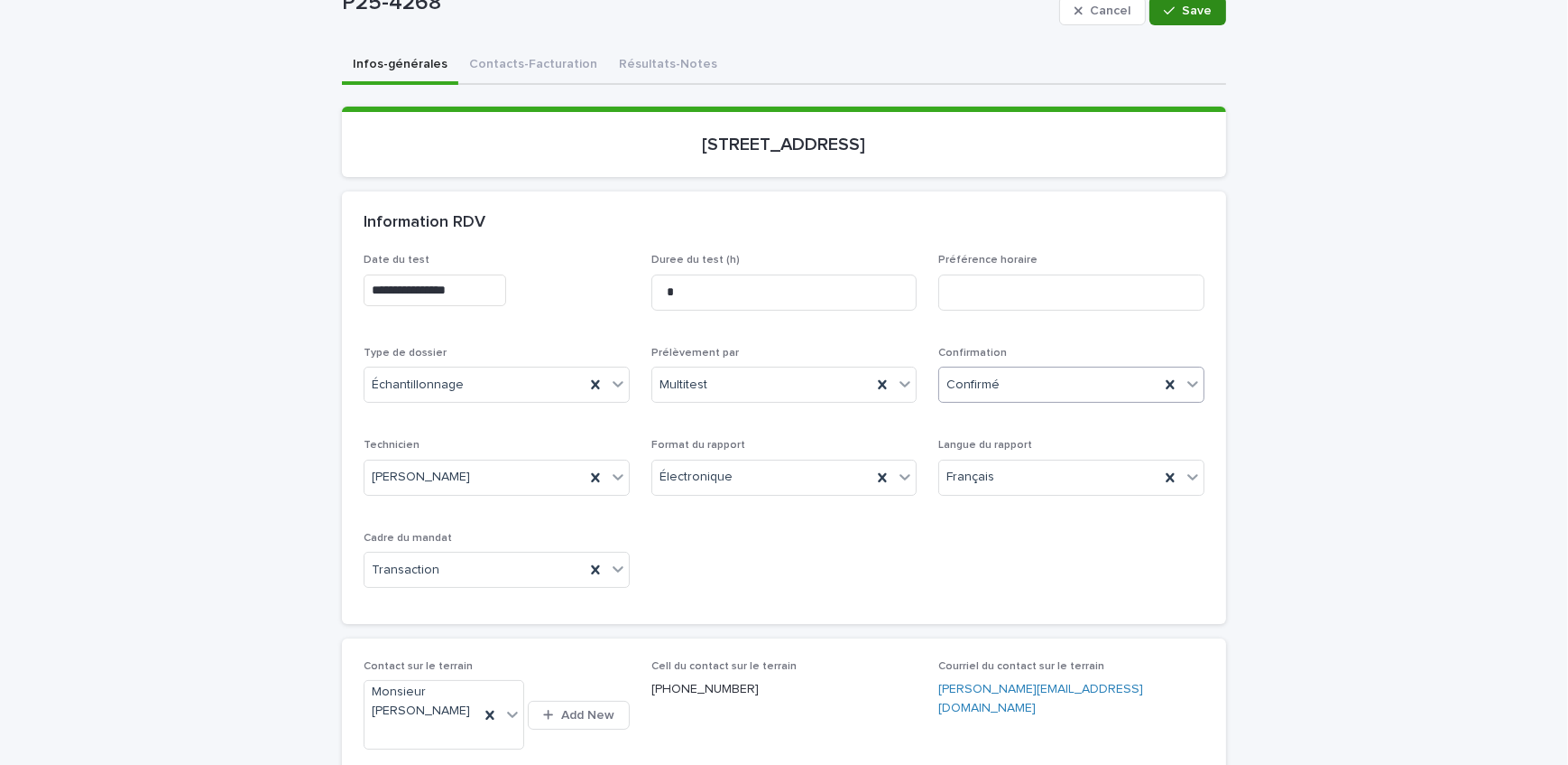
click at [1182, 19] on button "Save" at bounding box center [1188, 10] width 77 height 29
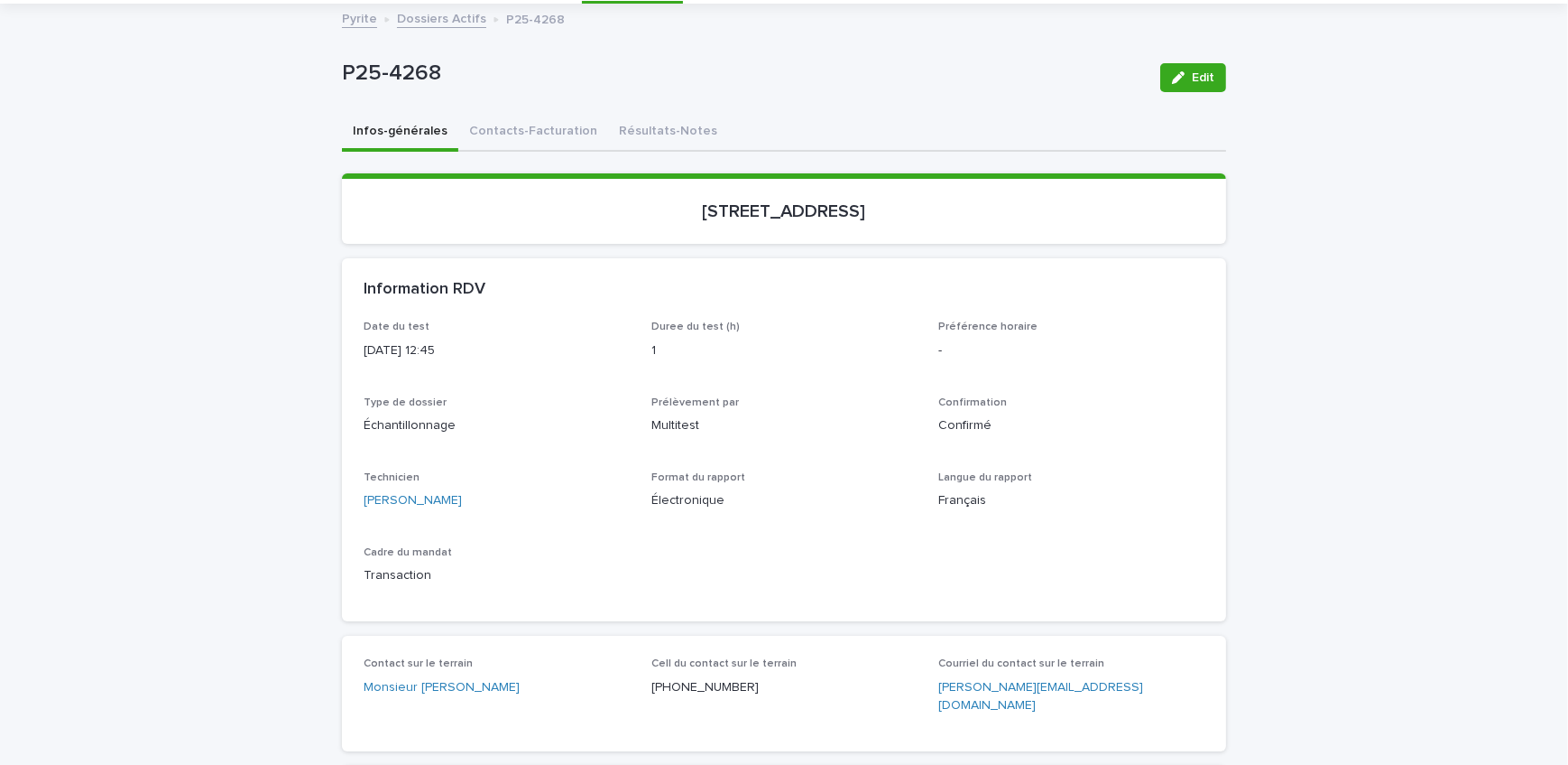
scroll to position [82, 0]
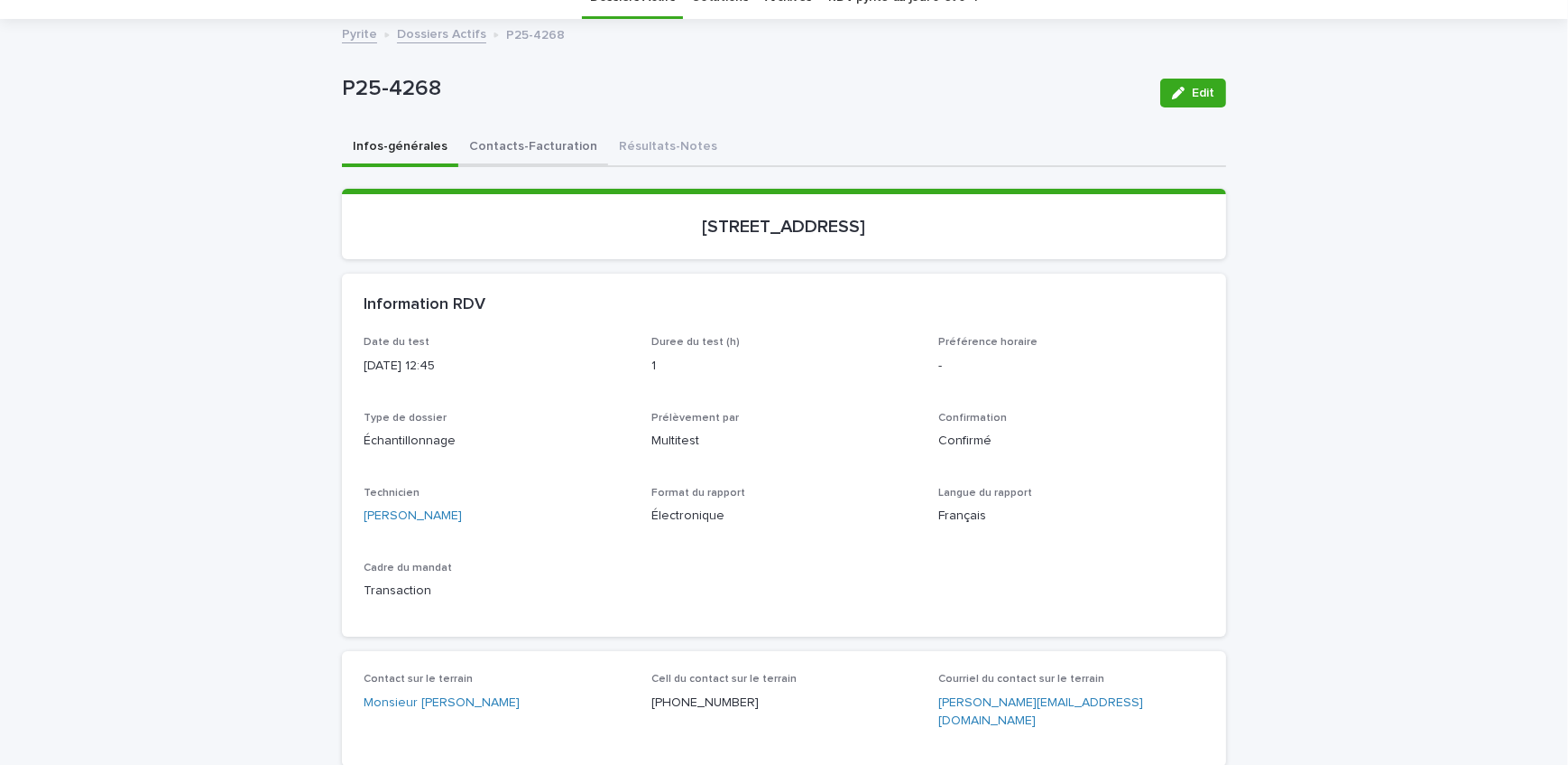
click at [554, 139] on button "Contacts-Facturation" at bounding box center [533, 147] width 150 height 38
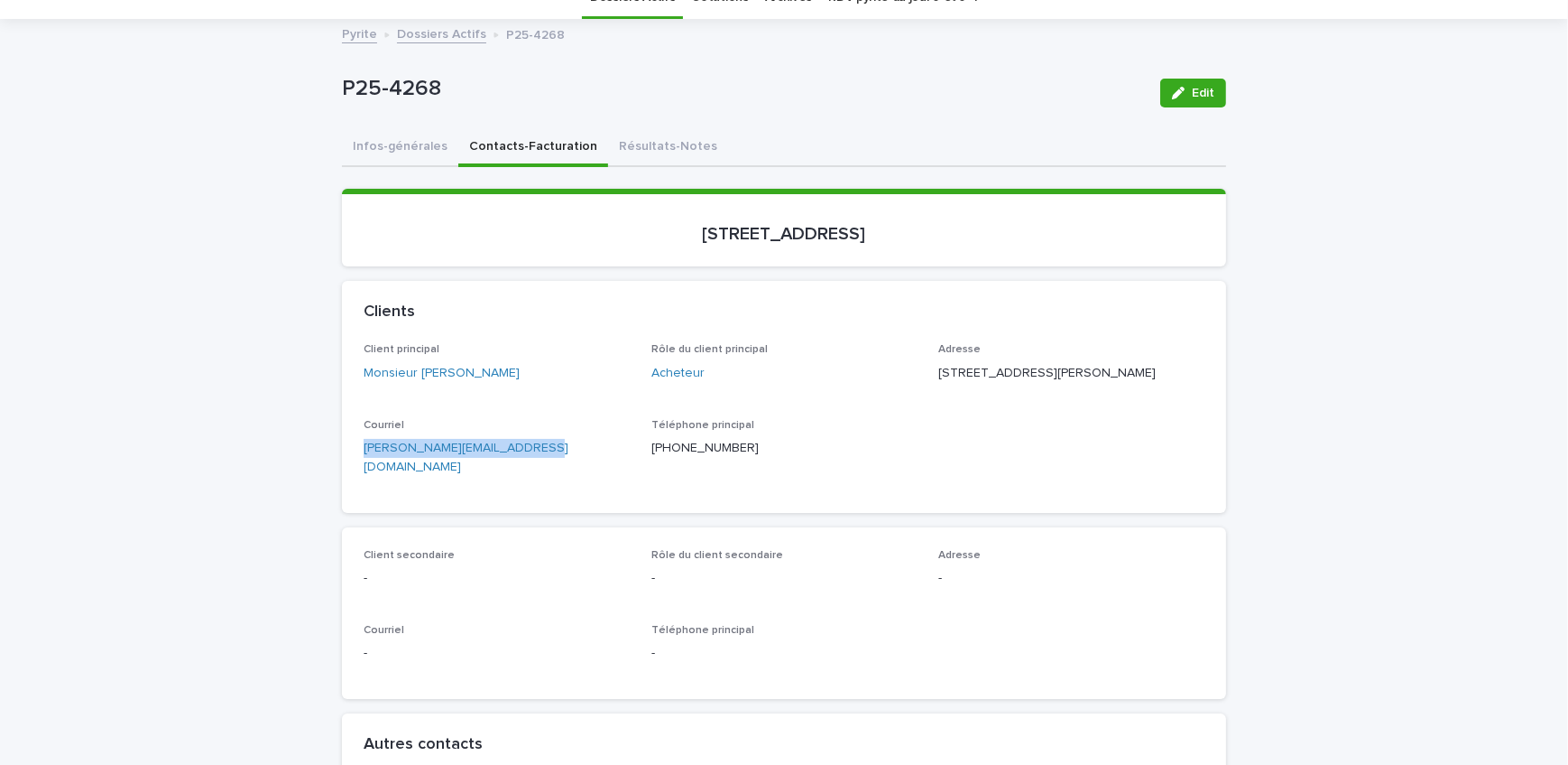
drag, startPoint x: 540, startPoint y: 479, endPoint x: 298, endPoint y: 490, distance: 242.2
click at [388, 132] on button "Infos-générales" at bounding box center [400, 147] width 117 height 38
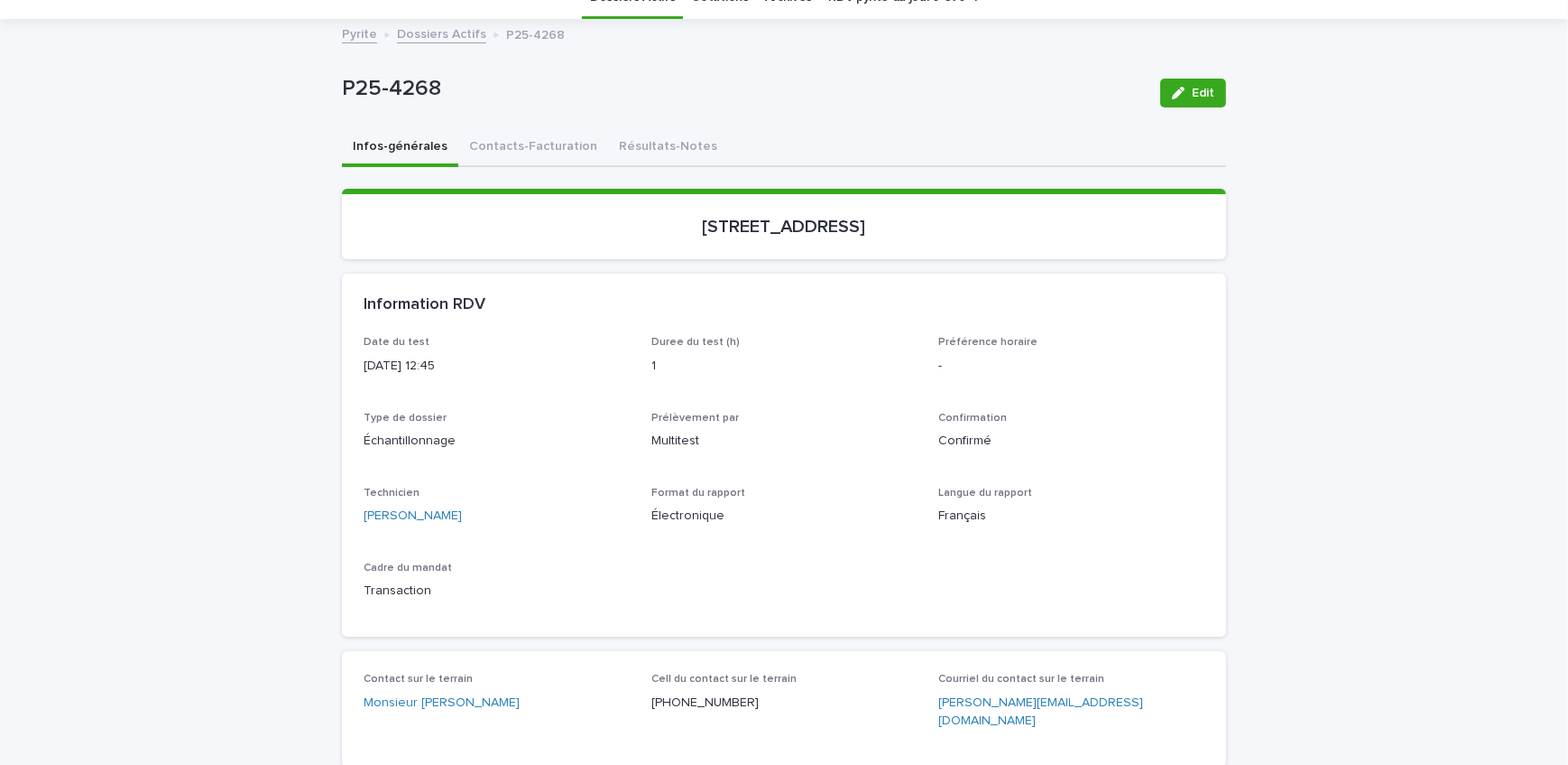
click at [342, 279] on div "Information RDV" at bounding box center [783, 305] width 884 height 63
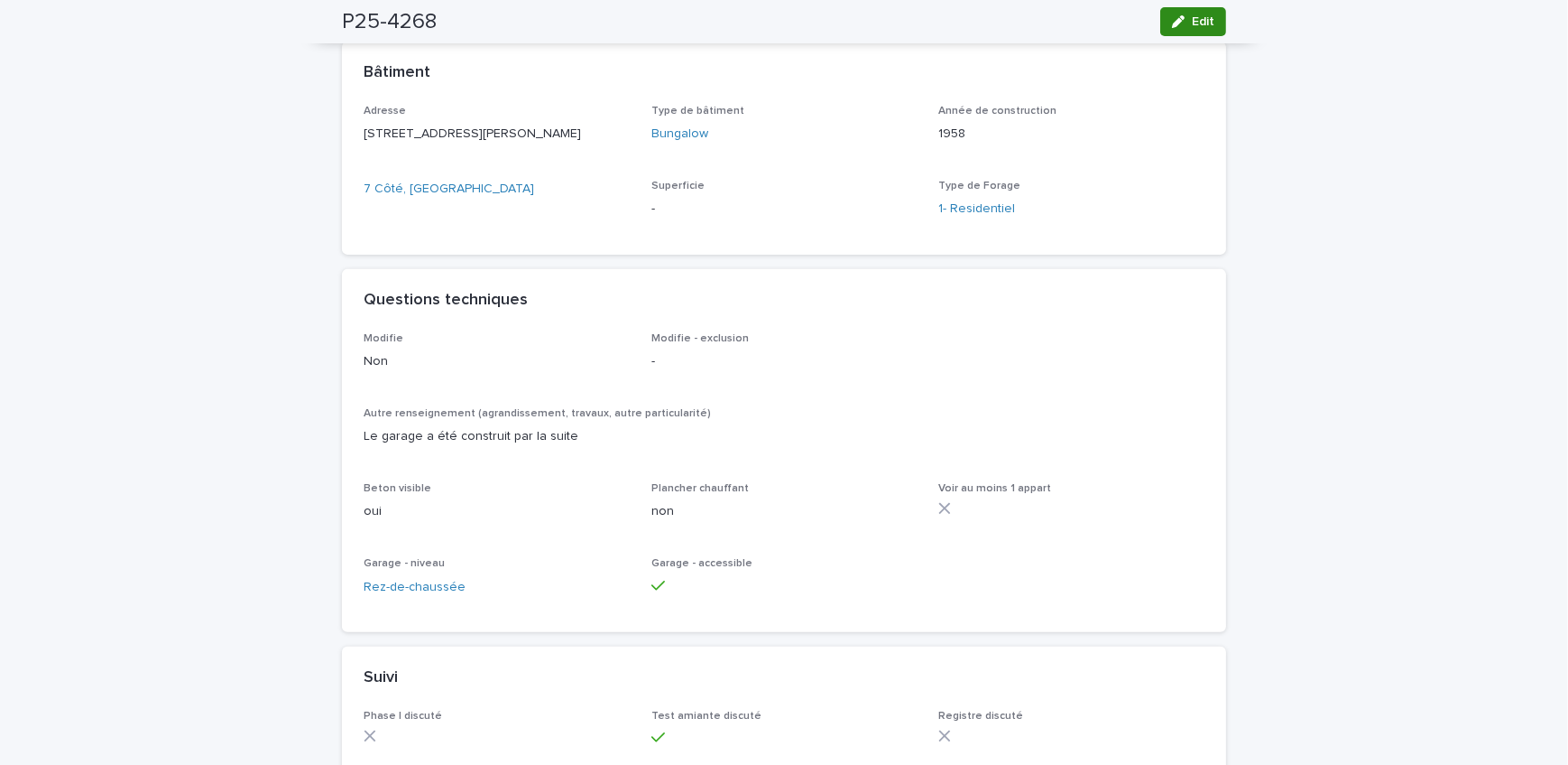
click at [1185, 22] on div "button" at bounding box center [1181, 22] width 19 height 13
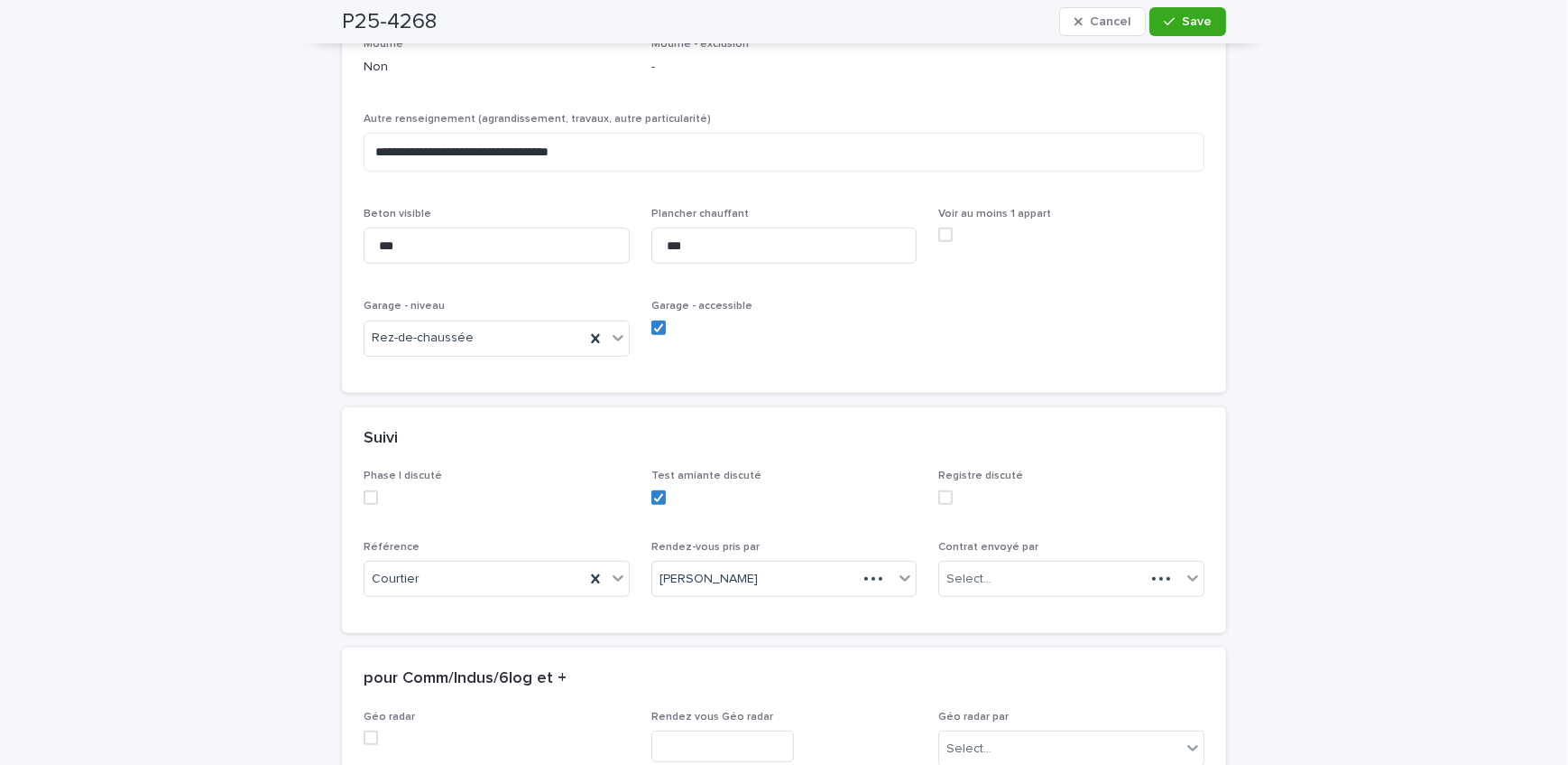
scroll to position [1517, 0]
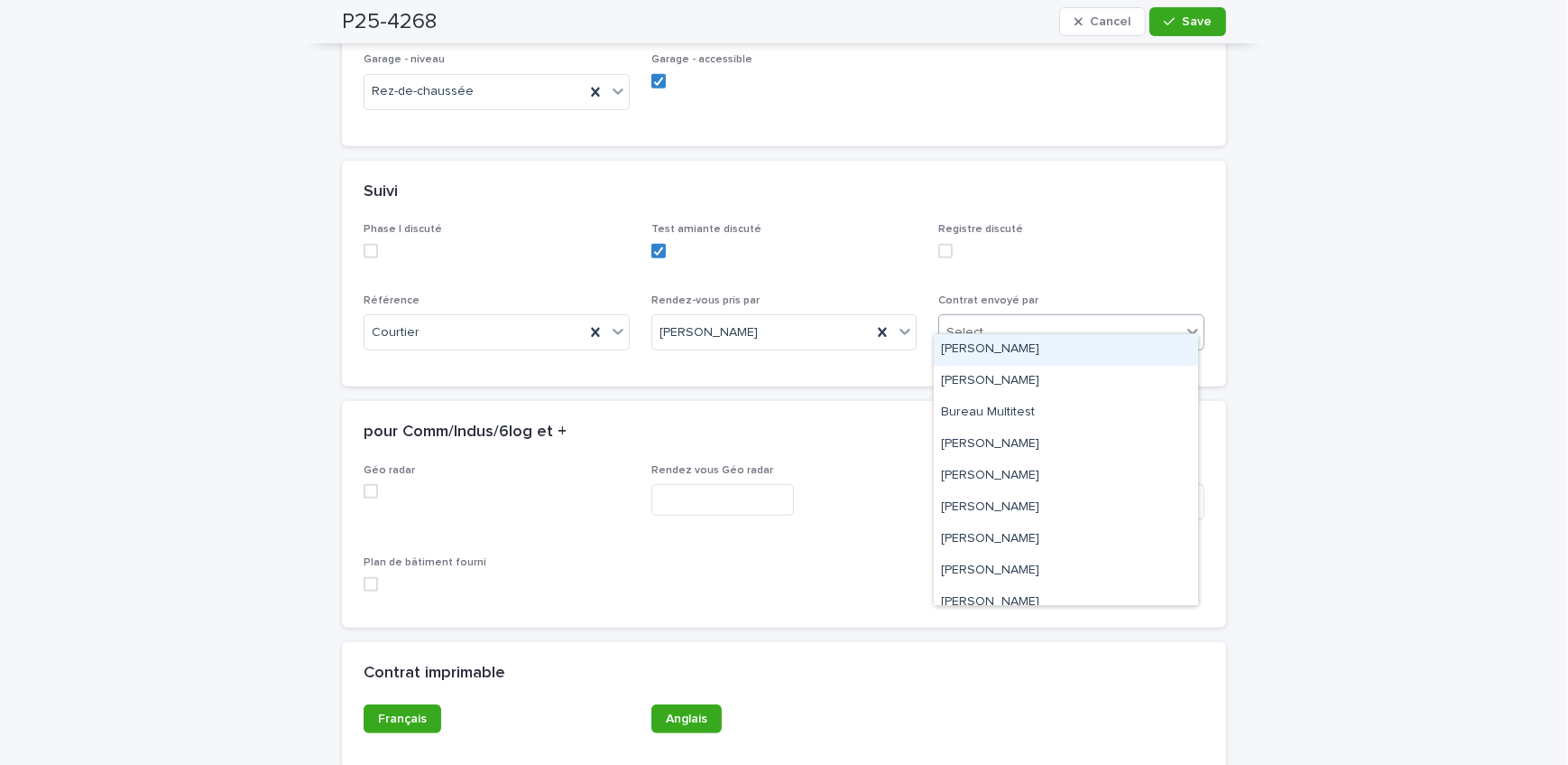
click at [1013, 323] on div "Select..." at bounding box center [1060, 332] width 242 height 30
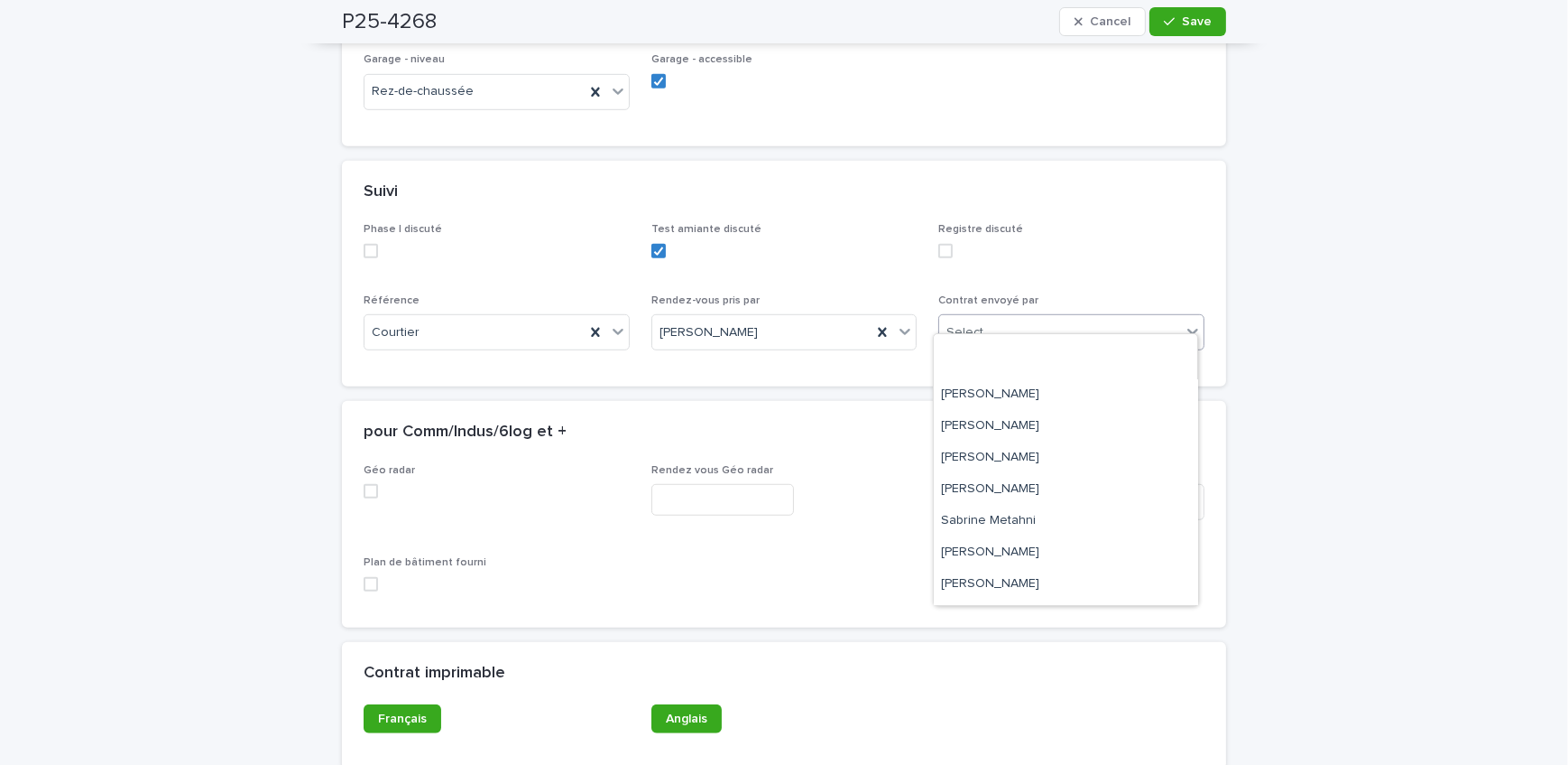
scroll to position [298, 0]
click at [1019, 461] on div "Sandrine Bérubé" at bounding box center [1066, 463] width 265 height 31
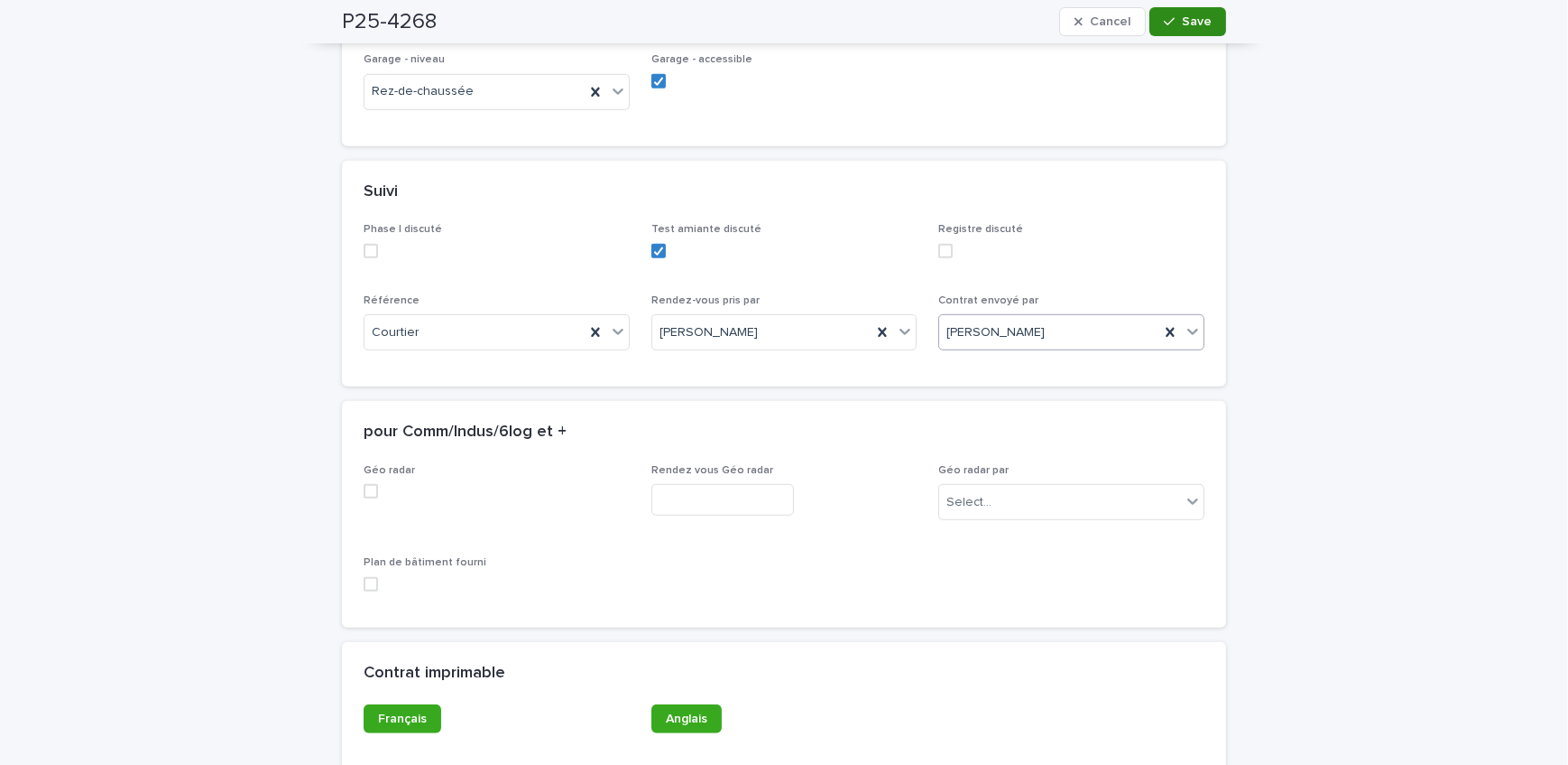
click at [1182, 29] on button "Save" at bounding box center [1188, 21] width 77 height 29
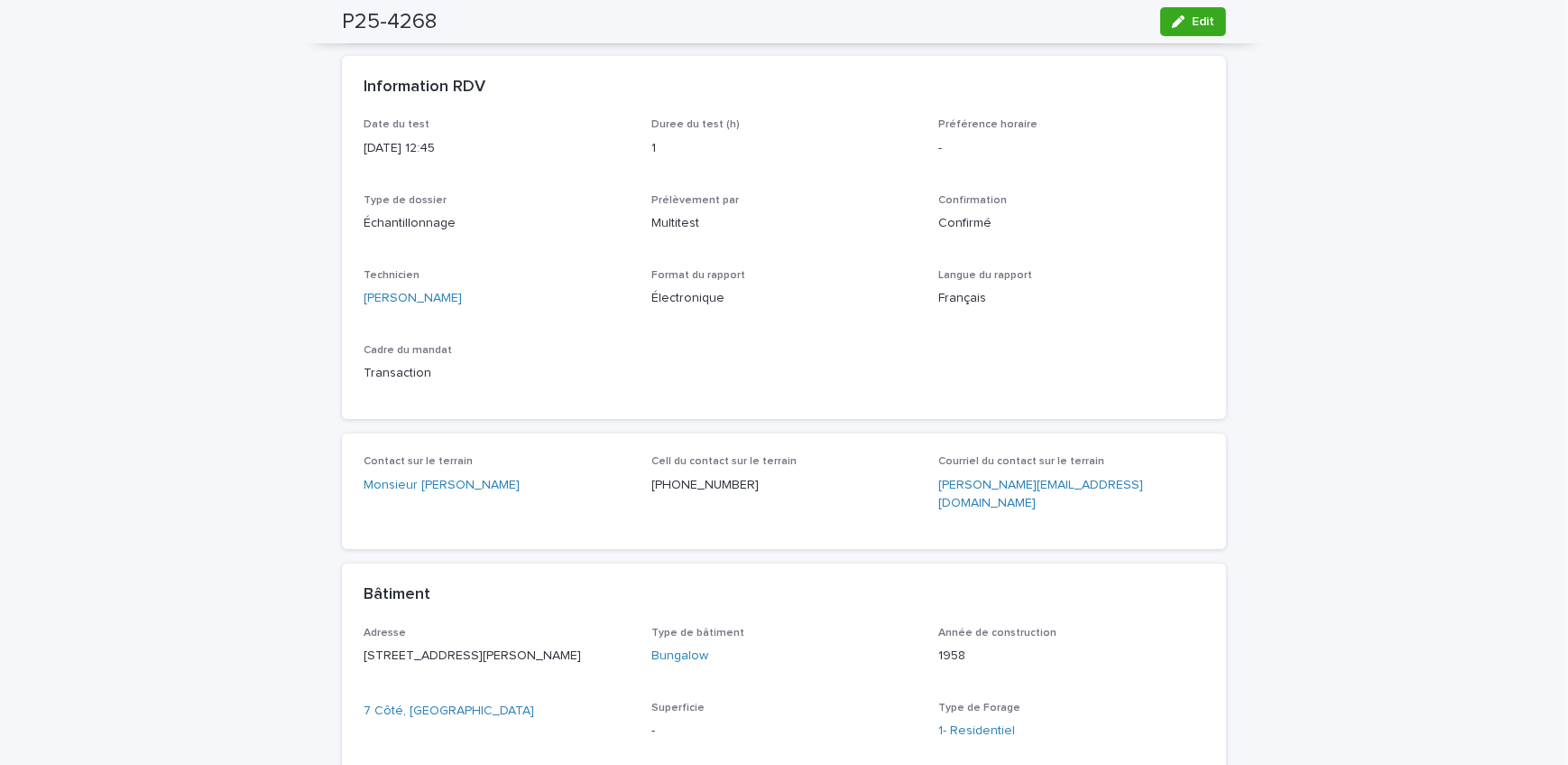
scroll to position [36, 0]
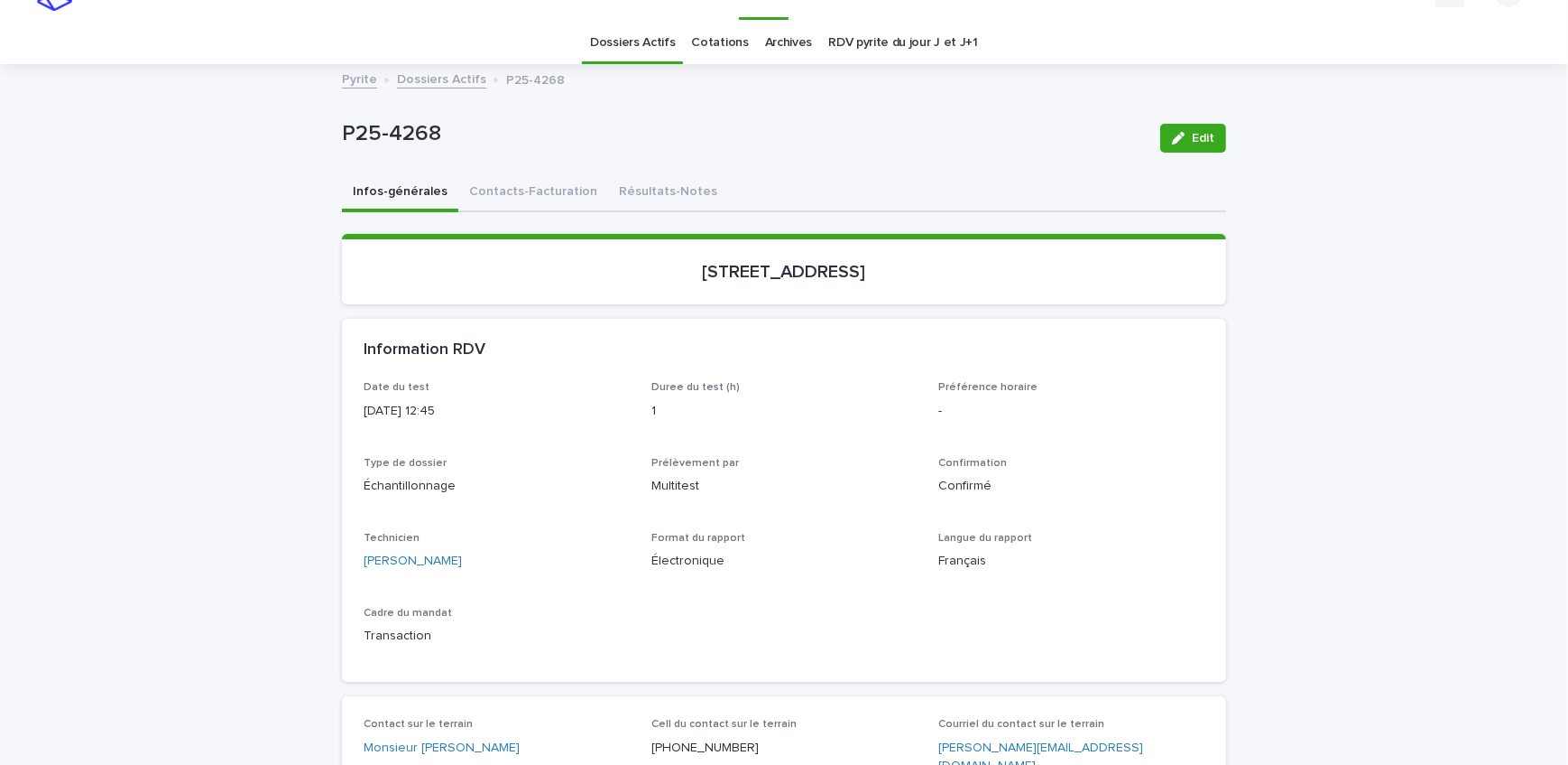
click at [420, 78] on link "Dossiers Actifs" at bounding box center [442, 78] width 90 height 20
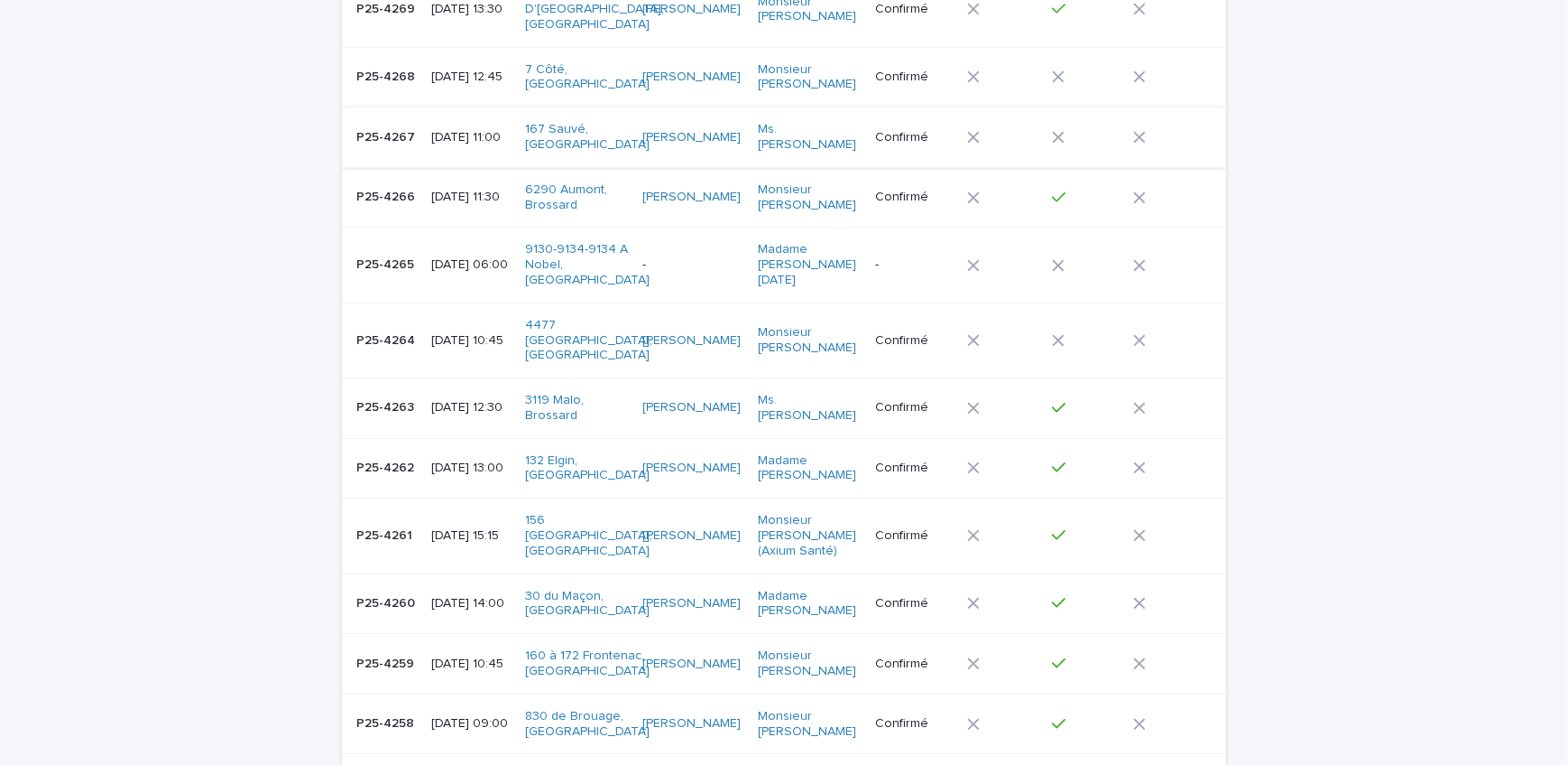
scroll to position [632, 0]
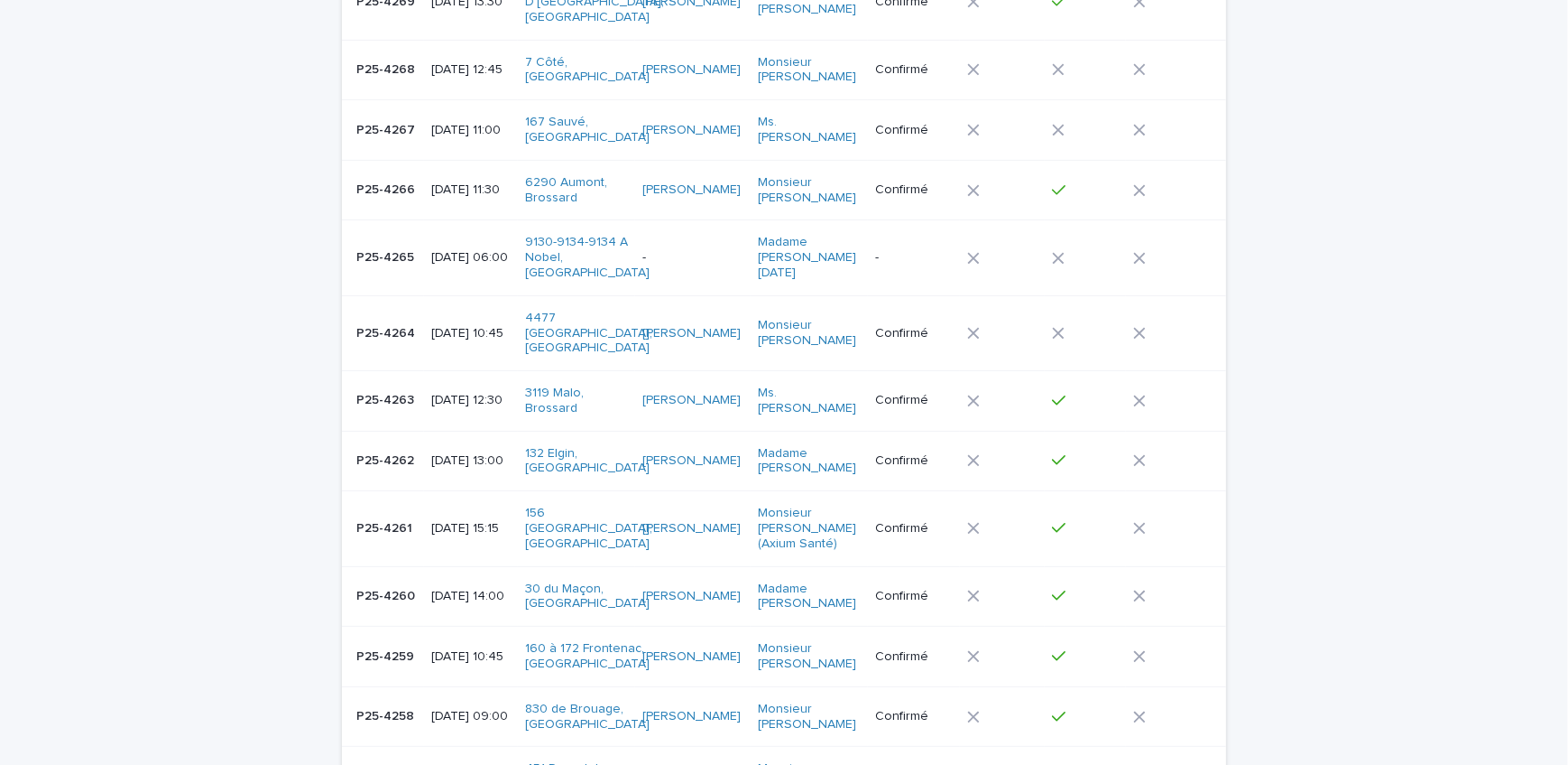
click at [393, 119] on p "P25-4267" at bounding box center [387, 129] width 62 height 19
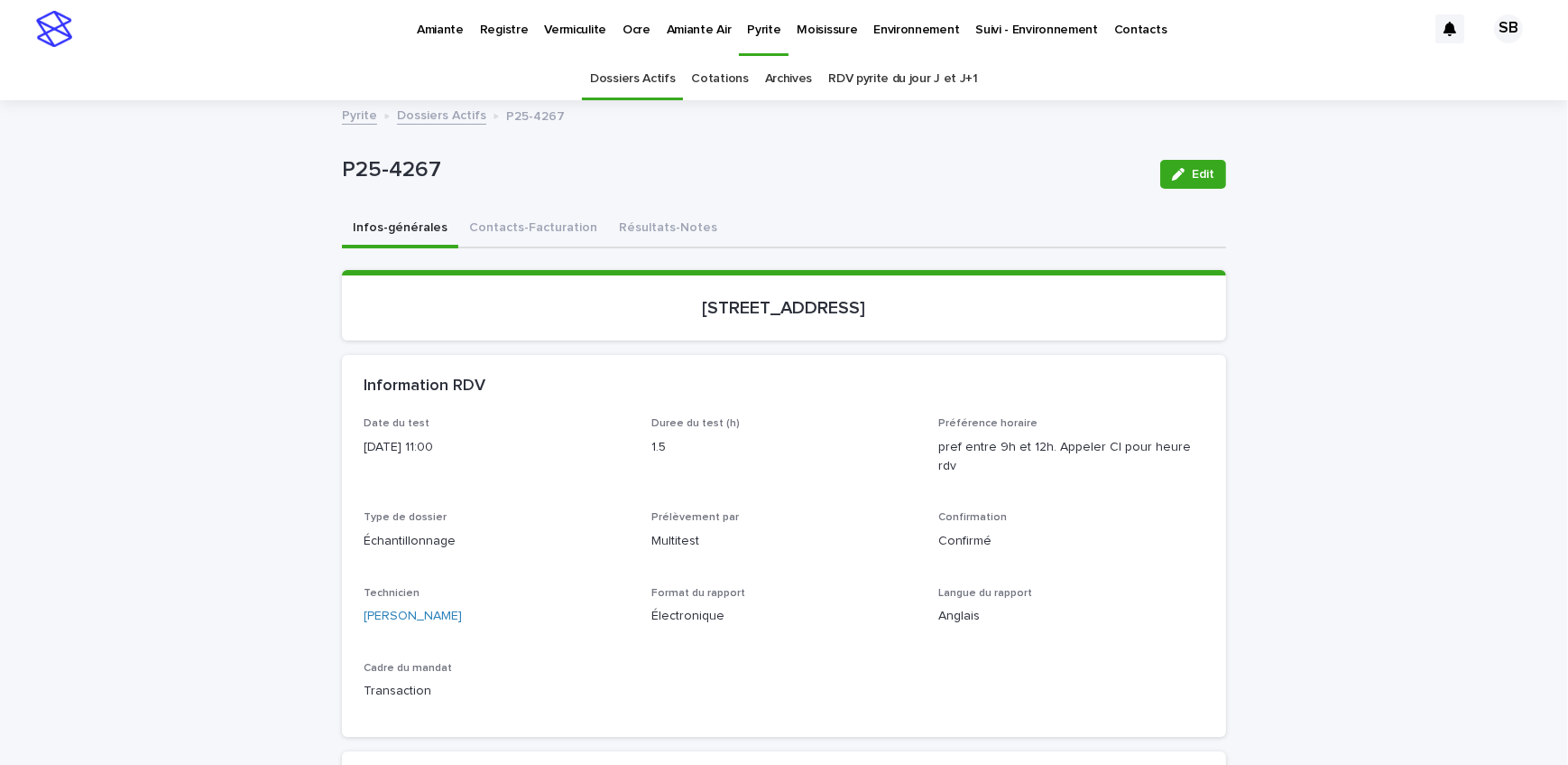
click at [657, 240] on button "Résultats-Notes" at bounding box center [668, 229] width 120 height 38
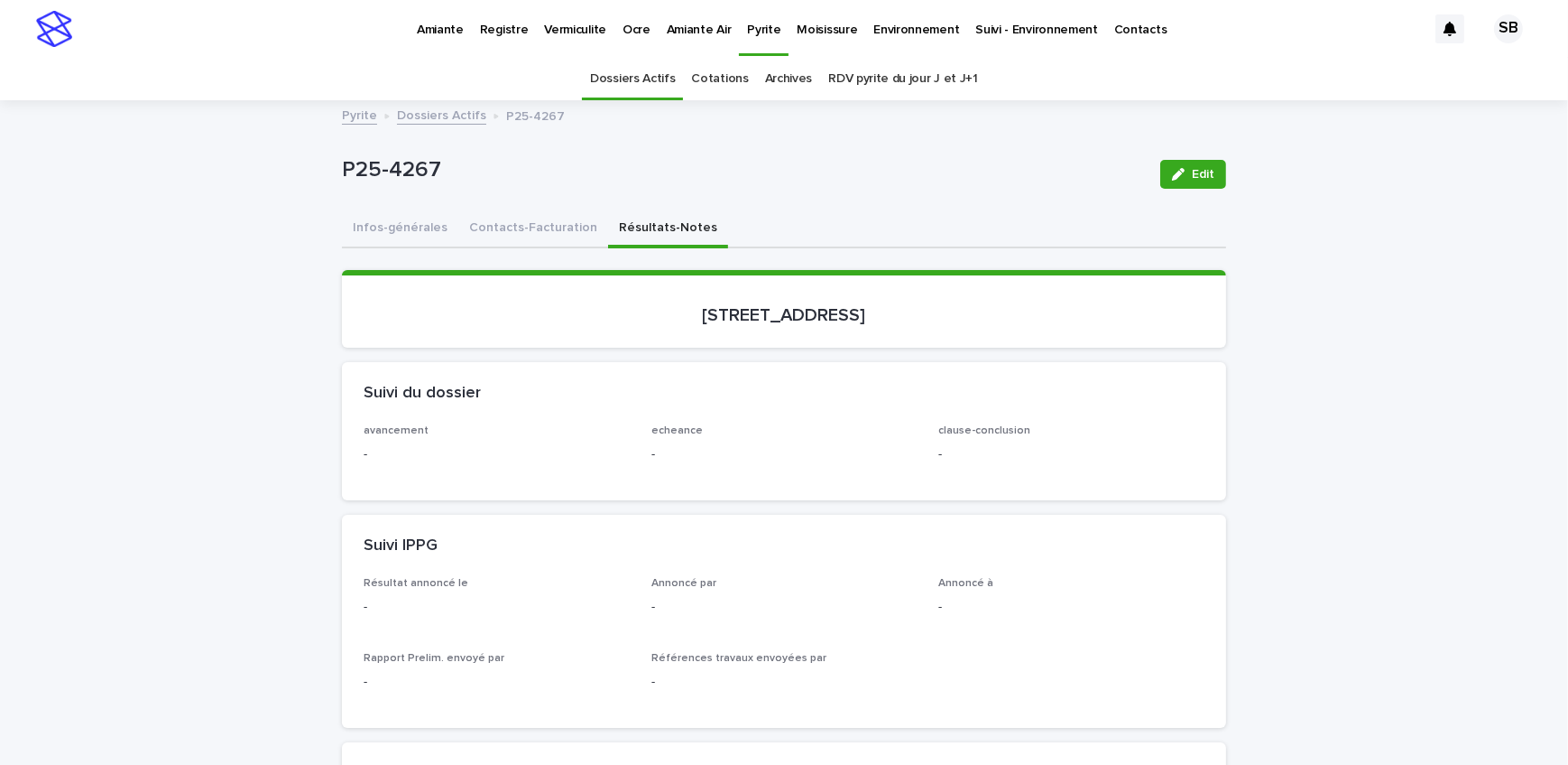
click at [484, 214] on button "Contacts-Facturation" at bounding box center [533, 229] width 150 height 38
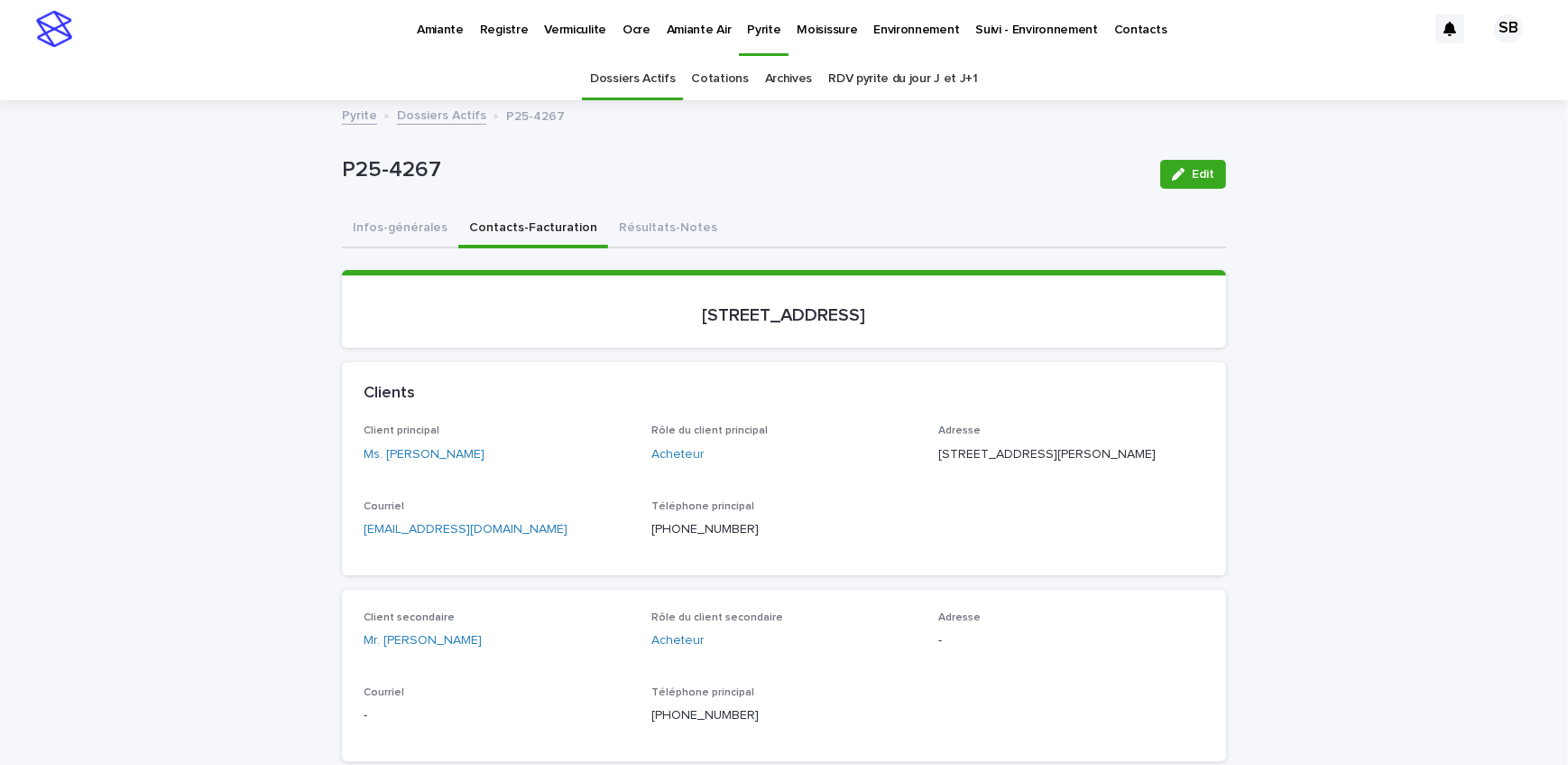
drag, startPoint x: 361, startPoint y: 222, endPoint x: 260, endPoint y: 292, distance: 122.9
click at [361, 222] on button "Infos-générales" at bounding box center [400, 229] width 117 height 38
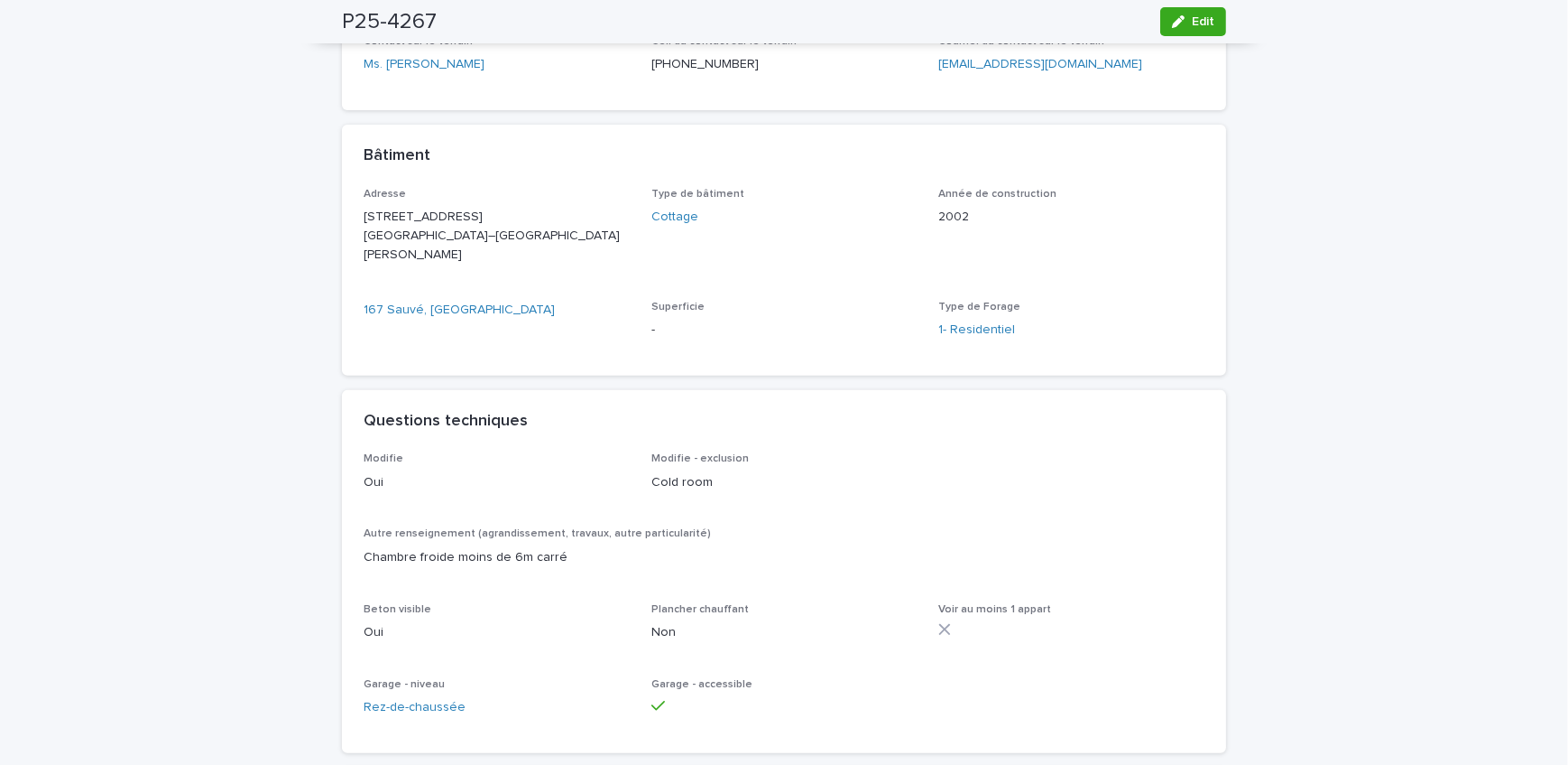
scroll to position [738, 0]
drag, startPoint x: 264, startPoint y: 367, endPoint x: 310, endPoint y: 370, distance: 46.1
click at [264, 367] on div "Loading... Saving… Loading... Saving… P25-4267 Edit P25-4267 Edit Sorry, there …" at bounding box center [784, 403] width 1568 height 2078
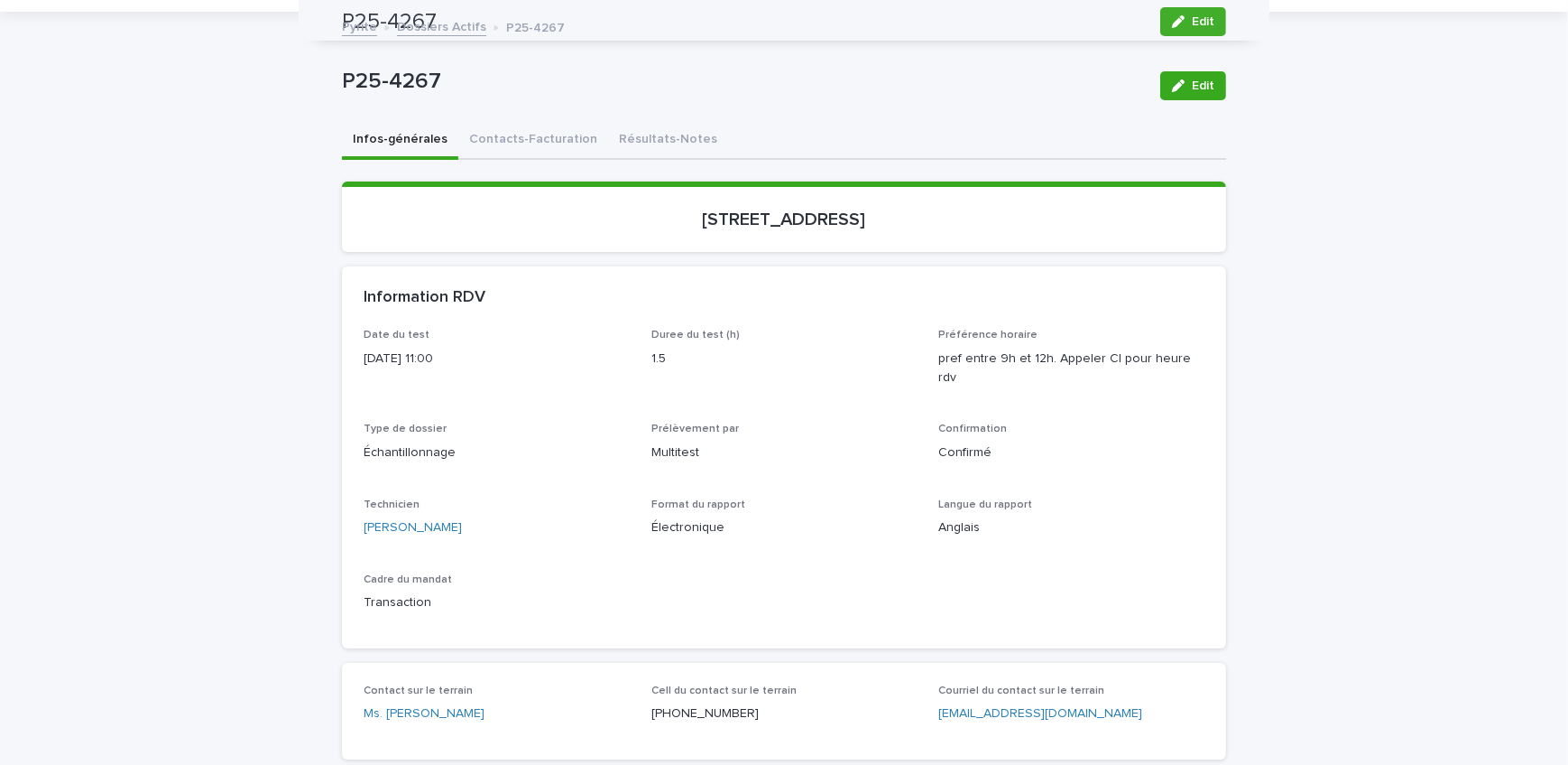
scroll to position [0, 0]
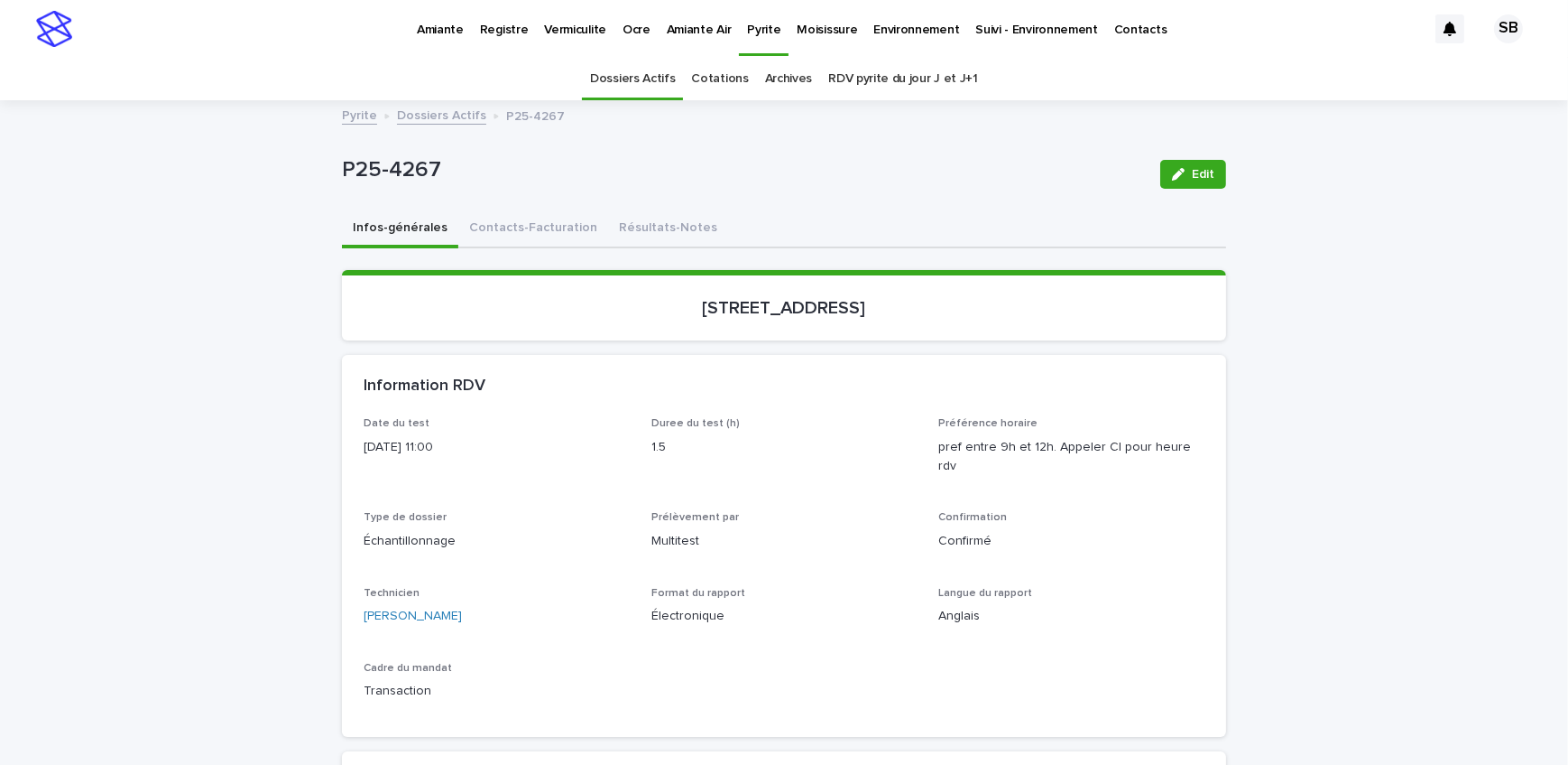
click at [749, 40] on link "Pyrite" at bounding box center [764, 27] width 50 height 54
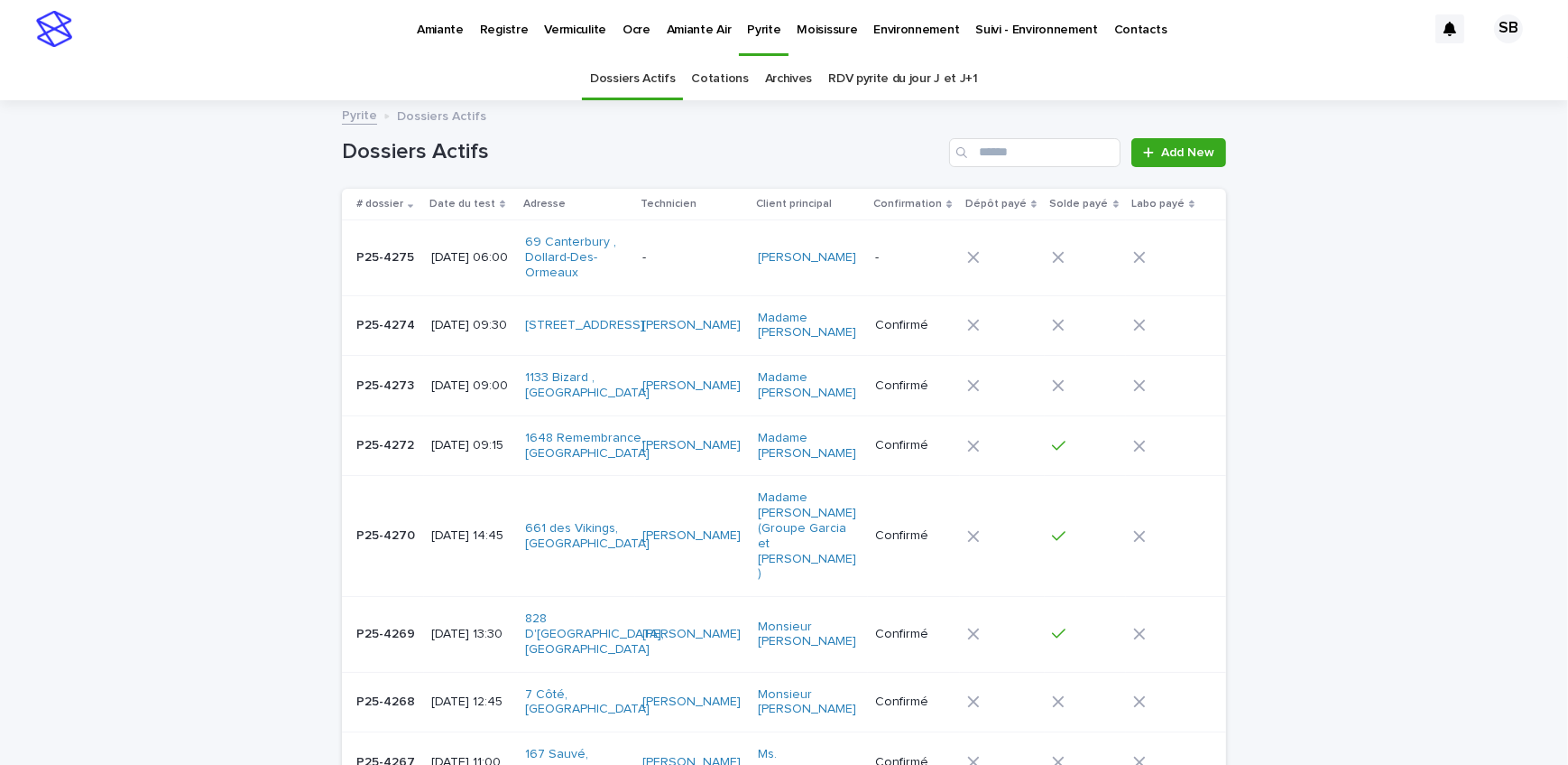
click at [432, 35] on p "Amiante" at bounding box center [440, 19] width 47 height 38
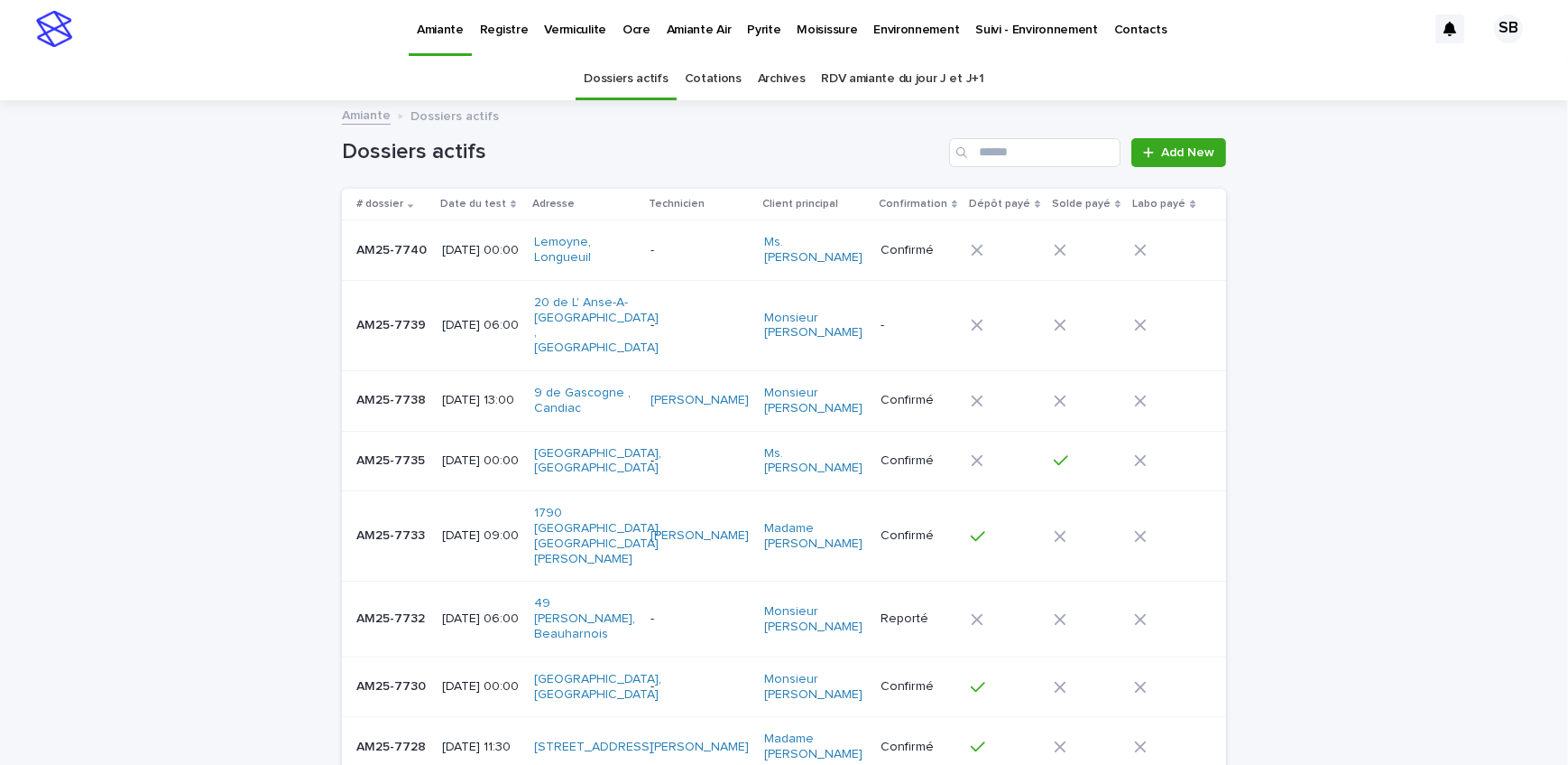
click at [393, 235] on div "AM25-7740 AM25-7740" at bounding box center [392, 250] width 71 height 30
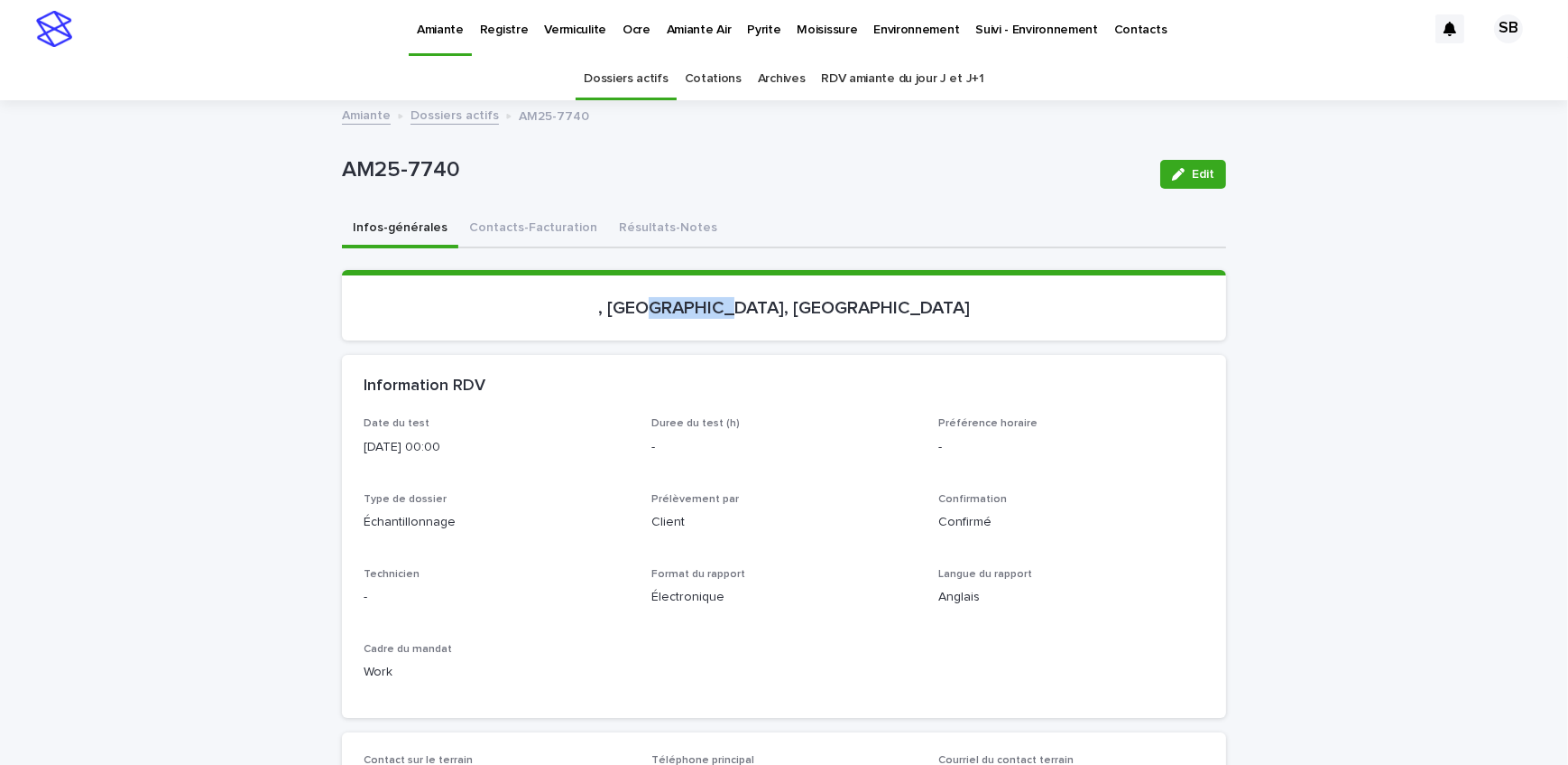
drag, startPoint x: 718, startPoint y: 307, endPoint x: 793, endPoint y: 306, distance: 75.0
click at [793, 306] on p ", rue Lemoyne, Longueuil" at bounding box center [784, 307] width 840 height 21
click at [760, 335] on section ", rue Lemoyne, Longueuil" at bounding box center [783, 305] width 884 height 70
drag, startPoint x: 788, startPoint y: 303, endPoint x: 717, endPoint y: 298, distance: 71.2
click at [717, 298] on p ", rue Lemoyne, Longueuil" at bounding box center [784, 307] width 840 height 21
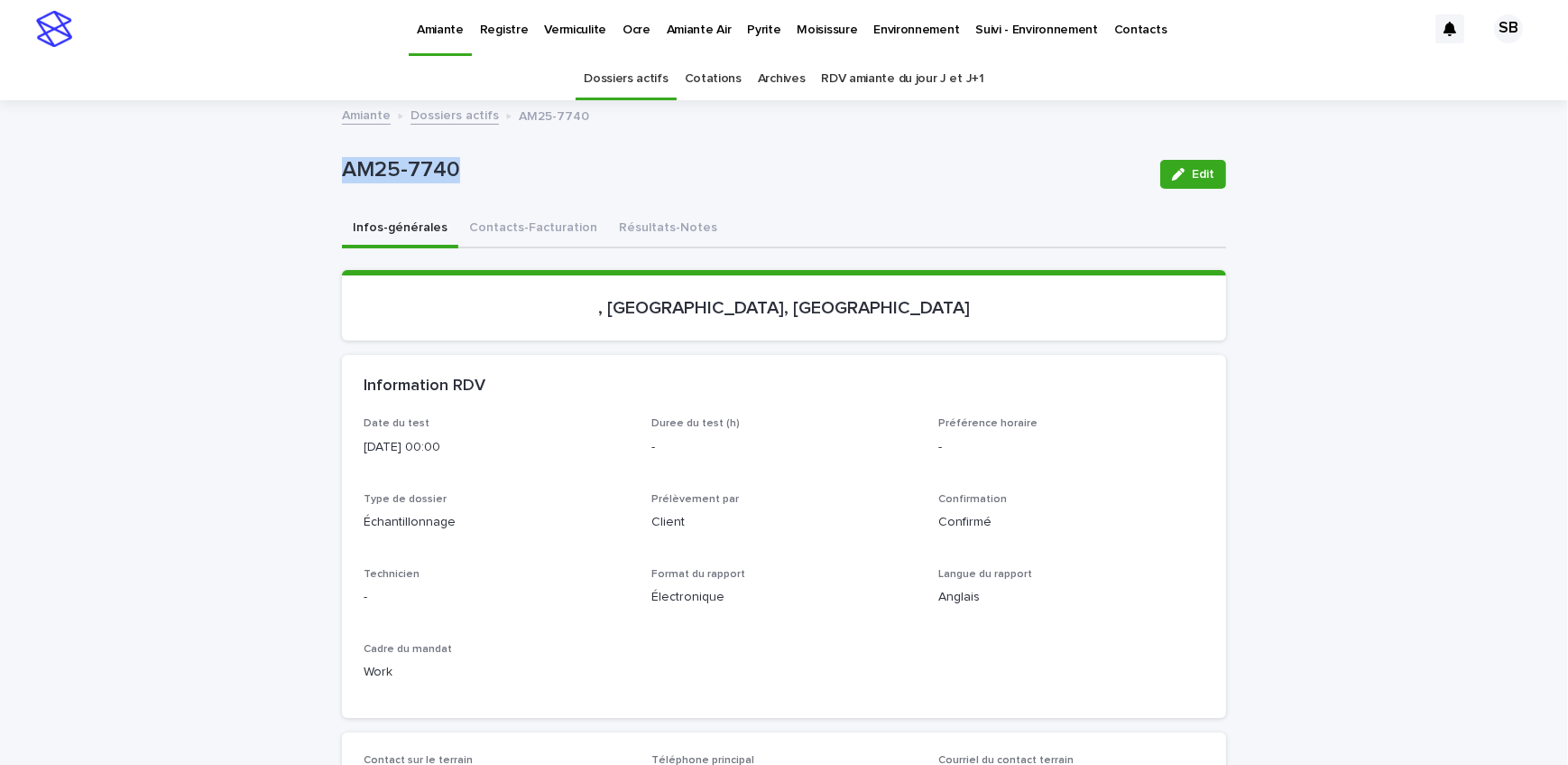
drag, startPoint x: 332, startPoint y: 185, endPoint x: 268, endPoint y: 190, distance: 64.2
click at [496, 218] on button "Contacts-Facturation" at bounding box center [533, 229] width 150 height 38
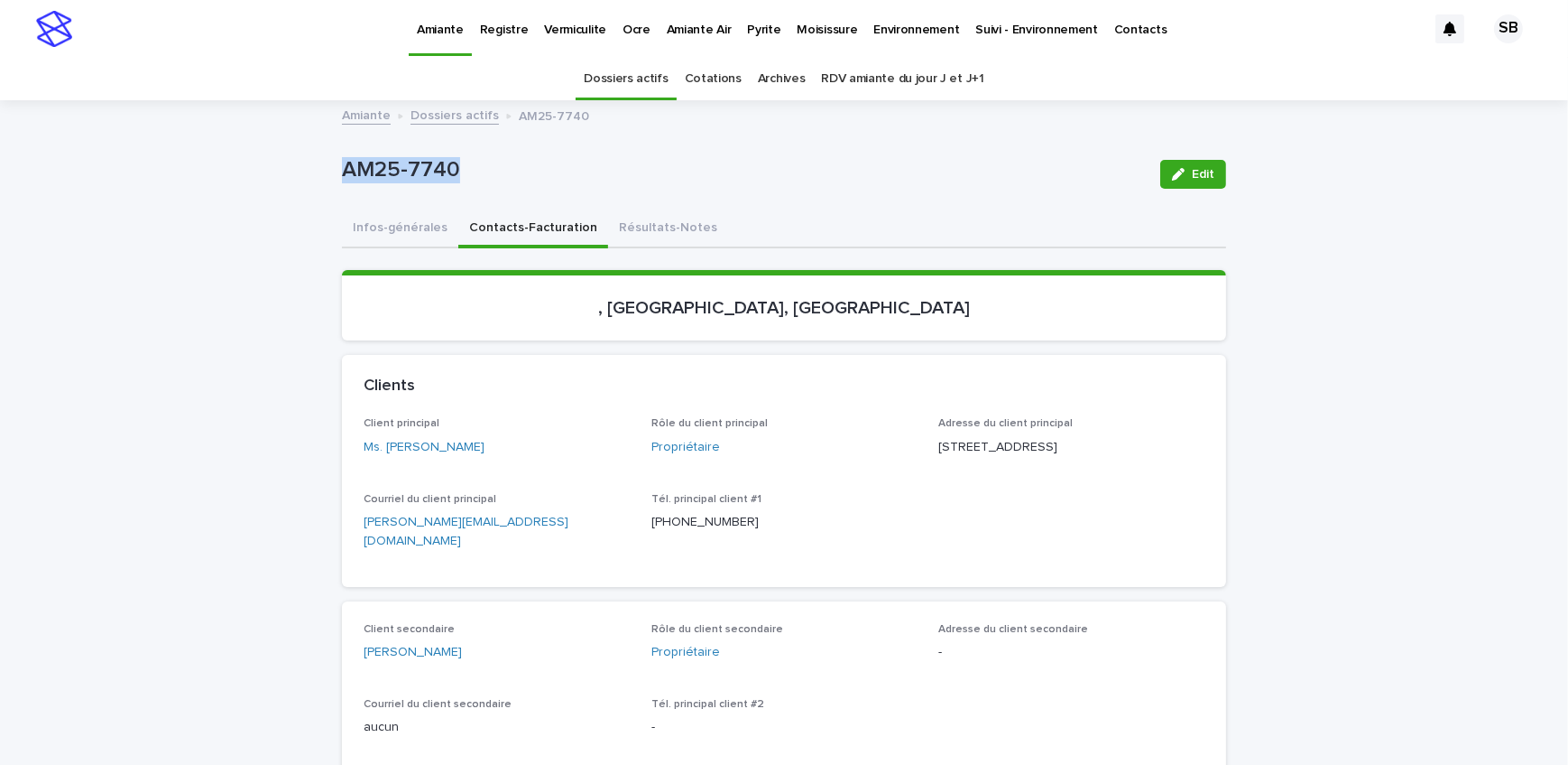
drag, startPoint x: 513, startPoint y: 450, endPoint x: 381, endPoint y: 456, distance: 132.1
click at [381, 456] on div "Client principal Ms. Dominique Mitchell" at bounding box center [497, 444] width 267 height 54
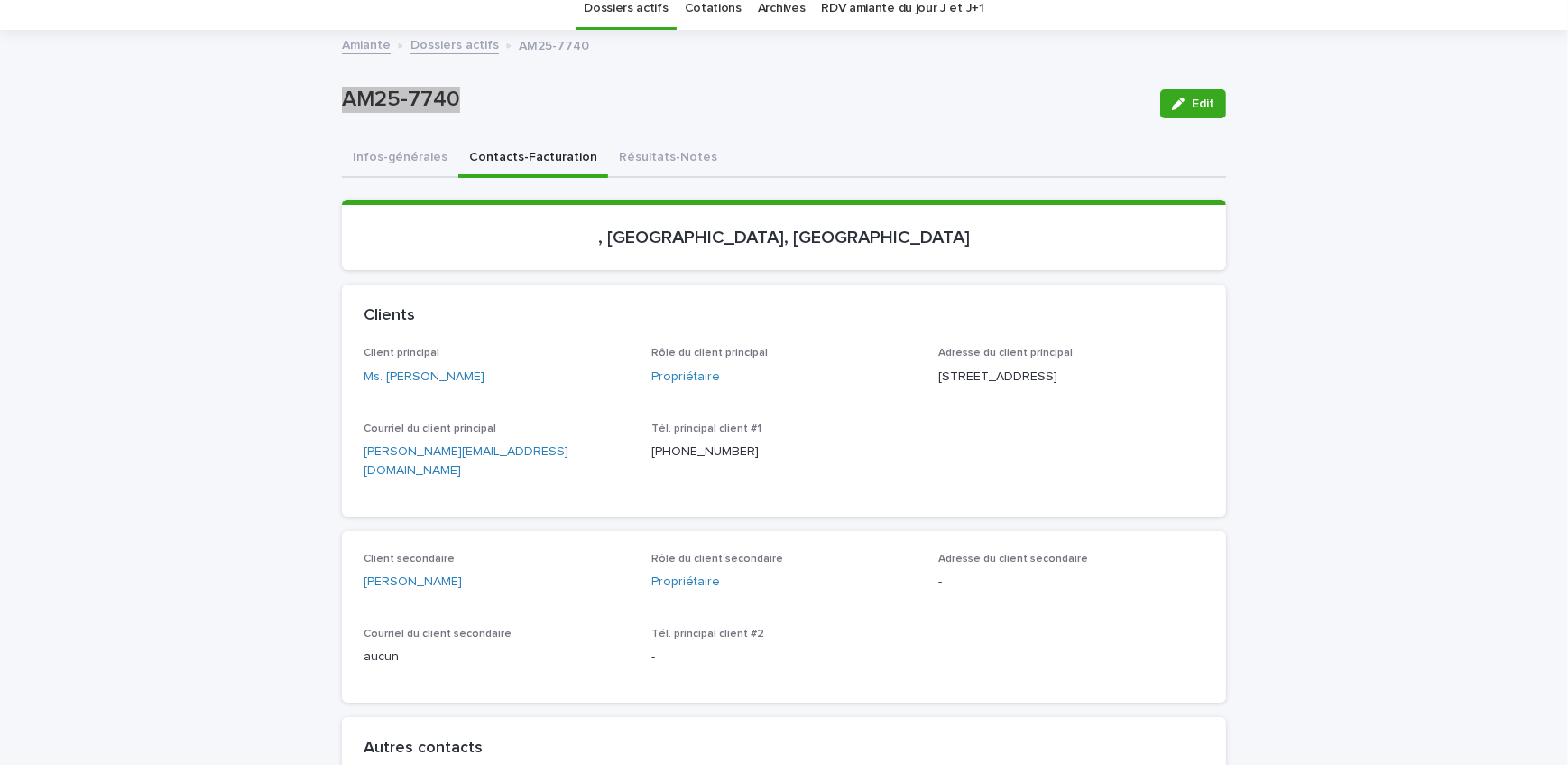
scroll to position [163, 0]
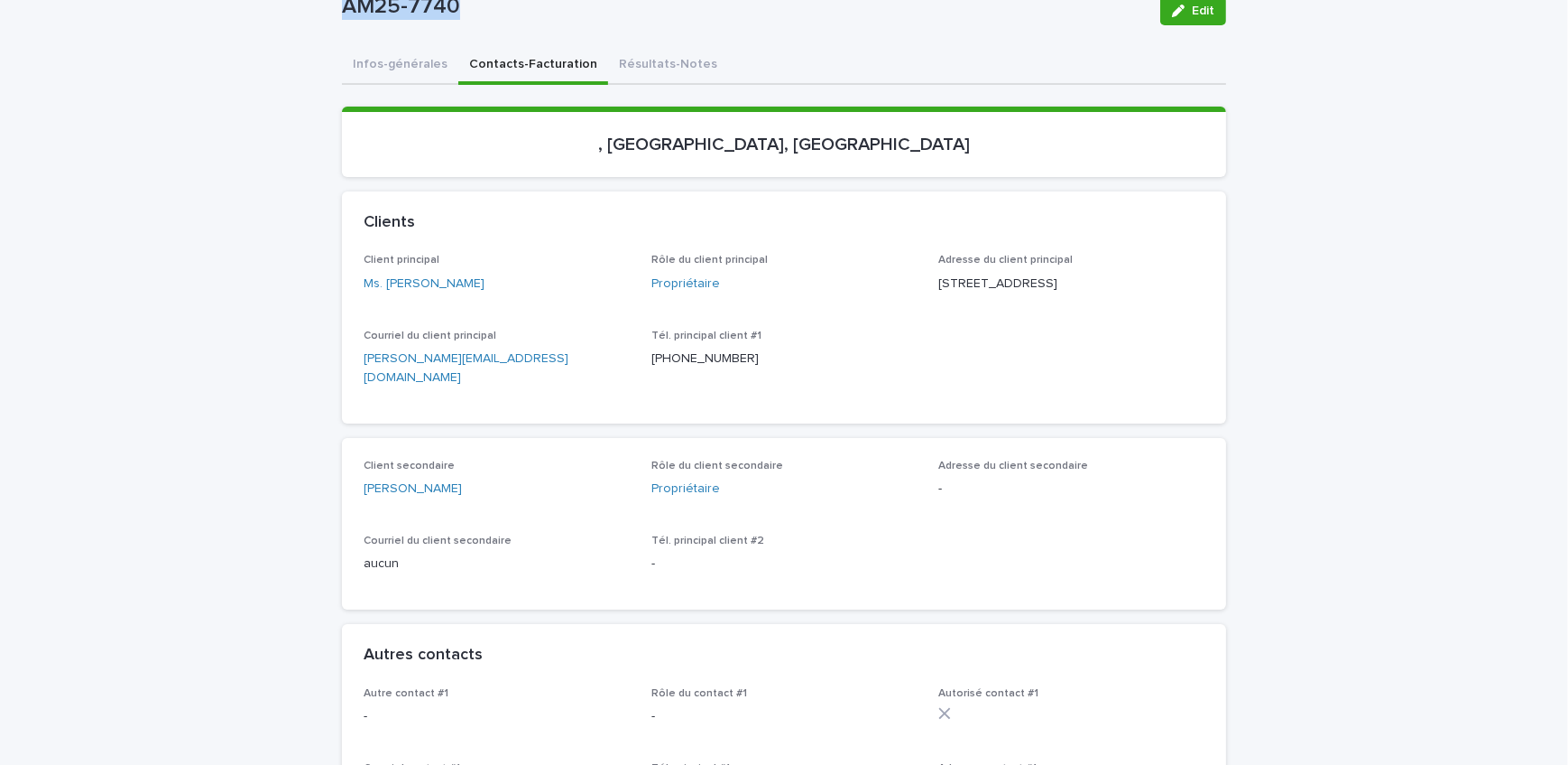
drag, startPoint x: 439, startPoint y: 498, endPoint x: 379, endPoint y: 497, distance: 60.0
click at [379, 497] on div "Client secondaire Mr. Kevin Tarrant" at bounding box center [497, 486] width 267 height 54
drag, startPoint x: 1044, startPoint y: 278, endPoint x: 935, endPoint y: 282, distance: 109.1
click at [939, 282] on p "80, rue Lemoyne O Longueuil QC J4H 1V5" at bounding box center [1072, 283] width 267 height 19
drag, startPoint x: 1009, startPoint y: 305, endPoint x: 928, endPoint y: 309, distance: 81.1
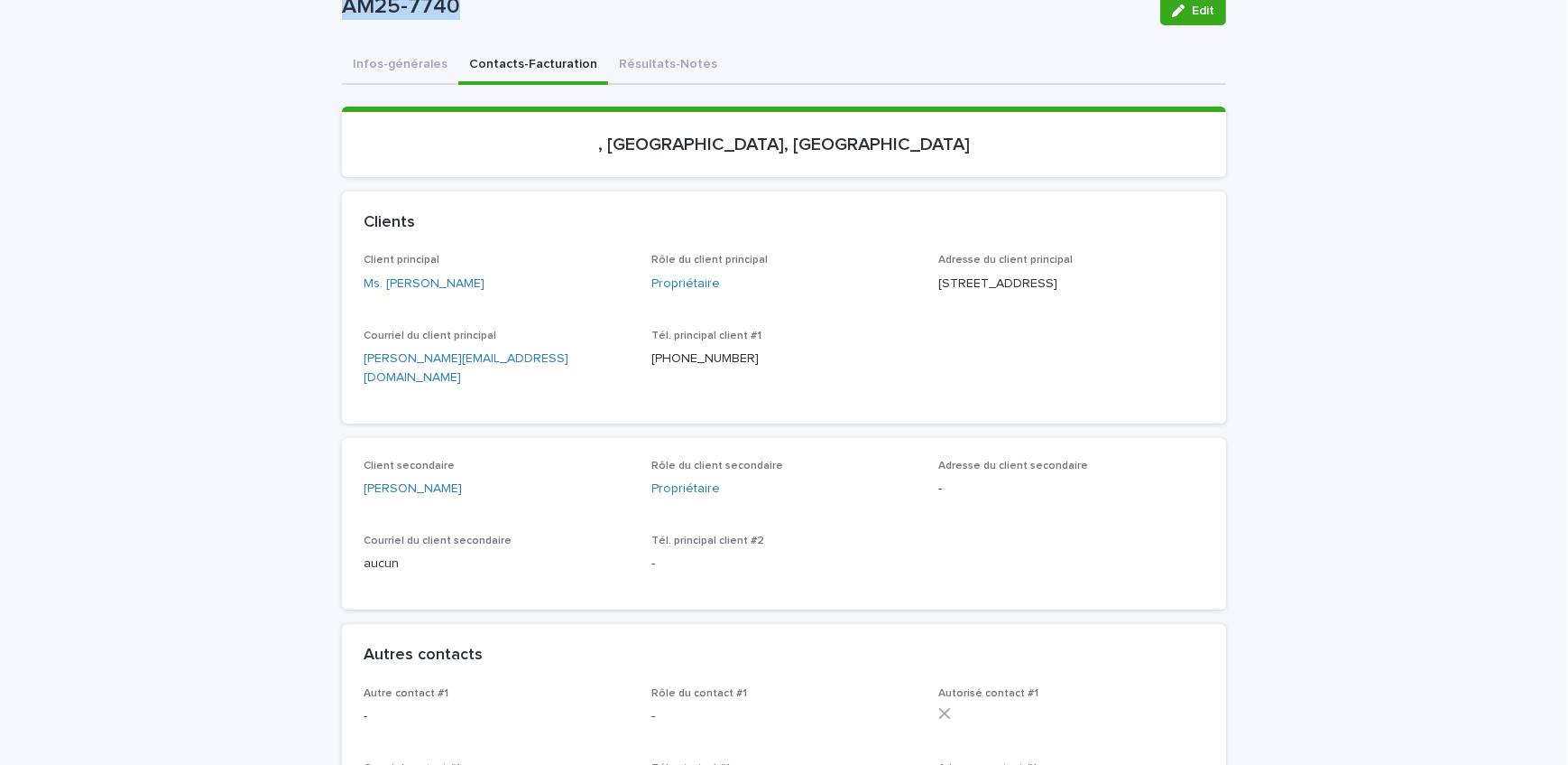
click at [928, 309] on div "Client principal Ms. Dominique Mitchell Rôle du client principal Propriétaire A…" at bounding box center [784, 327] width 840 height 147
drag, startPoint x: 1085, startPoint y: 316, endPoint x: 1011, endPoint y: 308, distance: 74.4
click at [1011, 307] on div "Adresse du client principal 80, rue Lemoyne O Longueuil QC J4H 1V5" at bounding box center [1072, 281] width 267 height 54
drag, startPoint x: 450, startPoint y: 20, endPoint x: 318, endPoint y: 25, distance: 132.1
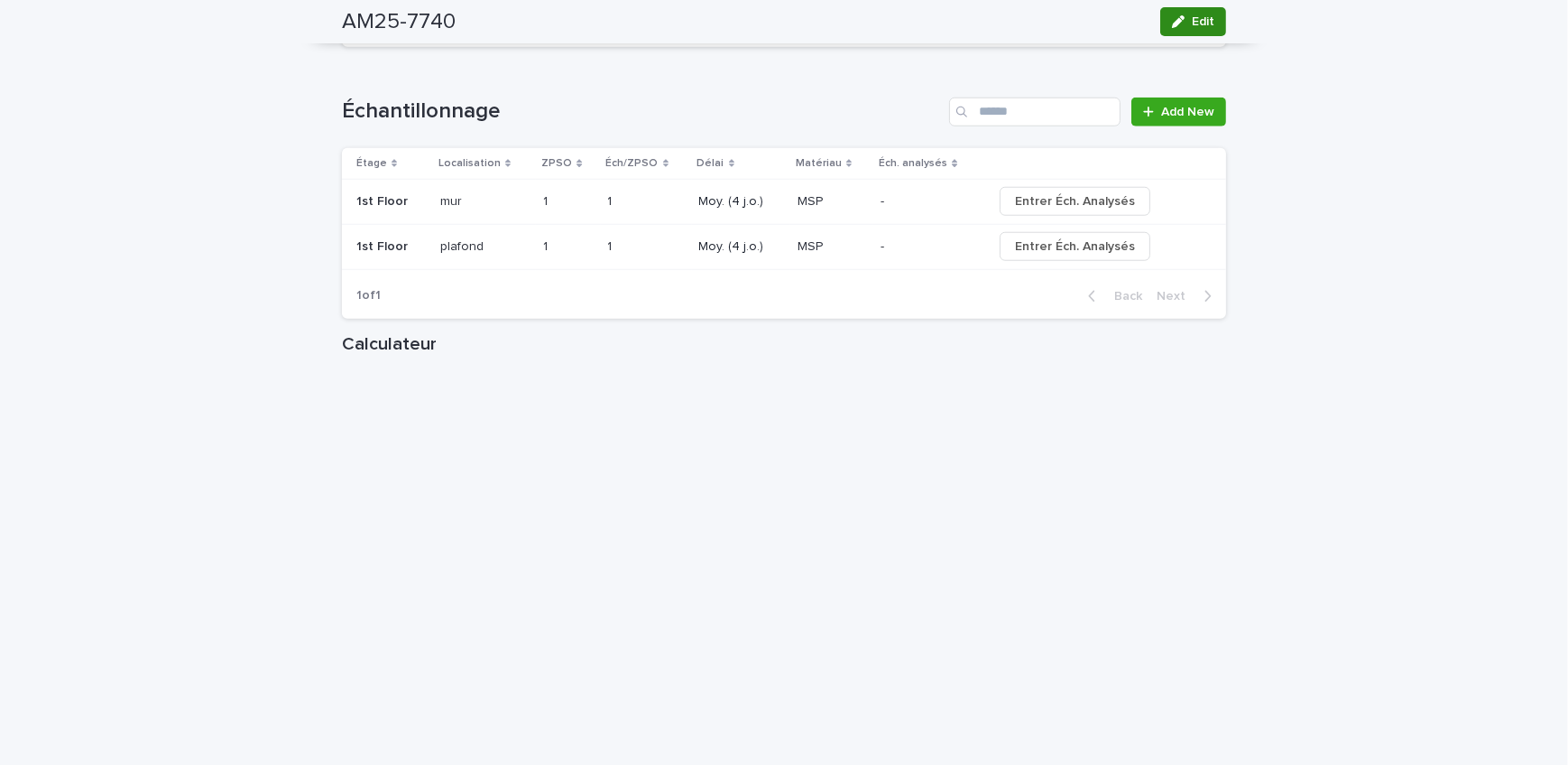
scroll to position [1969, 0]
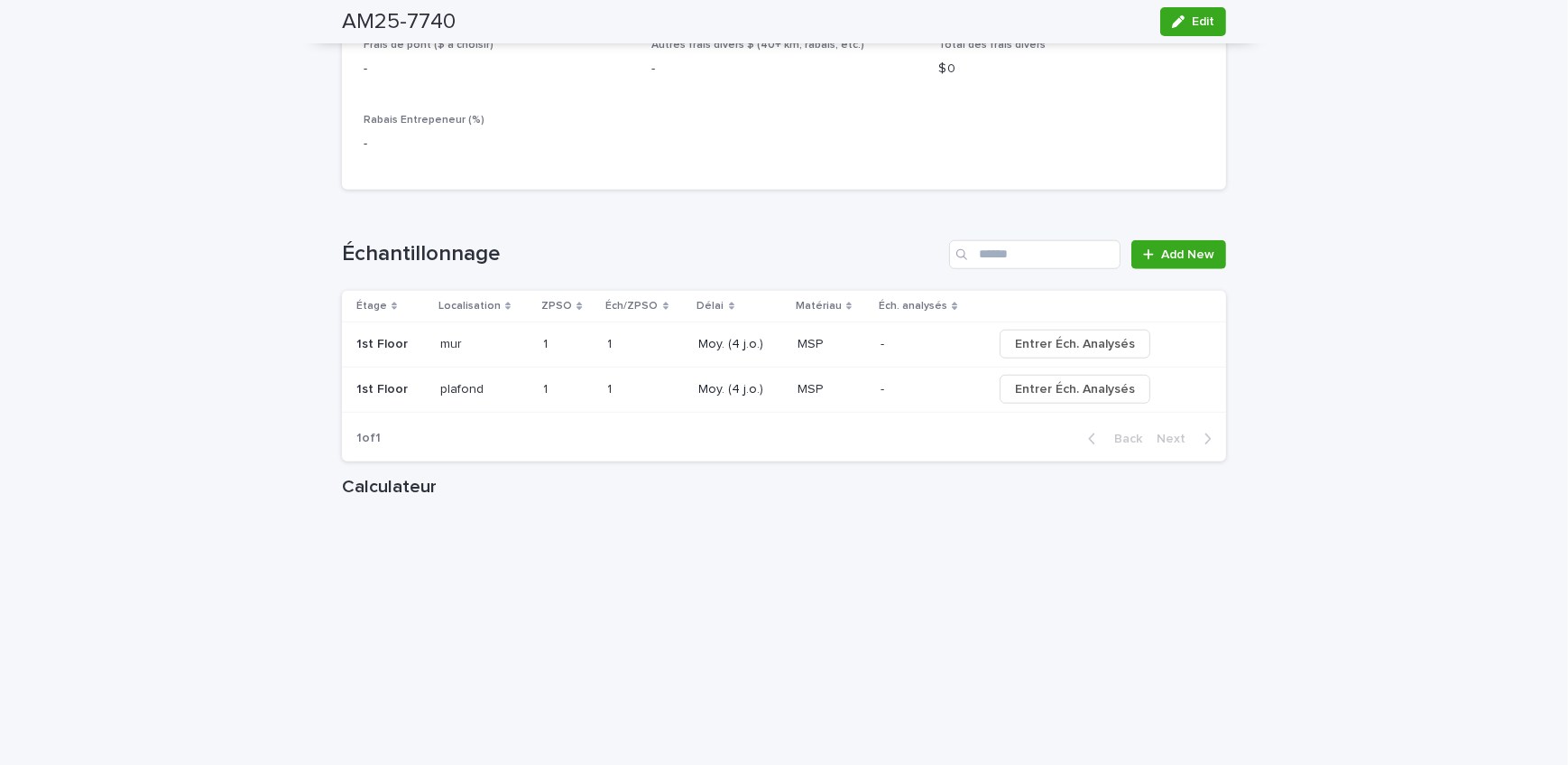
drag, startPoint x: 1206, startPoint y: 27, endPoint x: 644, endPoint y: 354, distance: 650.2
click at [1206, 27] on span "Edit" at bounding box center [1203, 22] width 22 height 13
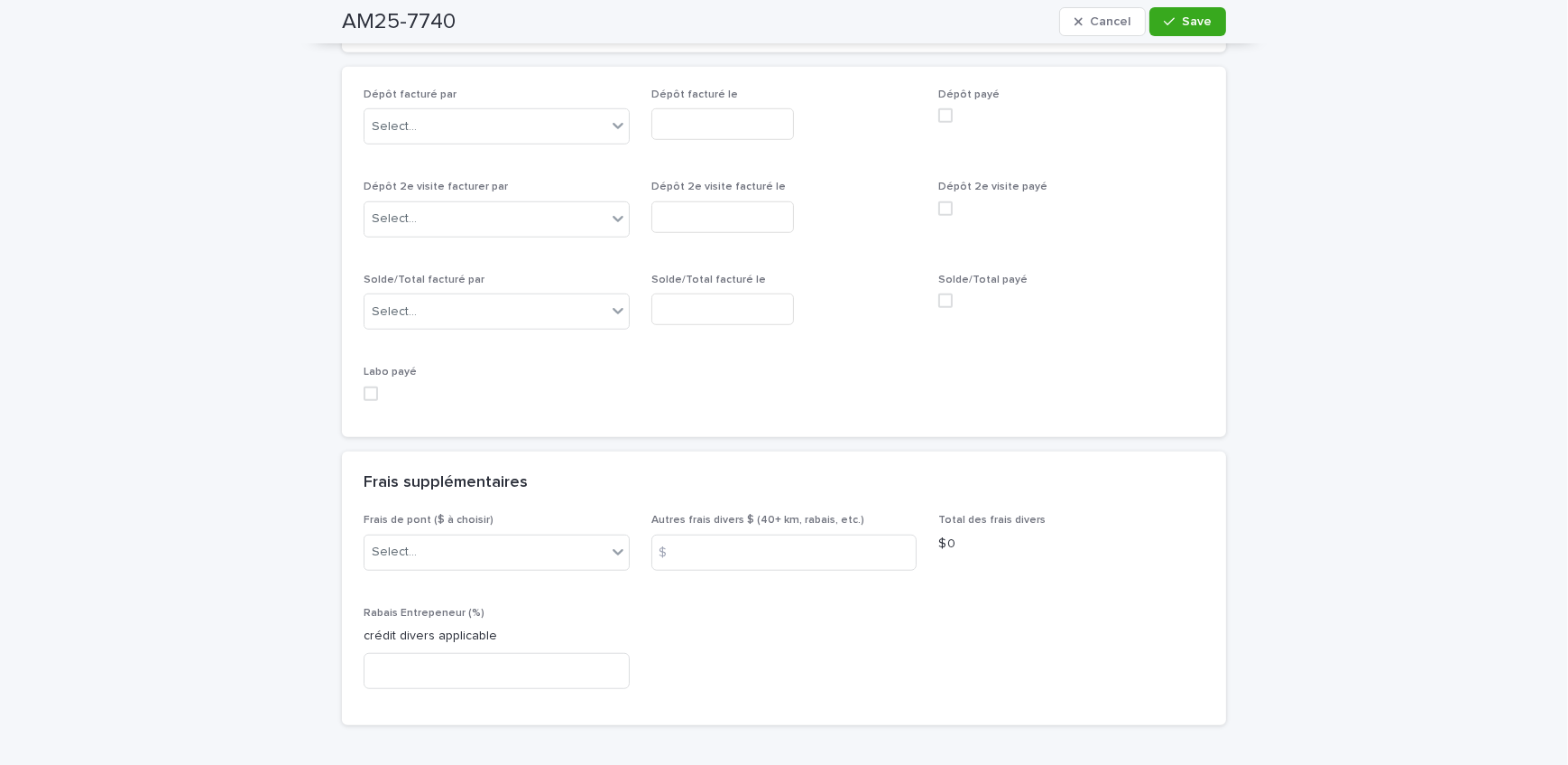
scroll to position [1658, 0]
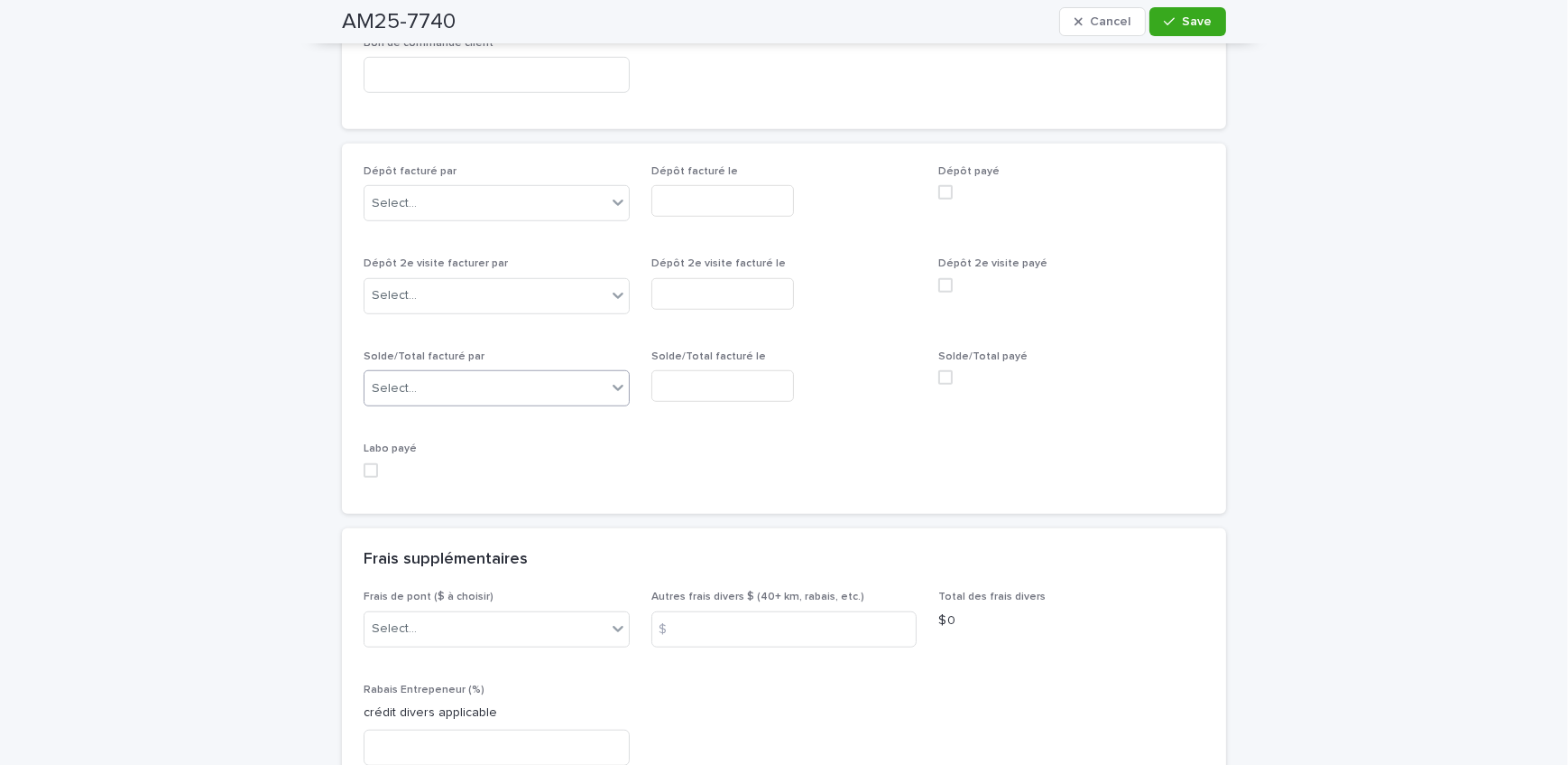
click at [496, 374] on div "Select..." at bounding box center [485, 389] width 242 height 30
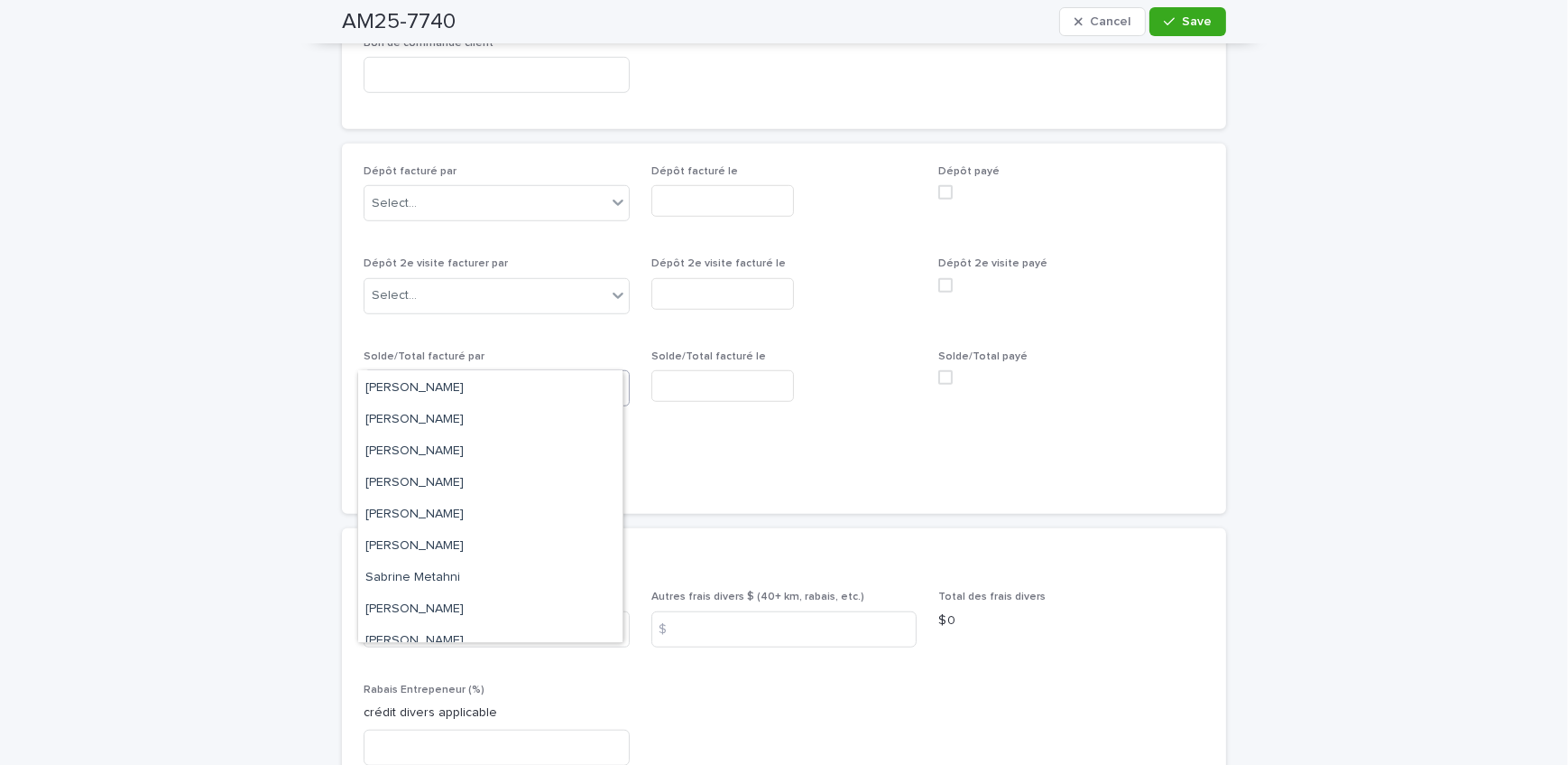
scroll to position [298, 0]
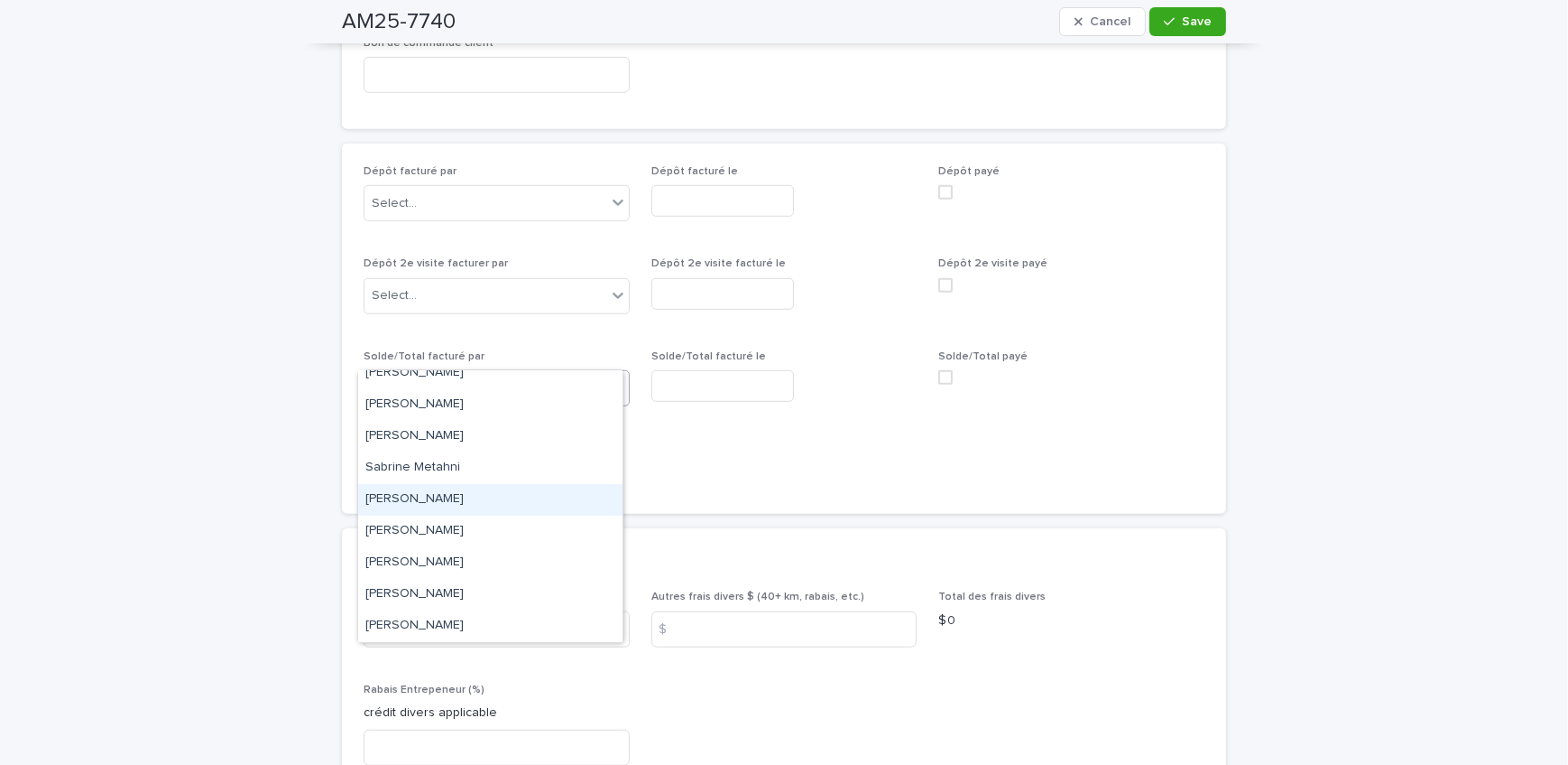
click at [501, 493] on div "Sandrine Bérubé" at bounding box center [491, 499] width 265 height 31
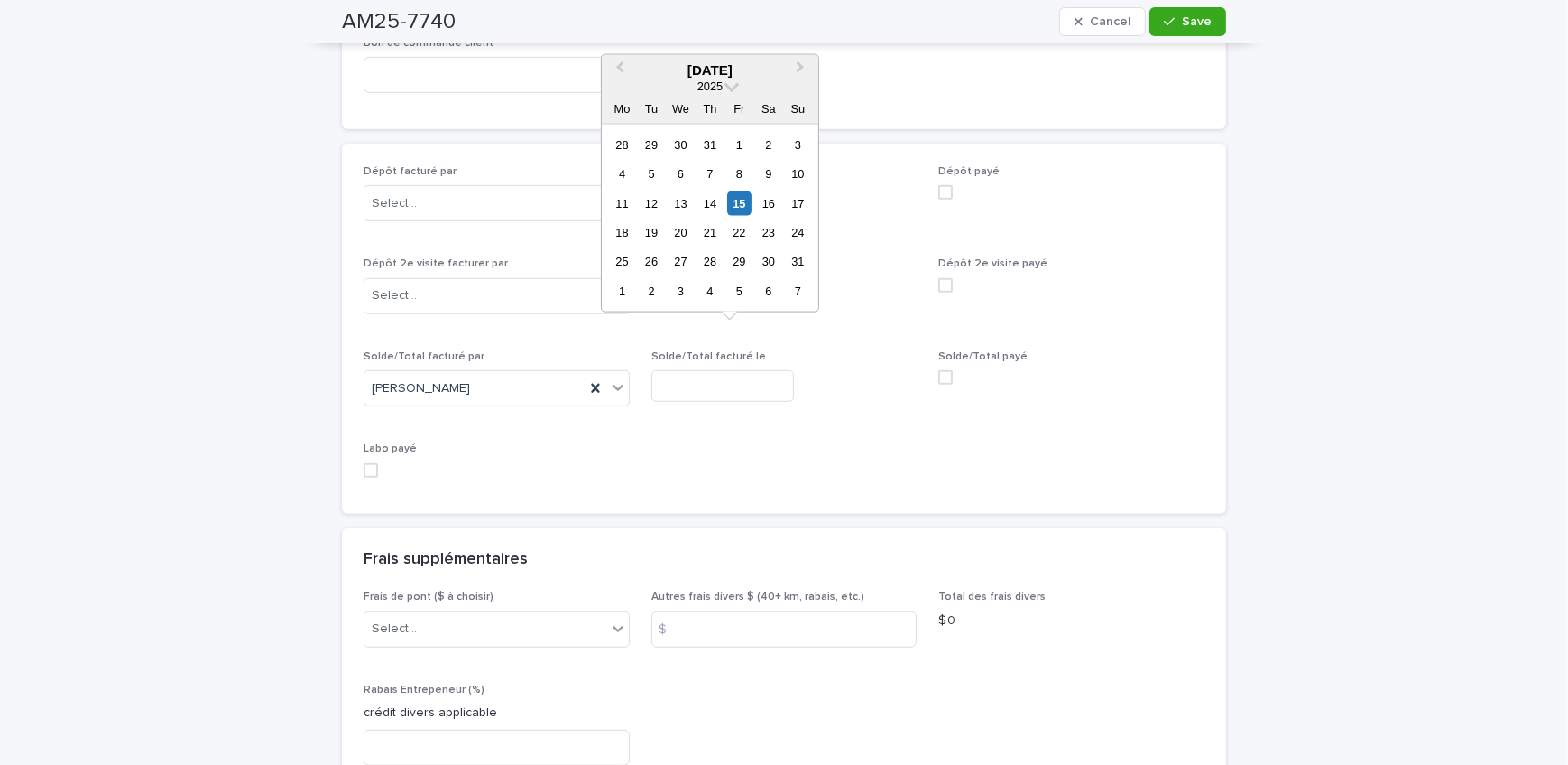
click at [678, 370] on input "text" at bounding box center [723, 386] width 143 height 31
click at [744, 201] on div "15" at bounding box center [740, 203] width 24 height 24
type input "**********"
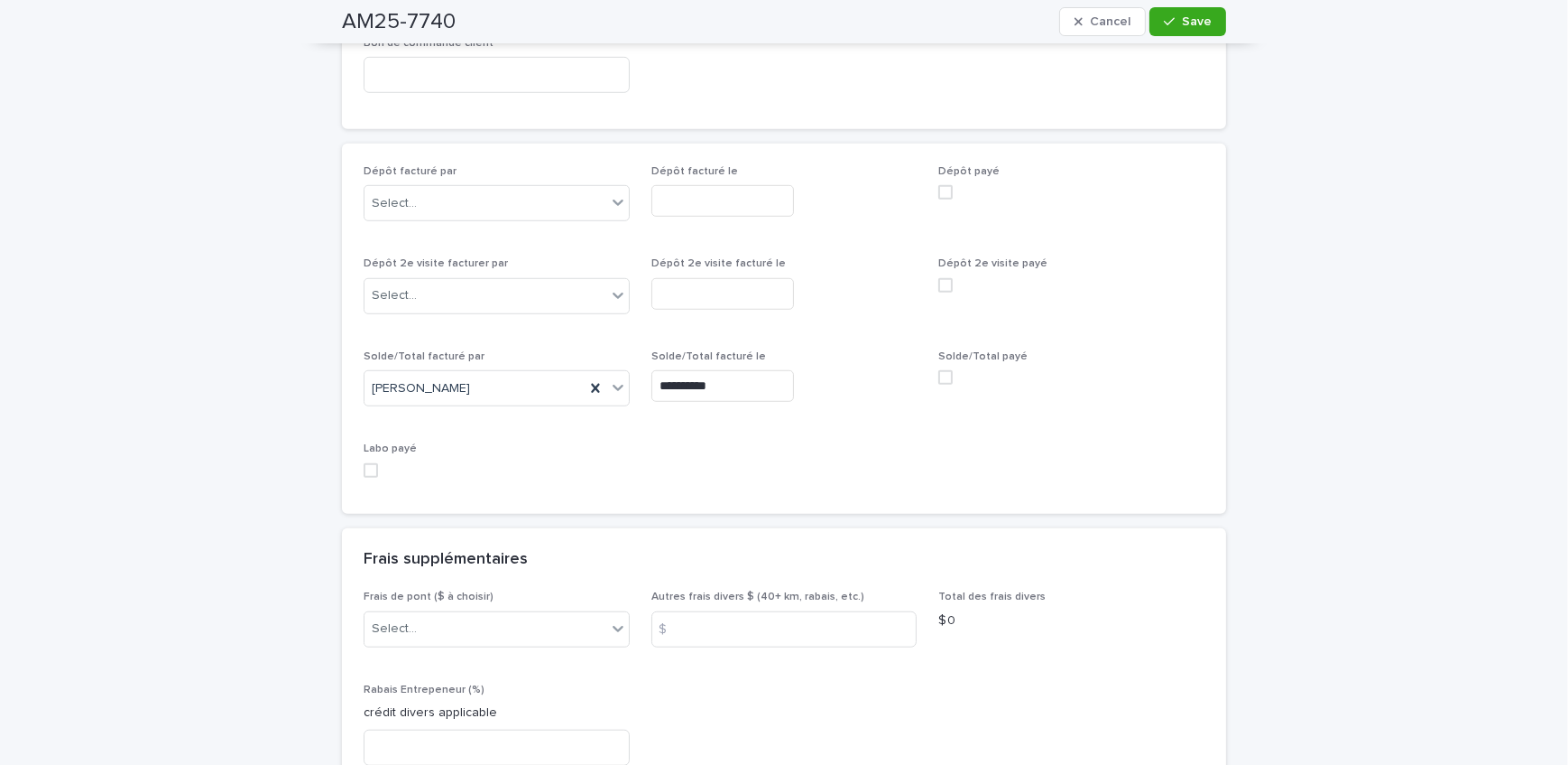
click at [939, 370] on span at bounding box center [946, 378] width 15 height 15
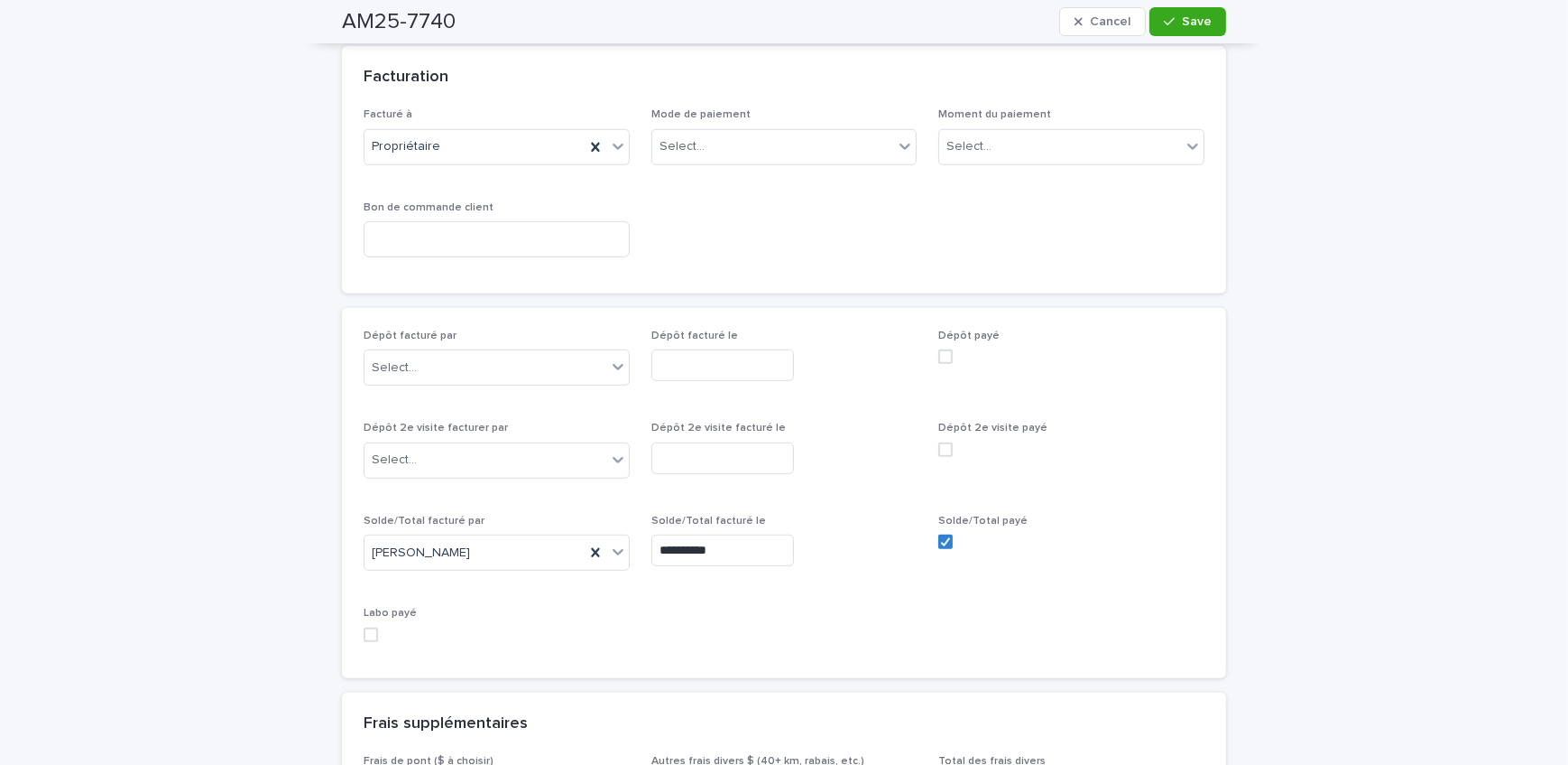
click at [778, 131] on div "Mode de paiement Select..." at bounding box center [785, 144] width 267 height 70
click at [768, 132] on div "Select..." at bounding box center [773, 146] width 242 height 30
click at [773, 152] on div "Crédit" at bounding box center [778, 145] width 265 height 31
click at [1182, 18] on span "Save" at bounding box center [1197, 22] width 30 height 13
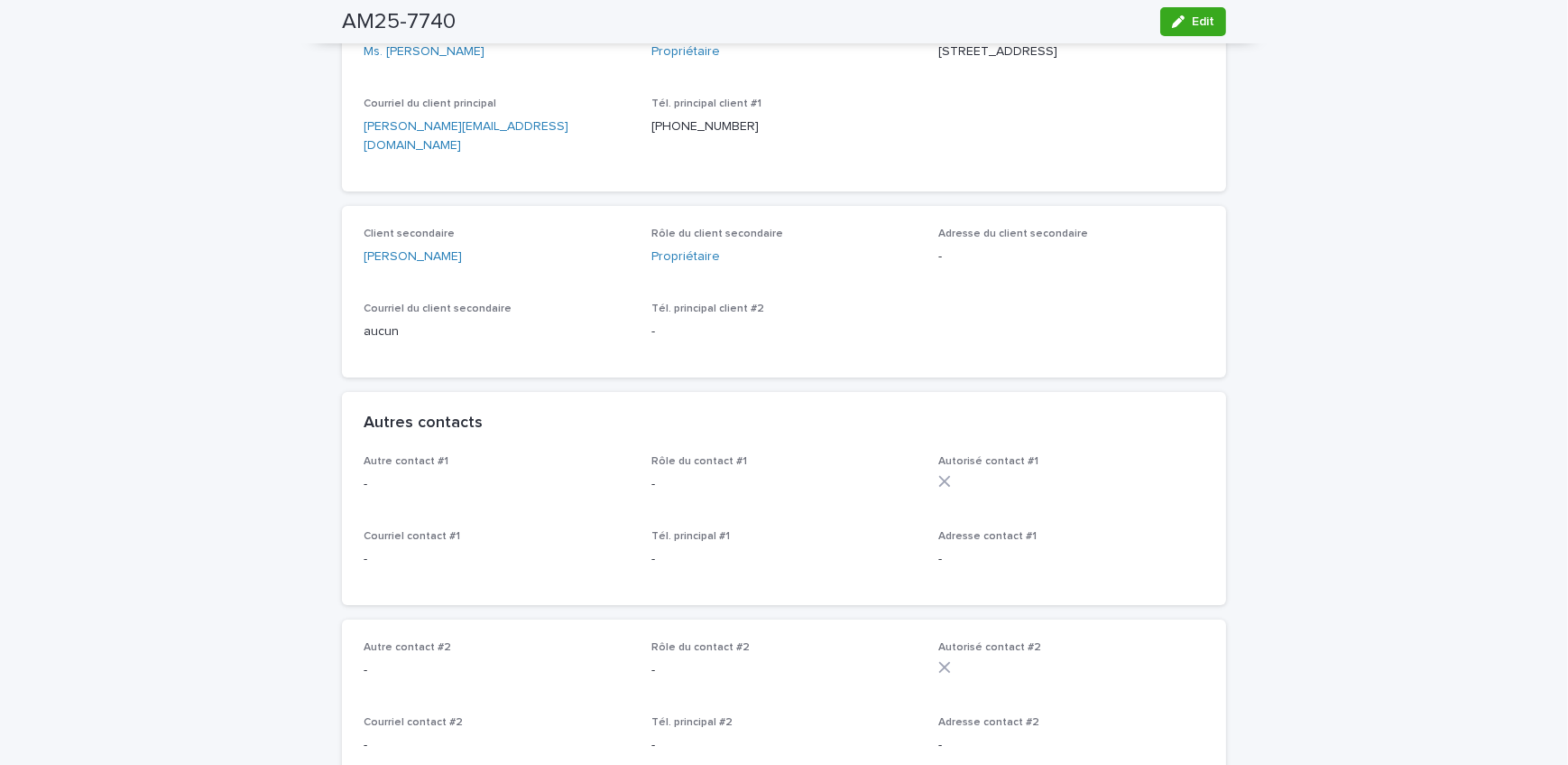
scroll to position [120, 0]
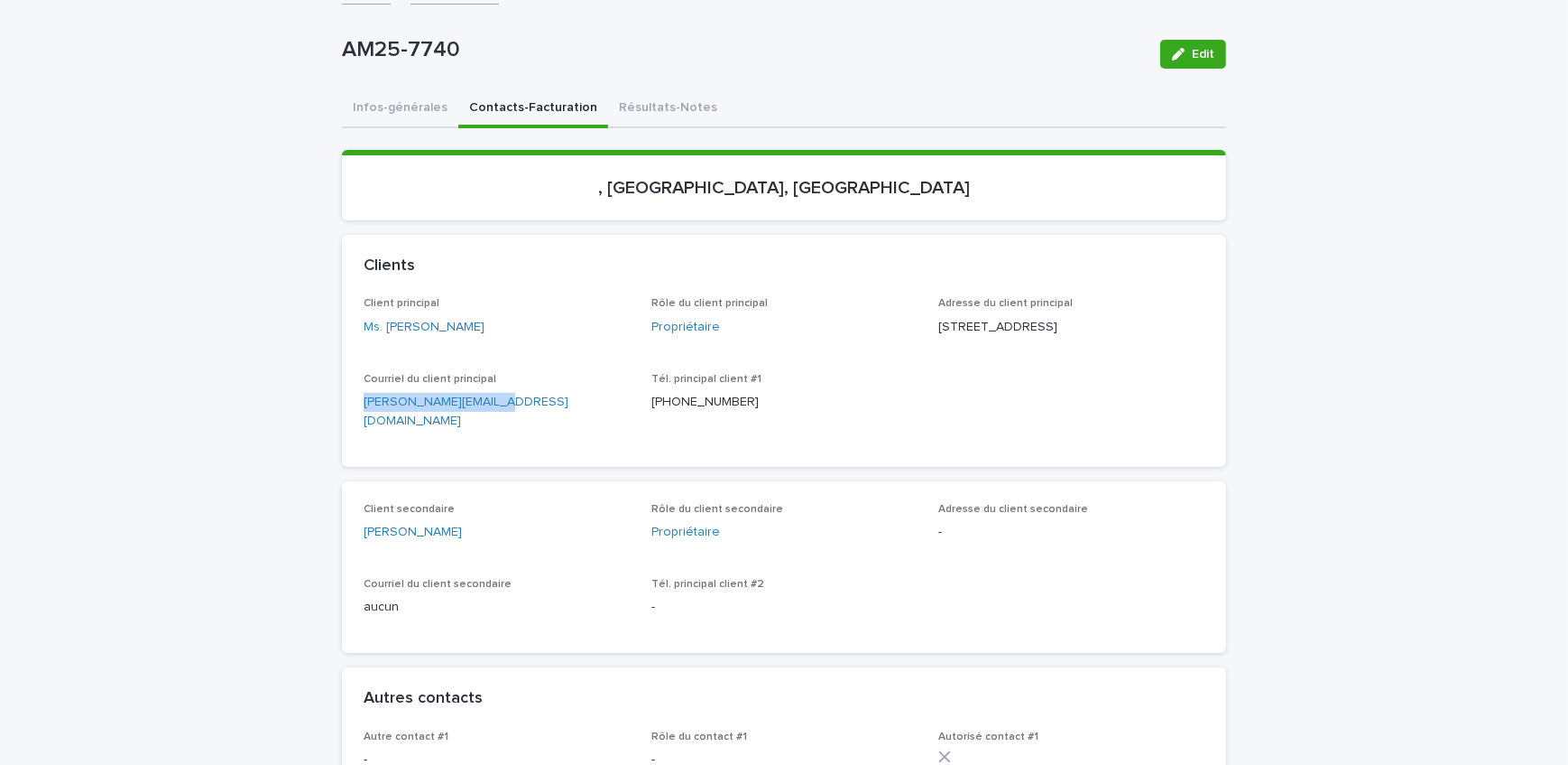
drag, startPoint x: 513, startPoint y: 432, endPoint x: 216, endPoint y: 457, distance: 298.1
drag, startPoint x: 172, startPoint y: 274, endPoint x: 230, endPoint y: 284, distance: 58.9
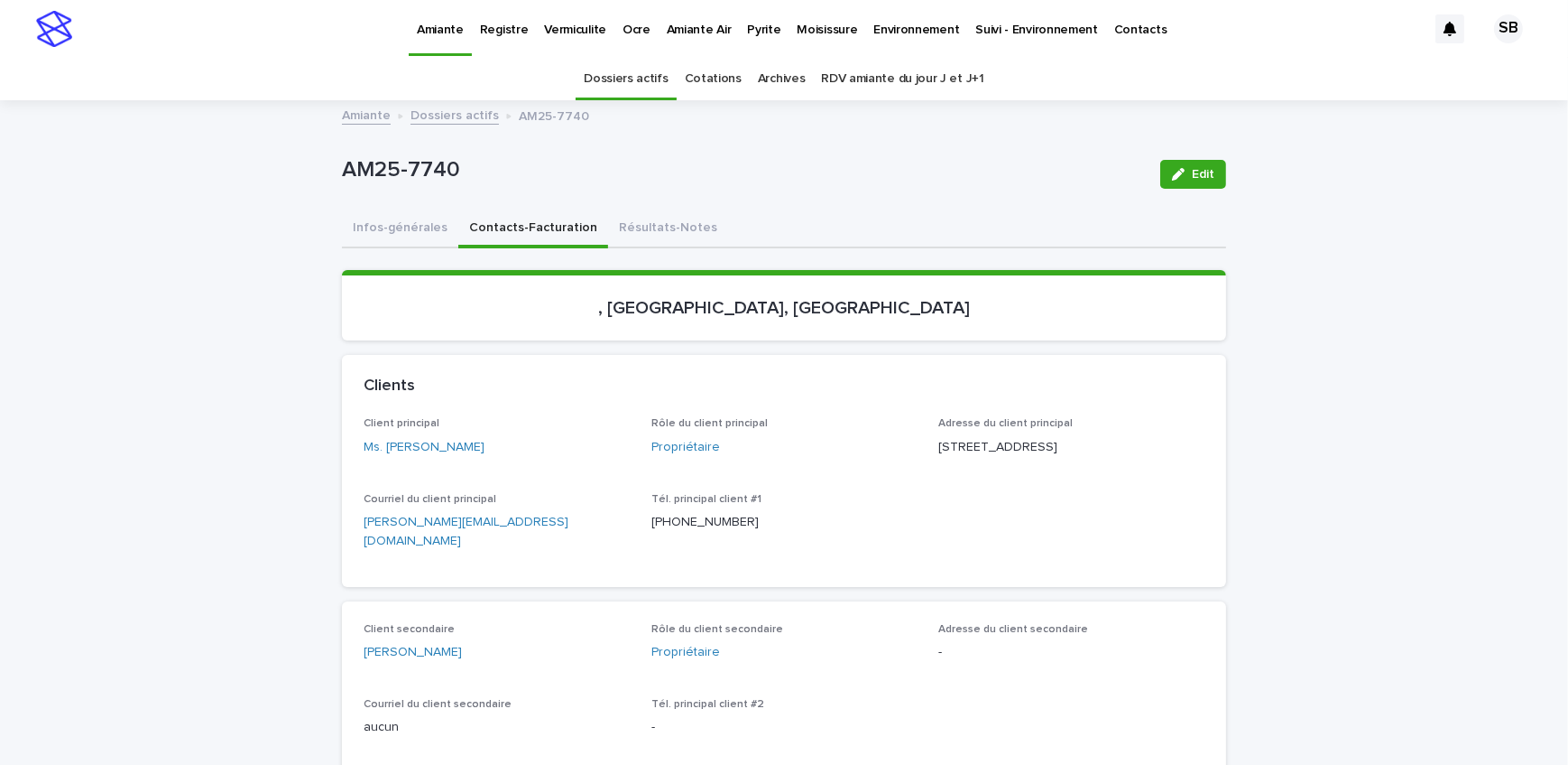
click at [472, 118] on link "Dossiers actifs" at bounding box center [455, 114] width 89 height 20
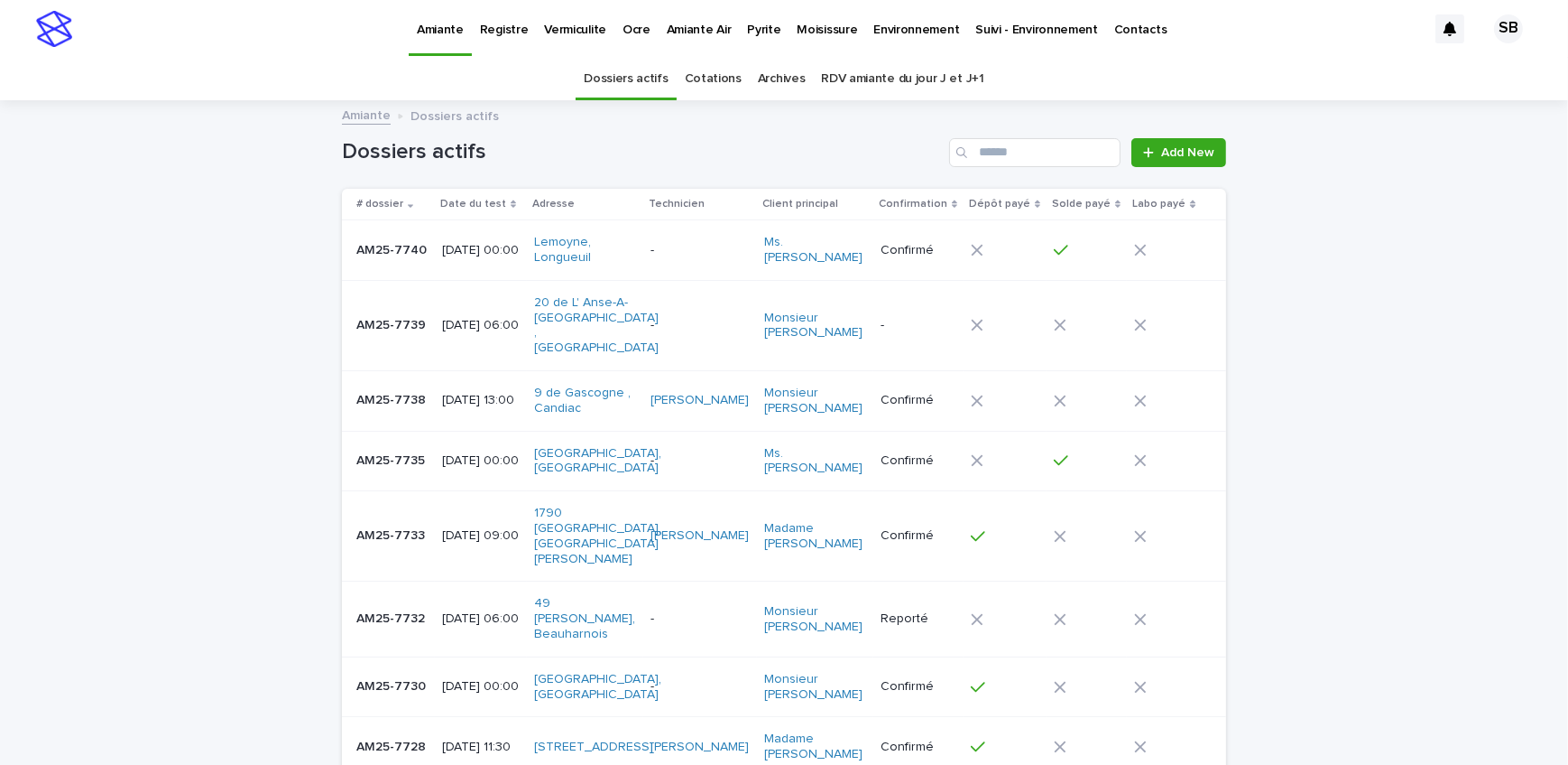
scroll to position [56, 0]
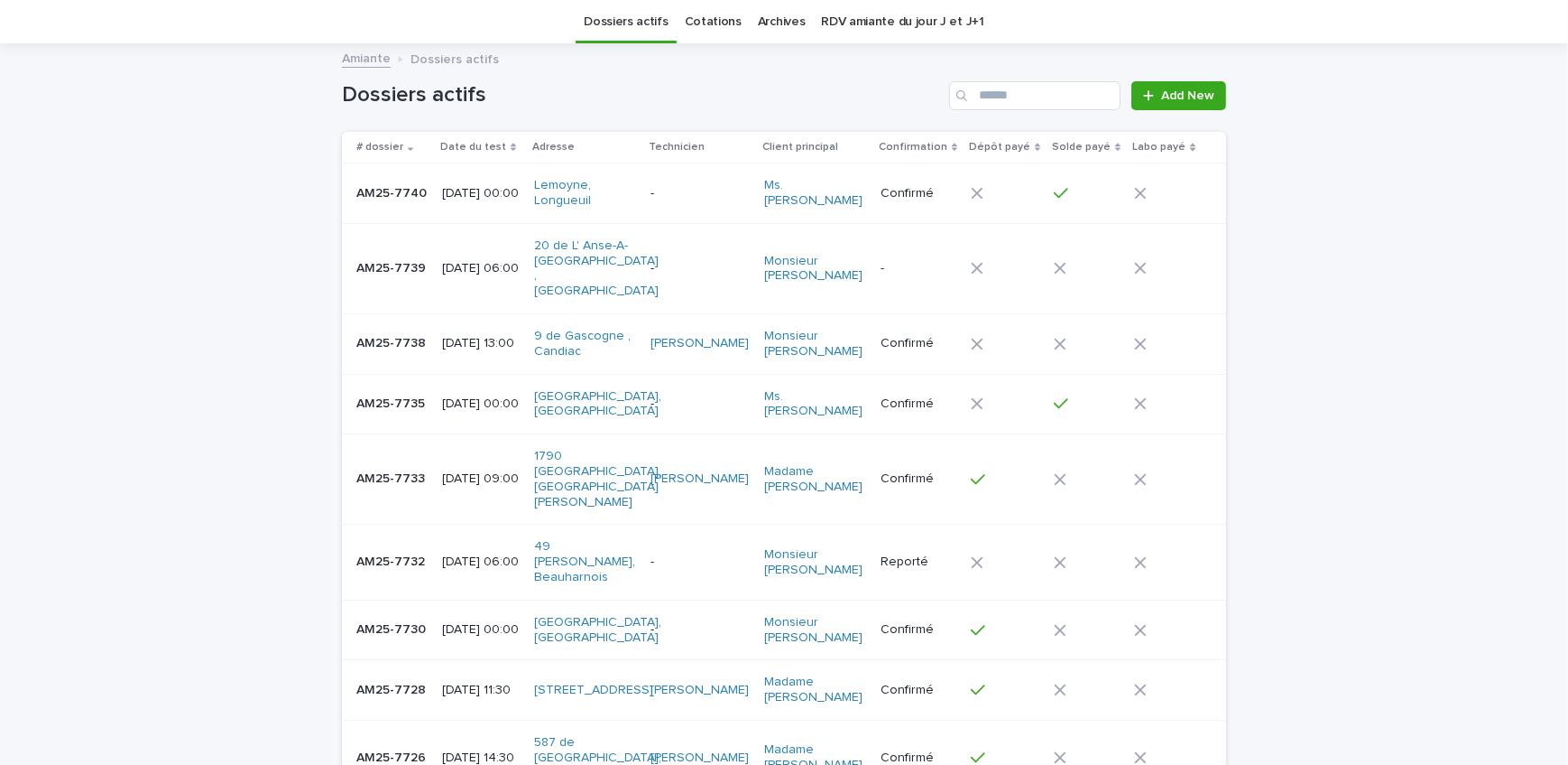
click at [772, 82] on h1 "Dossiers actifs" at bounding box center [641, 95] width 600 height 26
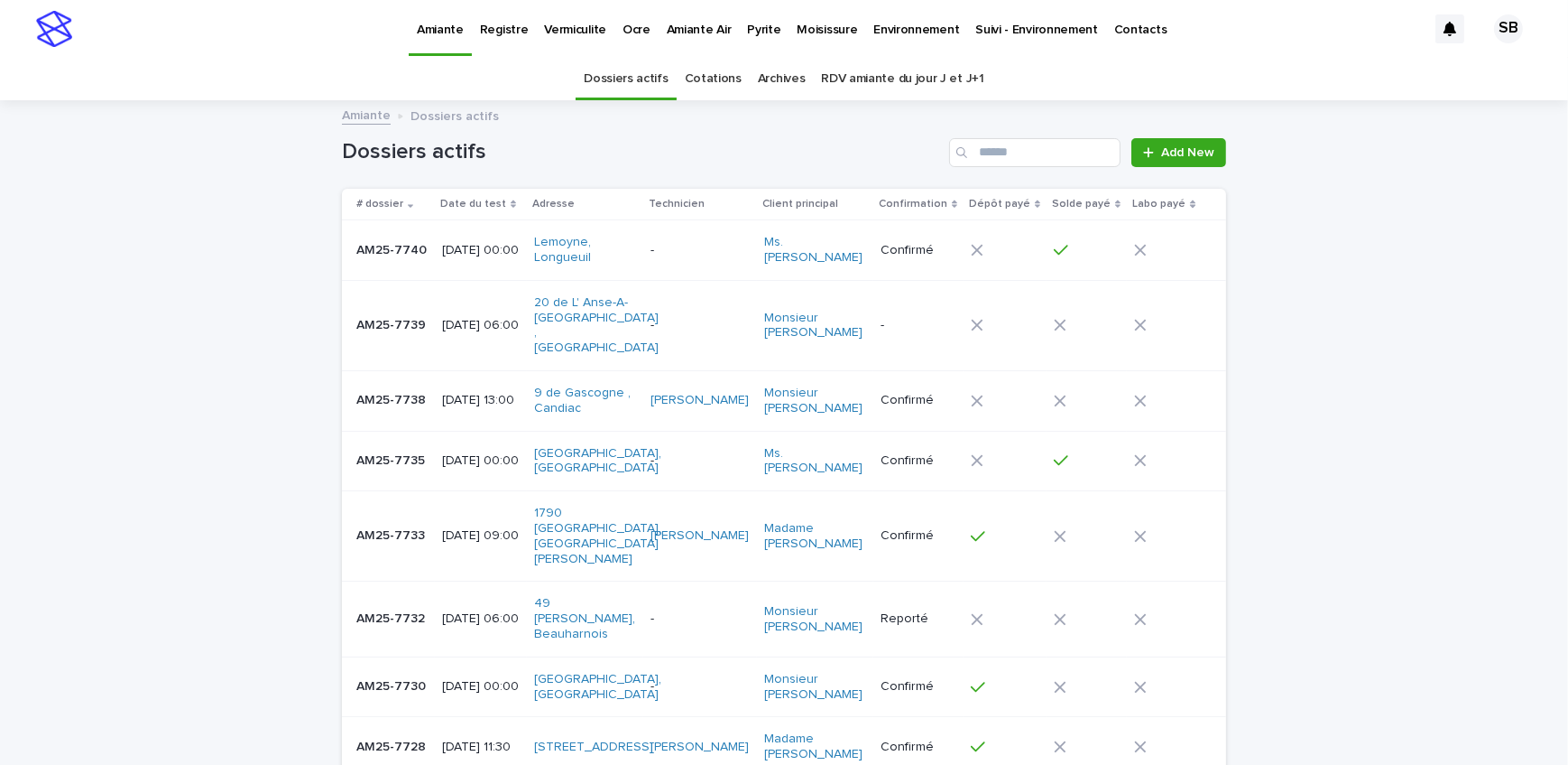
scroll to position [0, 0]
click at [828, 45] on link "Moisissure" at bounding box center [827, 28] width 77 height 56
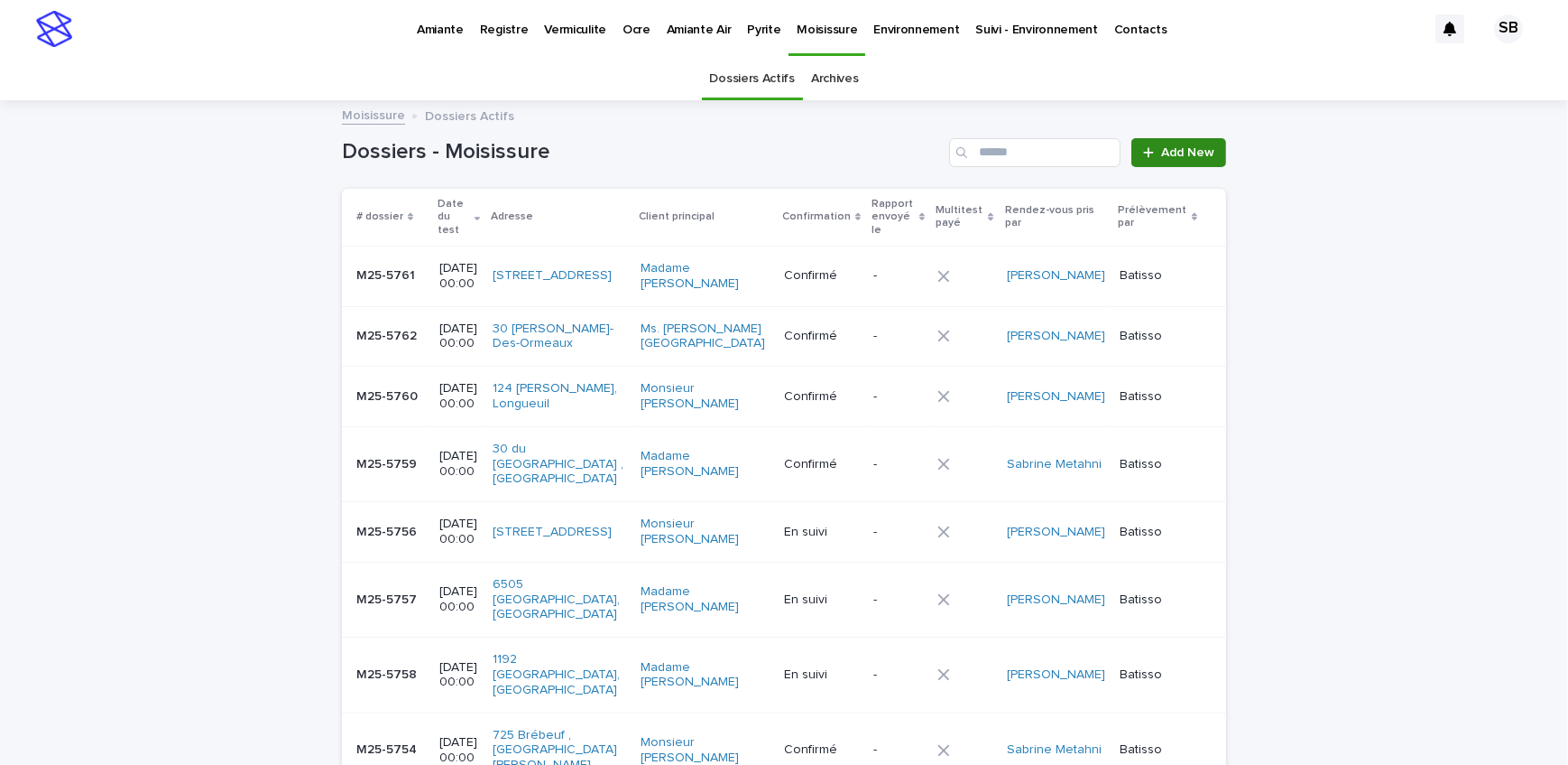
click at [1169, 146] on span "Add New" at bounding box center [1188, 153] width 54 height 13
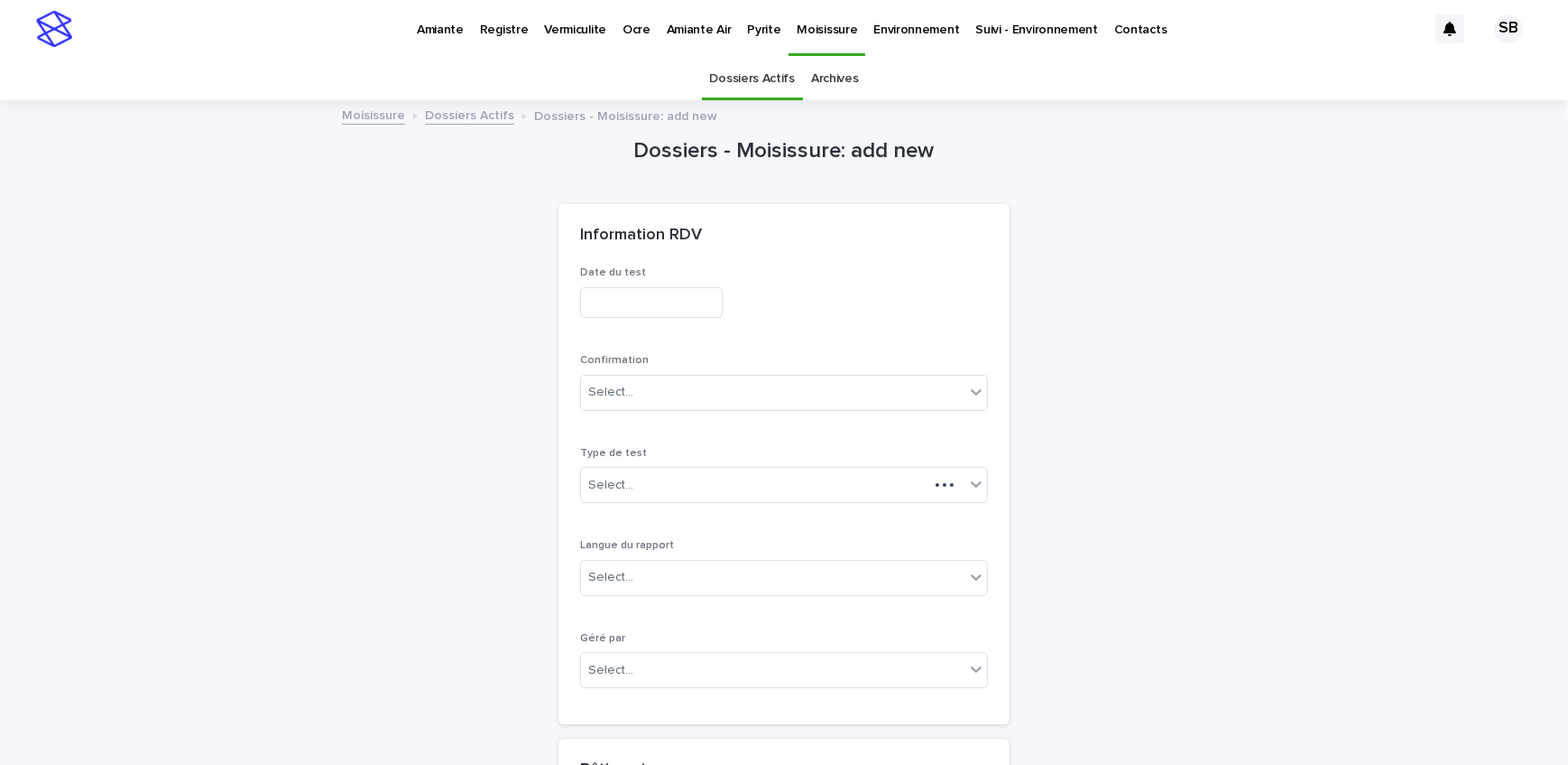
scroll to position [56, 0]
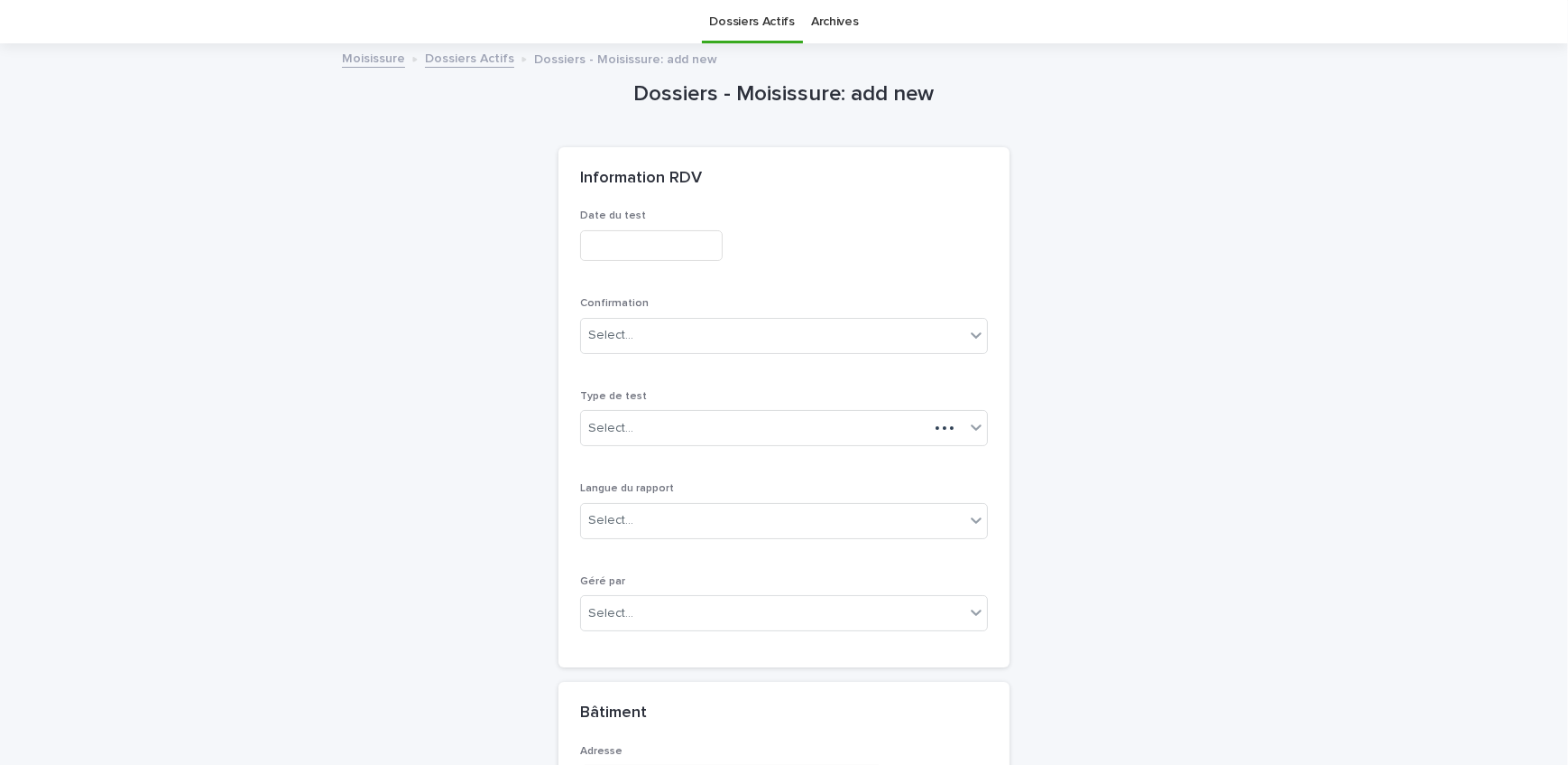
click at [621, 244] on input "text" at bounding box center [652, 246] width 143 height 31
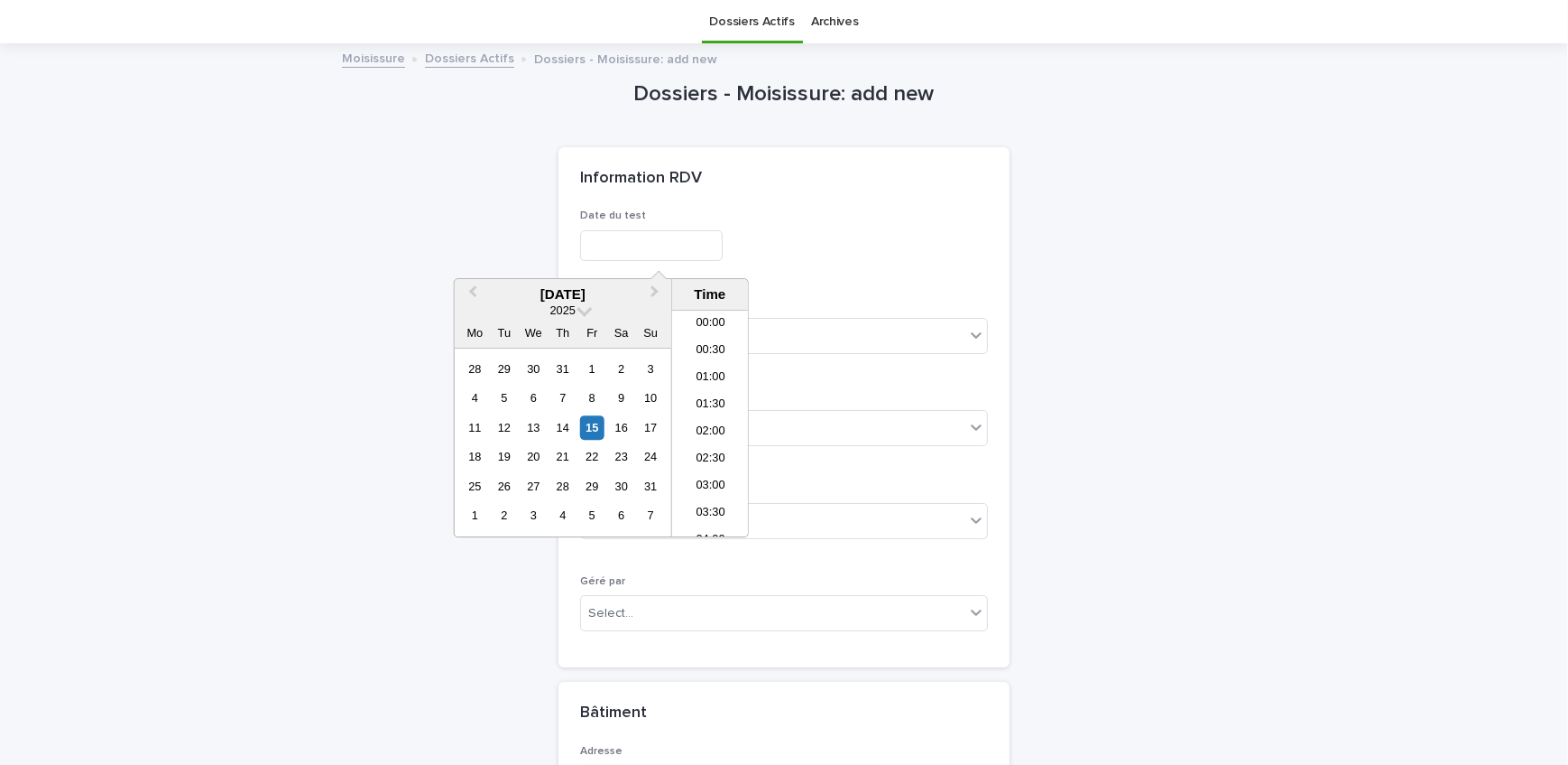
scroll to position [523, 0]
click at [595, 423] on div "15" at bounding box center [592, 427] width 24 height 24
type input "**********"
click at [839, 251] on div "**********" at bounding box center [784, 246] width 408 height 31
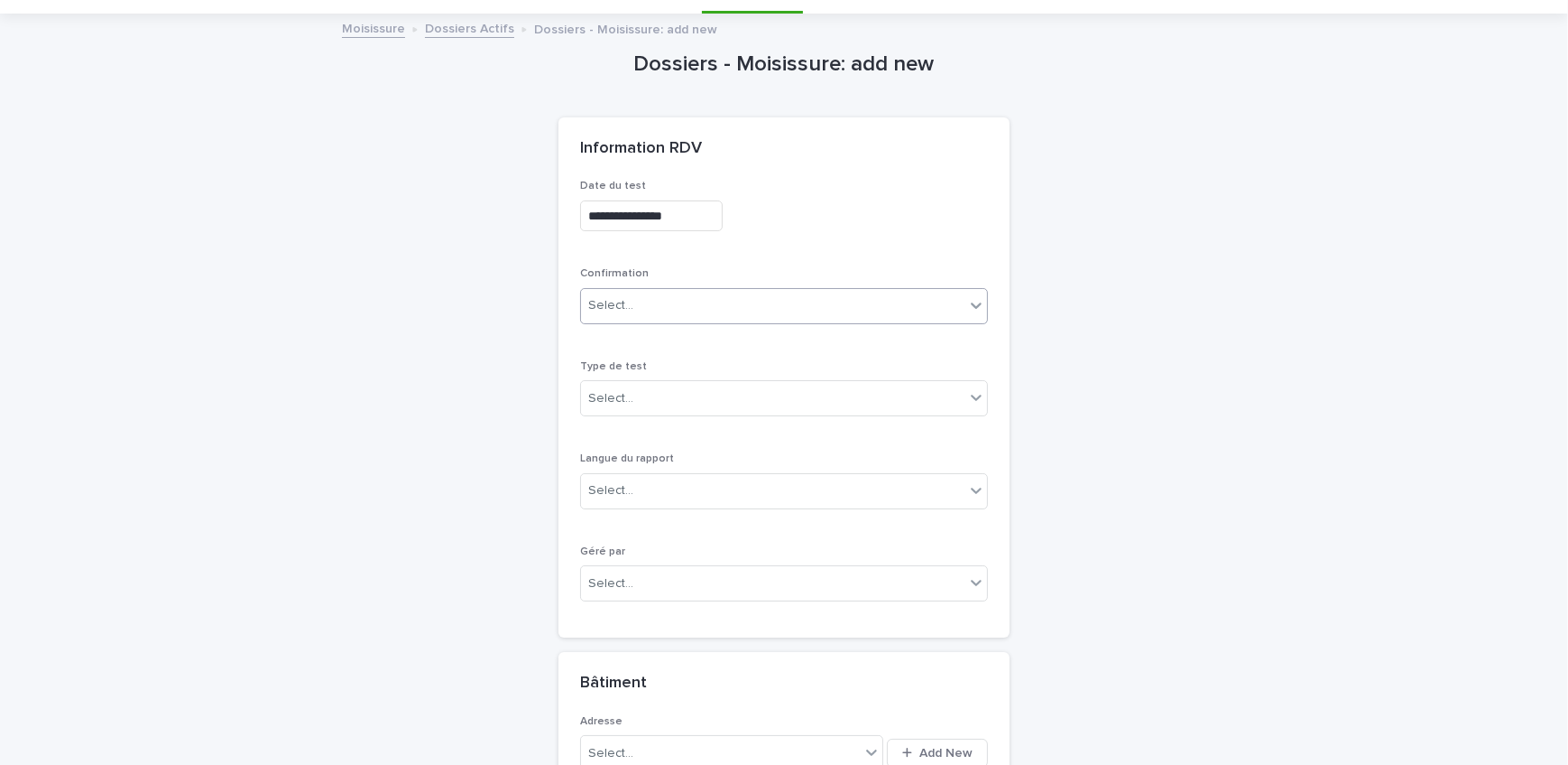
scroll to position [139, 0]
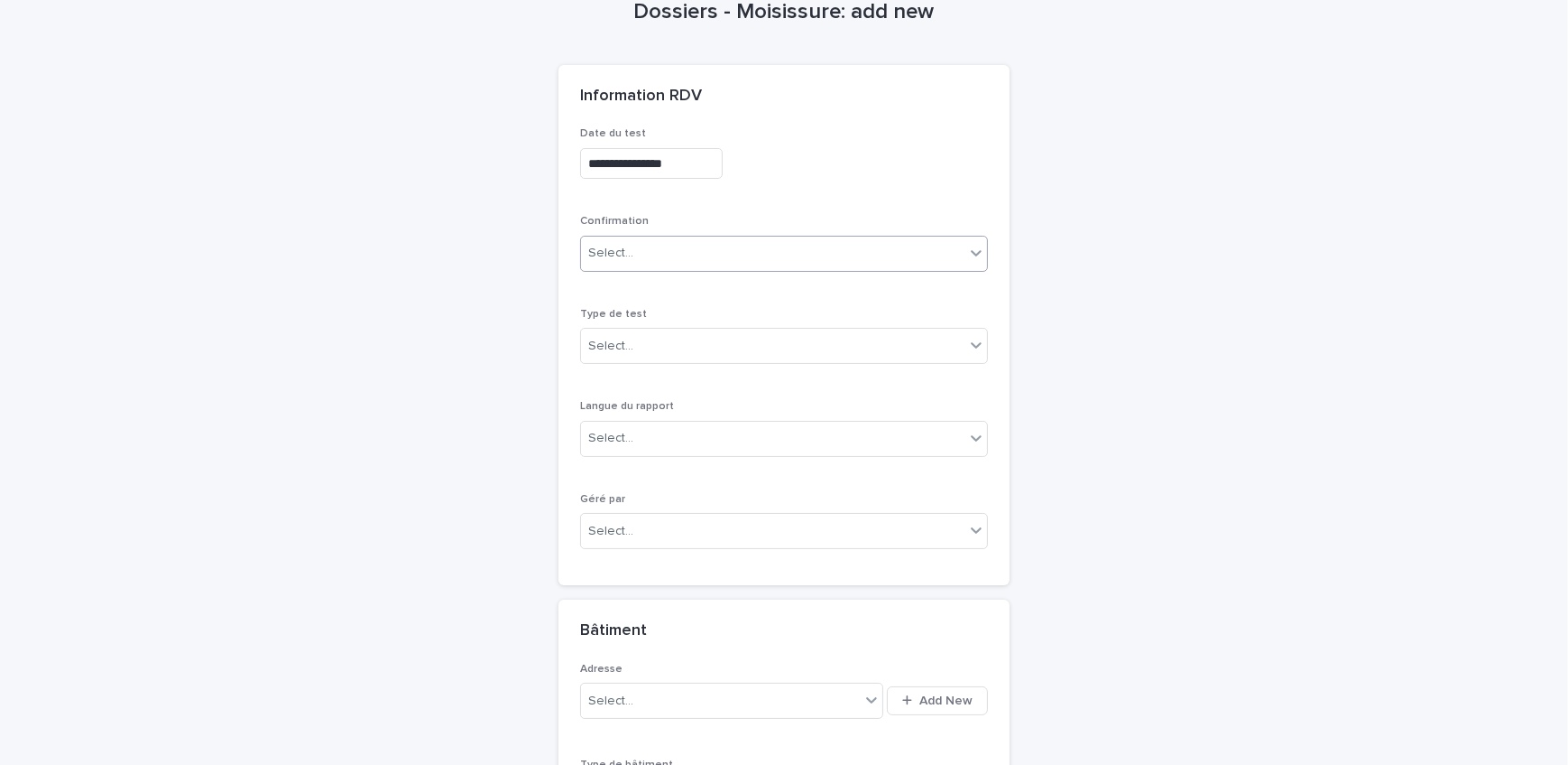
drag, startPoint x: 695, startPoint y: 231, endPoint x: 695, endPoint y: 240, distance: 9.0
click at [695, 233] on div "Confirmation Select..." at bounding box center [784, 250] width 408 height 70
click at [698, 259] on div "Select..." at bounding box center [773, 253] width 383 height 30
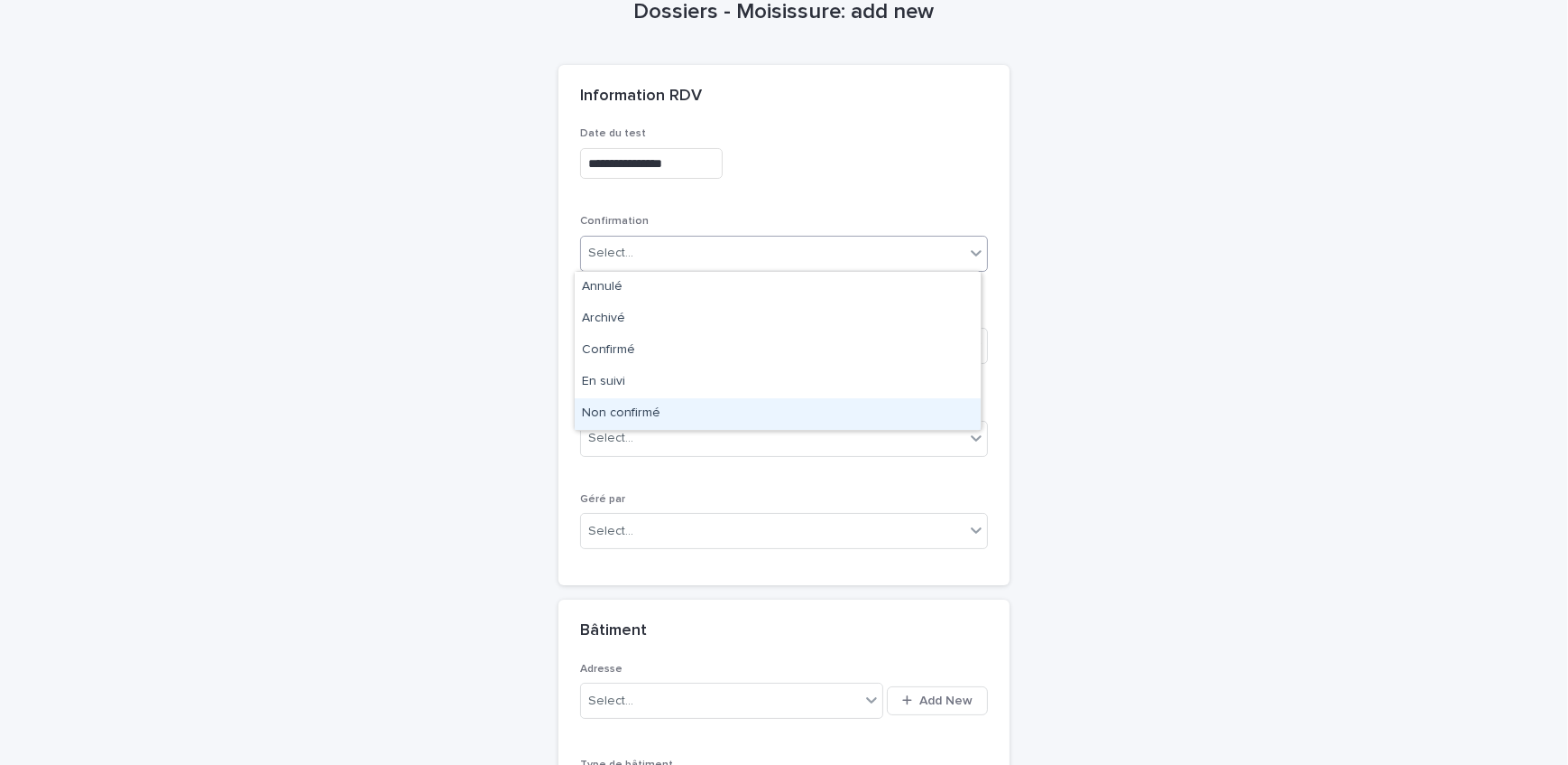
click at [664, 408] on div "Non confirmé" at bounding box center [778, 414] width 406 height 31
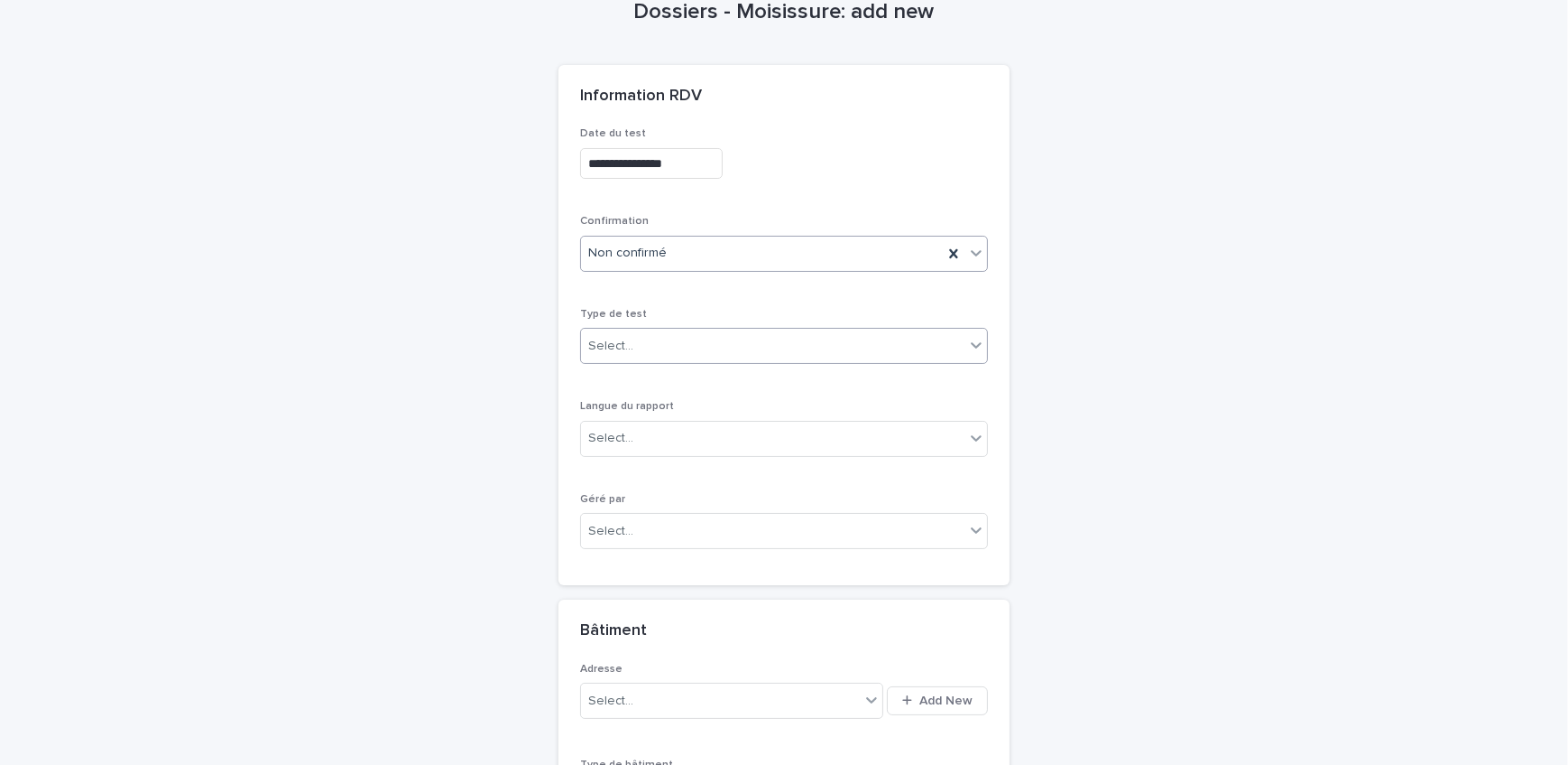
click at [676, 354] on div "Select..." at bounding box center [773, 346] width 383 height 30
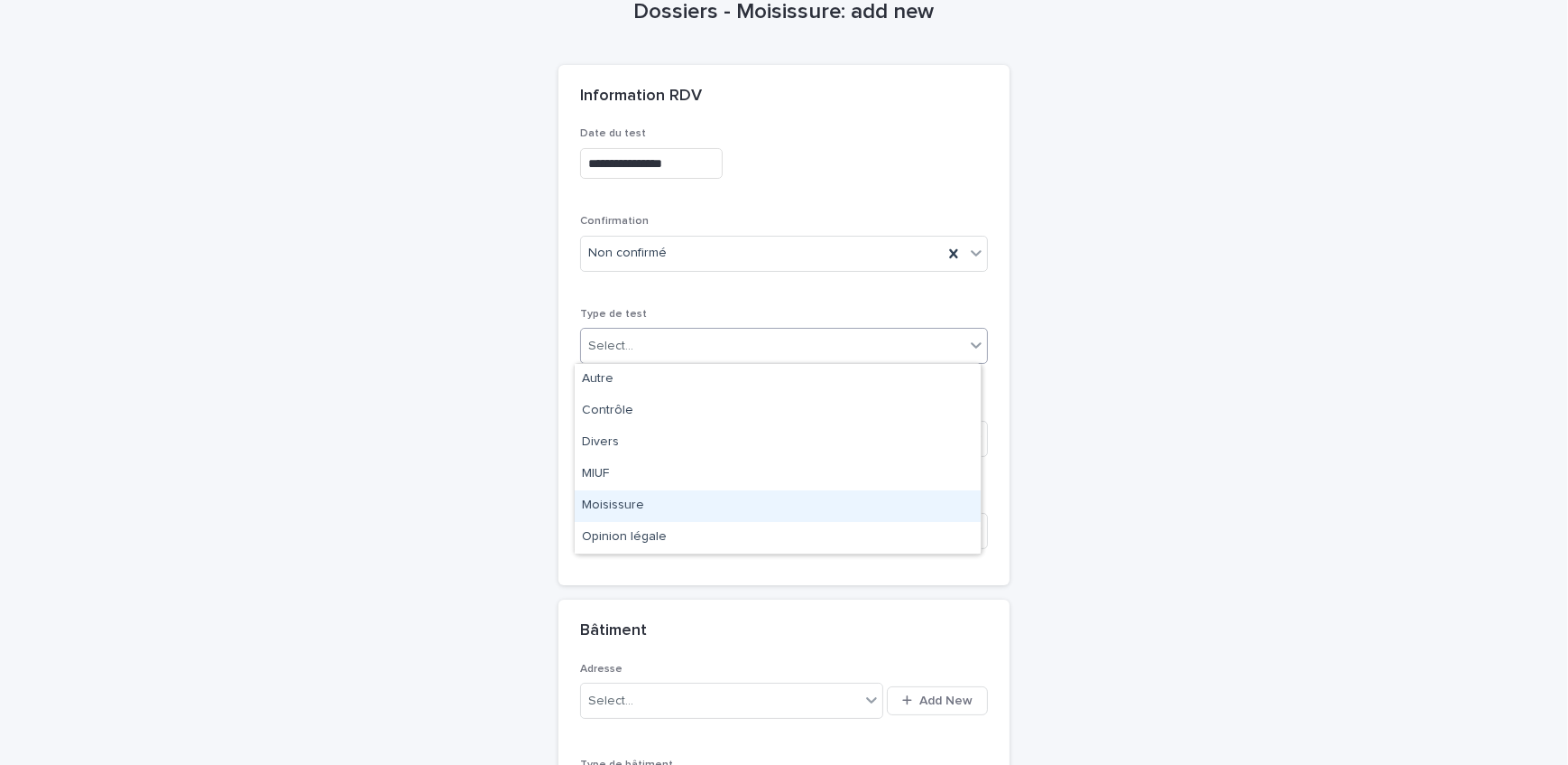
click at [659, 510] on div "Moisissure" at bounding box center [778, 506] width 406 height 31
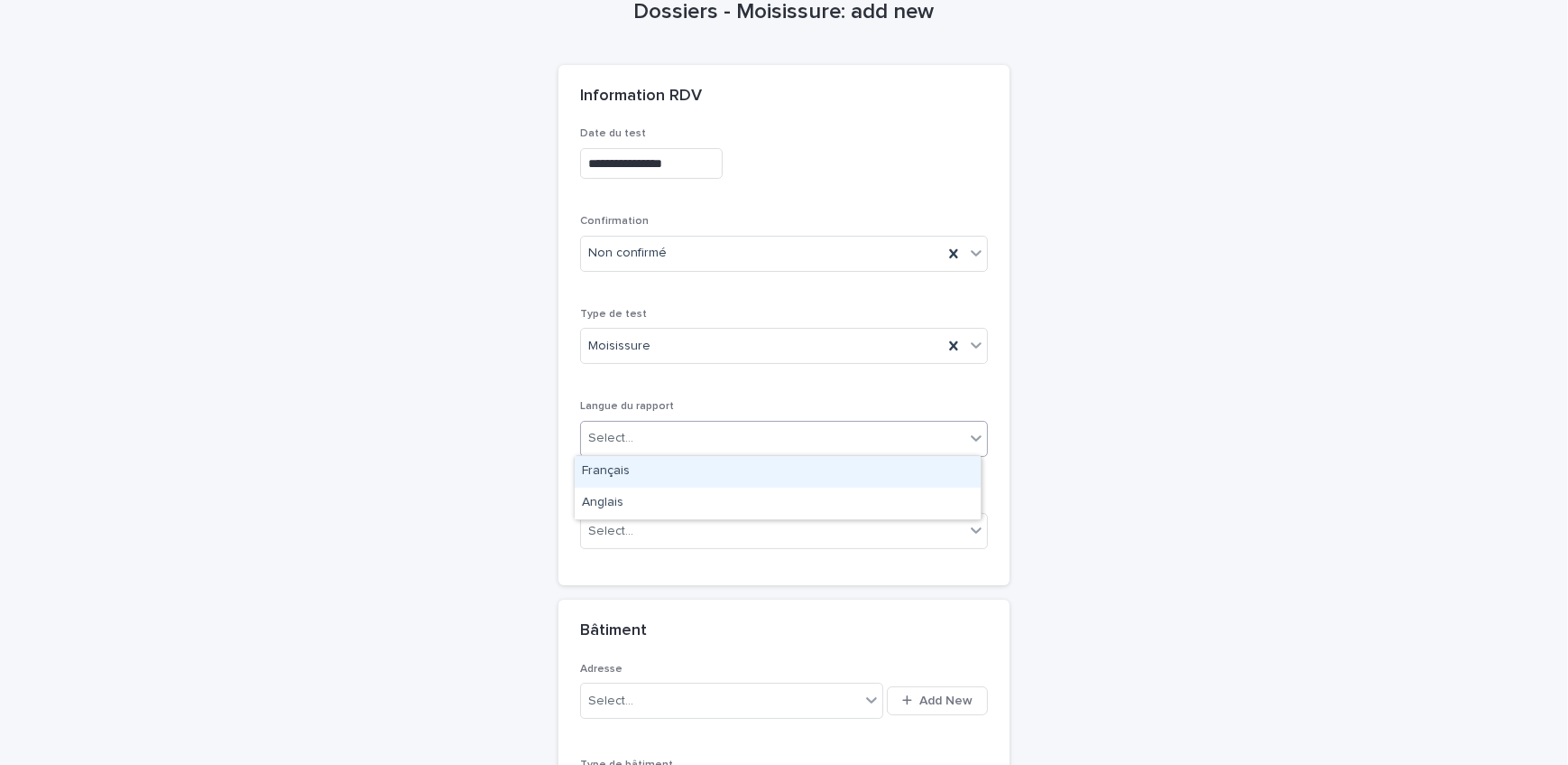
click at [661, 449] on div "Select..." at bounding box center [773, 438] width 383 height 30
click at [661, 472] on div "Français" at bounding box center [778, 471] width 406 height 31
click at [666, 534] on div "Select..." at bounding box center [773, 532] width 383 height 30
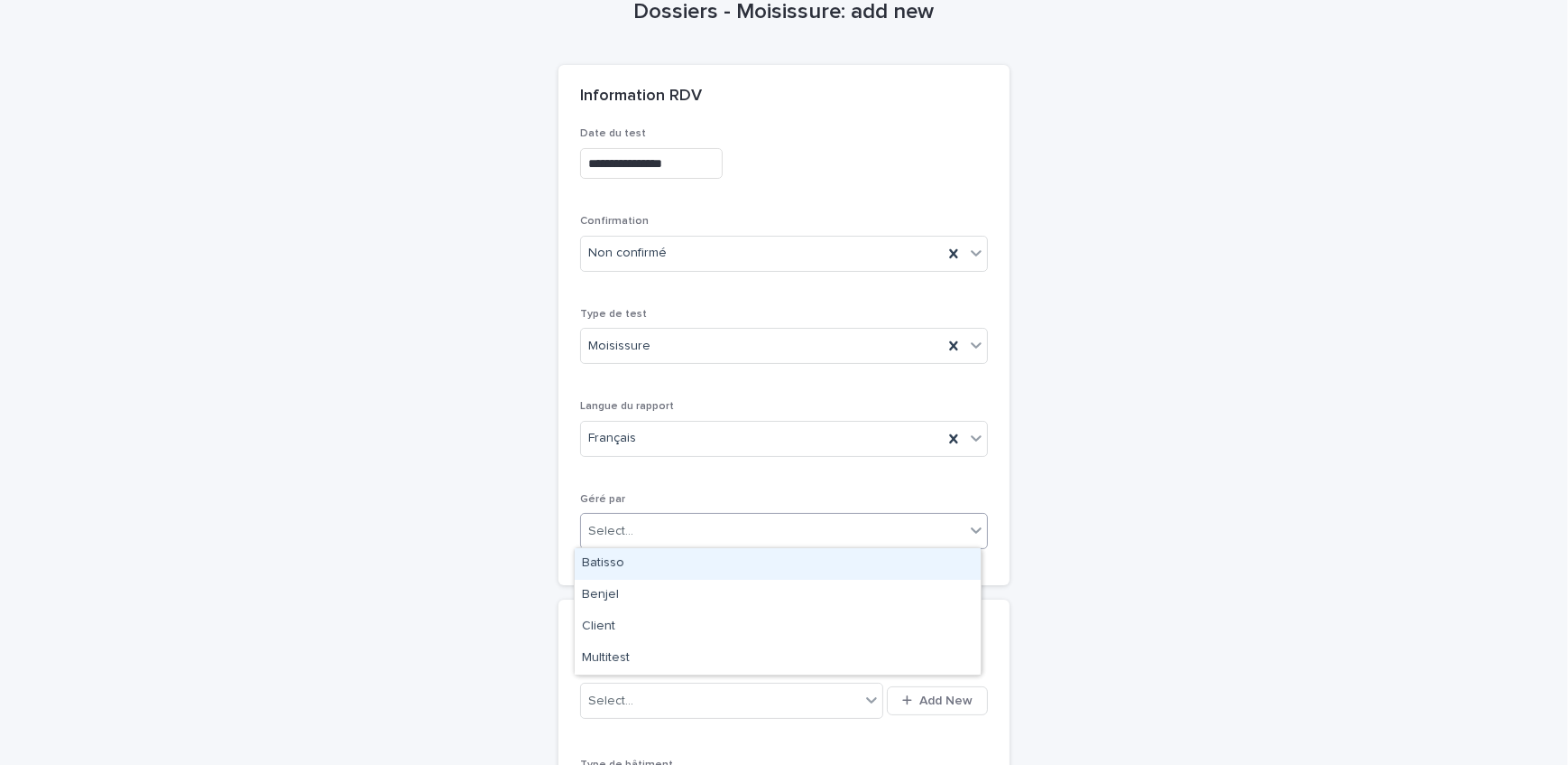
drag, startPoint x: 666, startPoint y: 563, endPoint x: 678, endPoint y: 500, distance: 64.1
click at [666, 565] on div "Batisso" at bounding box center [778, 564] width 406 height 31
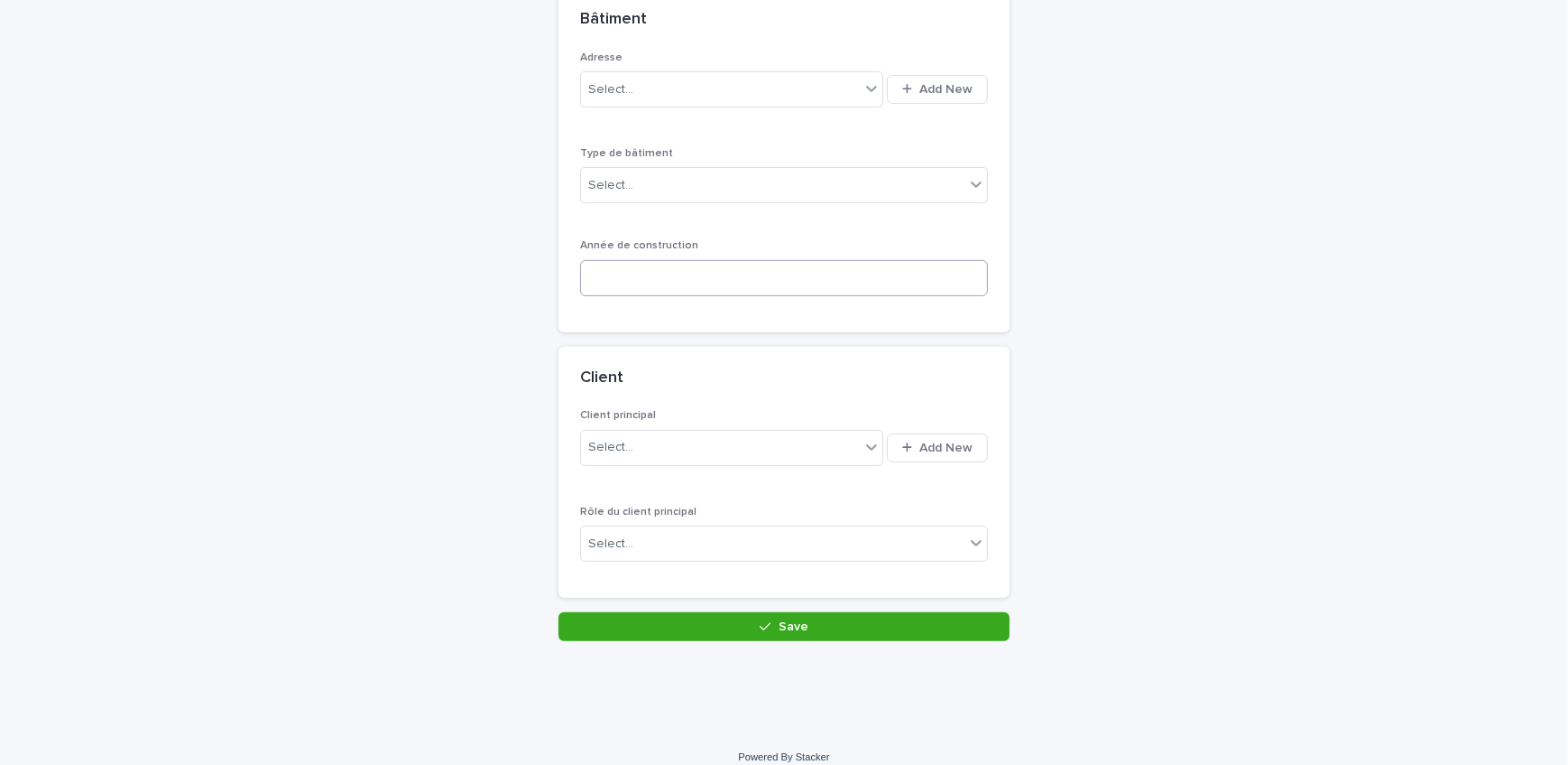
scroll to position [766, 0]
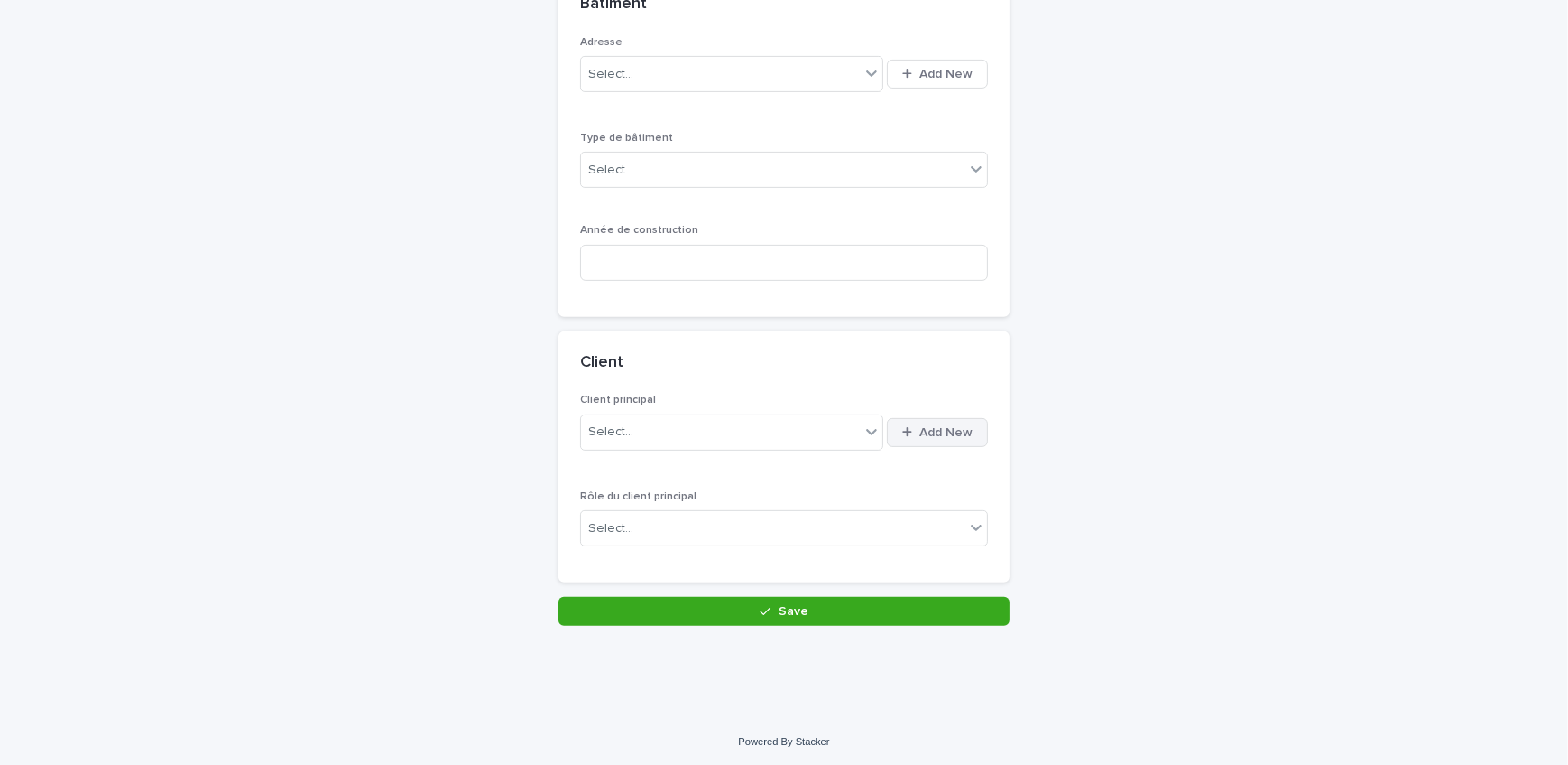
click at [932, 436] on span "Add New" at bounding box center [946, 433] width 54 height 13
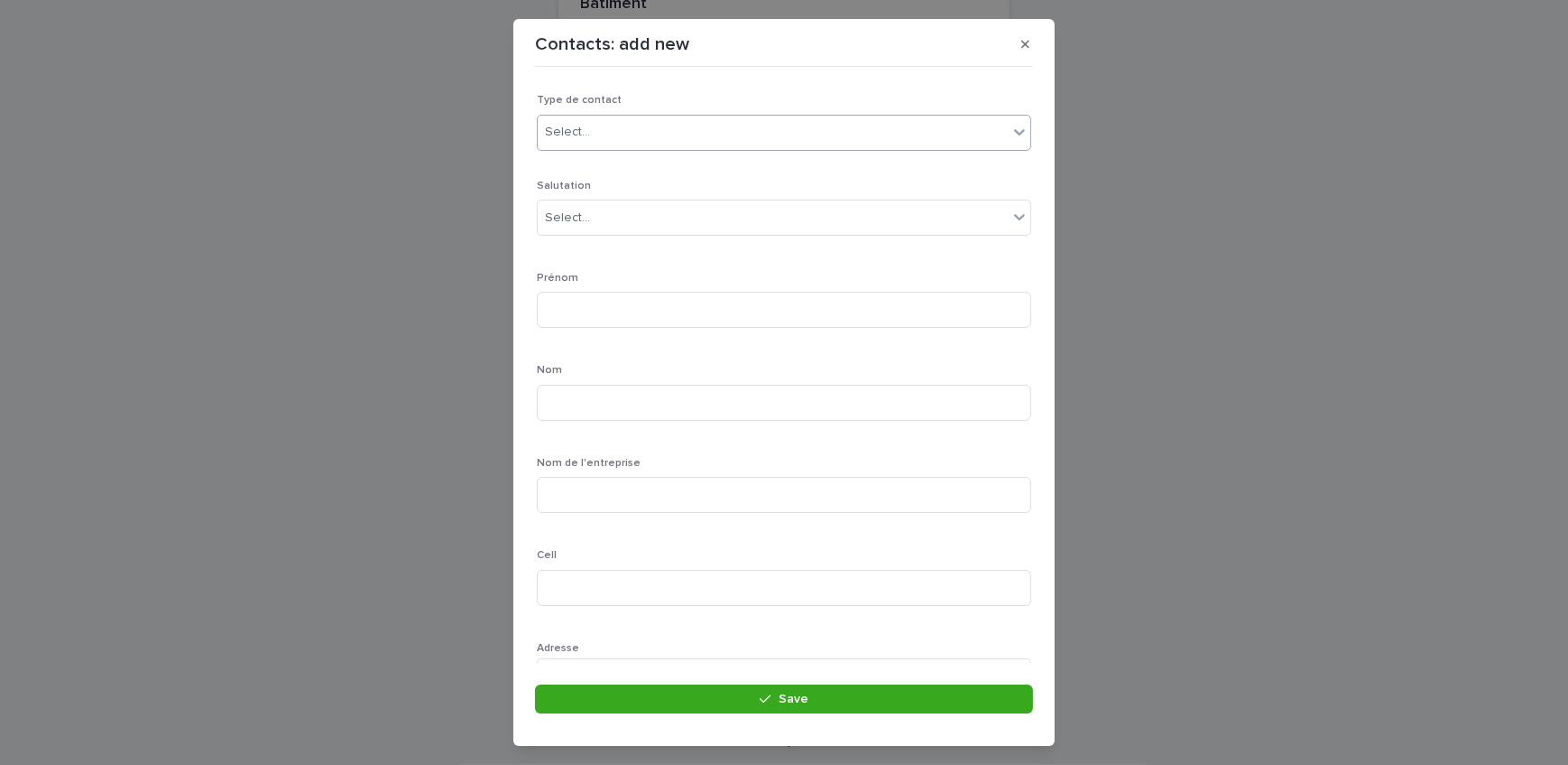
click at [903, 119] on div "Select..." at bounding box center [773, 132] width 470 height 30
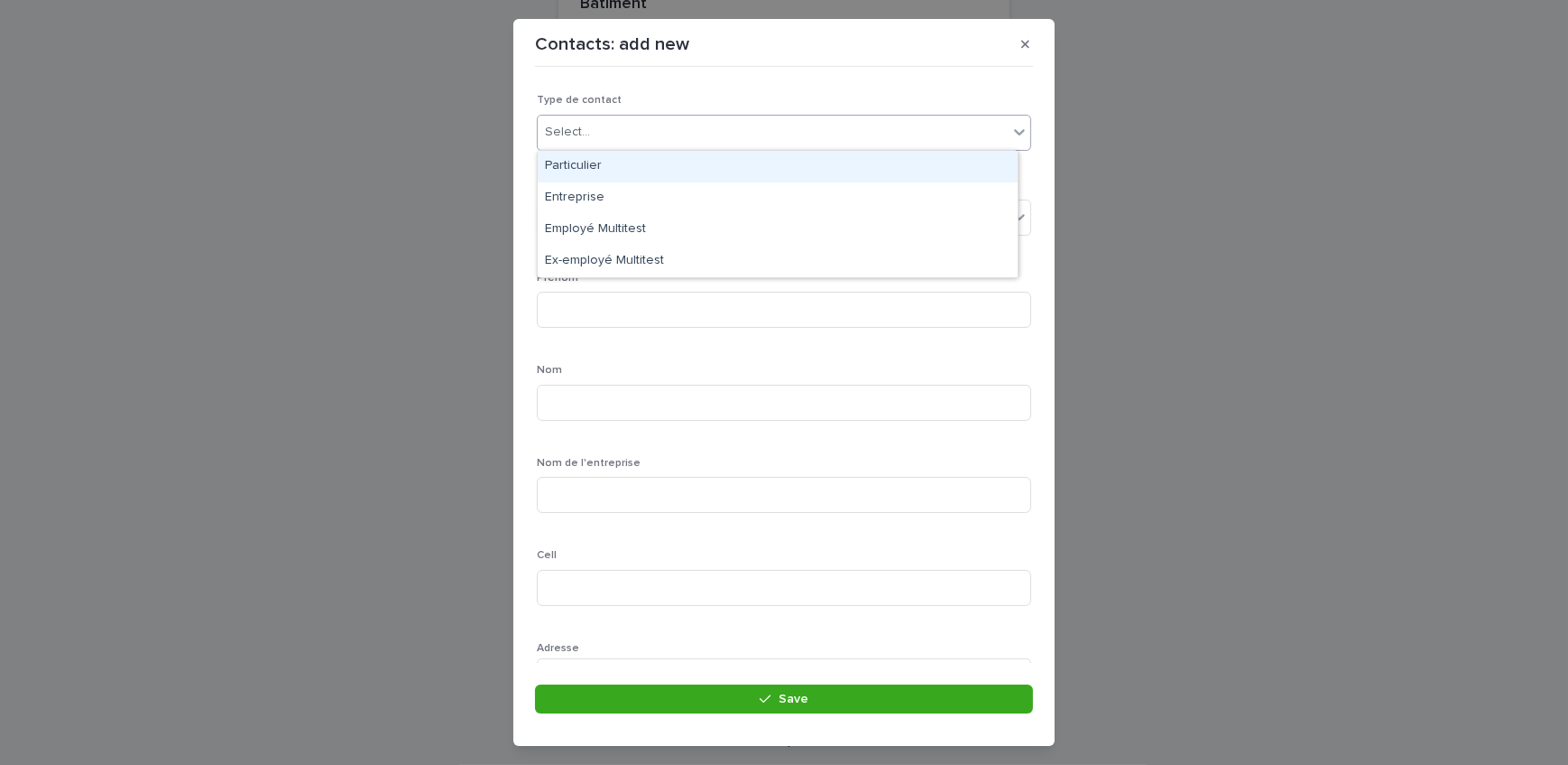
click at [672, 163] on div "Particulier" at bounding box center [778, 167] width 480 height 31
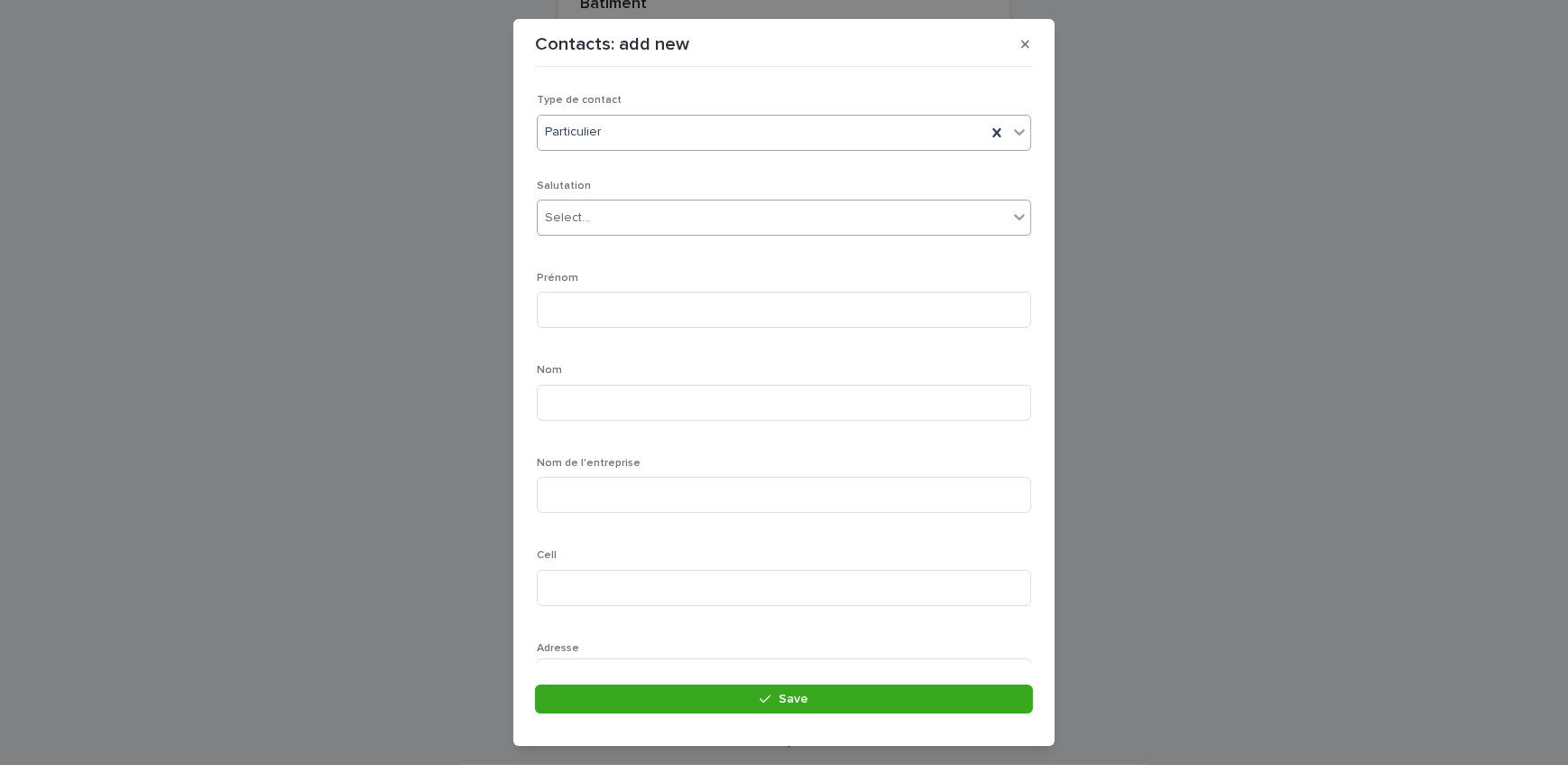
click at [643, 228] on div "Select..." at bounding box center [773, 218] width 470 height 30
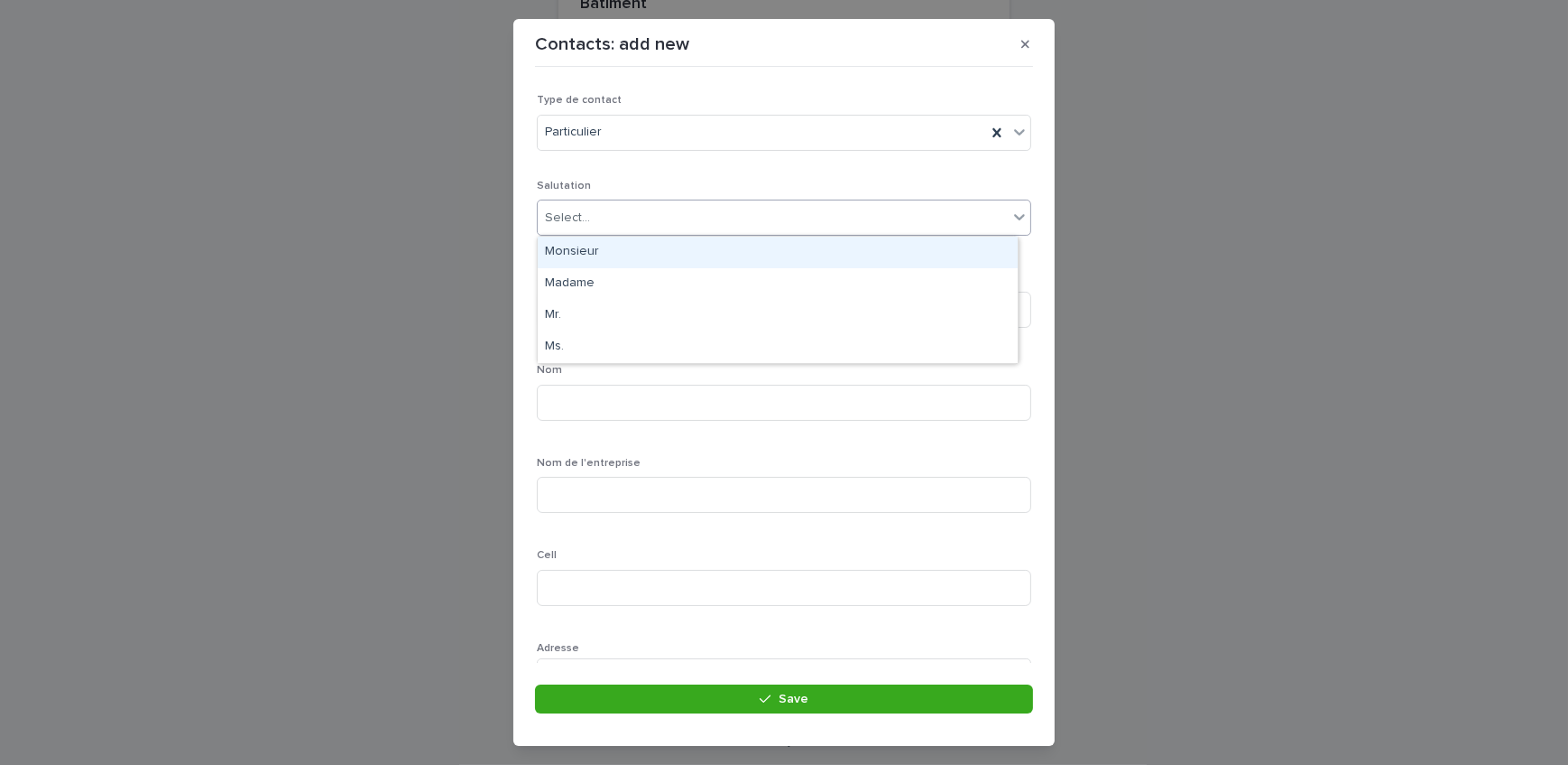
click at [656, 248] on div "Monsieur" at bounding box center [778, 252] width 480 height 31
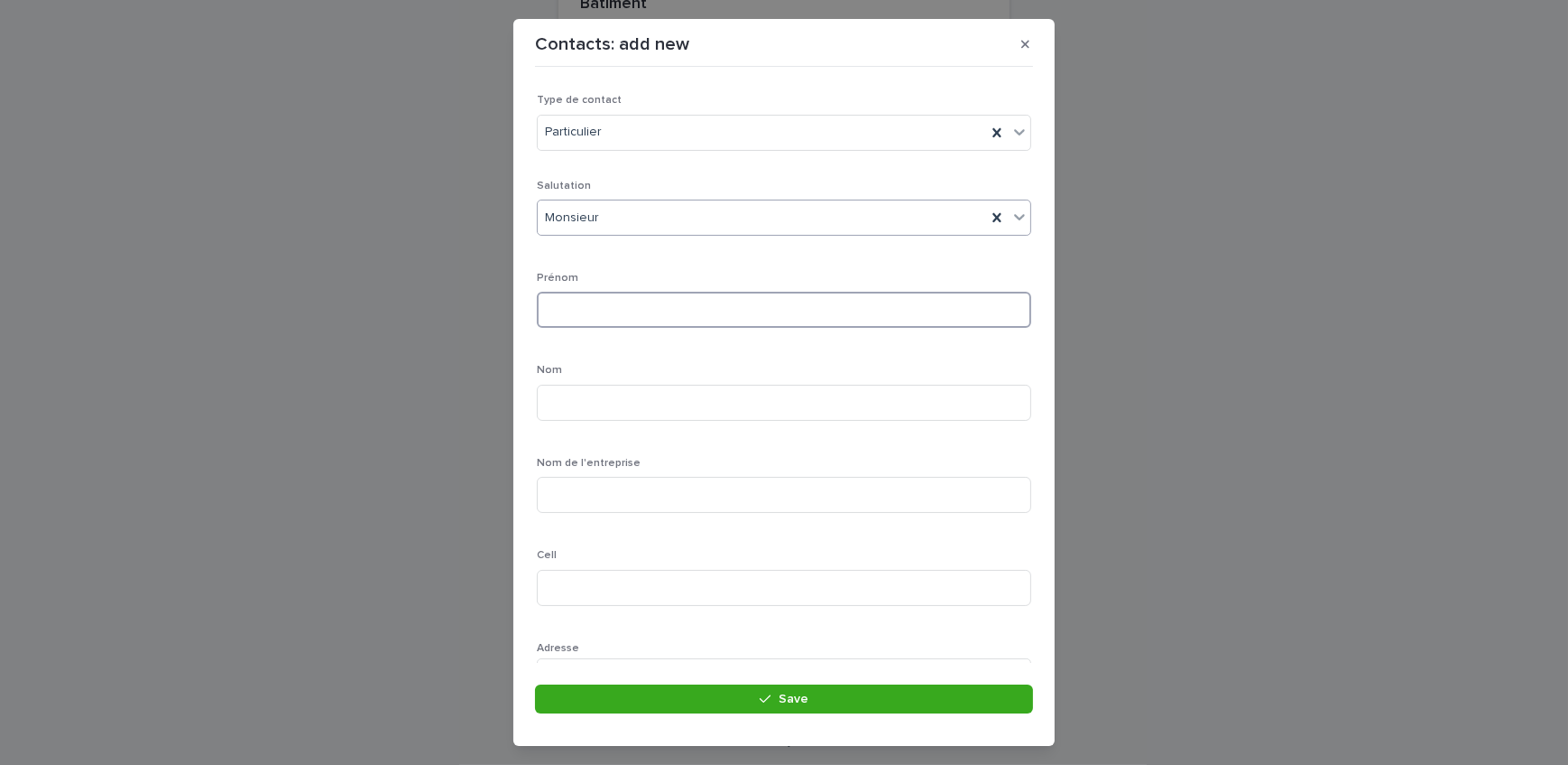
click at [647, 312] on input at bounding box center [784, 309] width 494 height 36
type input "*******"
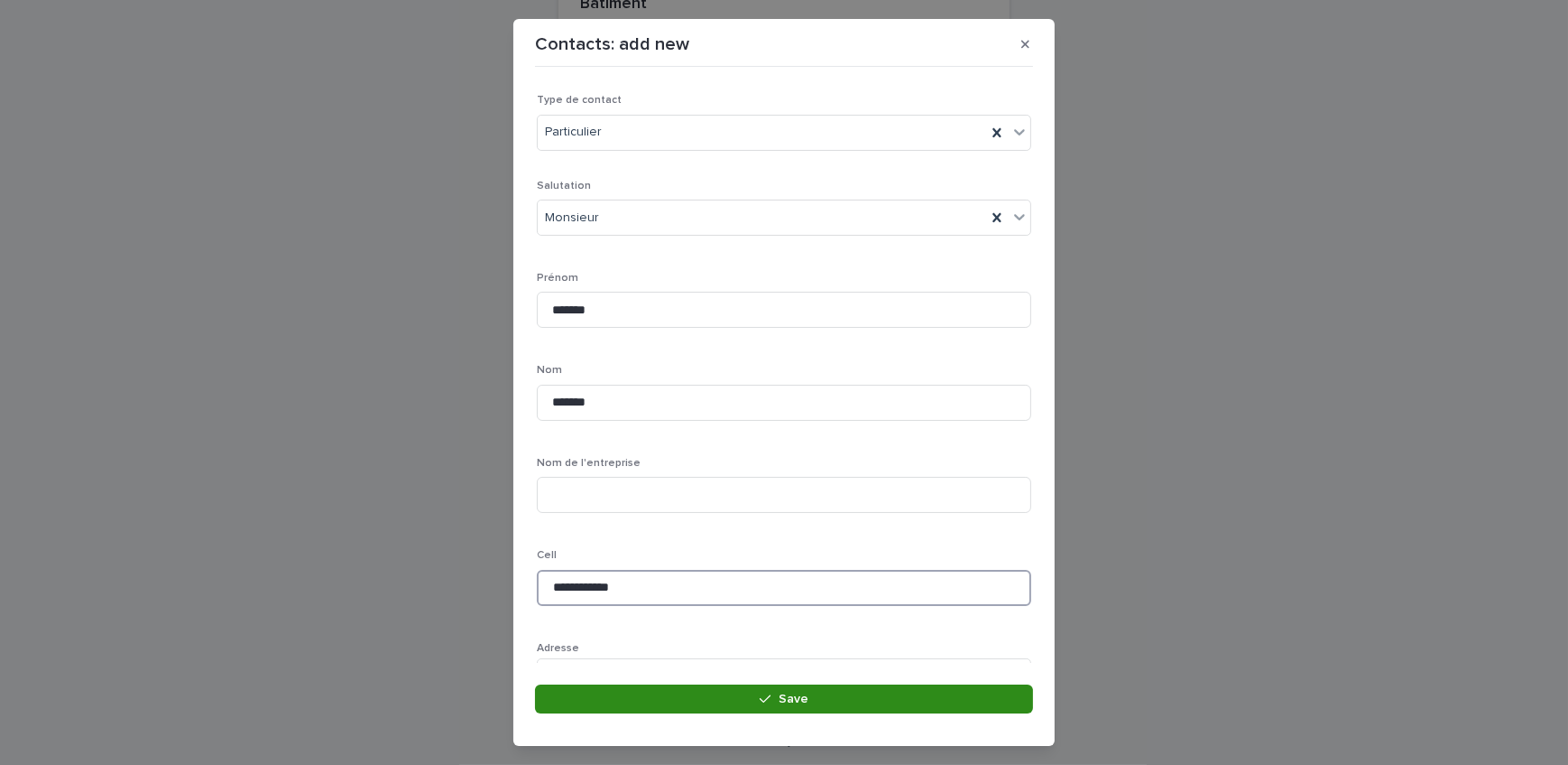
type input "**********"
click at [716, 696] on button "Save" at bounding box center [784, 698] width 498 height 29
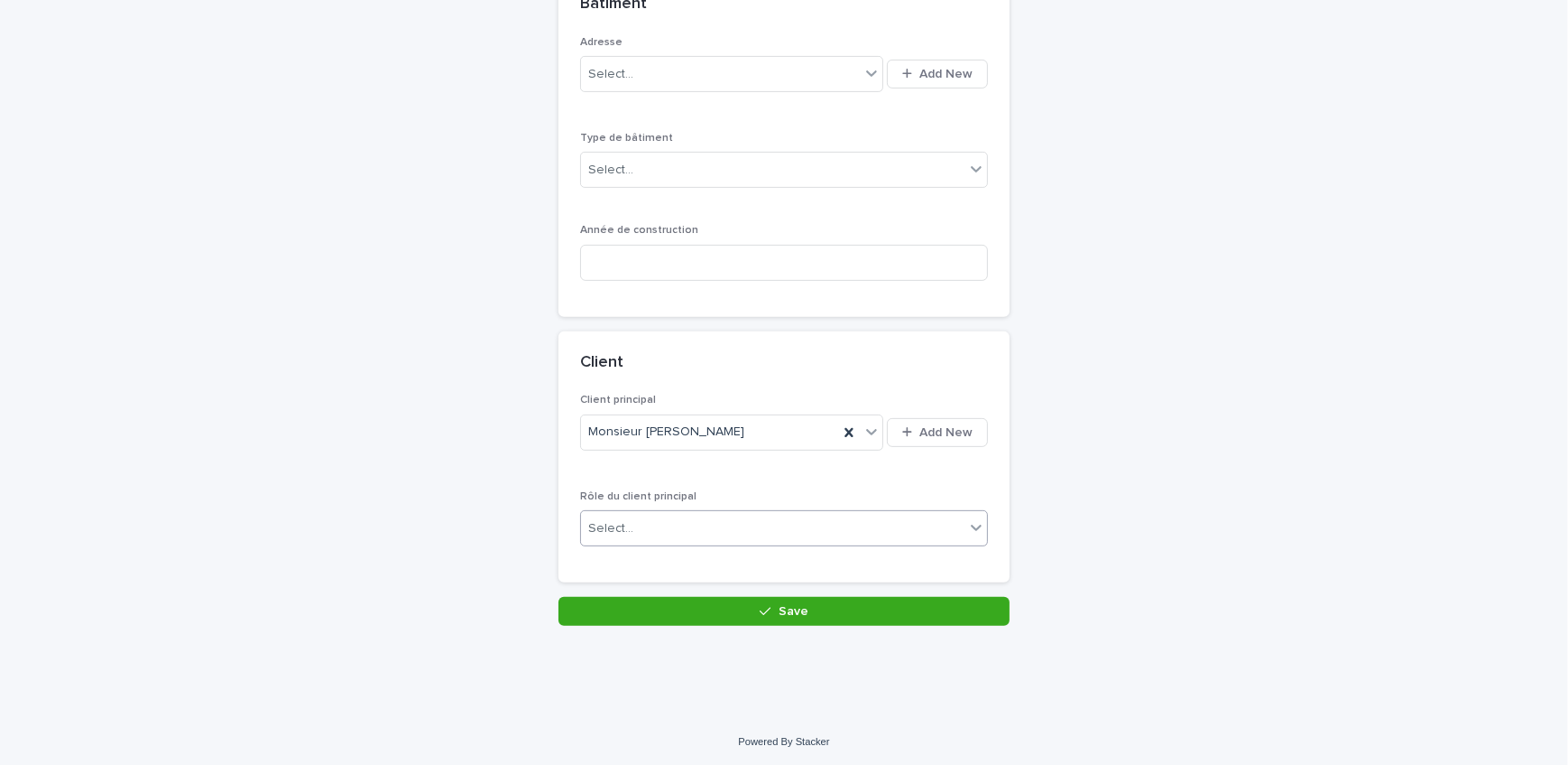
click at [781, 532] on div "Select..." at bounding box center [773, 529] width 383 height 30
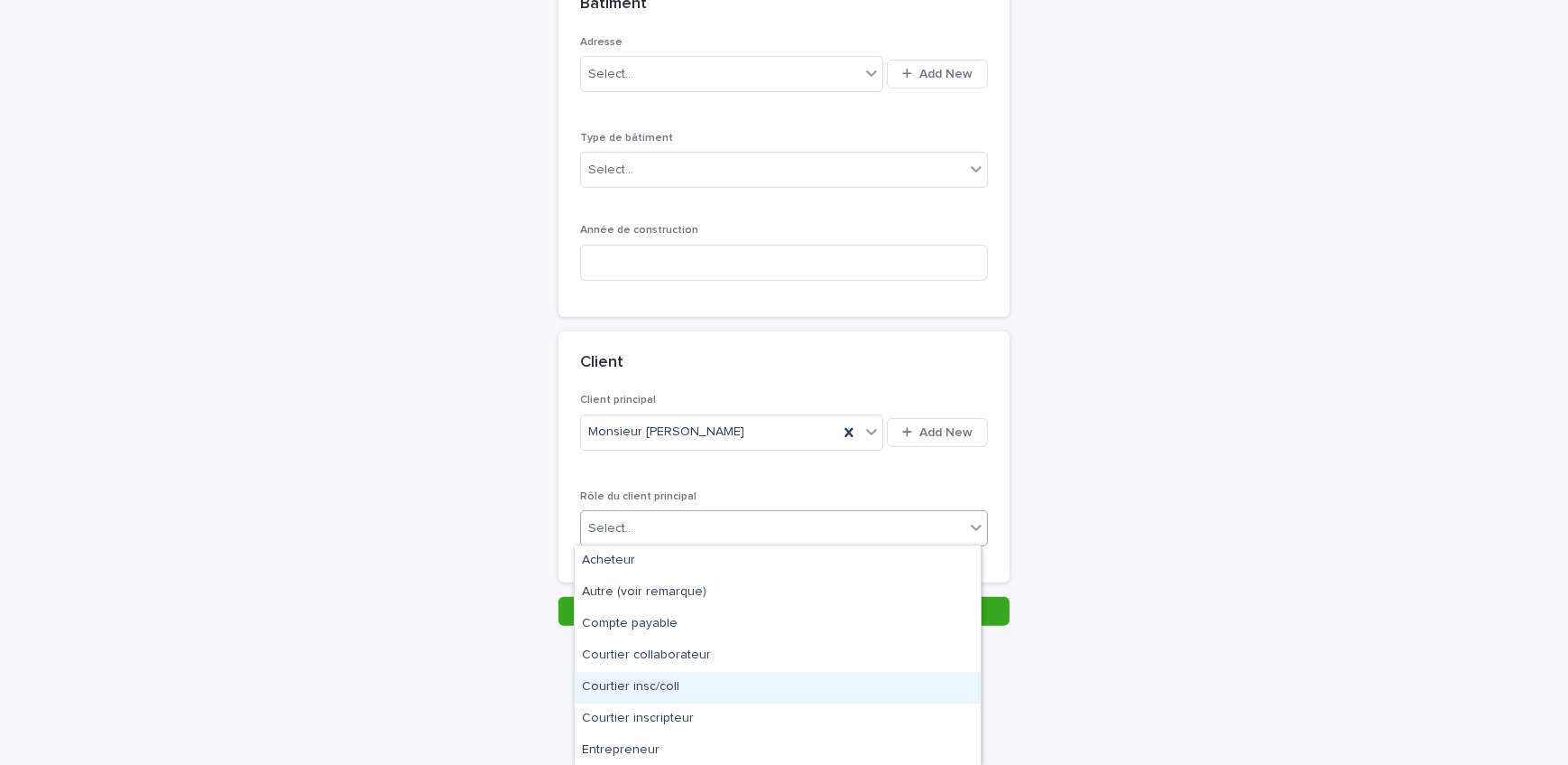
scroll to position [94, 0]
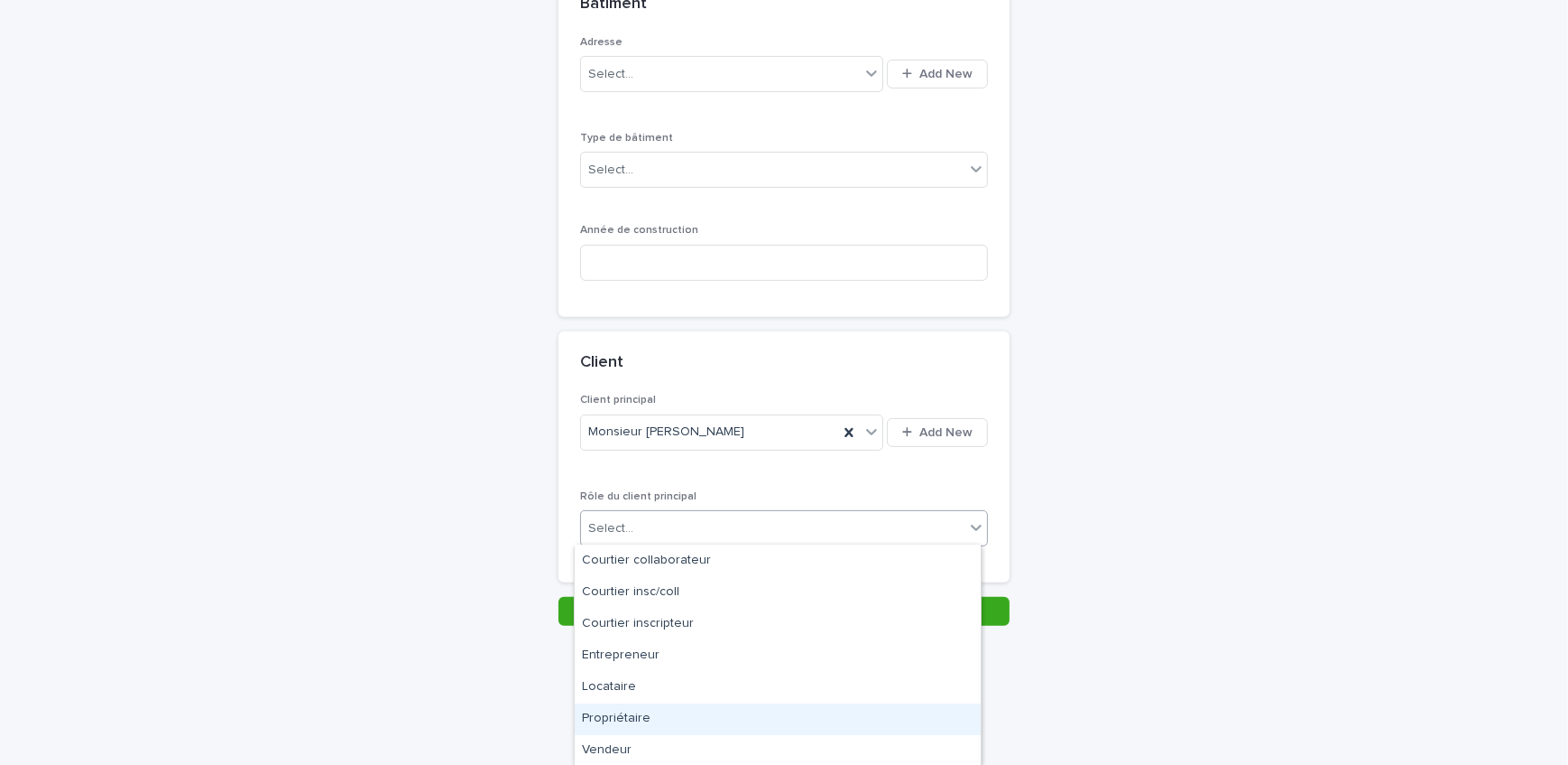
click at [713, 717] on div "Propriétaire" at bounding box center [778, 719] width 406 height 31
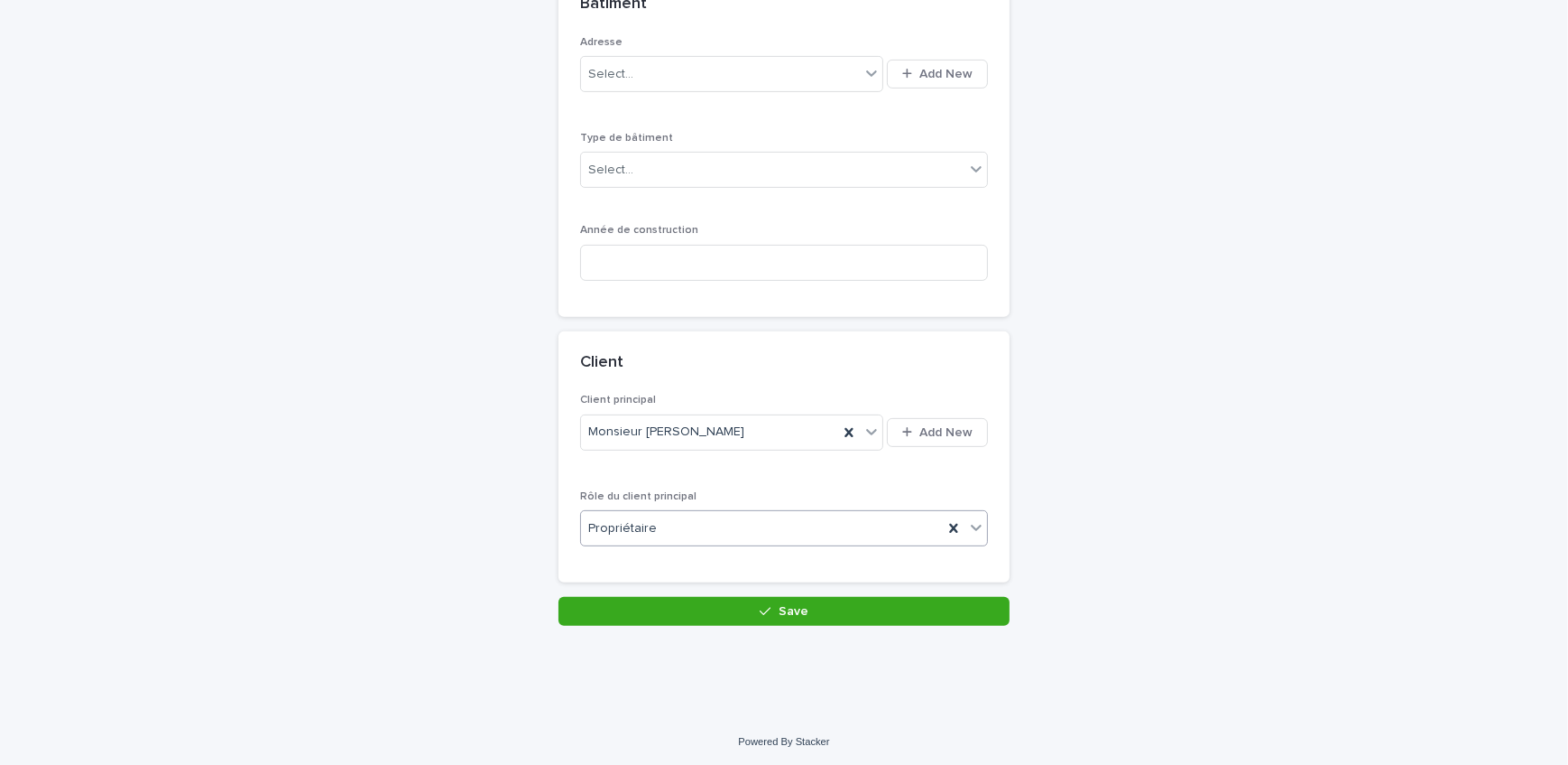
scroll to position [683, 0]
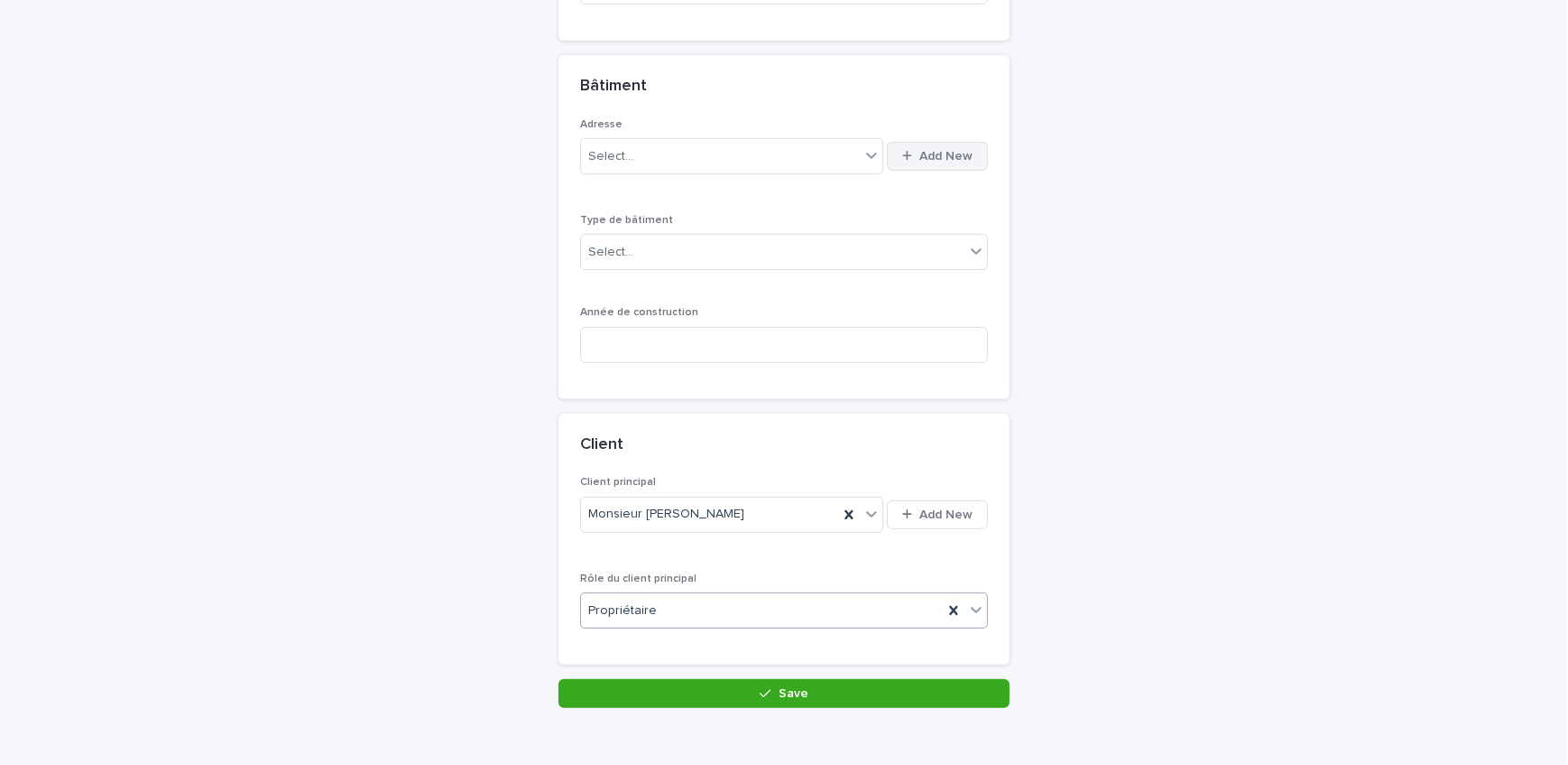
click at [924, 150] on span "Add New" at bounding box center [946, 157] width 54 height 13
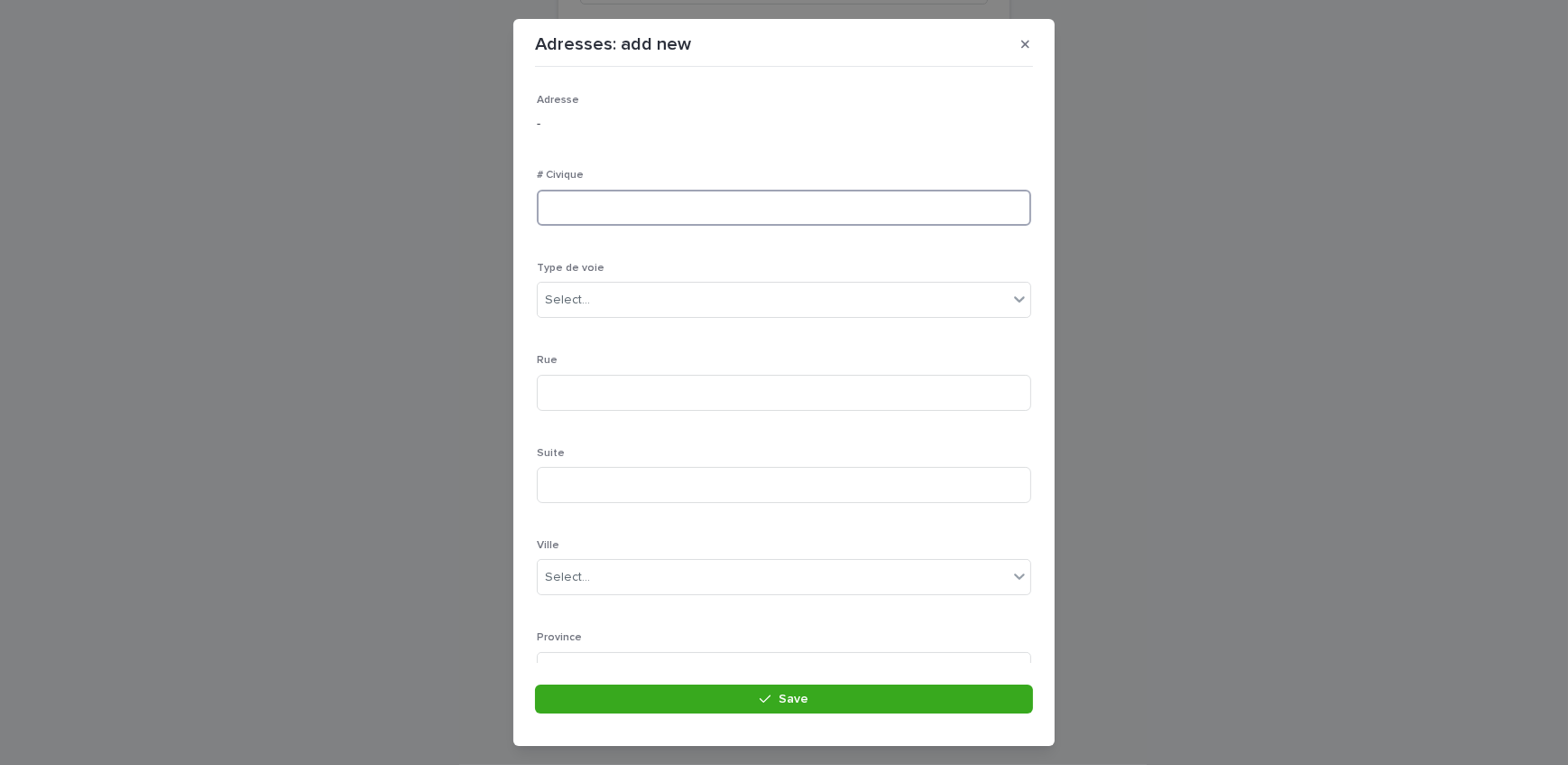
click at [614, 197] on input at bounding box center [784, 207] width 494 height 36
click at [645, 216] on input at bounding box center [784, 207] width 494 height 36
type input "*"
click at [593, 303] on div "Select..." at bounding box center [773, 300] width 470 height 30
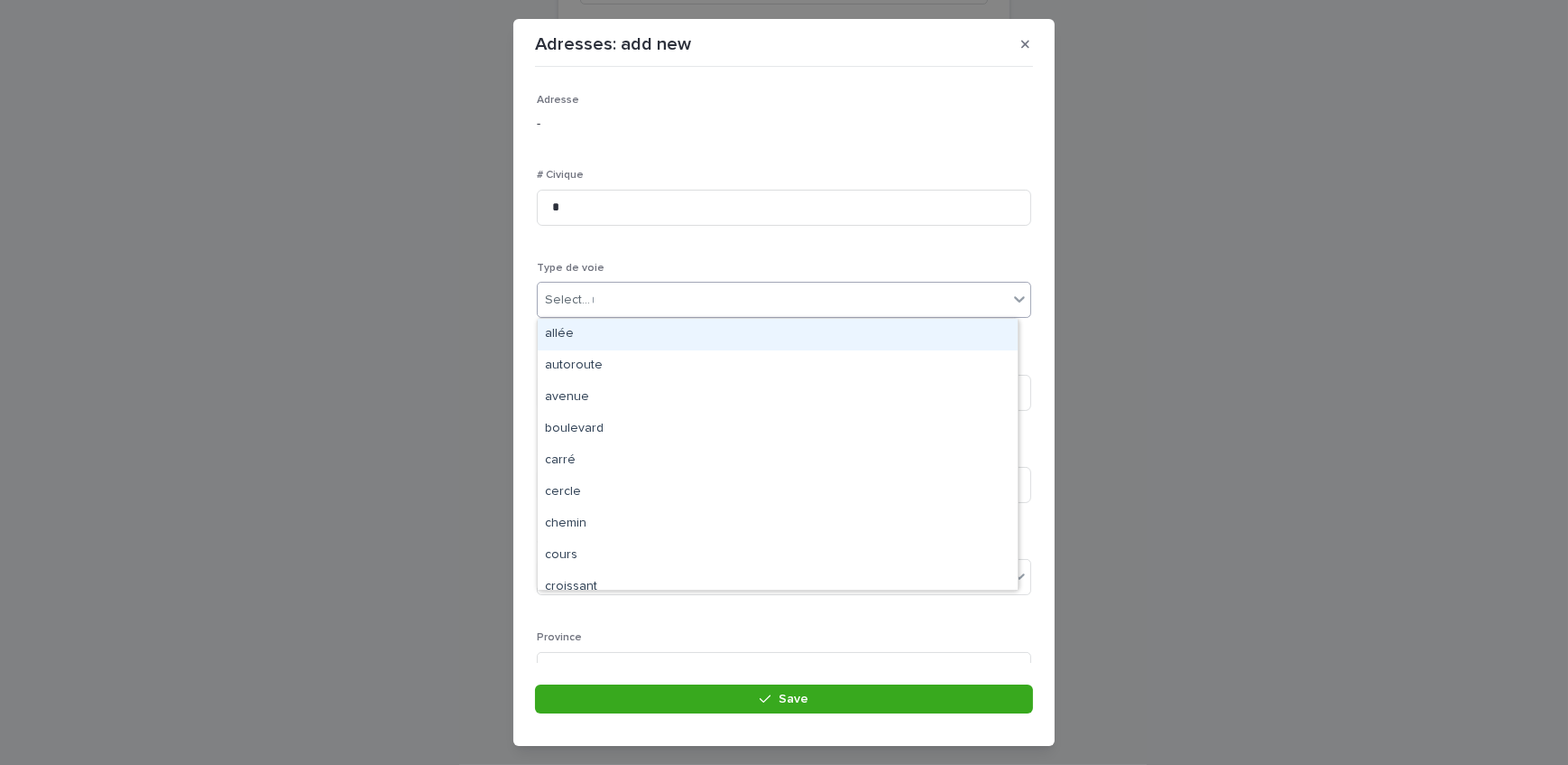
type input "**"
click at [610, 341] on div "rue" at bounding box center [778, 334] width 480 height 31
click at [614, 398] on input at bounding box center [784, 393] width 494 height 36
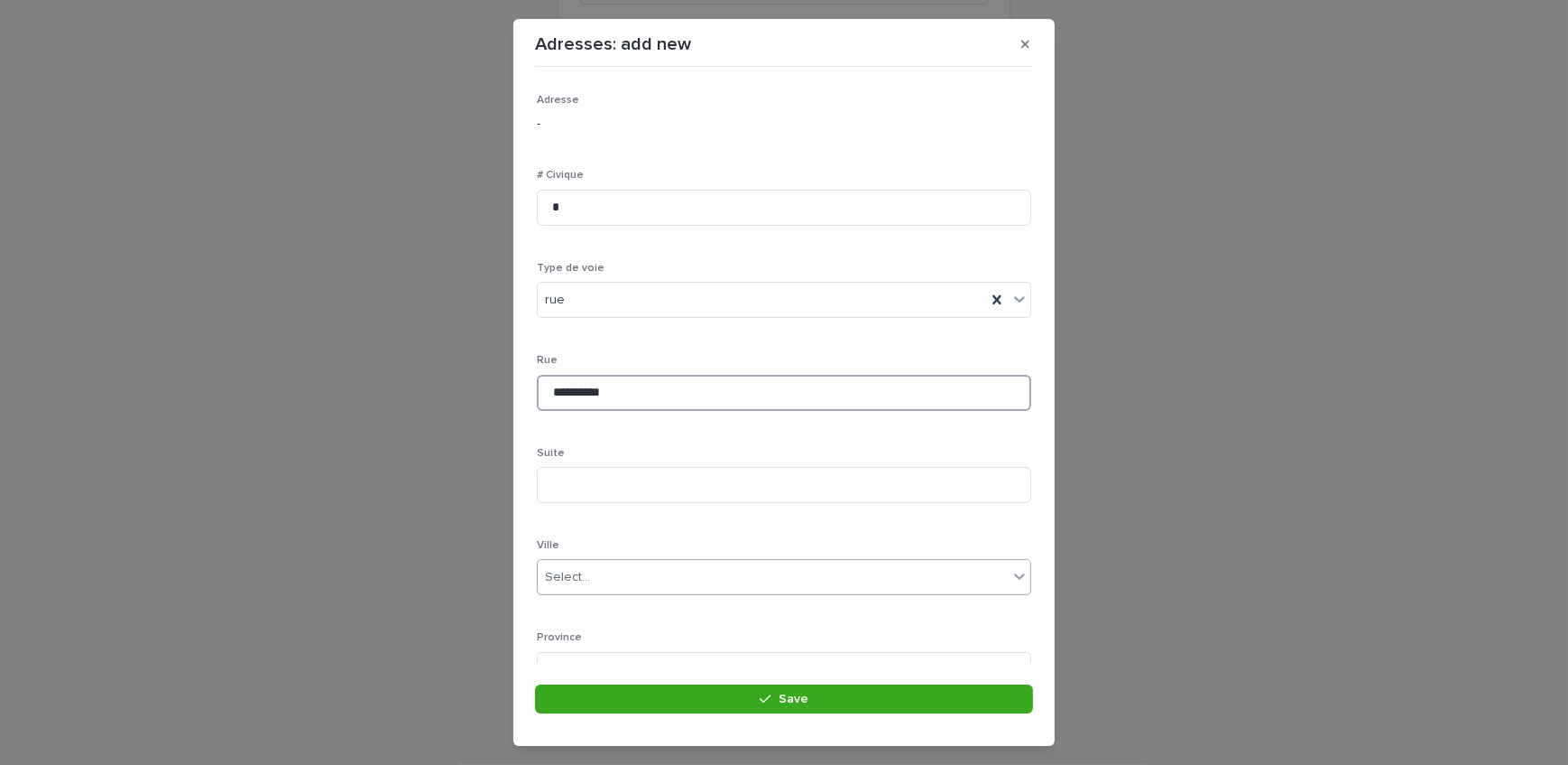
type input "**********"
click at [618, 562] on div "Select..." at bounding box center [773, 577] width 470 height 30
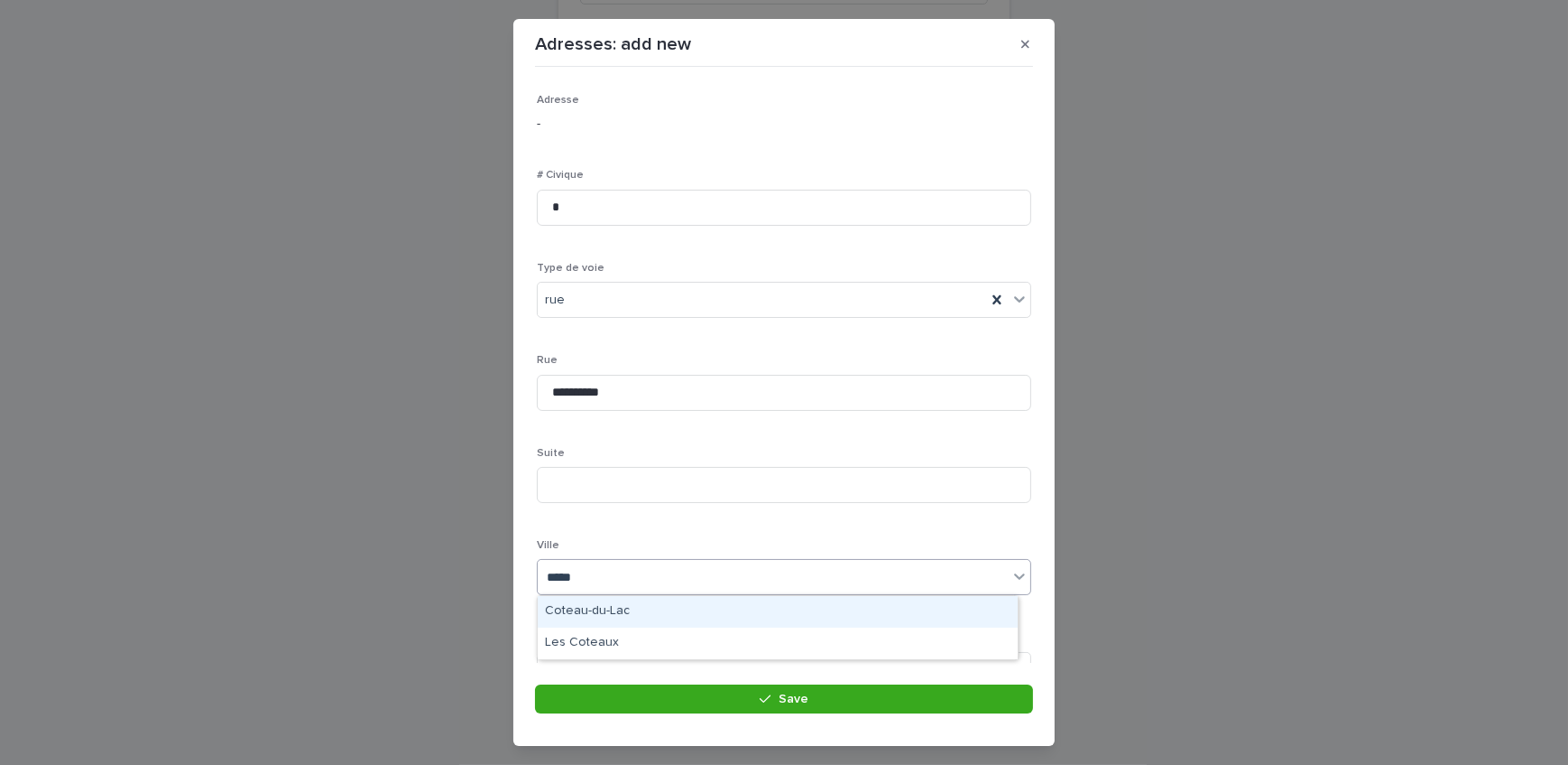
type input "******"
click at [631, 617] on div "Coteau-du-Lac" at bounding box center [778, 611] width 480 height 31
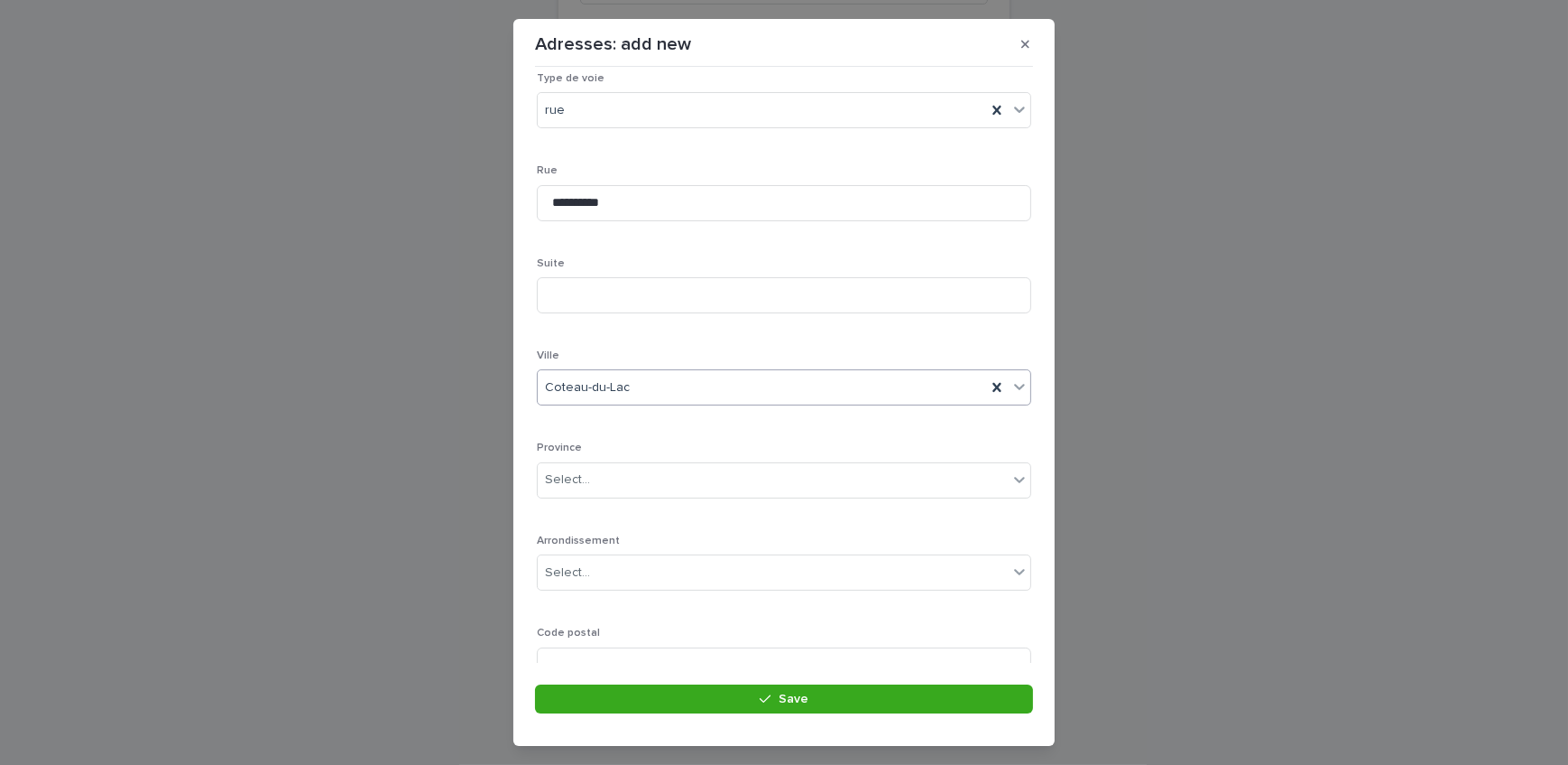
scroll to position [245, 0]
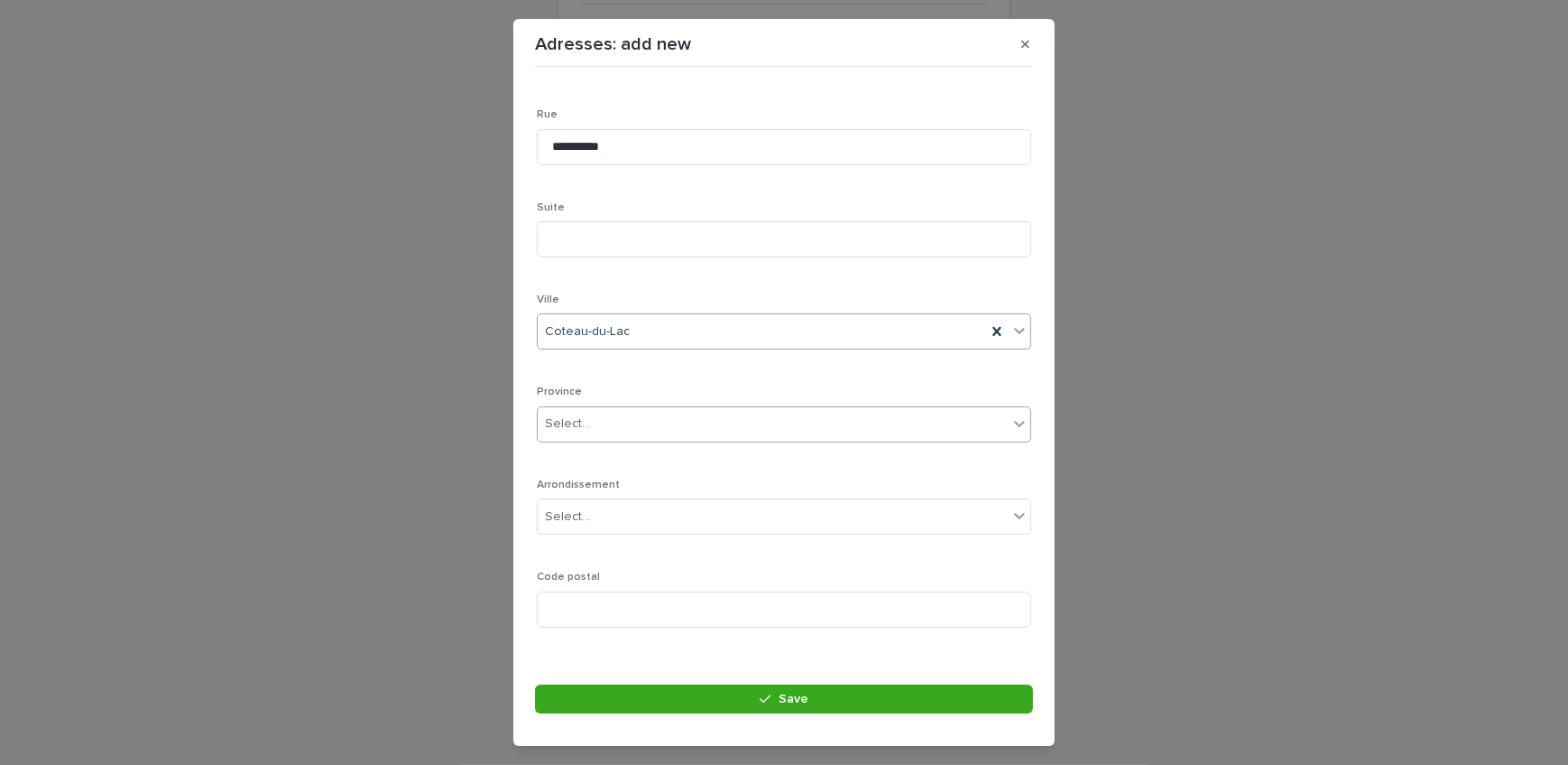
click at [617, 412] on div "Select..." at bounding box center [773, 424] width 470 height 30
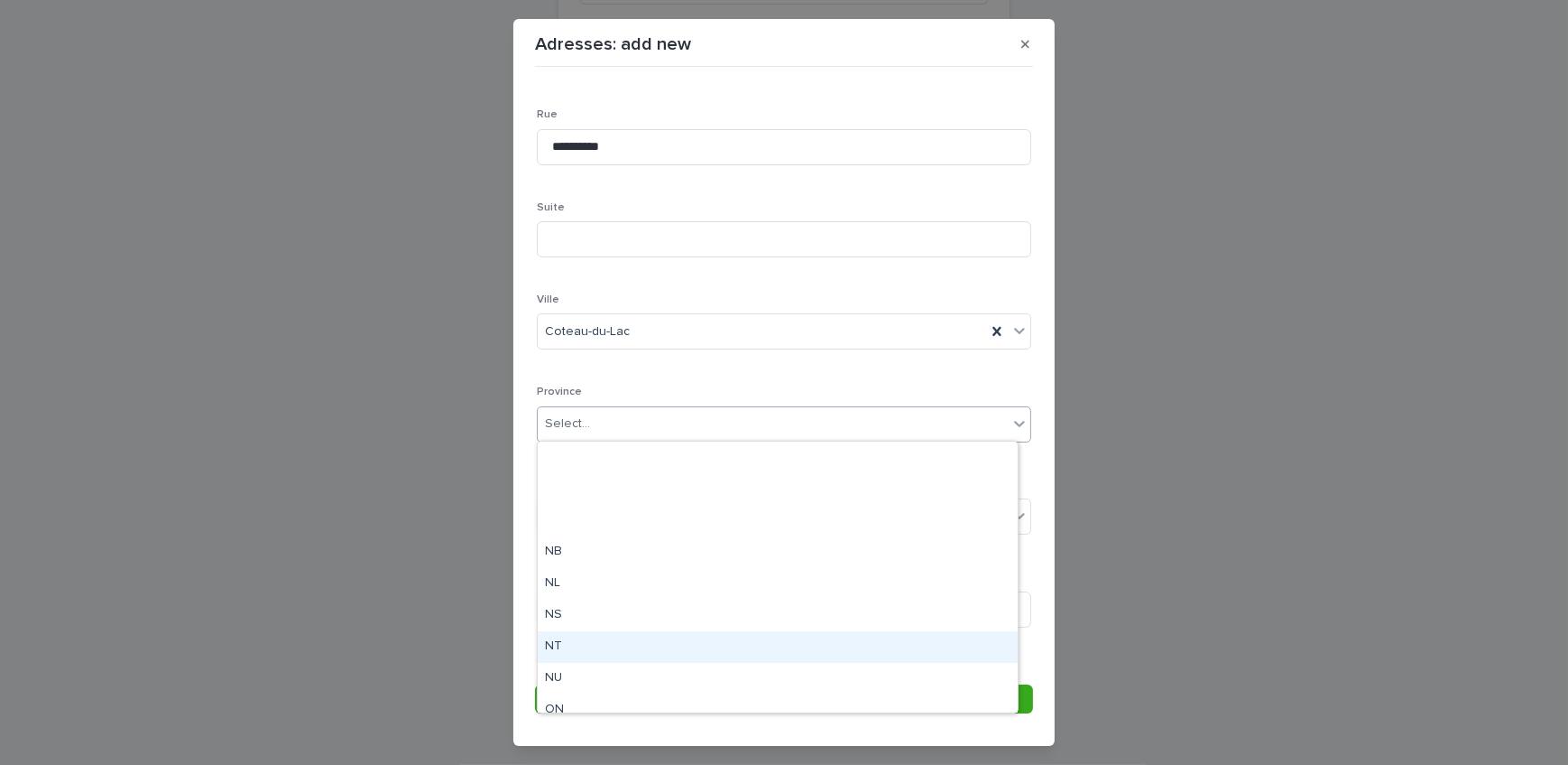
scroll to position [140, 0]
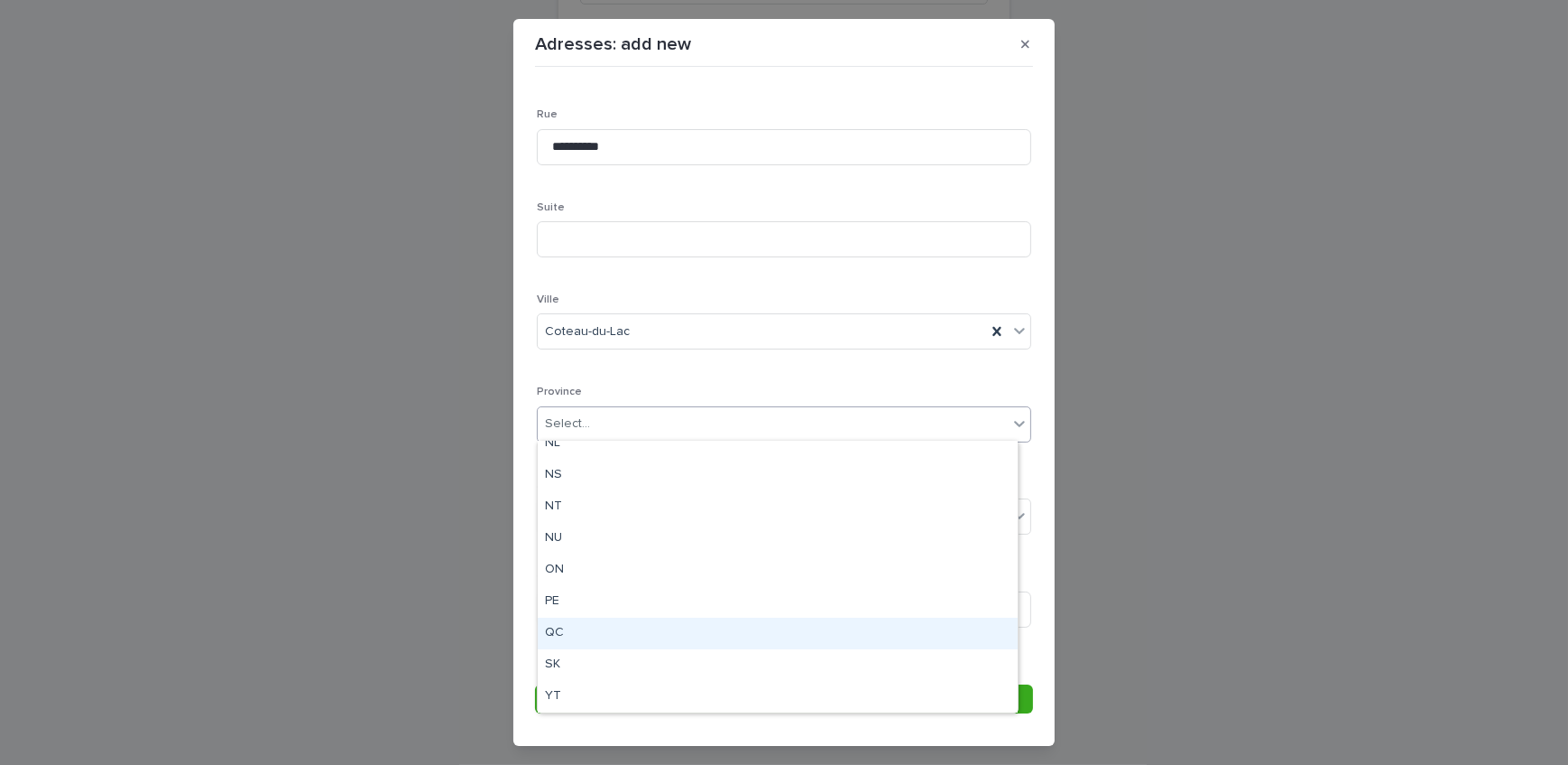
click at [582, 629] on div "QC" at bounding box center [778, 633] width 480 height 31
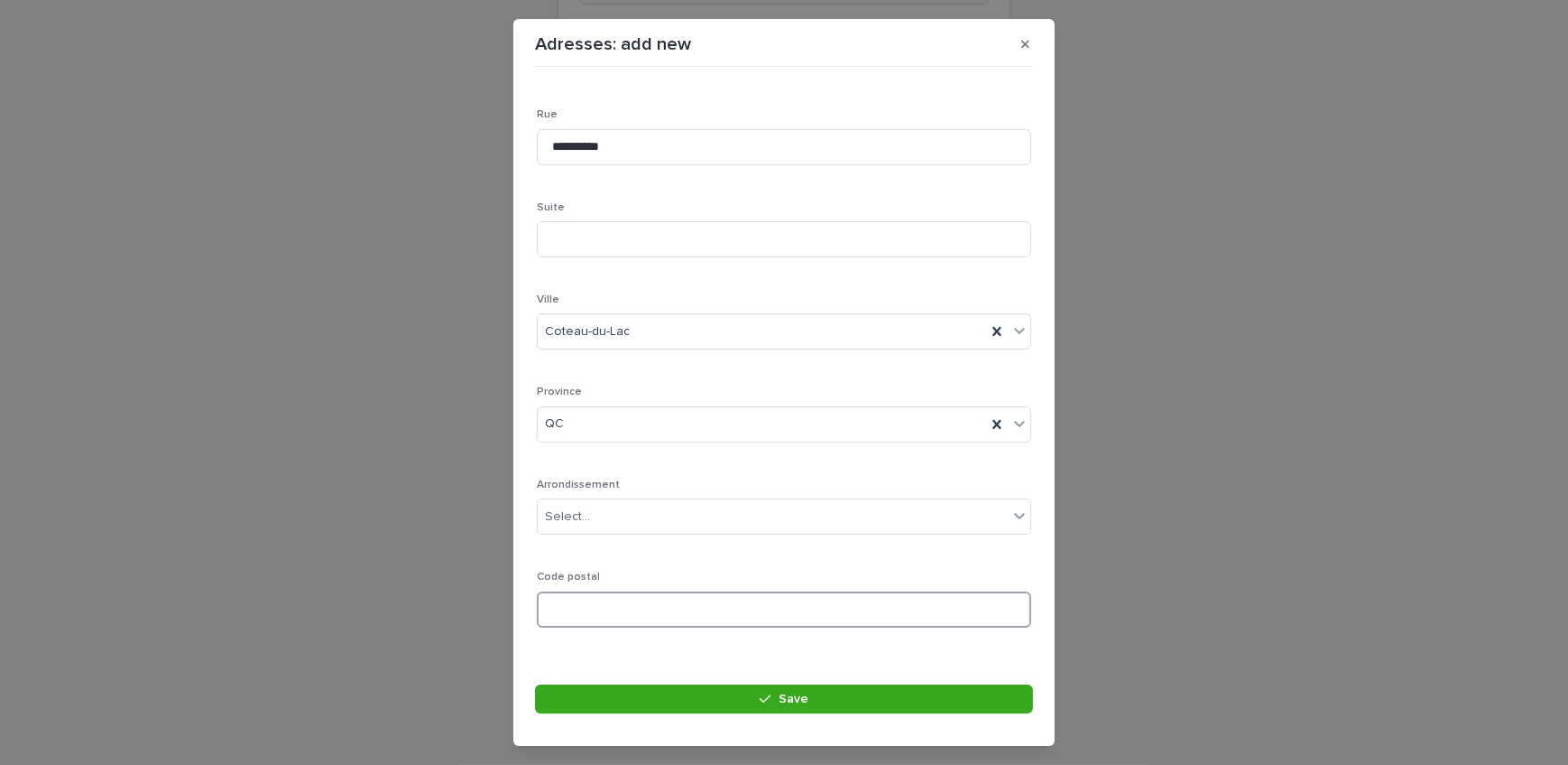
click at [731, 611] on input at bounding box center [784, 608] width 494 height 36
paste input "*******"
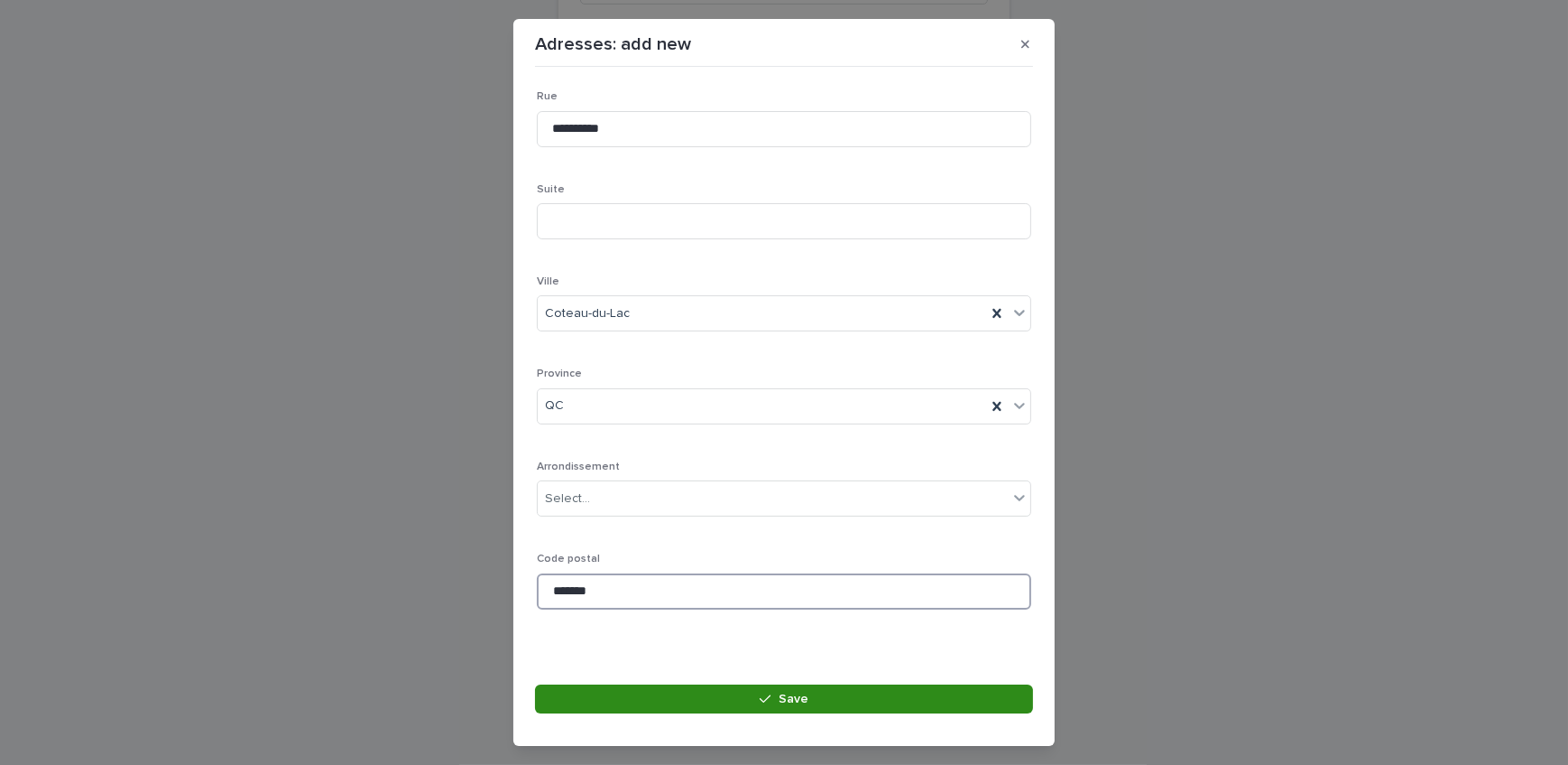
type input "*******"
click at [713, 704] on button "Save" at bounding box center [784, 698] width 498 height 29
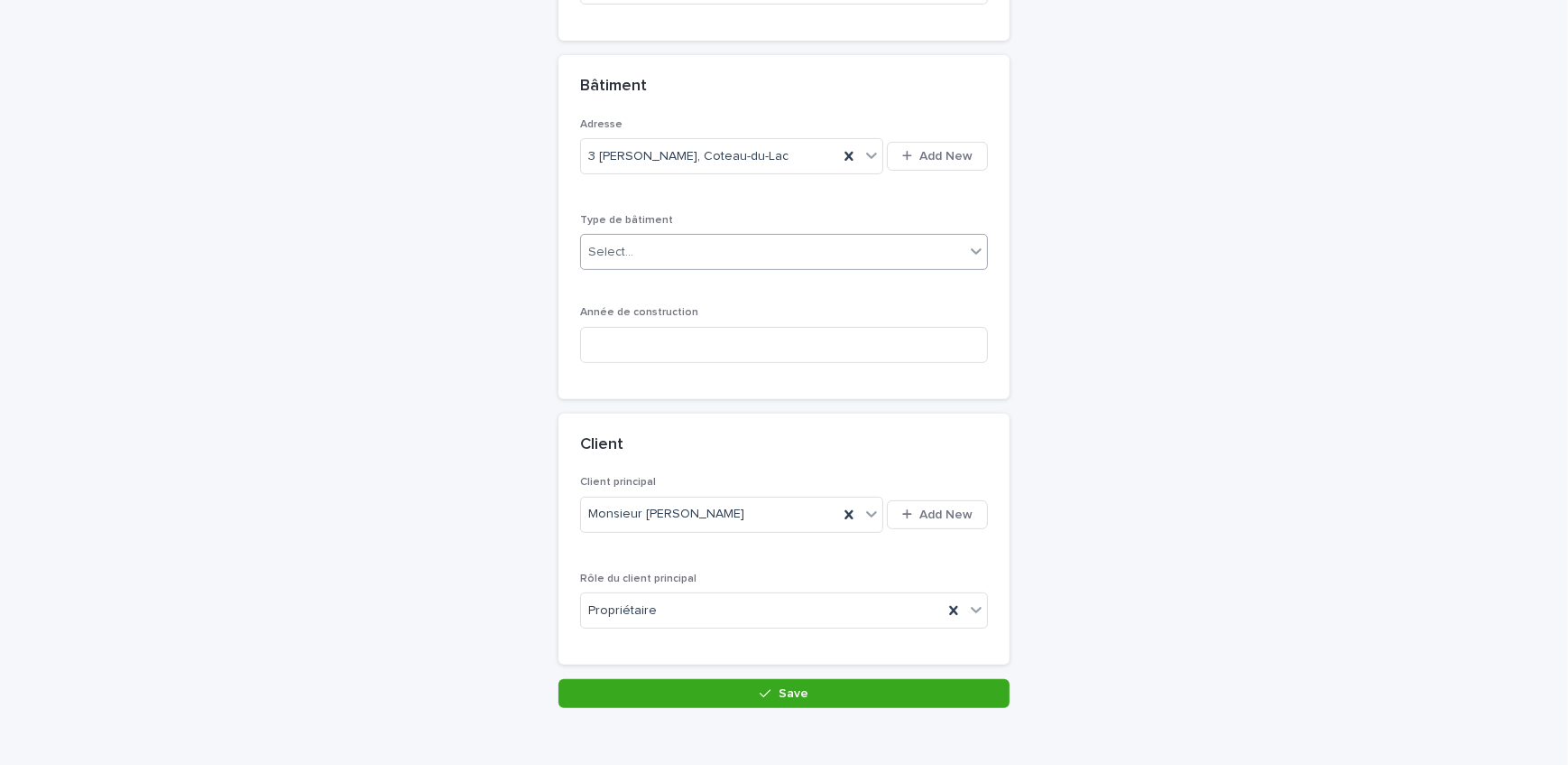
click at [711, 252] on div "Select..." at bounding box center [773, 252] width 383 height 30
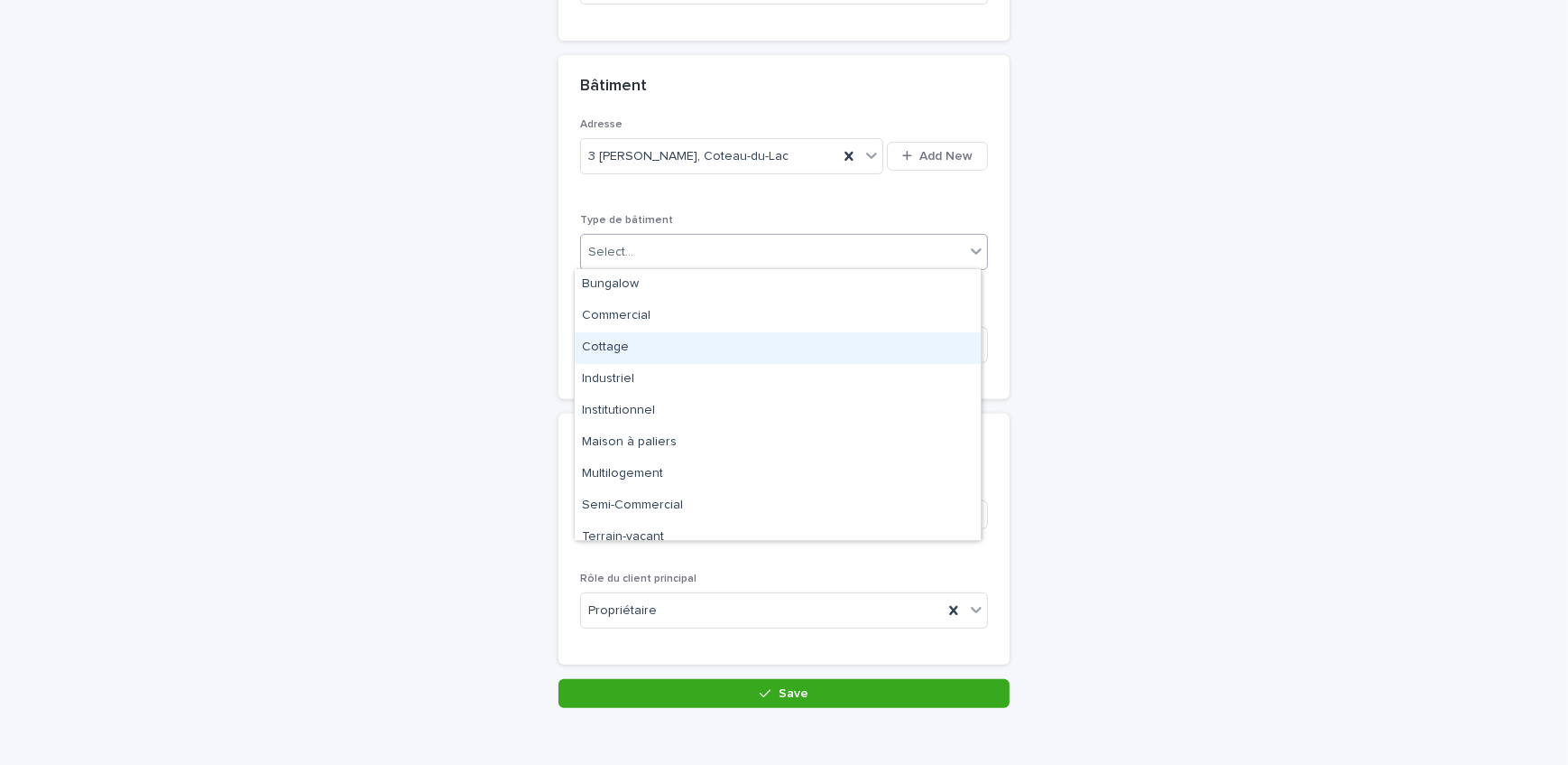
click at [667, 352] on div "Cottage" at bounding box center [778, 348] width 406 height 31
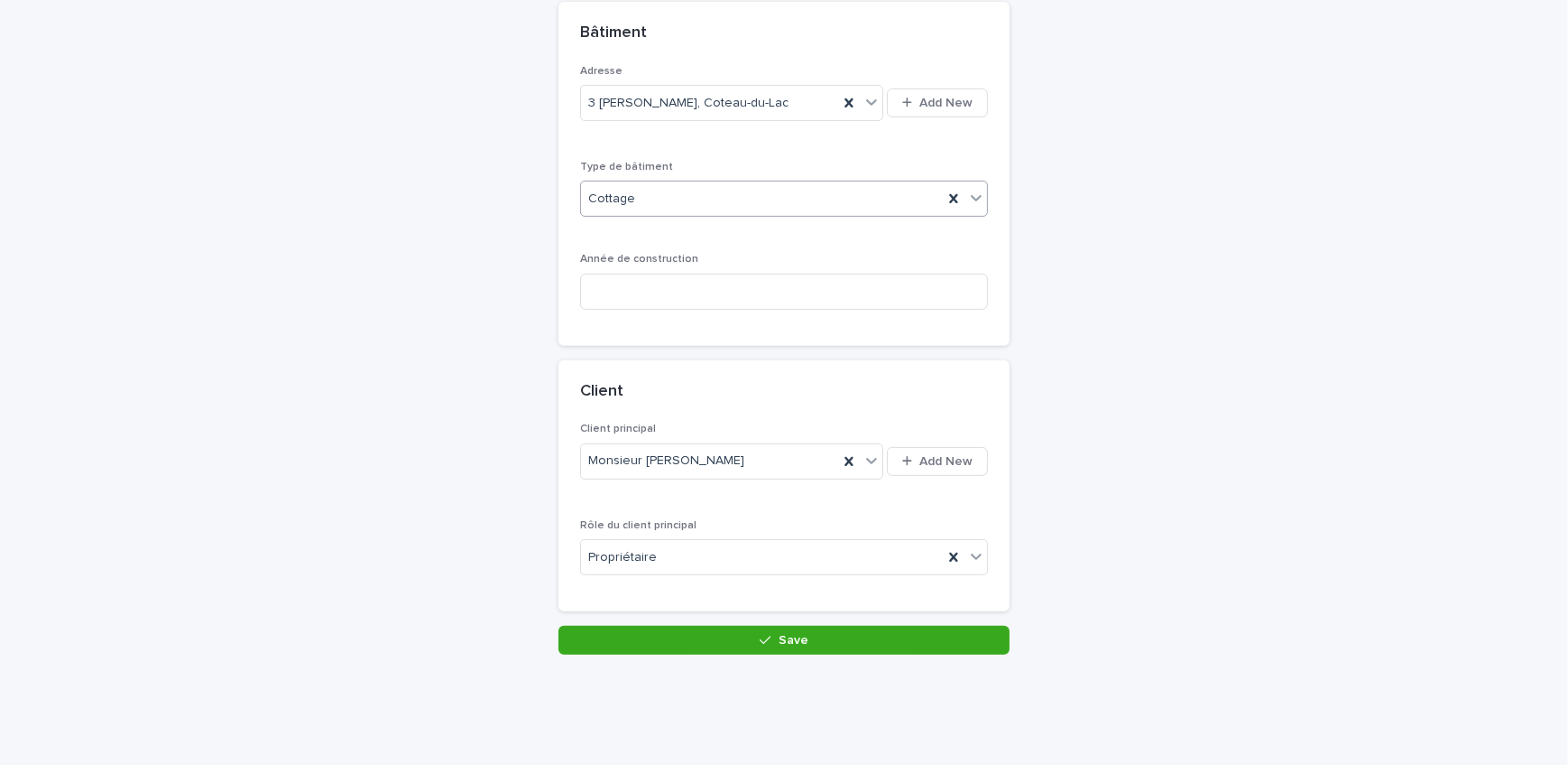
scroll to position [766, 0]
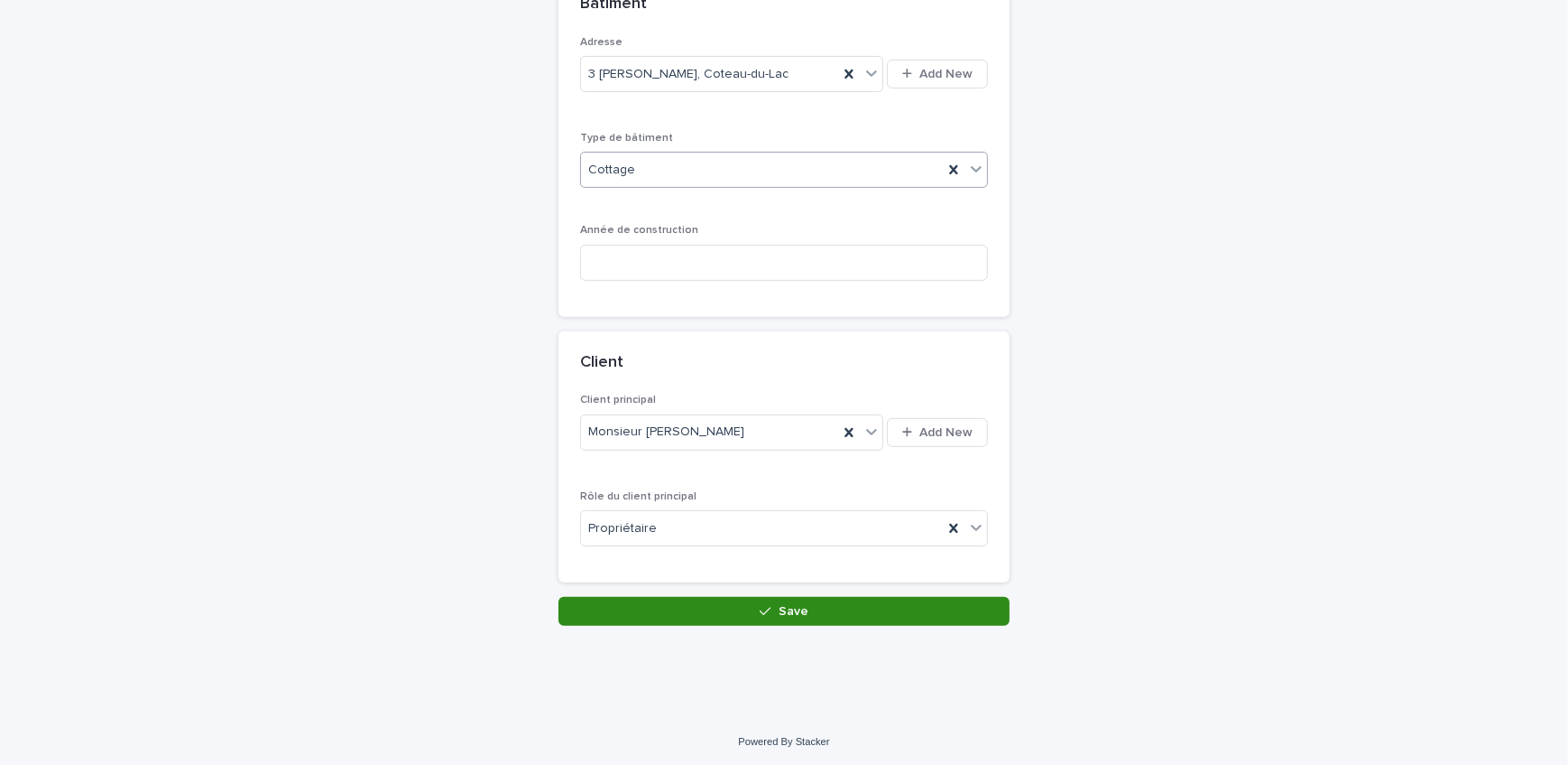
click at [638, 618] on button "Save" at bounding box center [783, 610] width 451 height 29
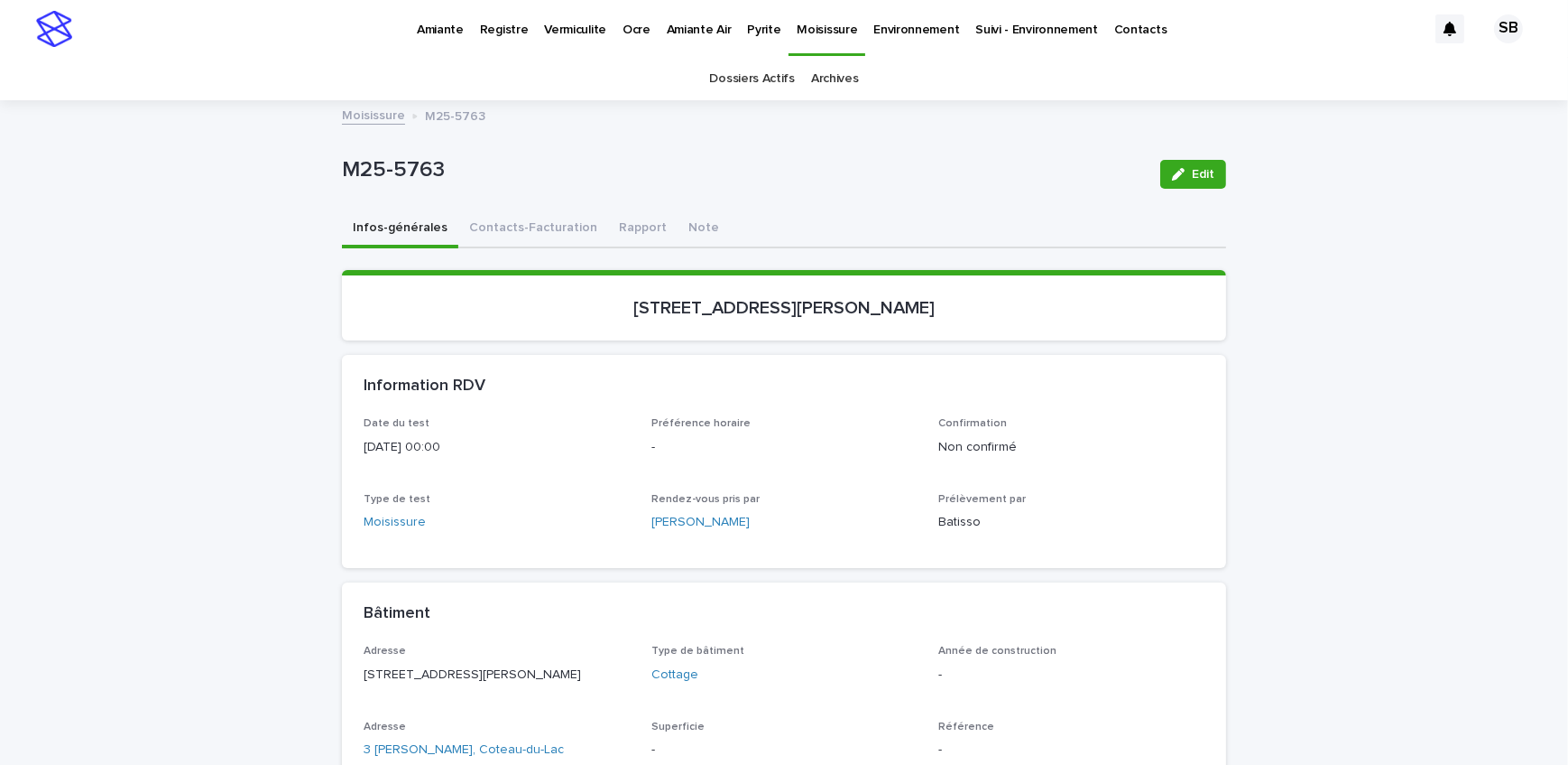
click at [366, 116] on link "Moisissure" at bounding box center [373, 114] width 63 height 20
